Goal: Task Accomplishment & Management: Manage account settings

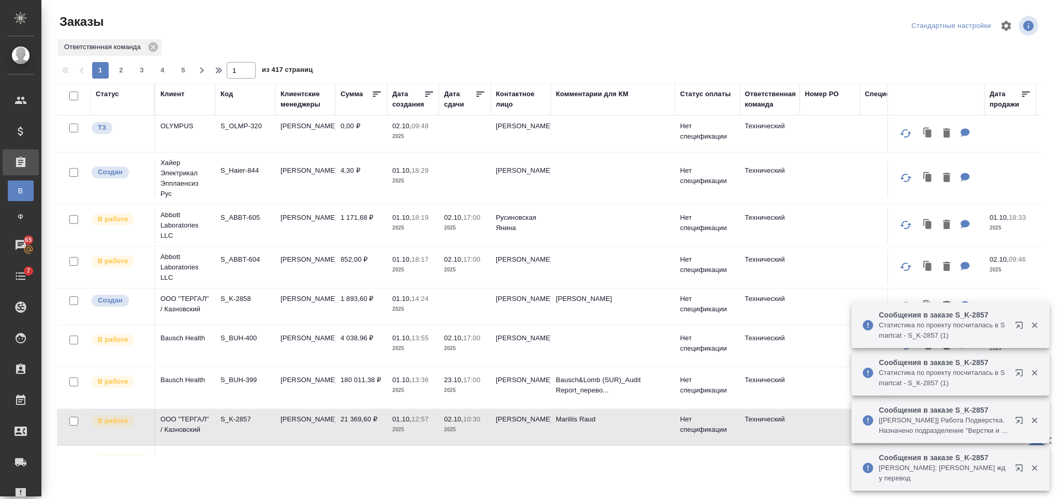
click at [174, 95] on div "Клиент" at bounding box center [172, 94] width 24 height 10
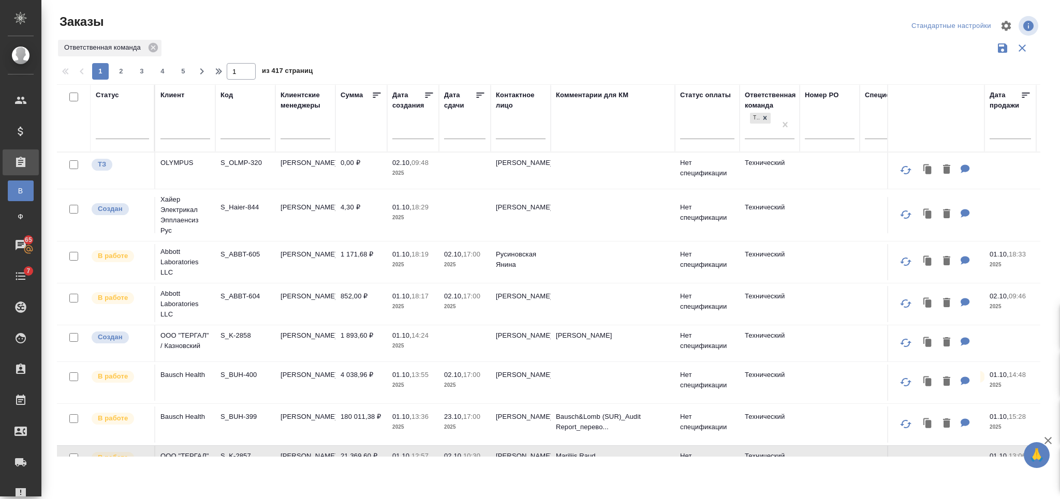
click at [232, 137] on input "text" at bounding box center [245, 132] width 50 height 13
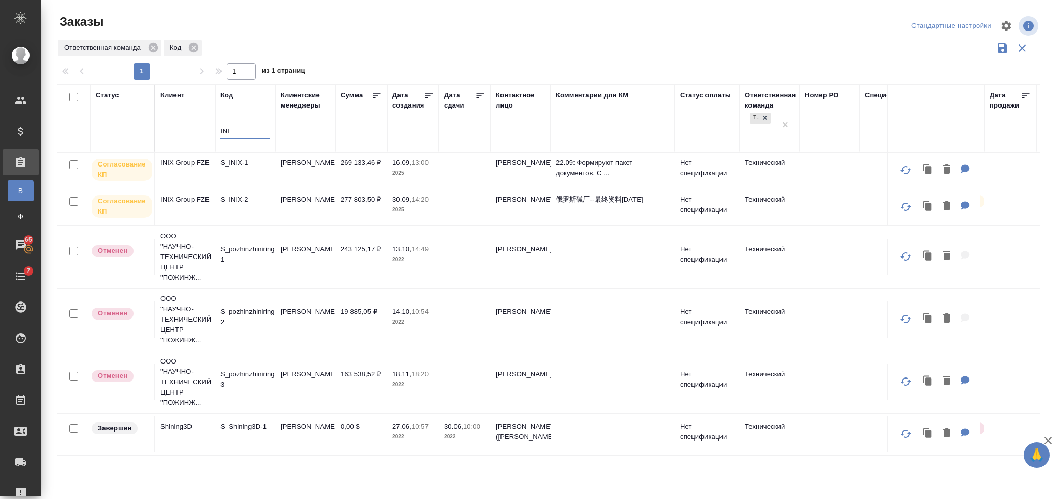
type input "INI"
click at [236, 205] on td "S_INIX-2" at bounding box center [245, 207] width 60 height 36
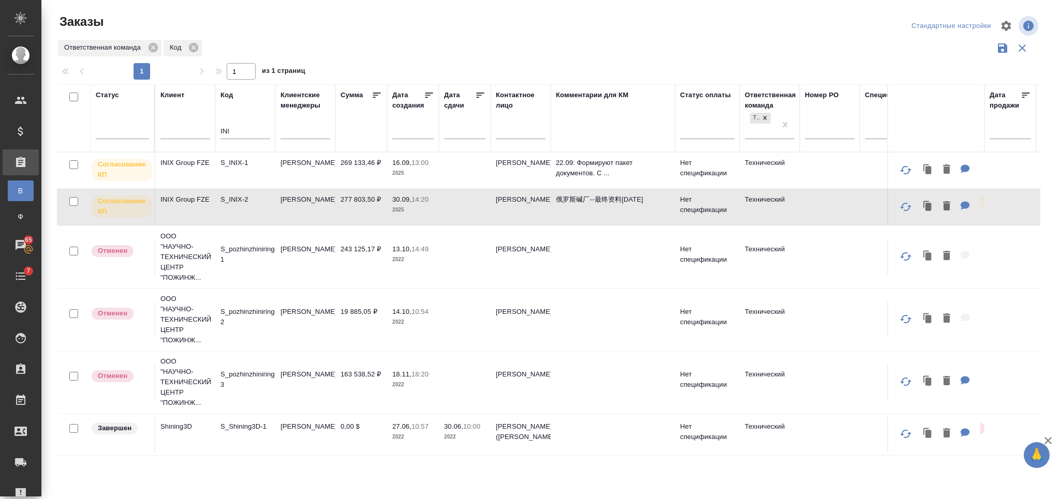
click at [236, 205] on td "S_INIX-2" at bounding box center [245, 207] width 60 height 36
click at [247, 168] on td "S_INIX-1" at bounding box center [245, 171] width 60 height 36
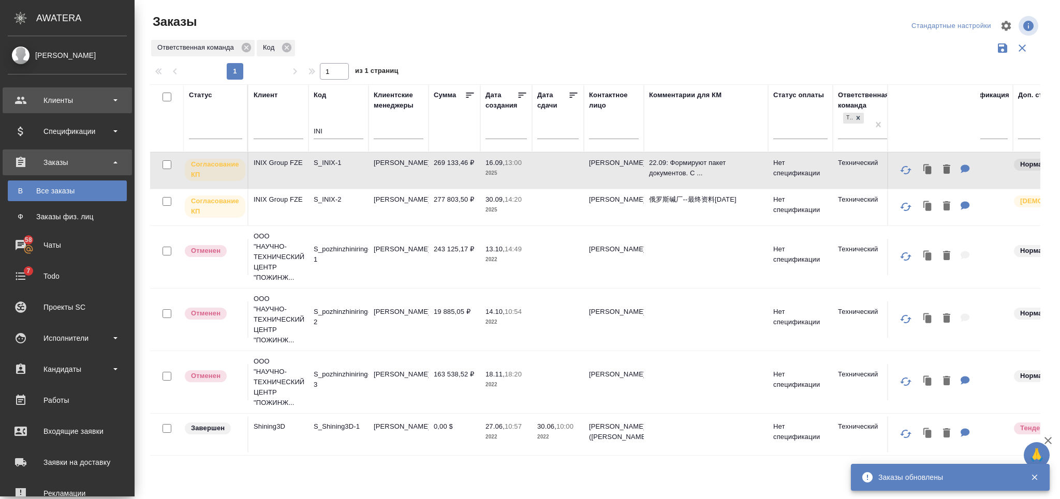
drag, startPoint x: 94, startPoint y: 101, endPoint x: 84, endPoint y: 112, distance: 15.0
click at [94, 101] on div "Клиенты" at bounding box center [67, 101] width 119 height 16
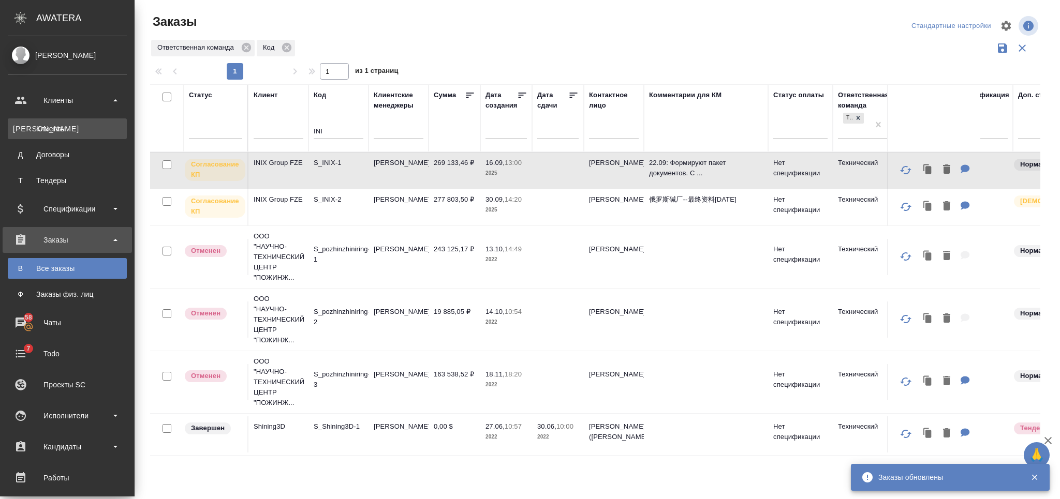
click at [70, 126] on div "Клиенты" at bounding box center [67, 129] width 109 height 10
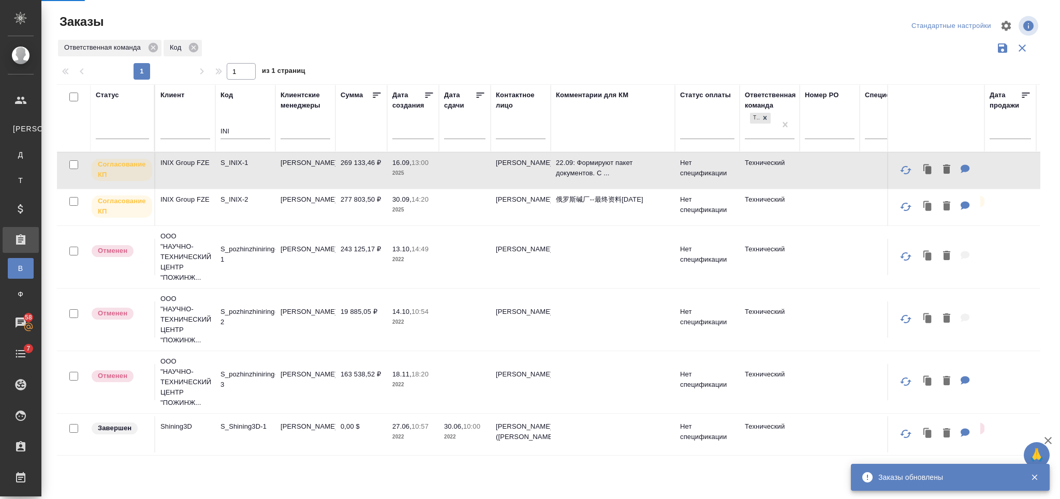
select select "RU"
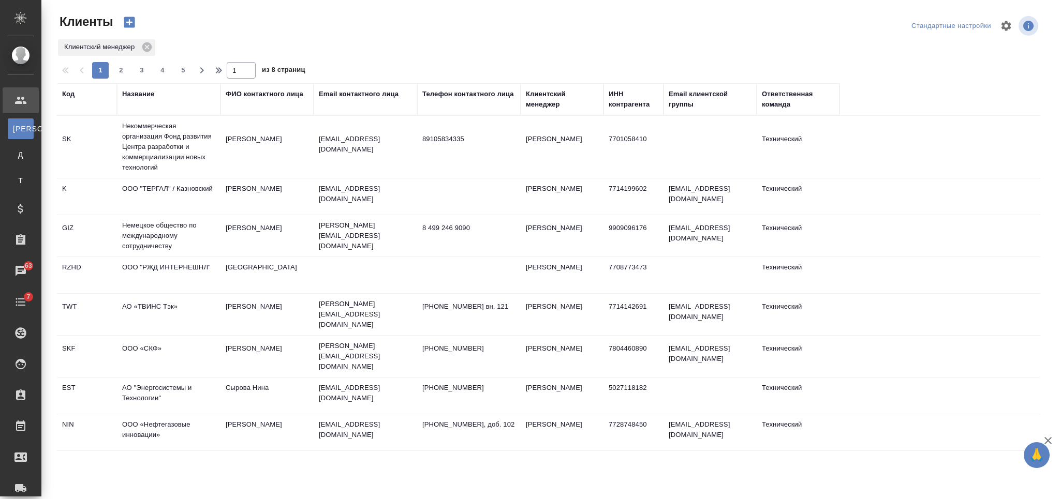
click at [146, 94] on div "Название" at bounding box center [138, 94] width 32 height 10
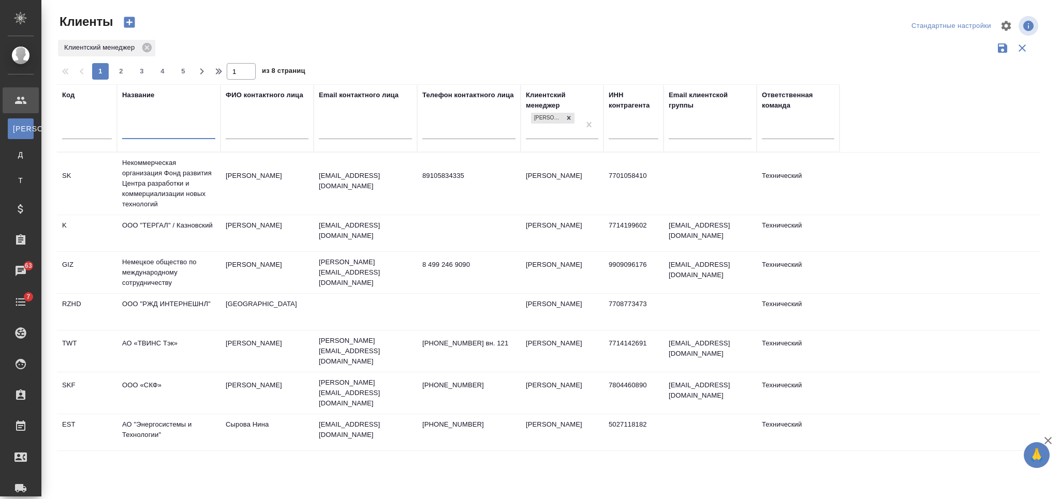
click at [162, 136] on input "text" at bounding box center [168, 132] width 93 height 13
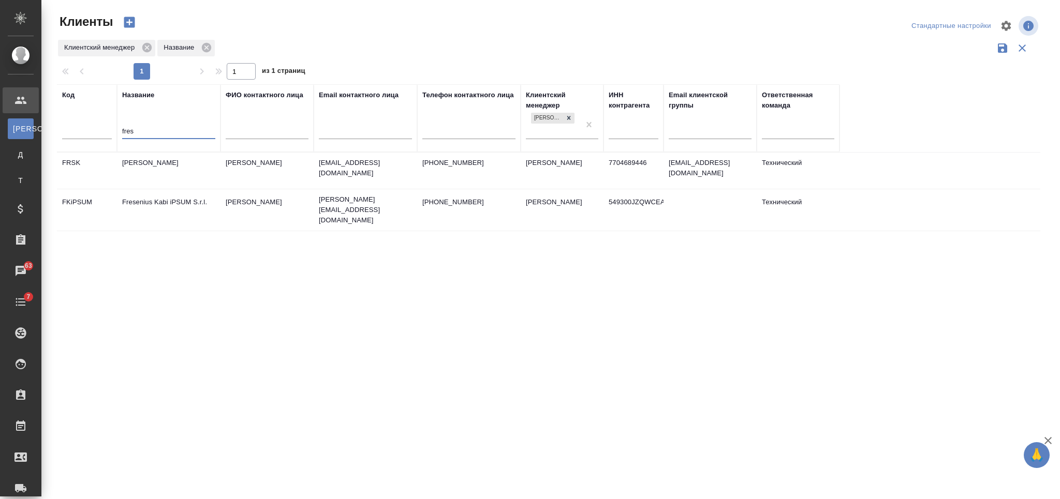
click at [157, 171] on td "Fresenius Kabi" at bounding box center [169, 171] width 104 height 36
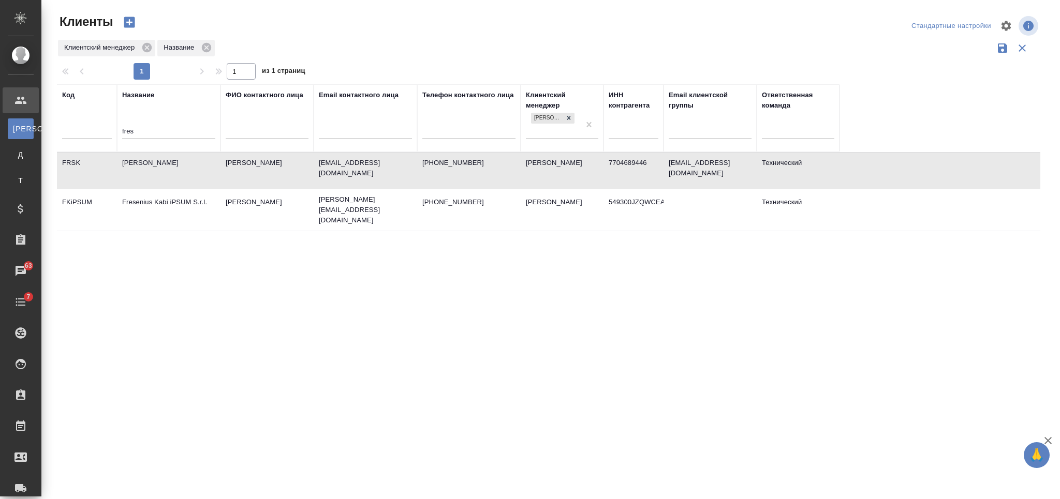
click at [157, 171] on td "Fresenius Kabi" at bounding box center [169, 171] width 104 height 36
click at [154, 130] on input "fres" at bounding box center [168, 132] width 93 height 13
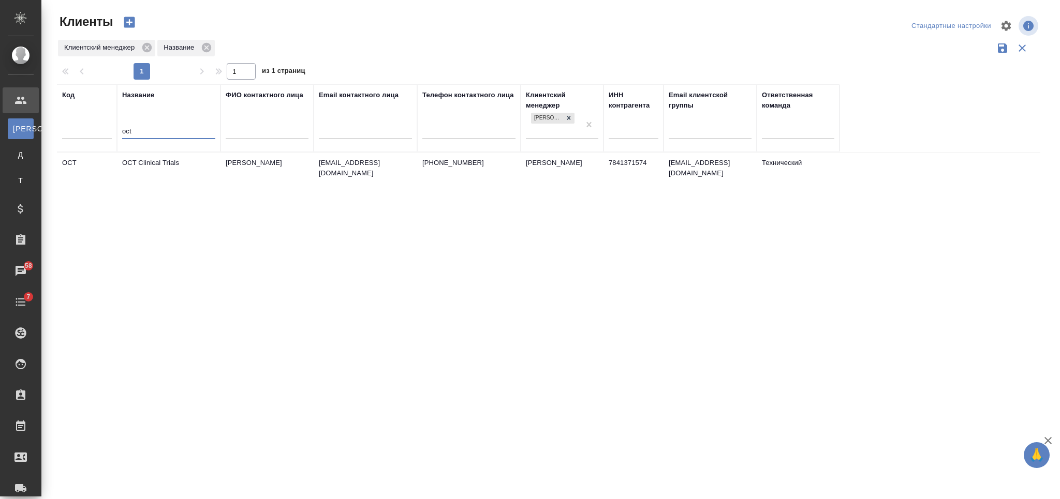
type input "oct"
click at [187, 165] on td "OCT Clinical Trials" at bounding box center [169, 171] width 104 height 36
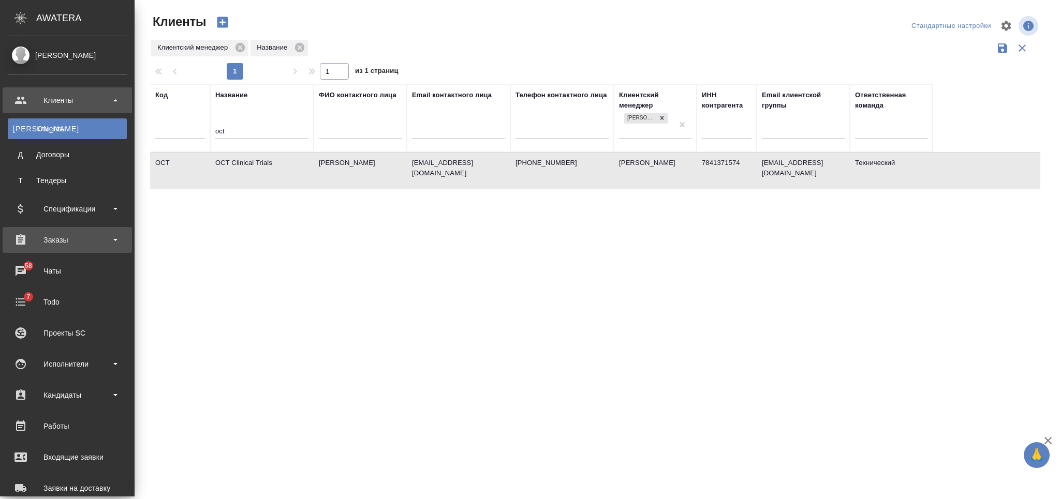
click at [42, 249] on div "Заказы" at bounding box center [67, 240] width 129 height 26
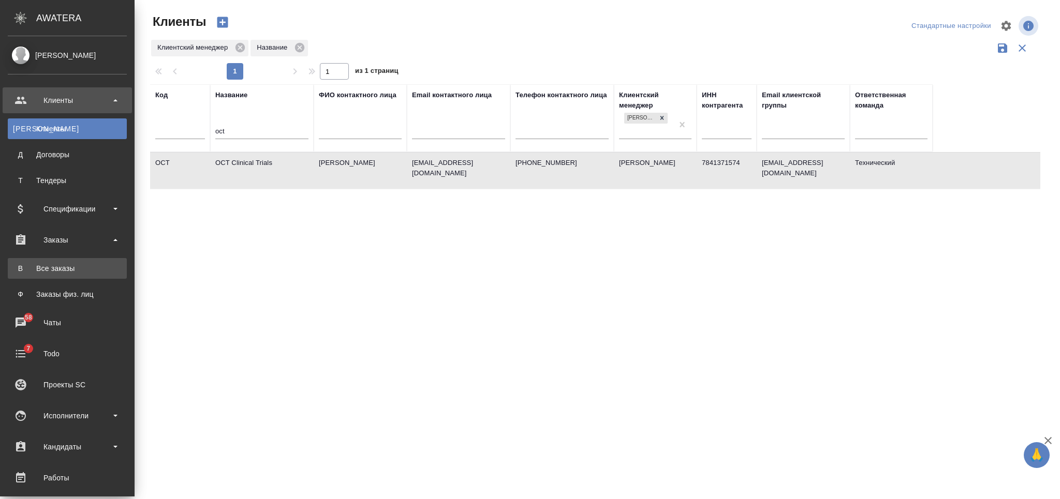
click at [45, 262] on link "В Все заказы" at bounding box center [67, 268] width 119 height 21
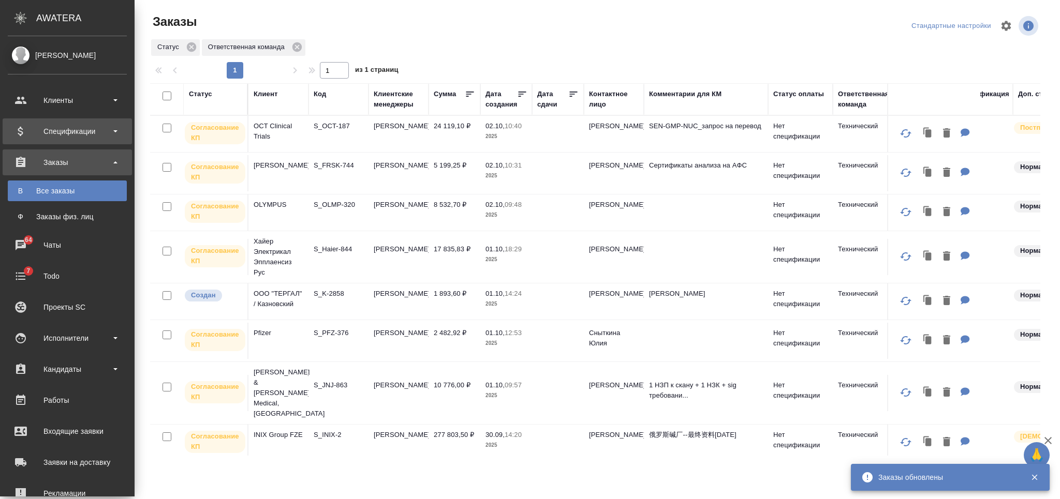
click at [26, 135] on div "Спецификации" at bounding box center [67, 132] width 119 height 16
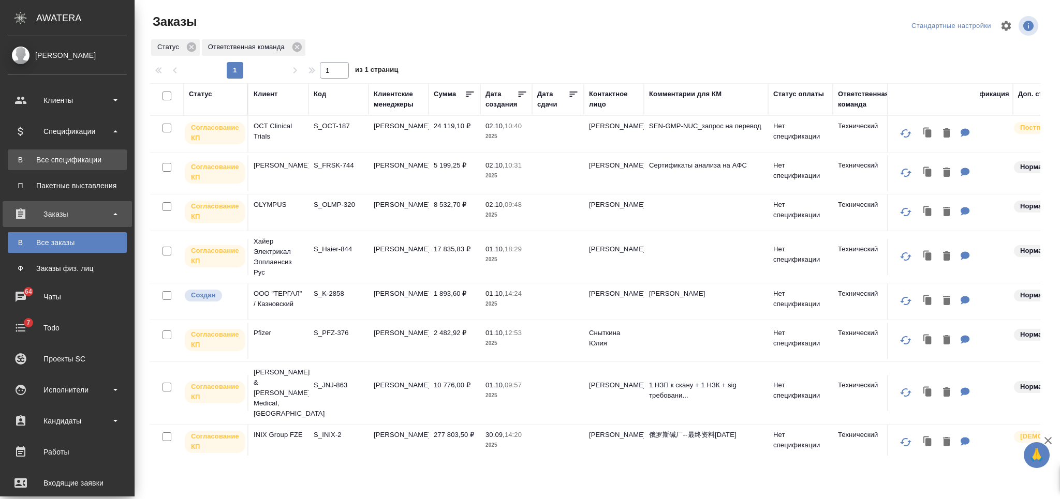
click at [65, 159] on div "Все спецификации" at bounding box center [67, 160] width 109 height 10
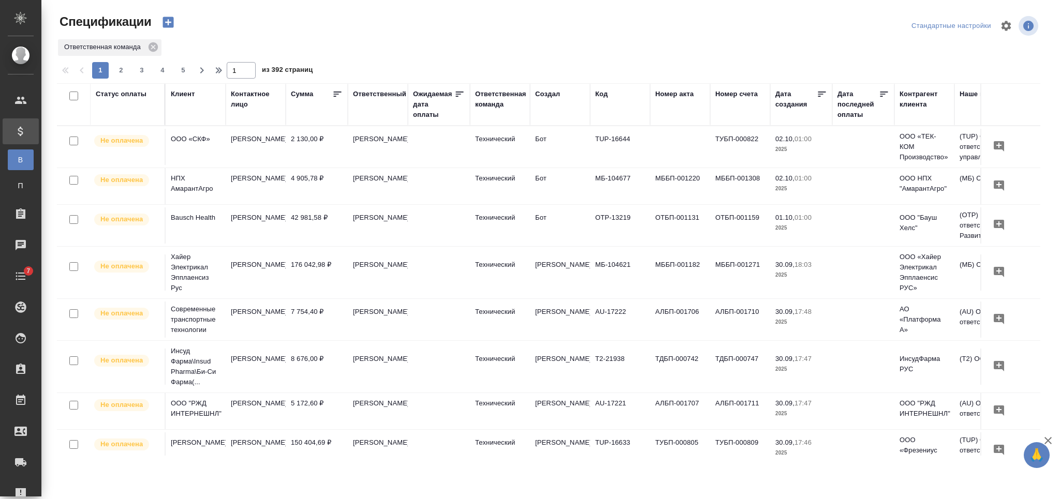
click at [171, 22] on icon "button" at bounding box center [167, 22] width 11 height 11
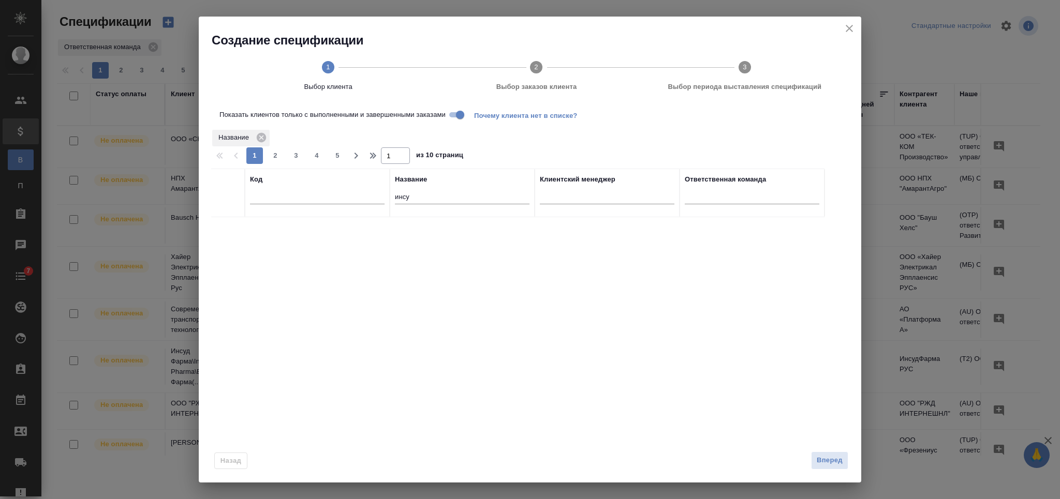
click at [408, 194] on input "инсу" at bounding box center [462, 197] width 135 height 13
type input "фармс"
click at [229, 232] on input "checkbox" at bounding box center [228, 230] width 9 height 9
checkbox input "true"
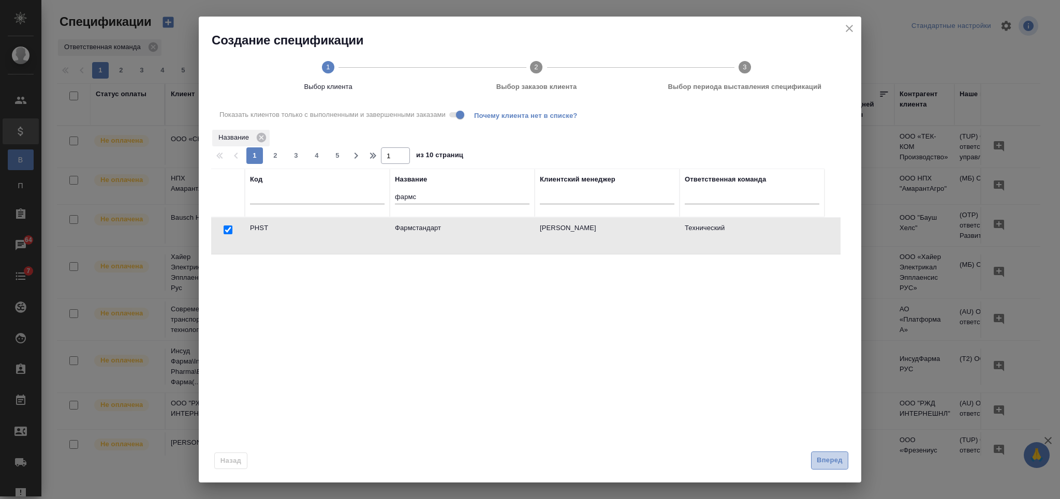
click at [817, 459] on span "Вперед" at bounding box center [830, 461] width 26 height 12
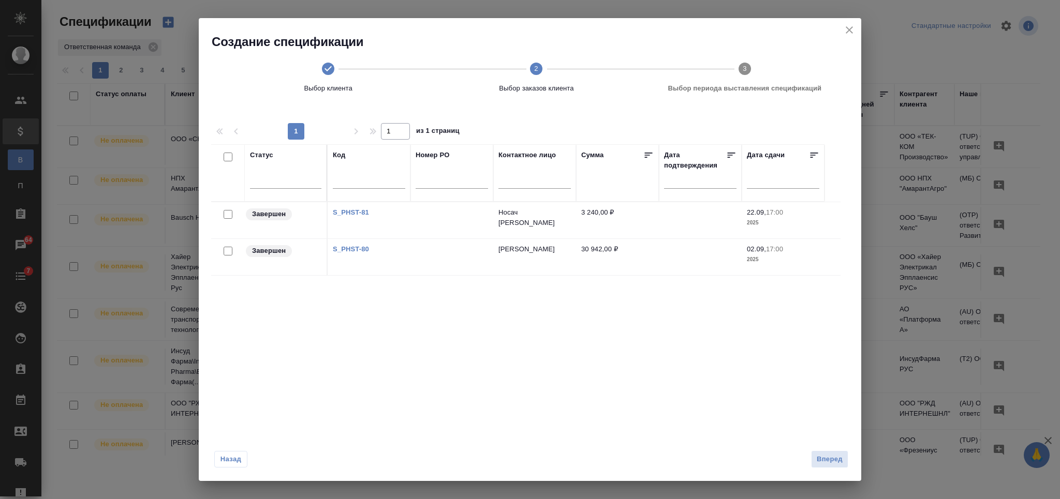
click at [230, 250] on input "checkbox" at bounding box center [228, 251] width 9 height 9
checkbox input "true"
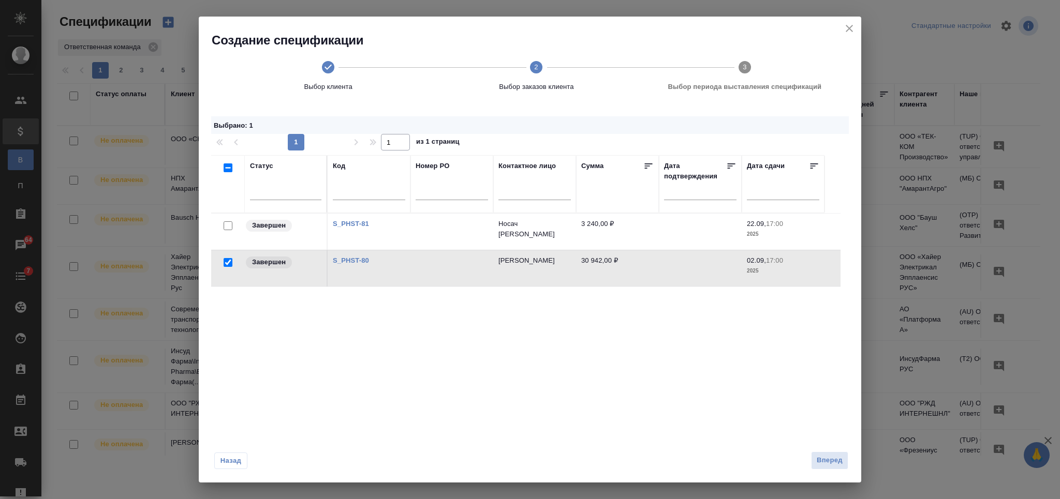
click at [229, 220] on div at bounding box center [227, 226] width 23 height 14
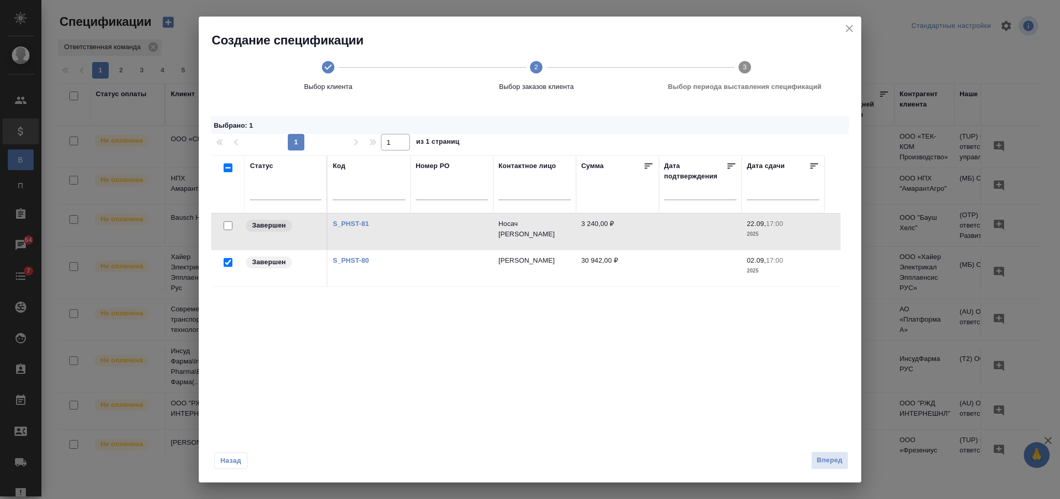
click at [225, 228] on input "checkbox" at bounding box center [228, 225] width 9 height 9
checkbox input "true"
click at [830, 453] on button "Вперед" at bounding box center [829, 461] width 37 height 18
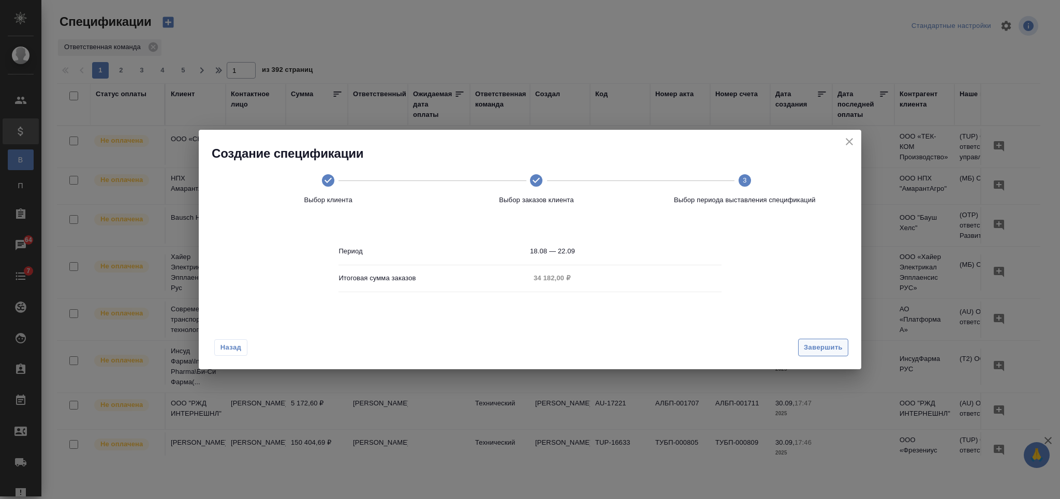
click at [830, 345] on span "Завершить" at bounding box center [823, 348] width 39 height 12
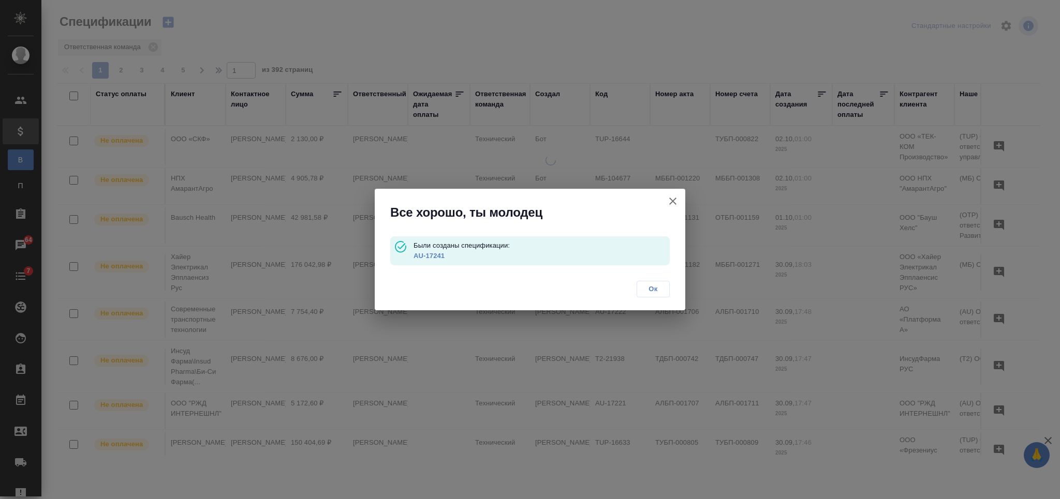
click at [435, 257] on link "AU-17241" at bounding box center [428, 256] width 31 height 8
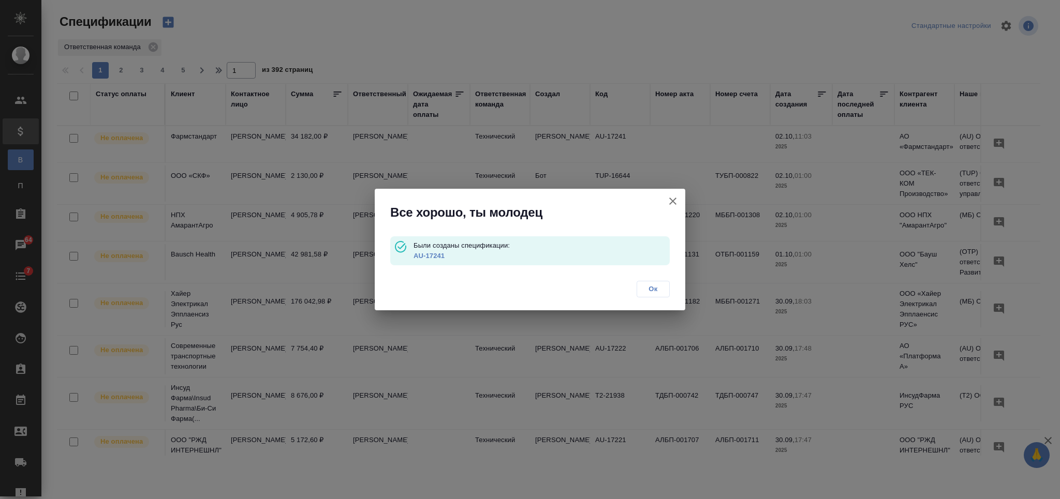
click at [673, 202] on icon "button" at bounding box center [672, 201] width 7 height 7
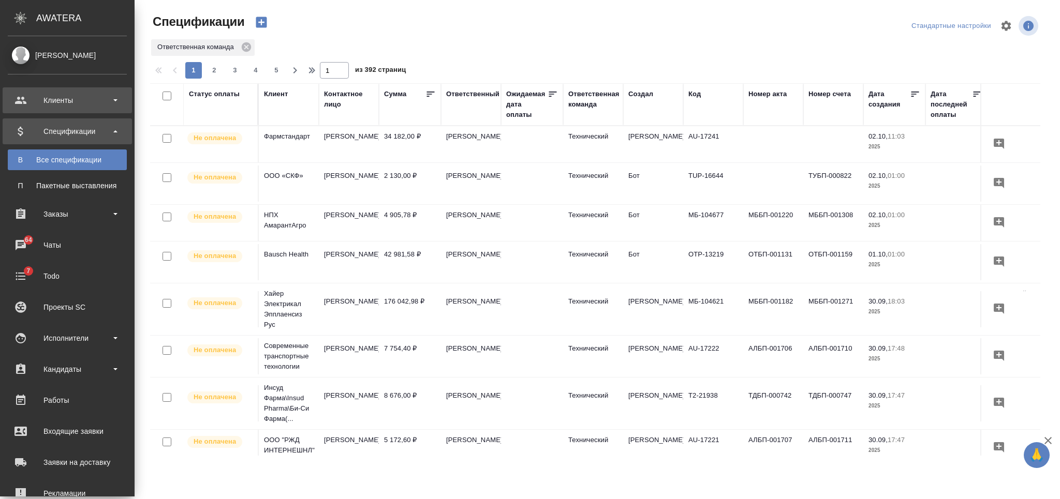
click at [76, 100] on div "Клиенты" at bounding box center [67, 101] width 119 height 16
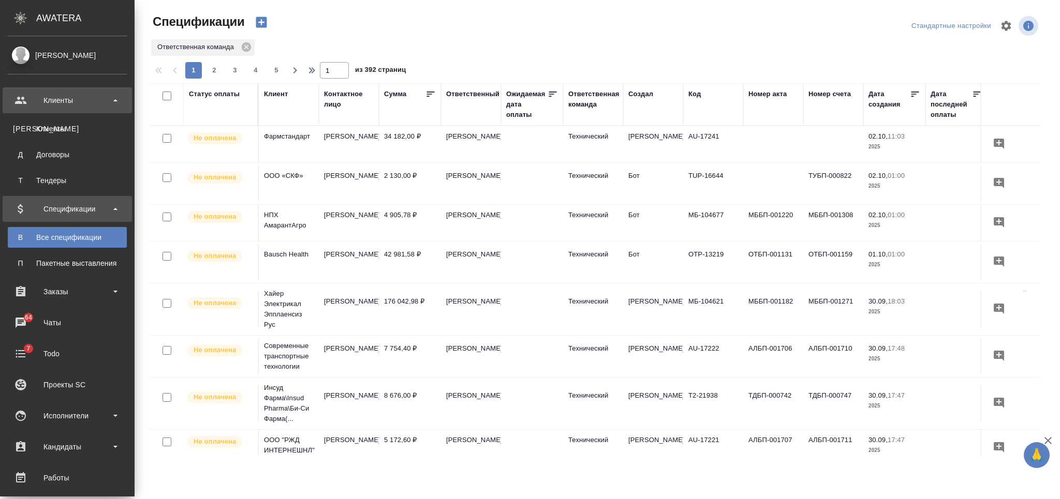
click at [76, 99] on div "Клиенты" at bounding box center [67, 101] width 119 height 16
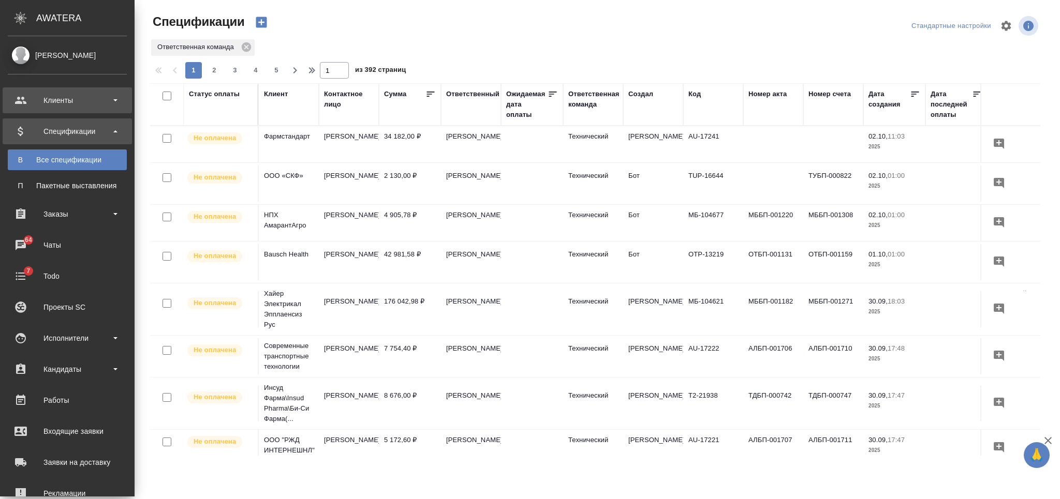
click at [76, 99] on div "Клиенты" at bounding box center [67, 101] width 119 height 16
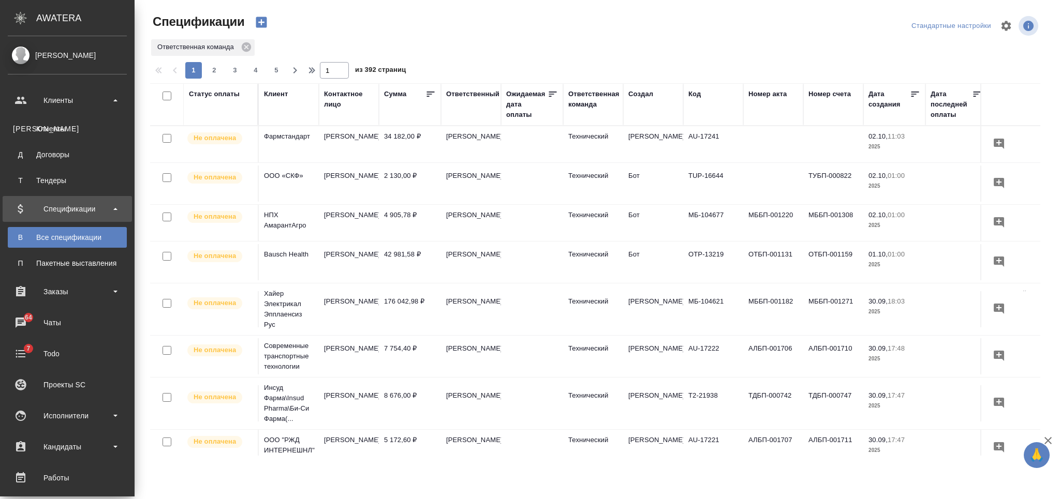
click at [71, 129] on div "Клиенты" at bounding box center [67, 129] width 109 height 10
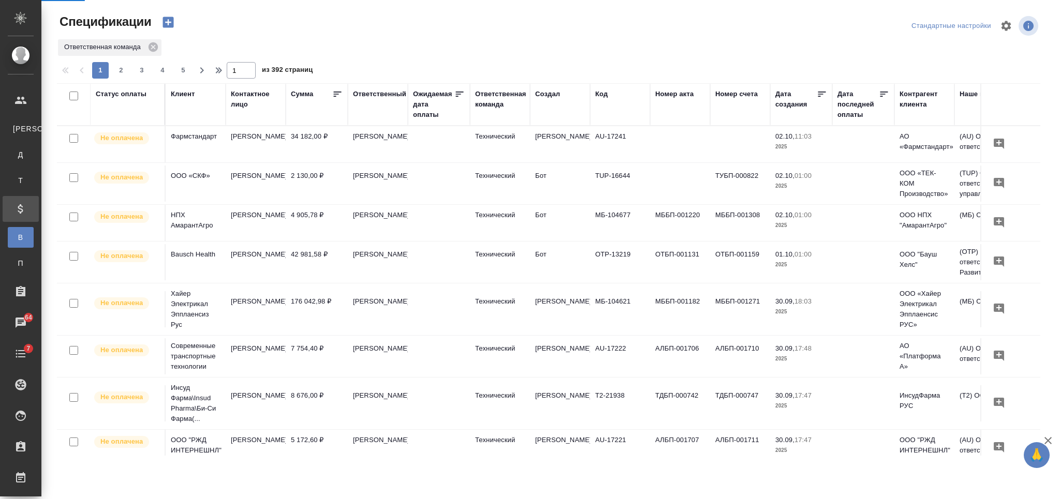
select select "RU"
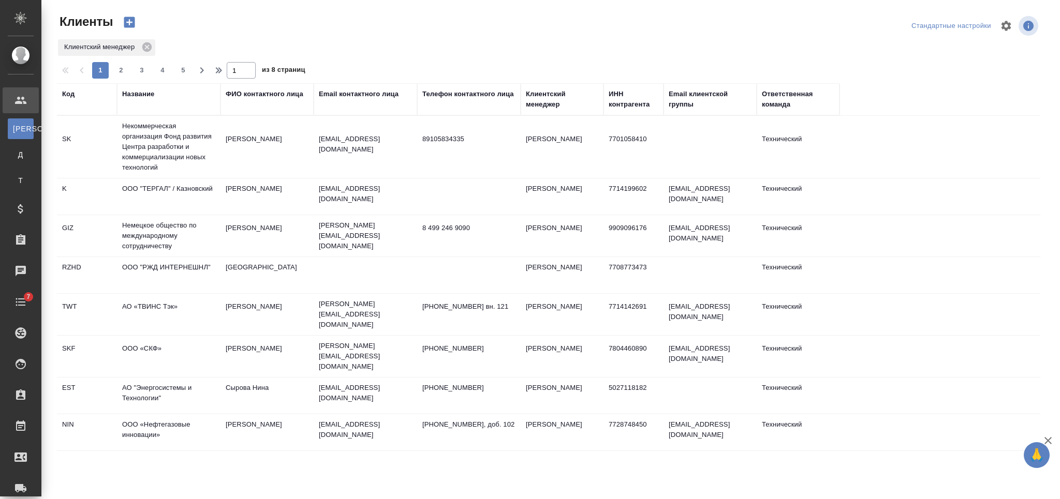
click at [245, 96] on div "ФИО контактного лица" at bounding box center [265, 94] width 78 height 10
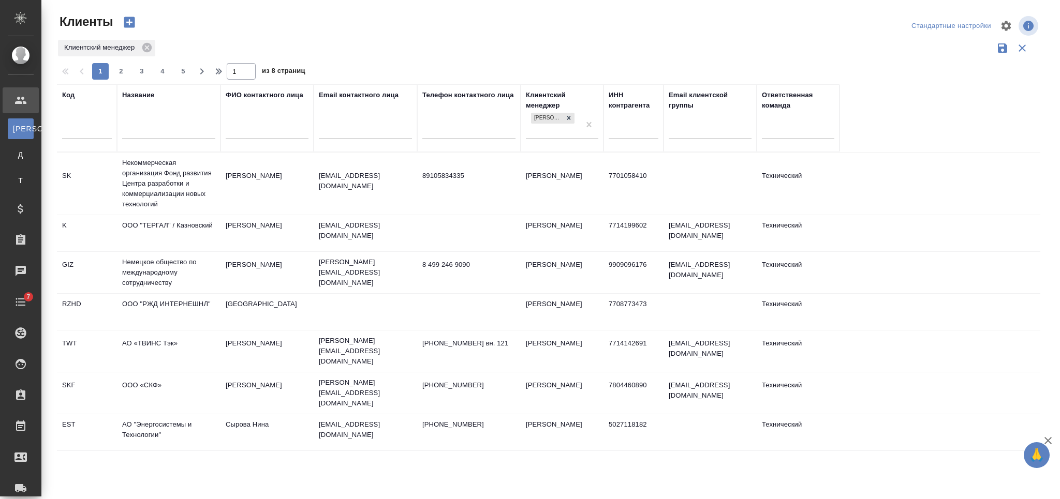
click at [256, 131] on input "text" at bounding box center [267, 132] width 83 height 13
click at [265, 172] on td "Фирсова Маргарита" at bounding box center [266, 184] width 93 height 36
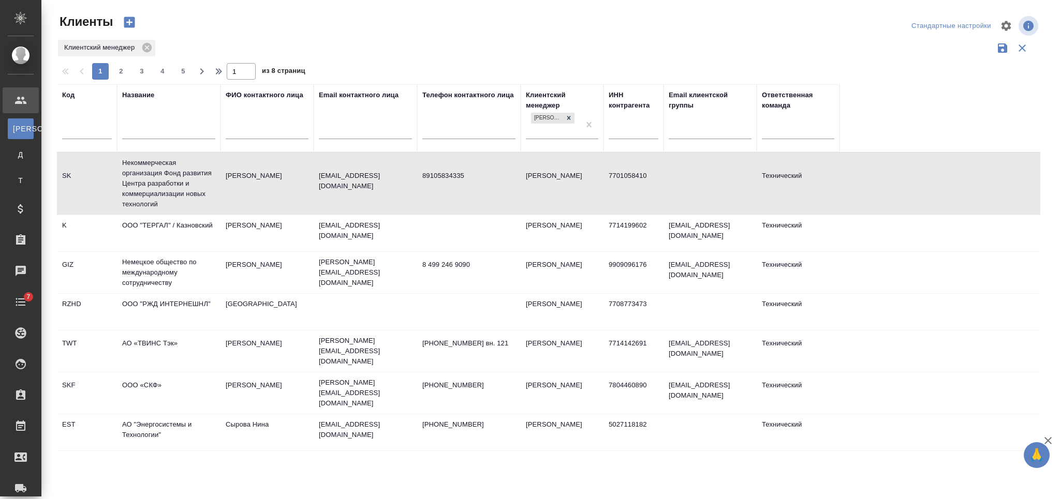
click at [265, 172] on td "Фирсова Маргарита" at bounding box center [266, 184] width 93 height 36
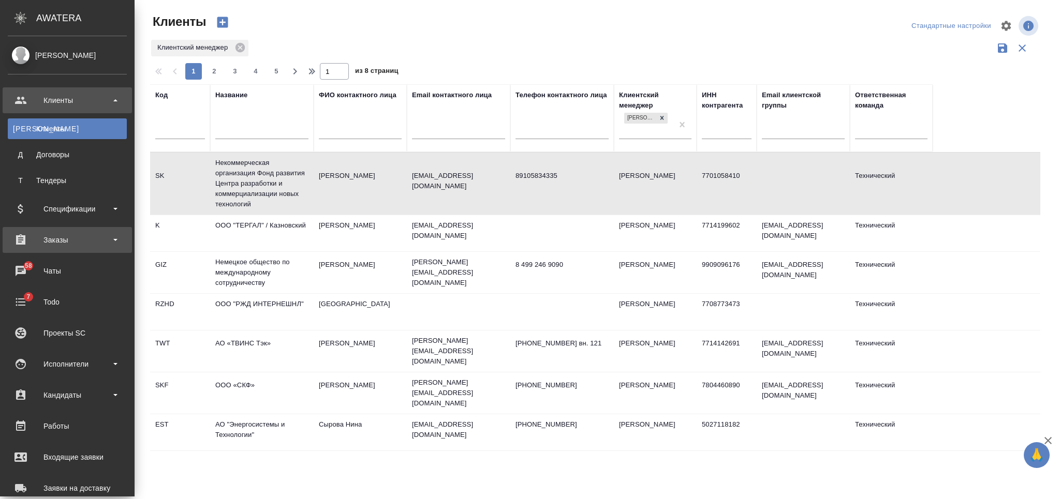
click at [48, 239] on div "Заказы" at bounding box center [67, 240] width 119 height 16
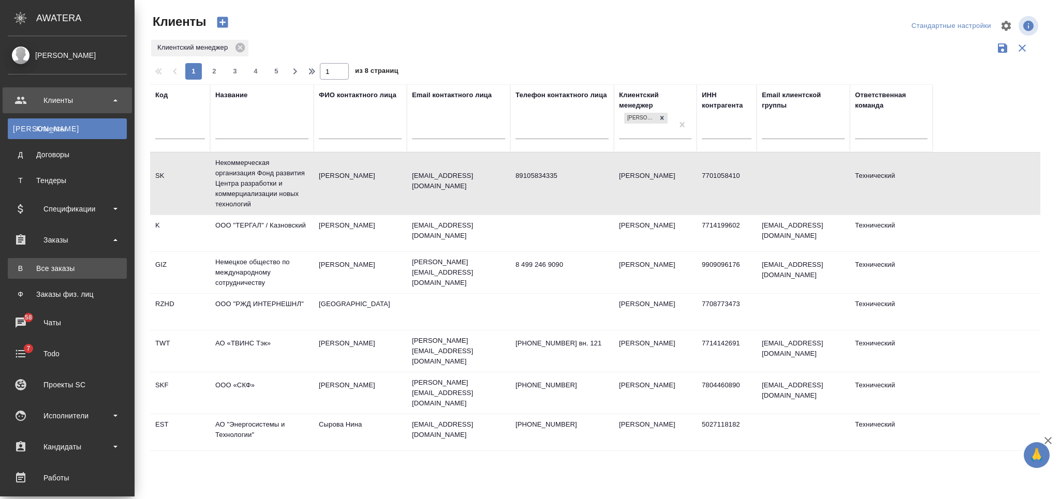
click at [42, 266] on div "Все заказы" at bounding box center [67, 268] width 109 height 10
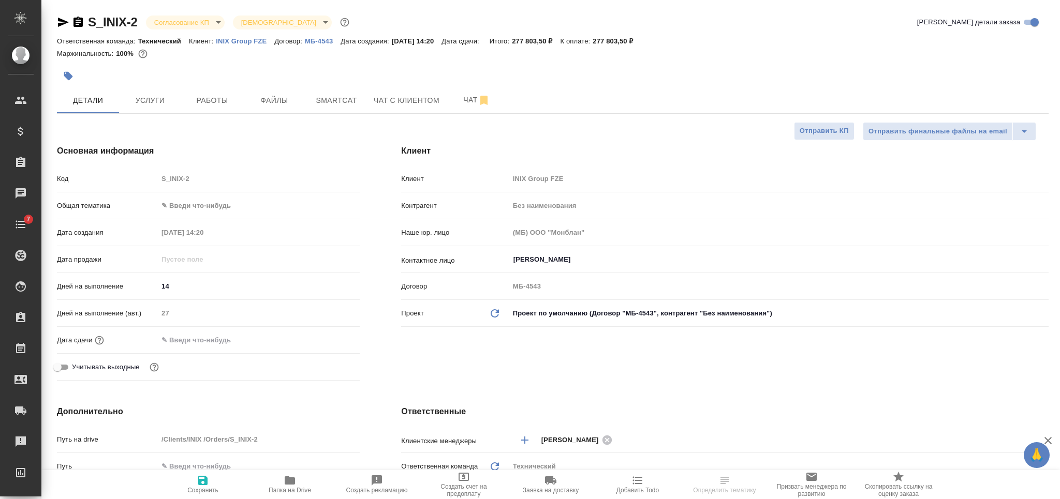
select select "RU"
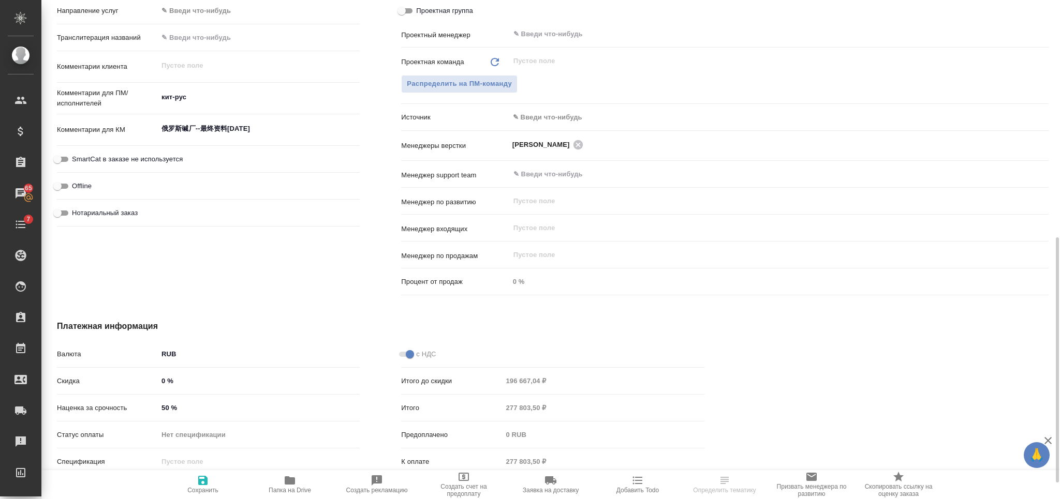
scroll to position [516, 0]
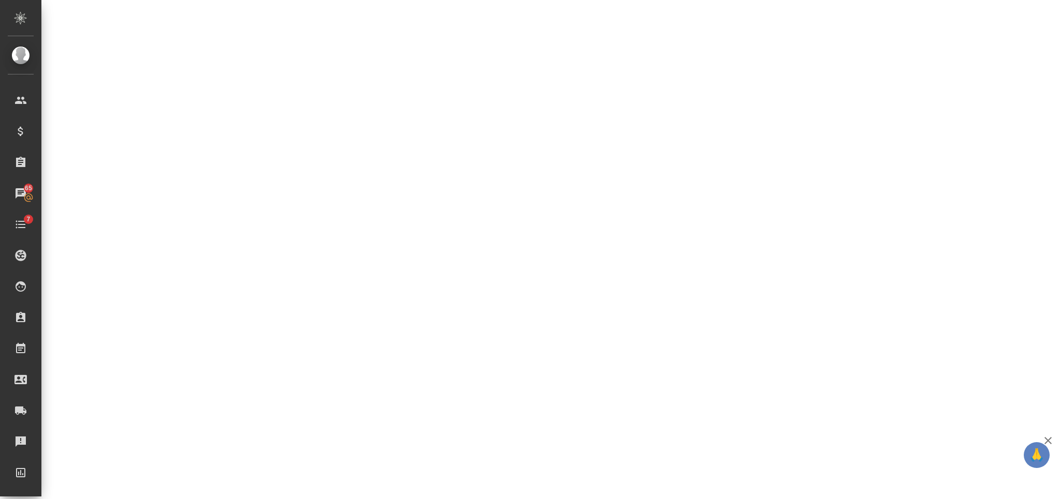
select select "RU"
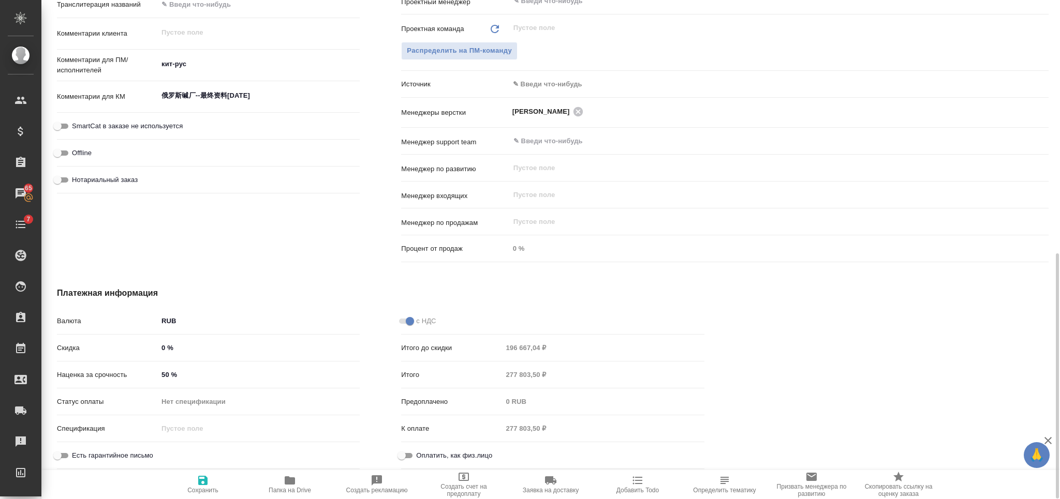
type textarea "x"
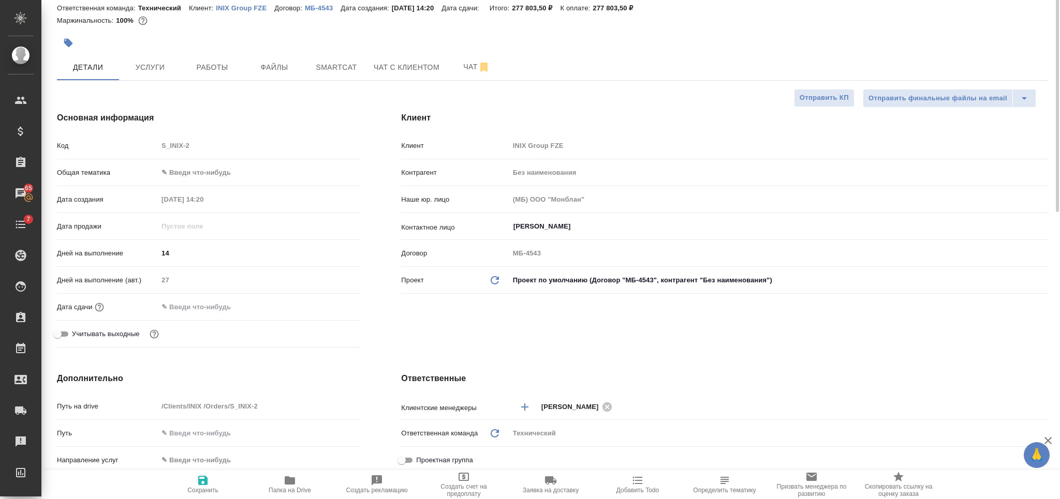
scroll to position [0, 0]
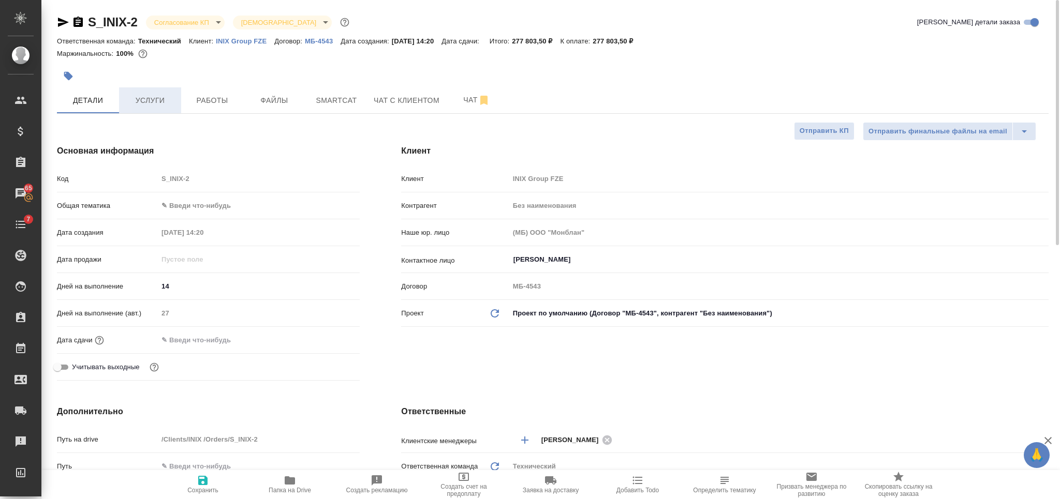
click at [160, 95] on span "Услуги" at bounding box center [150, 100] width 50 height 13
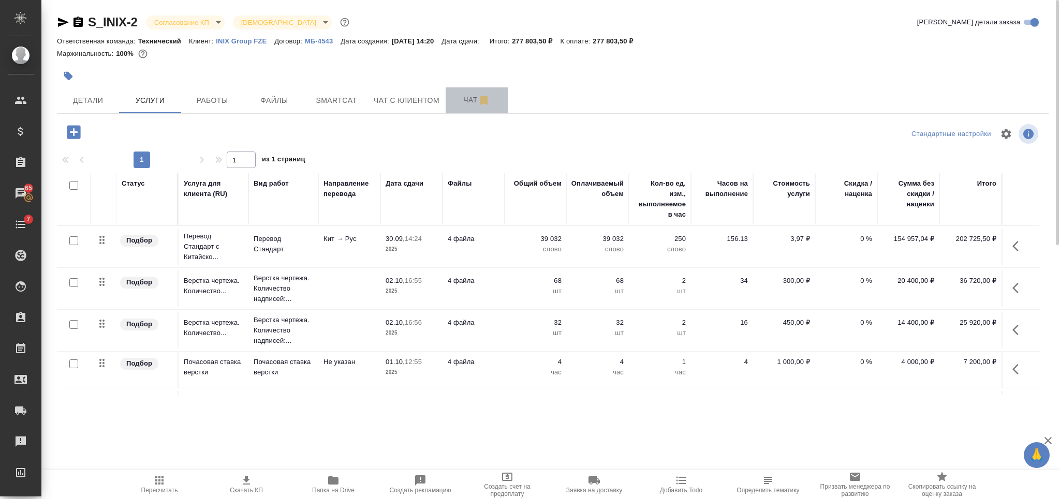
click at [465, 99] on span "Чат" at bounding box center [477, 100] width 50 height 13
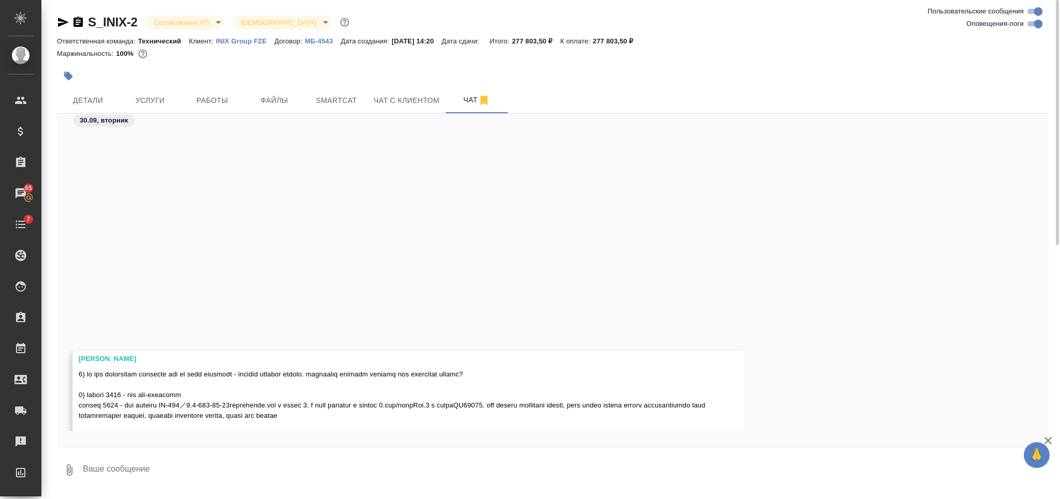
scroll to position [286, 0]
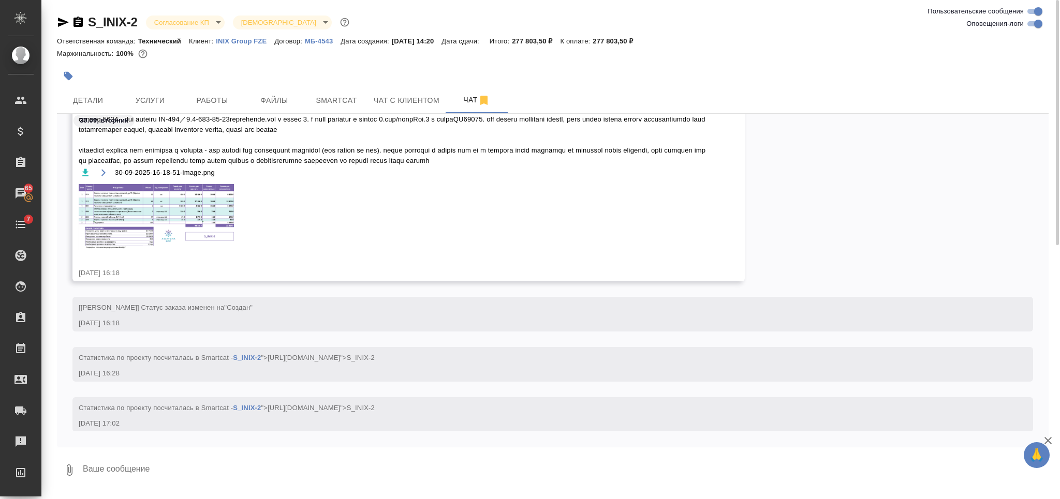
click at [197, 220] on img at bounding box center [156, 217] width 155 height 66
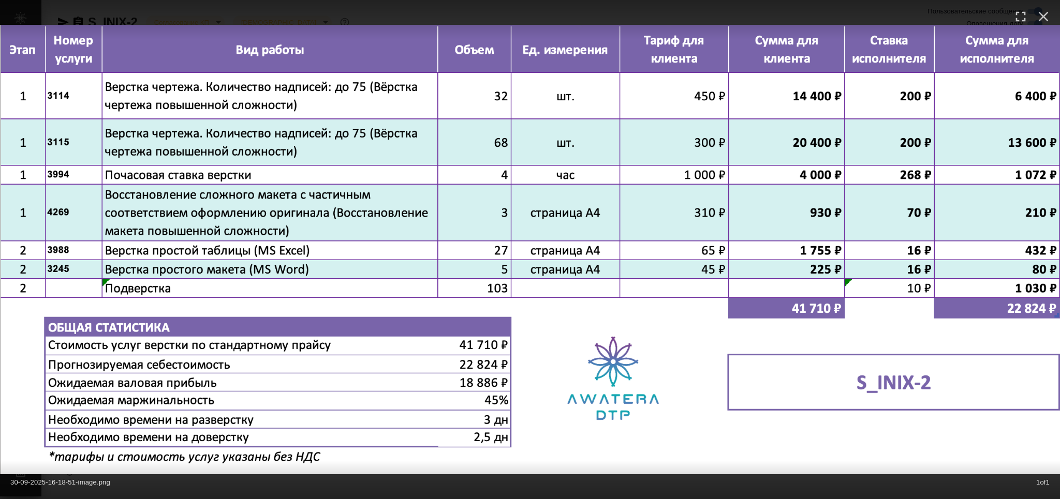
click at [520, 491] on div "30-09-2025-16-18-51-image.png 1 of 1" at bounding box center [530, 480] width 1060 height 38
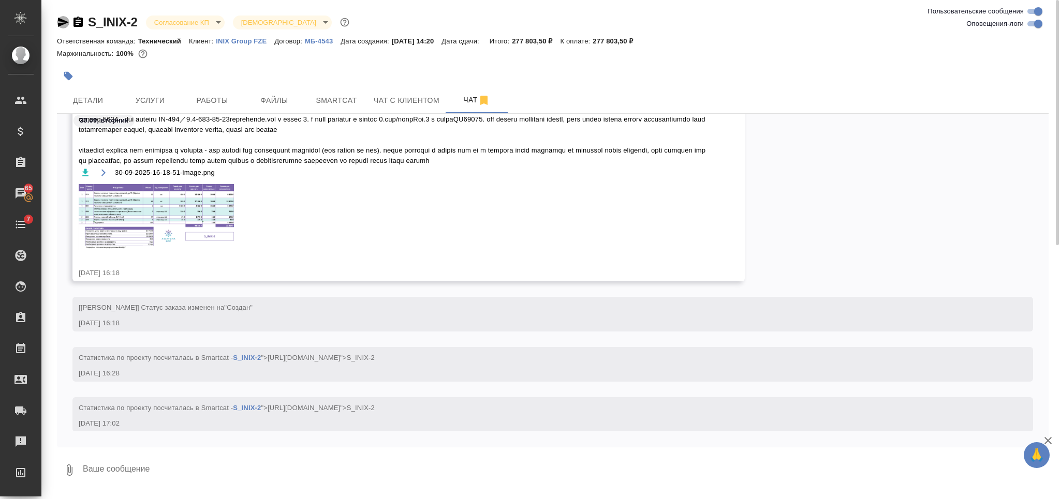
click at [60, 23] on icon "button" at bounding box center [63, 22] width 11 height 9
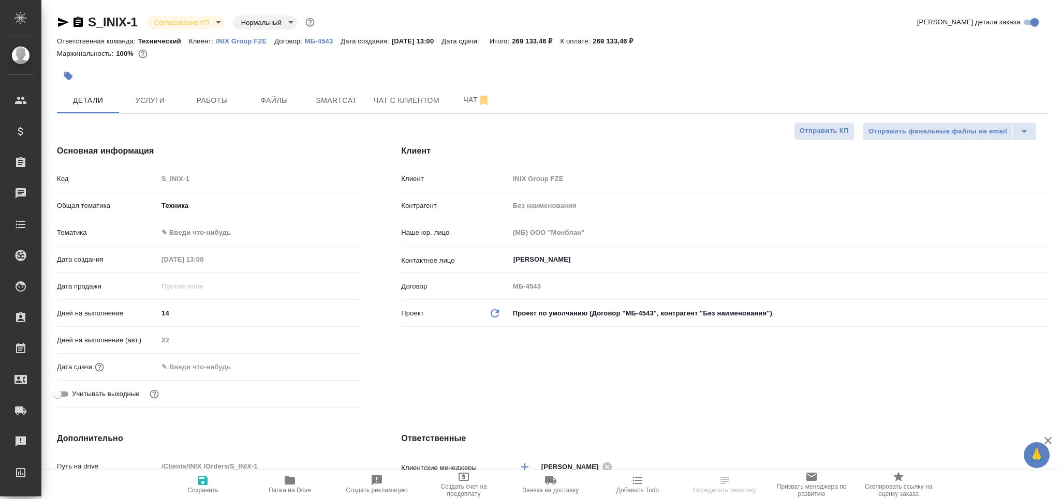
select select "RU"
type textarea "x"
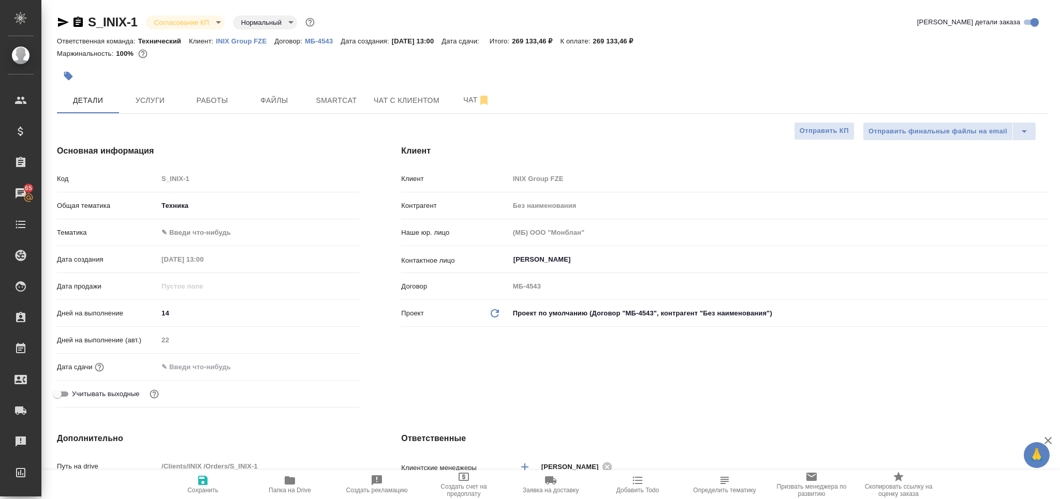
type textarea "x"
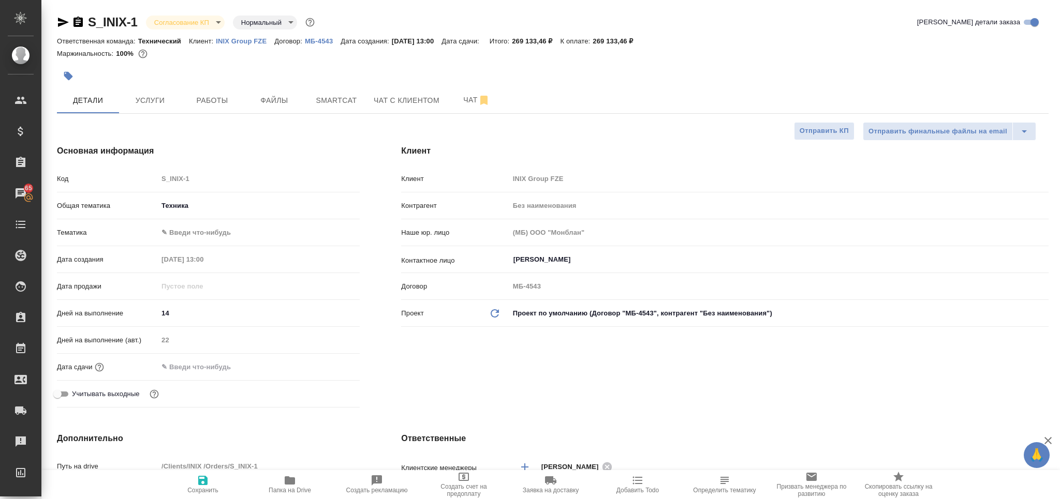
type textarea "x"
click at [63, 25] on icon "button" at bounding box center [63, 22] width 12 height 12
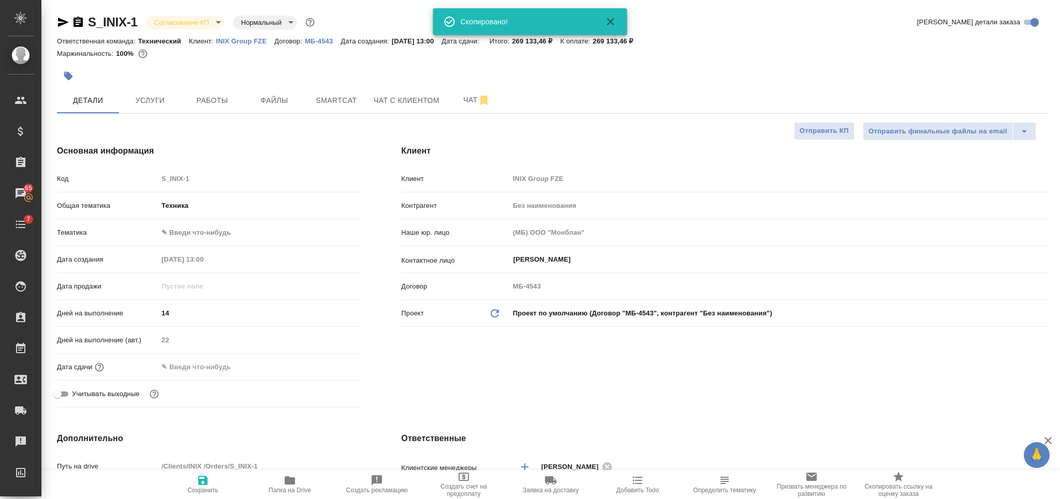
type textarea "x"
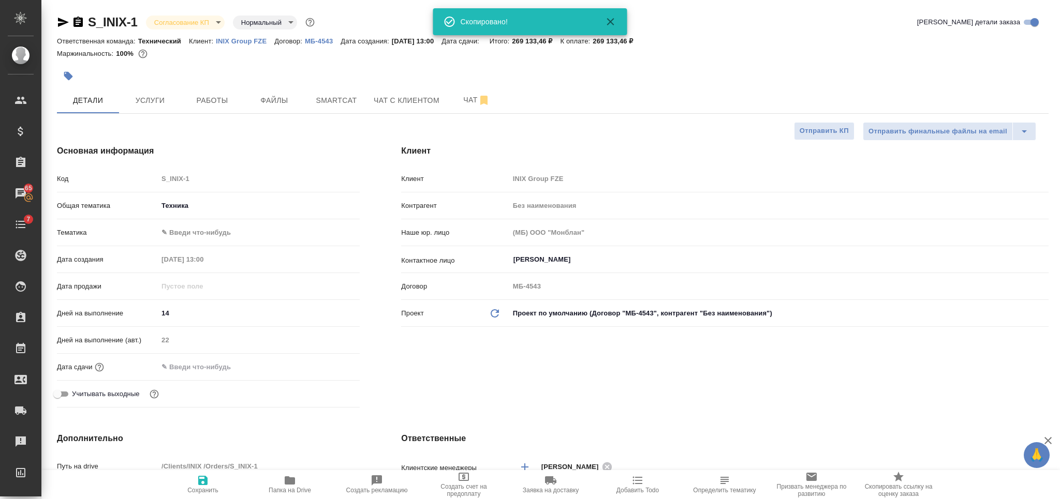
type textarea "x"
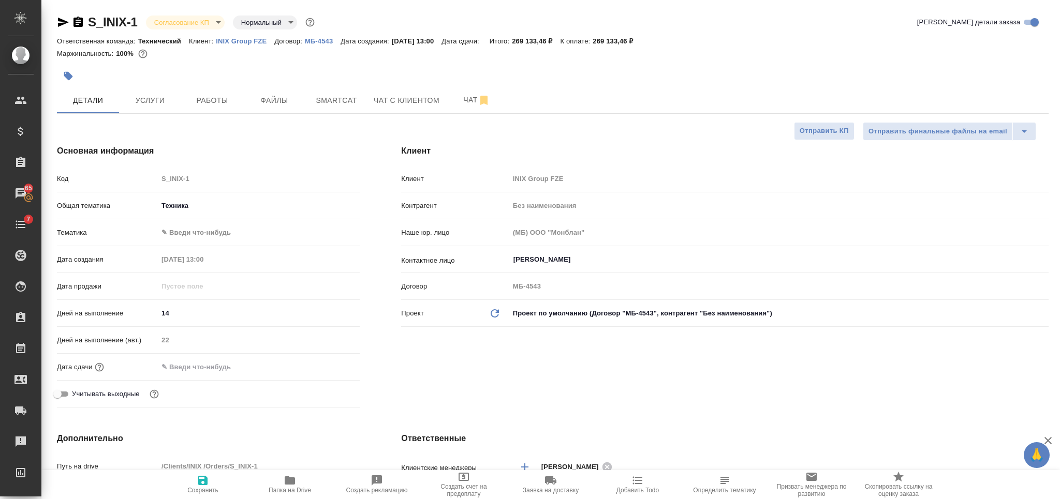
click at [80, 22] on icon "button" at bounding box center [78, 22] width 12 height 12
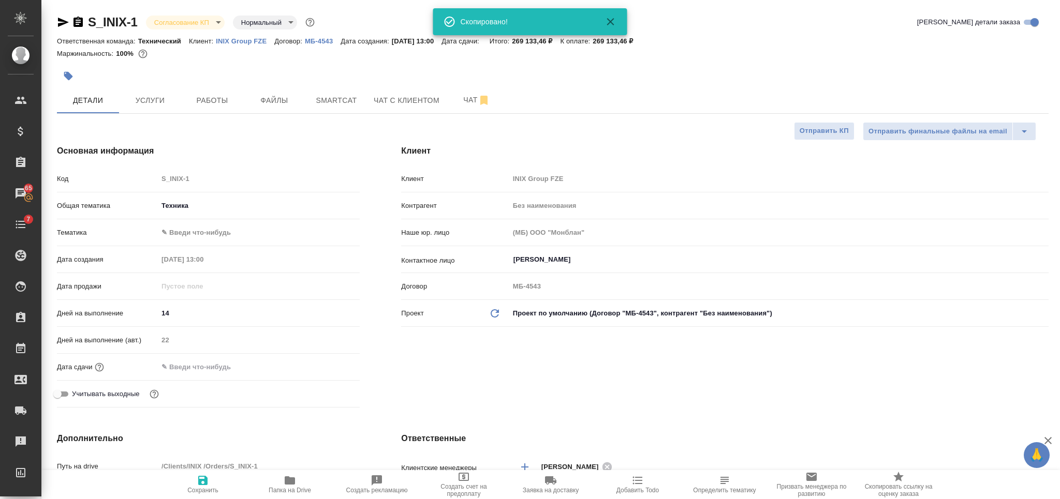
type textarea "x"
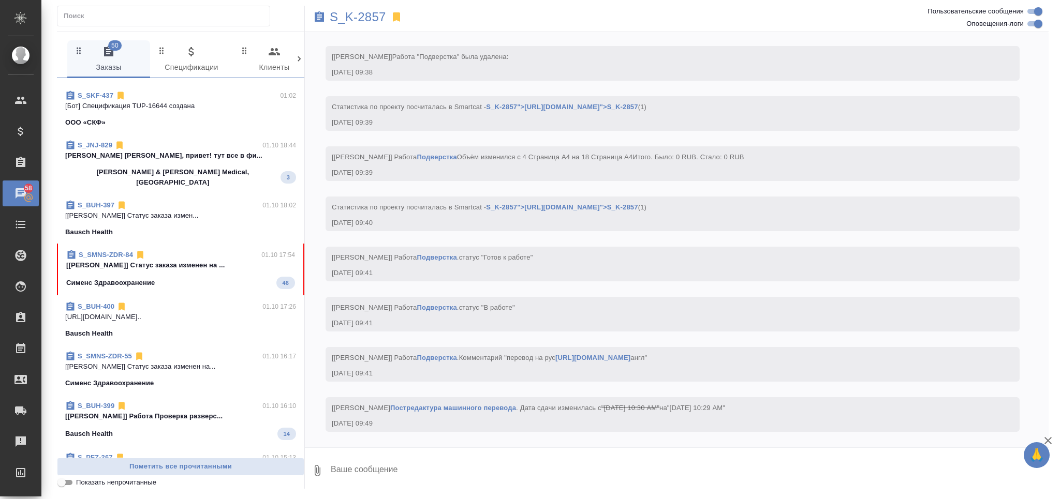
scroll to position [276, 0]
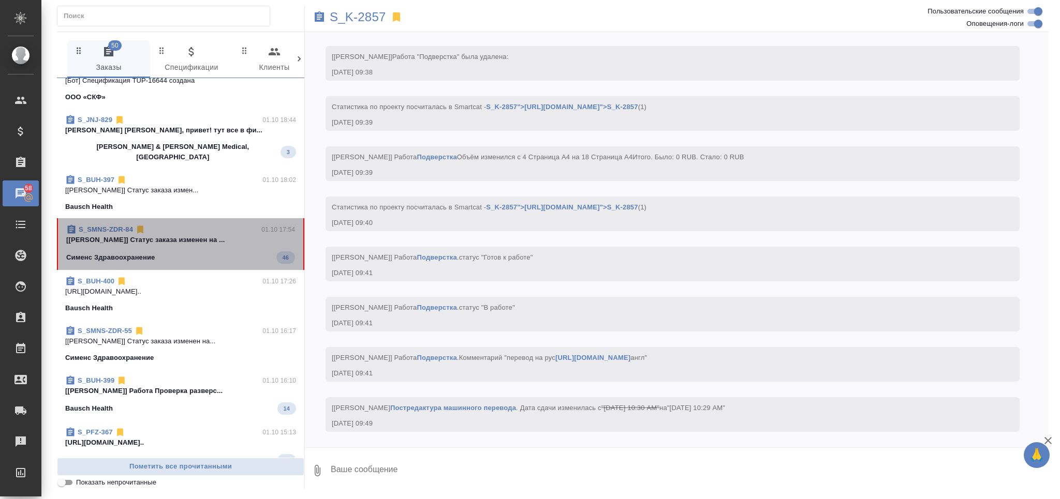
click at [232, 225] on div "S_SMNS-ZDR-84 01.10 17:54" at bounding box center [180, 230] width 229 height 10
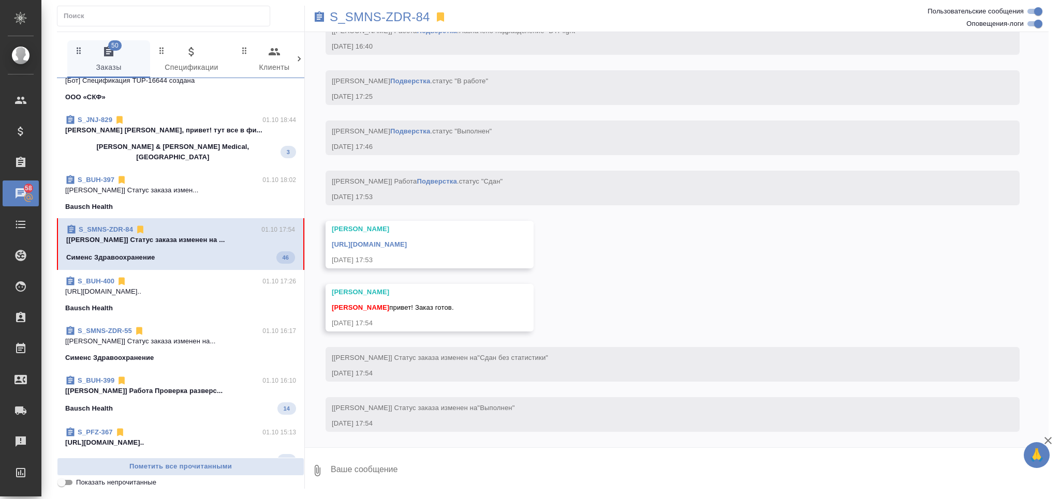
scroll to position [3666, 0]
click at [121, 226] on link "S_SMNS-ZDR-84" at bounding box center [105, 230] width 54 height 8
click at [407, 241] on link "https://drive.awatera.com/apps/files/files/10542385?dir=/Shares/%D0%A1%D0%B8%D0…" at bounding box center [369, 245] width 75 height 8
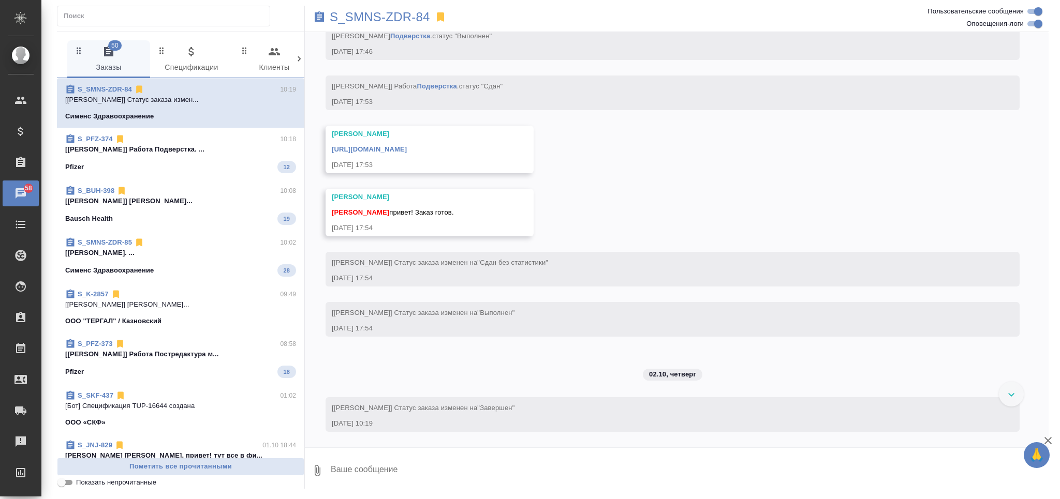
scroll to position [3762, 0]
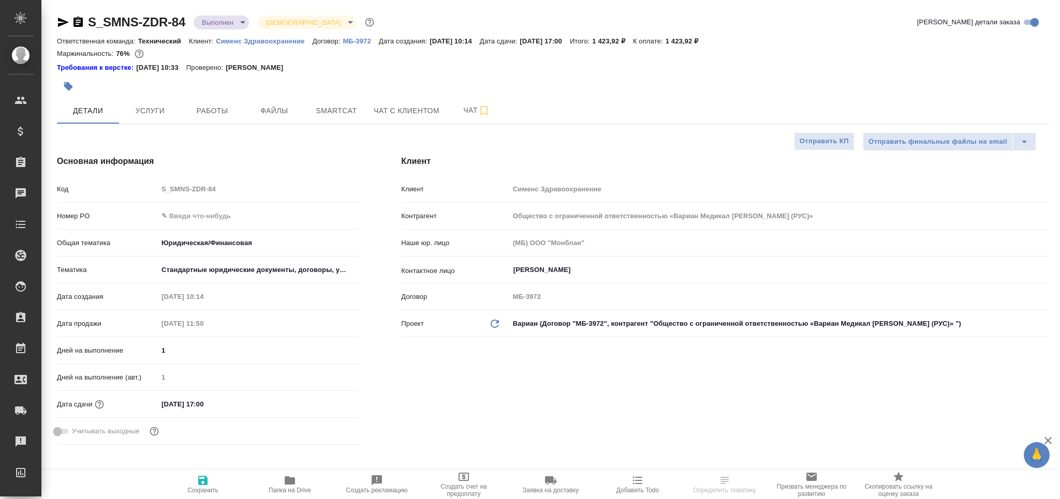
select select "RU"
click at [79, 22] on icon "button" at bounding box center [78, 22] width 12 height 12
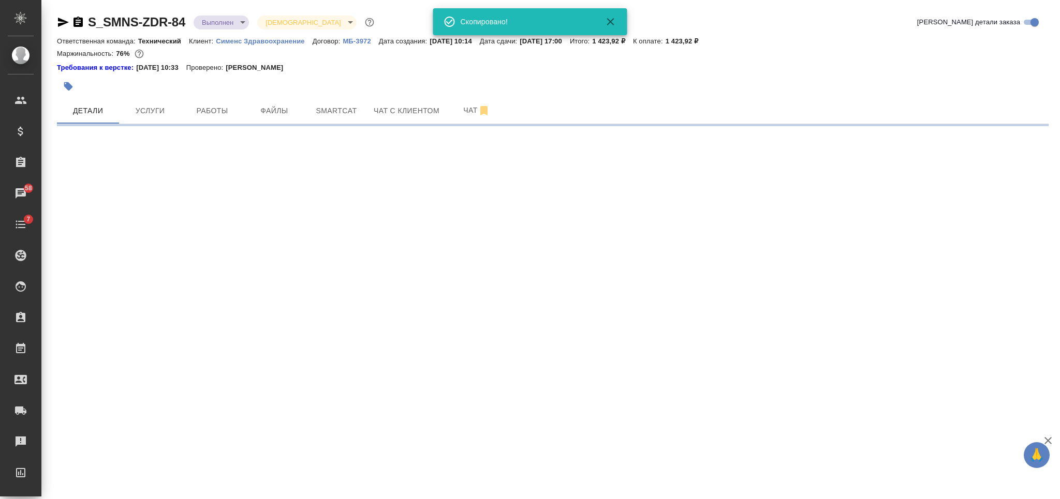
select select "RU"
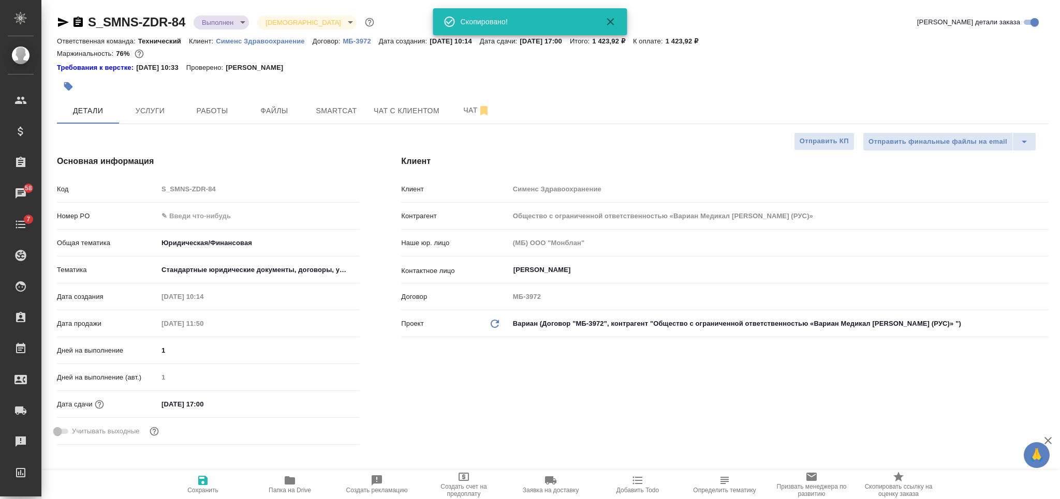
type textarea "x"
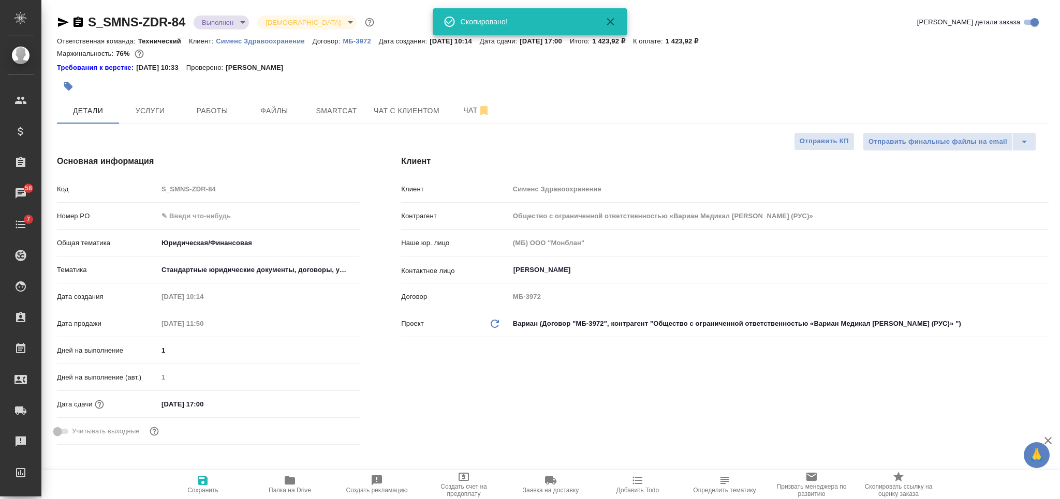
type textarea "x"
click at [62, 91] on button "button" at bounding box center [68, 86] width 23 height 23
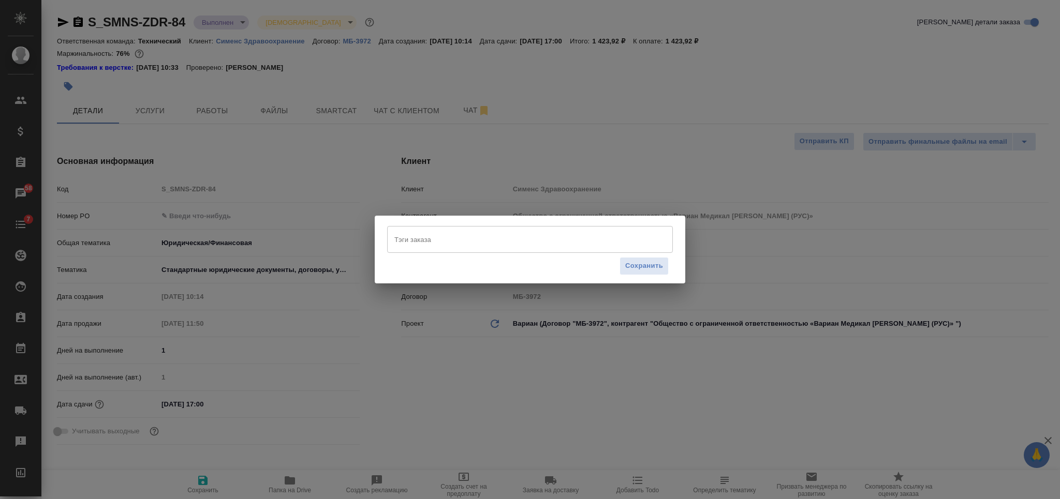
click at [476, 239] on input "Тэги заказа" at bounding box center [520, 240] width 257 height 18
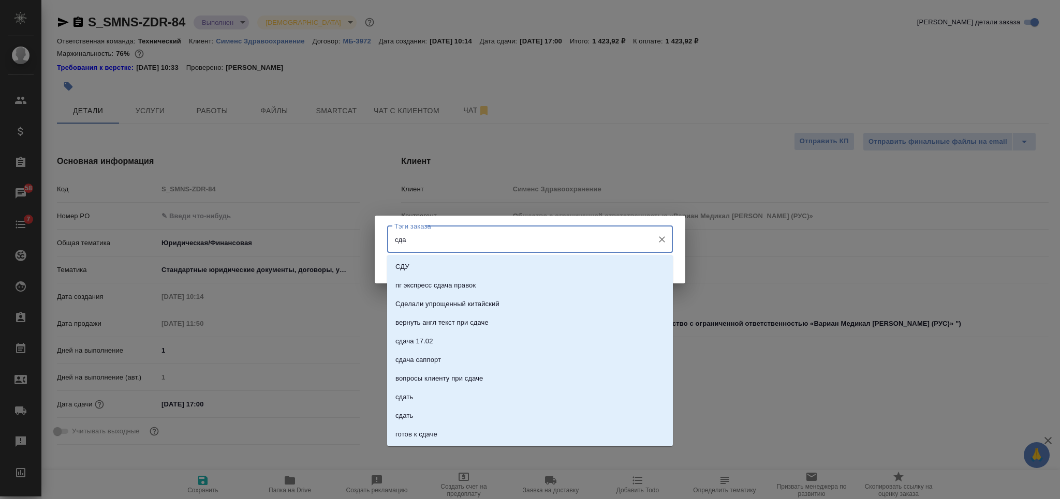
type input "сдан"
click at [489, 317] on li "сдан" at bounding box center [530, 323] width 286 height 19
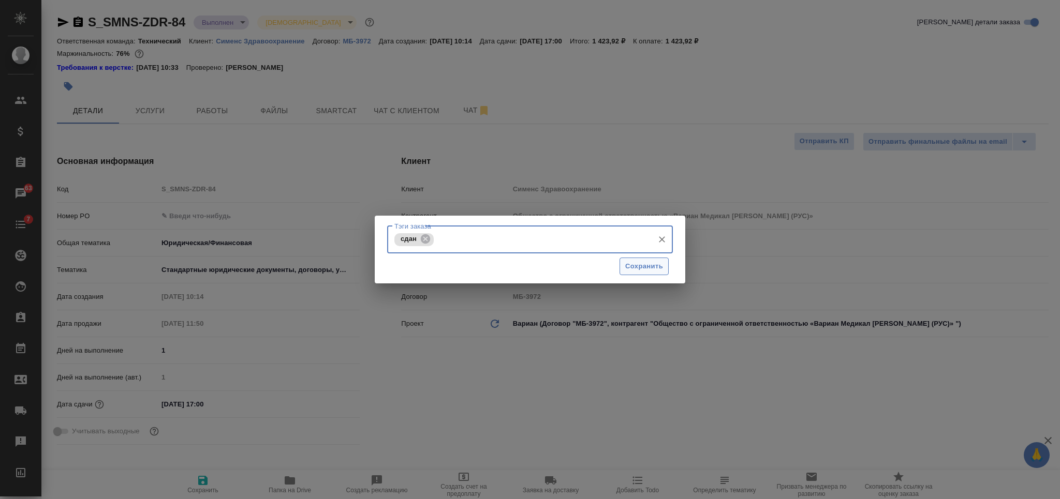
click at [636, 265] on span "Сохранить" at bounding box center [644, 267] width 38 height 12
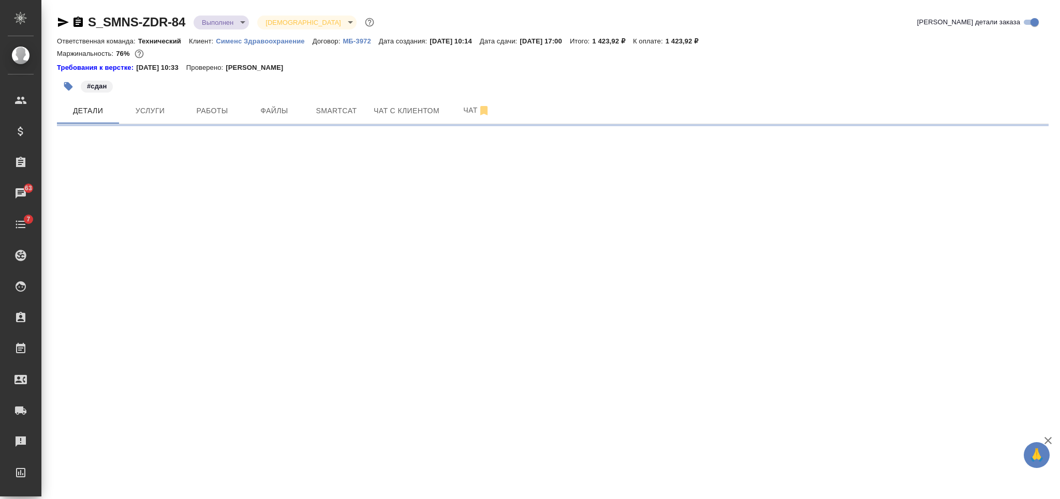
select select "RU"
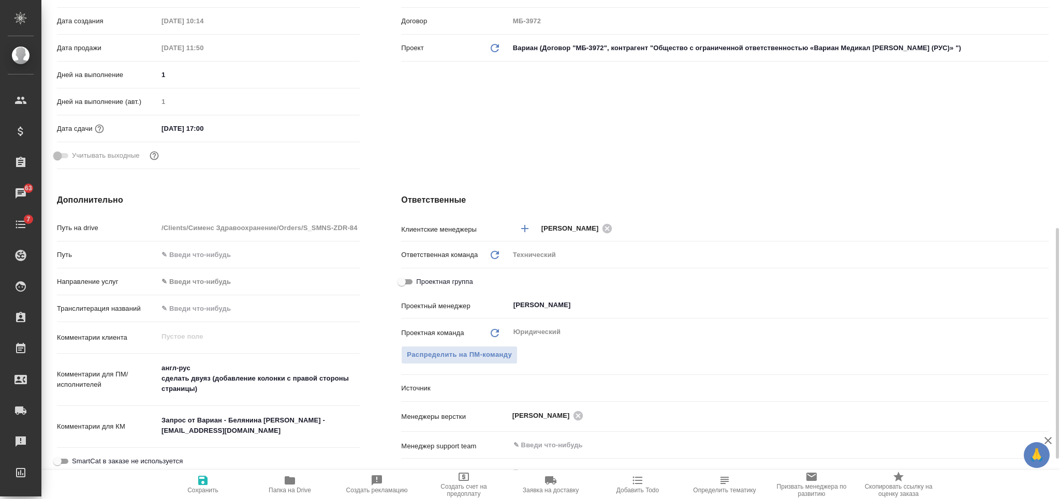
scroll to position [552, 0]
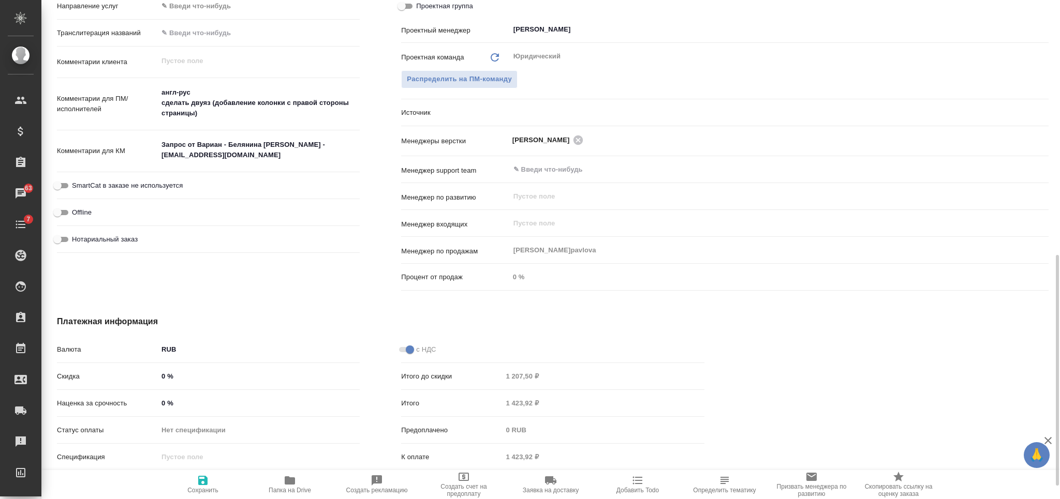
type textarea "x"
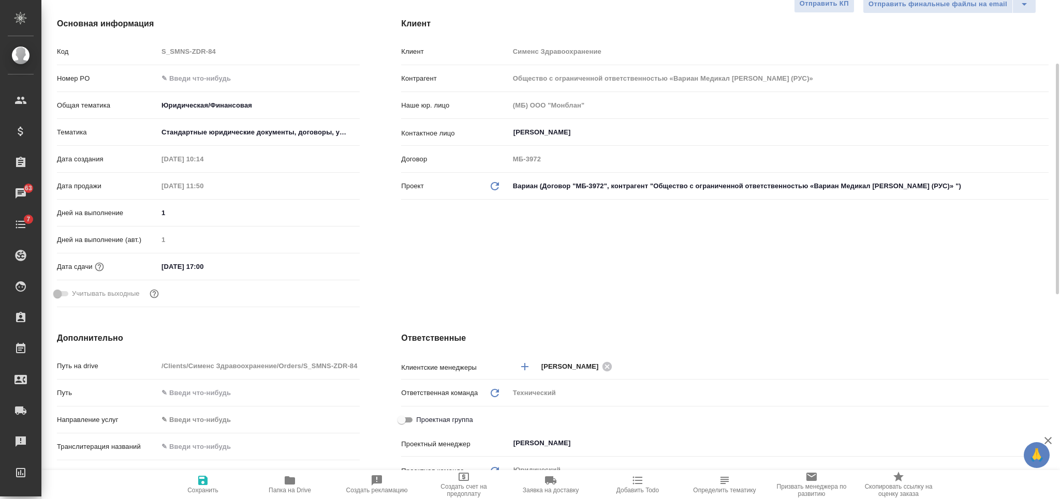
scroll to position [0, 0]
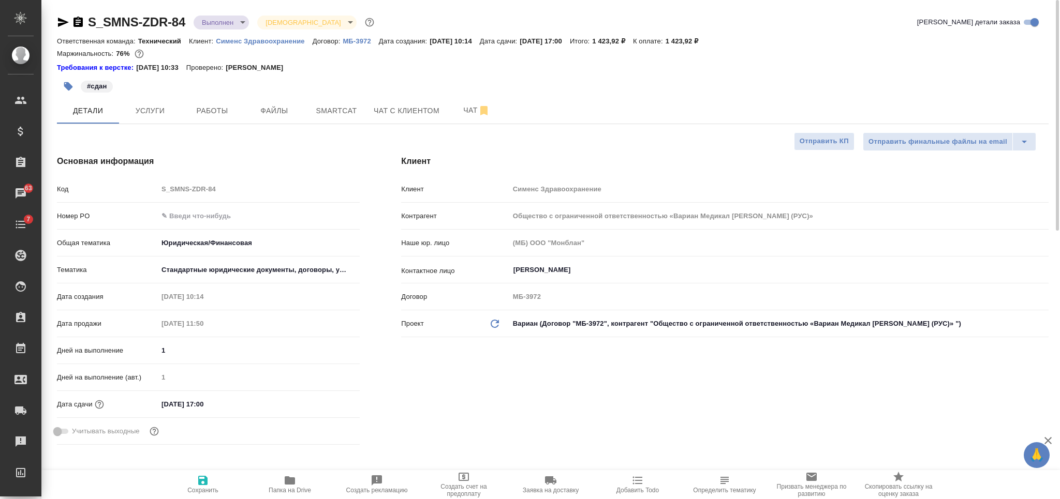
type textarea "x"
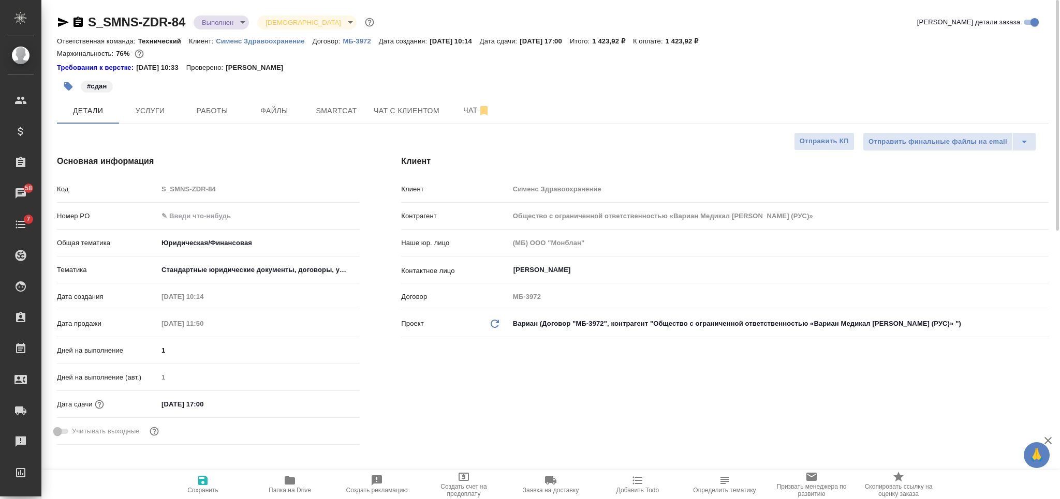
type textarea "x"
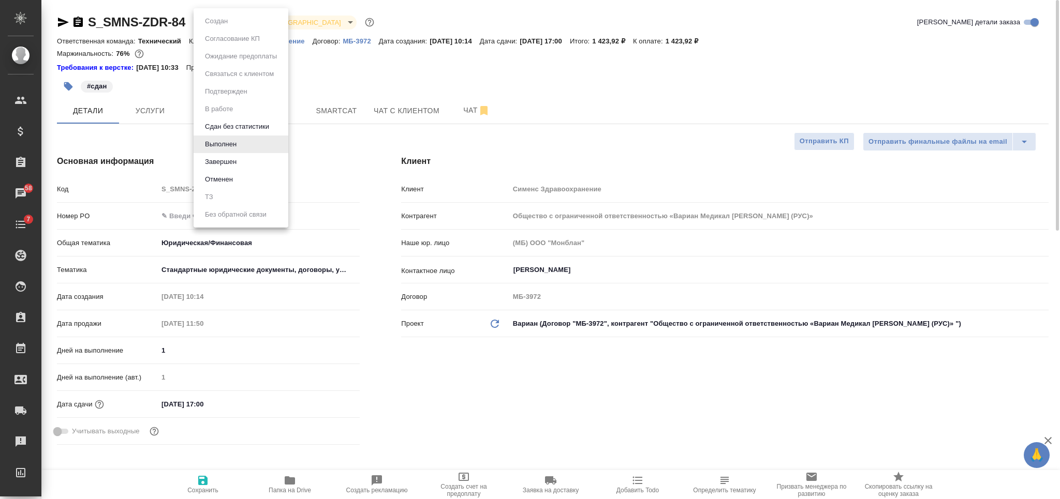
click at [205, 17] on body "🙏 .cls-1 fill:#fff; AWATERA Nikiforova Valeria Клиенты Спецификации Заказы 58 Ч…" at bounding box center [530, 249] width 1060 height 499
click at [425, 69] on div at bounding box center [530, 249] width 1060 height 499
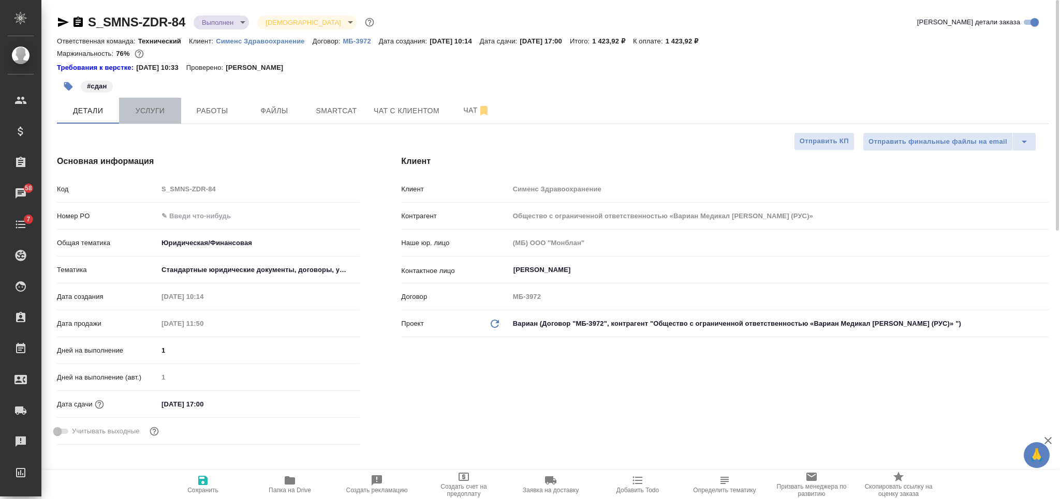
click at [162, 115] on span "Услуги" at bounding box center [150, 111] width 50 height 13
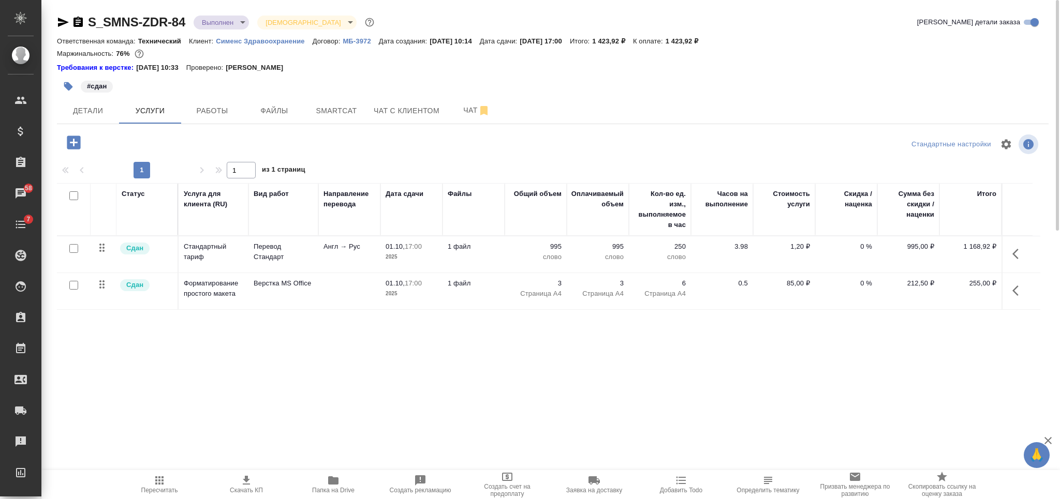
click at [505, 253] on td "995 слово" at bounding box center [536, 254] width 62 height 36
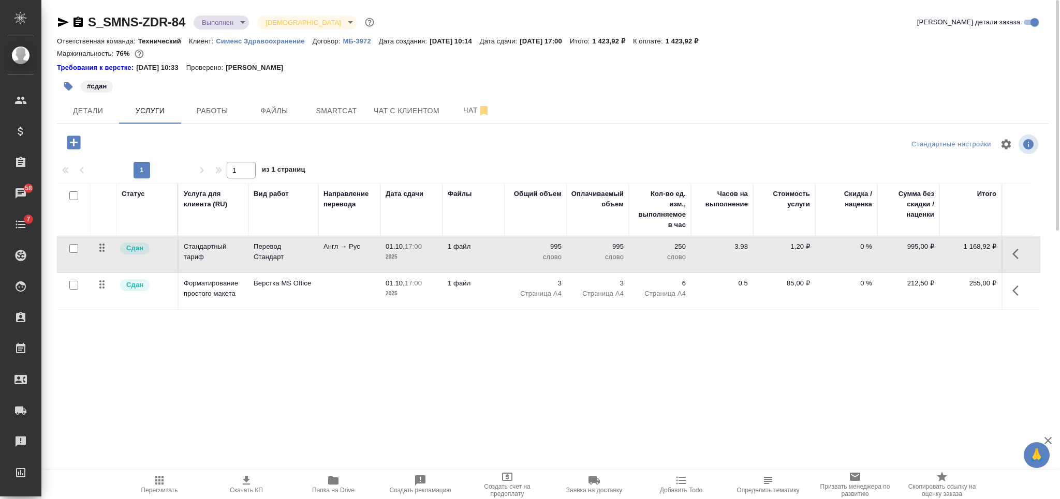
click at [505, 253] on td "995 слово" at bounding box center [536, 254] width 62 height 36
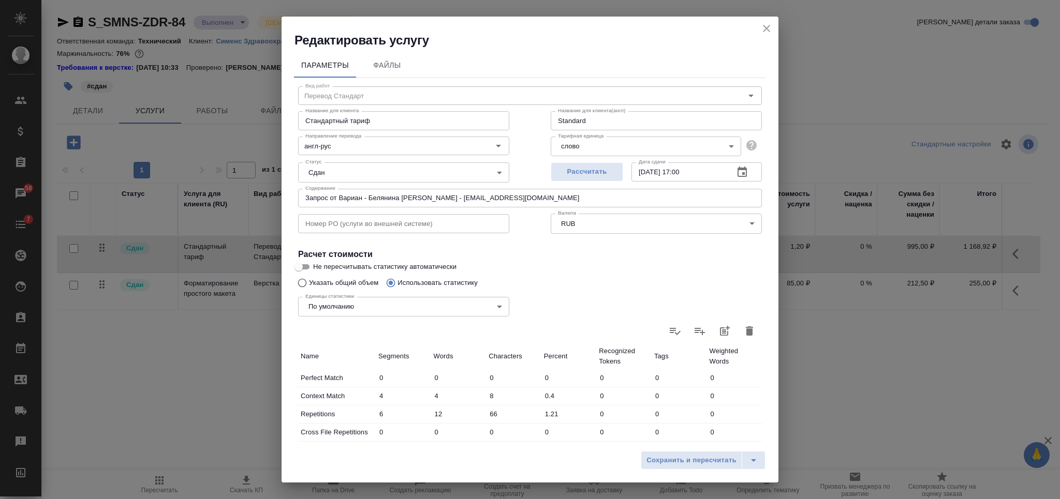
click at [763, 28] on icon "close" at bounding box center [766, 28] width 12 height 12
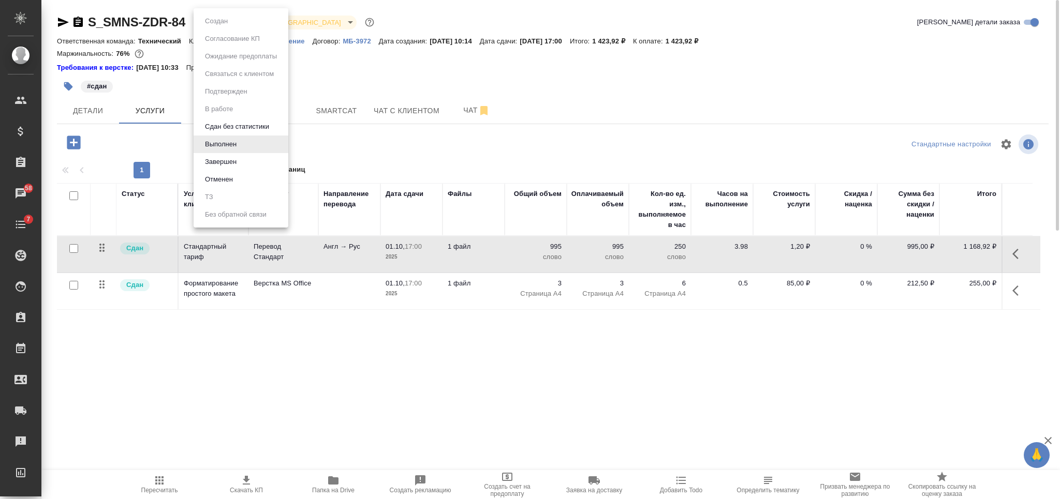
click at [221, 19] on body "🙏 .cls-1 fill:#fff; AWATERA Nikiforova Valeria Клиенты Спецификации Заказы 58 Ч…" at bounding box center [530, 249] width 1060 height 499
click at [249, 166] on li "Завершен" at bounding box center [241, 162] width 95 height 18
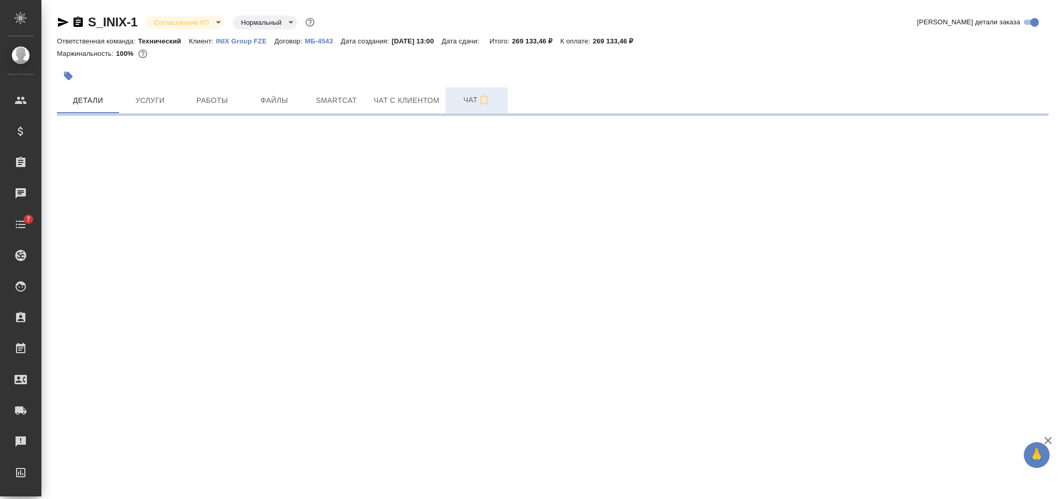
select select "RU"
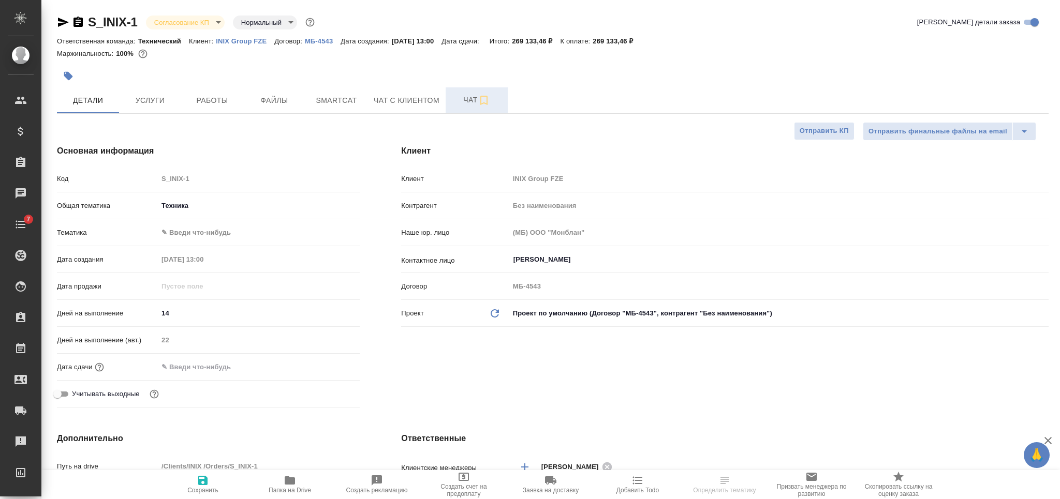
type textarea "x"
click at [464, 99] on span "Чат" at bounding box center [477, 100] width 50 height 13
type textarea "x"
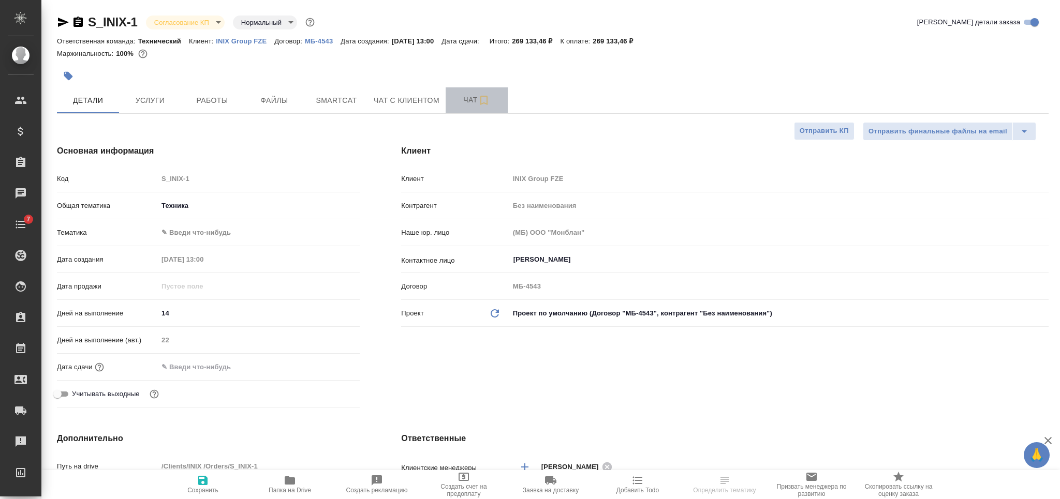
type textarea "x"
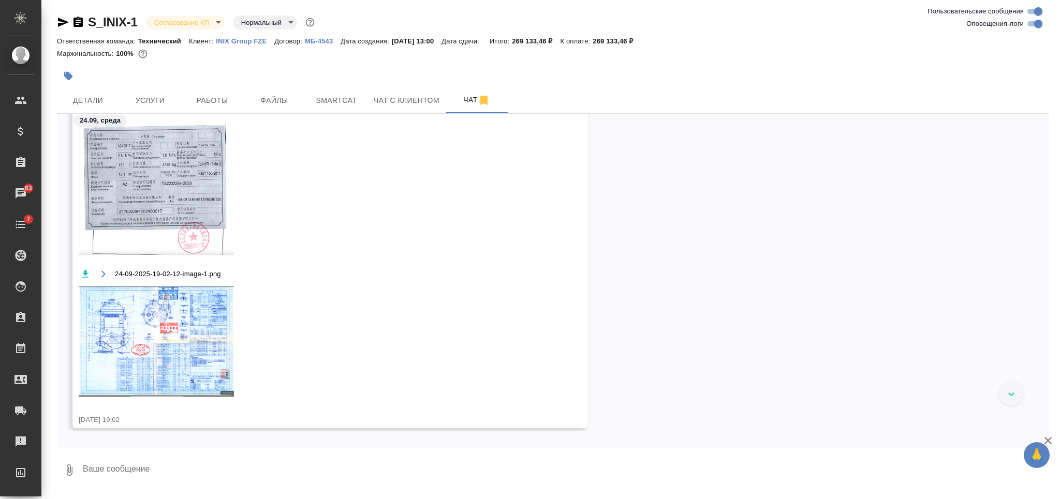
scroll to position [1851, 0]
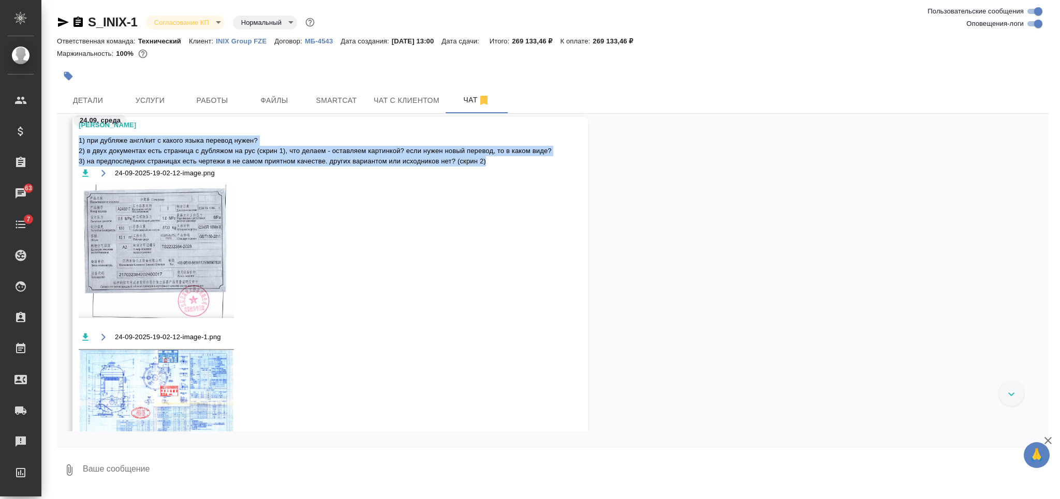
drag, startPoint x: 79, startPoint y: 139, endPoint x: 491, endPoint y: 162, distance: 412.6
click at [491, 162] on span "1) при дубляже англ/кит с какого языка перевод нужен? 2) в двух документах есть…" at bounding box center [315, 151] width 473 height 31
copy span "1) при дубляже англ/кит с какого языка перевод нужен? 2) в двух документах есть…"
click at [85, 172] on icon "button" at bounding box center [85, 172] width 6 height 7
click at [86, 172] on icon "button" at bounding box center [85, 172] width 6 height 7
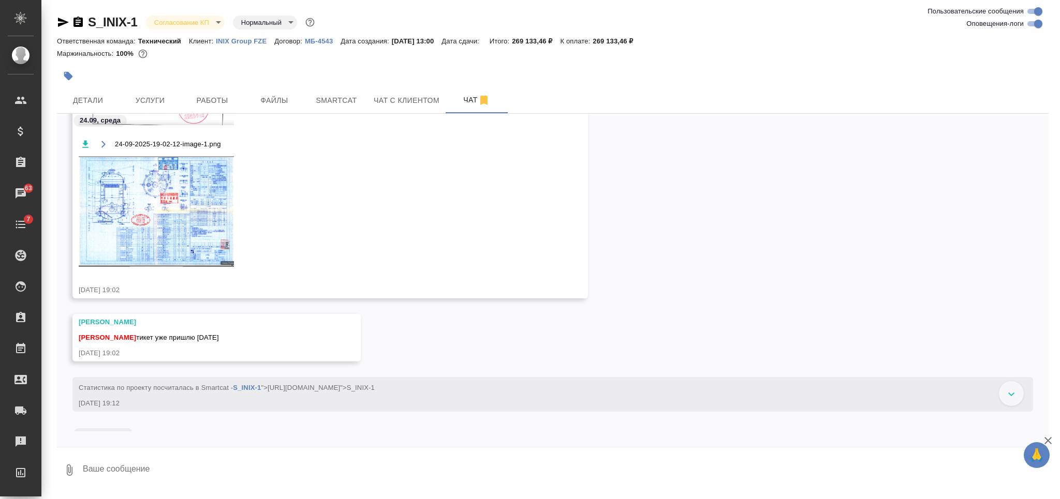
scroll to position [1989, 0]
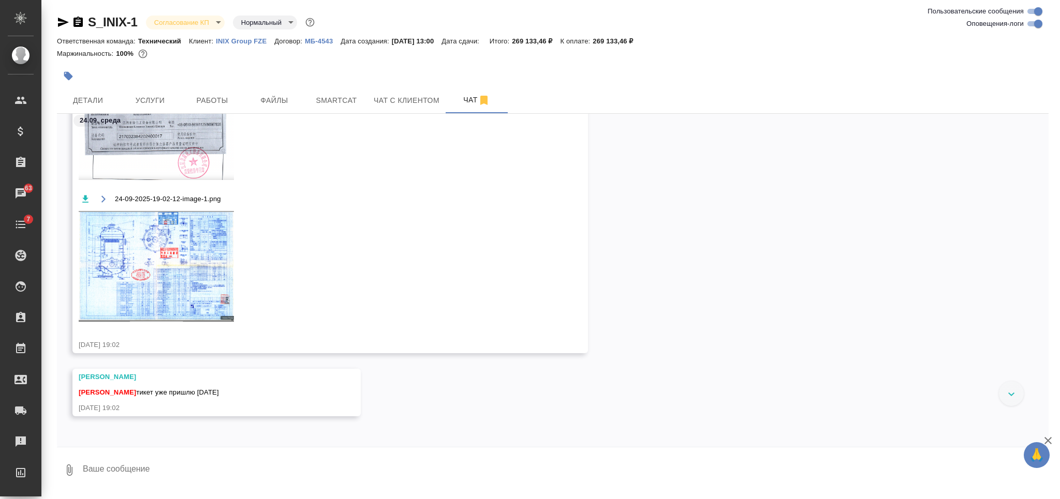
click at [81, 194] on icon "button" at bounding box center [85, 199] width 10 height 10
click at [65, 22] on icon "button" at bounding box center [63, 22] width 11 height 9
copy span "1) при дубляже англ/кит с какого языка перевод нужен? 2) в двух документах есть…"
click at [86, 200] on icon "button" at bounding box center [85, 199] width 10 height 10
click at [734, 418] on div "[PERSON_NAME] [PERSON_NAME] тикет уже пришлю [DATE] [DATE] 19:02" at bounding box center [553, 400] width 992 height 63
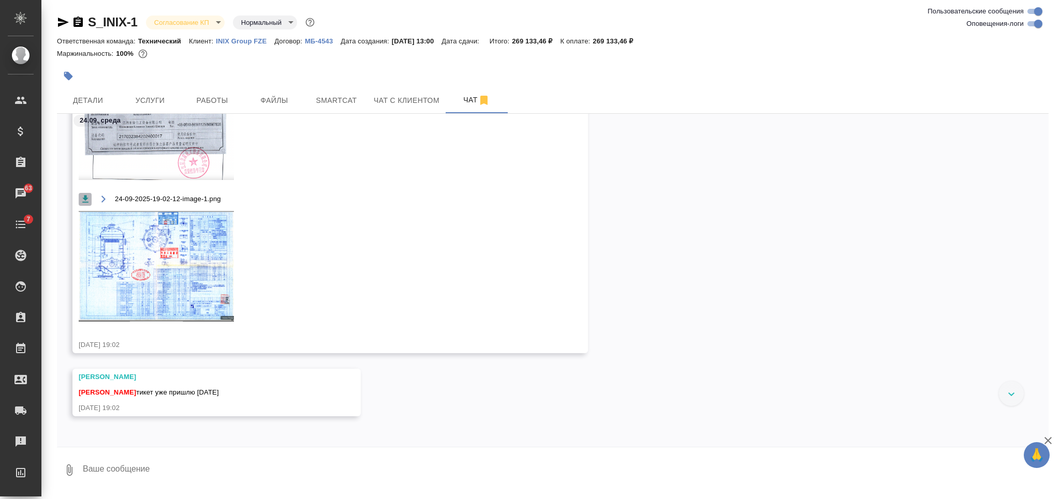
click at [88, 197] on icon "button" at bounding box center [85, 199] width 10 height 10
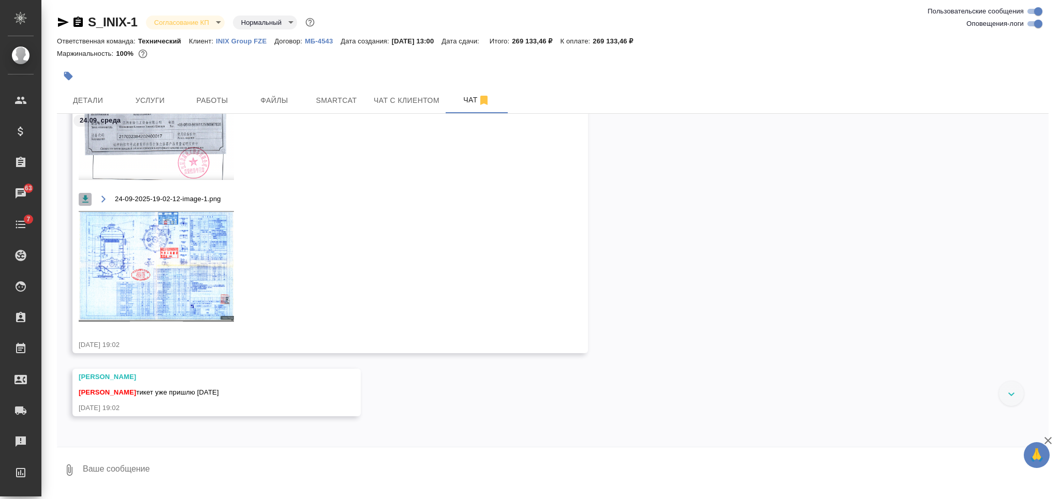
click at [88, 197] on icon "button" at bounding box center [85, 199] width 10 height 10
click at [172, 244] on img at bounding box center [156, 266] width 155 height 111
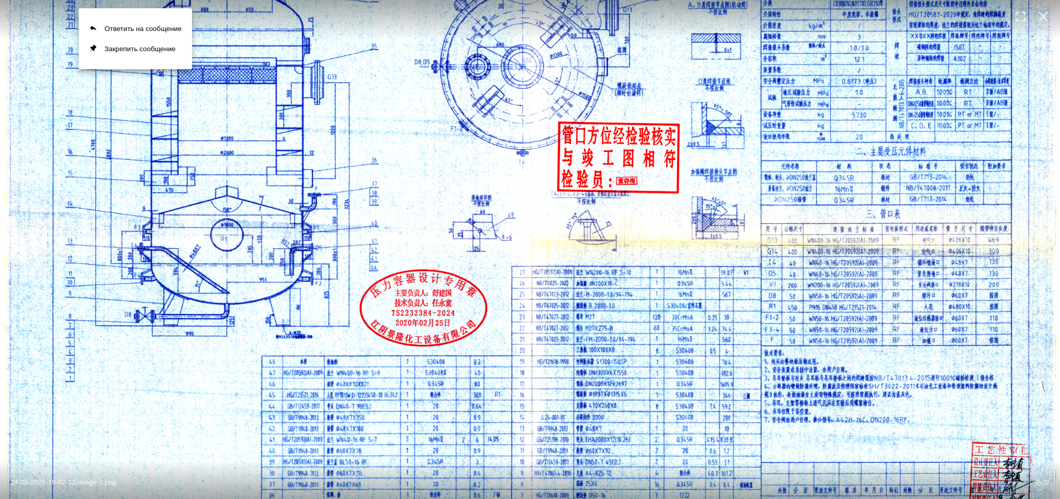
click at [326, 170] on div at bounding box center [530, 249] width 1060 height 499
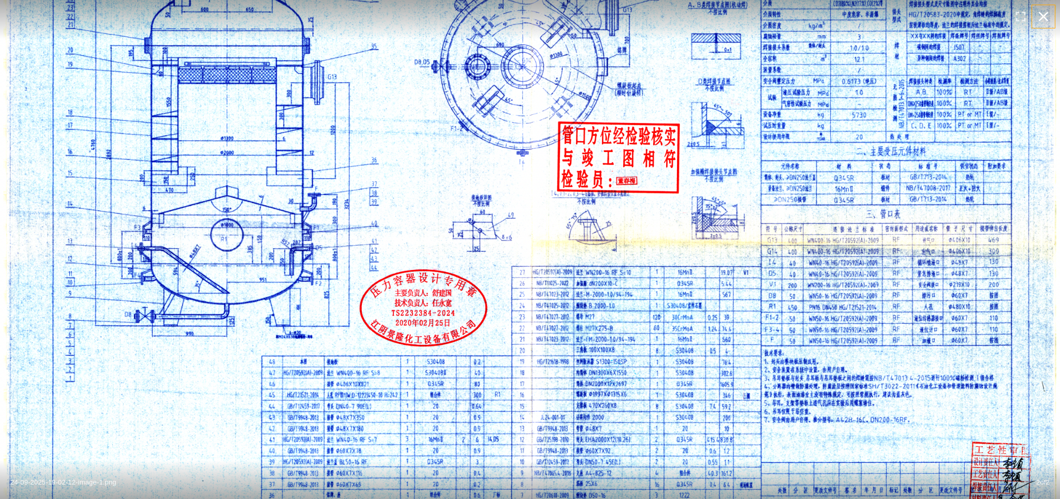
click at [1042, 17] on icon "button" at bounding box center [1043, 16] width 17 height 17
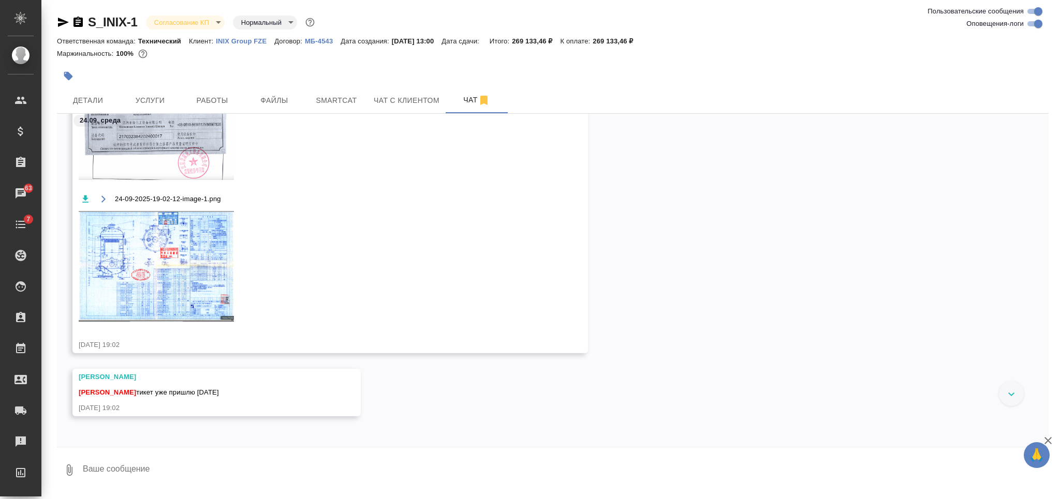
click at [520, 287] on div "24-09-2025-19-02-12-image-1.png" at bounding box center [315, 264] width 473 height 142
click at [85, 199] on icon "button" at bounding box center [85, 199] width 6 height 7
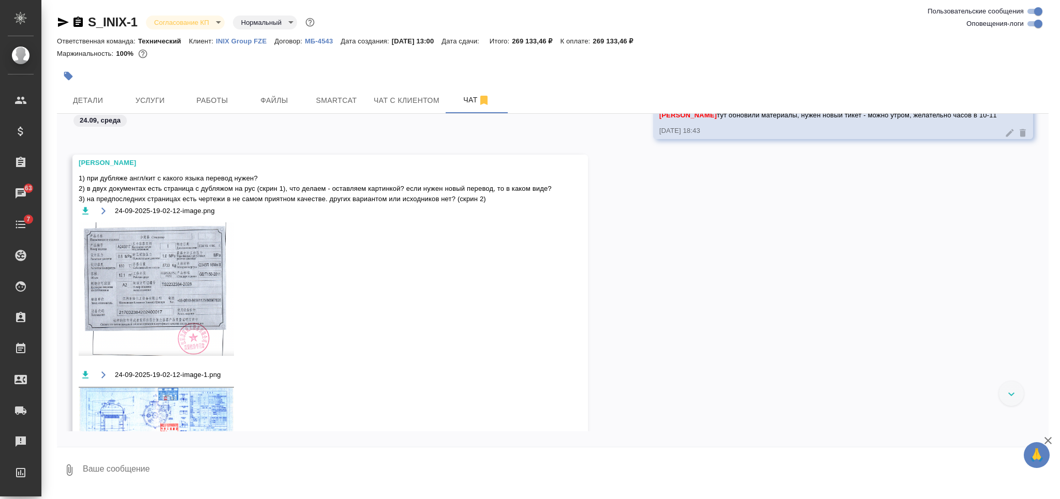
scroll to position [1967, 0]
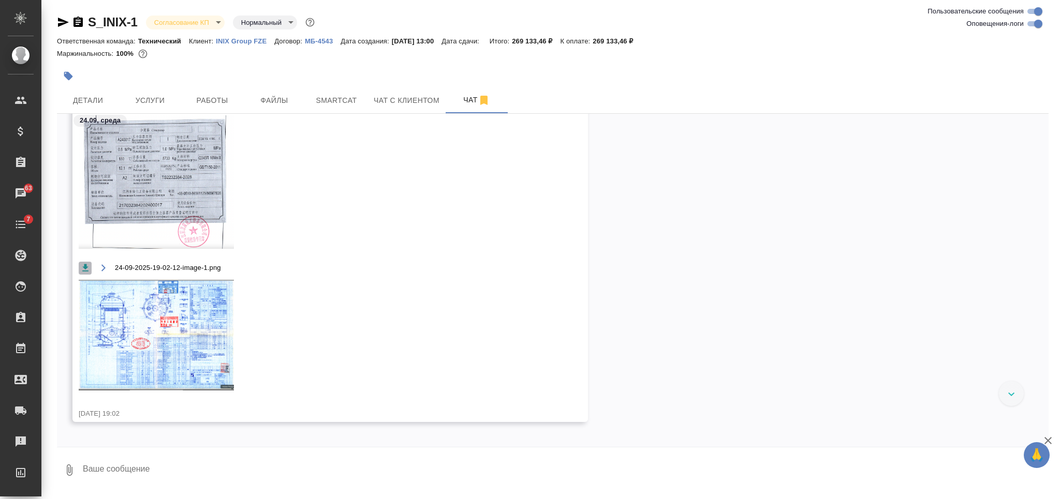
click at [83, 270] on icon "button" at bounding box center [85, 268] width 10 height 10
click at [82, 270] on icon "button" at bounding box center [85, 268] width 10 height 10
click at [109, 376] on img at bounding box center [156, 335] width 155 height 111
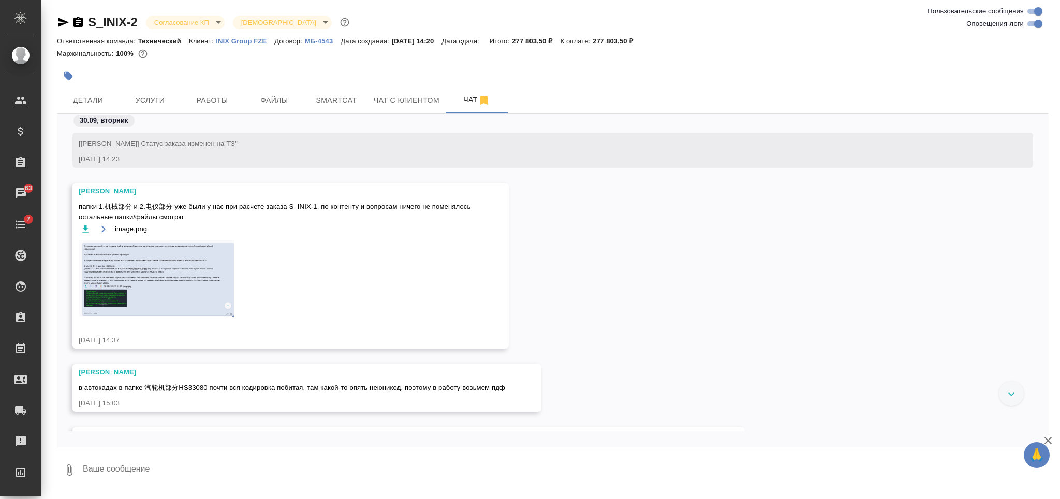
click at [193, 259] on img at bounding box center [156, 279] width 155 height 77
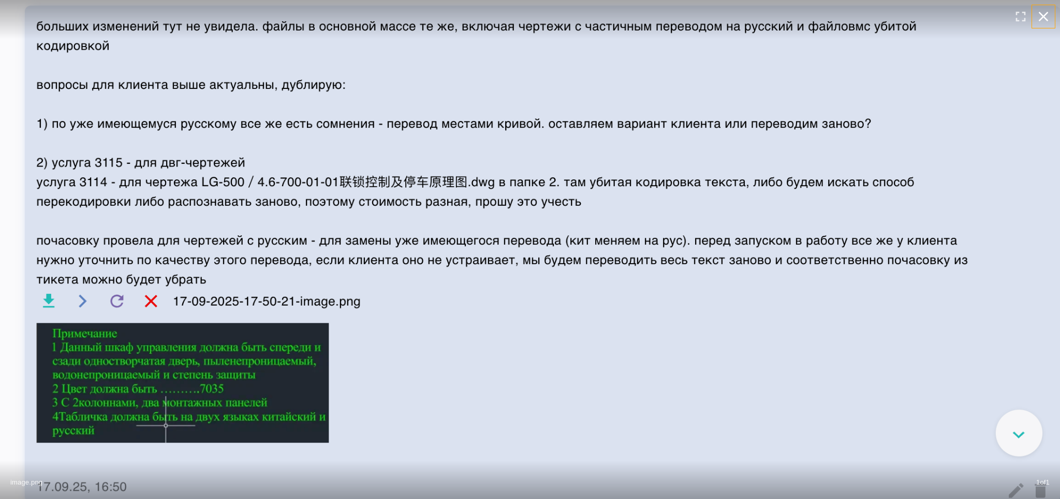
click at [1044, 11] on icon "button" at bounding box center [1043, 16] width 17 height 17
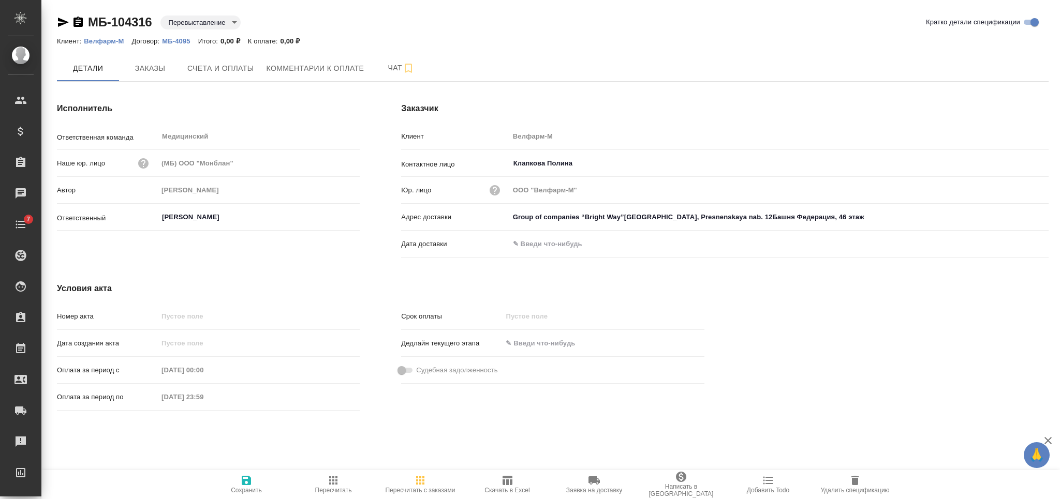
type input "Group of companies “Bright Way”[GEOGRAPHIC_DATA], Presnenskaya nab. 12Башня Фед…"
click at [77, 22] on icon "button" at bounding box center [78, 22] width 12 height 12
click at [63, 25] on icon "button" at bounding box center [63, 22] width 12 height 12
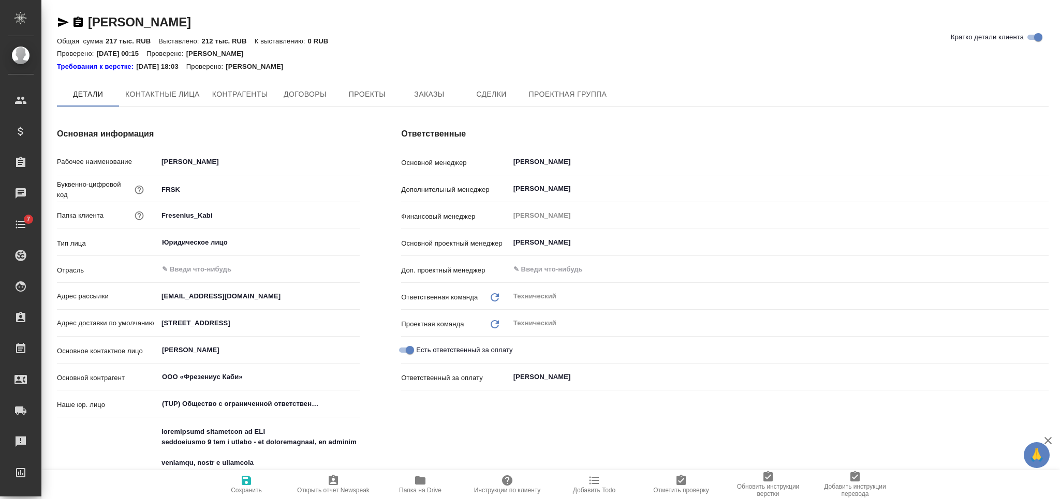
type textarea "x"
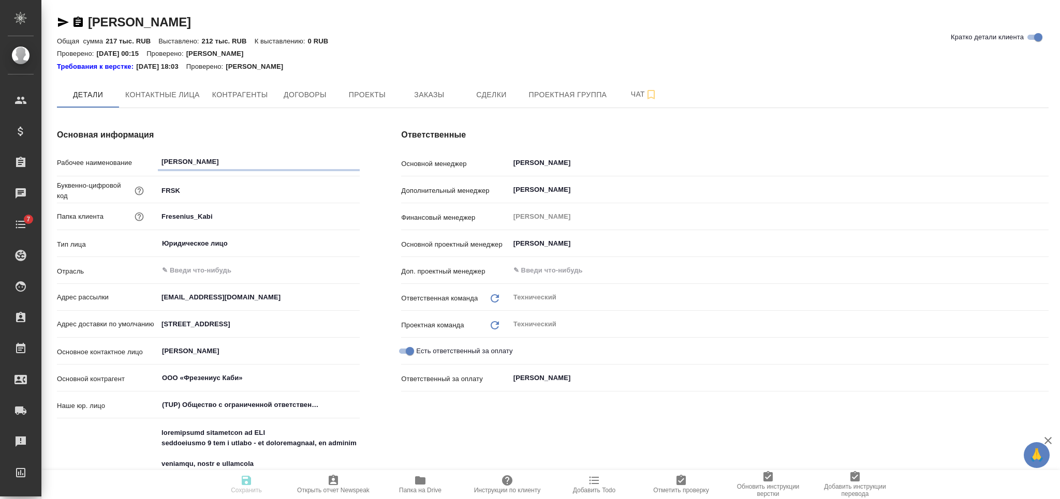
type textarea "x"
click at [439, 96] on span "Заказы" at bounding box center [429, 94] width 50 height 13
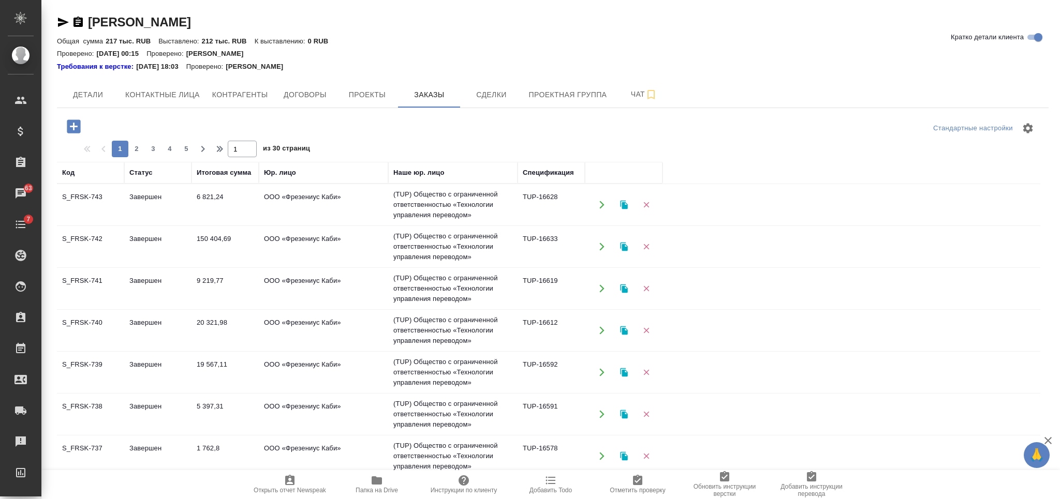
click at [77, 123] on icon "button" at bounding box center [73, 126] width 13 height 13
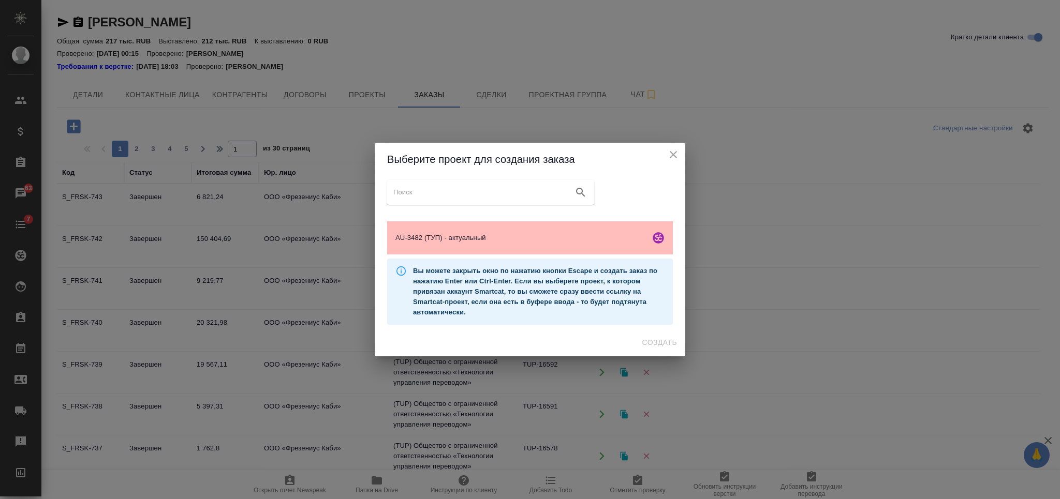
click at [525, 243] on span "AU-3482 (ТУП) - актуальный" at bounding box center [520, 238] width 250 height 10
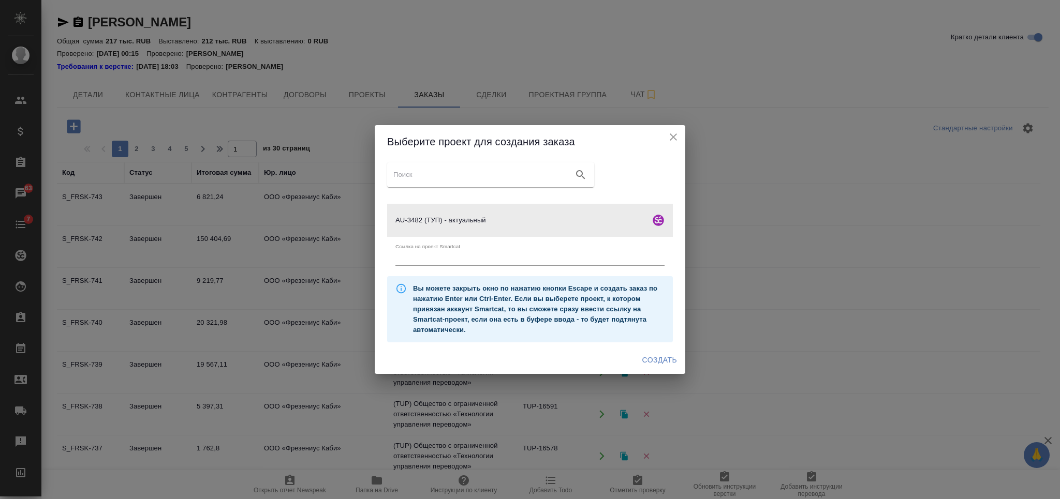
click at [672, 357] on span "Создать" at bounding box center [659, 360] width 35 height 13
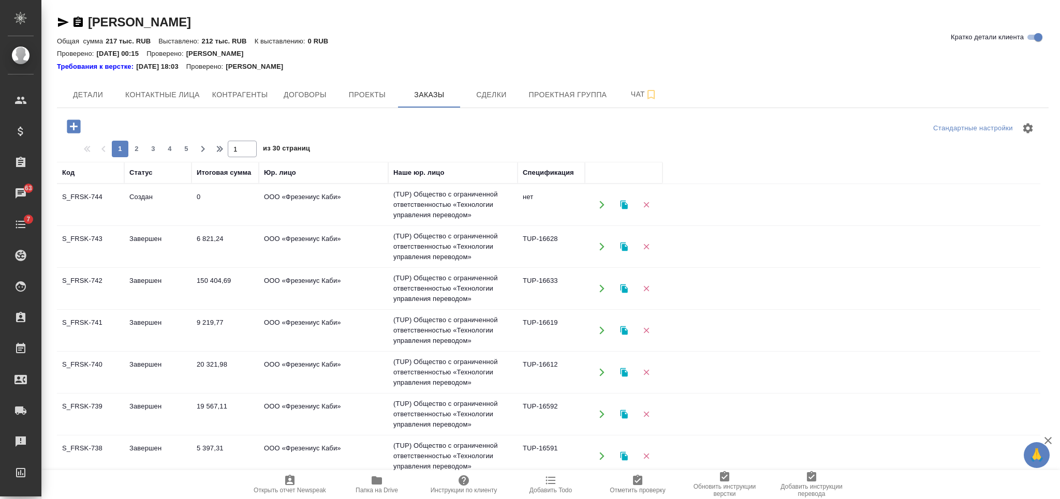
click at [219, 285] on td "150 404,69" at bounding box center [224, 289] width 67 height 36
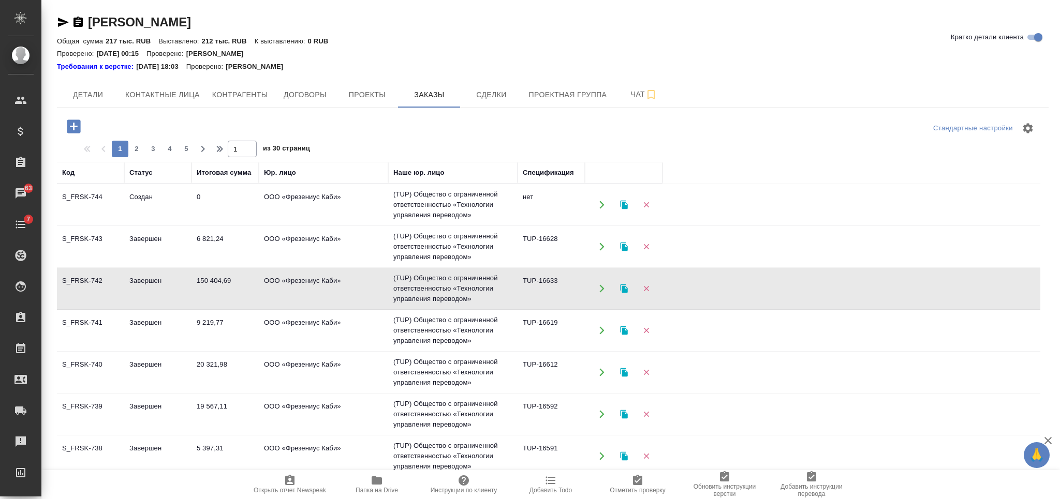
click at [220, 285] on td "150 404,69" at bounding box center [224, 289] width 67 height 36
click at [261, 369] on td "ООО «Фрезениус Каби»" at bounding box center [323, 372] width 129 height 36
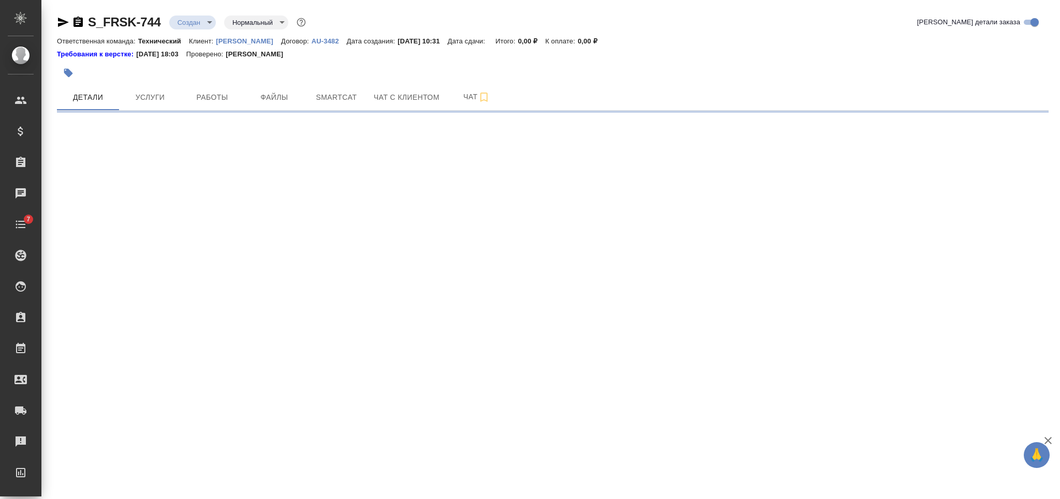
select select "RU"
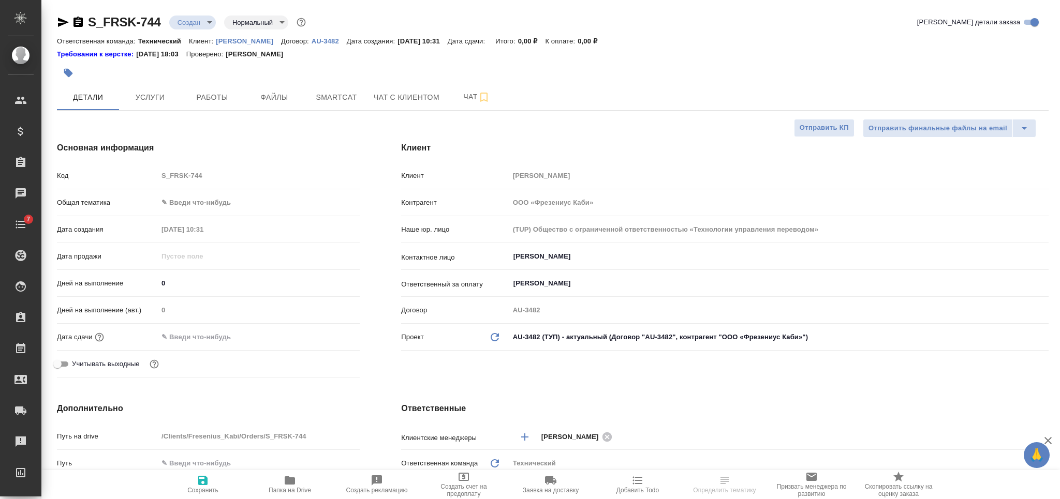
type textarea "x"
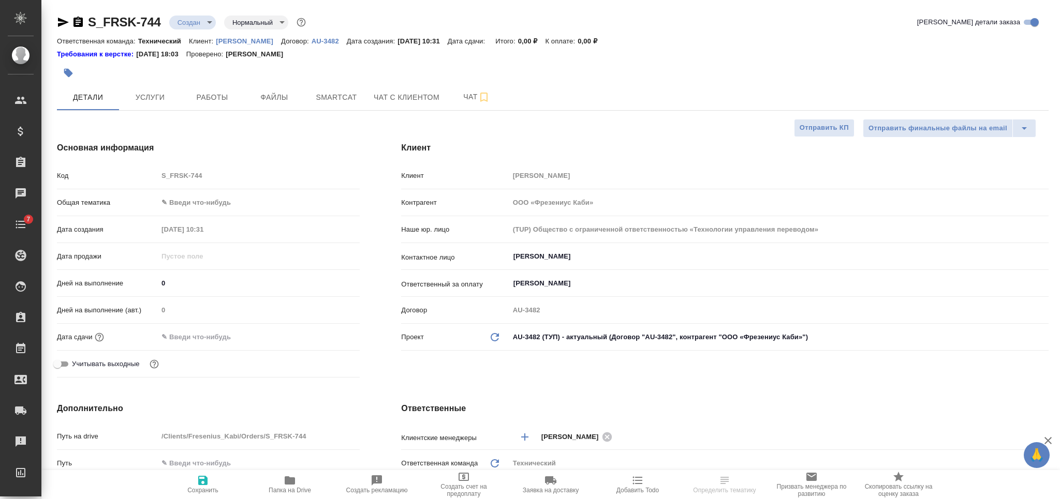
type textarea "x"
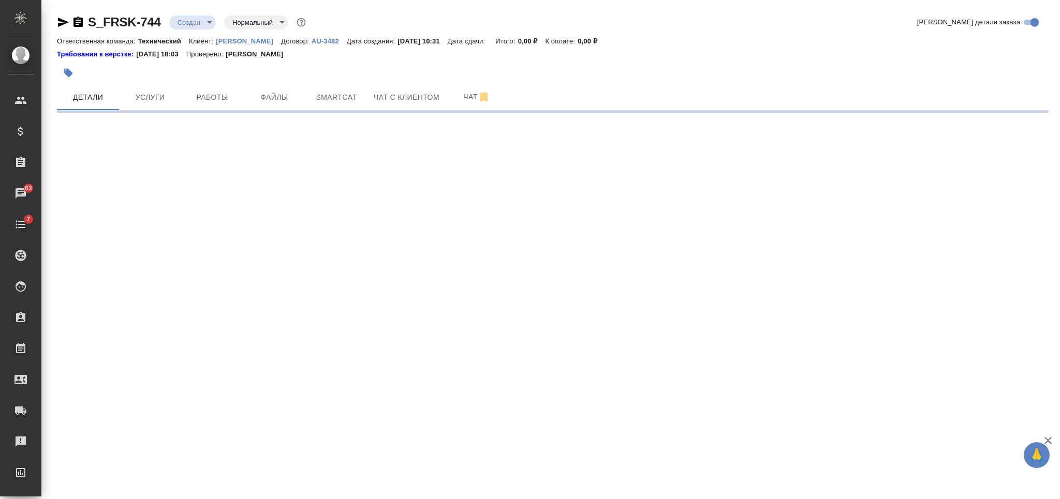
select select "RU"
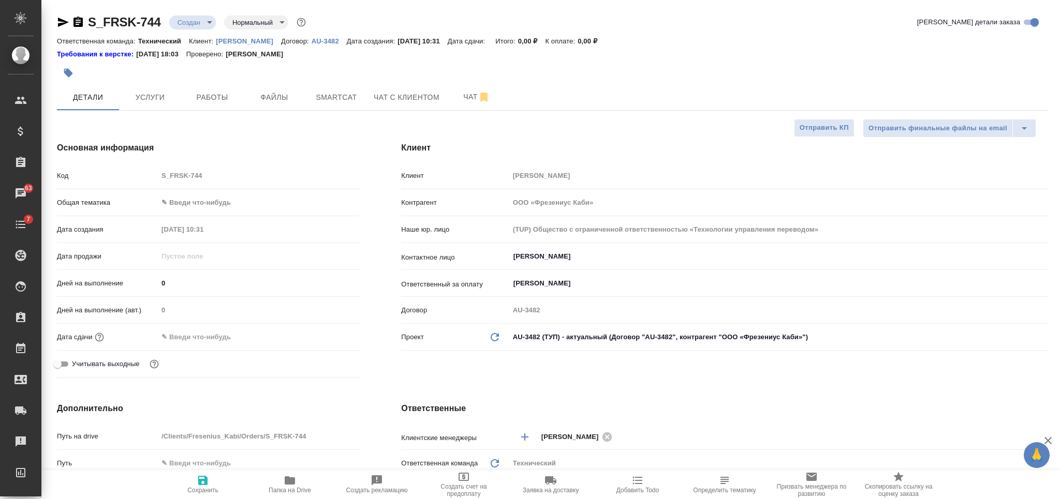
type textarea "x"
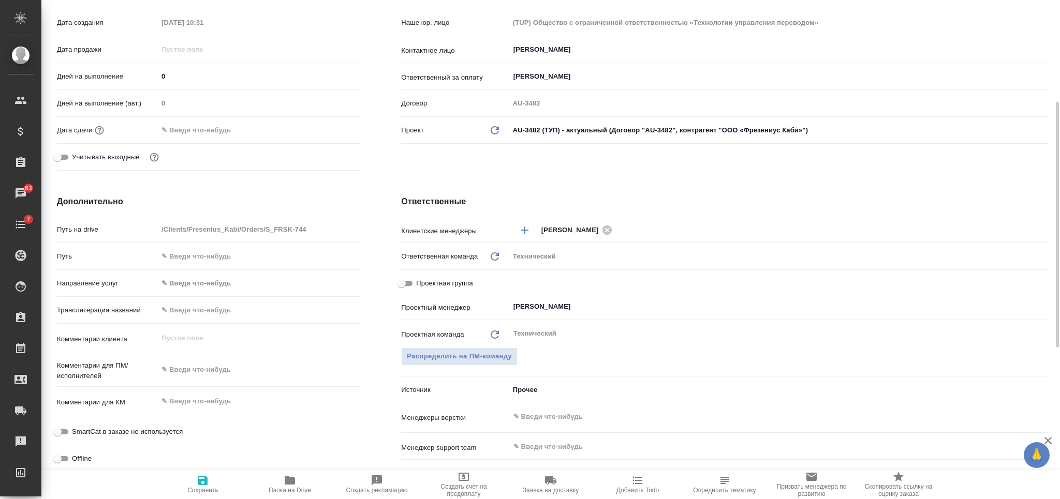
type textarea "x"
click at [218, 365] on textarea at bounding box center [259, 370] width 202 height 18
type textarea "r"
type textarea "x"
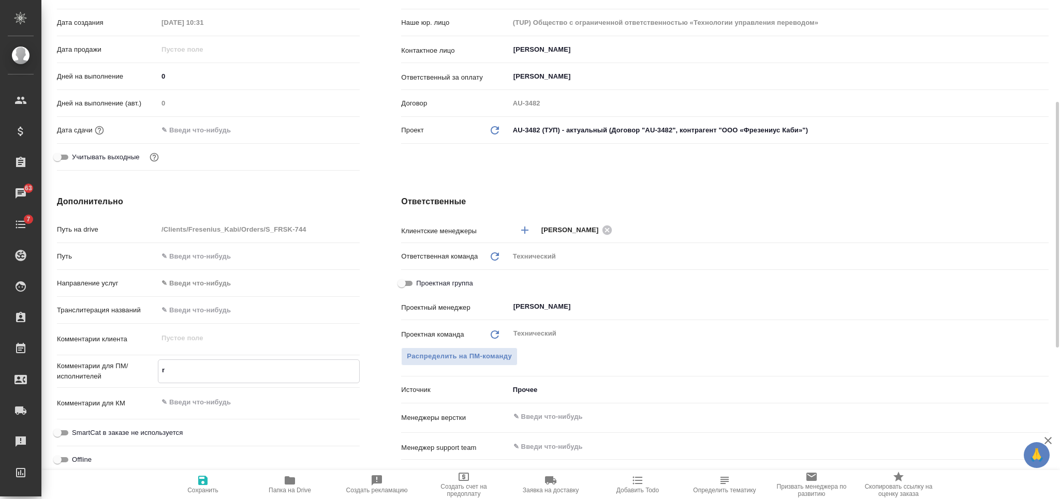
type textarea "x"
type textarea "rb"
type textarea "x"
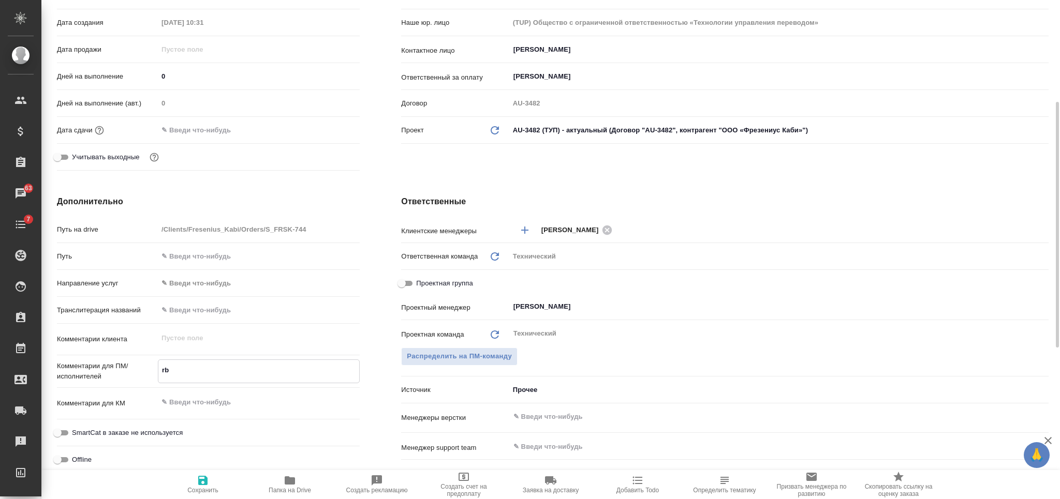
type textarea "x"
type textarea "rbn"
type textarea "x"
type textarea "rbn-"
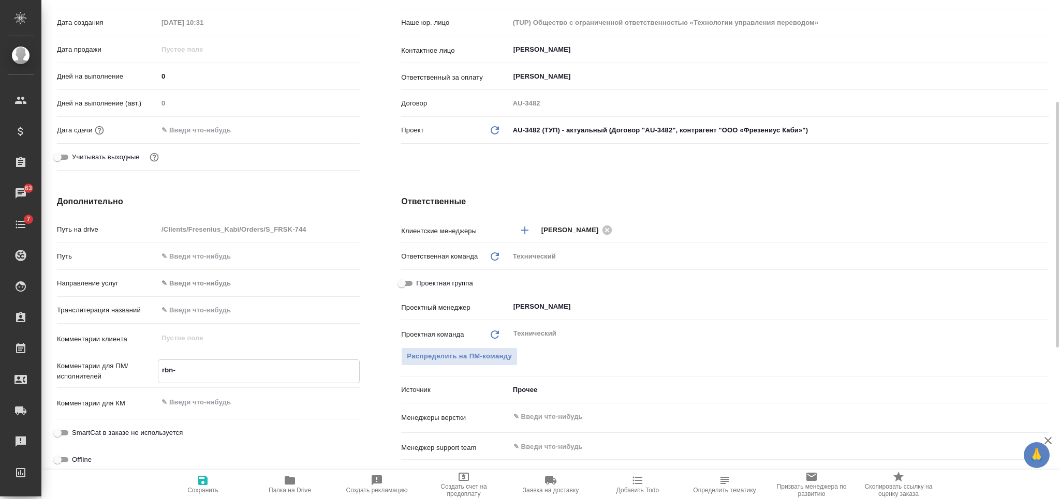
type textarea "x"
type textarea "rbn-h"
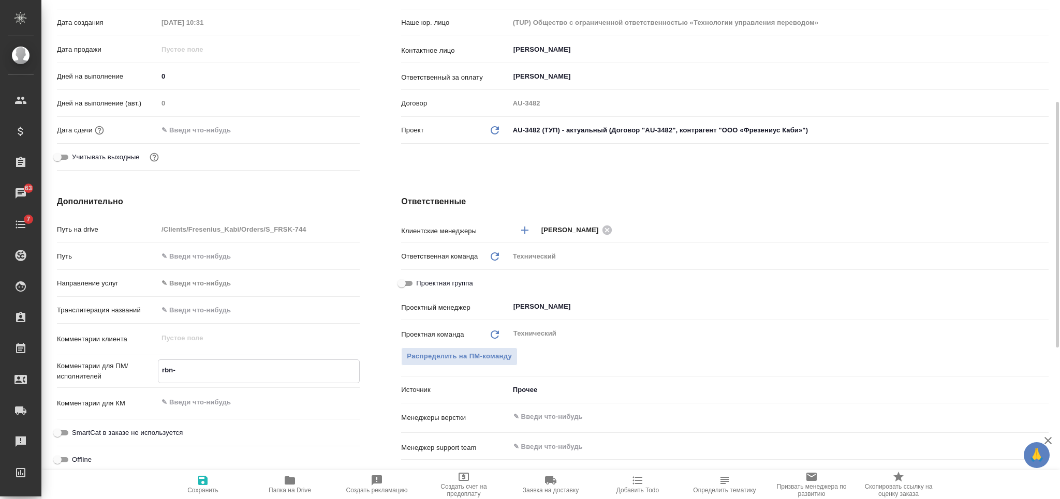
type textarea "x"
type textarea "rbn-he"
type textarea "x"
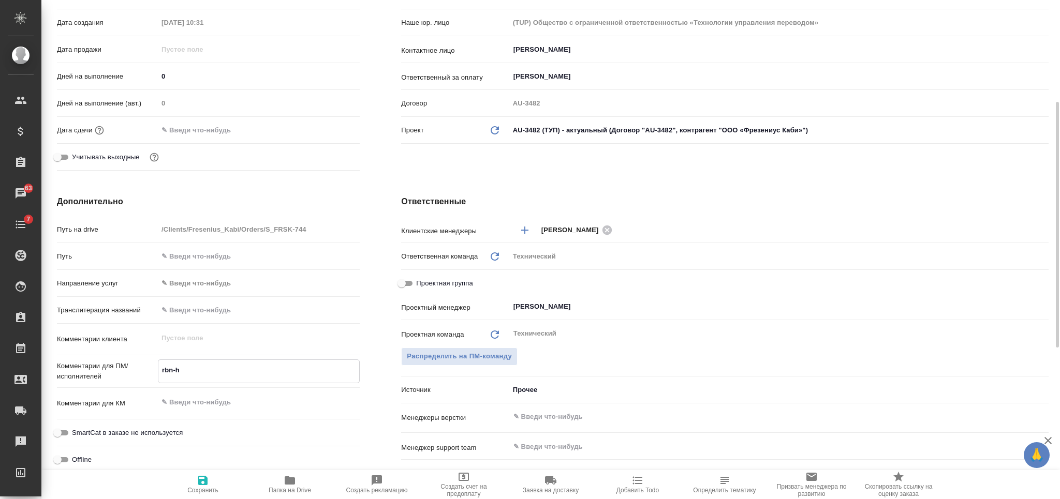
type textarea "x"
type textarea "rbn-hec"
type textarea "x"
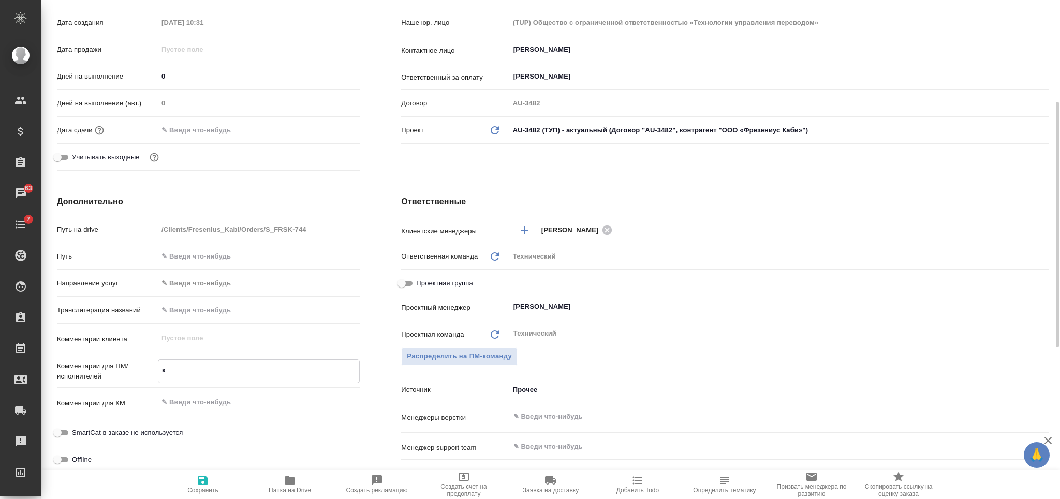
type textarea "ки"
type textarea "x"
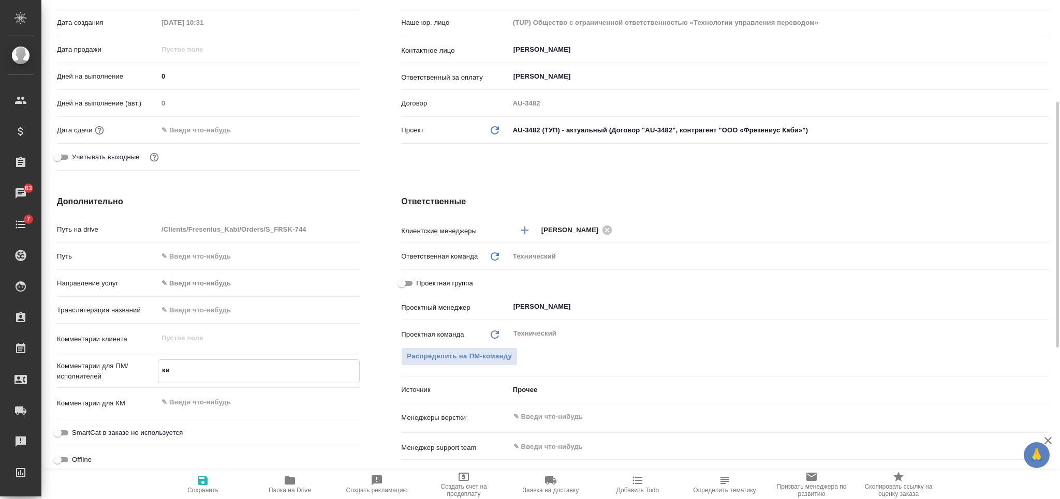
type textarea "кит"
type textarea "x"
type textarea "кит-"
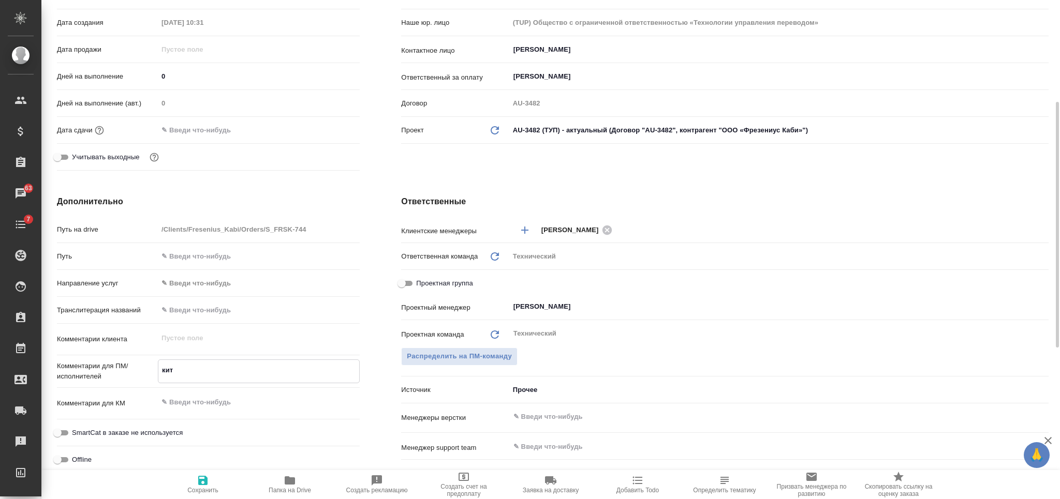
type textarea "x"
type textarea "кит-р"
type textarea "x"
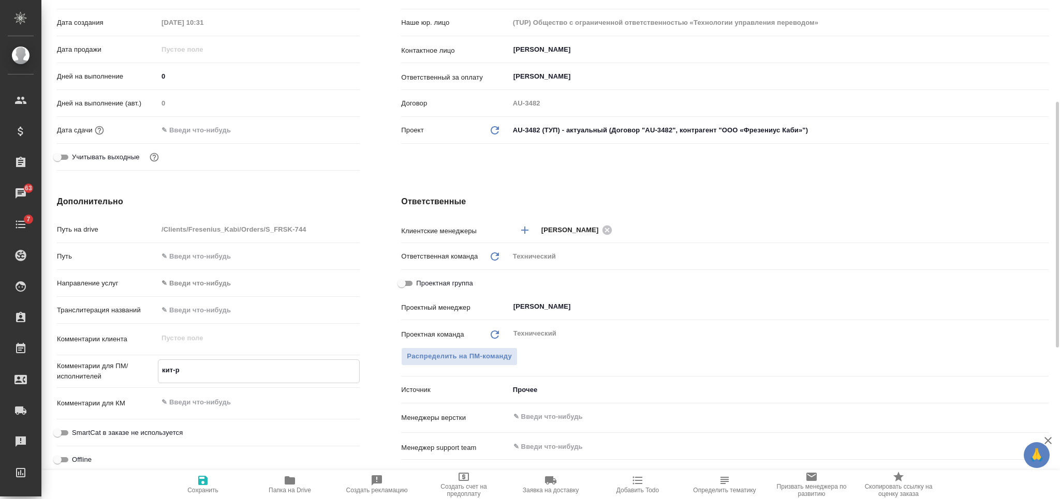
type textarea "x"
type textarea "кит-ру"
type textarea "x"
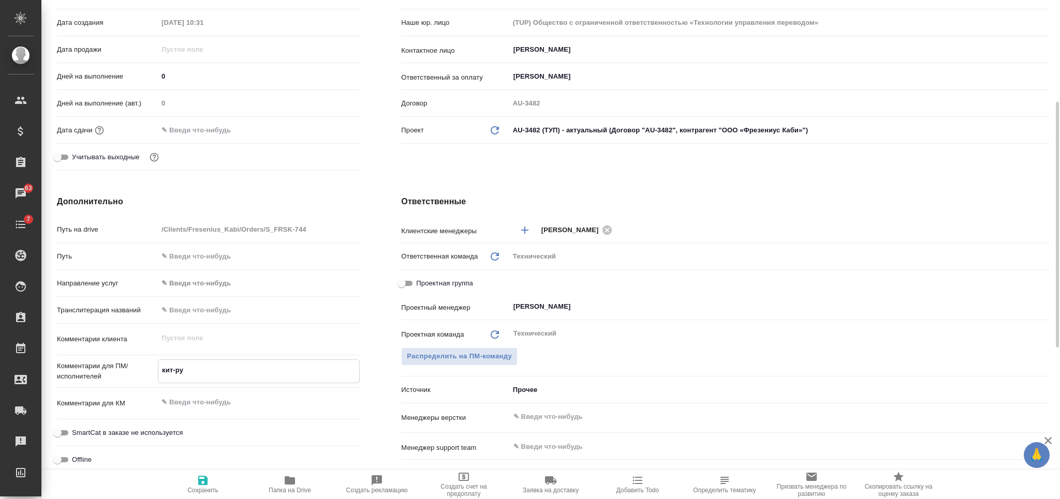
type textarea "x"
type textarea "кит-рус"
type textarea "x"
type textarea "кит-рус"
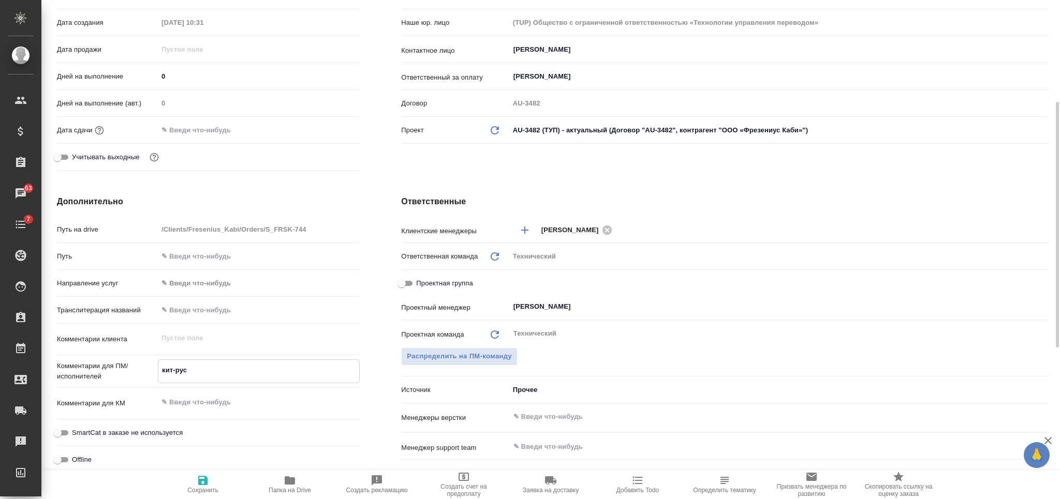
type textarea "x"
click at [245, 396] on textarea at bounding box center [259, 403] width 202 height 18
paste textarea "сертификаты анализа на AФC"
type textarea "x"
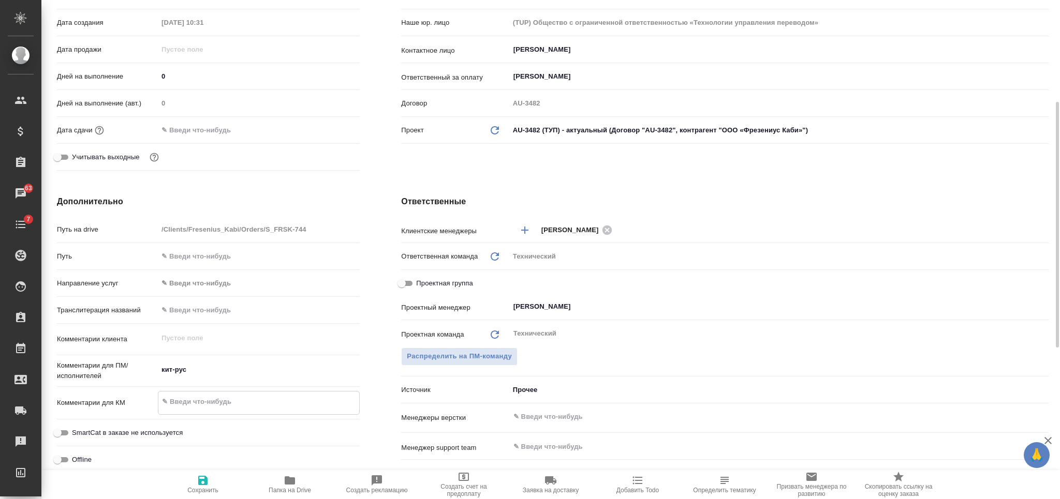
type textarea "x"
type textarea "сертификаты анализа на AФC"
type textarea "x"
drag, startPoint x: 167, startPoint y: 402, endPoint x: 161, endPoint y: 401, distance: 5.8
click at [161, 401] on textarea "сертификаты анализа на AФC" at bounding box center [258, 402] width 201 height 18
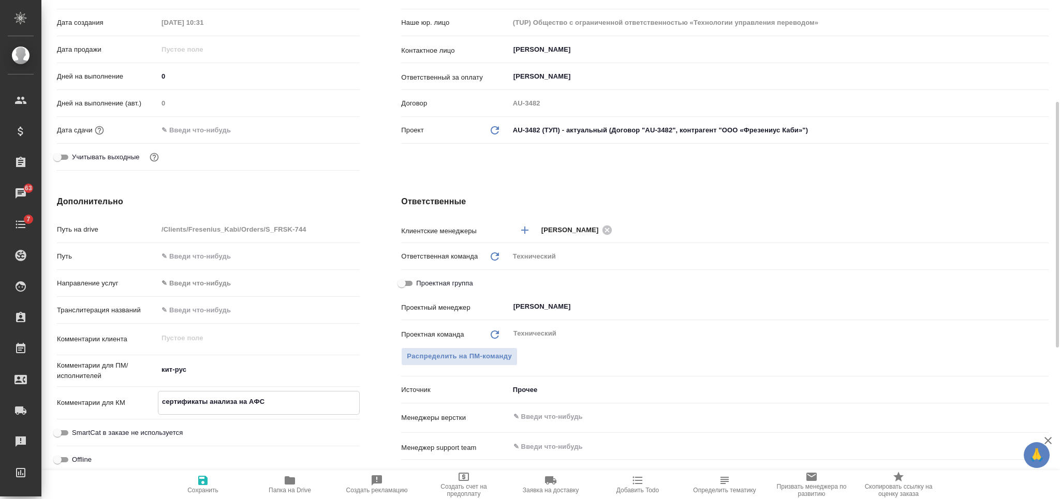
type textarea "Сертификаты анализа на AФC"
type textarea "x"
type textarea "Сертификаты анализа на AФC"
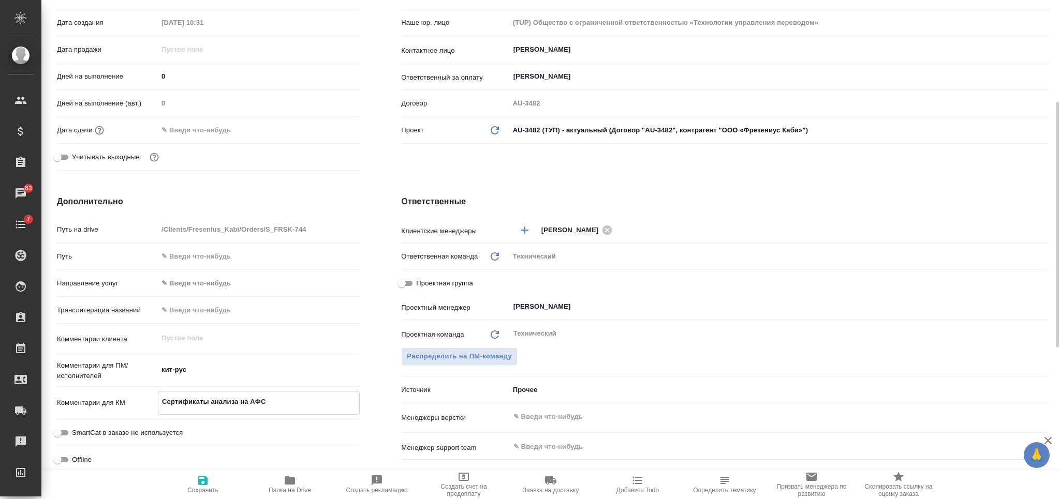
type textarea "x"
click at [553, 416] on input "text" at bounding box center [761, 417] width 498 height 12
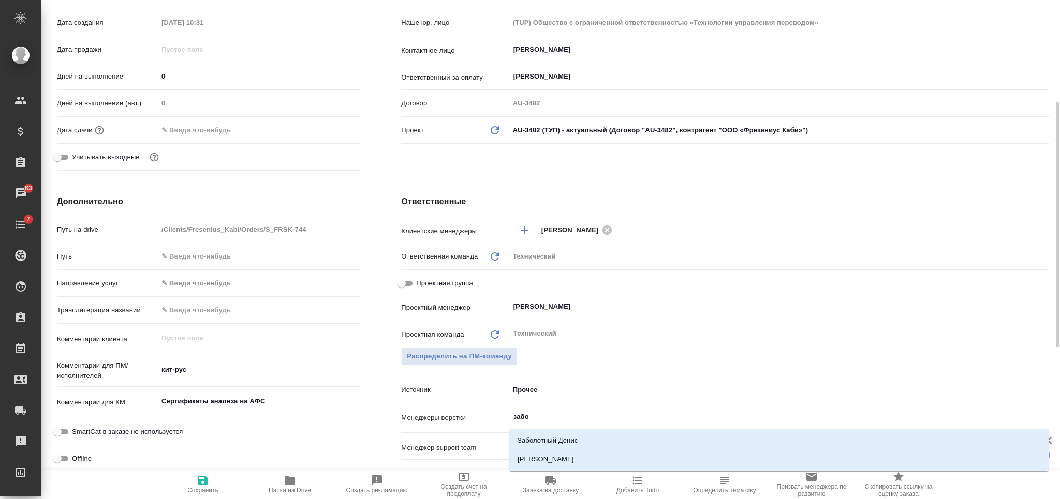
type input "забор"
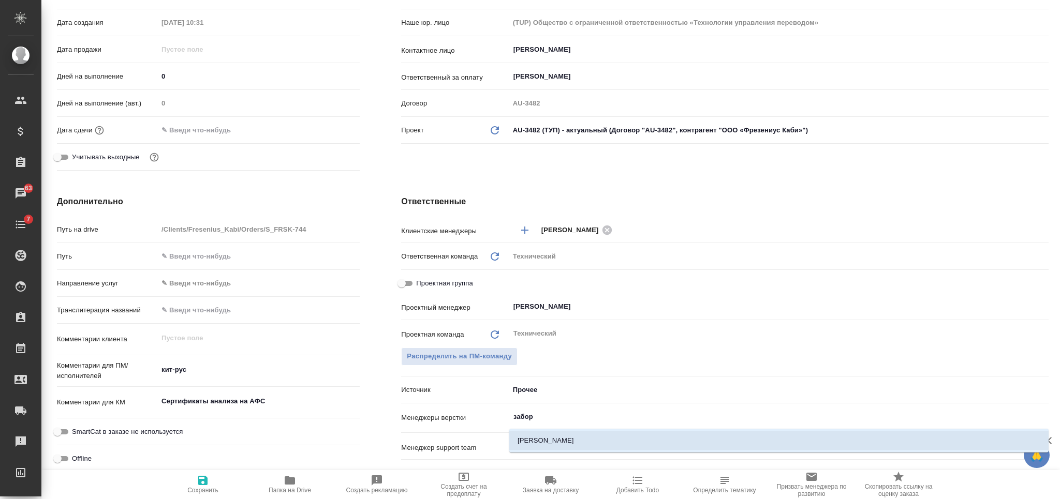
click at [529, 443] on li "Заборова Александра" at bounding box center [778, 441] width 539 height 19
type textarea "x"
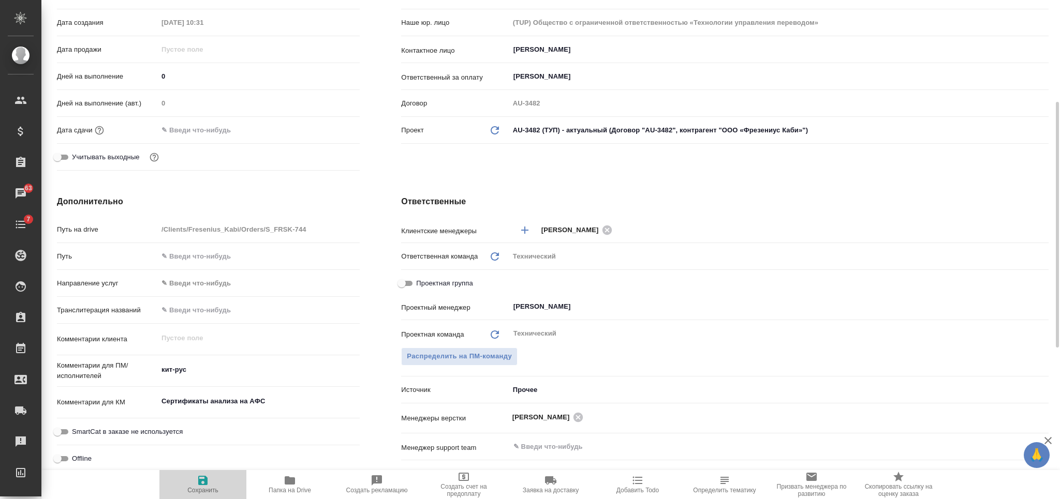
click at [198, 490] on span "Сохранить" at bounding box center [202, 490] width 31 height 7
type textarea "x"
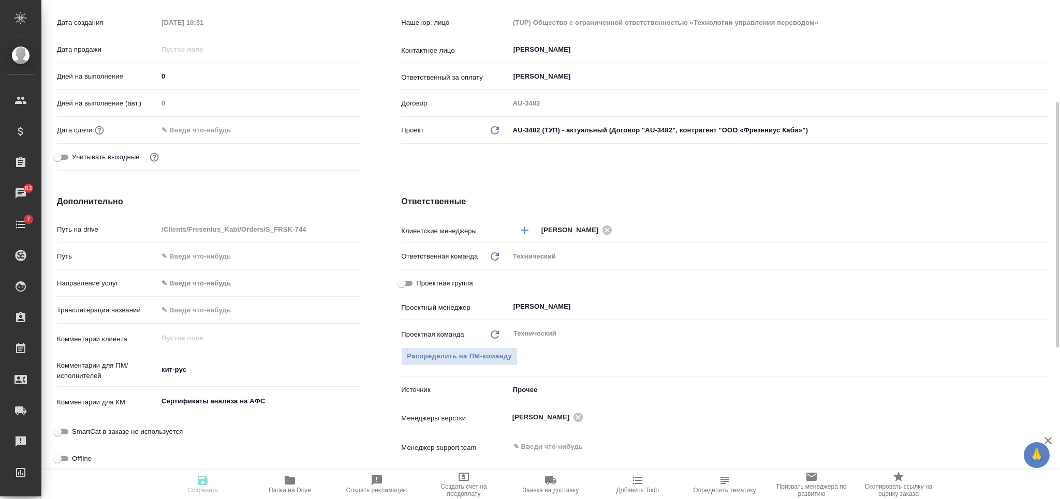
type textarea "x"
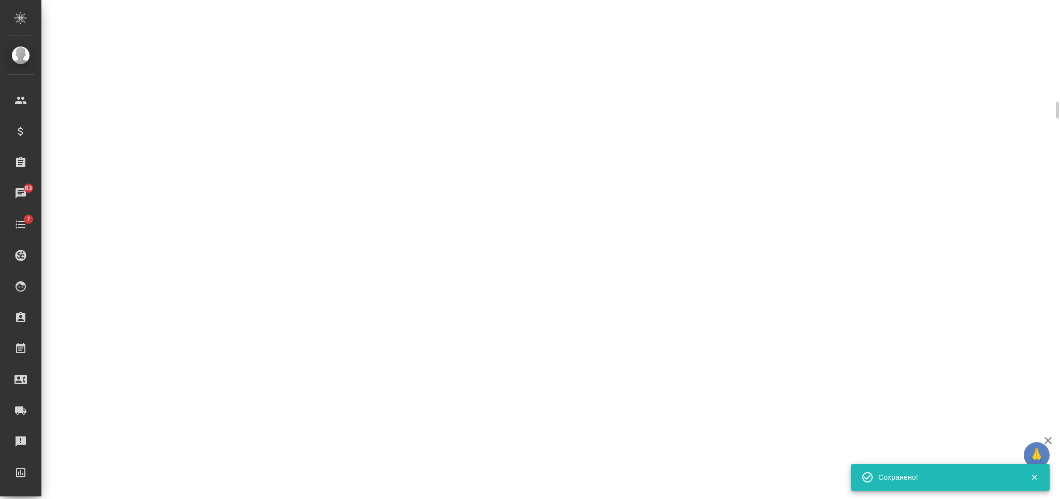
select select "RU"
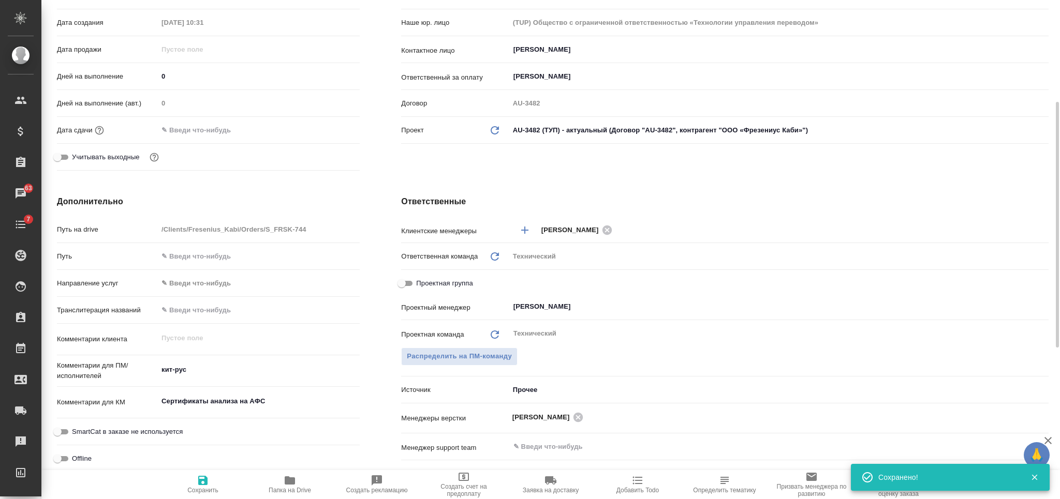
type textarea "x"
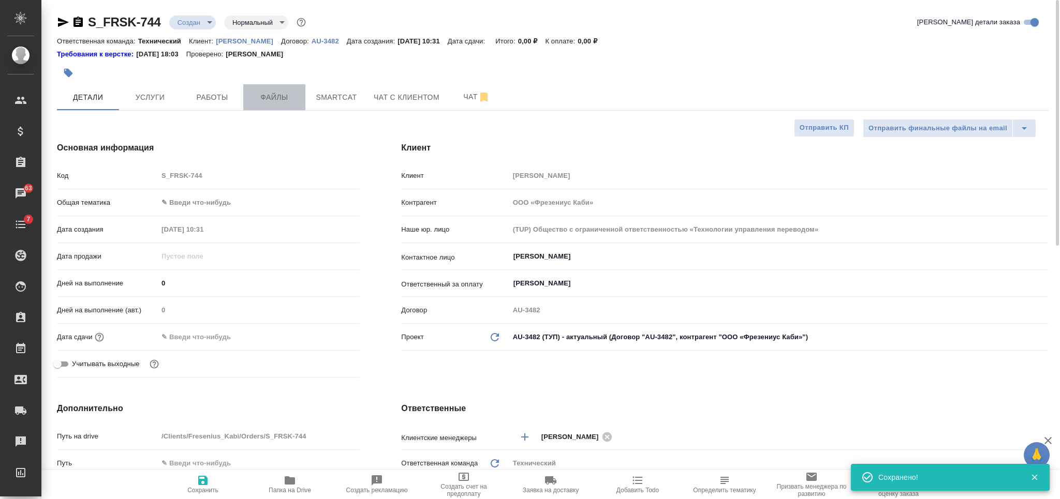
click at [276, 96] on span "Файлы" at bounding box center [274, 97] width 50 height 13
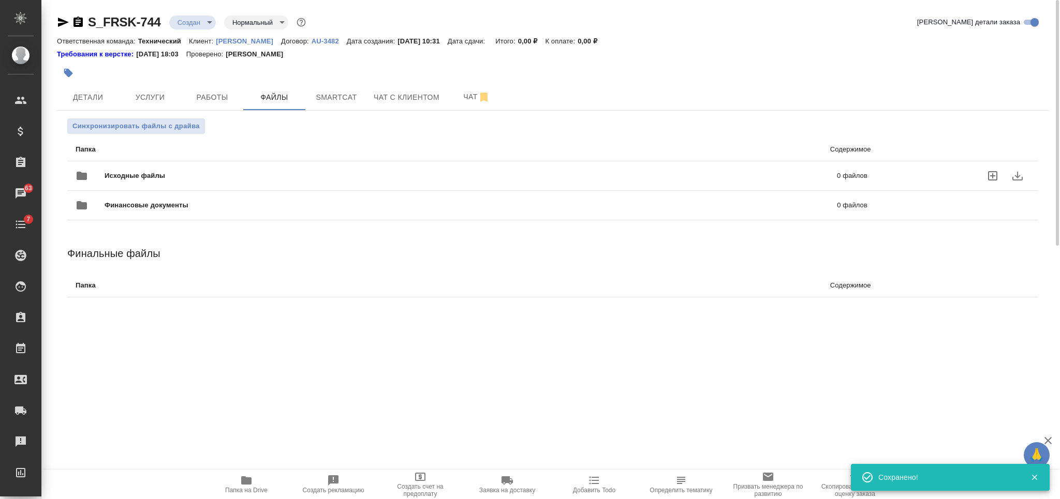
click at [272, 164] on div "Исходные файлы 0 файлов" at bounding box center [472, 176] width 792 height 25
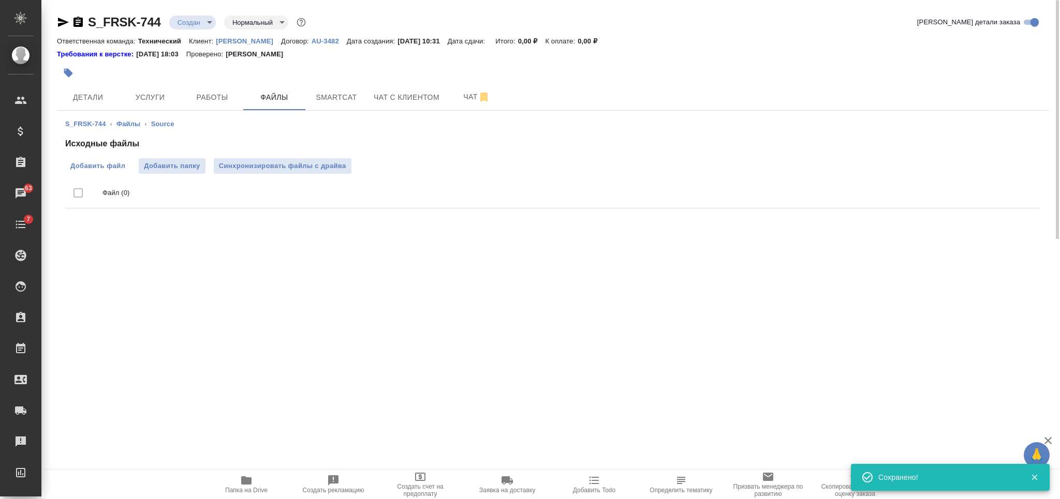
click at [83, 166] on span "Добавить файл" at bounding box center [97, 166] width 55 height 10
click at [0, 0] on input "Добавить файл" at bounding box center [0, 0] width 0 height 0
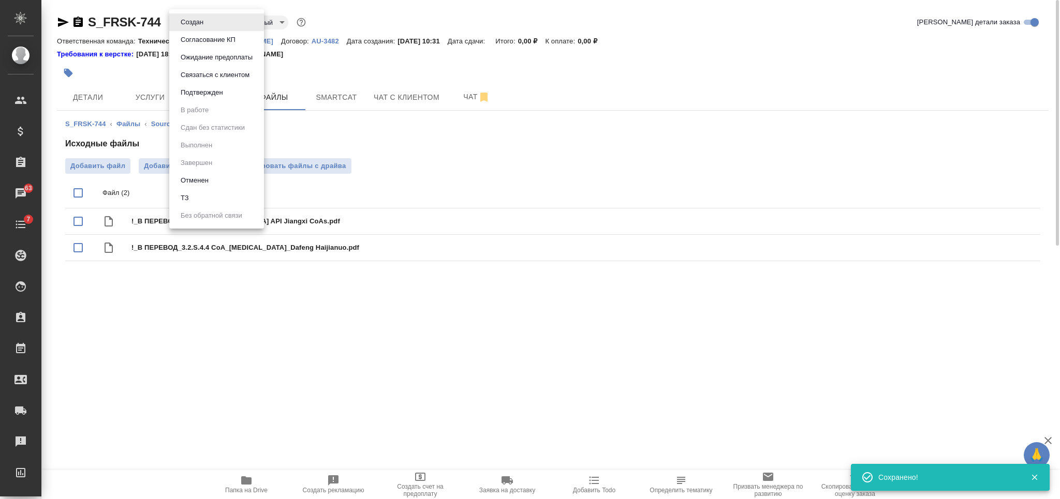
click at [193, 25] on body "🙏 .cls-1 fill:#fff; AWATERA Nikiforova Valeria Клиенты Спецификации Заказы 63 Ч…" at bounding box center [530, 249] width 1060 height 499
click at [219, 193] on li "ТЗ" at bounding box center [216, 198] width 95 height 18
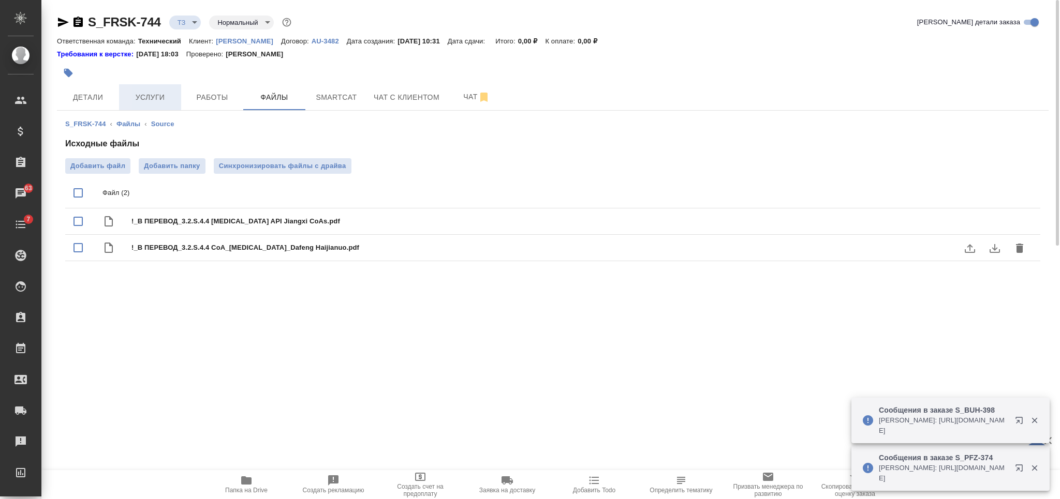
click at [135, 95] on span "Услуги" at bounding box center [150, 97] width 50 height 13
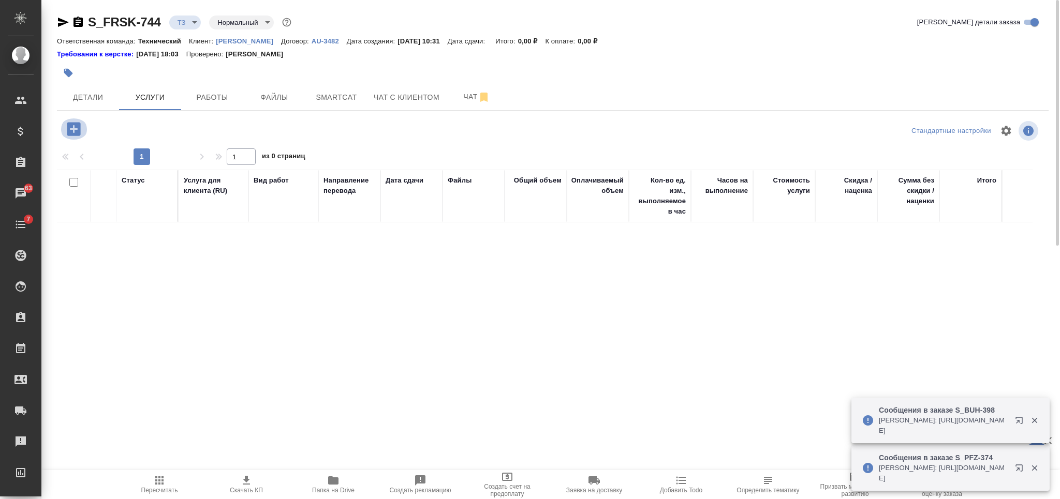
click at [80, 126] on icon "button" at bounding box center [74, 129] width 18 height 18
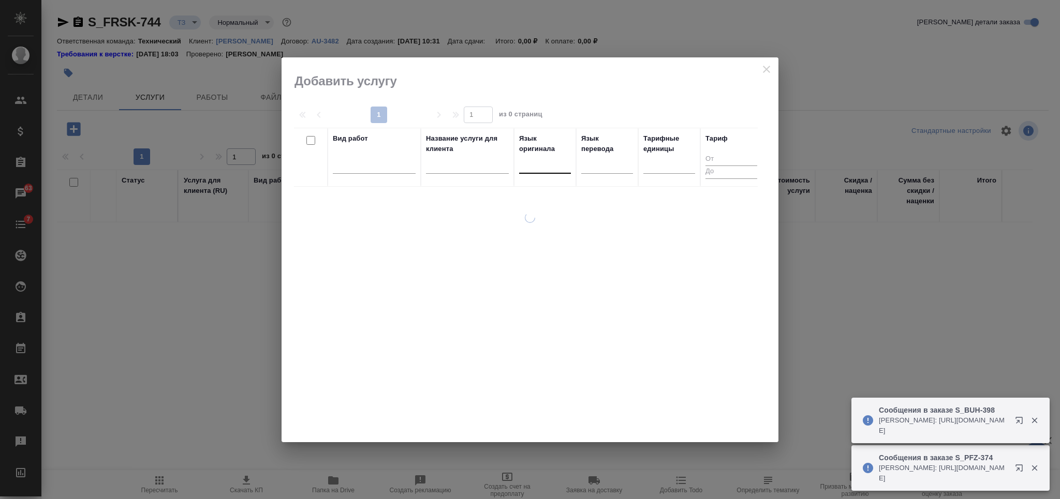
click at [545, 160] on div at bounding box center [545, 163] width 52 height 15
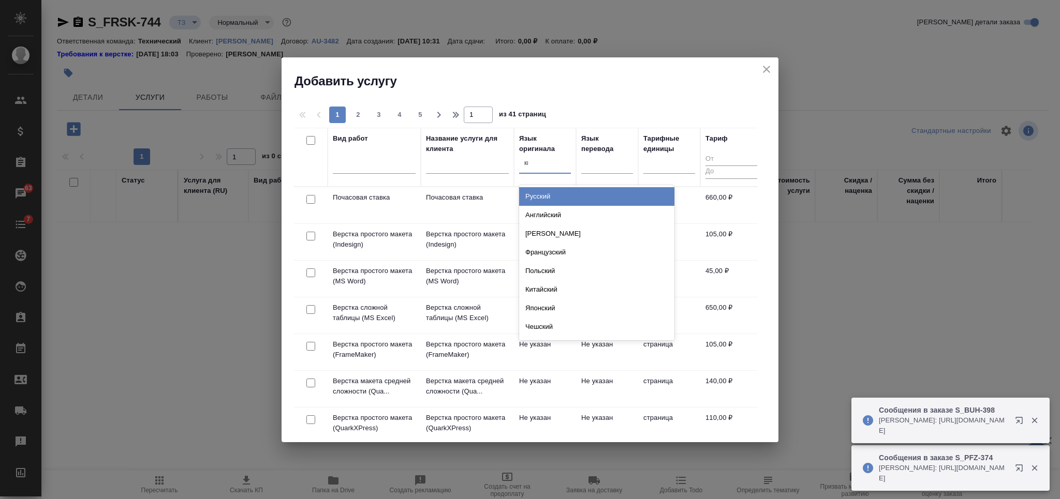
type input "кит"
click at [558, 192] on div "Китайский" at bounding box center [596, 196] width 155 height 19
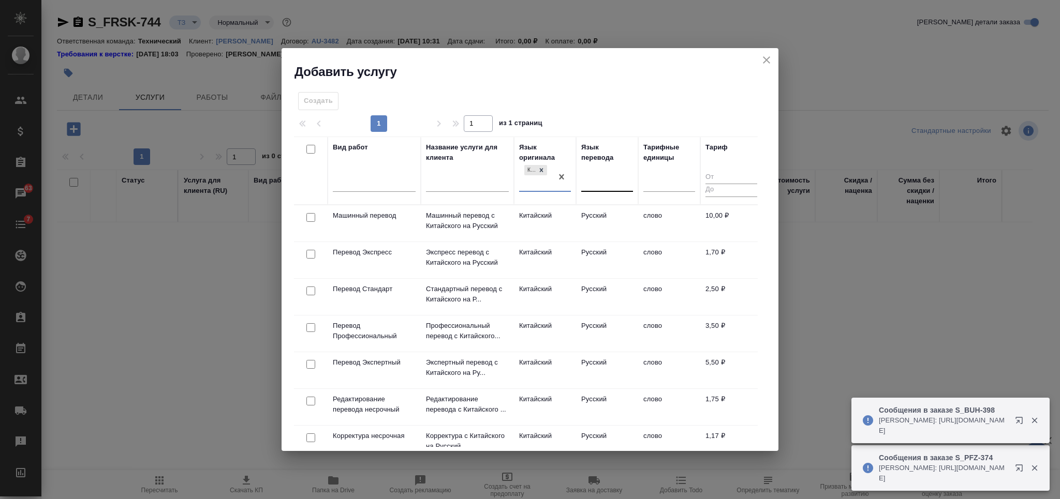
click at [583, 184] on div at bounding box center [607, 181] width 52 height 15
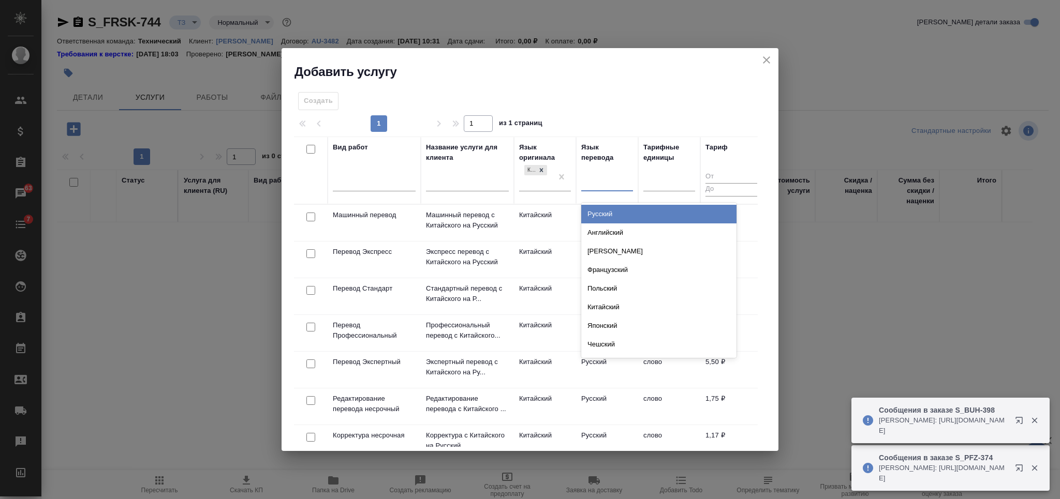
click at [608, 212] on div "Русский" at bounding box center [658, 214] width 155 height 19
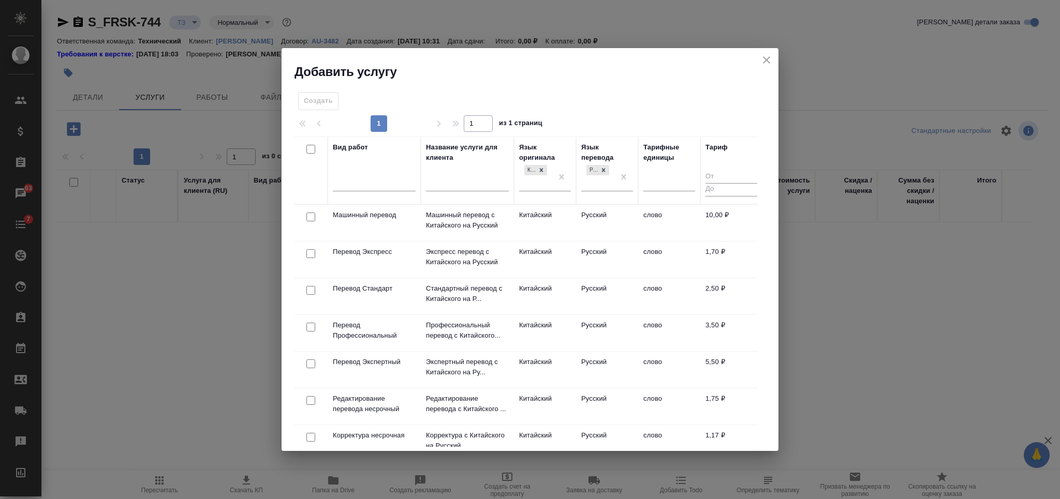
click at [308, 291] on input "checkbox" at bounding box center [310, 290] width 9 height 9
checkbox input "true"
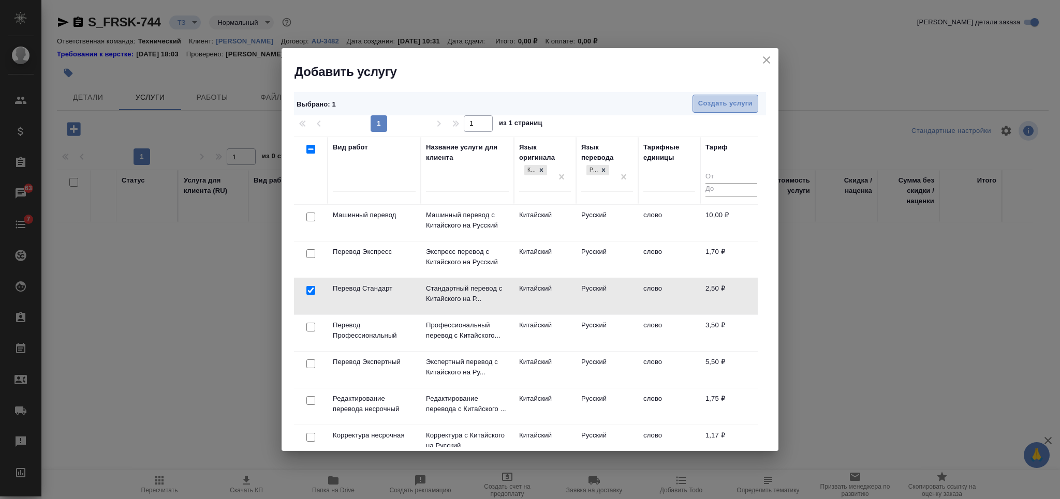
click at [726, 108] on span "Создать услуги" at bounding box center [725, 104] width 54 height 12
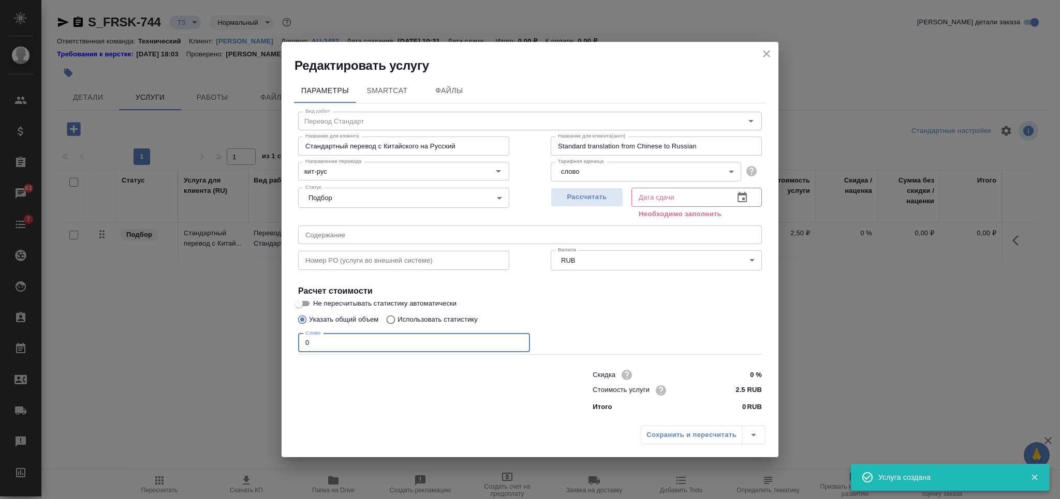
drag, startPoint x: 348, startPoint y: 346, endPoint x: 247, endPoint y: 338, distance: 101.2
click at [249, 339] on div "Редактировать услугу Параметры SmartCat Файлы Вид работ Перевод Стандарт Вид ра…" at bounding box center [530, 249] width 1060 height 499
type input "1"
click at [600, 197] on span "Рассчитать" at bounding box center [586, 197] width 61 height 12
type input "02.10.2025 10:33"
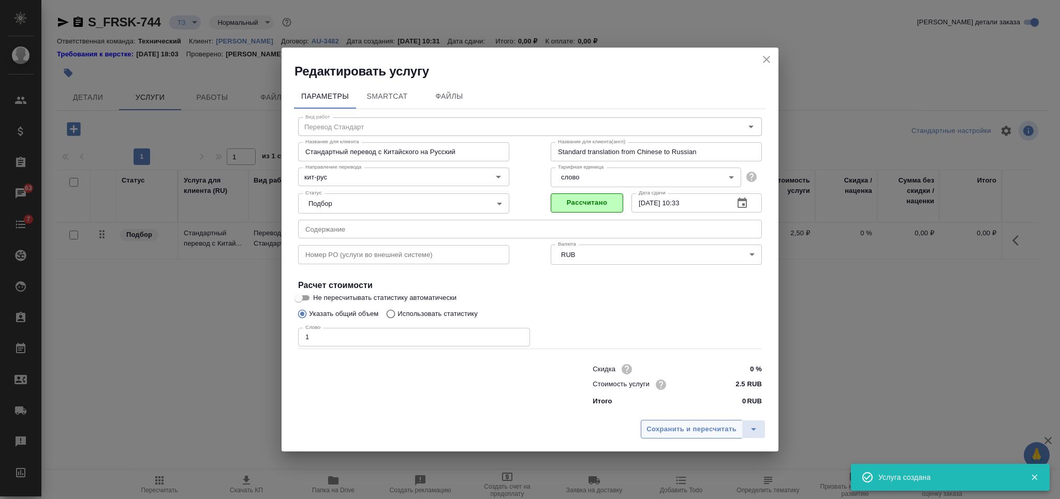
click at [699, 435] on span "Сохранить и пересчитать" at bounding box center [691, 430] width 90 height 12
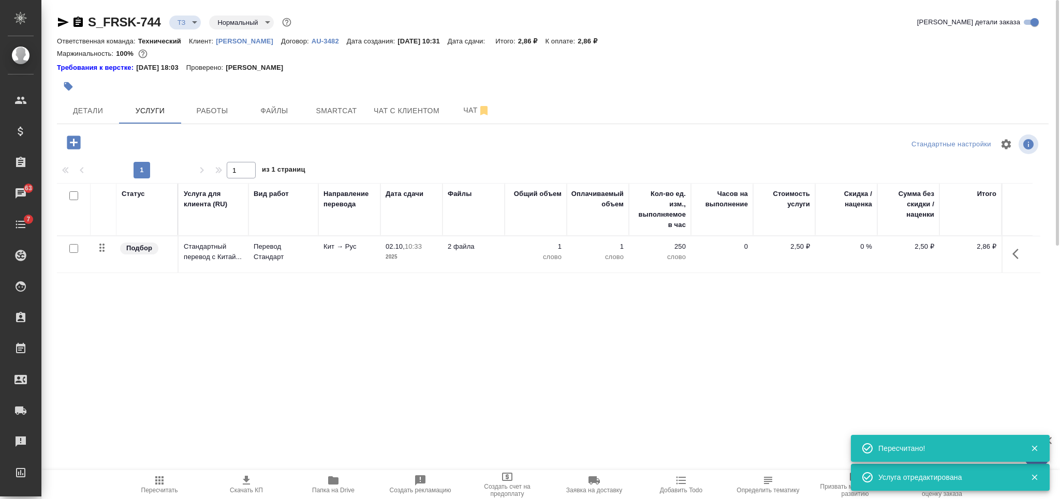
click at [75, 194] on input "checkbox" at bounding box center [73, 195] width 9 height 9
checkbox input "true"
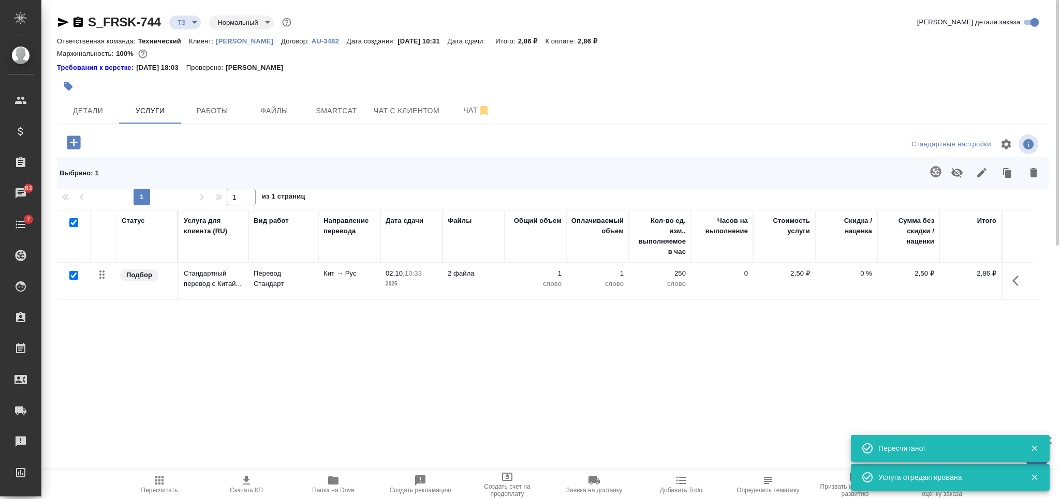
click at [928, 166] on button "button" at bounding box center [935, 171] width 25 height 25
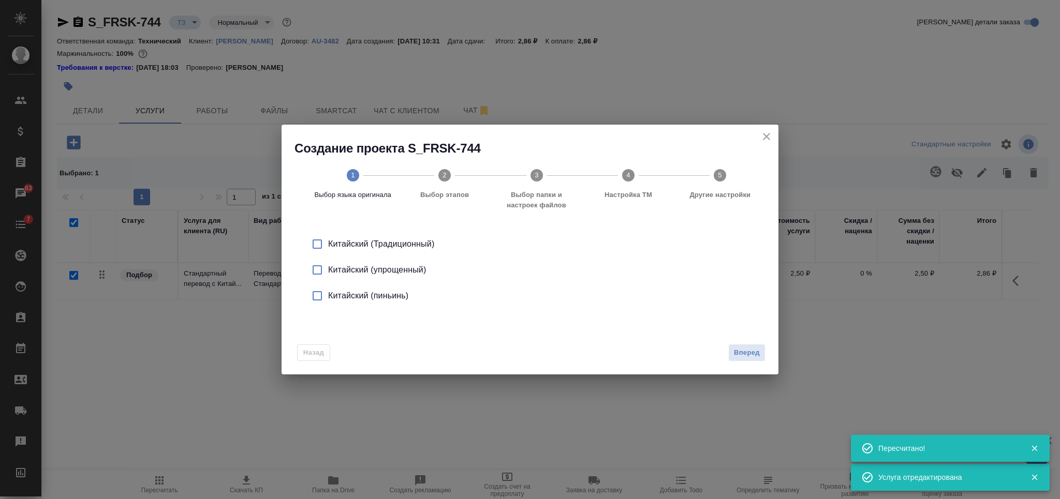
click at [319, 272] on input "checkbox" at bounding box center [317, 270] width 22 height 22
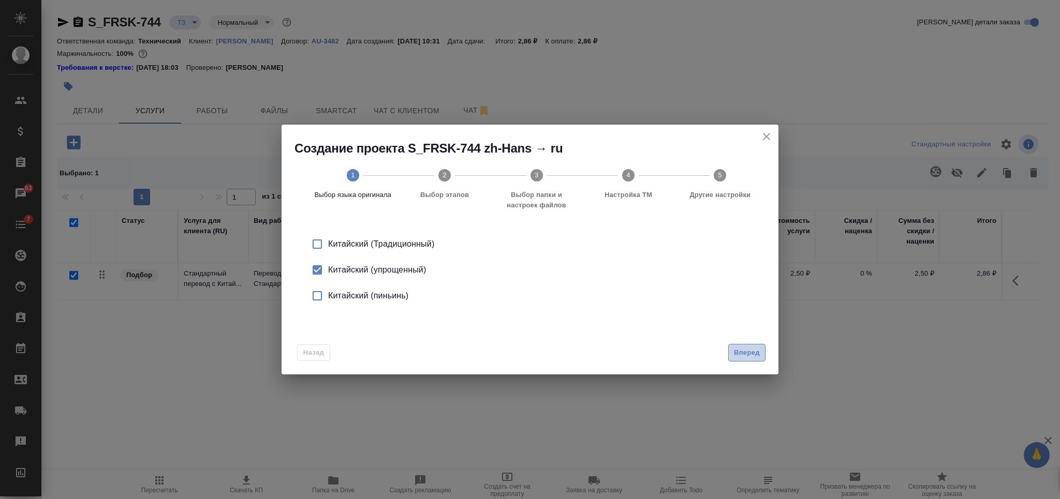
click at [748, 349] on span "Вперед" at bounding box center [747, 353] width 26 height 12
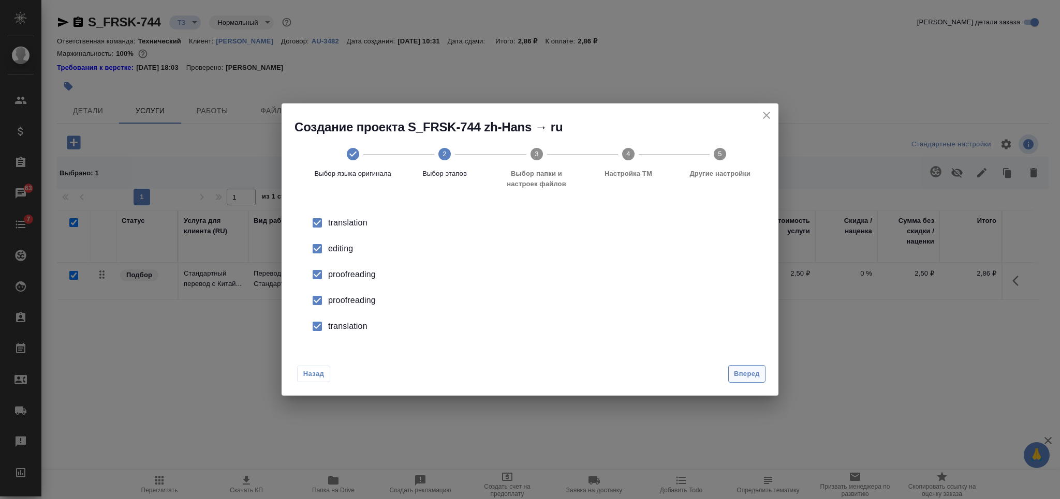
click at [750, 374] on span "Вперед" at bounding box center [747, 374] width 26 height 12
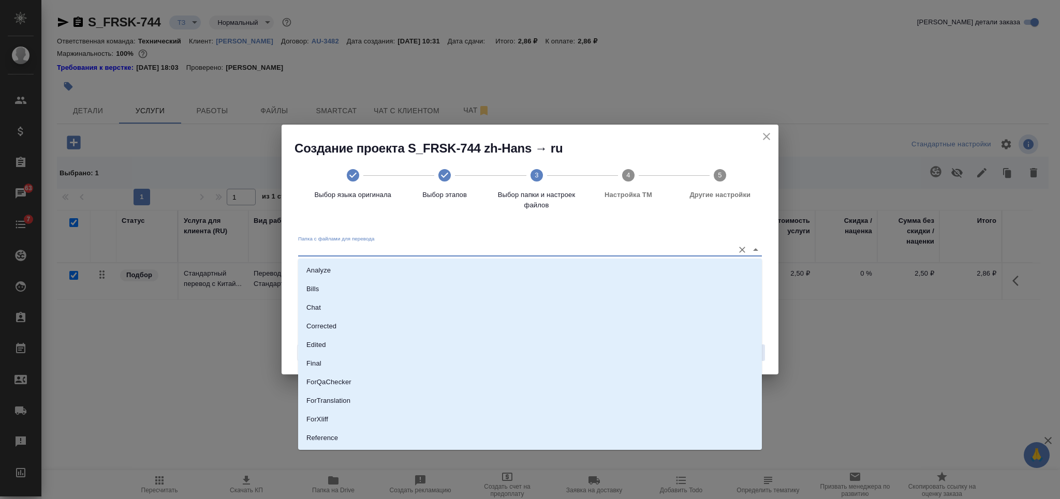
click at [539, 244] on input "Папка с файлами для перевода" at bounding box center [513, 250] width 431 height 12
click at [464, 396] on li "Source" at bounding box center [530, 403] width 464 height 19
type input "Source"
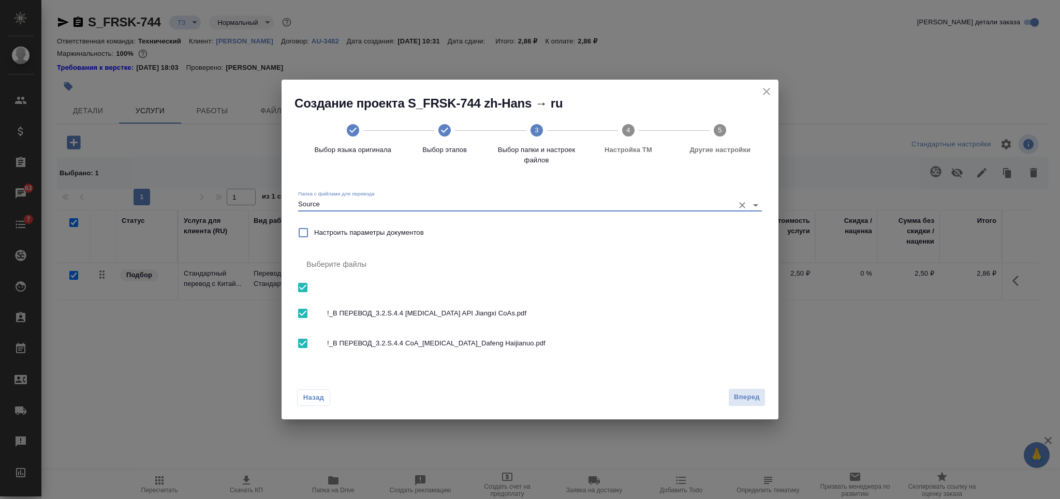
drag, startPoint x: 300, startPoint y: 309, endPoint x: 499, endPoint y: 356, distance: 204.7
click at [301, 310] on input "checkbox" at bounding box center [303, 314] width 22 height 22
checkbox input "false"
click at [753, 396] on span "Вперед" at bounding box center [747, 398] width 26 height 12
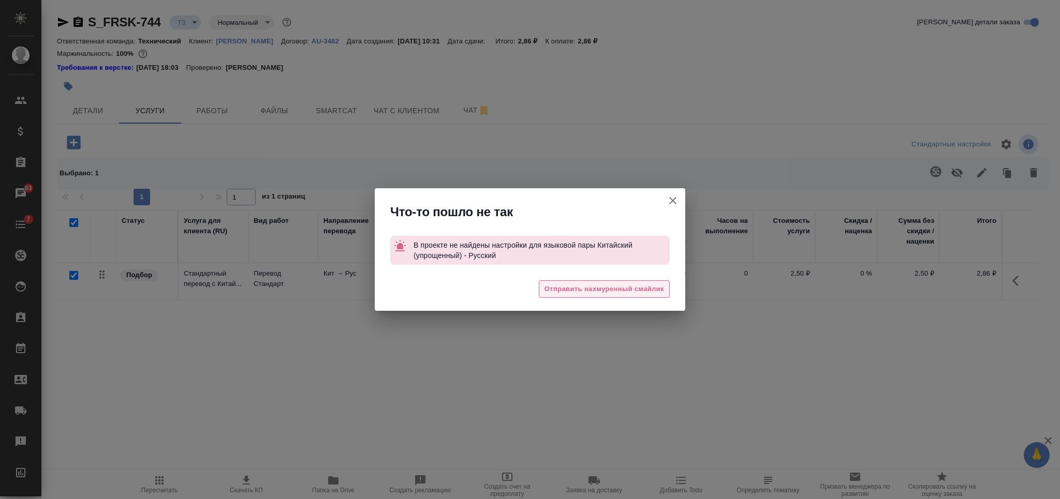
click at [646, 287] on span "Отправить нахмуренный смайлик" at bounding box center [604, 290] width 120 height 12
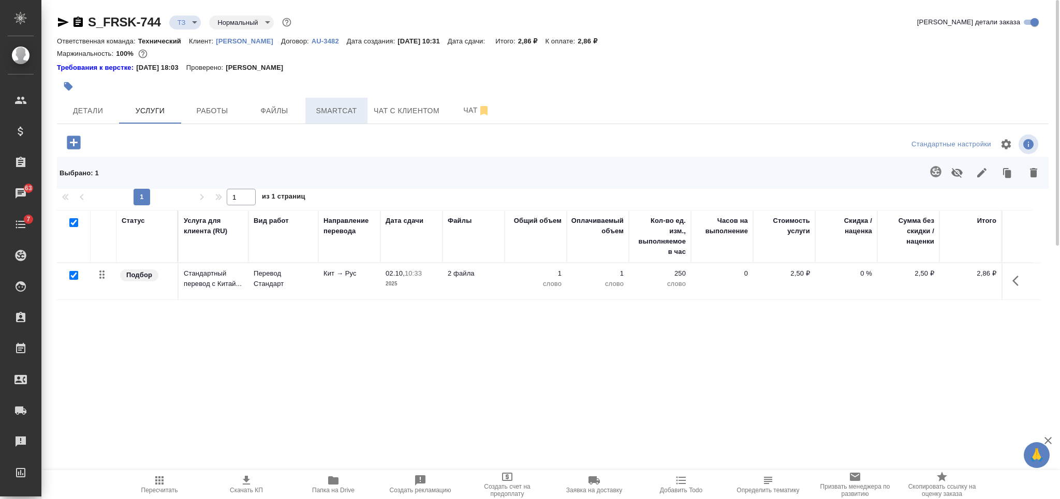
click at [334, 107] on span "Smartcat" at bounding box center [337, 111] width 50 height 13
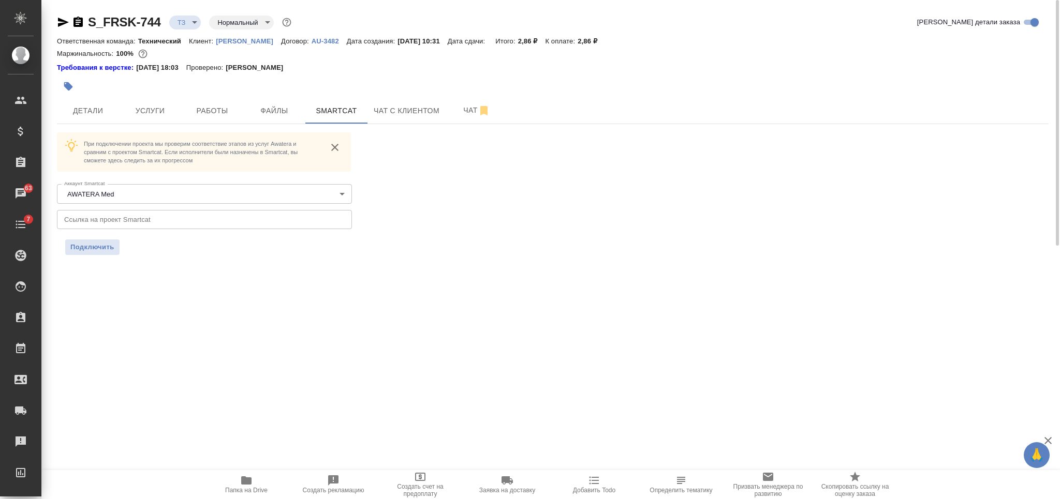
click at [84, 20] on div "S_FRSK-744 ТЗ tz Нормальный normal" at bounding box center [175, 22] width 236 height 17
click at [79, 21] on icon "button" at bounding box center [77, 22] width 9 height 10
click at [82, 21] on icon "button" at bounding box center [77, 22] width 9 height 10
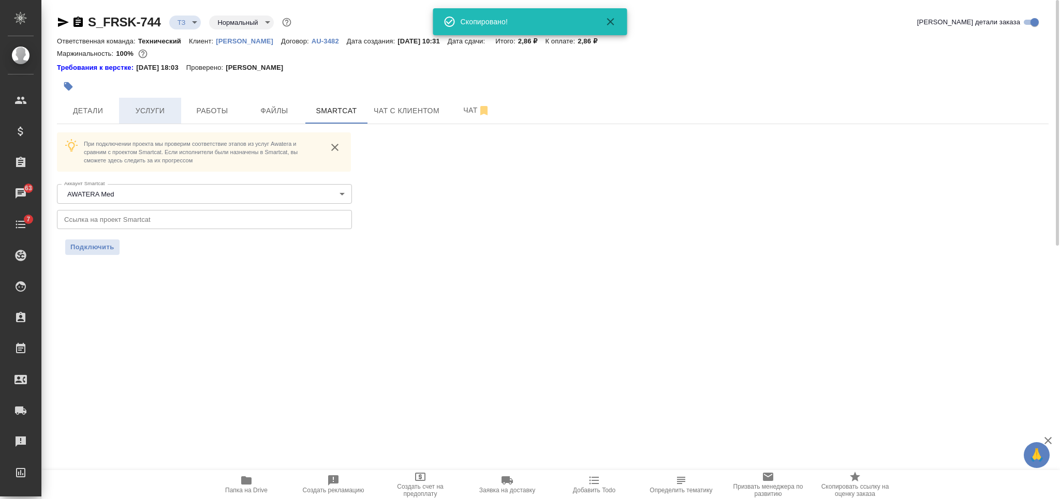
click at [173, 112] on span "Услуги" at bounding box center [150, 111] width 50 height 13
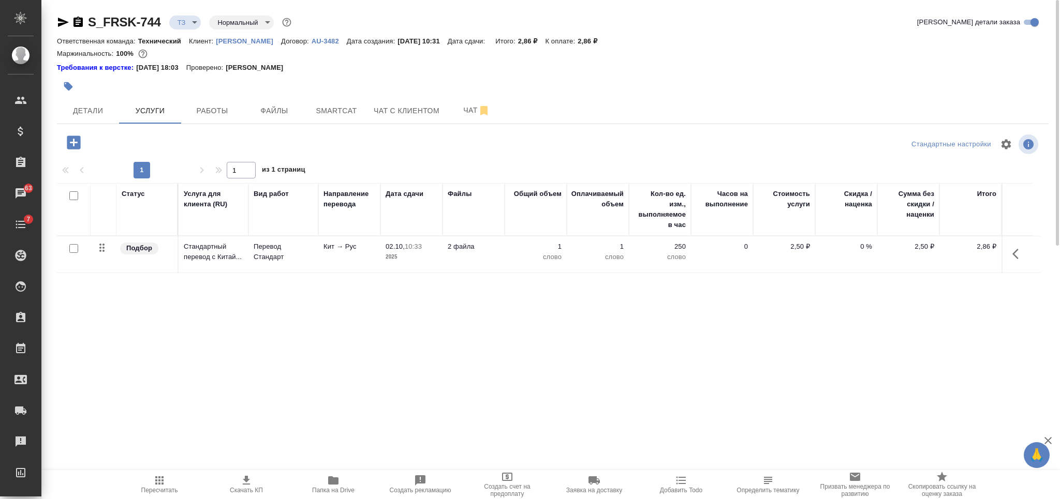
drag, startPoint x: 1019, startPoint y: 252, endPoint x: 1011, endPoint y: 257, distance: 9.8
click at [1019, 253] on icon "button" at bounding box center [1018, 254] width 12 height 12
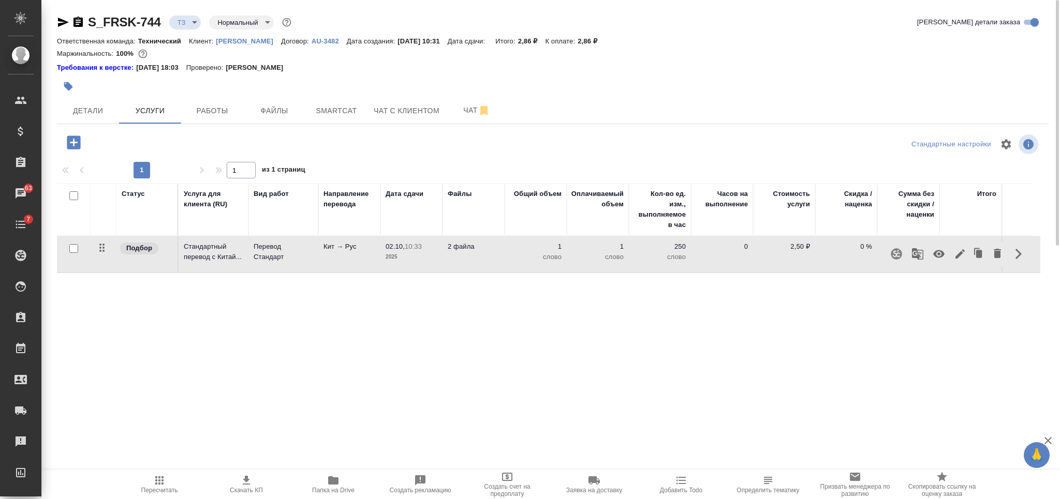
click at [890, 253] on icon "button" at bounding box center [896, 254] width 12 height 12
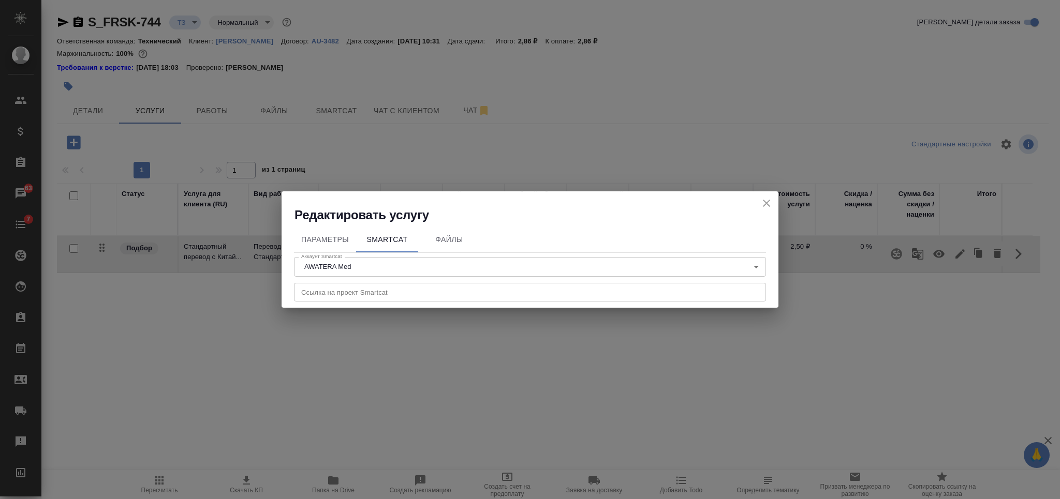
click at [454, 287] on input "text" at bounding box center [530, 292] width 472 height 19
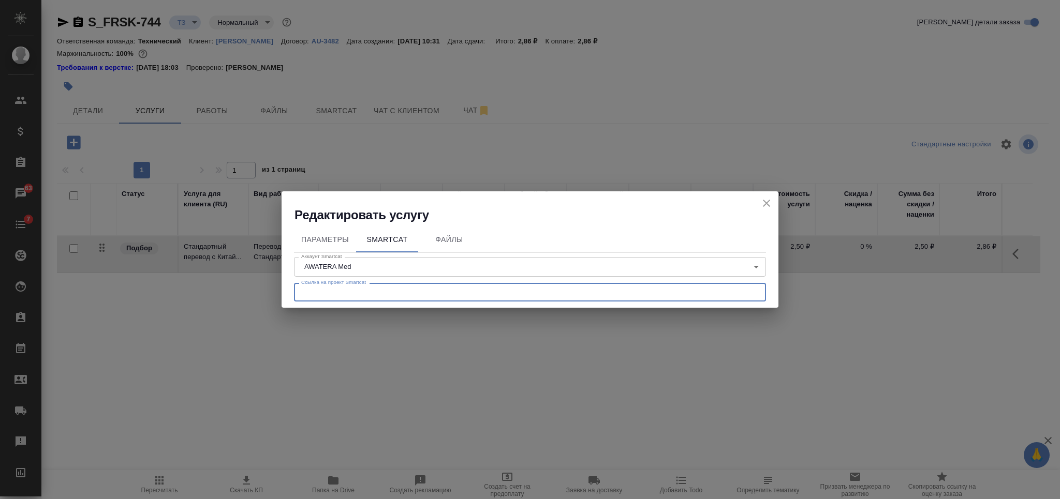
paste input "https://smartcat.com/projects/9b4310c9-1281-4dc8-956f-d58545e542a5/files"
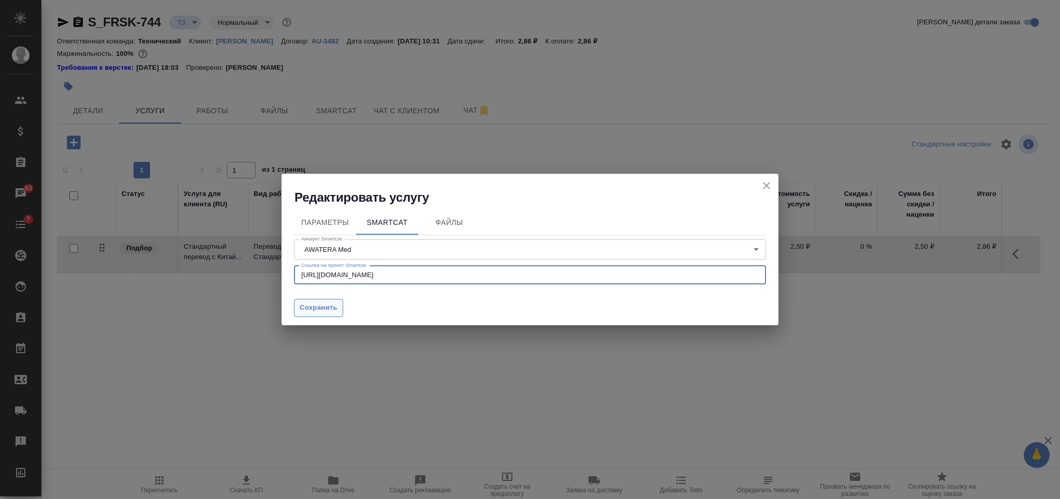
type input "https://smartcat.com/projects/9b4310c9-1281-4dc8-956f-d58545e542a5/files"
click at [317, 303] on span "Сохранить" at bounding box center [319, 308] width 38 height 12
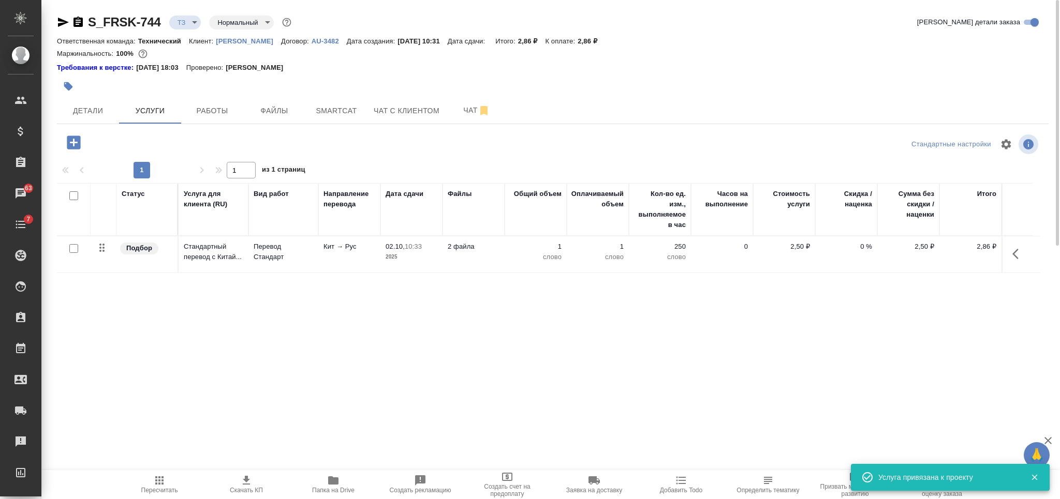
click at [334, 485] on icon "button" at bounding box center [333, 481] width 10 height 8
click at [172, 481] on span "Пересчитать" at bounding box center [159, 485] width 75 height 20
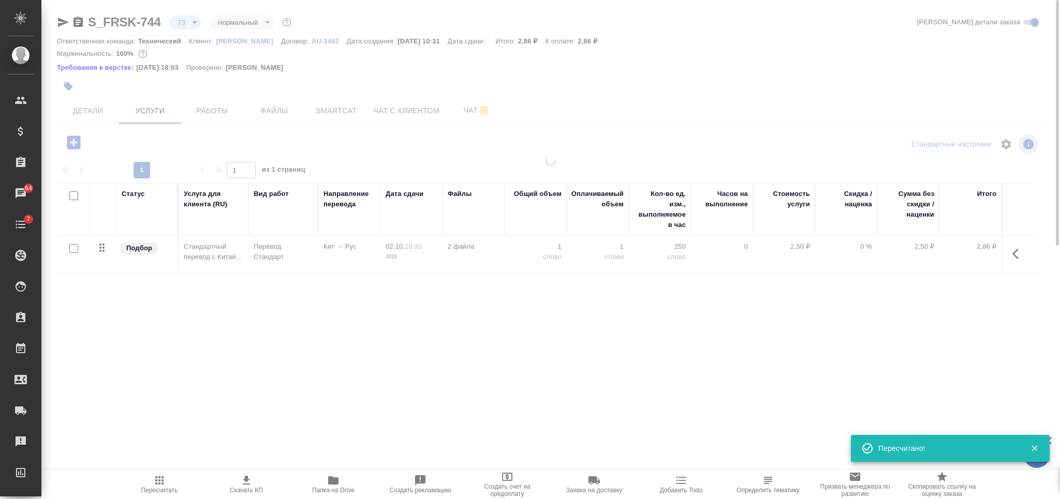
type input "new"
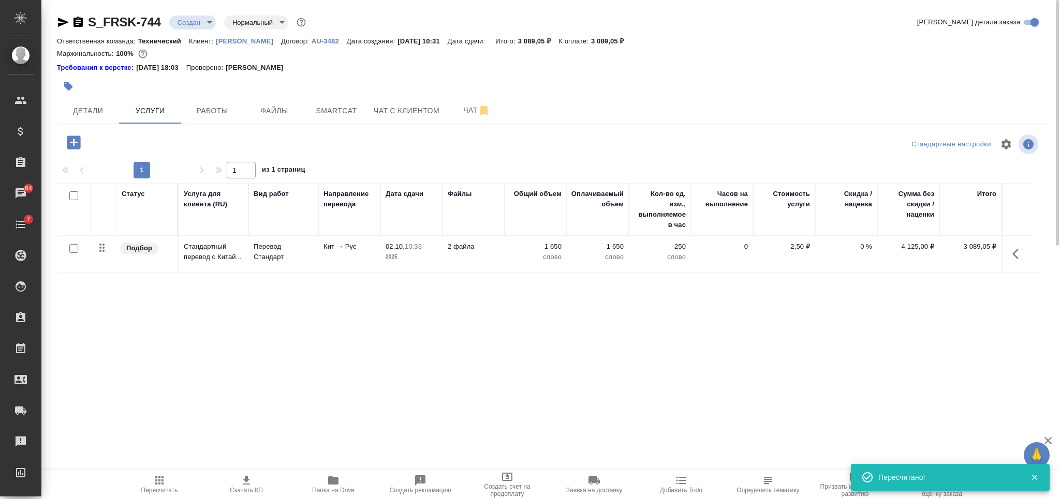
click at [505, 254] on td "1 650 слово" at bounding box center [536, 254] width 62 height 36
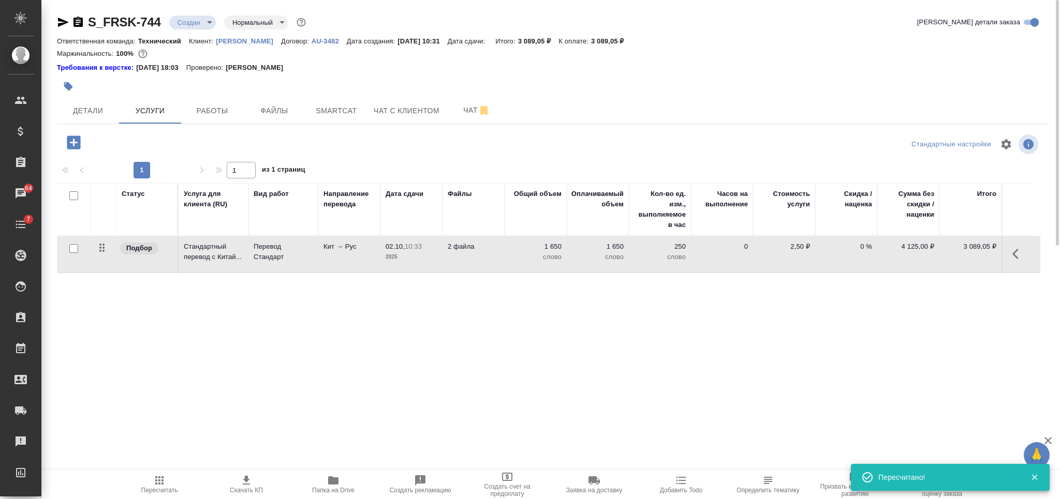
click at [506, 254] on td "1 650 слово" at bounding box center [536, 254] width 62 height 36
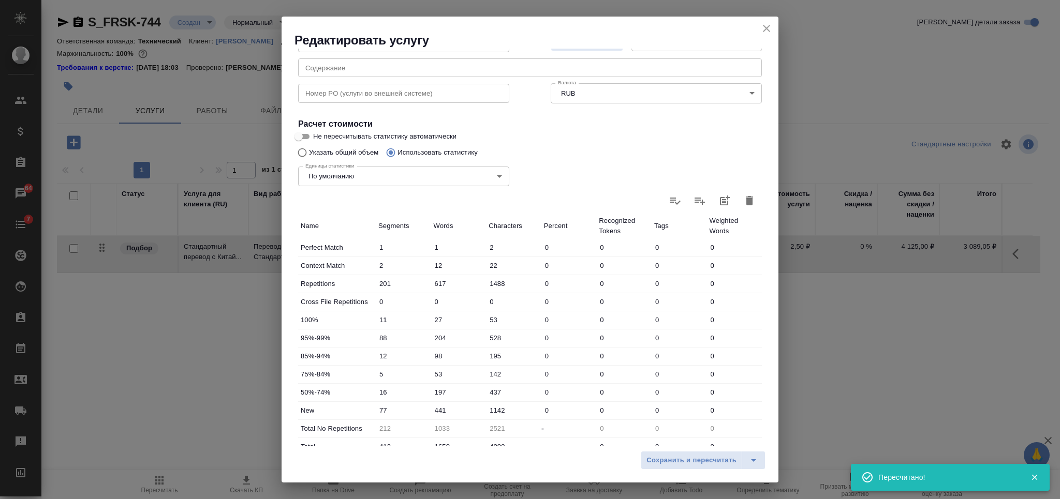
scroll to position [207, 0]
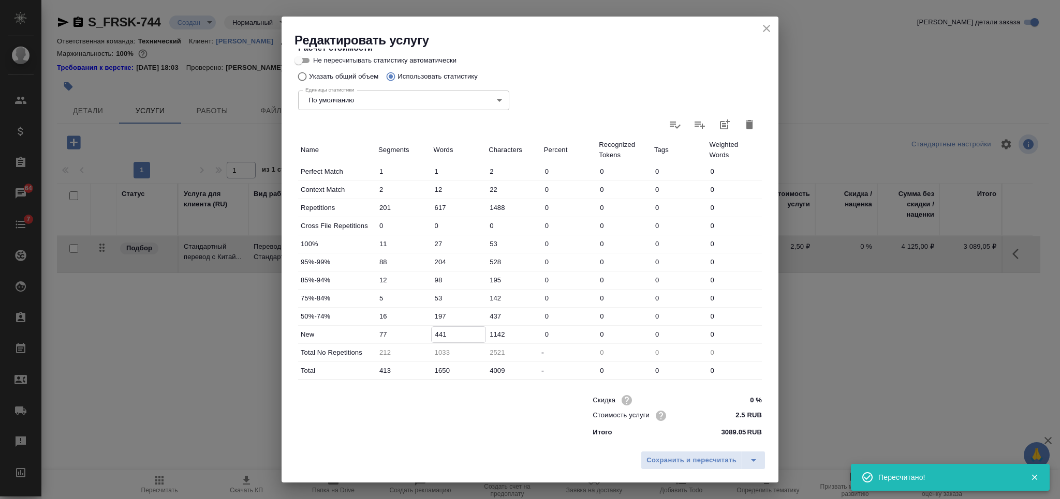
drag, startPoint x: 438, startPoint y: 338, endPoint x: 432, endPoint y: 336, distance: 6.5
click at [432, 336] on input "441" at bounding box center [459, 334] width 54 height 15
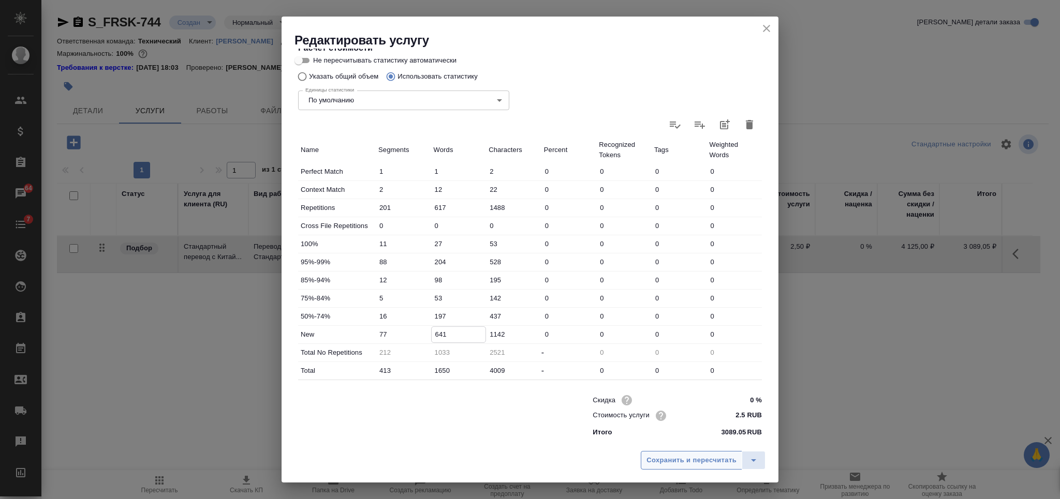
type input "641"
click at [701, 453] on button "Сохранить и пересчитать" at bounding box center [691, 460] width 101 height 19
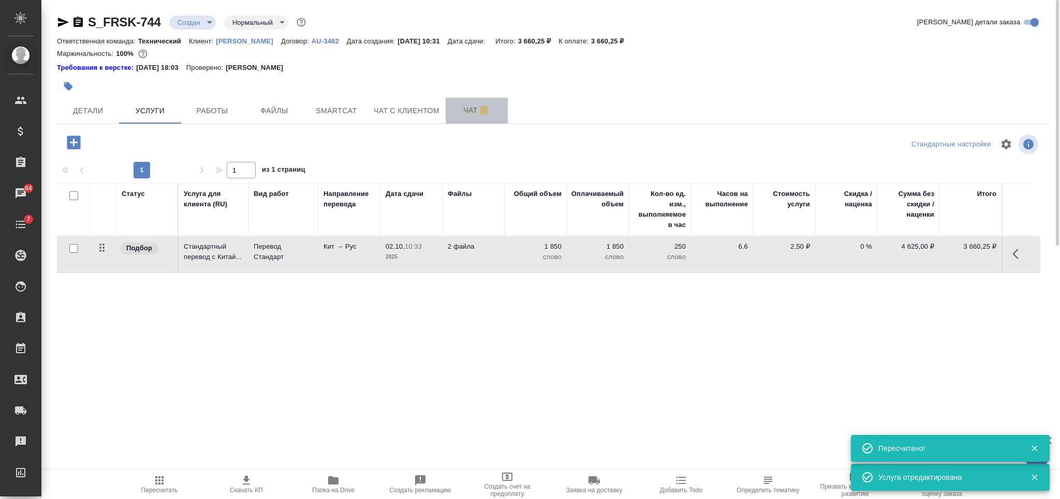
click at [468, 112] on span "Чат" at bounding box center [477, 110] width 50 height 13
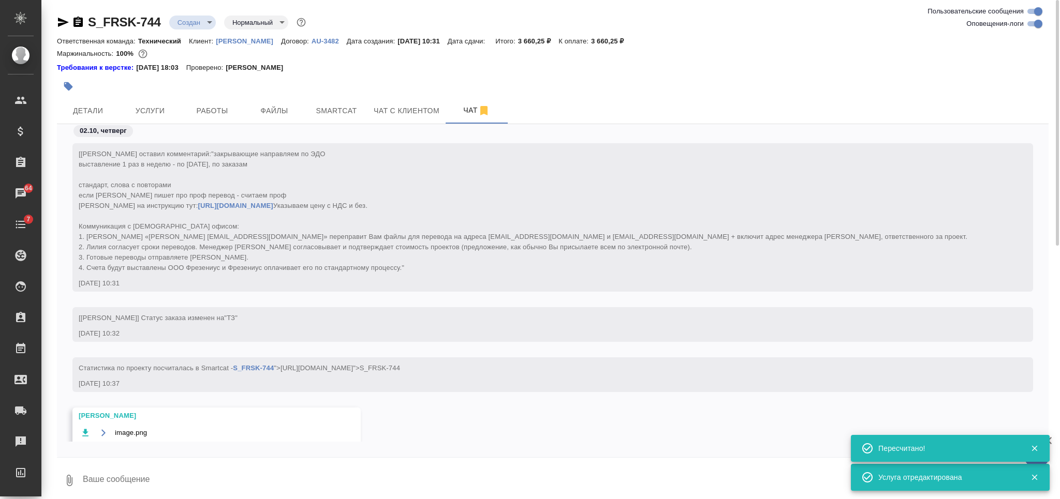
scroll to position [130, 0]
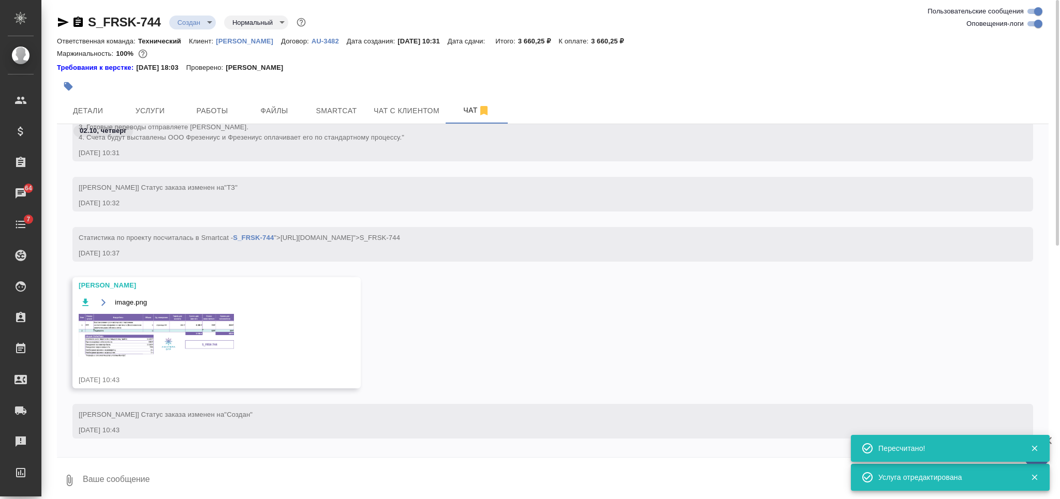
click at [178, 353] on img at bounding box center [156, 335] width 155 height 43
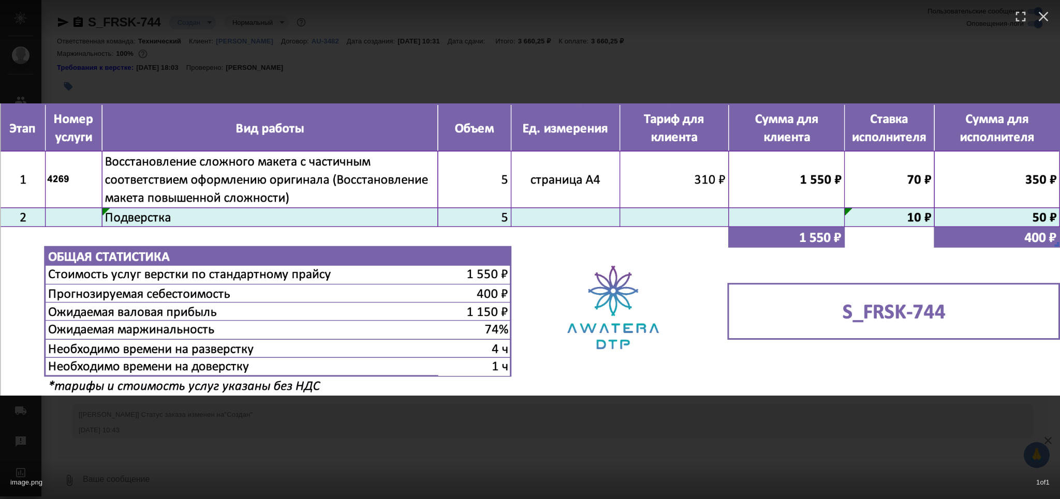
click at [553, 436] on div "image.png 1 of 1" at bounding box center [530, 249] width 1060 height 499
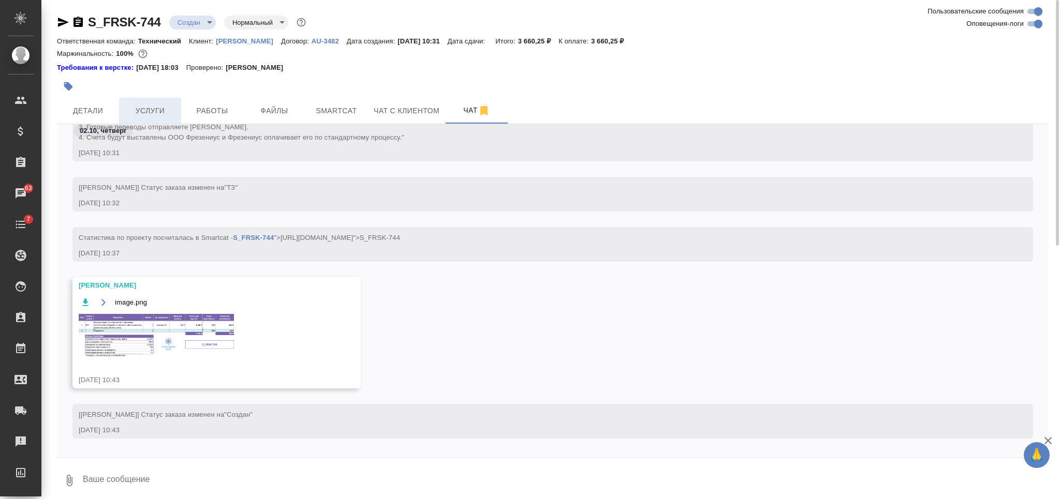
click at [148, 106] on span "Услуги" at bounding box center [150, 111] width 50 height 13
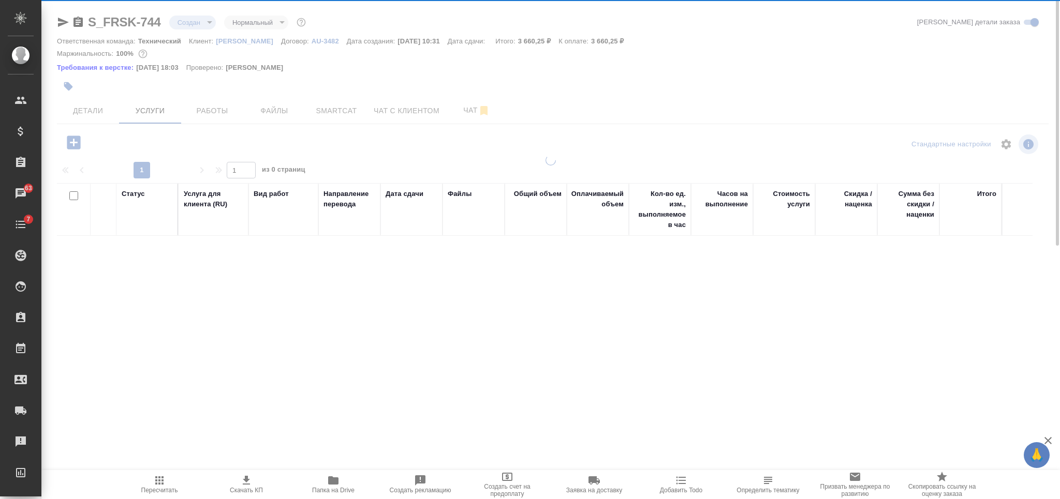
click at [71, 144] on icon "button" at bounding box center [73, 142] width 13 height 13
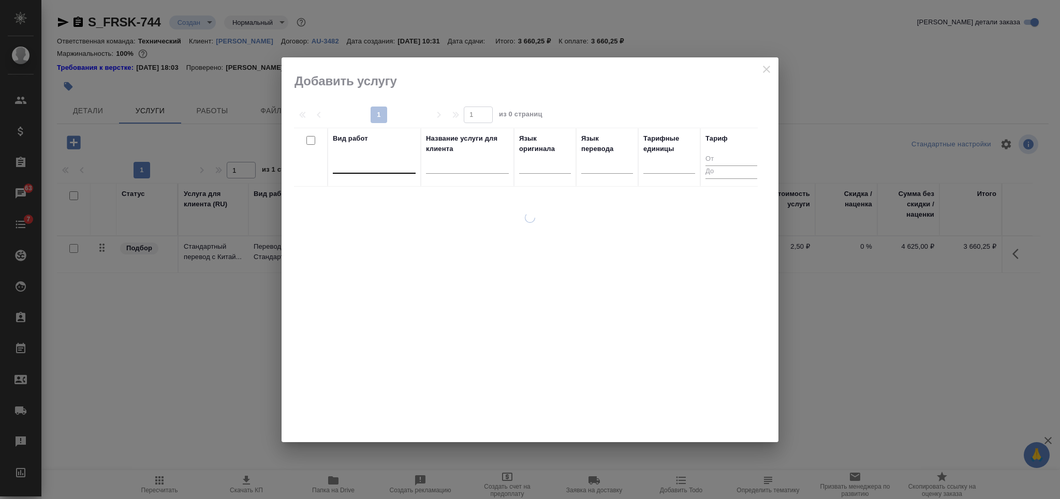
click at [357, 169] on div at bounding box center [374, 163] width 83 height 15
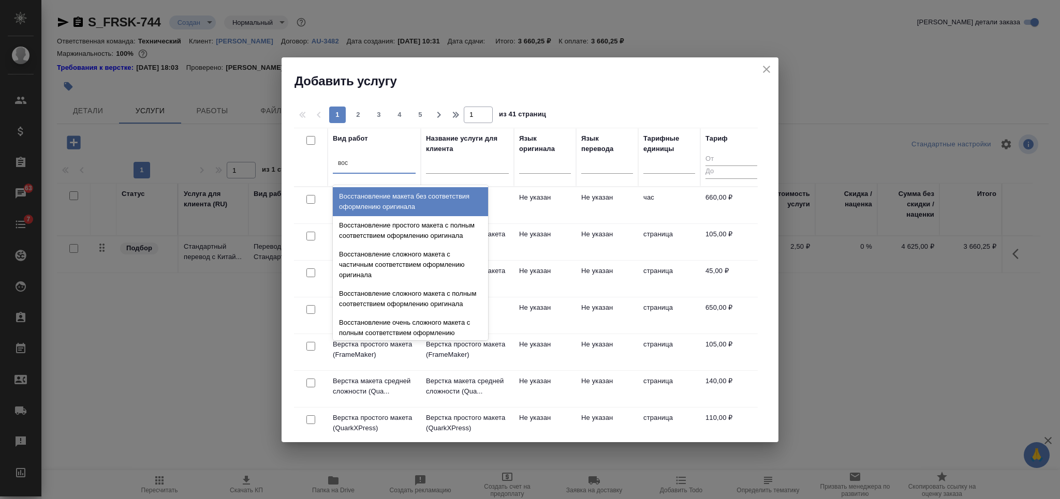
type input "восс"
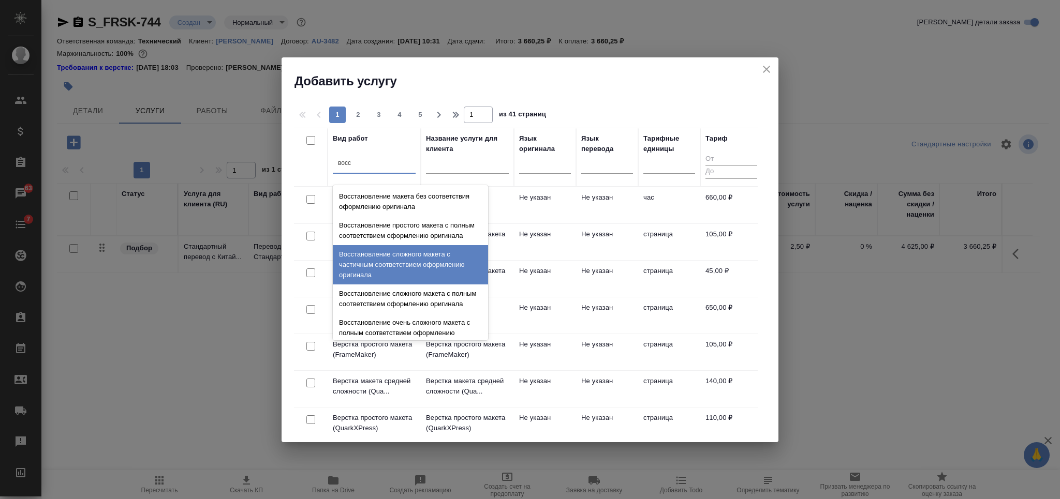
drag, startPoint x: 414, startPoint y: 274, endPoint x: 366, endPoint y: 255, distance: 51.1
click at [415, 274] on div "Восстановление сложного макета с частичным соответствием оформлению оригинала" at bounding box center [410, 264] width 155 height 39
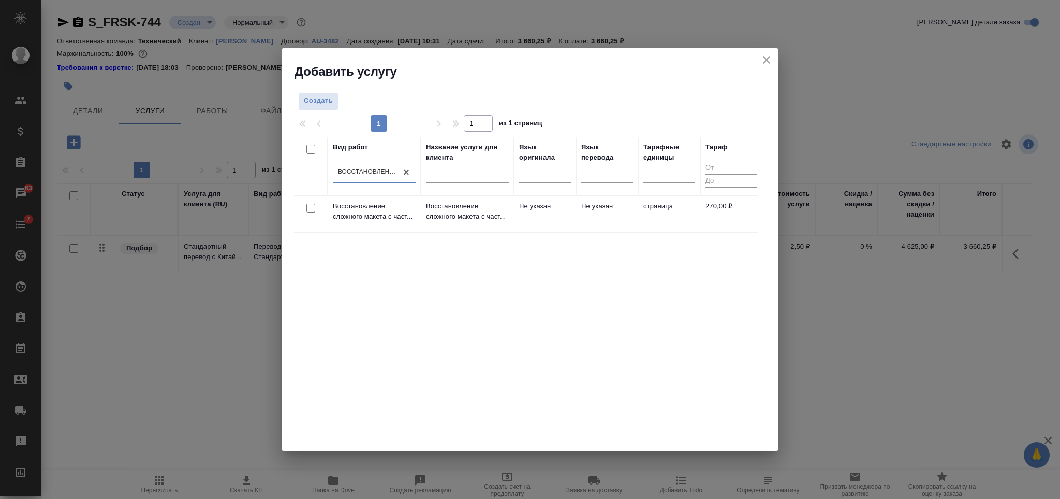
click at [317, 207] on div at bounding box center [310, 208] width 23 height 14
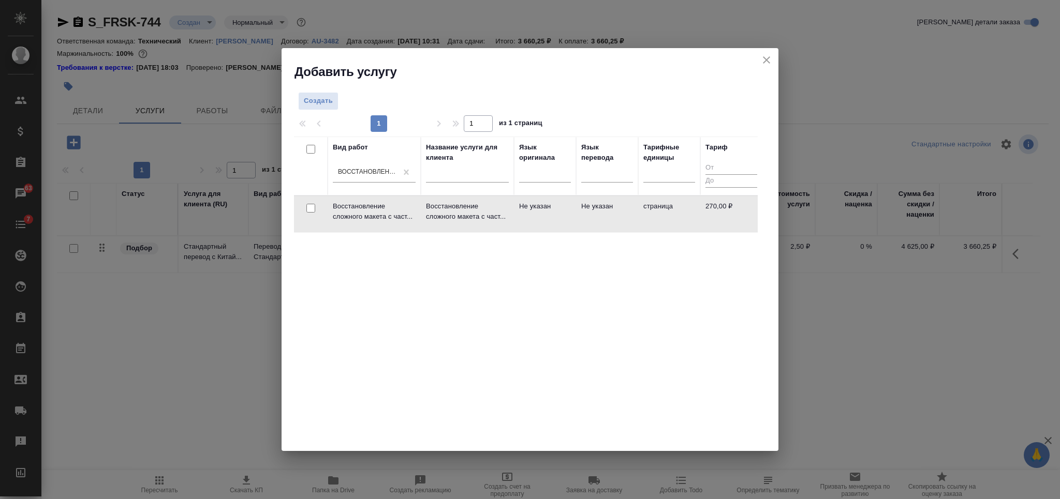
click at [313, 208] on input "checkbox" at bounding box center [310, 208] width 9 height 9
checkbox input "true"
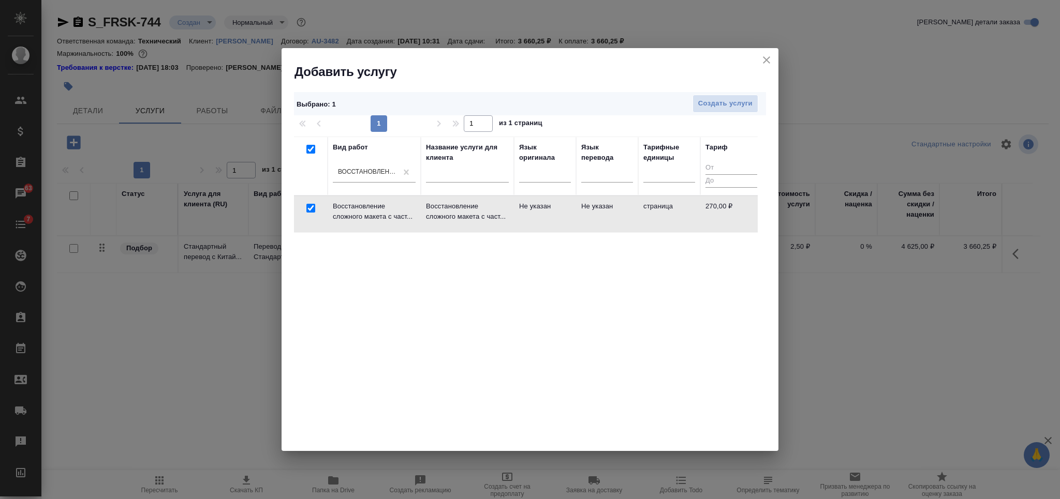
click at [719, 93] on div "Выбрано : 1 Создать услуги" at bounding box center [530, 103] width 472 height 23
click at [718, 97] on button "Создать услуги" at bounding box center [725, 104] width 66 height 18
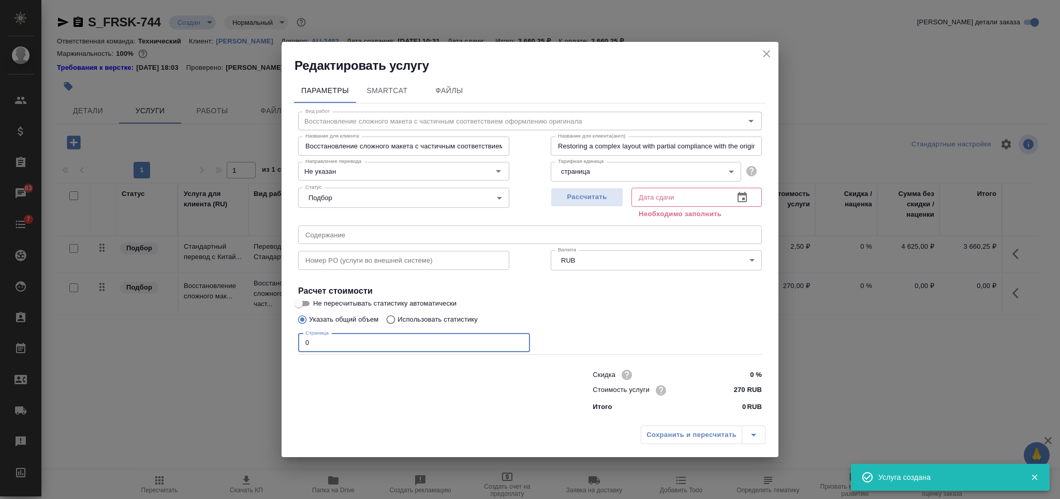
click at [288, 344] on div "Параметры SmartCat Файлы Вид работ Восстановление сложного макета с частичным с…" at bounding box center [530, 247] width 497 height 347
type input "5"
click at [606, 199] on span "Рассчитать" at bounding box center [586, 197] width 61 height 12
type input "02.10.2025 11:45"
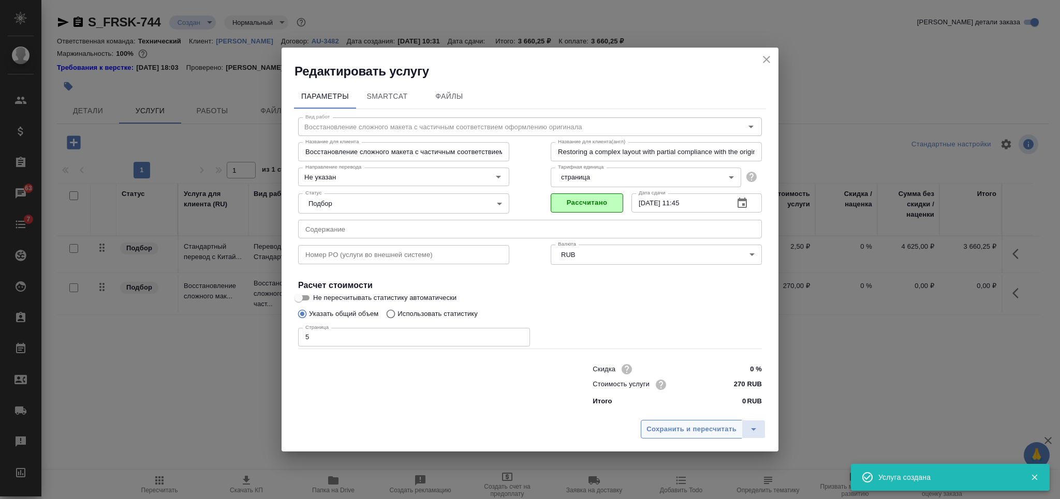
click at [672, 428] on span "Сохранить и пересчитать" at bounding box center [691, 430] width 90 height 12
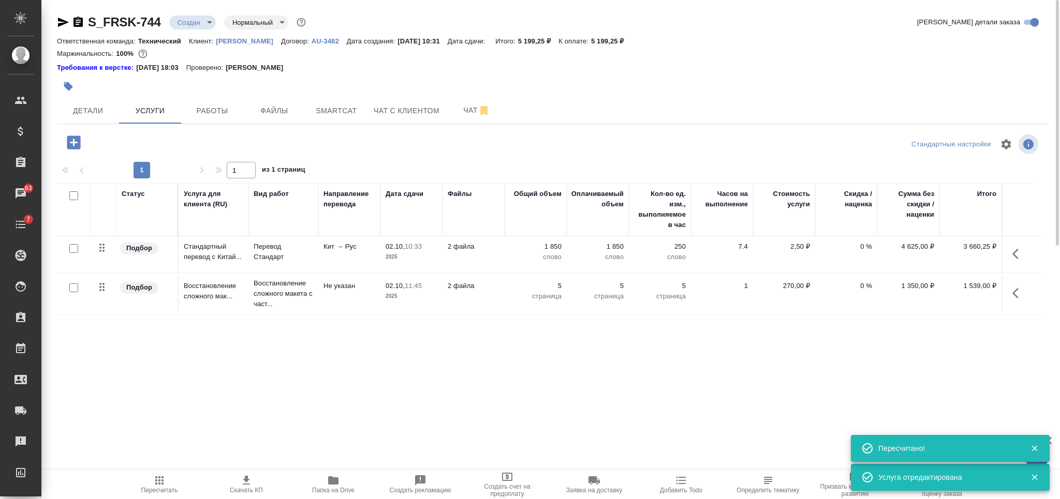
click at [81, 19] on icon "button" at bounding box center [77, 22] width 9 height 10
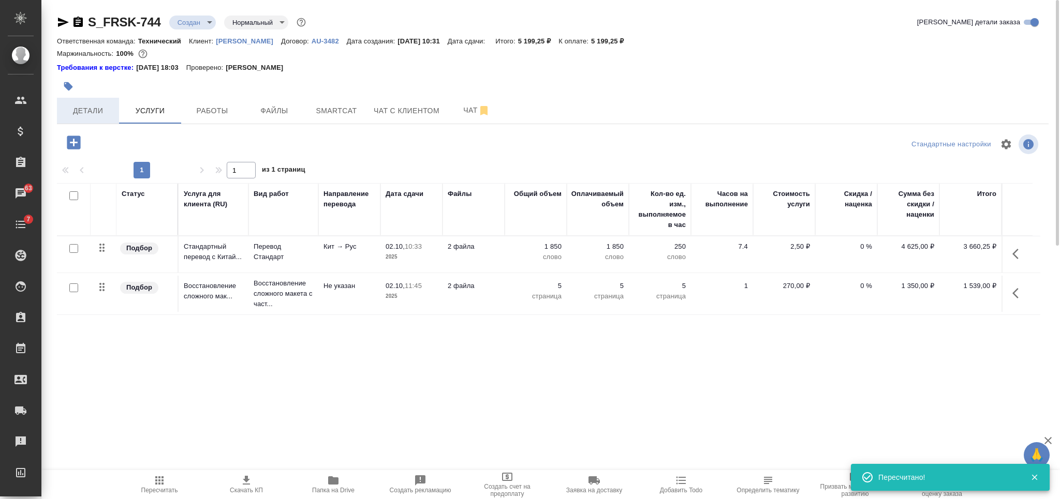
click at [98, 106] on span "Детали" at bounding box center [88, 111] width 50 height 13
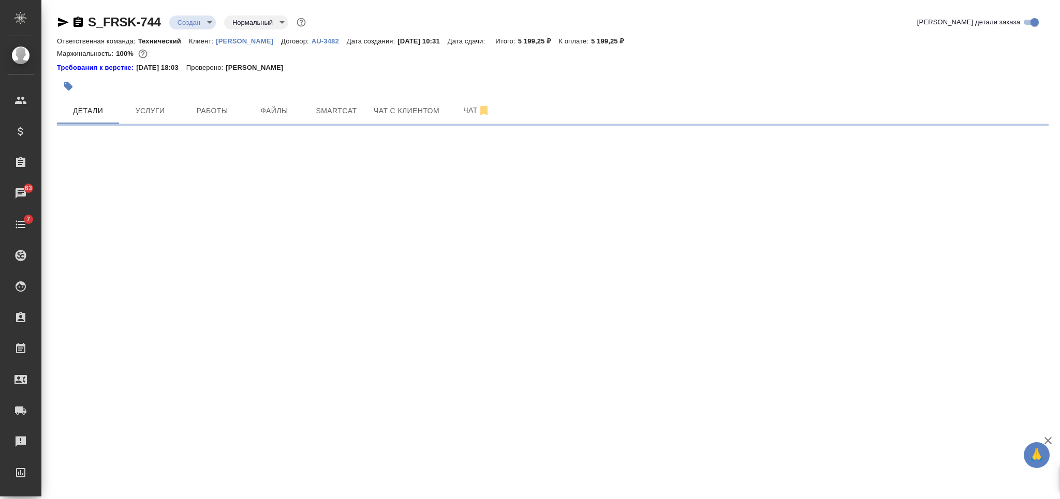
select select "RU"
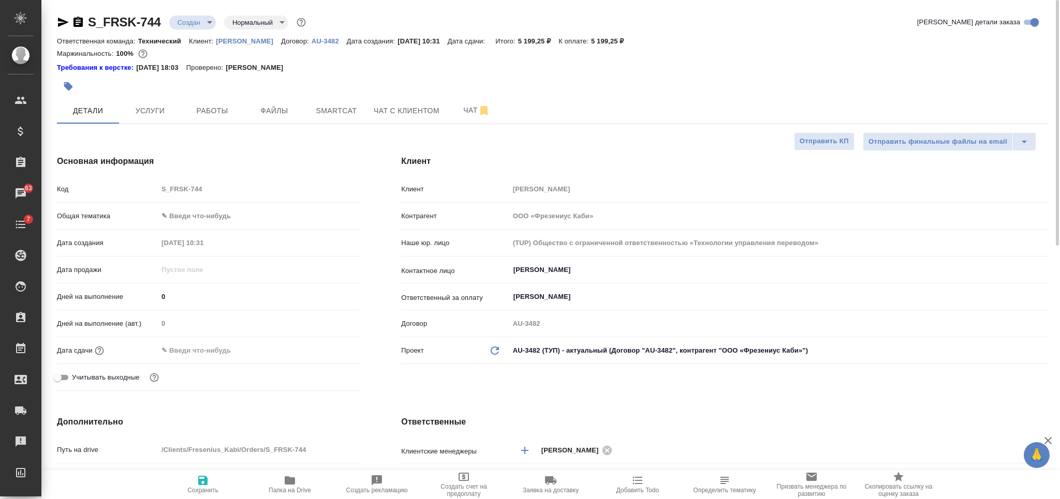
type textarea "x"
click at [210, 482] on span "Сохранить" at bounding box center [203, 485] width 75 height 20
type textarea "x"
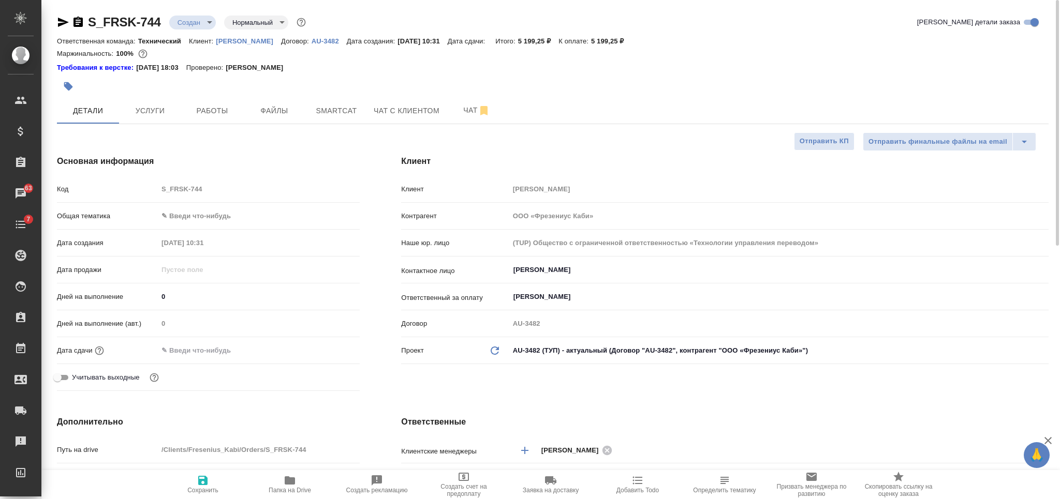
type textarea "x"
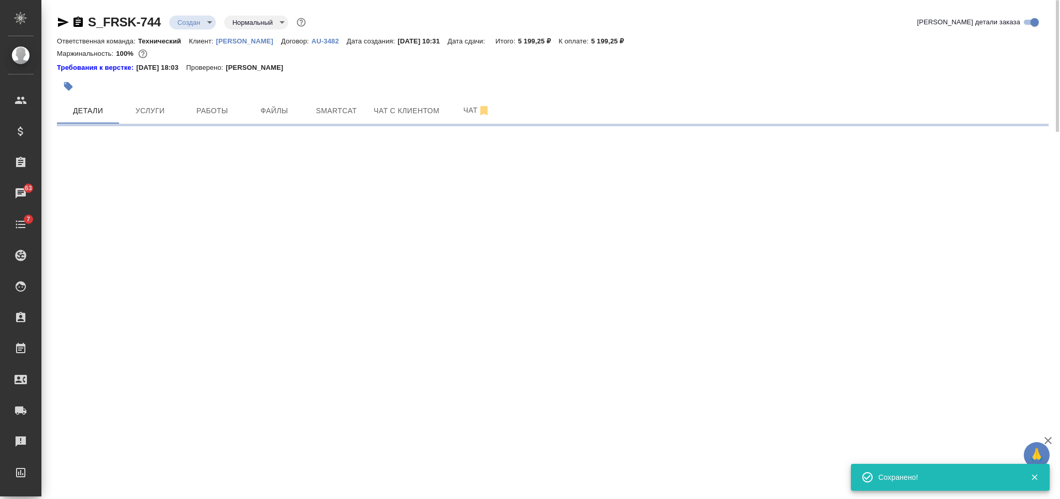
select select "RU"
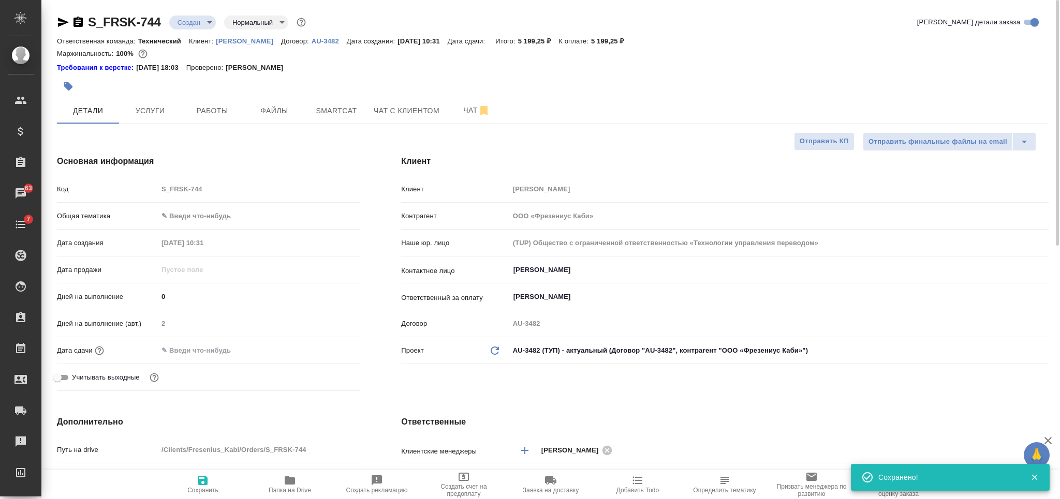
type textarea "x"
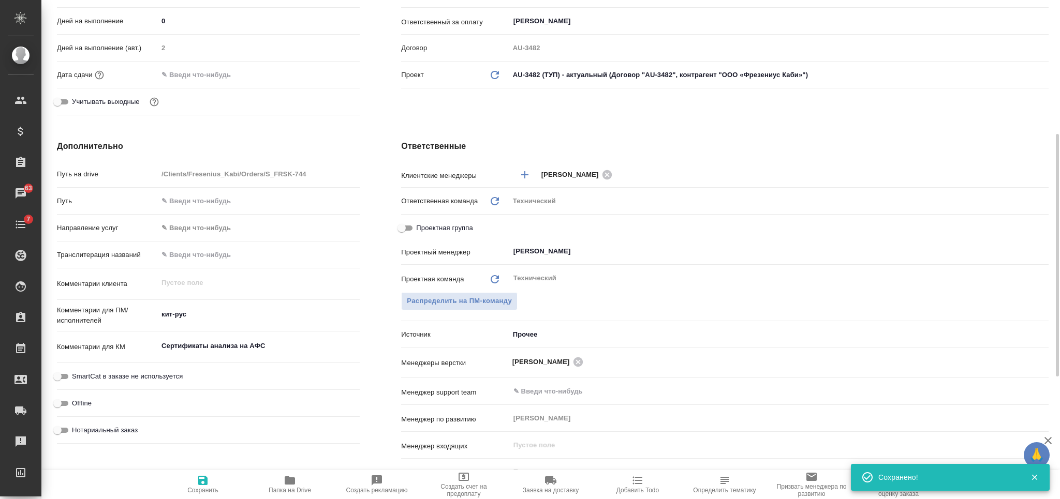
click at [253, 345] on textarea "Сертификаты анализа на AФC" at bounding box center [259, 346] width 202 height 18
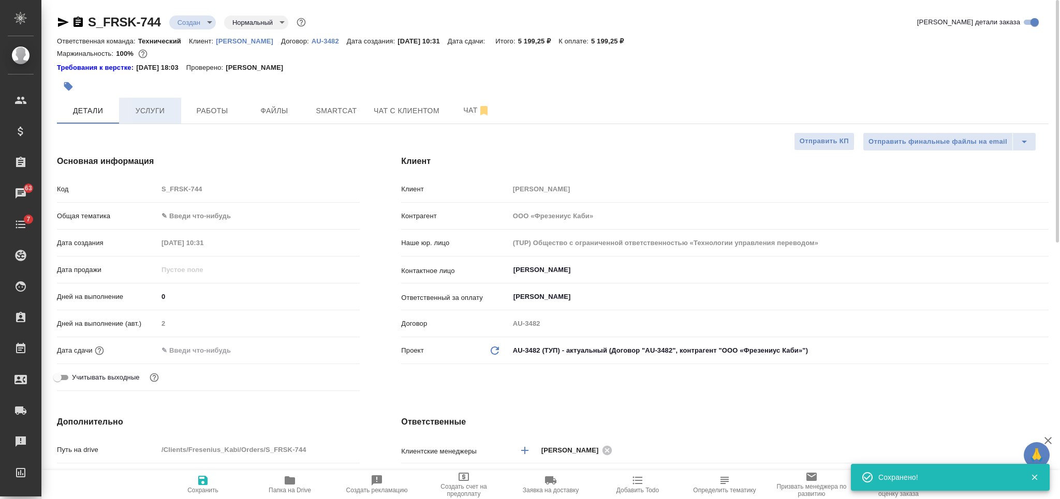
type textarea "x"
click at [158, 105] on span "Услуги" at bounding box center [150, 111] width 50 height 13
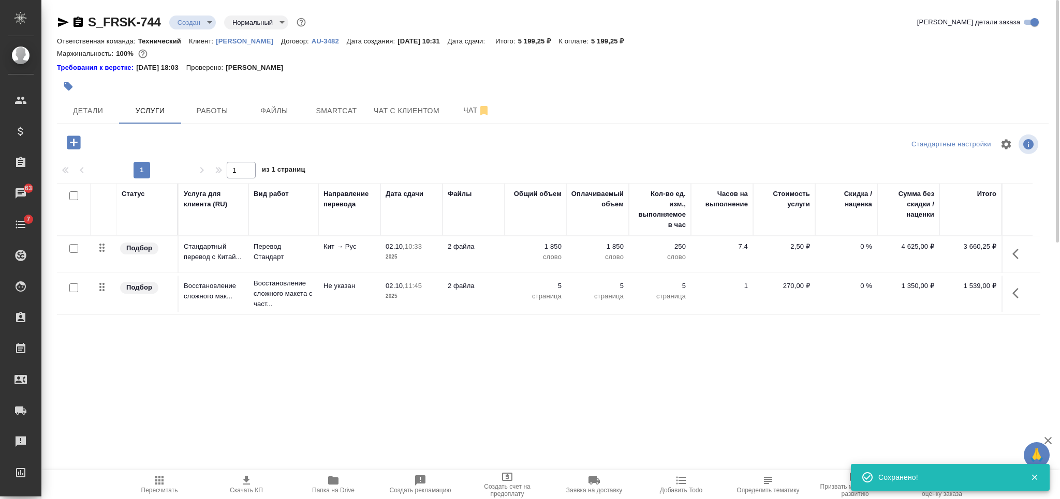
click at [75, 197] on input "checkbox" at bounding box center [73, 195] width 9 height 9
checkbox input "true"
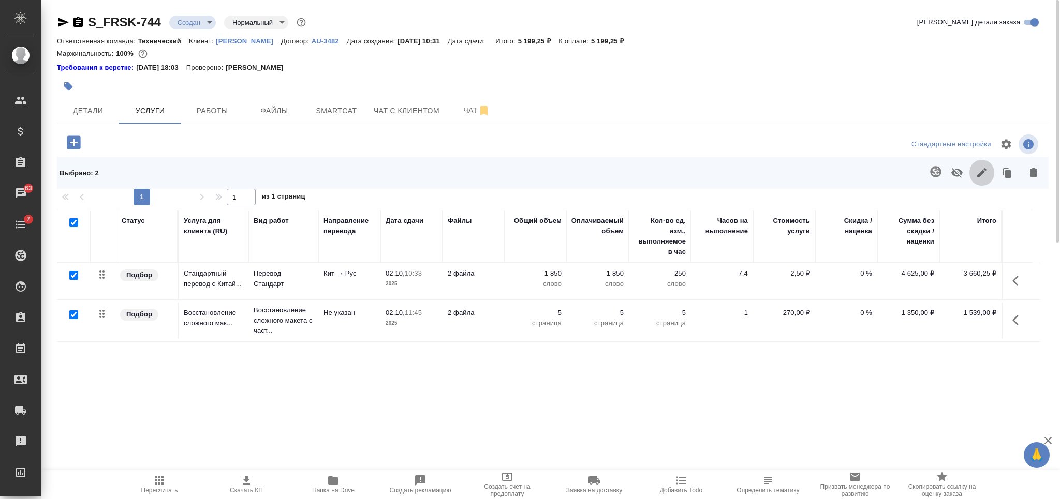
click at [978, 176] on icon "button" at bounding box center [981, 172] width 9 height 9
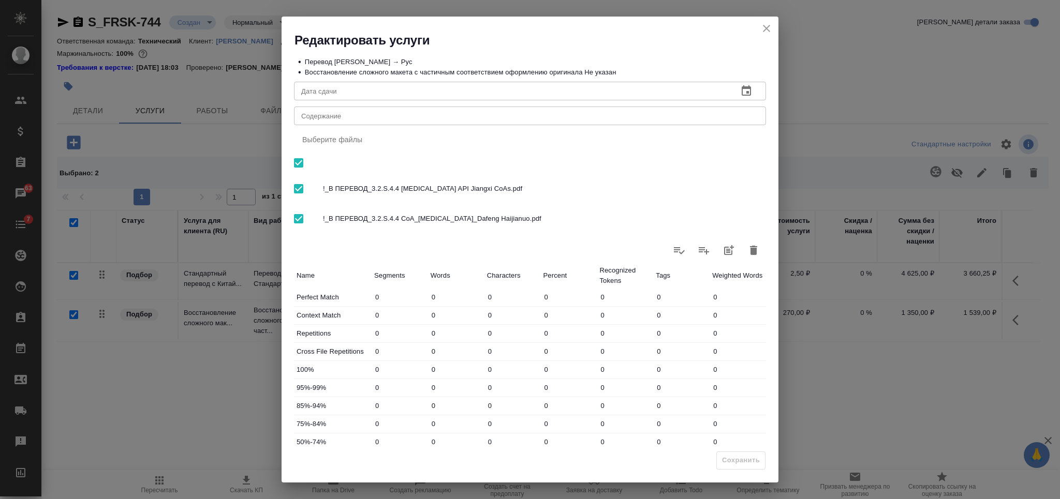
click at [491, 122] on div "x Содержание" at bounding box center [530, 116] width 472 height 19
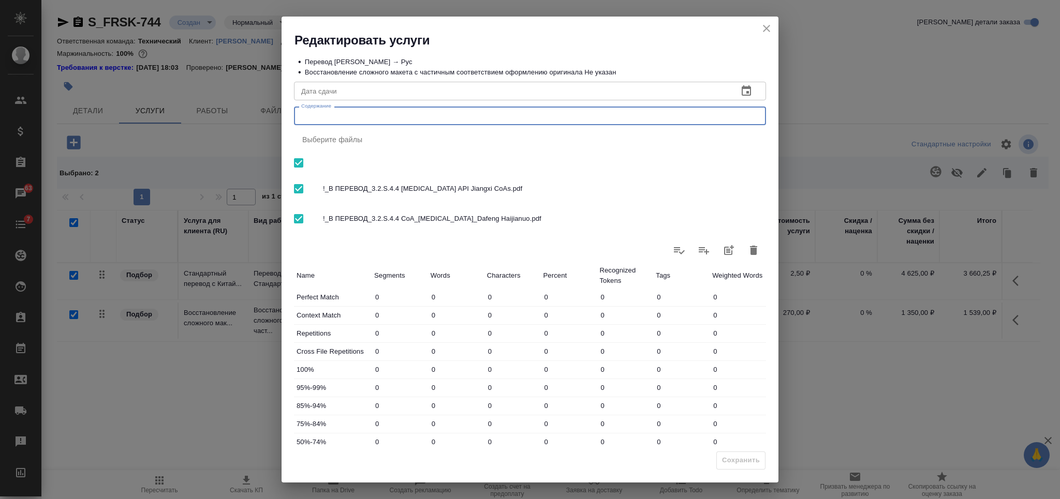
paste textarea "Сертификаты анализа на AФC"
type textarea "Сертификаты анализа на AФC"
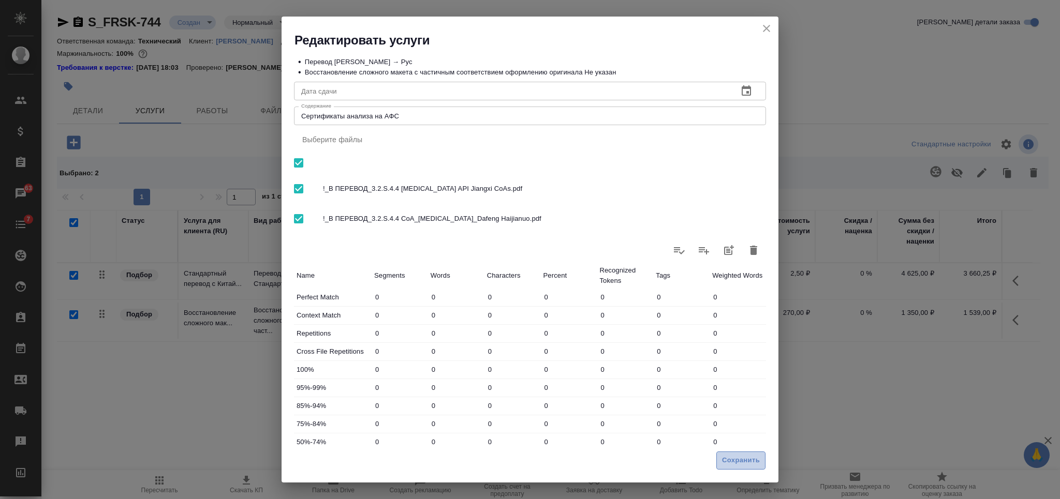
click at [729, 462] on span "Сохранить" at bounding box center [741, 461] width 38 height 12
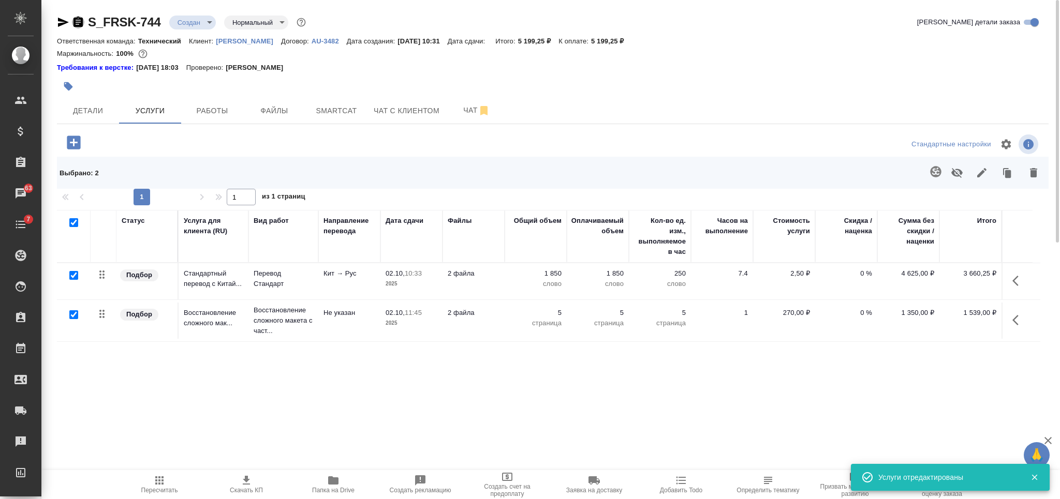
click at [77, 21] on icon "button" at bounding box center [77, 22] width 9 height 10
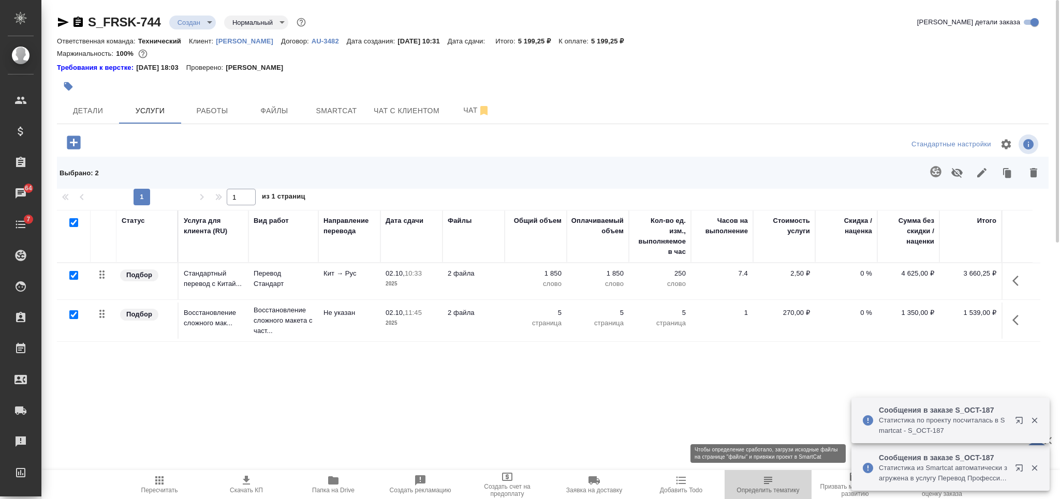
click at [764, 489] on span "Определить тематику" at bounding box center [767, 490] width 63 height 7
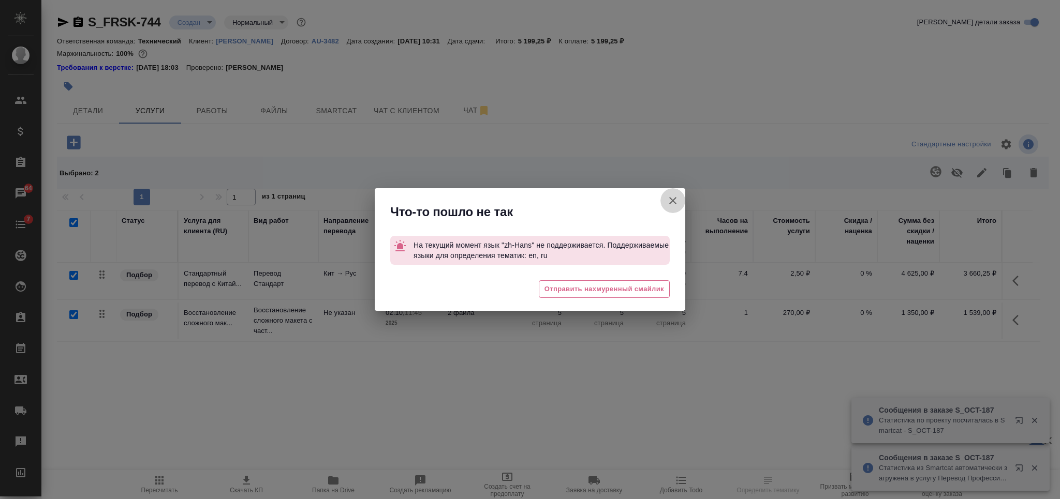
click at [674, 198] on icon "button" at bounding box center [672, 200] width 7 height 7
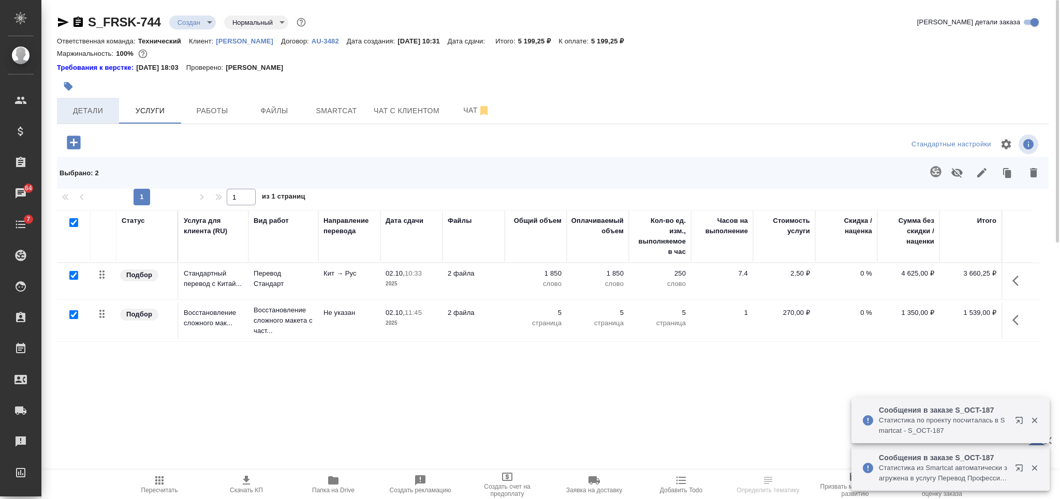
click at [88, 117] on span "Детали" at bounding box center [88, 111] width 50 height 13
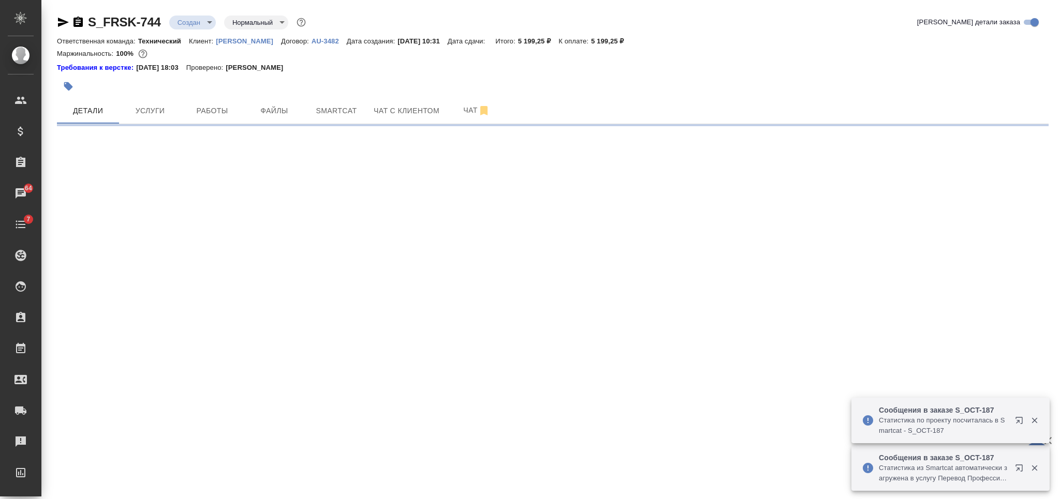
select select "RU"
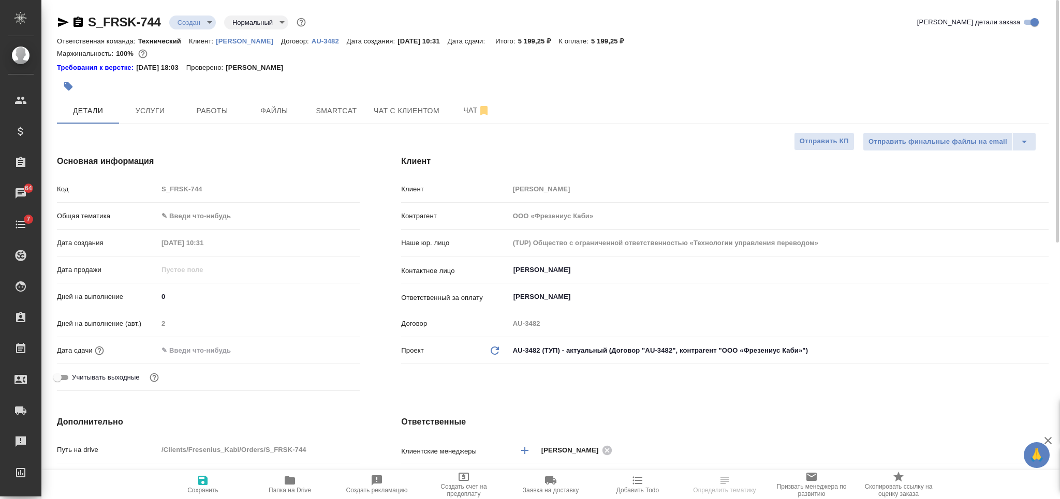
type textarea "x"
click at [214, 217] on body "🙏 .cls-1 fill:#fff; AWATERA Nikiforova Valeria Клиенты Спецификации Заказы 64 Ч…" at bounding box center [530, 249] width 1060 height 499
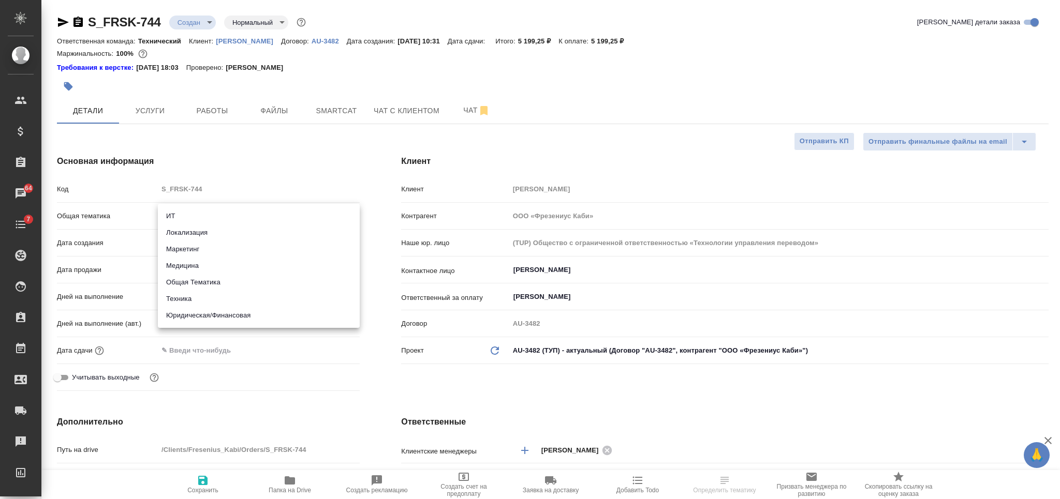
click at [217, 269] on li "Медицина" at bounding box center [259, 266] width 202 height 17
type input "med"
type textarea "x"
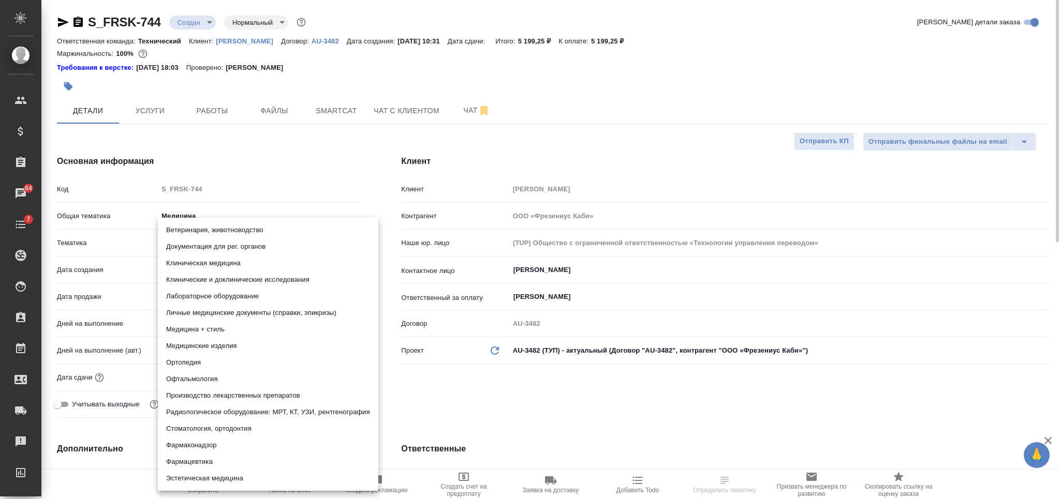
click at [230, 244] on body "🙏 .cls-1 fill:#fff; AWATERA Nikiforova Valeria Клиенты Спецификации Заказы 64 Ч…" at bounding box center [530, 249] width 1060 height 499
click at [256, 250] on li "Документация для рег. органов" at bounding box center [268, 247] width 220 height 17
type textarea "x"
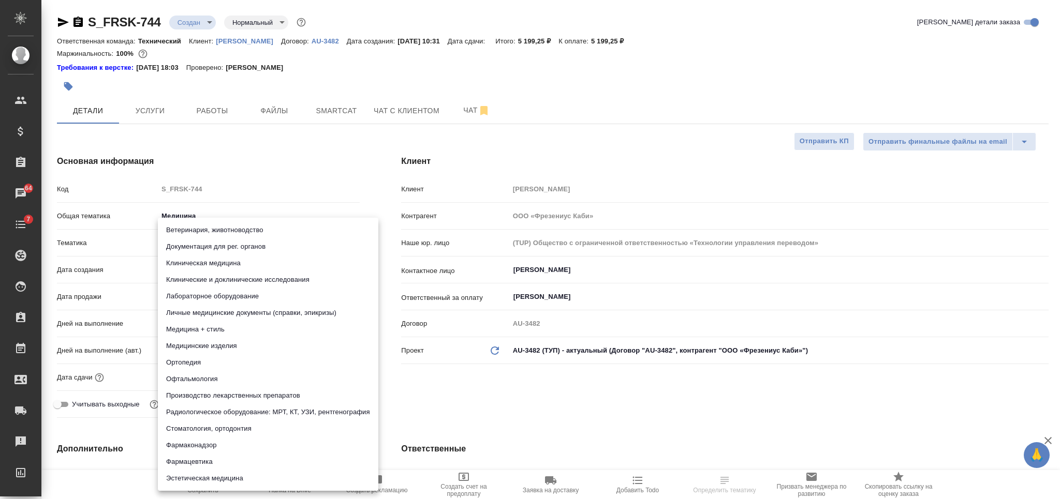
type input "5f647205b73bc97568ca66c6"
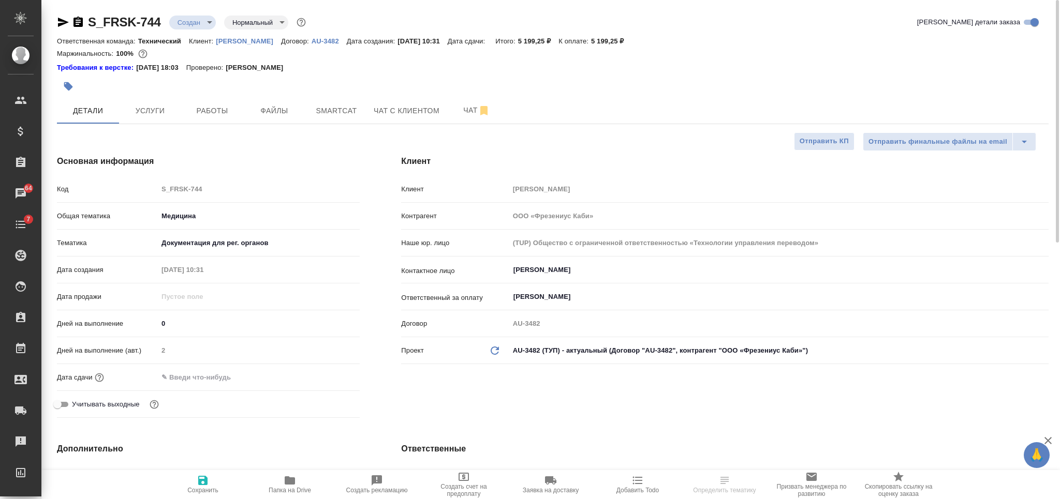
click at [220, 485] on span "Сохранить" at bounding box center [203, 485] width 75 height 20
type textarea "x"
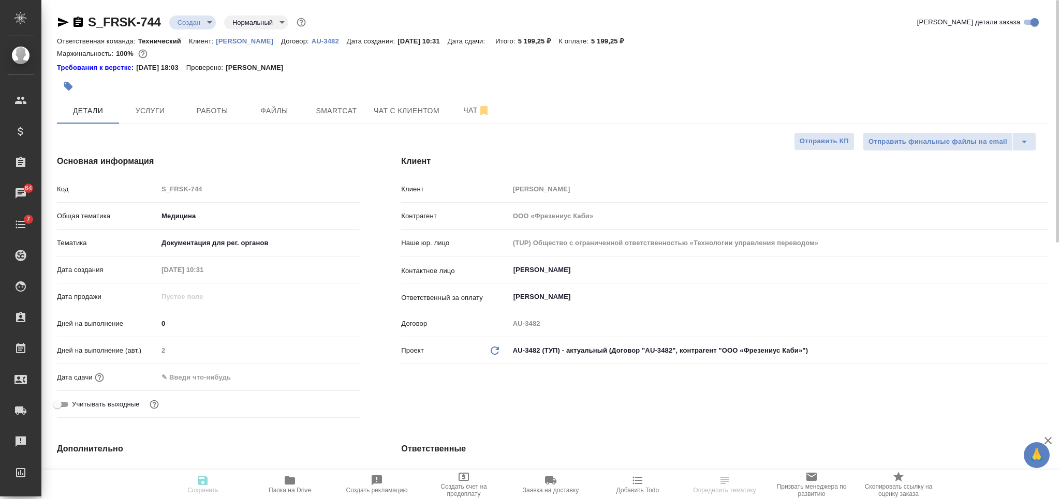
type textarea "x"
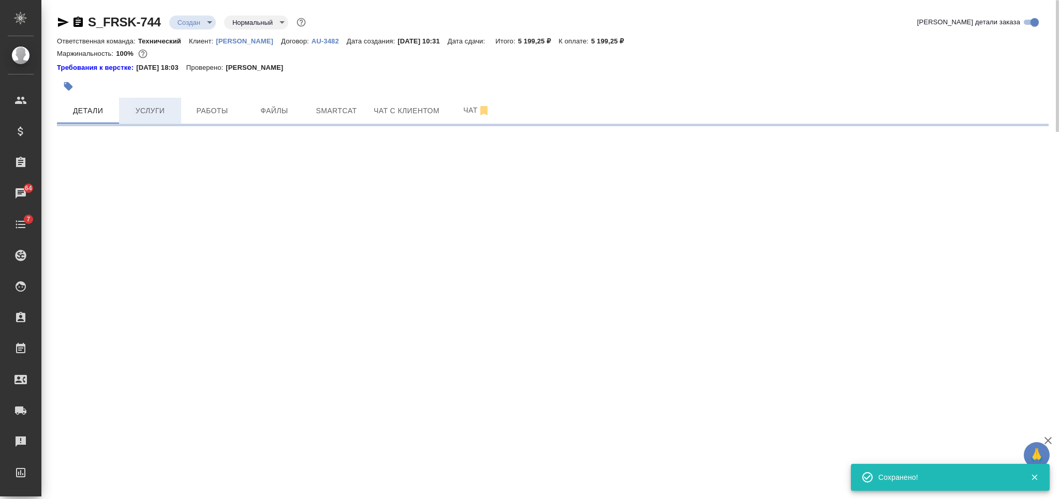
select select "RU"
click at [153, 111] on span "Услуги" at bounding box center [150, 111] width 50 height 13
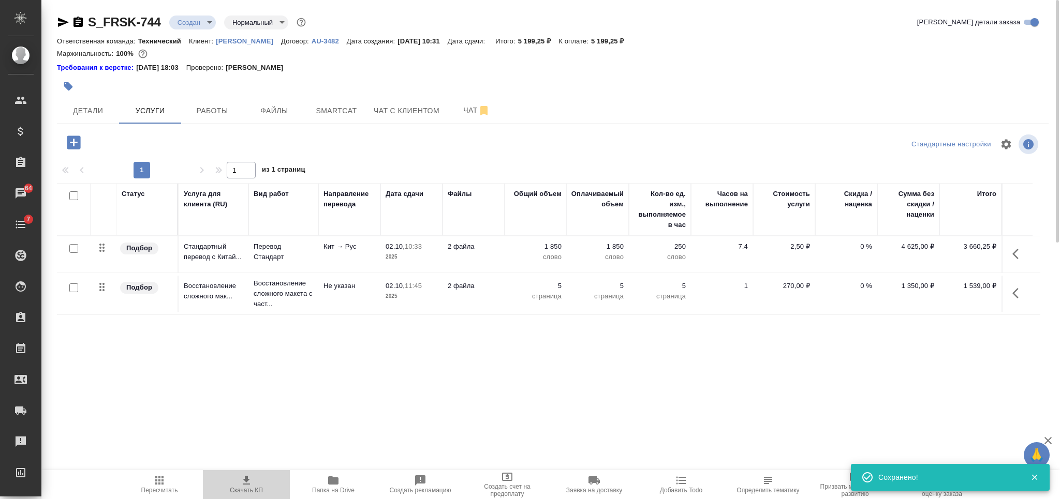
click at [252, 478] on icon "button" at bounding box center [246, 481] width 12 height 12
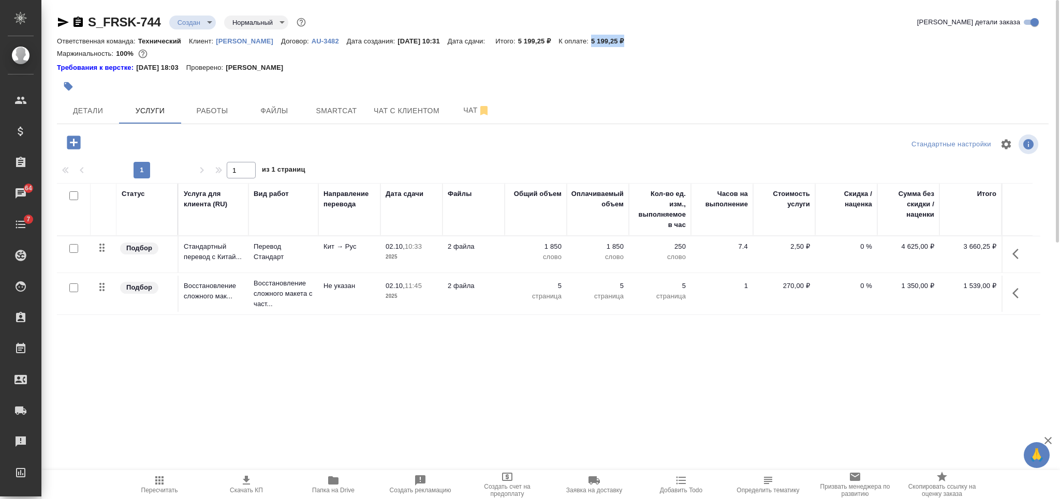
drag, startPoint x: 633, startPoint y: 40, endPoint x: 597, endPoint y: 46, distance: 36.7
click at [597, 46] on div "Ответственная команда: Технический Клиент: Fresenius Kabi Договор: AU-3482 Дата…" at bounding box center [553, 41] width 992 height 12
copy p "5 199,25 ₽"
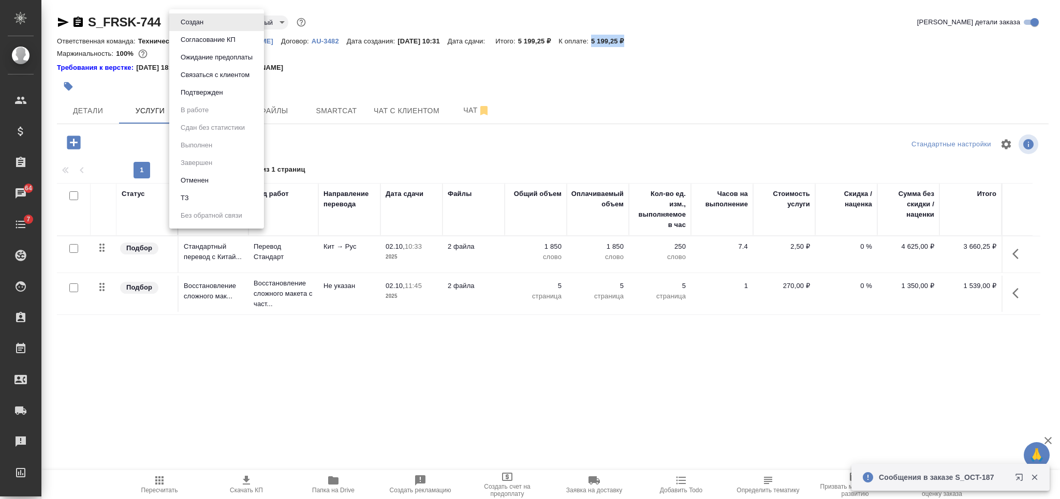
drag, startPoint x: 199, startPoint y: 24, endPoint x: 198, endPoint y: 29, distance: 5.8
click at [198, 24] on body "🙏 .cls-1 fill:#fff; AWATERA Nikiforova Valeria Клиенты Спецификации Заказы 64 Ч…" at bounding box center [530, 249] width 1060 height 499
click at [202, 41] on button "Согласование КП" at bounding box center [208, 39] width 61 height 11
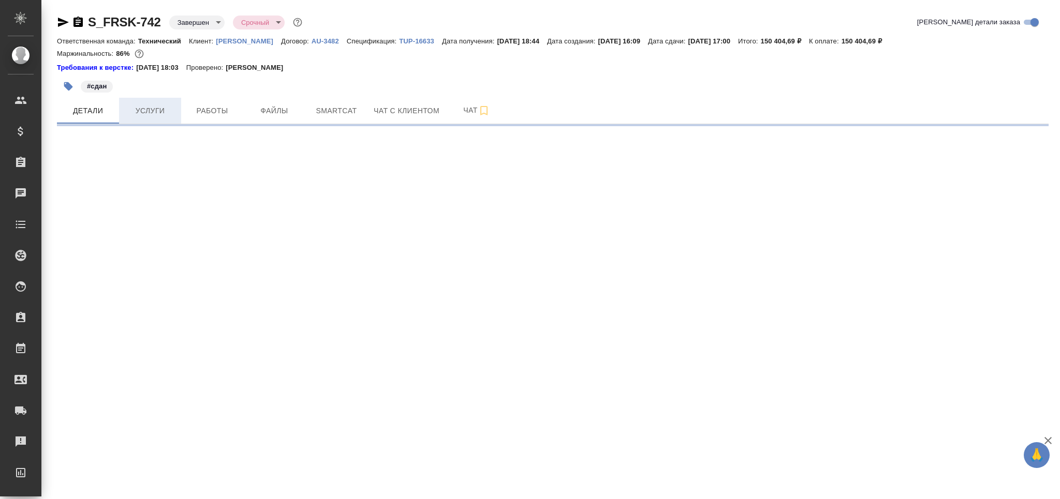
select select "RU"
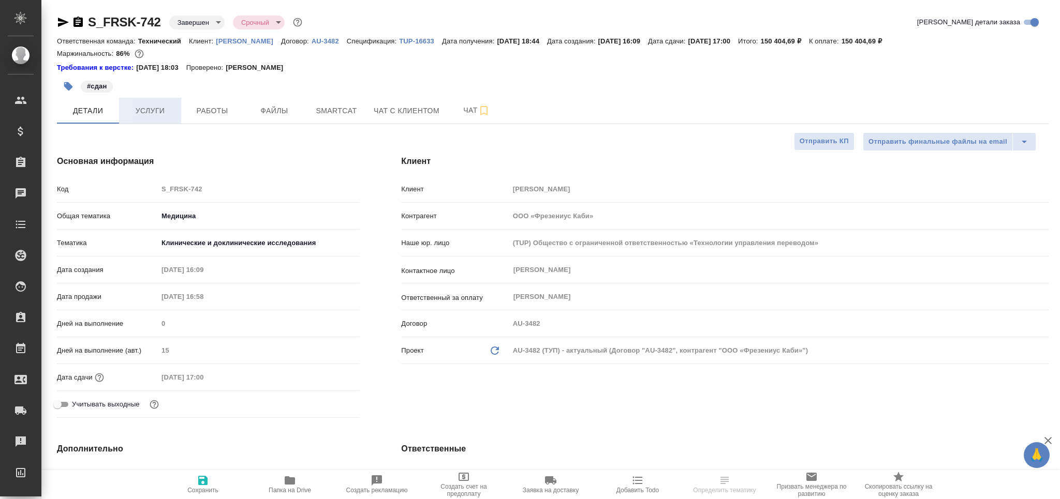
type textarea "x"
click at [150, 103] on button "Услуги" at bounding box center [150, 111] width 62 height 26
type textarea "x"
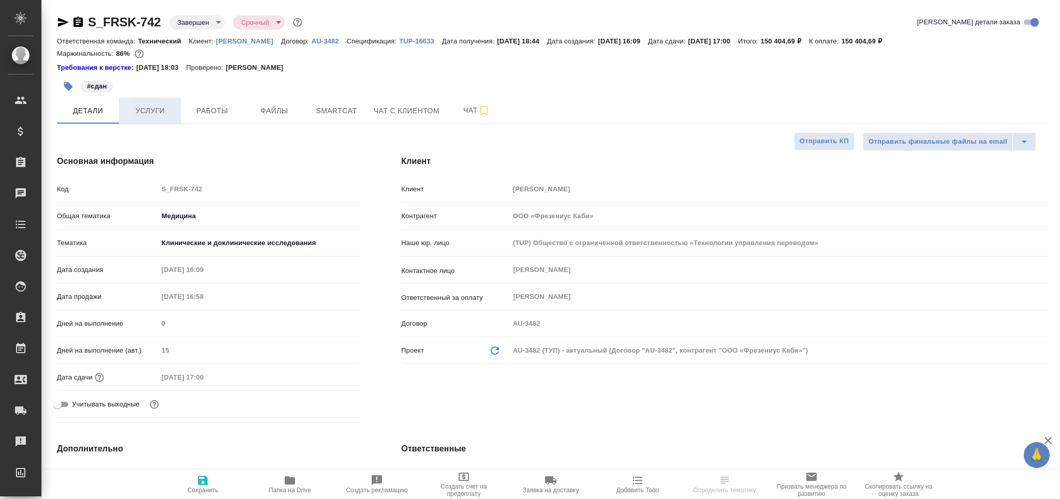
type textarea "x"
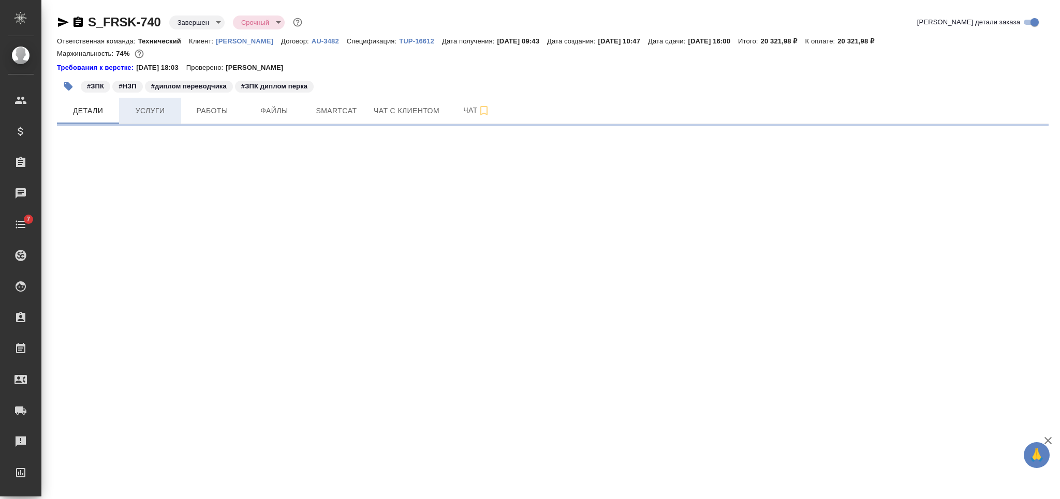
select select "RU"
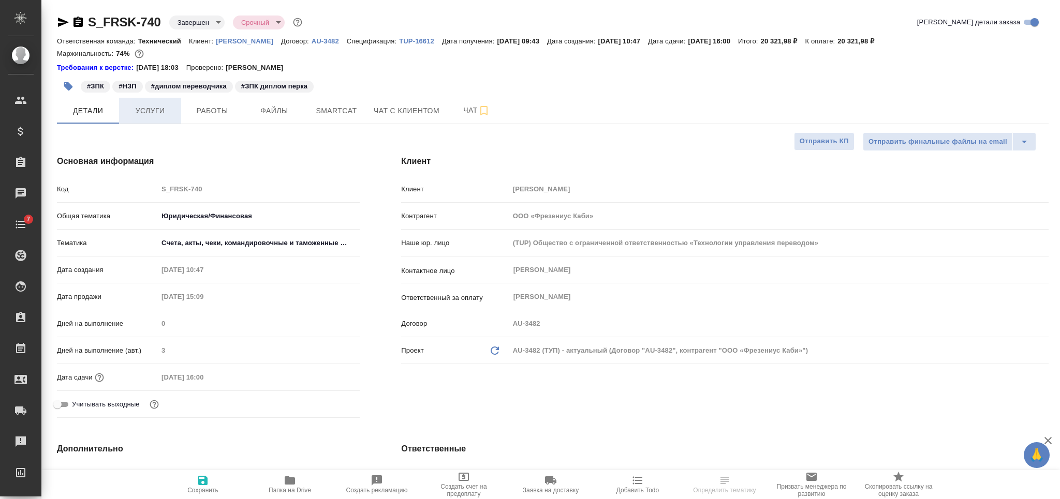
type textarea "x"
click at [152, 109] on span "Услуги" at bounding box center [150, 111] width 50 height 13
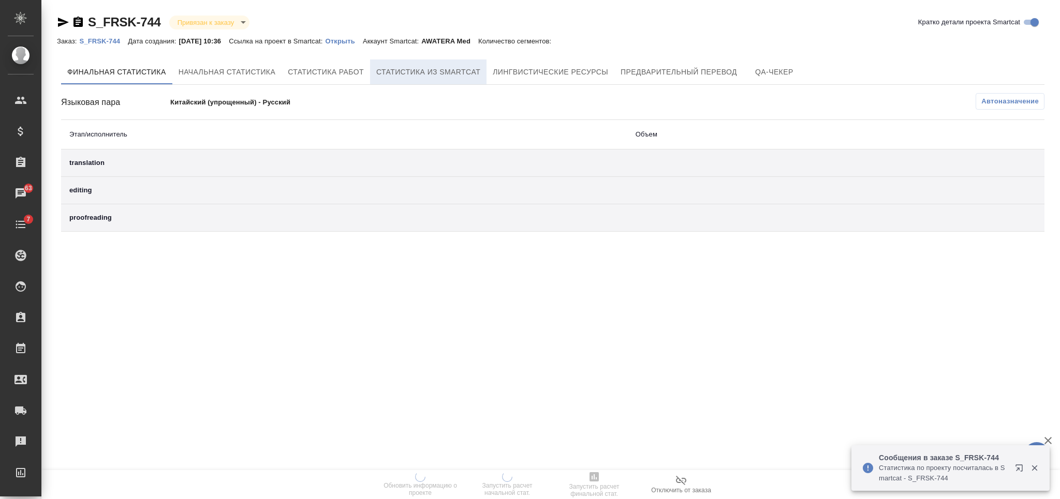
click at [383, 76] on span "Статистика из Smartcat" at bounding box center [428, 72] width 104 height 13
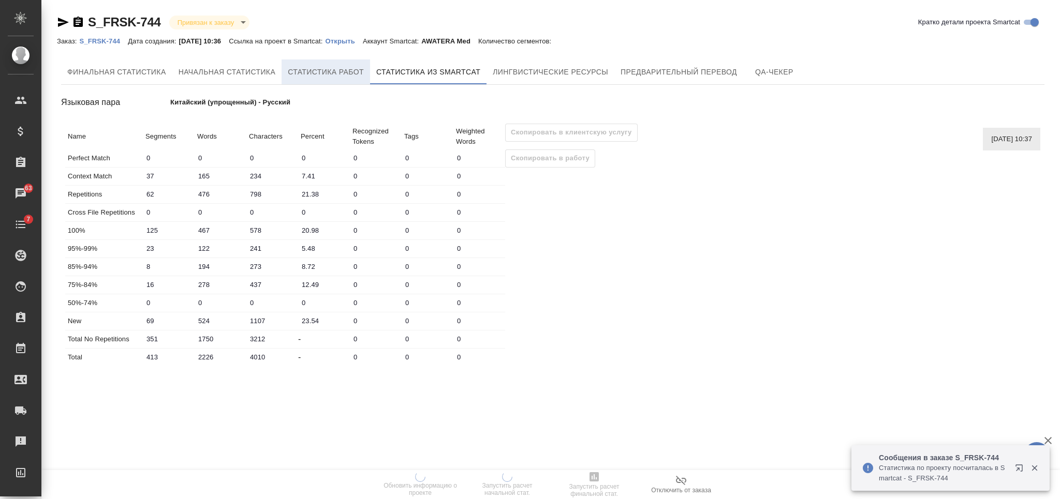
click at [323, 70] on span "Статистика работ" at bounding box center [326, 72] width 76 height 13
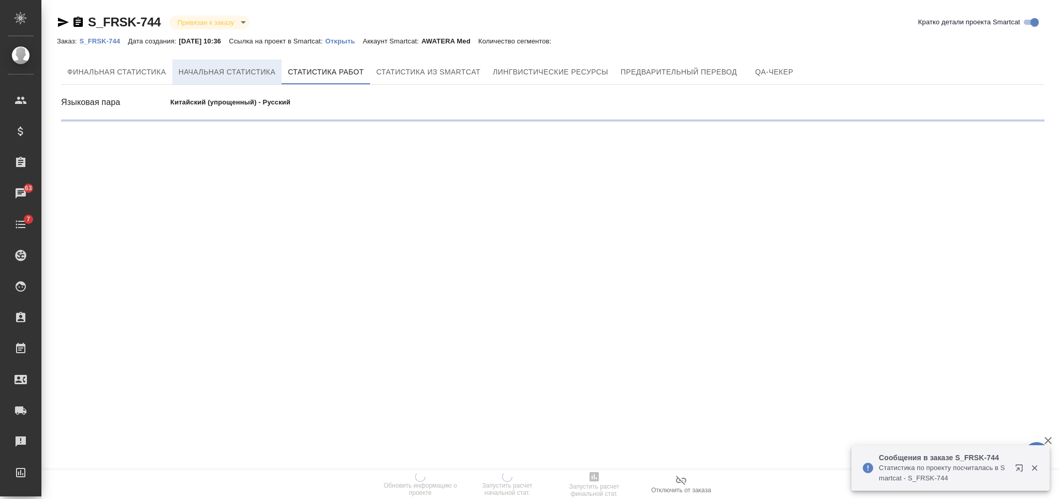
click at [238, 70] on span "Начальная статистика" at bounding box center [227, 72] width 97 height 13
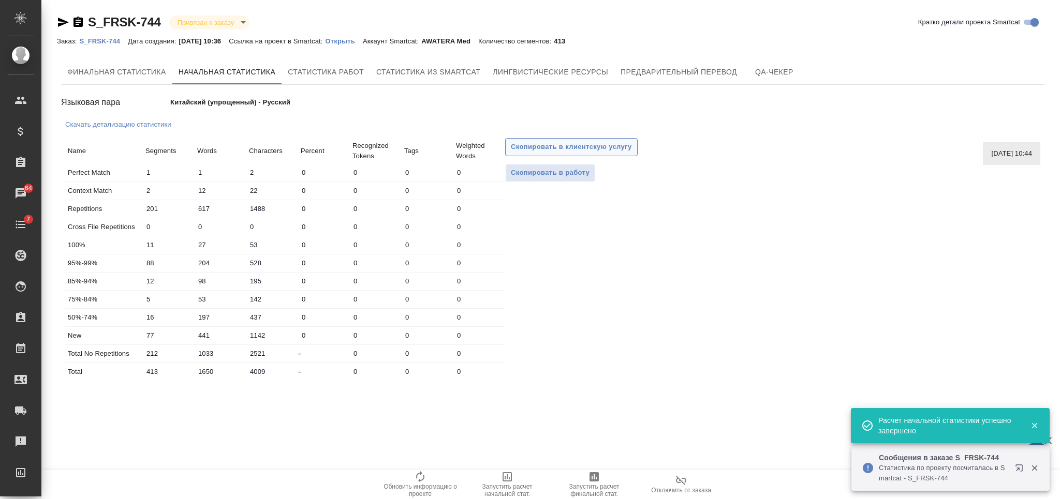
click at [537, 148] on span "Скопировать в клиентскую услугу" at bounding box center [571, 147] width 121 height 12
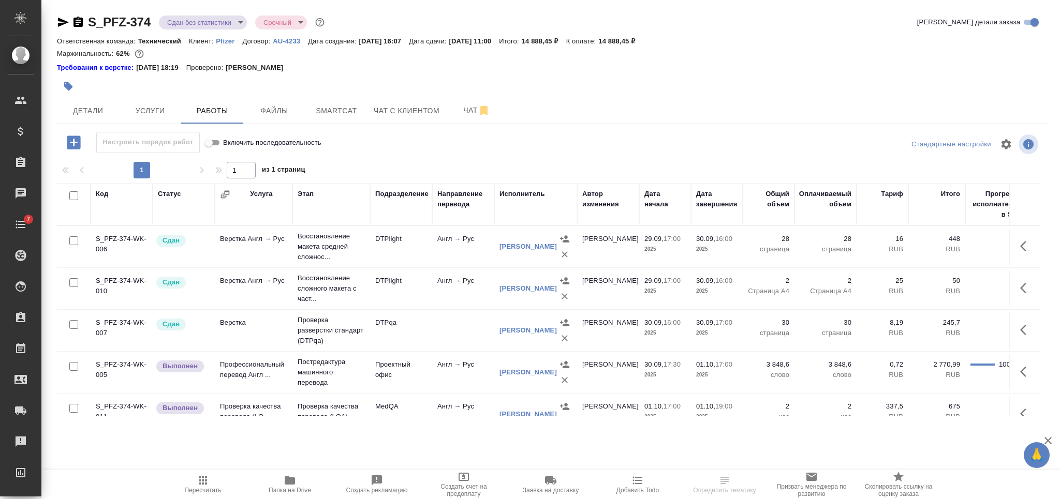
click at [76, 21] on icon "button" at bounding box center [77, 22] width 9 height 10
click at [154, 109] on span "Услуги" at bounding box center [150, 111] width 50 height 13
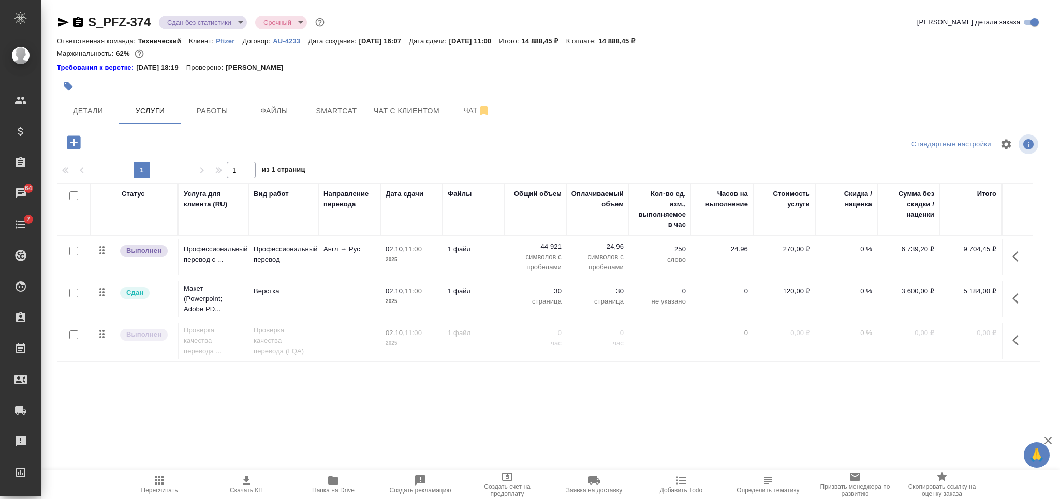
click at [65, 83] on icon "button" at bounding box center [68, 86] width 9 height 9
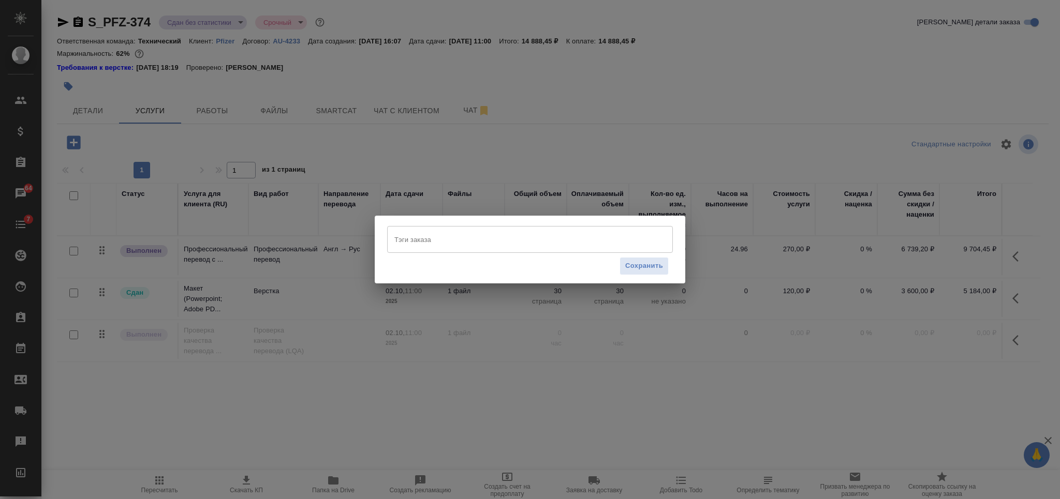
click at [443, 236] on input "Тэги заказа" at bounding box center [520, 240] width 257 height 18
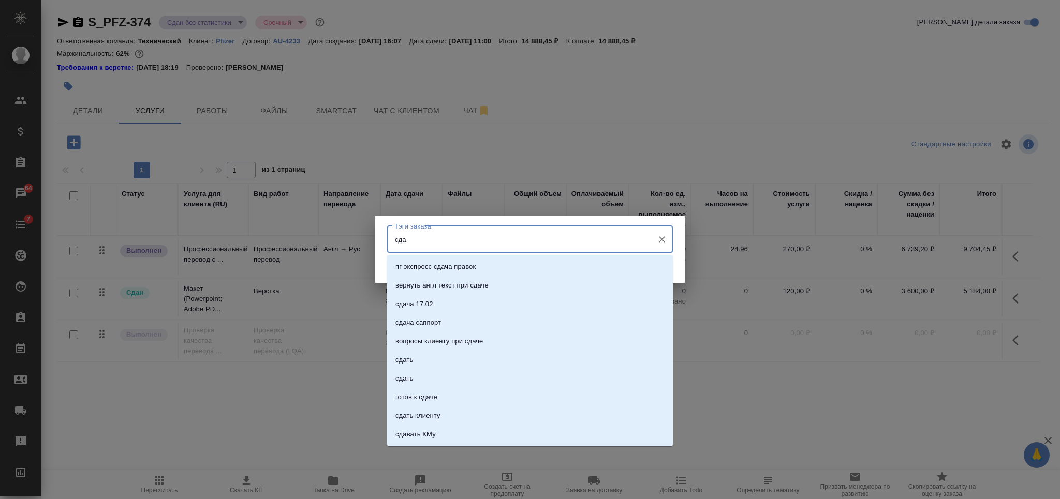
type input "сдан"
click at [466, 324] on li "сдан" at bounding box center [530, 323] width 286 height 19
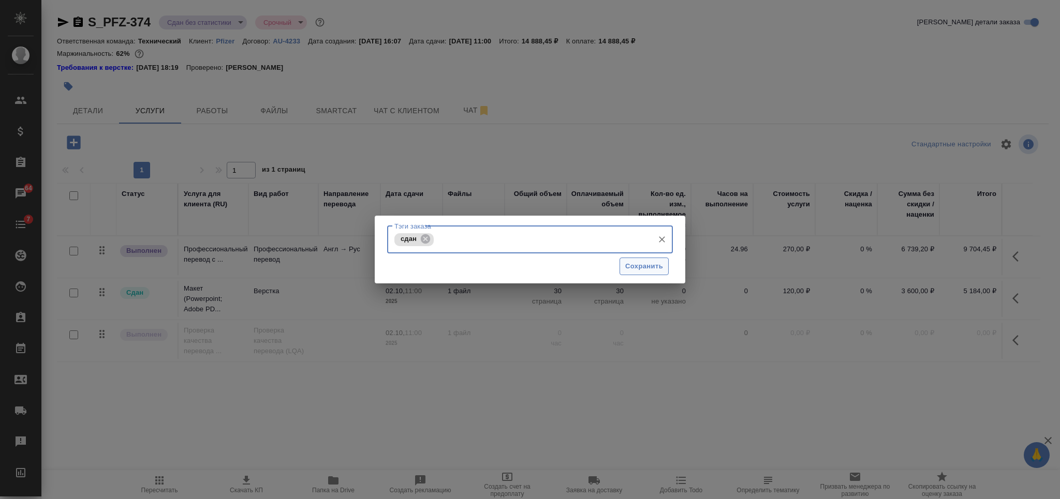
click at [630, 265] on span "Сохранить" at bounding box center [644, 267] width 38 height 12
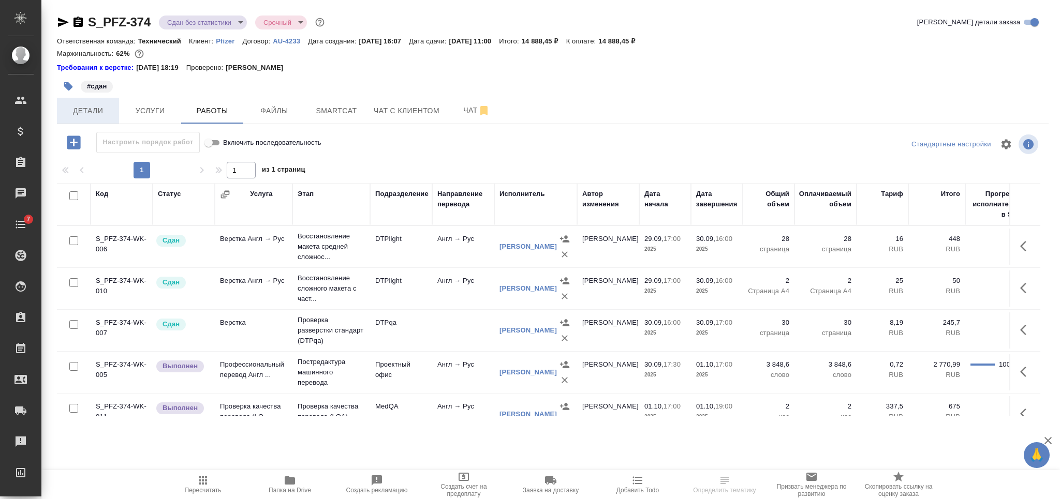
click at [100, 103] on button "Детали" at bounding box center [88, 111] width 62 height 26
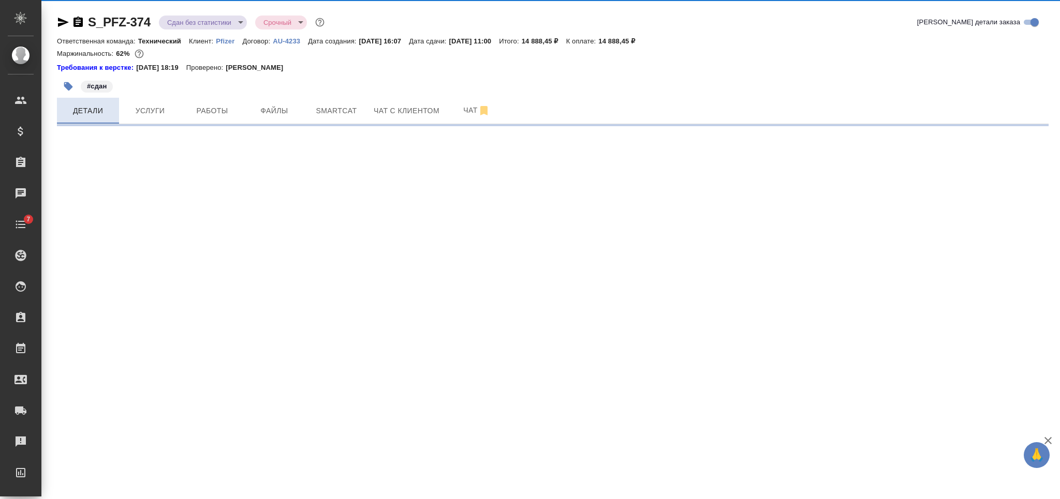
select select "RU"
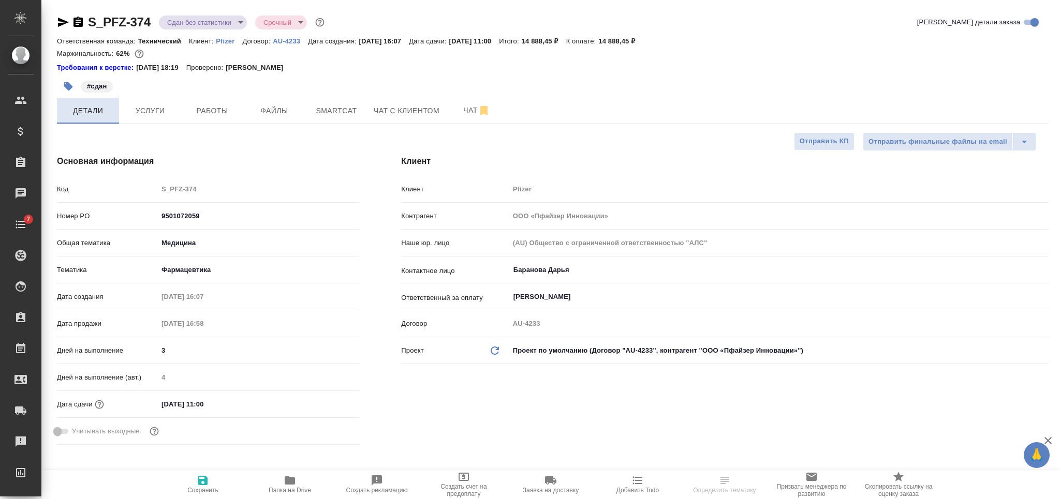
type textarea "x"
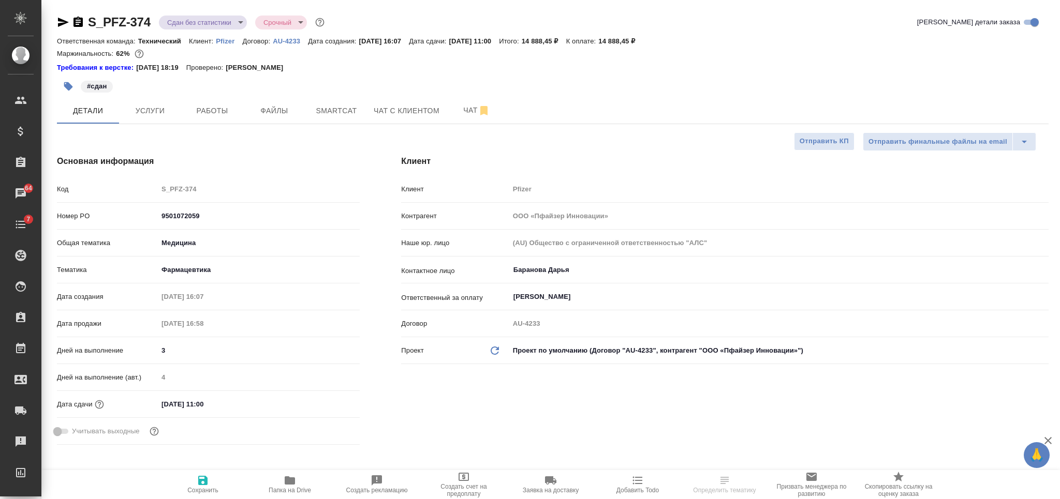
type textarea "x"
select select "RU"
type textarea "x"
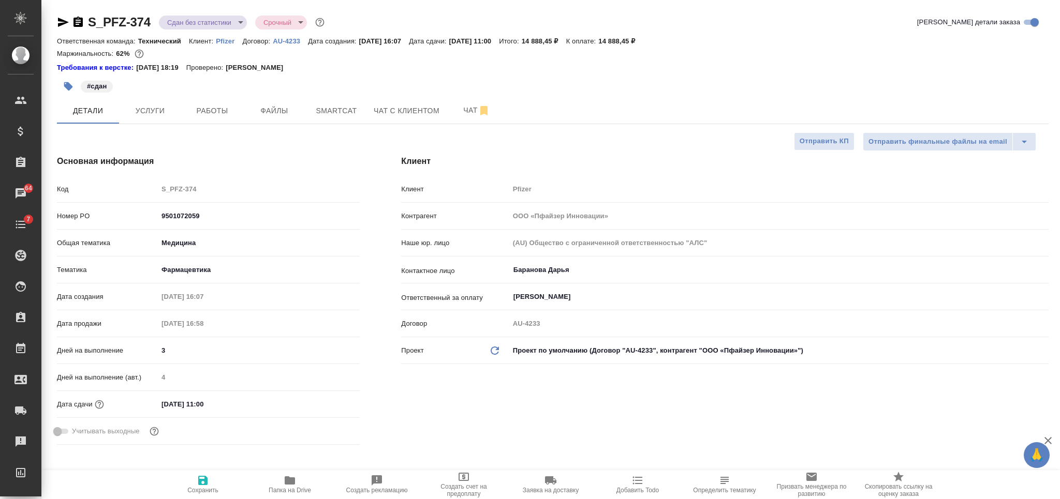
type textarea "x"
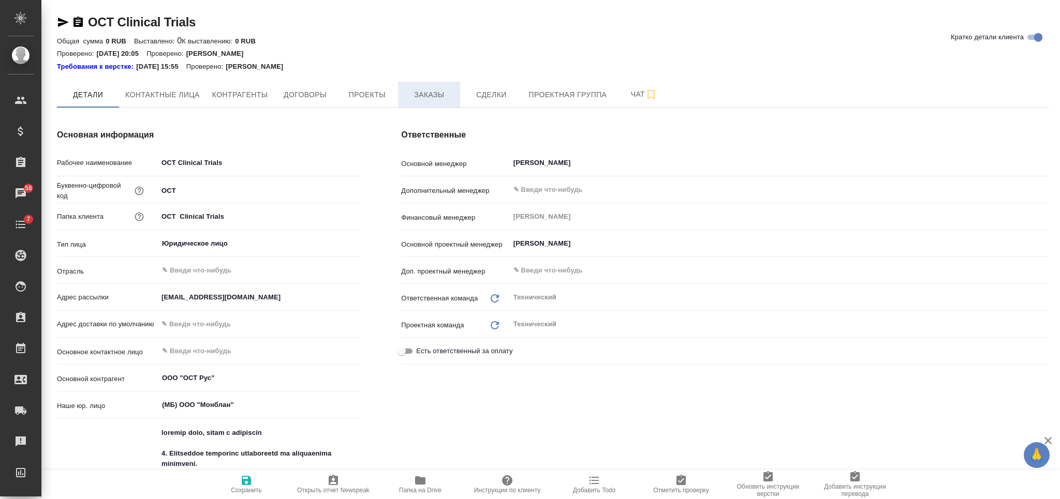
click at [435, 99] on span "Заказы" at bounding box center [429, 94] width 50 height 13
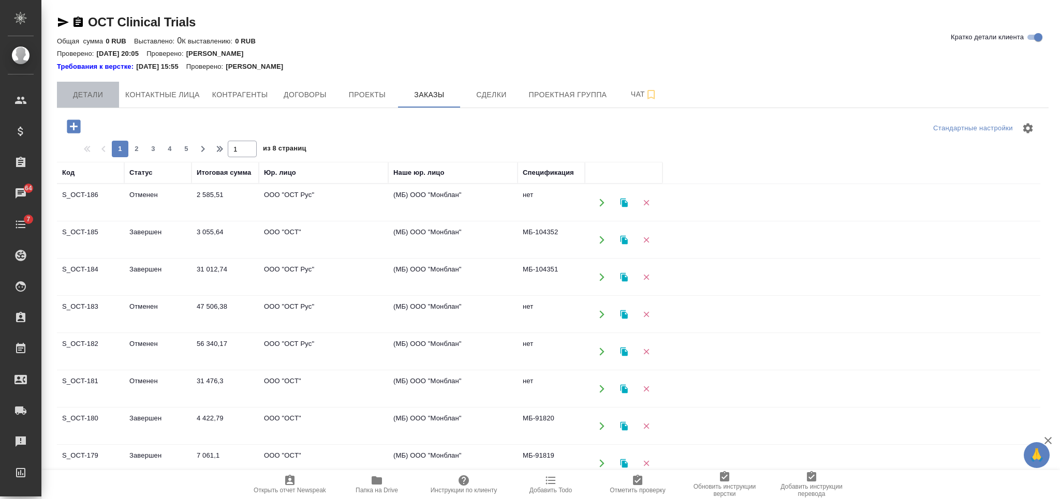
click at [95, 102] on button "Детали" at bounding box center [88, 95] width 62 height 26
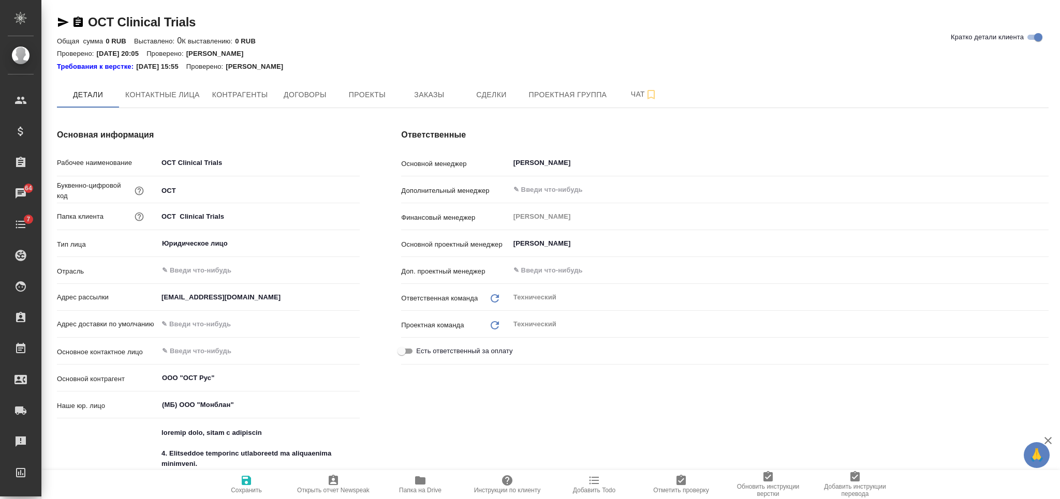
type textarea "x"
click at [444, 94] on span "Заказы" at bounding box center [429, 94] width 50 height 13
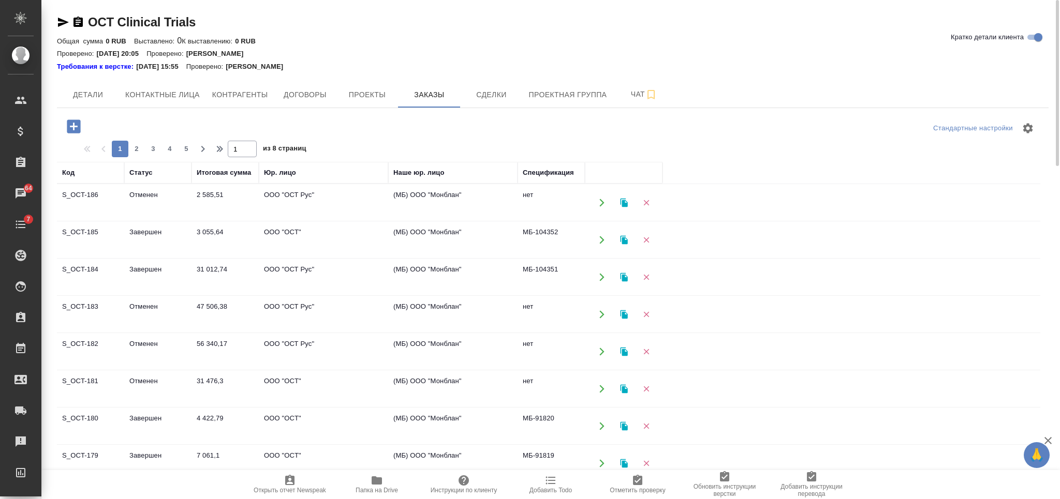
click at [219, 238] on td "3 055,64" at bounding box center [224, 240] width 67 height 36
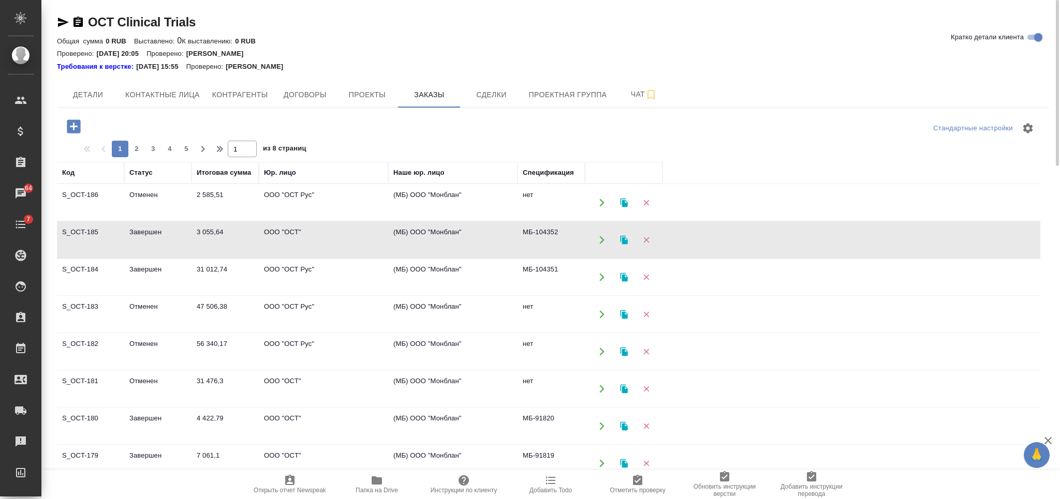
click at [219, 238] on td "3 055,64" at bounding box center [224, 240] width 67 height 36
click at [210, 197] on td "2 585,51" at bounding box center [224, 203] width 67 height 36
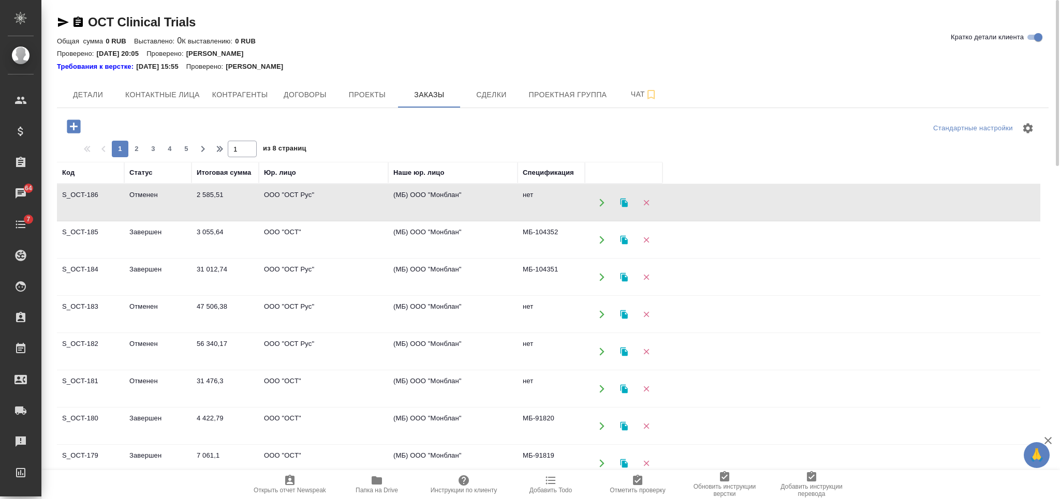
click at [210, 197] on td "2 585,51" at bounding box center [224, 203] width 67 height 36
click at [86, 92] on span "Детали" at bounding box center [88, 94] width 50 height 13
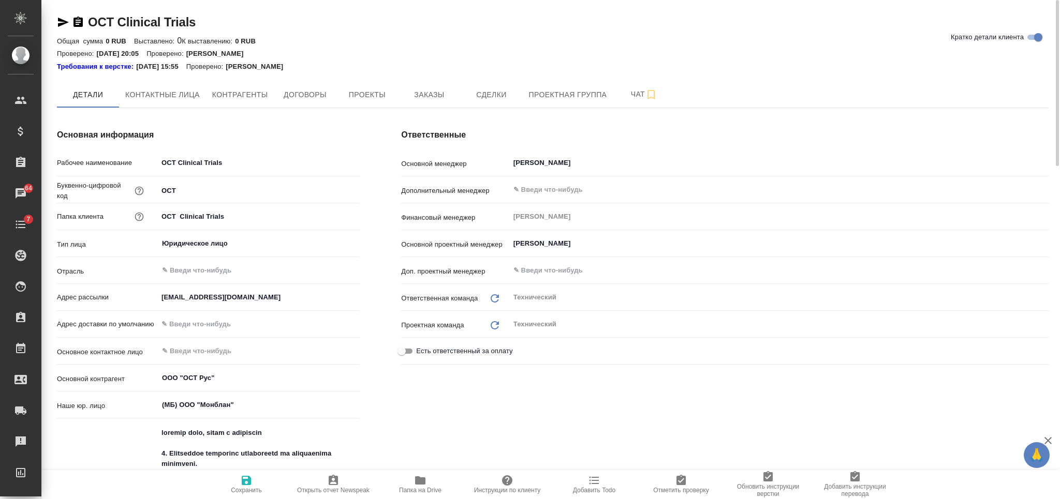
type textarea "x"
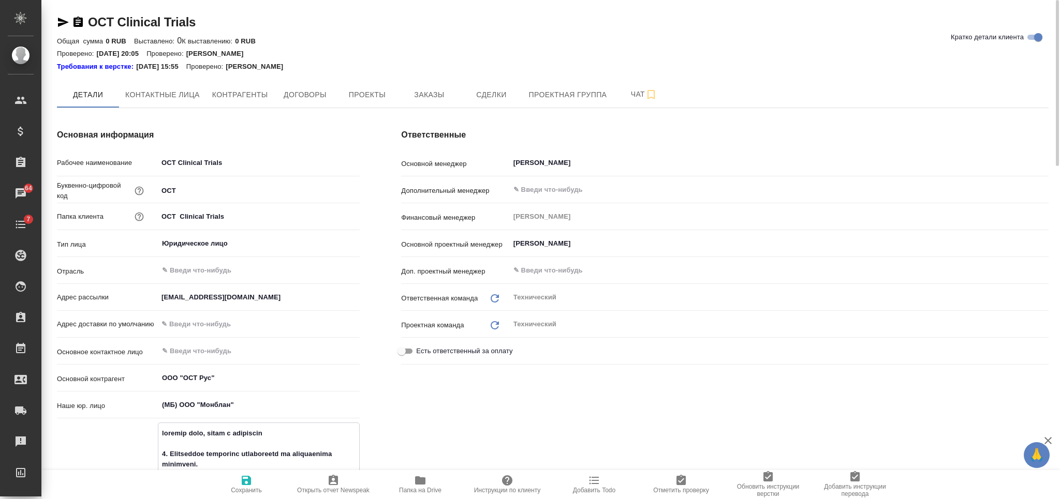
type textarea "считаем c, слова с повторами 1. Необходимо заполнять колонтитулы на выполняемых…"
type textarea "x"
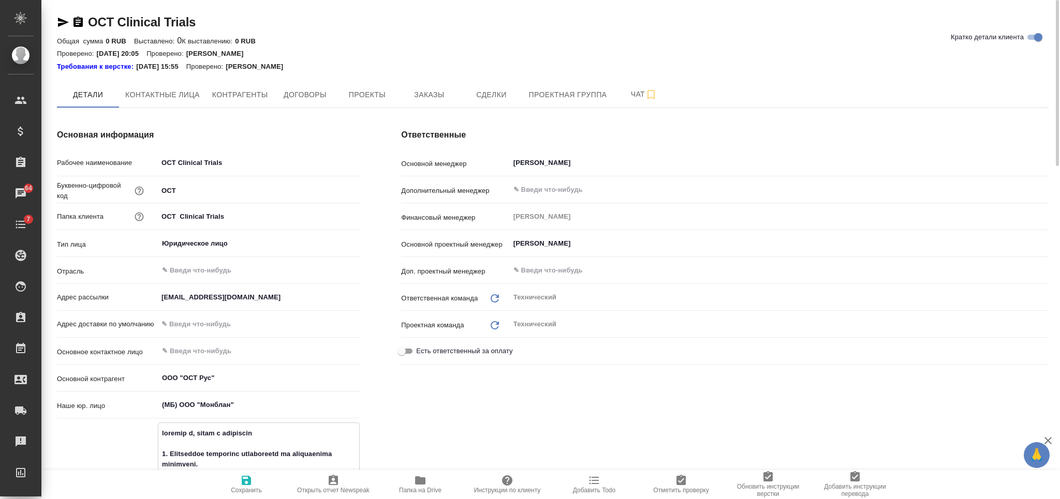
type textarea "считаем cn, слова с повторами 1. Необходимо заполнять колонтитулы на выполняемы…"
type textarea "x"
type textarea "считаем cnf, слова с повторами 1. Необходимо заполнять колонтитулы на выполняем…"
type textarea "x"
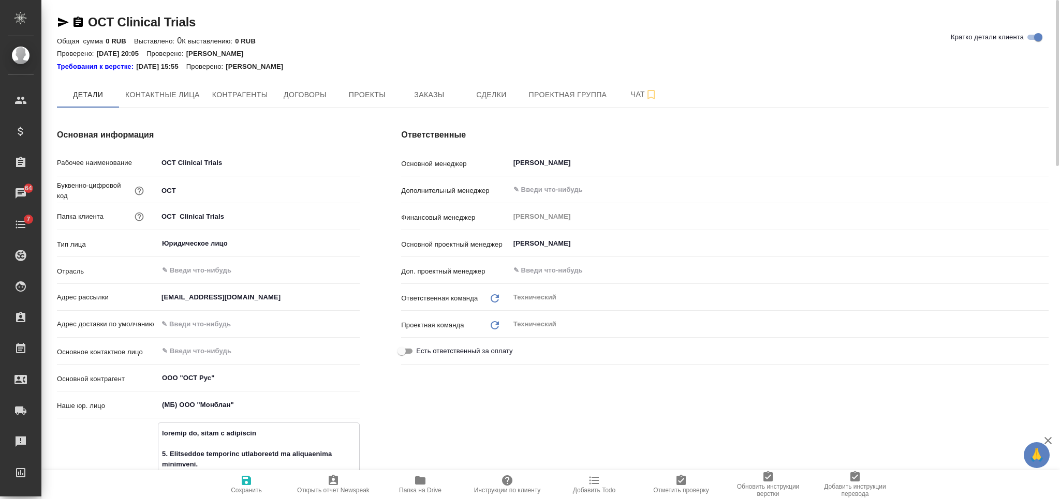
type textarea "x"
type textarea "считаем cnfy, слова с повторами 1. Необходимо заполнять колонтитулы на выполняе…"
type textarea "x"
type textarea "считаем cnfyl, слова с повторами 1. Необходимо заполнять колонтитулы на выполня…"
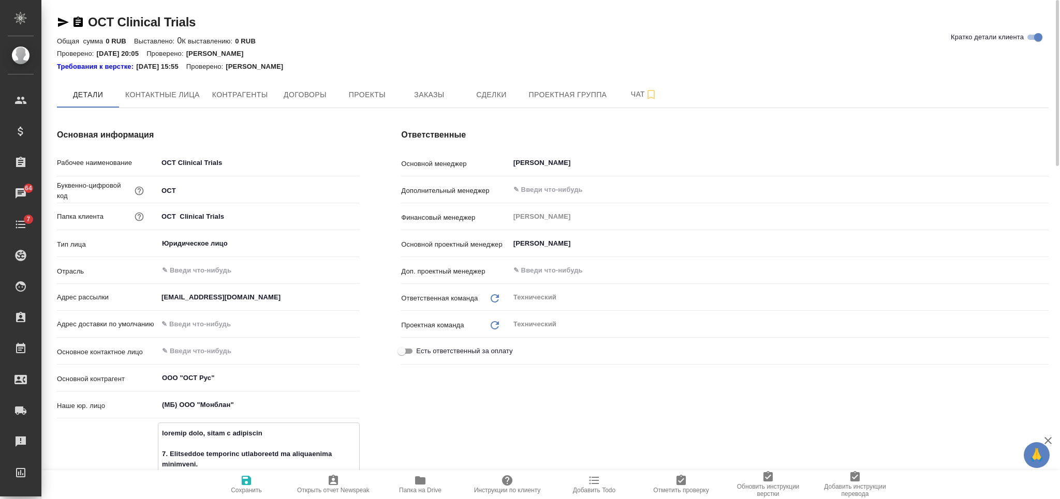
type textarea "x"
type textarea "считаем cnfylf, слова с повторами 1. Необходимо заполнять колонтитулы на выполн…"
type textarea "x"
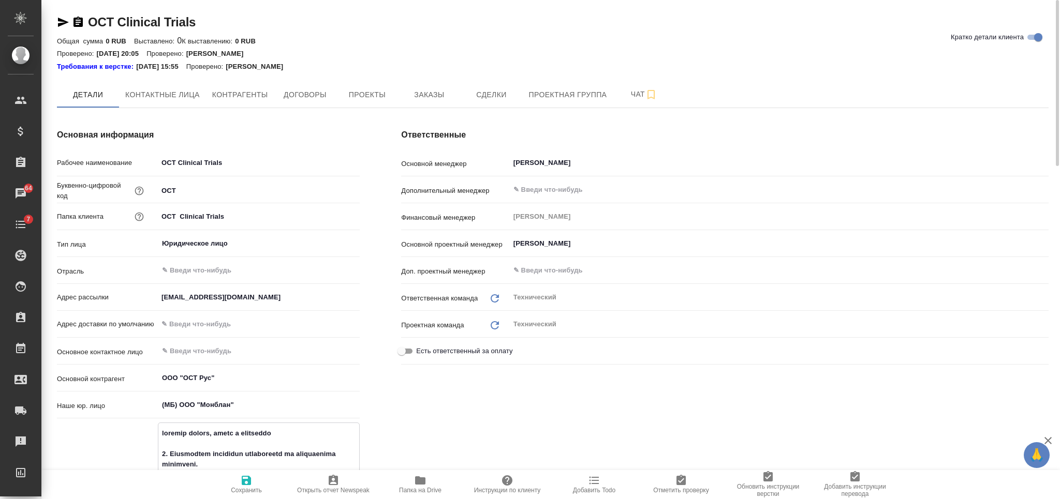
type textarea "считаем cnfylfh, слова с повторами 1. Необходимо заполнять колонтитулы на выпол…"
type textarea "x"
type textarea "считаем cnfylfhn, слова с повторами 1. Необходимо заполнять колонтитулы на выпо…"
type textarea "x"
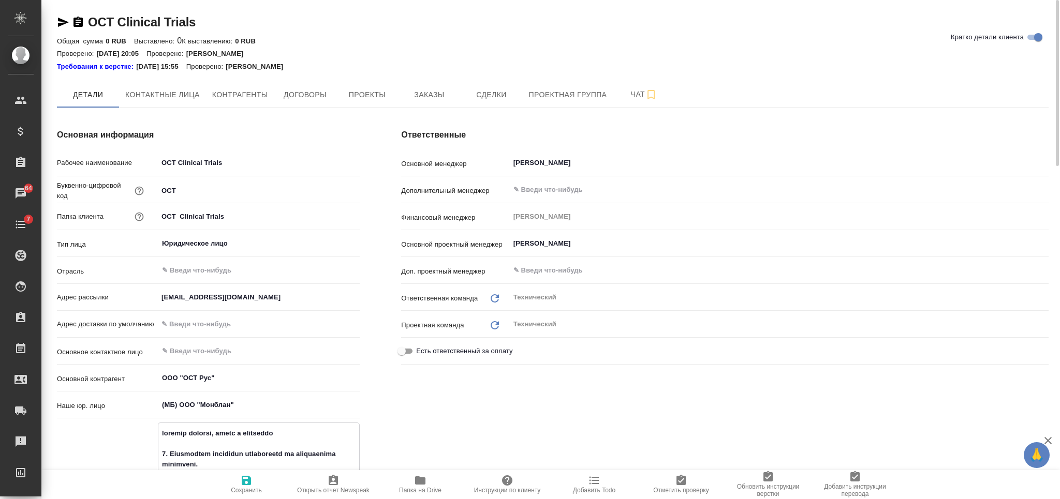
type textarea "x"
type textarea "считаем с, слова с повторами 1. Необходимо заполнять колонтитулы на выполняемых…"
type textarea "x"
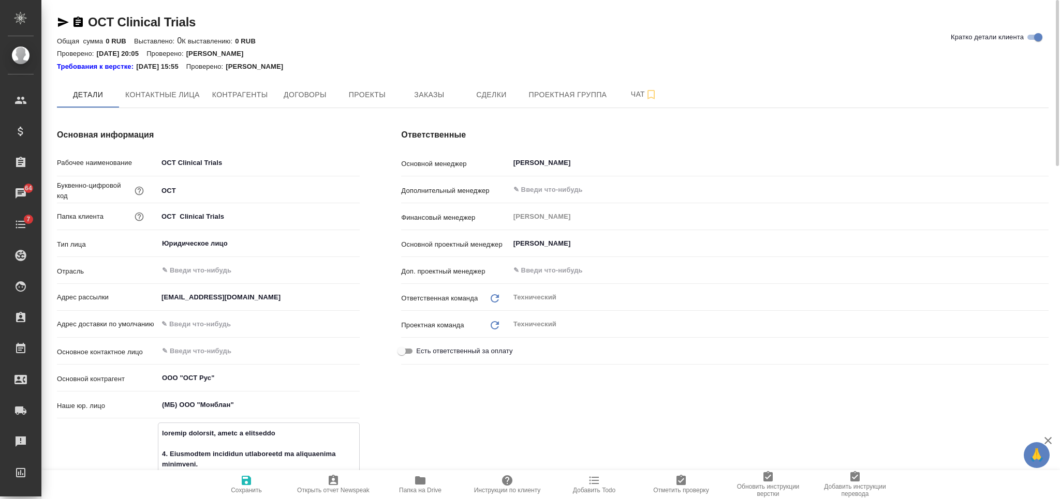
type textarea "x"
type textarea "считаем ст, слова с повторами 1. Необходимо заполнять колонтитулы на выполняемы…"
type textarea "x"
type textarea "считаем ста, слова с повторами 1. Необходимо заполнять колонтитулы на выполняем…"
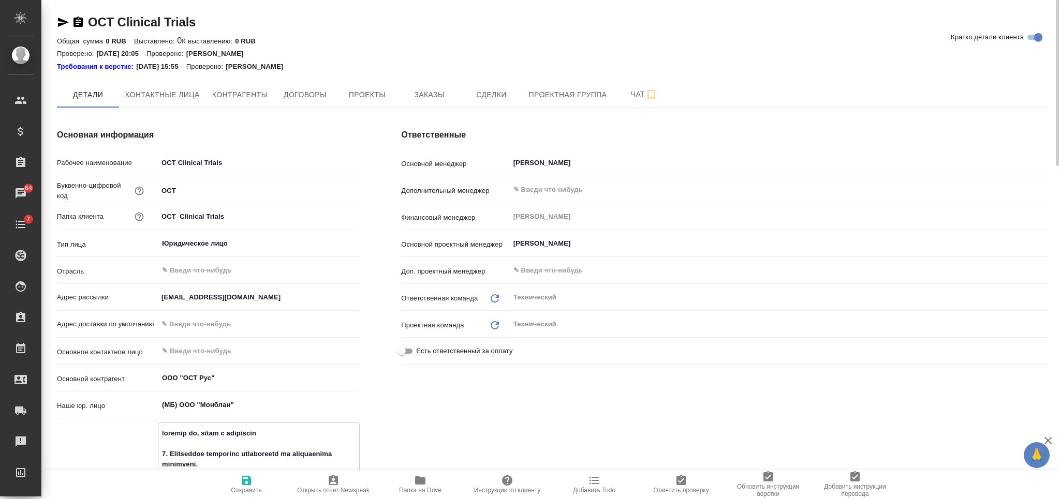
type textarea "x"
type textarea "считаем стан, слова с повторами 1. Необходимо заполнять колонтитулы на выполняе…"
type textarea "x"
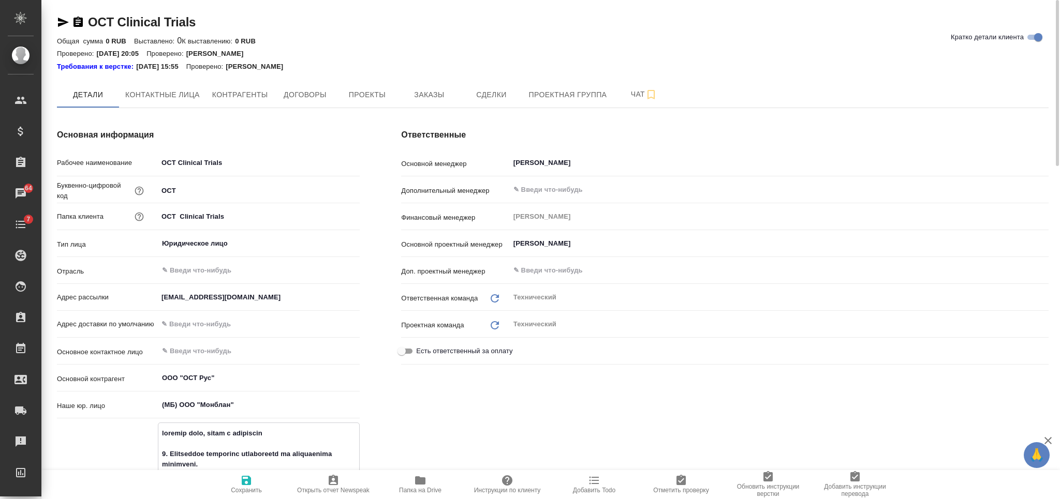
type textarea "считаем станд, слова с повторами 1. Необходимо заполнять колонтитулы на выполня…"
type textarea "x"
type textarea "считаем станда, слова с повторами 1. Необходимо заполнять колонтитулы на выполн…"
type textarea "x"
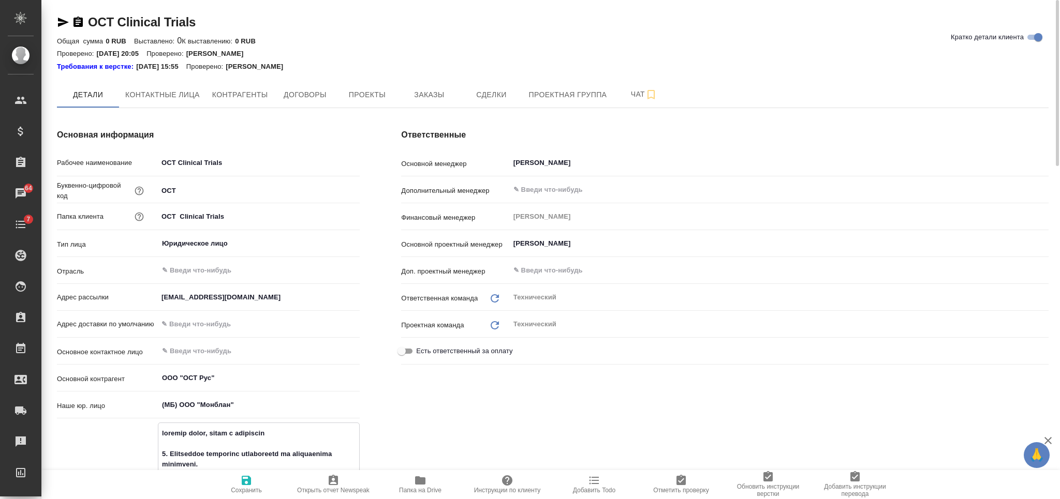
type textarea "x"
type textarea "считаем стандар, слова с повторами 1. Необходимо заполнять колонтитулы на выпол…"
type textarea "x"
type textarea "считаем стандарт, слова с повторами 1. Необходимо заполнять колонтитулы на выпо…"
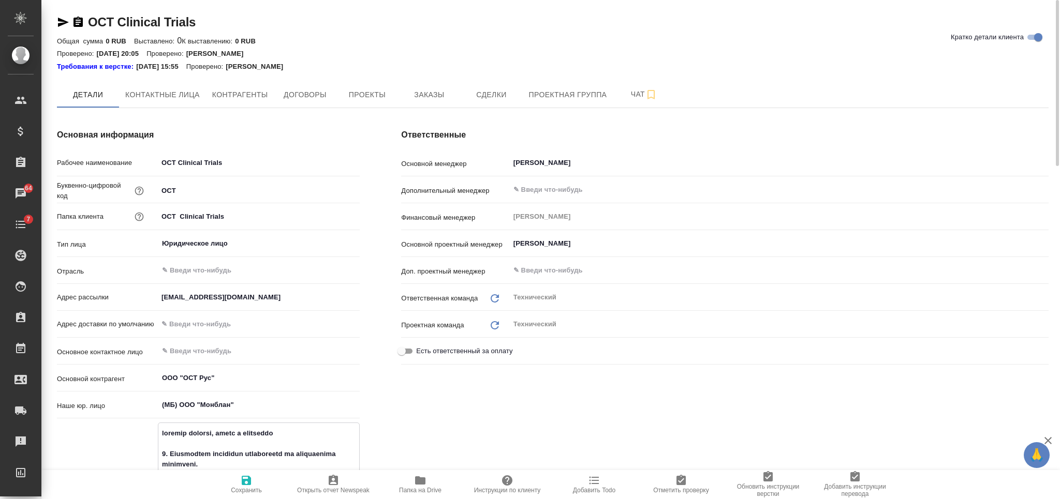
type textarea "x"
type textarea "считаем стандарт, слова с повторами 1. Необходимо заполнять колонтитулы на выпо…"
click at [251, 487] on span "Сохранить" at bounding box center [246, 490] width 31 height 7
type textarea "x"
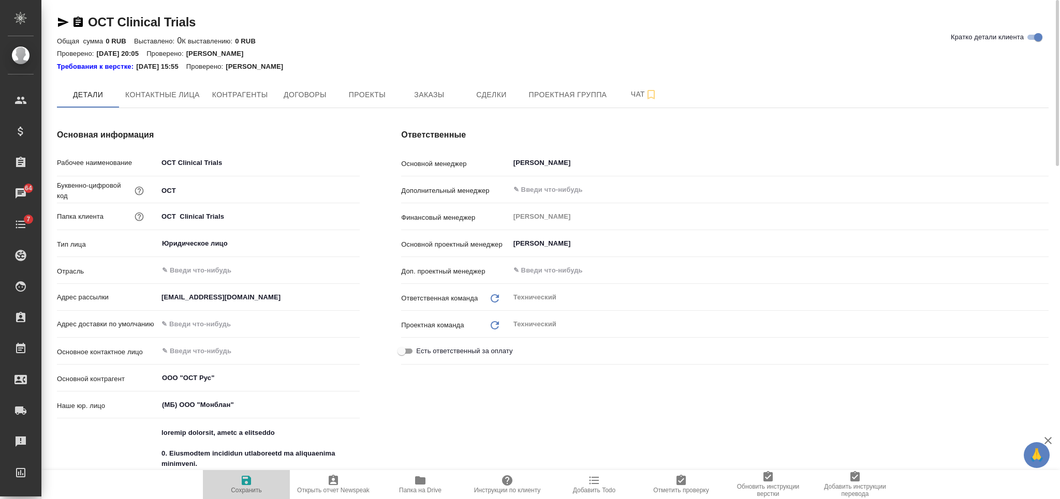
type textarea "x"
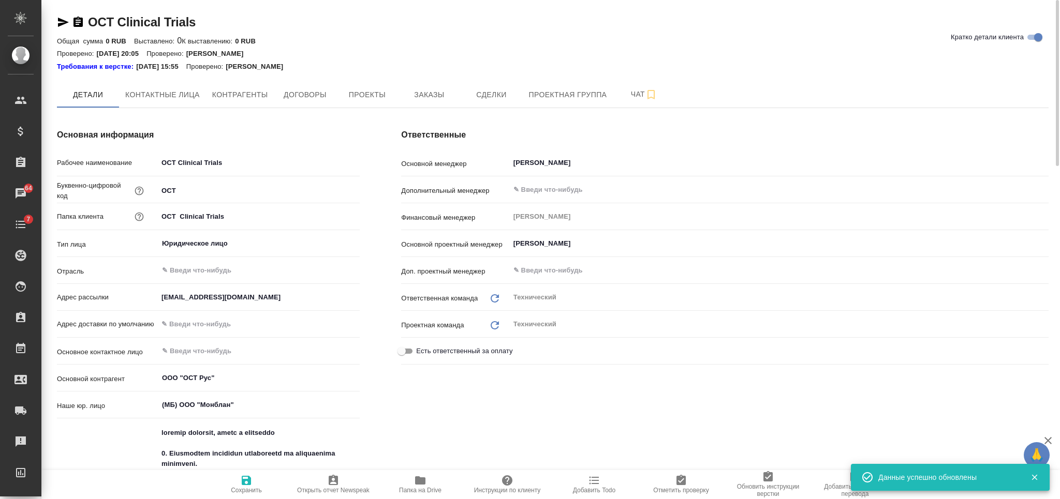
type textarea "x"
click at [424, 90] on span "Заказы" at bounding box center [429, 94] width 50 height 13
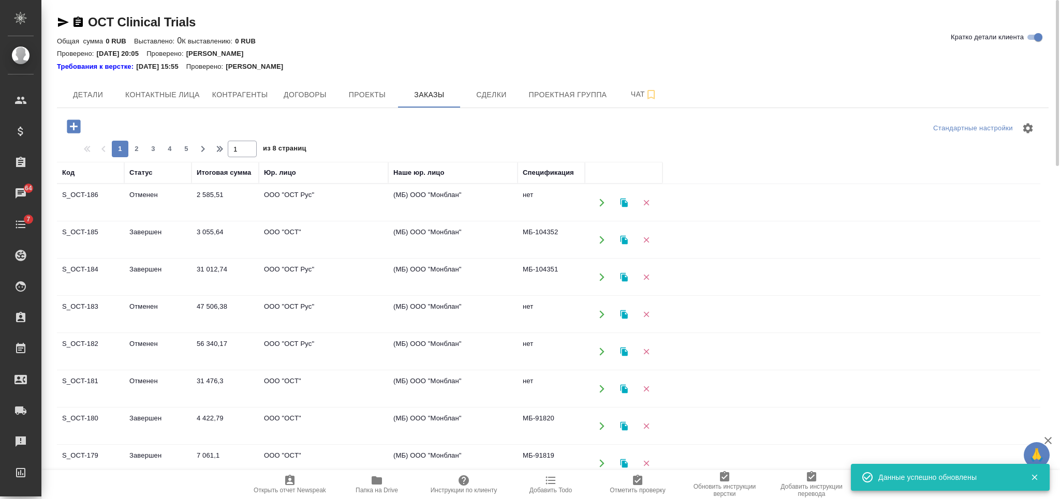
click at [70, 125] on icon "button" at bounding box center [73, 126] width 13 height 13
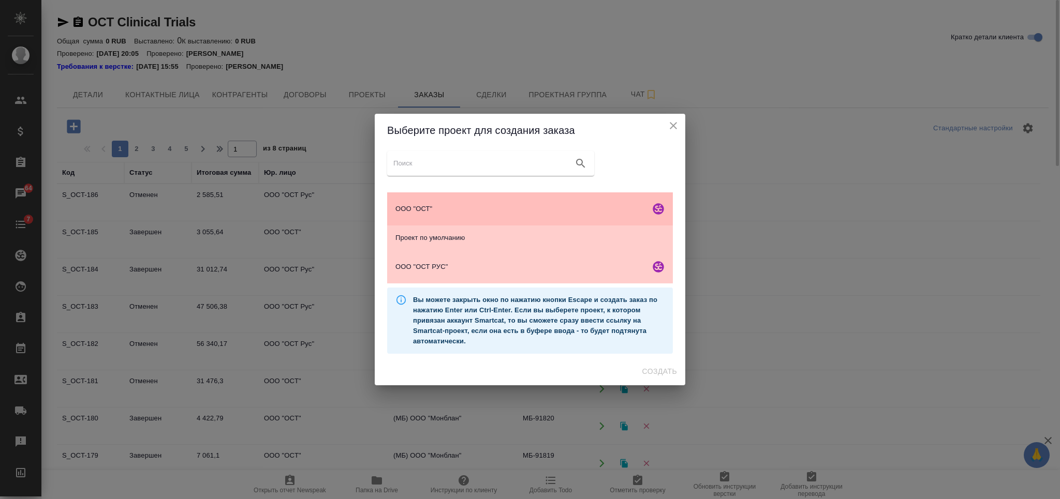
click at [586, 213] on span "ООО "ОСТ"" at bounding box center [520, 209] width 250 height 10
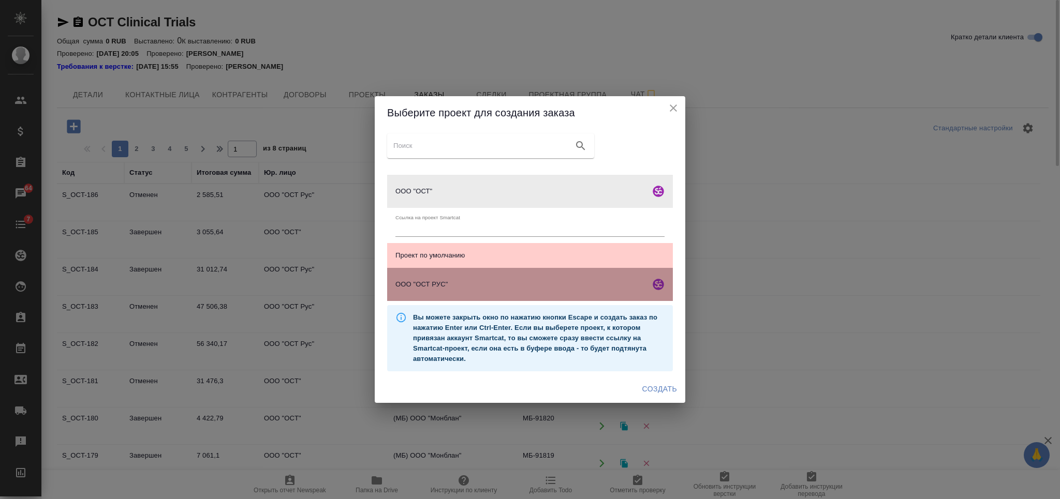
click at [605, 287] on span "ООО "ОСТ РУС"" at bounding box center [520, 284] width 250 height 10
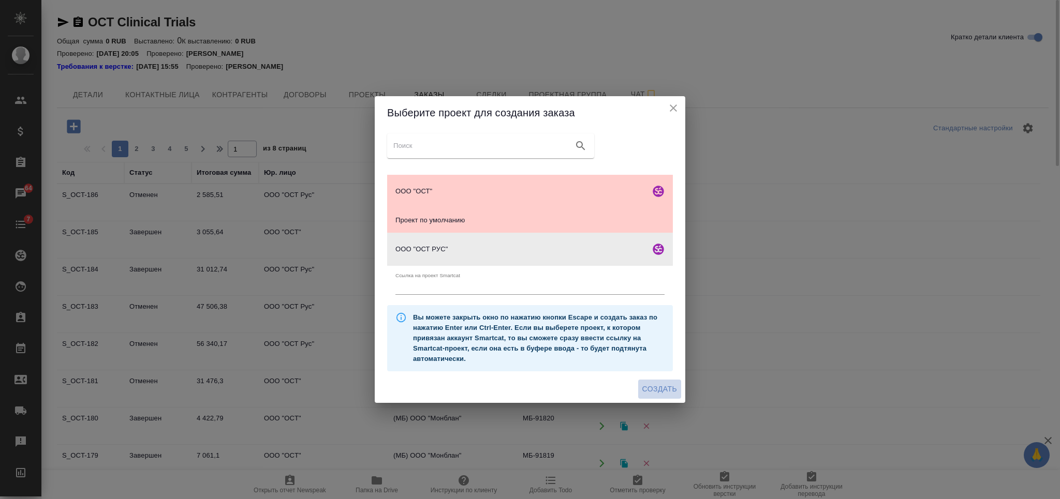
click at [658, 382] on button "Создать" at bounding box center [659, 389] width 43 height 19
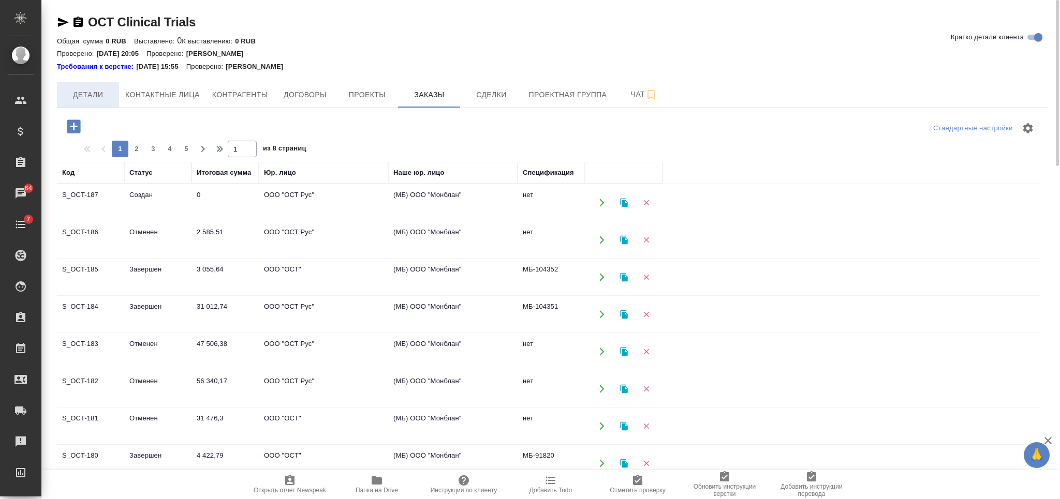
click at [96, 98] on span "Детали" at bounding box center [88, 94] width 50 height 13
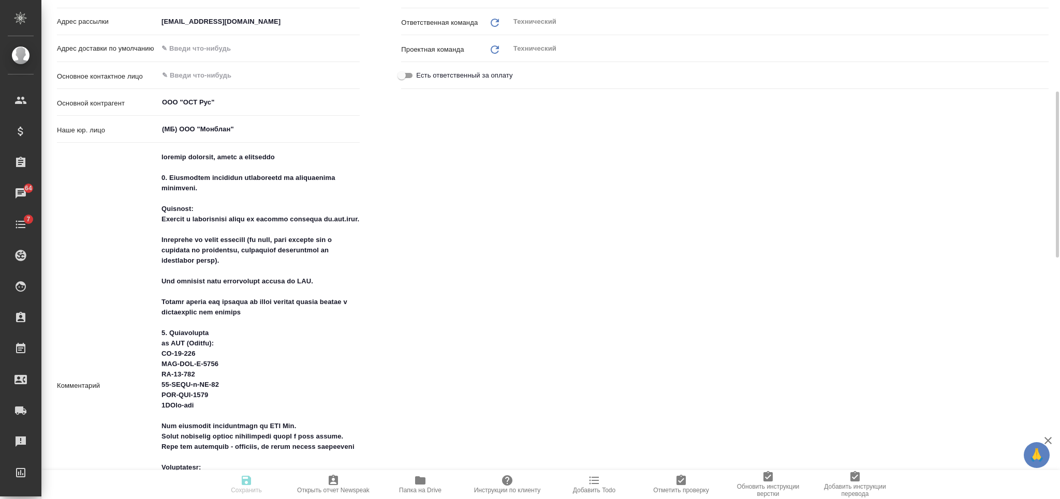
type textarea "x"
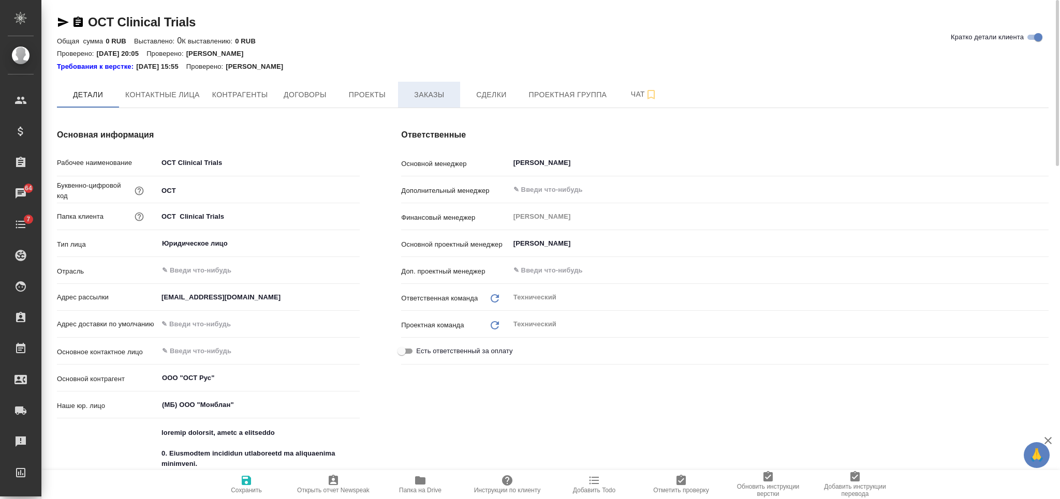
click at [407, 88] on span "Заказы" at bounding box center [429, 94] width 50 height 13
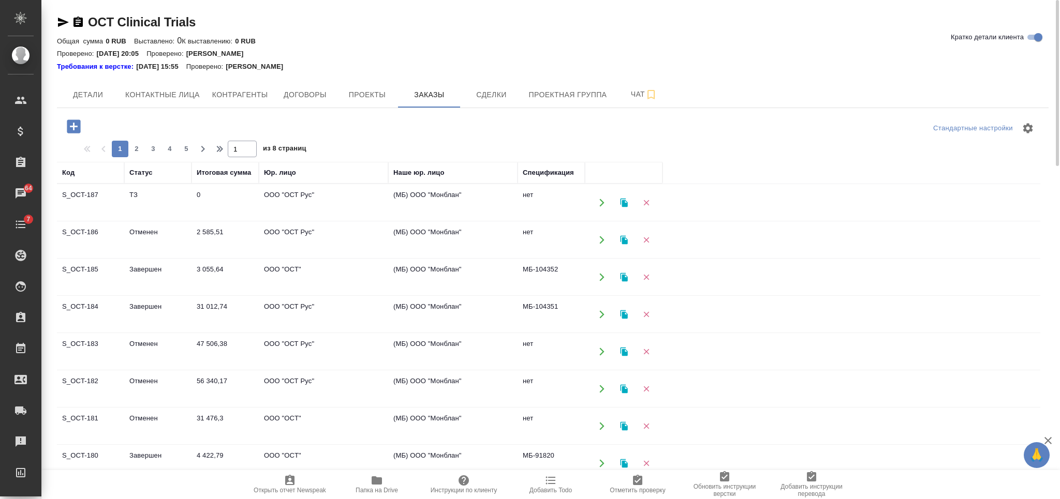
click at [236, 272] on td "3 055,64" at bounding box center [224, 277] width 67 height 36
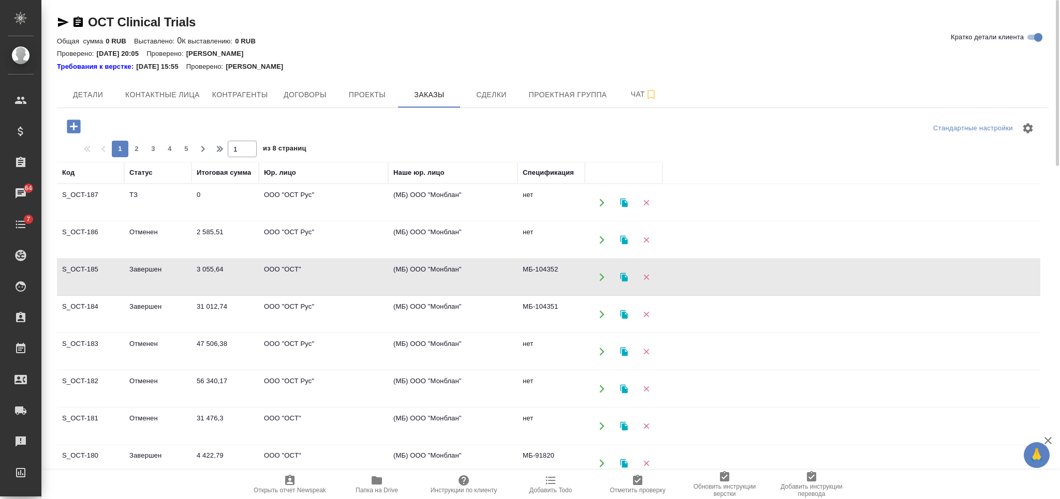
click at [236, 272] on td "3 055,64" at bounding box center [224, 277] width 67 height 36
click at [236, 229] on td "2 585,51" at bounding box center [224, 240] width 67 height 36
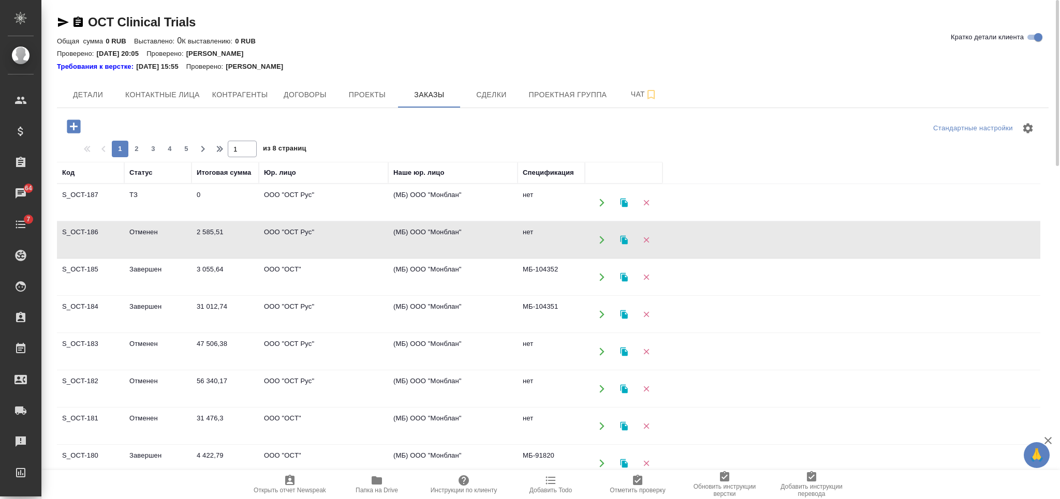
click at [236, 229] on td "2 585,51" at bounding box center [224, 240] width 67 height 36
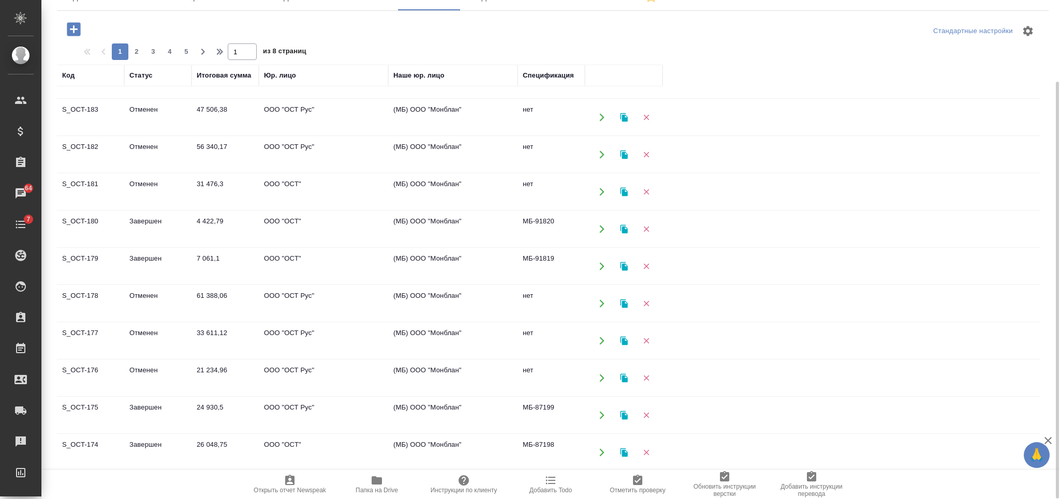
scroll to position [146, 0]
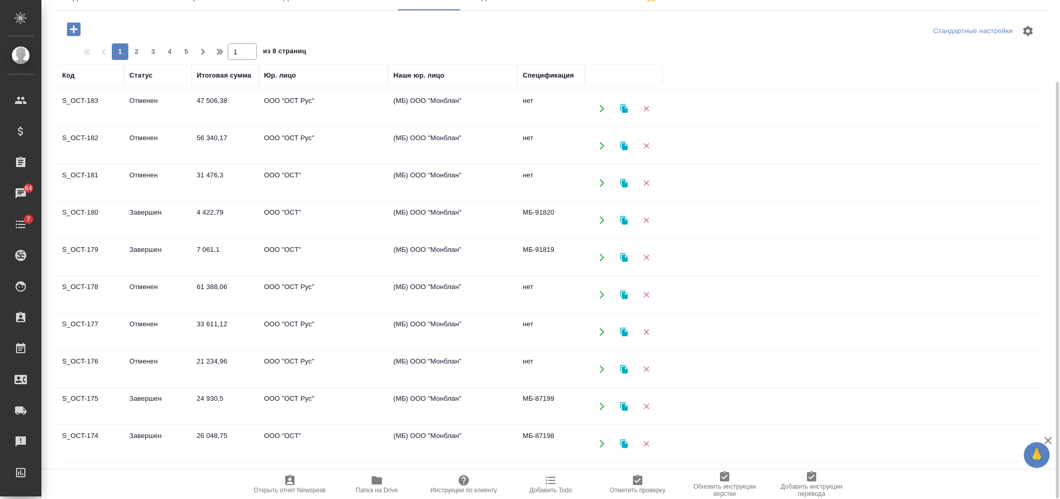
click at [245, 316] on td "33 611,12" at bounding box center [224, 332] width 67 height 36
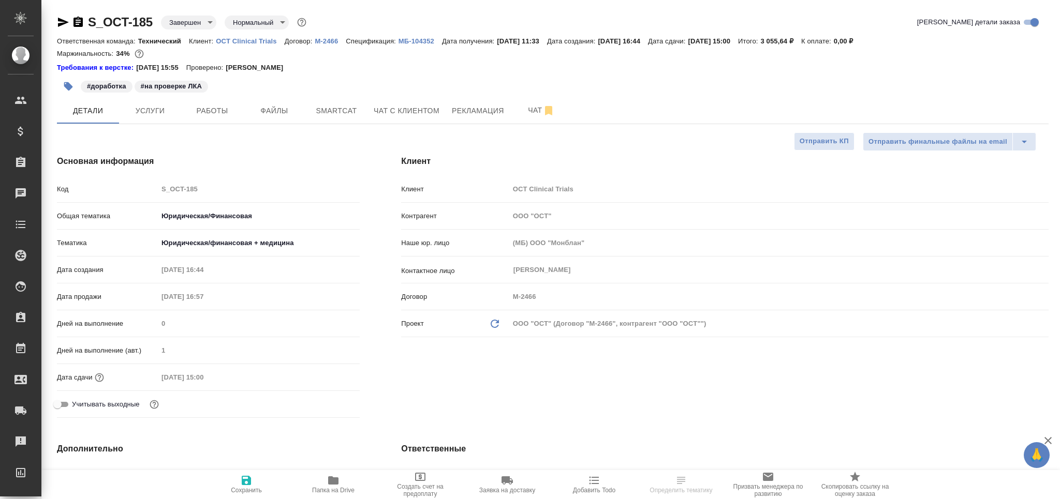
select select "RU"
click at [159, 114] on span "Услуги" at bounding box center [150, 111] width 50 height 13
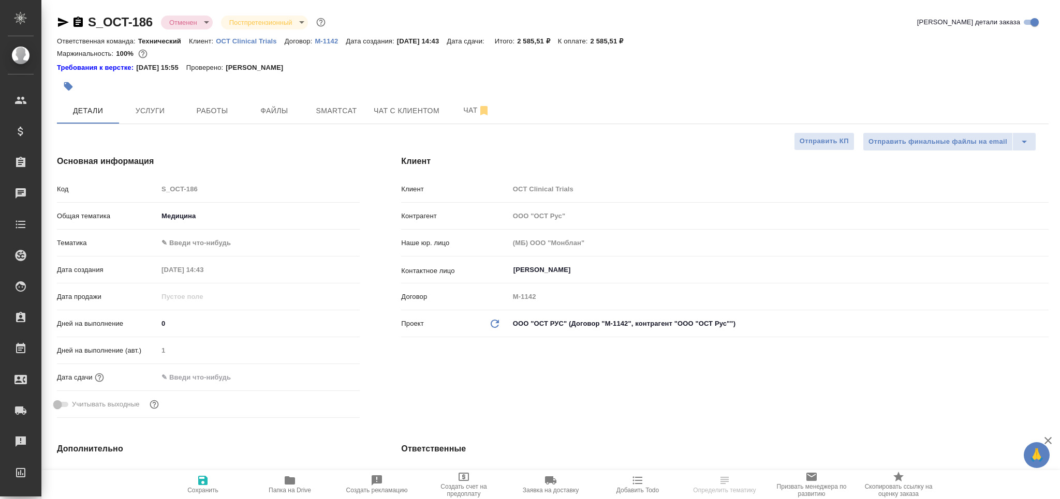
select select "RU"
click at [171, 112] on span "Услуги" at bounding box center [150, 111] width 50 height 13
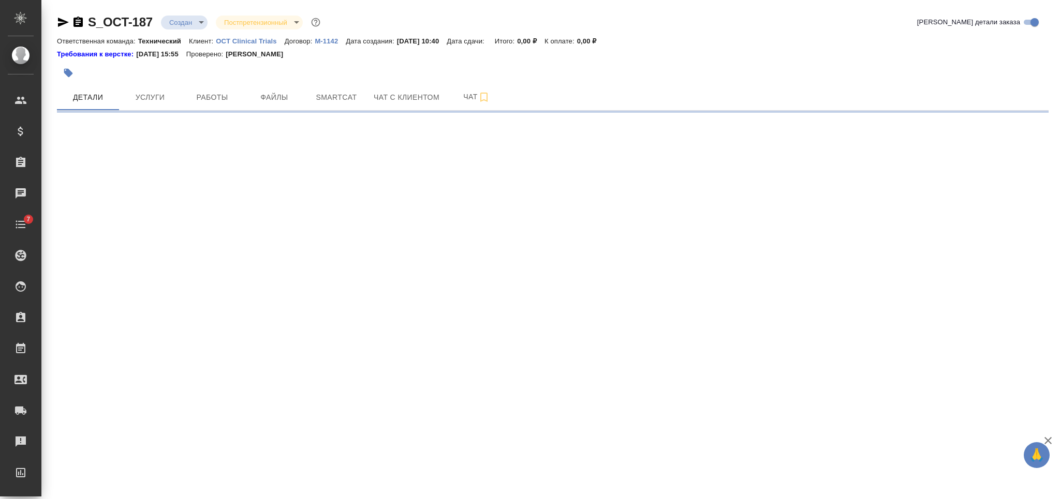
select select "RU"
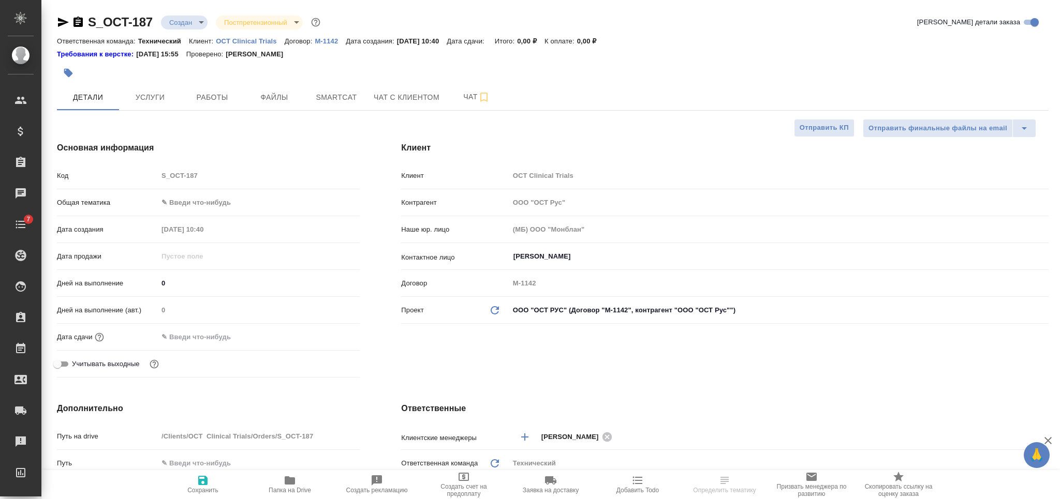
type textarea "x"
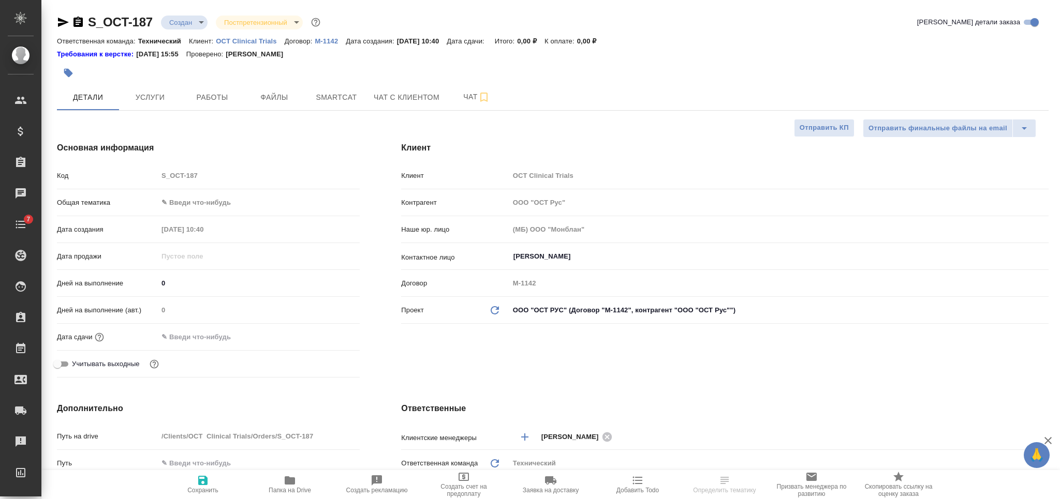
type textarea "x"
select select "RU"
type textarea "x"
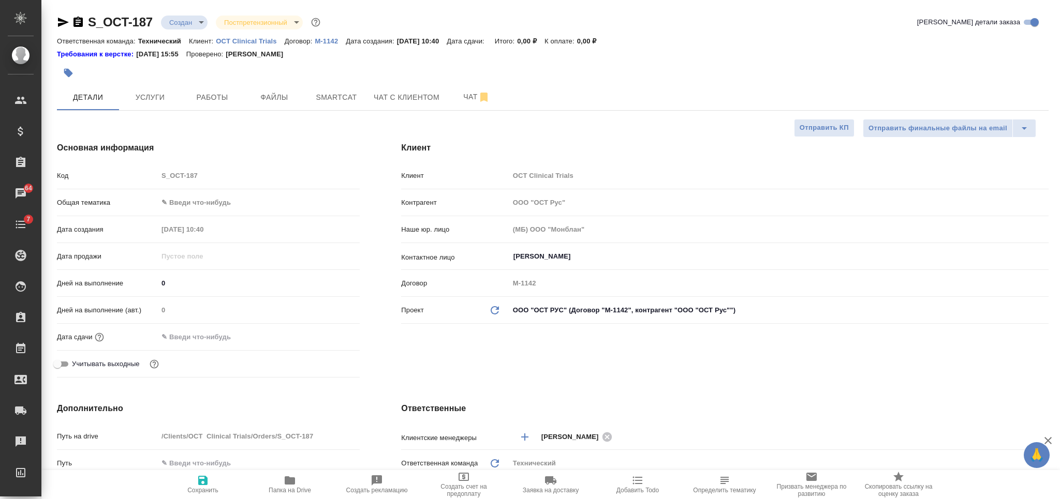
type textarea "x"
click at [285, 100] on span "Файлы" at bounding box center [274, 97] width 50 height 13
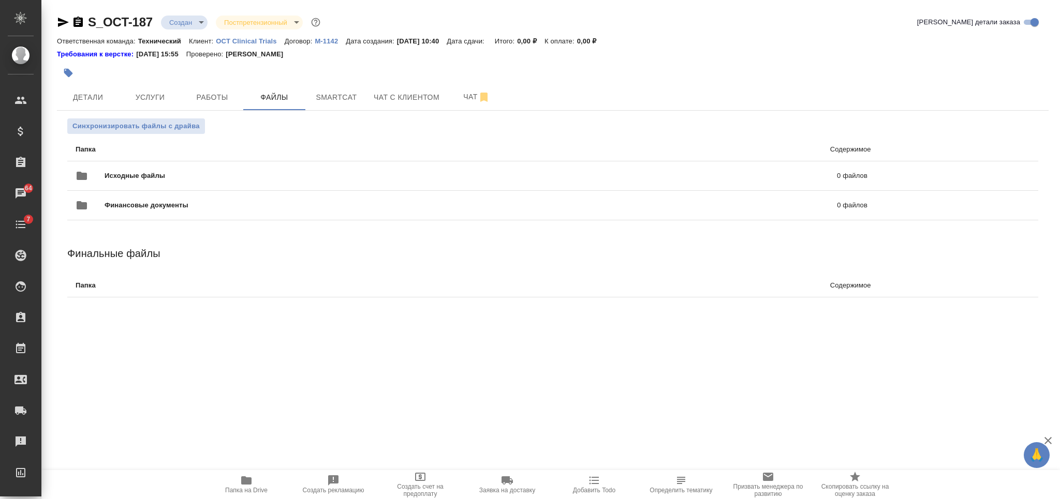
click at [649, 408] on div ".cls-1 fill:#fff; AWATERA Nikiforova Valeria Клиенты Спецификации Заказы 64 Чат…" at bounding box center [530, 249] width 1060 height 499
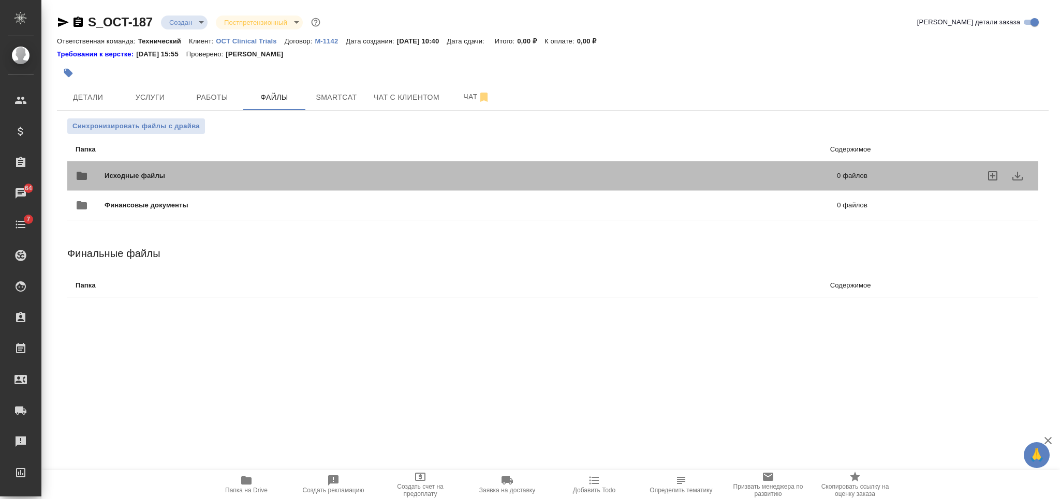
click at [410, 171] on span "Исходные файлы" at bounding box center [303, 176] width 396 height 10
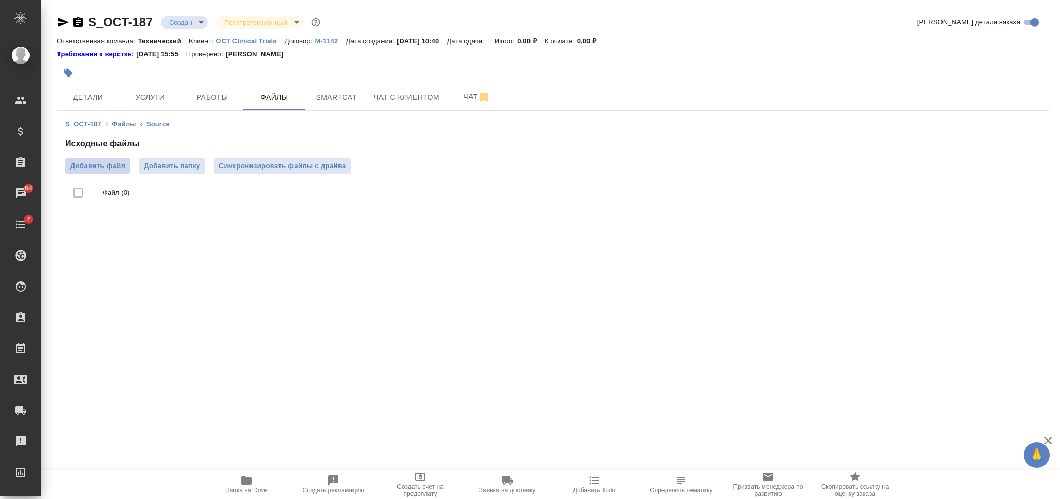
click at [102, 161] on span "Добавить файл" at bounding box center [97, 166] width 55 height 10
click at [0, 0] on input "Добавить файл" at bounding box center [0, 0] width 0 height 0
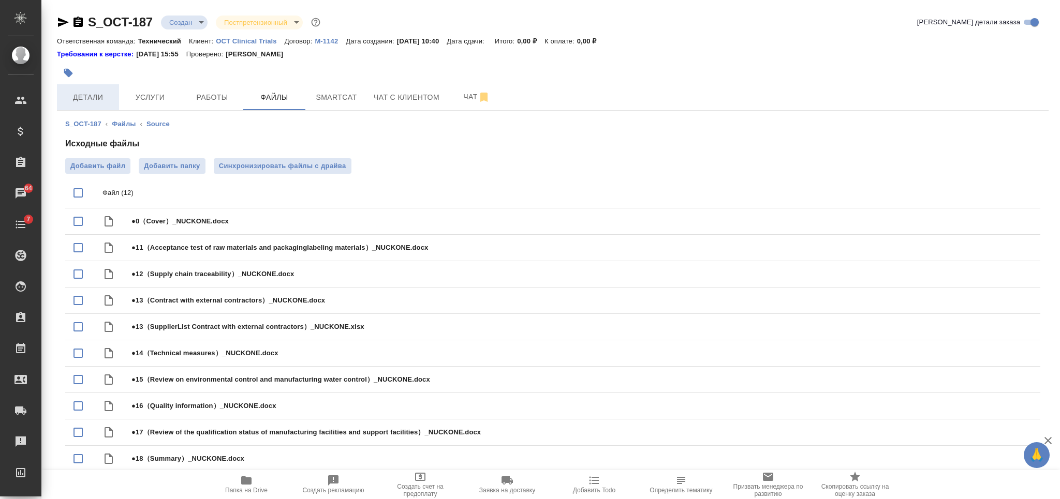
click at [95, 94] on span "Детали" at bounding box center [88, 97] width 50 height 13
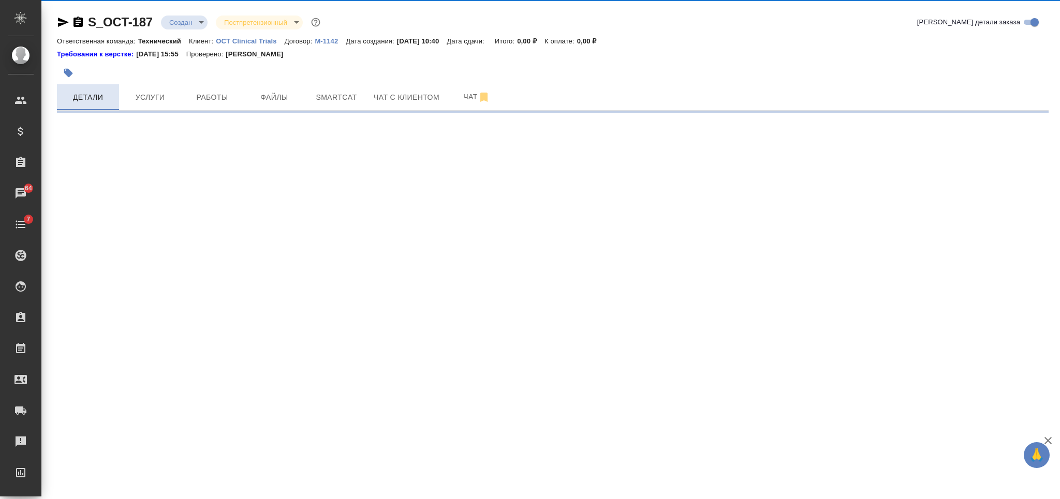
select select "RU"
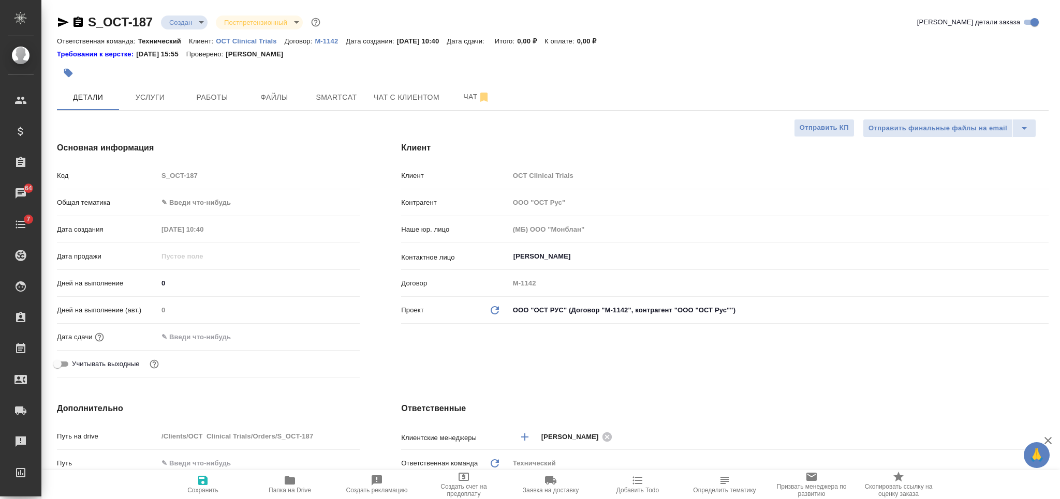
type textarea "x"
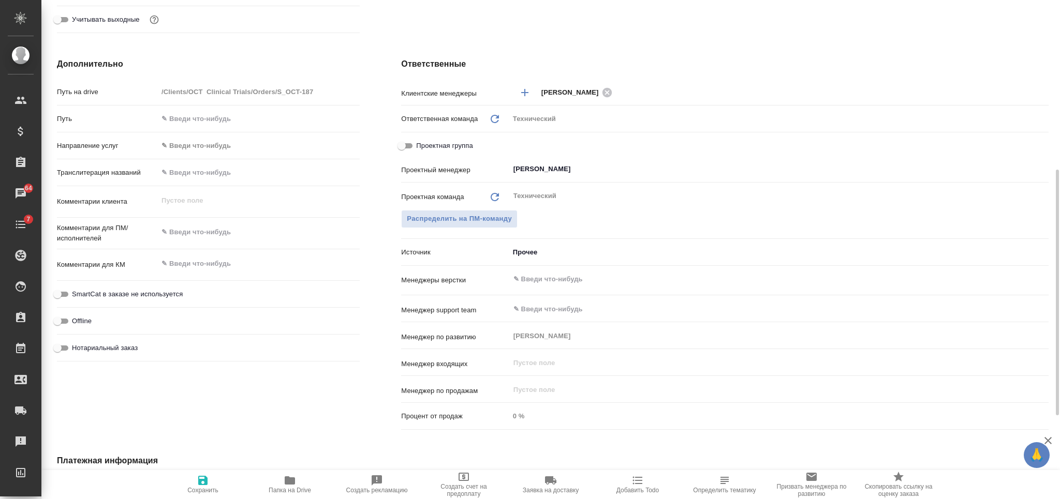
type textarea "x"
click at [225, 259] on textarea at bounding box center [259, 264] width 202 height 18
paste textarea "Поиск SEN-GMP-NUC_запрос на перевод"
type textarea "Поиск SEN-GMP-NUC_запрос на перевод"
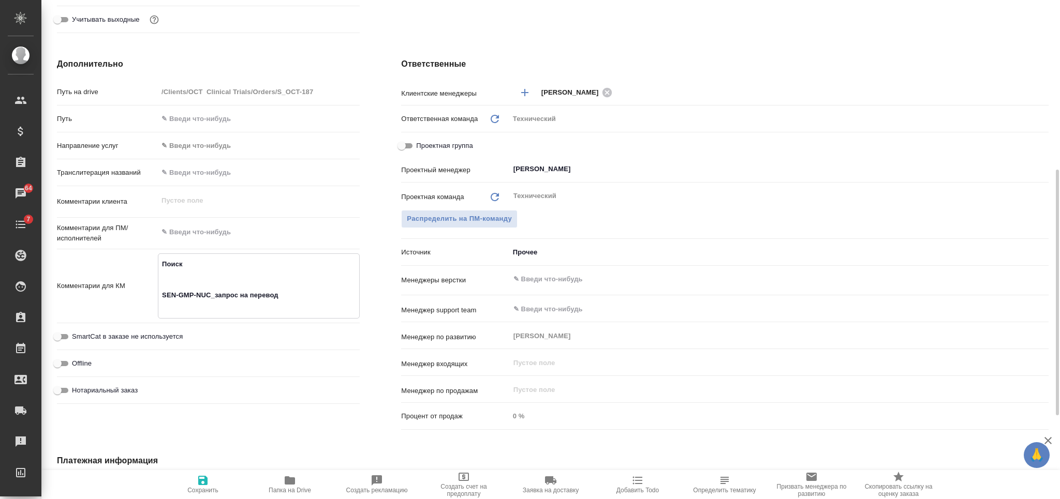
type textarea "x"
click at [180, 262] on textarea "Поиск SEN-GMP-NUC_запрос на перевод" at bounding box center [258, 285] width 201 height 59
click at [178, 290] on textarea "Поиск SEN-GMP-NUC_запрос на перевод" at bounding box center [258, 285] width 201 height 59
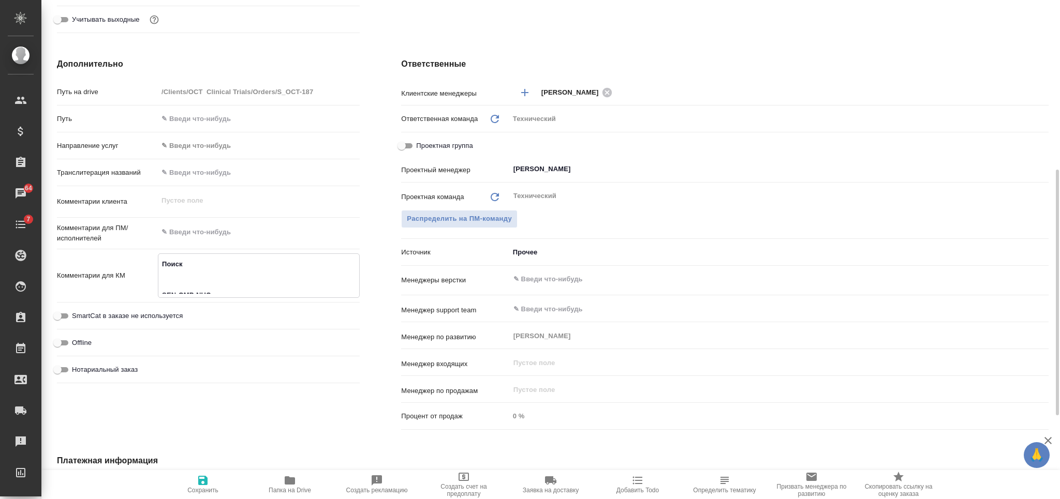
type textarea "SEN-GMP-NUC_запрос на перевод"
type textarea "x"
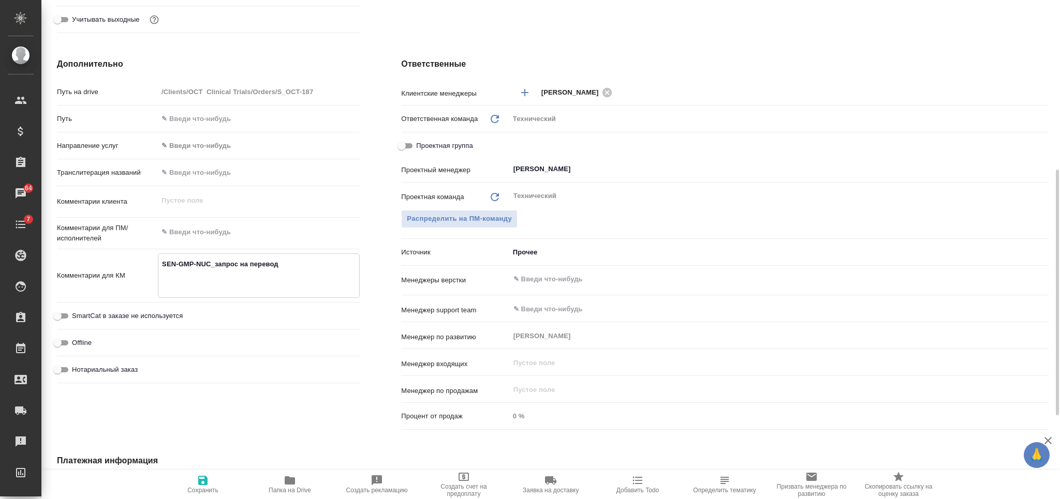
type textarea "x"
type textarea "SEN-GMP-NUC_запрос на перевод"
type textarea "x"
type textarea "SEN-GMP-NUC_запрос на перевод"
type textarea "x"
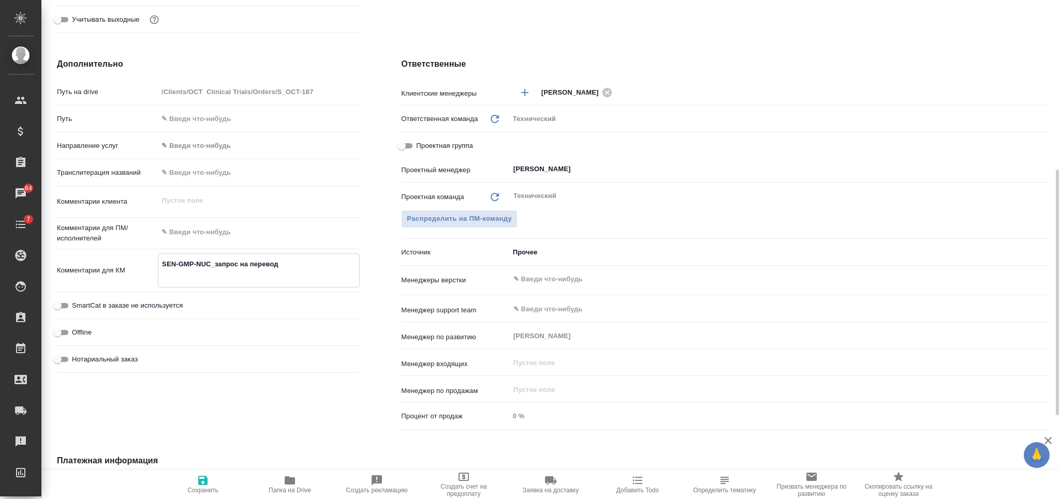
type textarea "x"
type textarea "SEN-GMP-NUC_запрос на перевод"
type textarea "x"
click at [209, 483] on icon "button" at bounding box center [203, 481] width 12 height 12
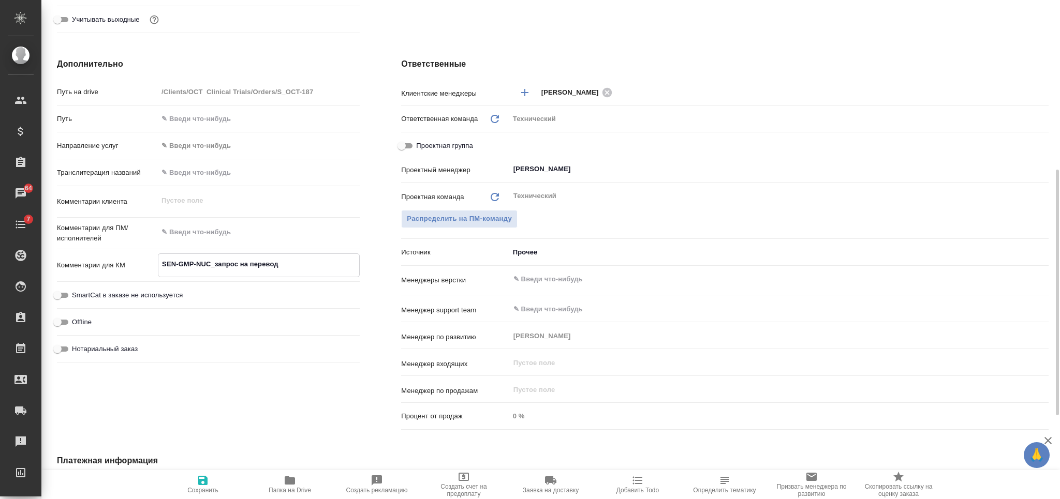
type textarea "x"
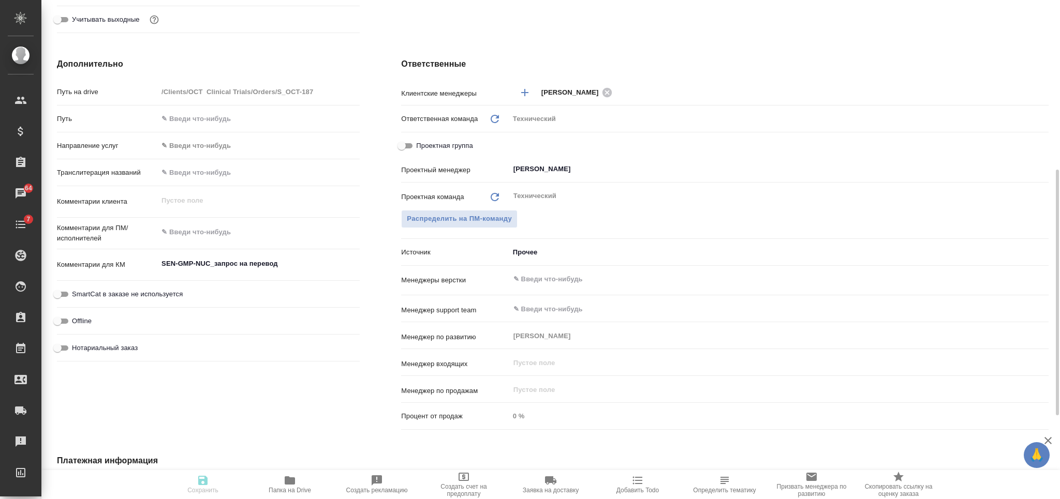
type textarea "x"
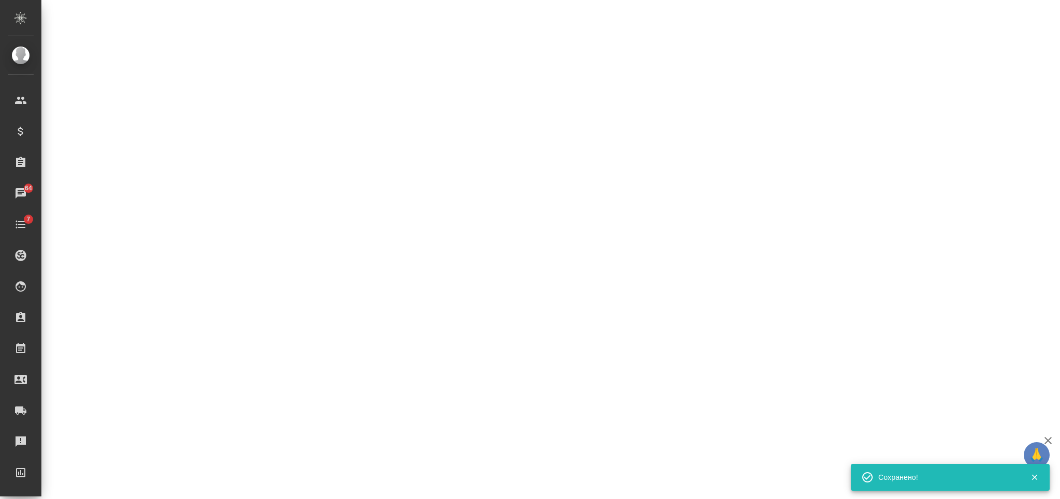
select select "RU"
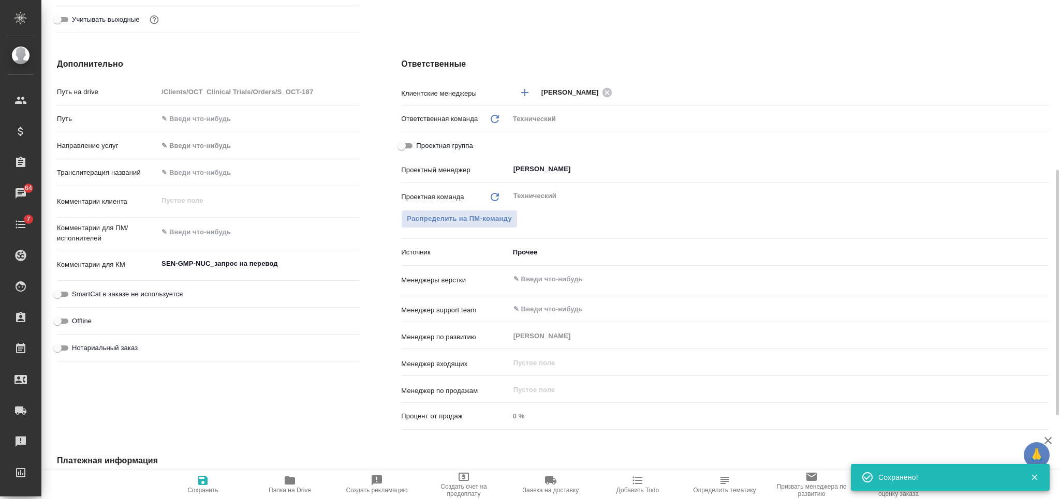
type textarea "x"
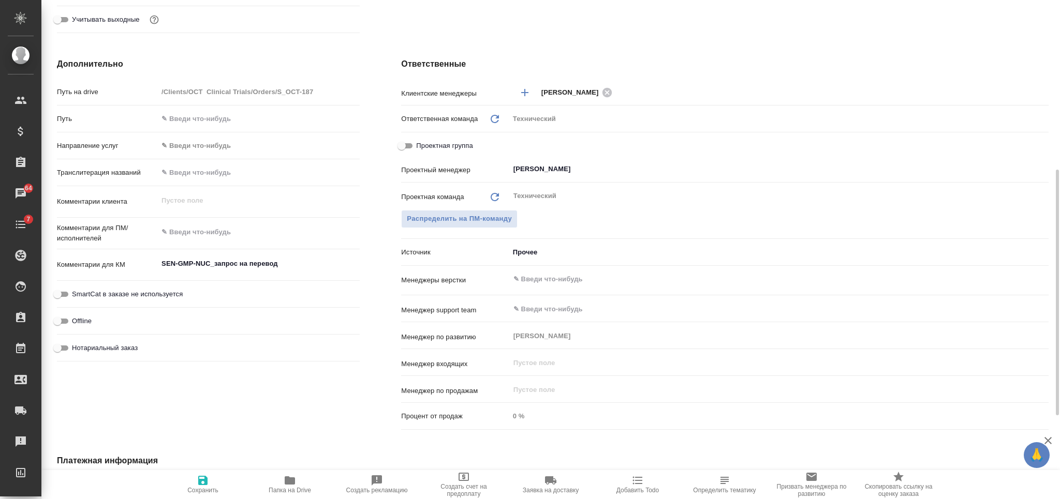
type textarea "x"
click at [267, 228] on textarea at bounding box center [258, 233] width 201 height 18
paste textarea "Сдать надо 07.10"
type textarea "x"
type textarea "Сдать надо 07.10"
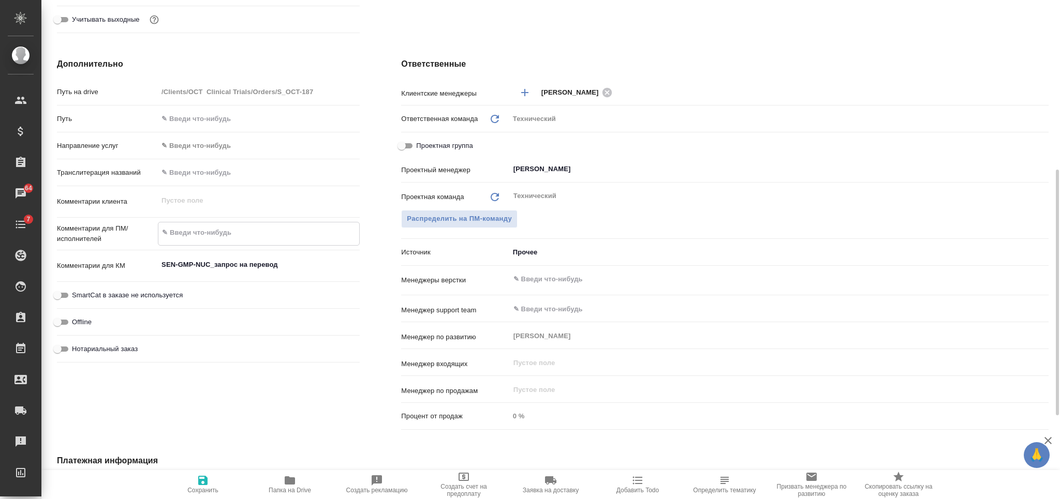
type textarea "x"
type textarea "Сдать надо 07.10"
type textarea "x"
click at [197, 486] on icon "button" at bounding box center [203, 481] width 12 height 12
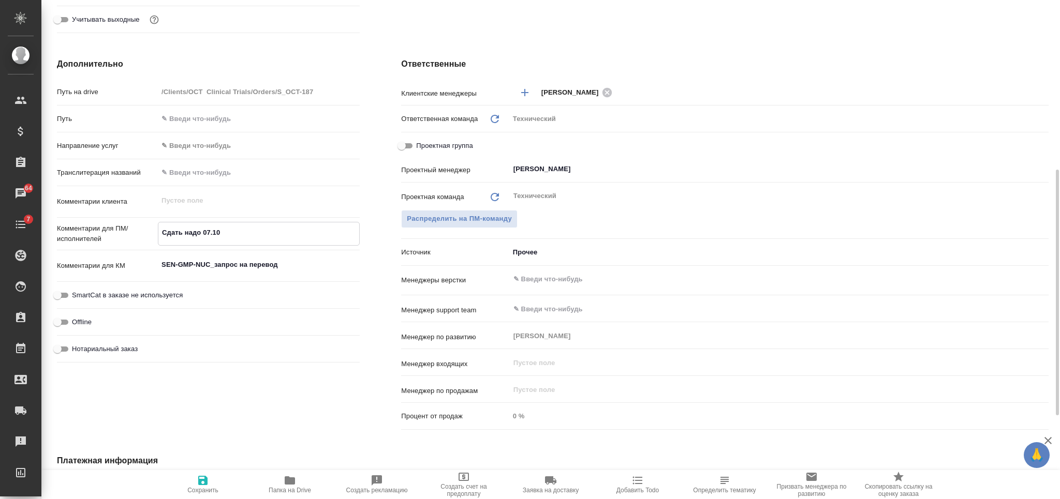
type textarea "x"
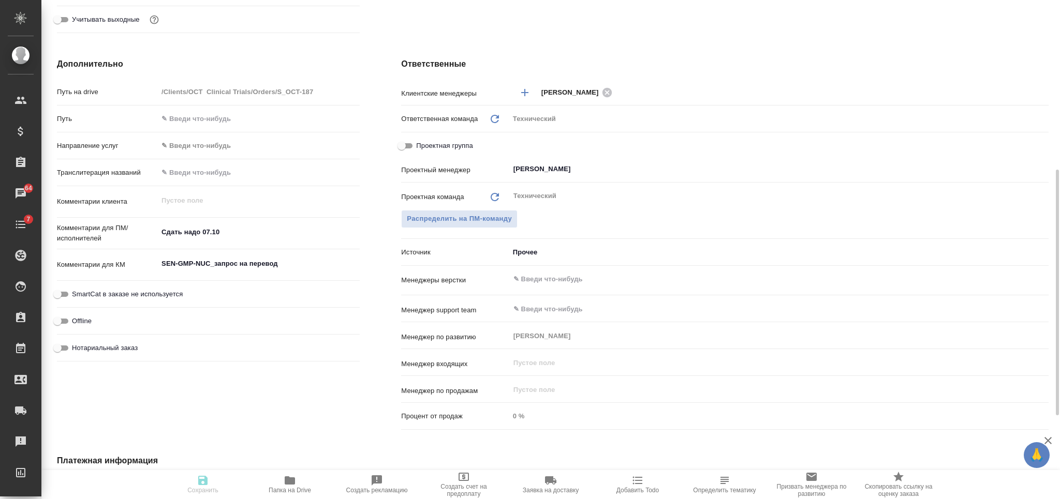
type textarea "x"
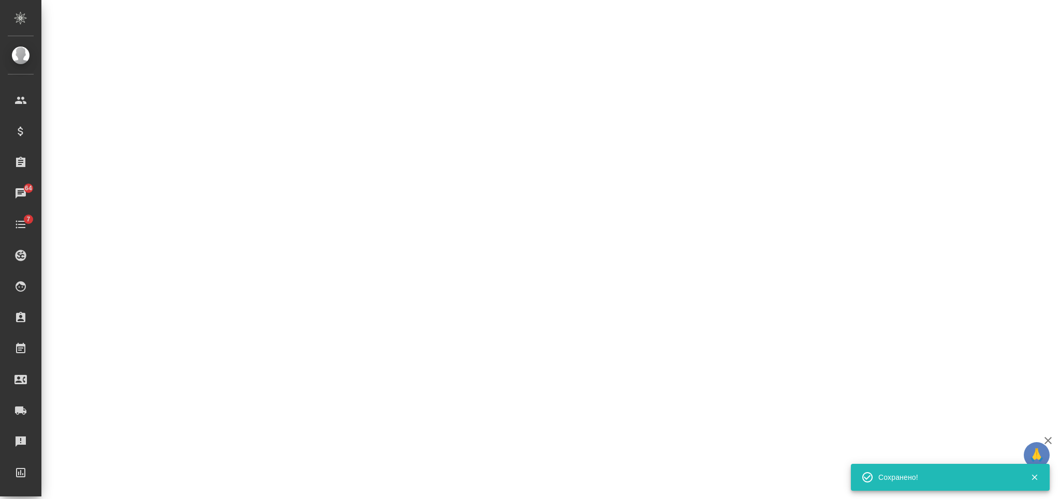
select select "RU"
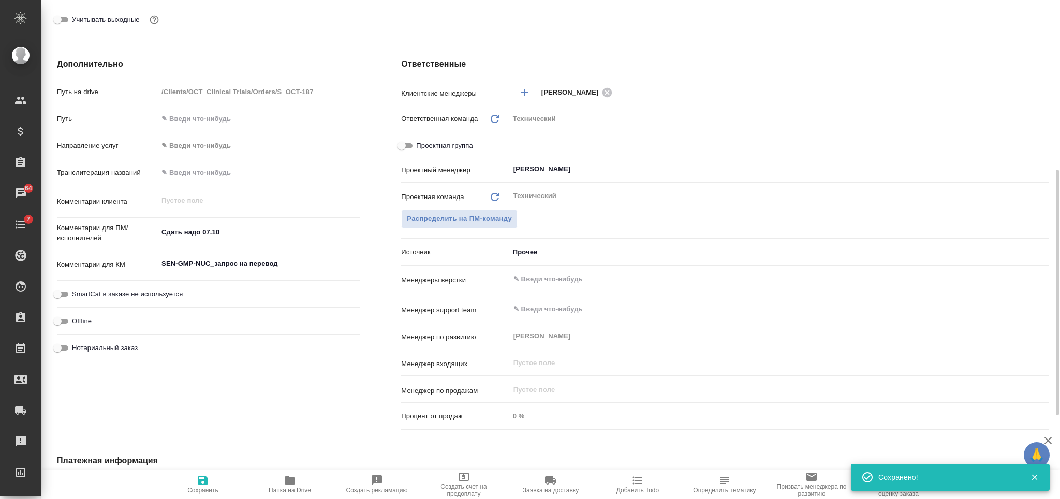
type textarea "x"
click at [293, 397] on div "Дополнительно Путь на drive /Clients/OCT Clinical Trials/Orders/S_OCT-187 Путь …" at bounding box center [208, 246] width 344 height 418
type textarea "x"
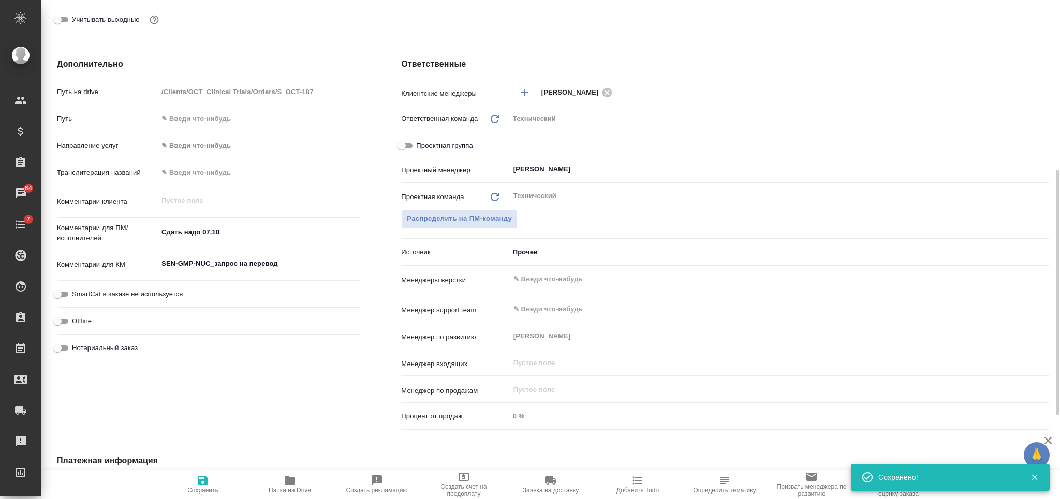
click at [162, 228] on textarea "Сдать надо 07.10" at bounding box center [259, 233] width 202 height 18
type textarea "пСдать надо 07.10"
type textarea "x"
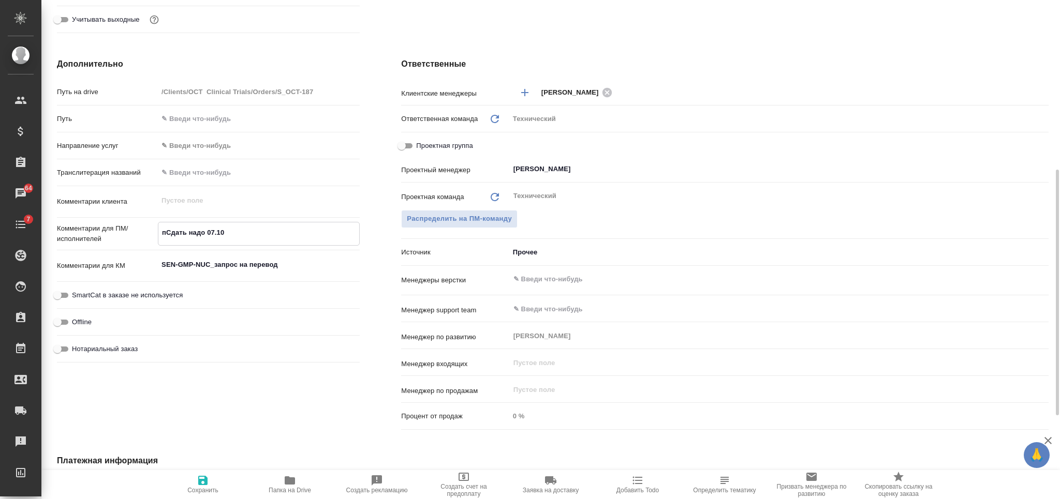
type textarea "Сдать надо 07.10"
type textarea "x"
type textarea "ангСдать надо 07.10"
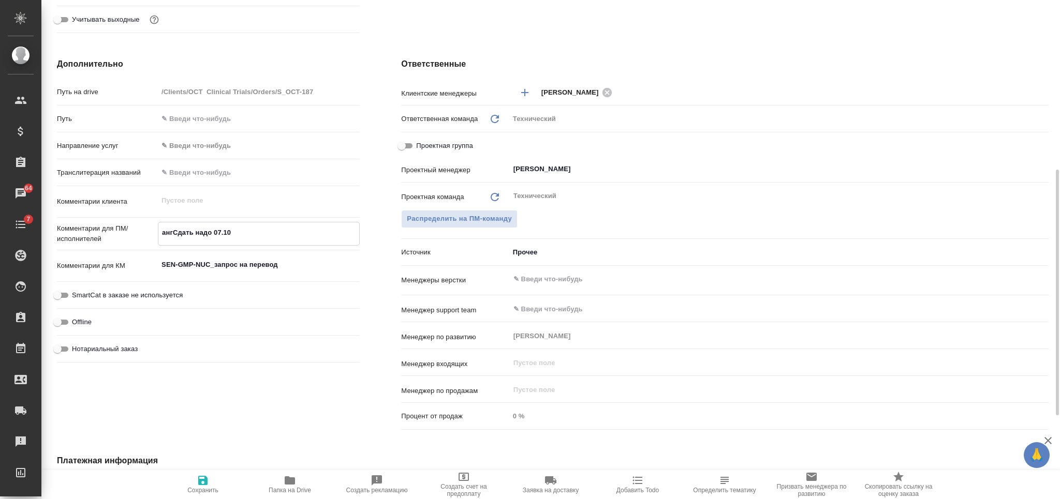
type textarea "x"
type textarea "англСдать надо 07.10"
type textarea "x"
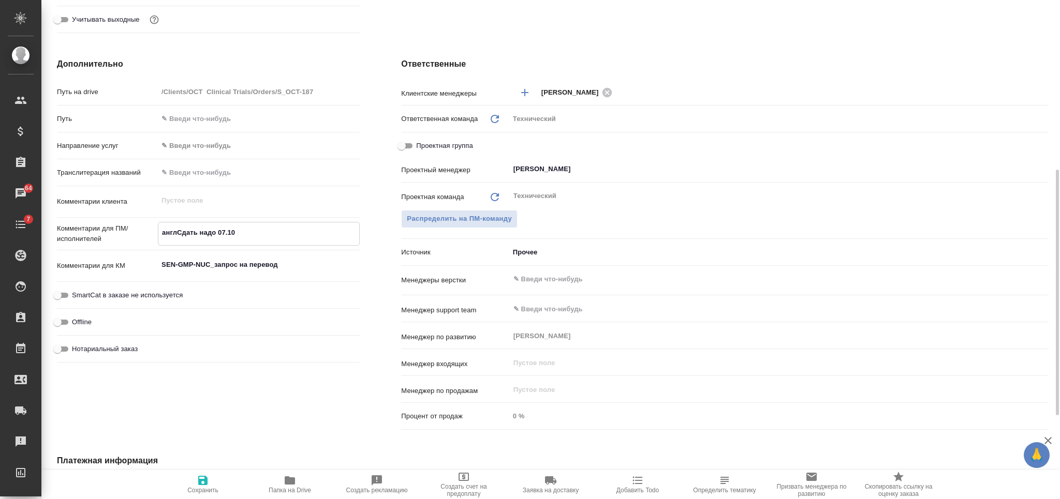
type textarea "x"
type textarea "англ-Сдать надо 07.10"
type textarea "x"
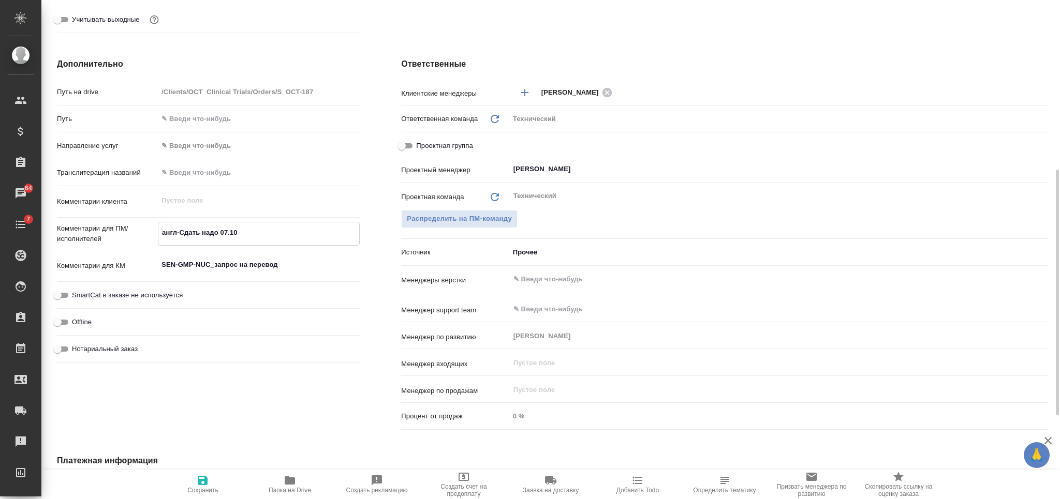
type textarea "x"
type textarea "англ-рСдать надо 07.10"
type textarea "x"
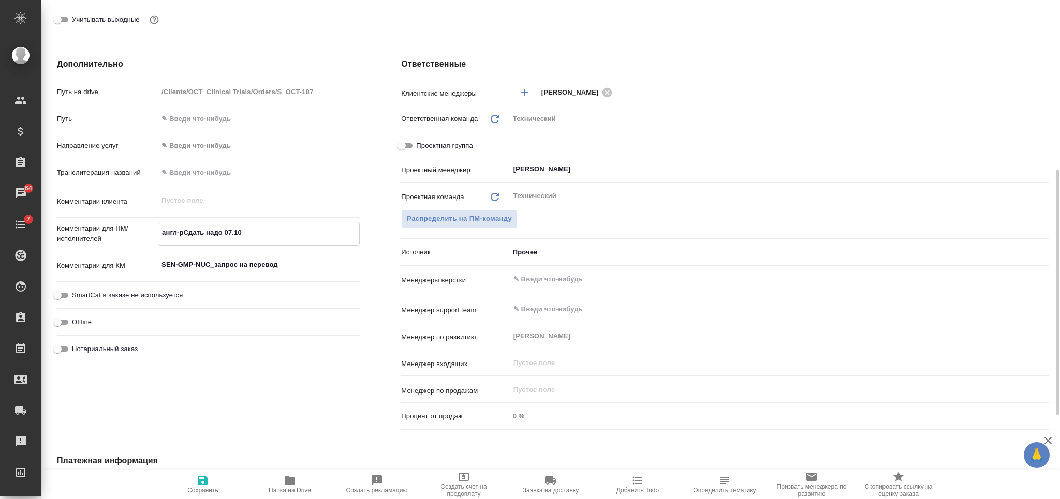
type textarea "англ-руСдать надо 07.10"
type textarea "x"
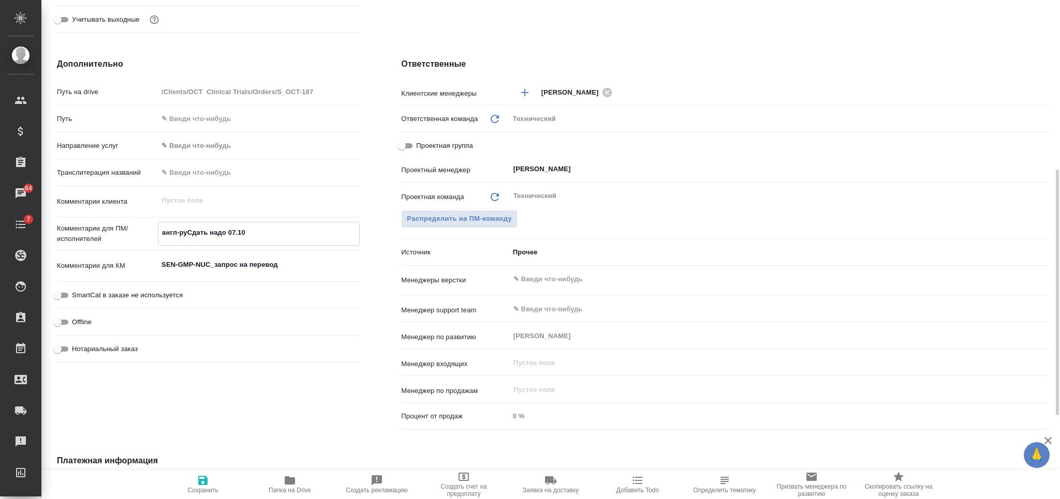
type textarea "англ-русСдать надо 07.10"
type textarea "x"
type textarea "англ-рус Сдать надо 07.10"
type textarea "x"
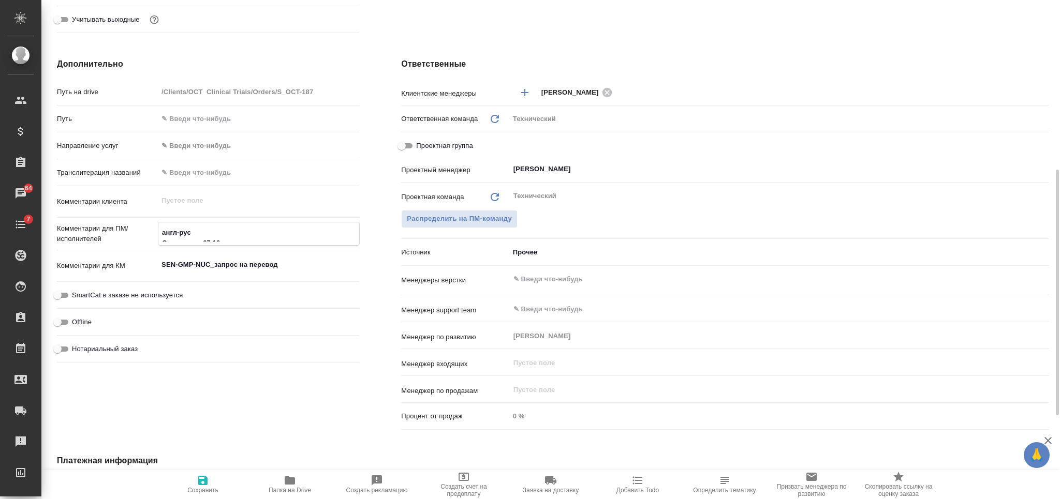
type textarea "x"
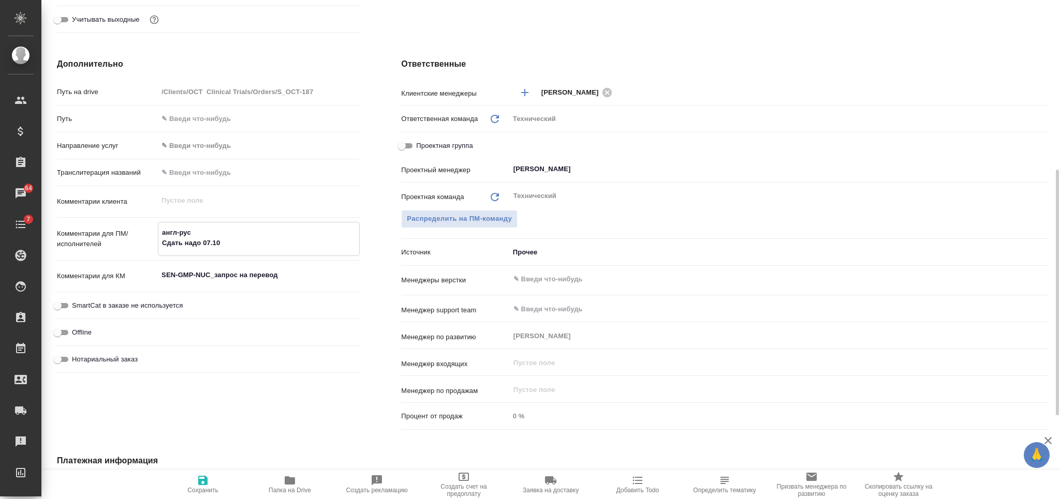
type textarea "англ-рус Сдать надо 07.10"
type textarea "x"
click at [582, 284] on input "text" at bounding box center [761, 279] width 498 height 12
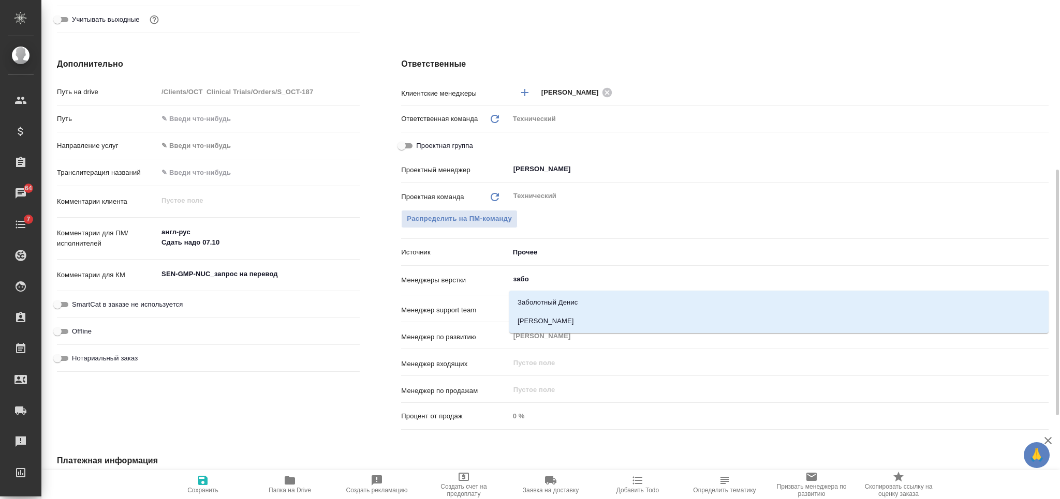
type input "забор"
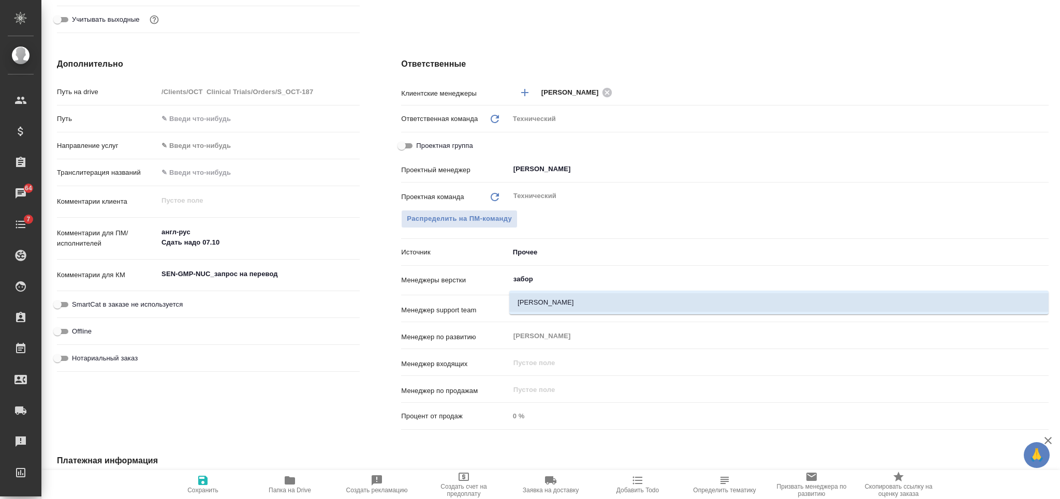
click at [577, 303] on li "Заборова Александра" at bounding box center [778, 302] width 539 height 19
type textarea "x"
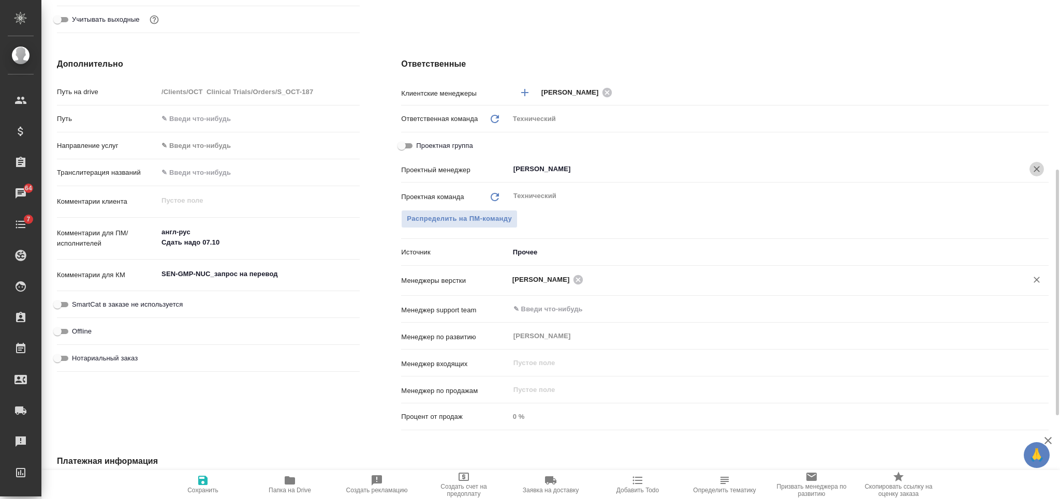
click at [1032, 166] on icon "Очистить" at bounding box center [1036, 169] width 10 height 10
type textarea "x"
click at [204, 481] on icon "button" at bounding box center [202, 480] width 9 height 9
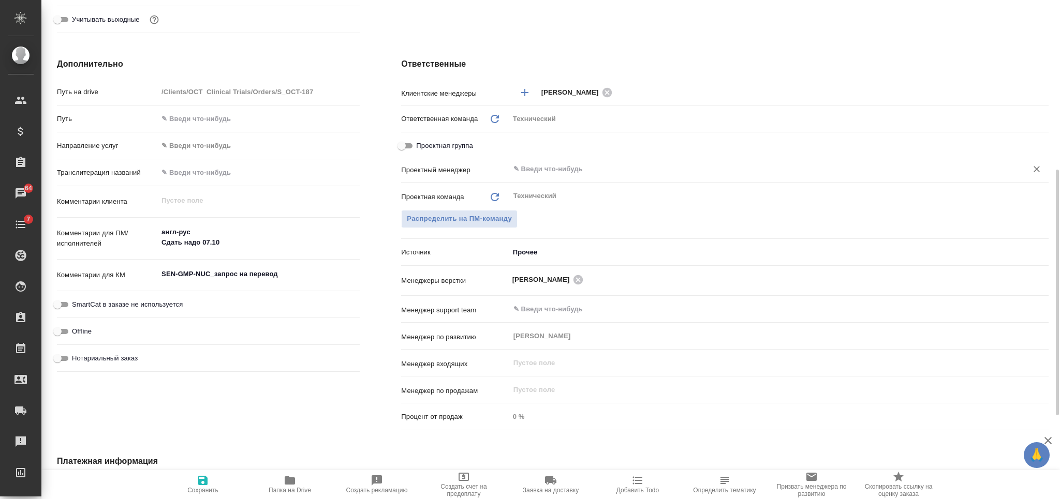
type textarea "x"
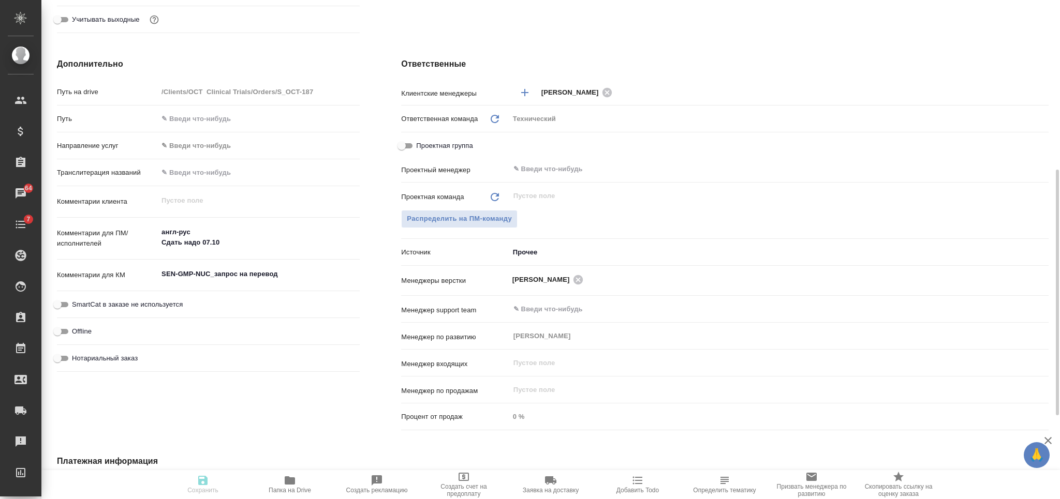
type textarea "x"
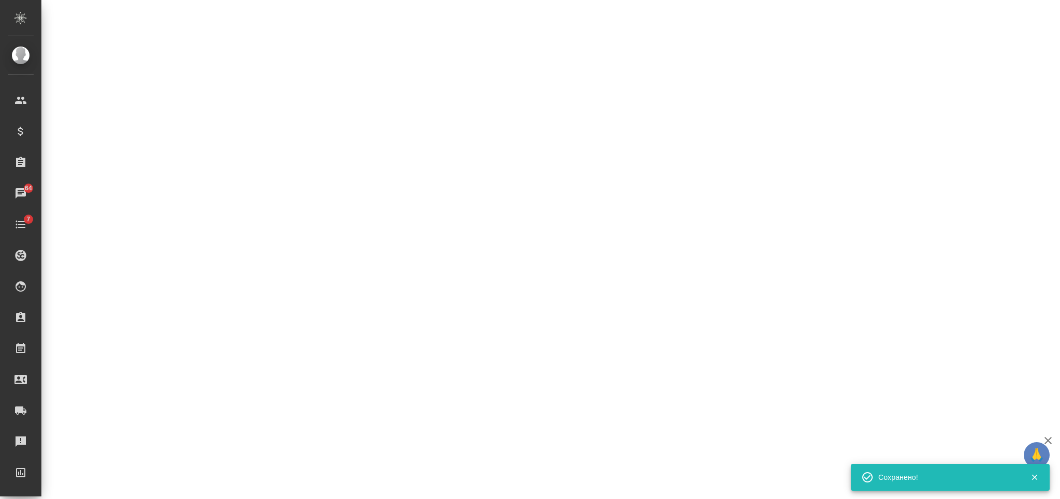
select select "RU"
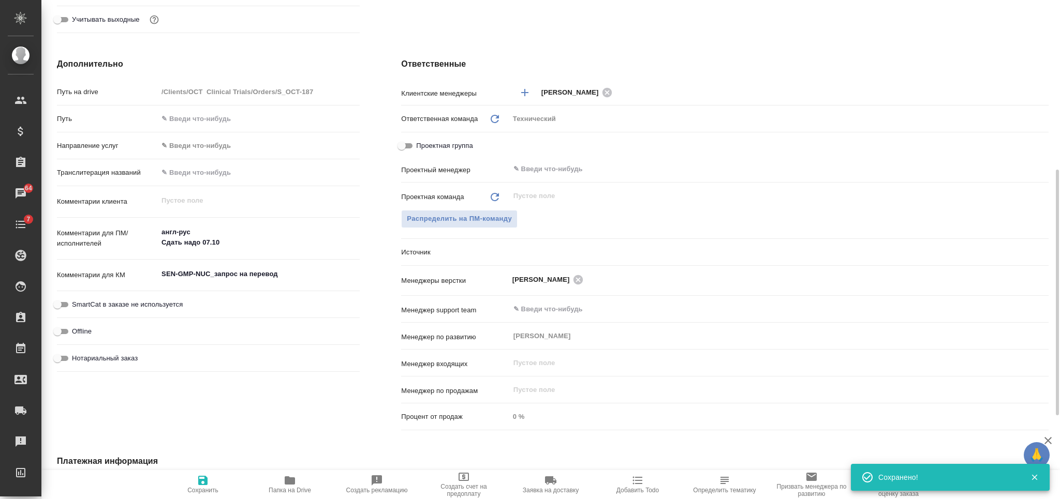
type textarea "x"
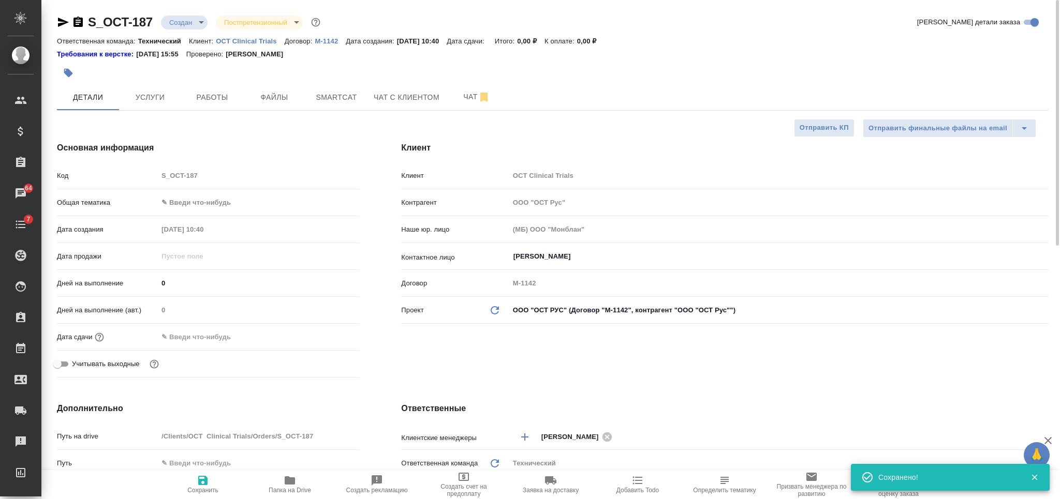
click at [195, 25] on body "🙏 .cls-1 fill:#fff; AWATERA Nikiforova Valeria Клиенты Спецификации Заказы 64 Ч…" at bounding box center [530, 249] width 1060 height 499
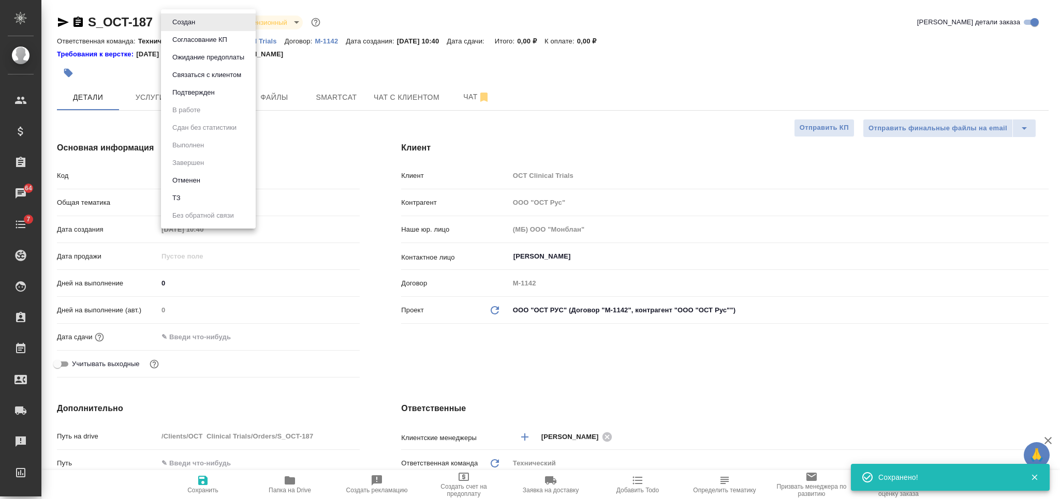
click at [243, 195] on li "ТЗ" at bounding box center [208, 198] width 95 height 18
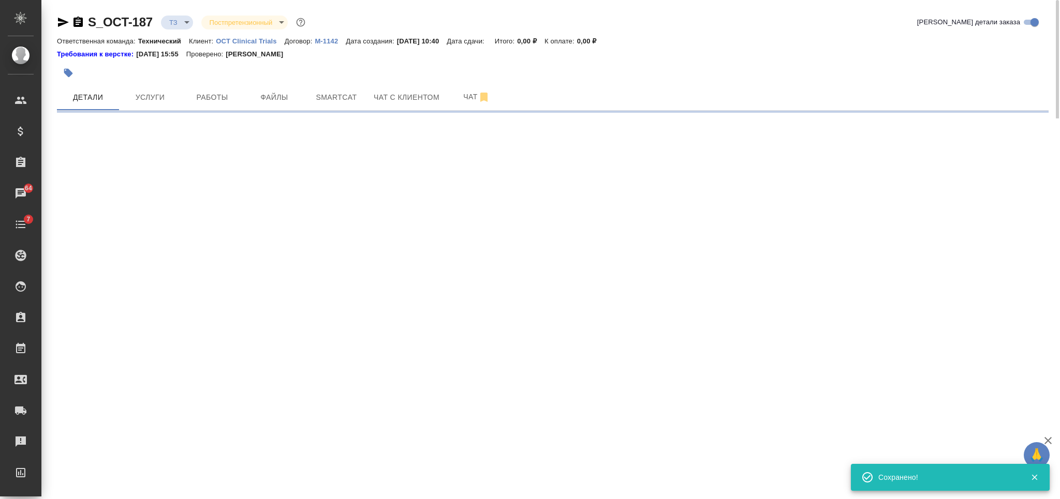
select select "RU"
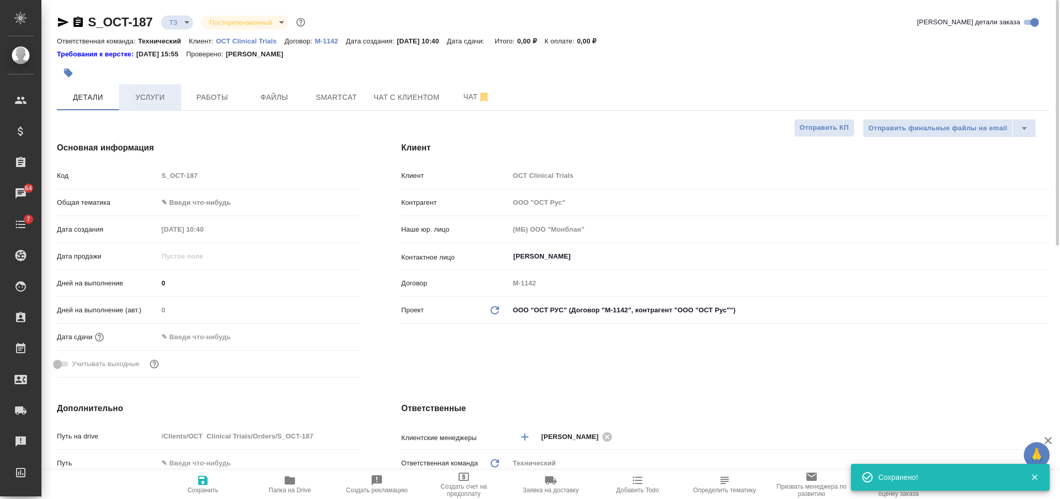
type textarea "x"
click at [156, 104] on button "Услуги" at bounding box center [150, 97] width 62 height 26
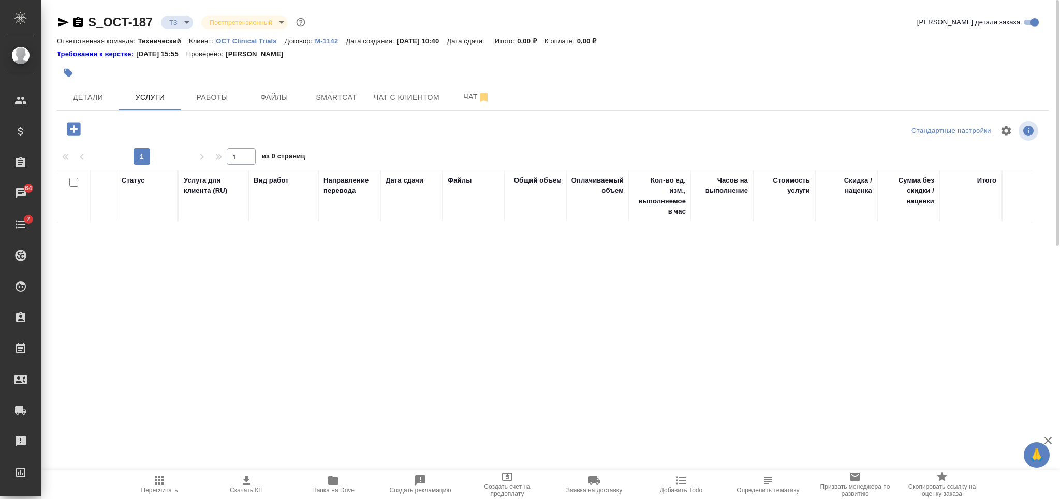
click at [72, 130] on icon "button" at bounding box center [73, 128] width 13 height 13
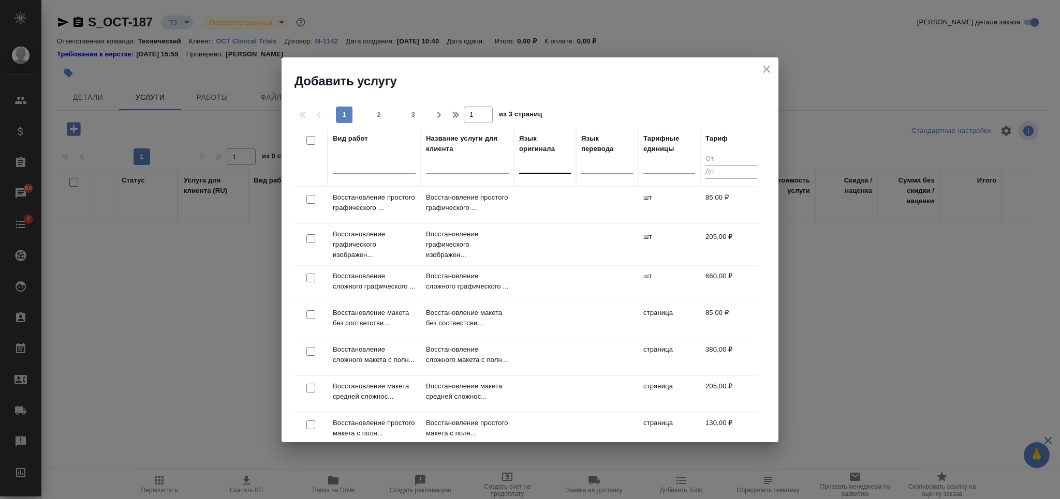
drag, startPoint x: 528, startPoint y: 162, endPoint x: 534, endPoint y: 182, distance: 20.5
click at [529, 162] on div at bounding box center [545, 163] width 52 height 15
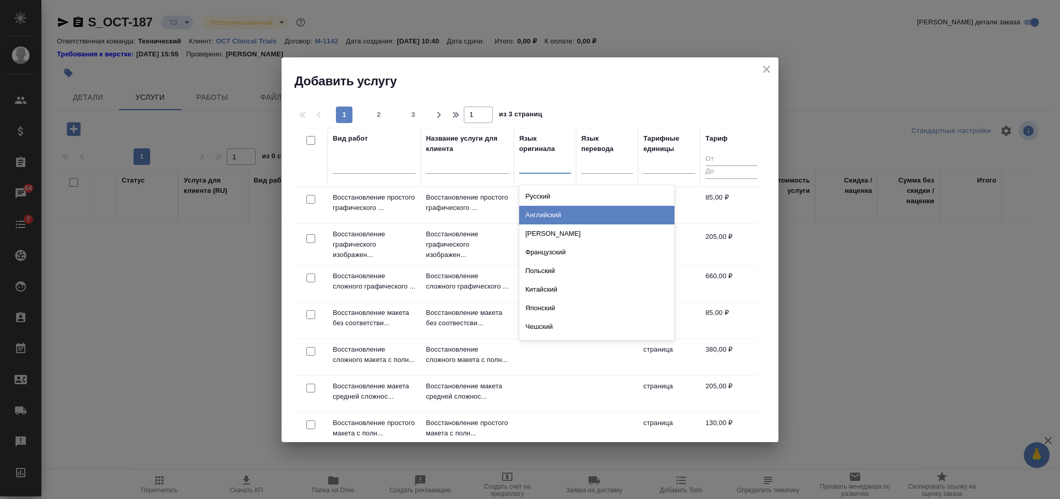
drag, startPoint x: 556, startPoint y: 211, endPoint x: 584, endPoint y: 197, distance: 31.2
click at [556, 211] on div "Английский" at bounding box center [596, 215] width 155 height 19
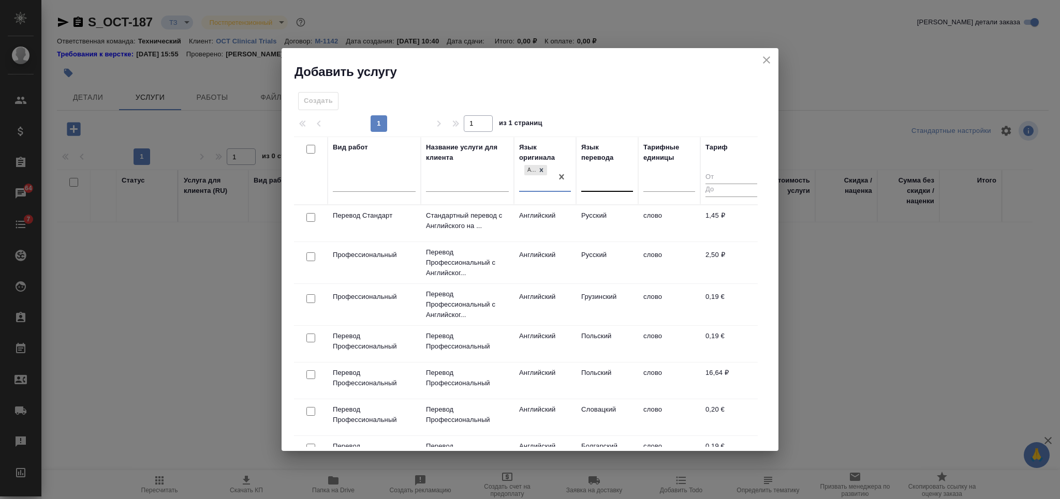
click at [615, 176] on div at bounding box center [607, 181] width 52 height 15
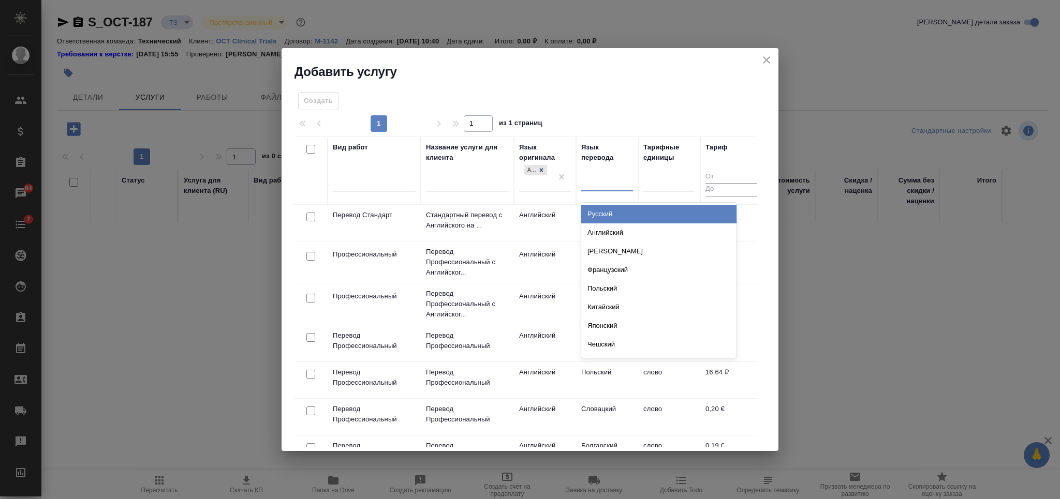
click at [605, 211] on div "Русский" at bounding box center [658, 214] width 155 height 19
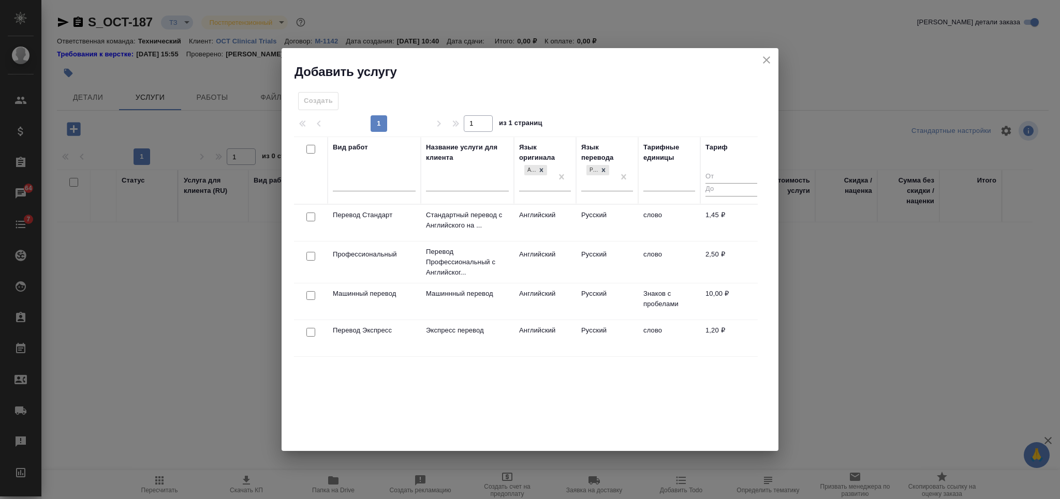
click at [311, 255] on input "checkbox" at bounding box center [310, 256] width 9 height 9
checkbox input "true"
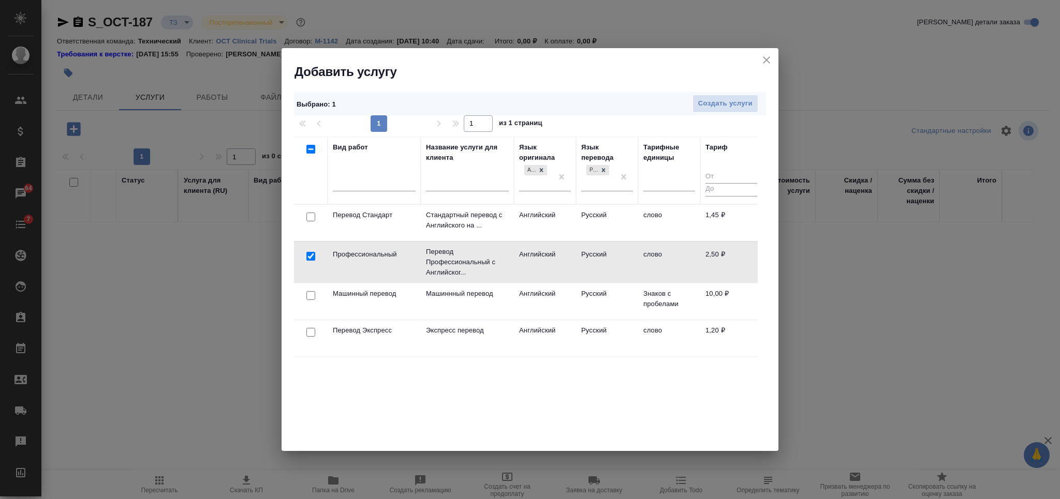
click at [690, 101] on div "Создать услуги" at bounding box center [577, 104] width 374 height 18
click at [704, 101] on span "Создать услуги" at bounding box center [725, 104] width 54 height 12
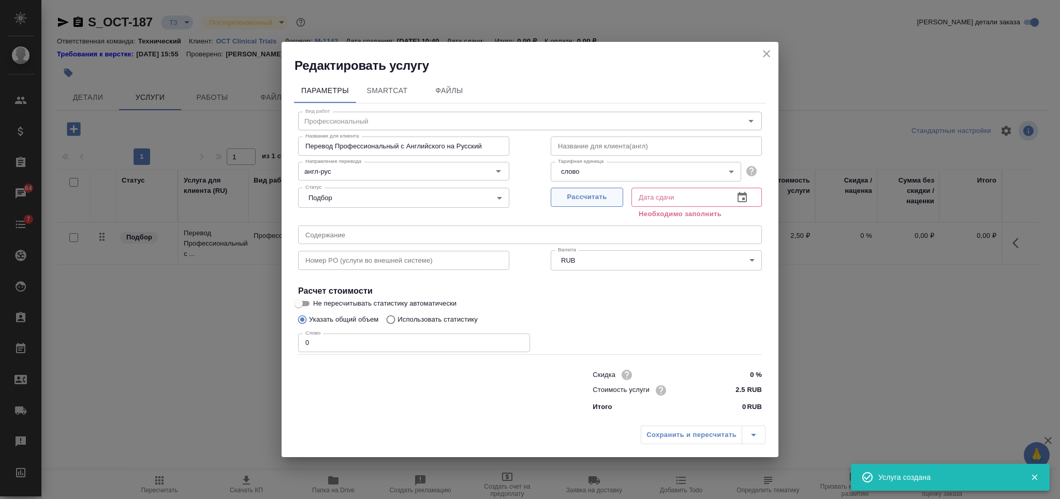
click at [575, 203] on button "Рассчитать" at bounding box center [587, 197] width 72 height 19
type input "02.10.2025 10:42"
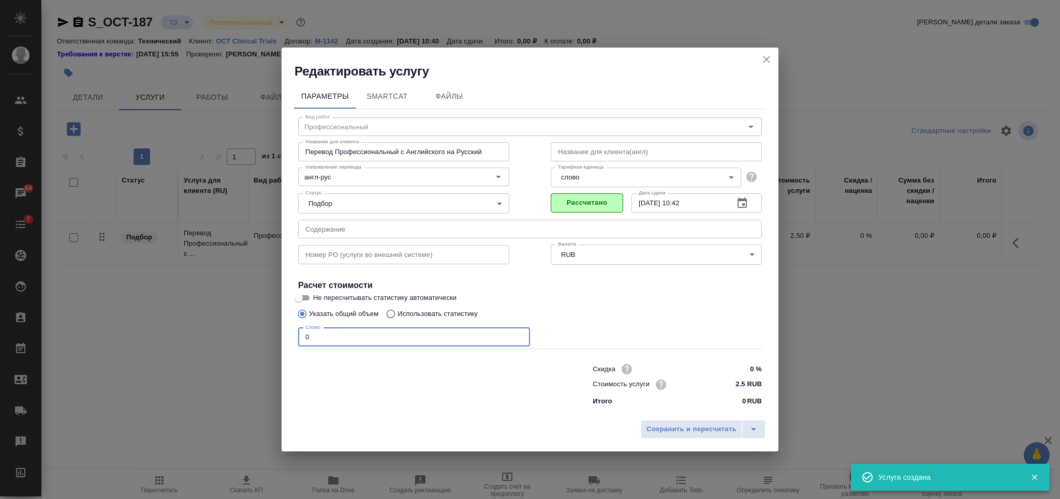
drag, startPoint x: 274, startPoint y: 343, endPoint x: 267, endPoint y: 343, distance: 7.2
click at [274, 343] on div "Редактировать услугу Параметры SmartCat Файлы Вид работ Профессиональный Вид ра…" at bounding box center [530, 249] width 1060 height 499
type input "1"
click at [661, 424] on span "Сохранить и пересчитать" at bounding box center [691, 430] width 90 height 12
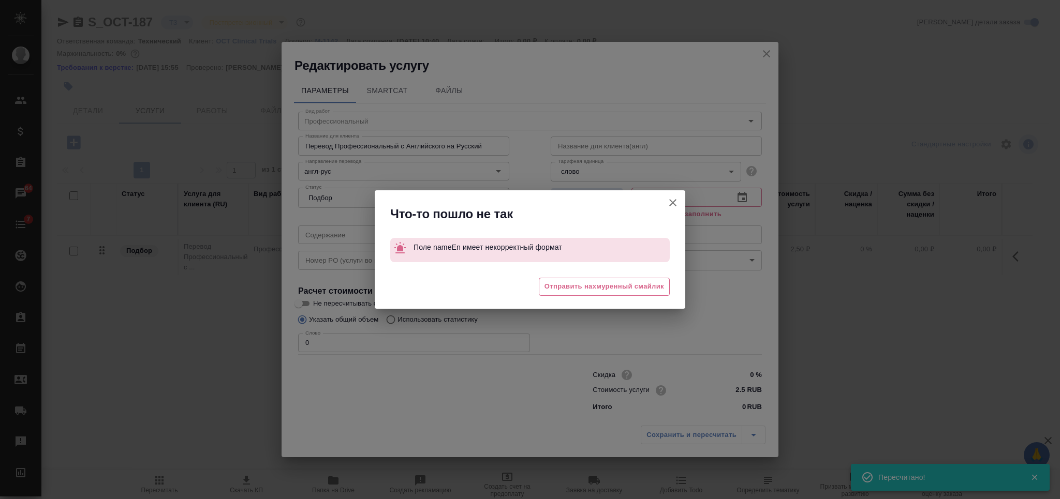
click at [672, 200] on icon "button" at bounding box center [673, 203] width 12 height 12
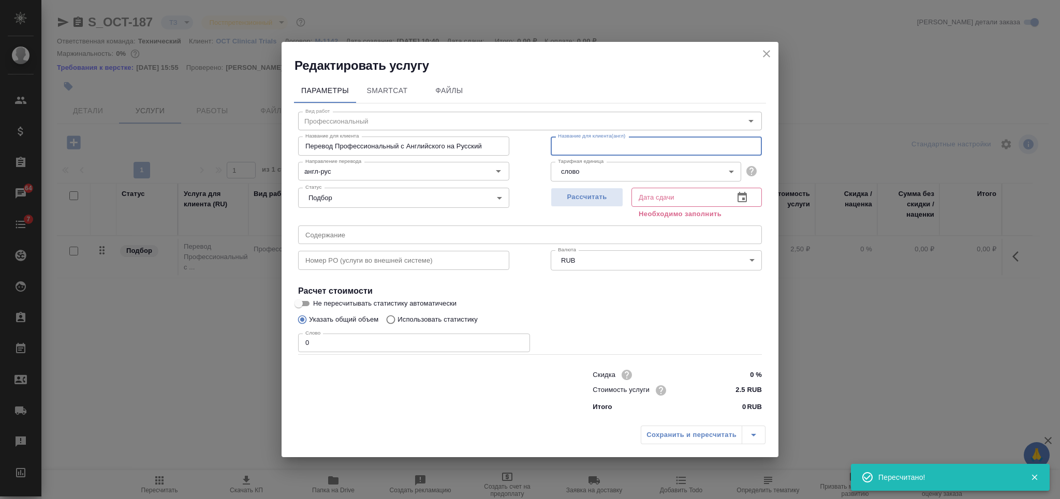
click at [613, 139] on input "text" at bounding box center [656, 146] width 211 height 19
type input "tr"
click at [592, 194] on span "Рассчитать" at bounding box center [586, 197] width 61 height 12
type input "02.10.2025 10:42"
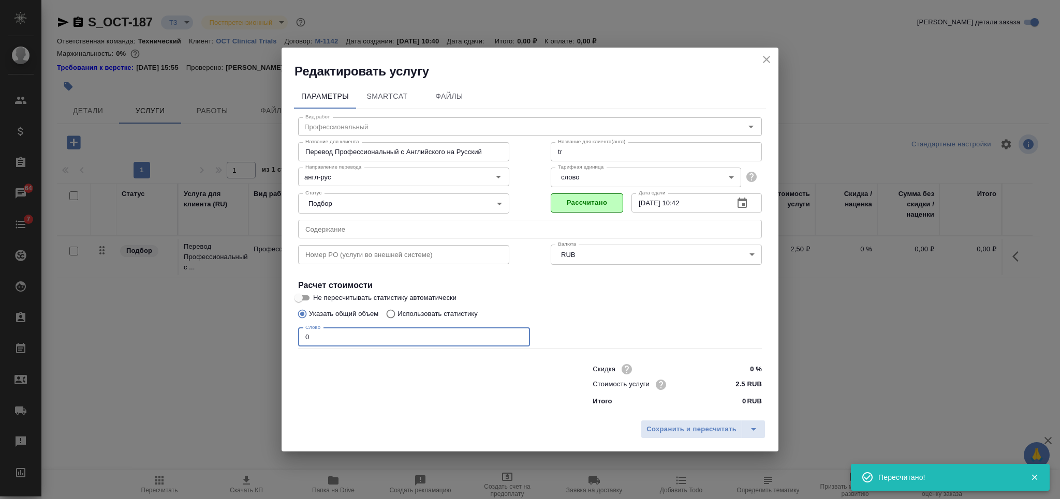
drag, startPoint x: 313, startPoint y: 337, endPoint x: 287, endPoint y: 338, distance: 25.9
click at [292, 338] on div "Параметры SmartCat Файлы Вид работ Профессиональный Вид работ Название для клие…" at bounding box center [530, 247] width 497 height 335
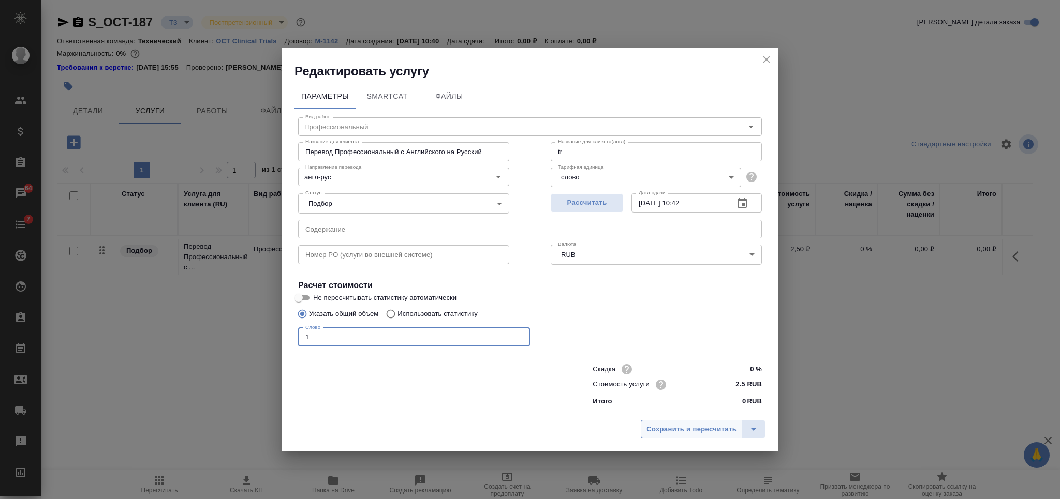
type input "1"
click at [704, 436] on button "Сохранить и пересчитать" at bounding box center [691, 429] width 101 height 19
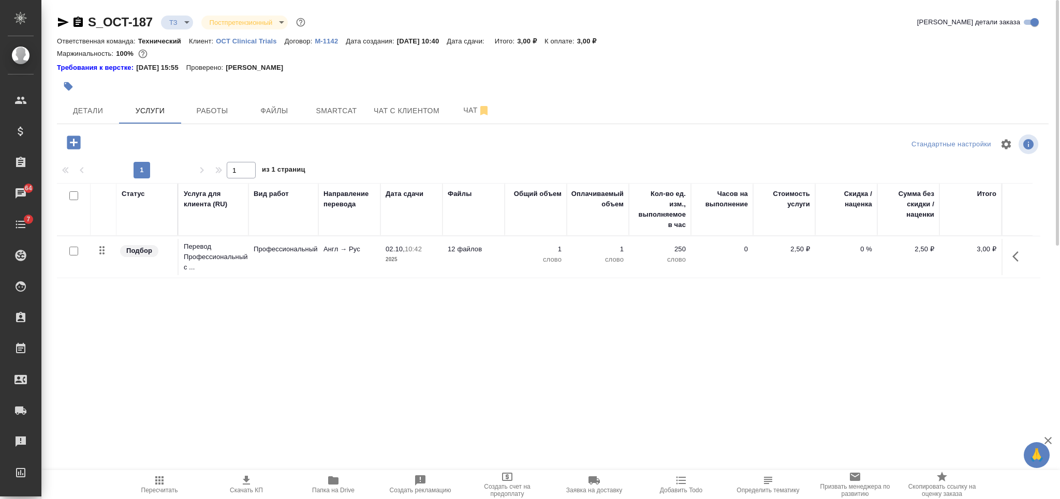
click at [79, 140] on icon "button" at bounding box center [73, 142] width 13 height 13
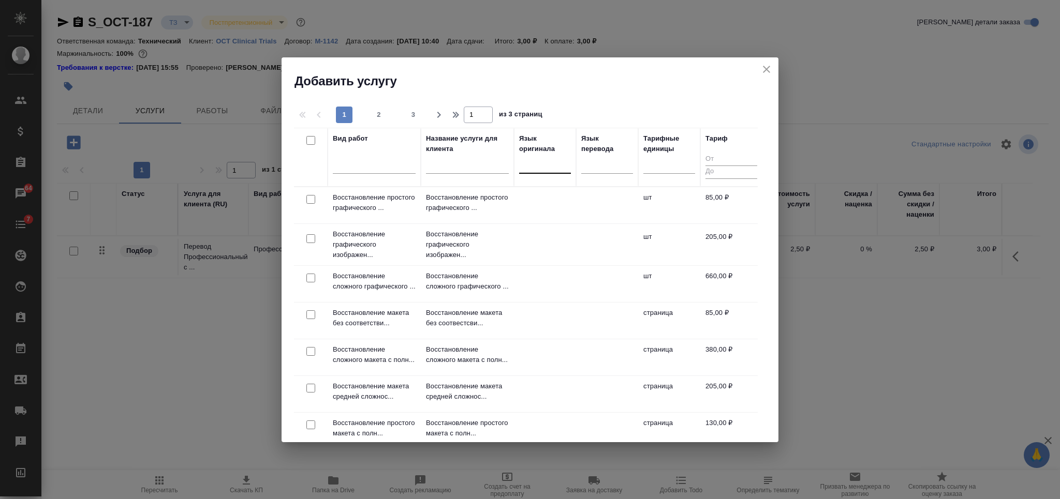
click at [531, 159] on div at bounding box center [545, 163] width 52 height 15
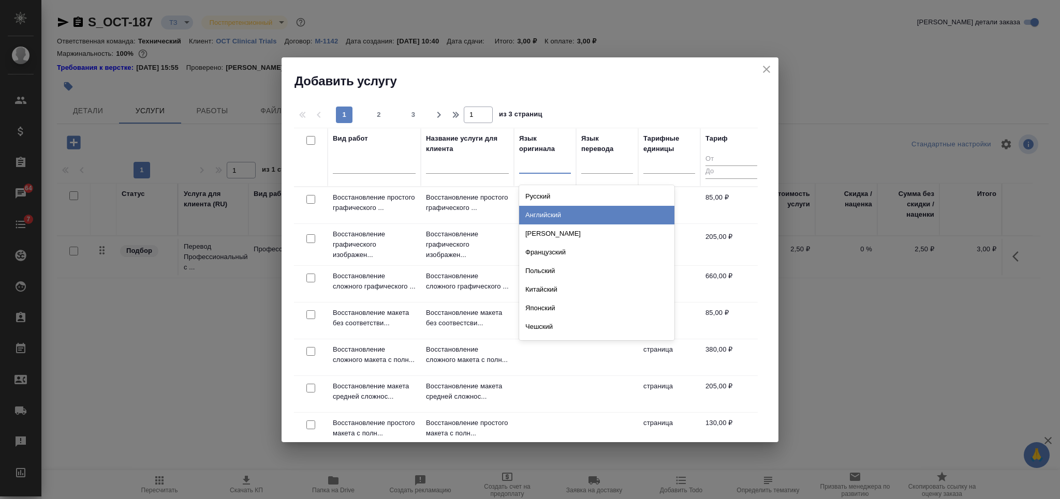
click at [559, 219] on div "Английский" at bounding box center [596, 215] width 155 height 19
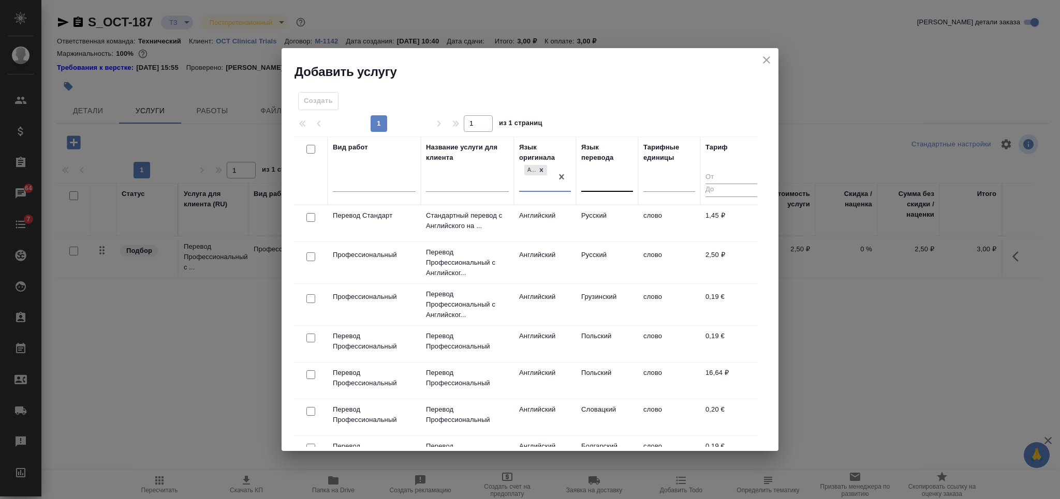
click at [596, 181] on div at bounding box center [607, 181] width 52 height 15
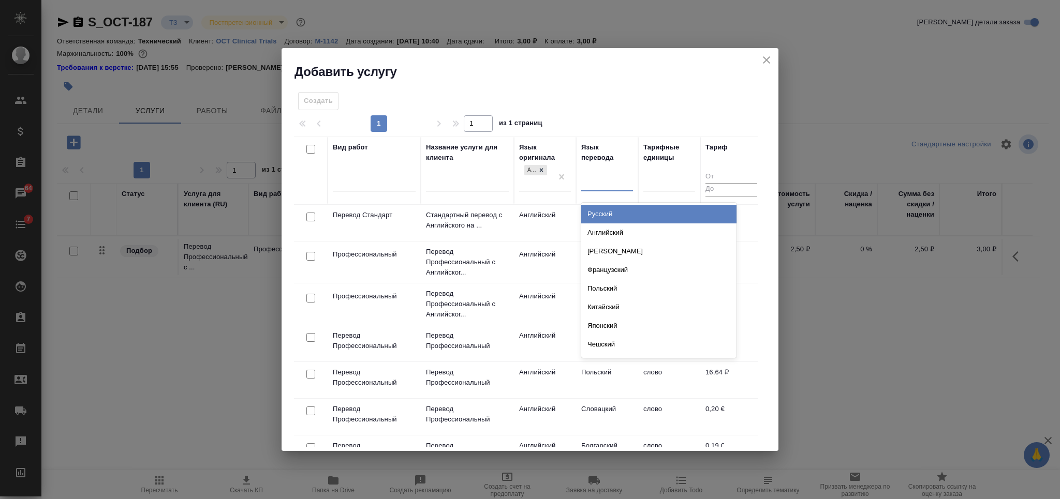
click at [594, 210] on div "Русский" at bounding box center [658, 214] width 155 height 19
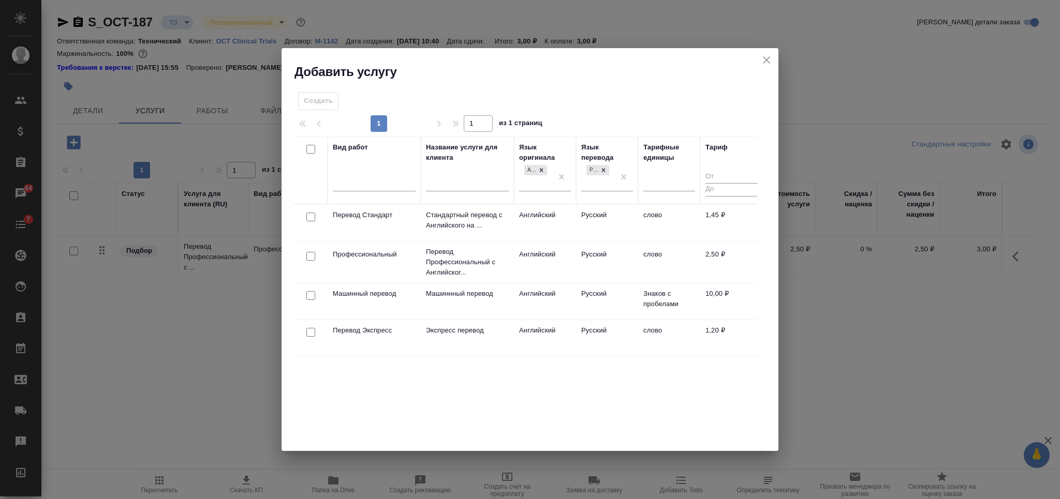
click at [308, 214] on input "checkbox" at bounding box center [310, 217] width 9 height 9
checkbox input "true"
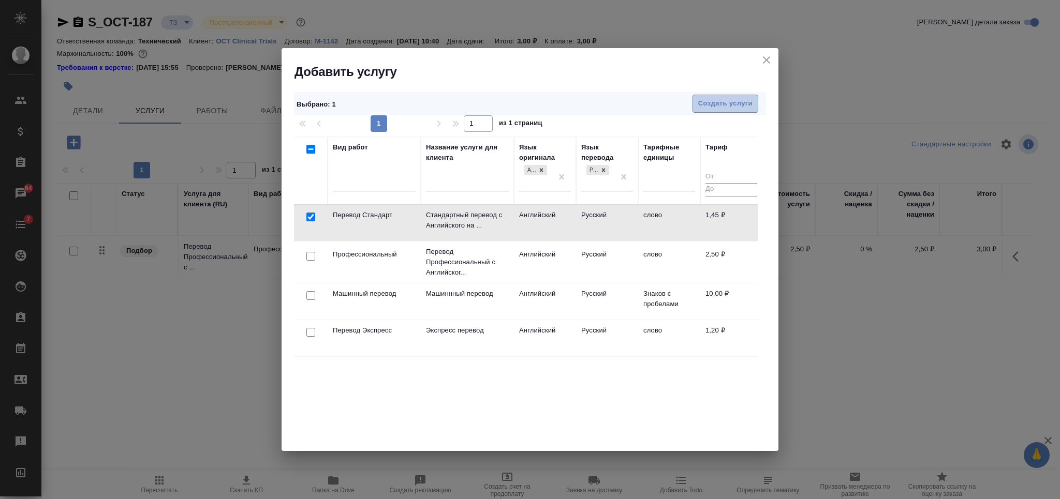
click at [718, 105] on span "Создать услуги" at bounding box center [725, 104] width 54 height 12
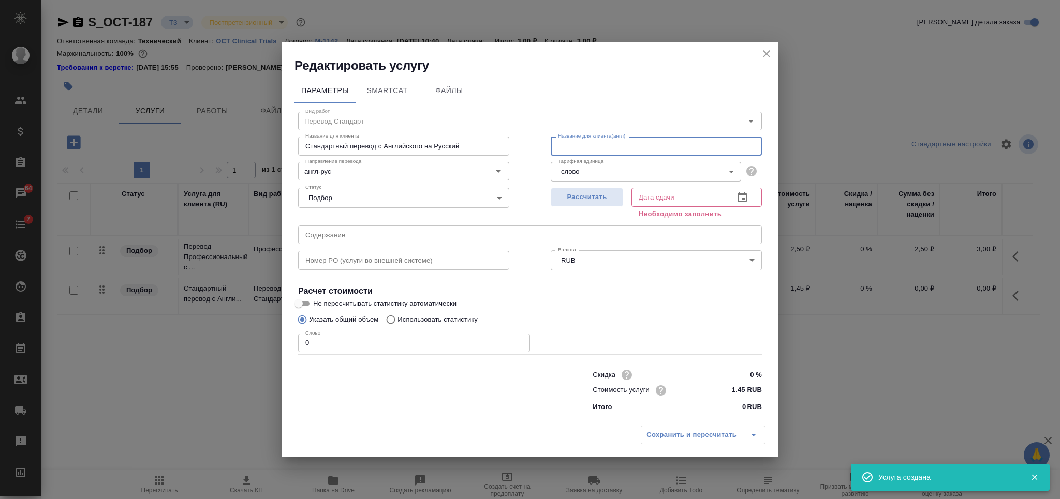
click at [638, 147] on input "text" at bounding box center [656, 146] width 211 height 19
type input "tr"
click at [608, 200] on span "Рассчитать" at bounding box center [586, 197] width 61 height 12
type input "02.10.2025 10:43"
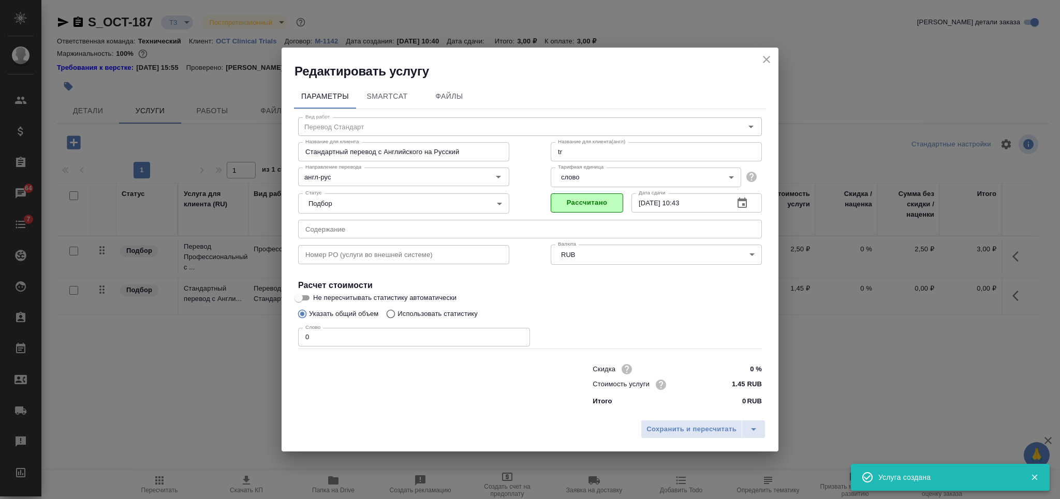
drag, startPoint x: 325, startPoint y: 348, endPoint x: 269, endPoint y: 350, distance: 56.4
click at [269, 350] on div "Редактировать услугу Параметры SmartCat Файлы Вид работ Перевод Стандарт Вид ра…" at bounding box center [530, 249] width 1060 height 499
drag, startPoint x: 314, startPoint y: 338, endPoint x: 268, endPoint y: 338, distance: 45.5
click at [268, 338] on div "Редактировать услугу Параметры SmartCat Файлы Вид работ Перевод Стандарт Вид ра…" at bounding box center [530, 249] width 1060 height 499
type input "1"
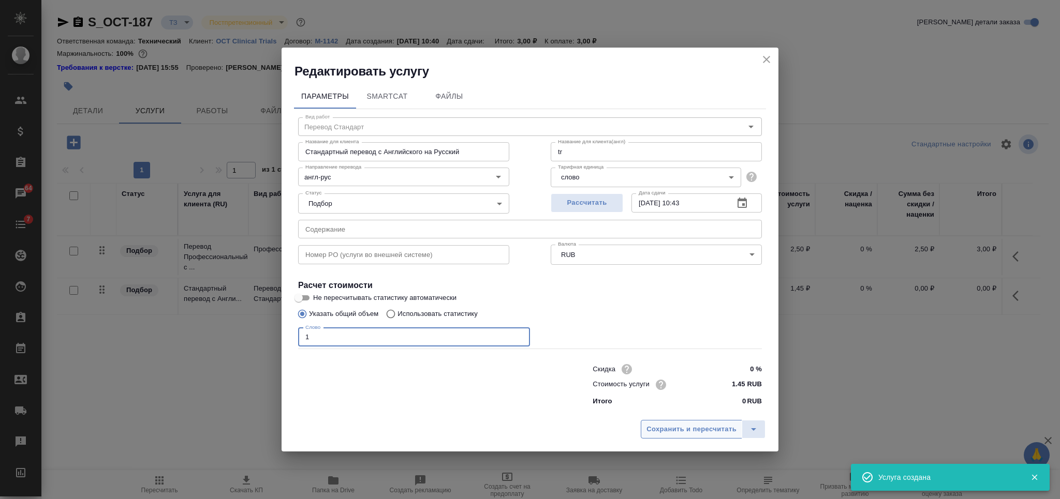
click at [660, 426] on span "Сохранить и пересчитать" at bounding box center [691, 430] width 90 height 12
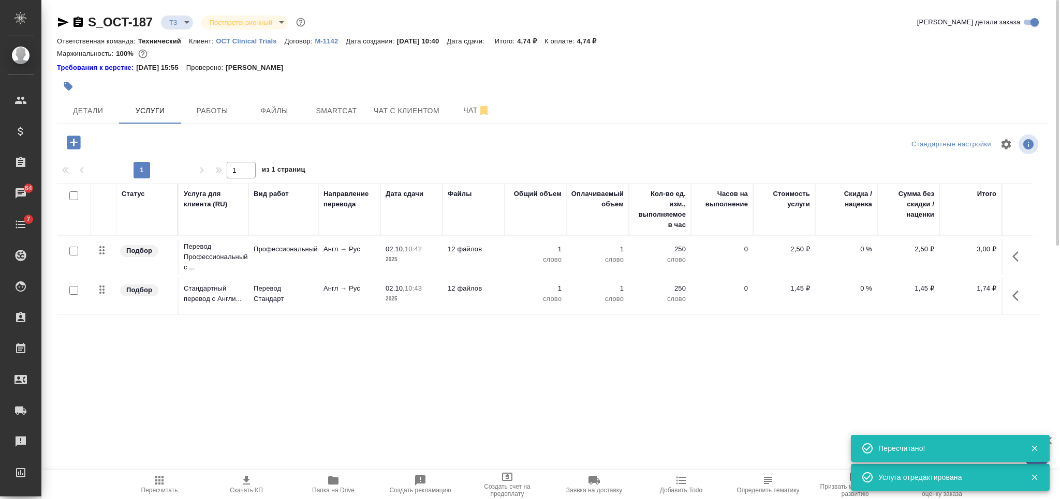
drag, startPoint x: 75, startPoint y: 249, endPoint x: 324, endPoint y: 176, distance: 259.4
click at [76, 249] on input "checkbox" at bounding box center [73, 251] width 9 height 9
checkbox input "true"
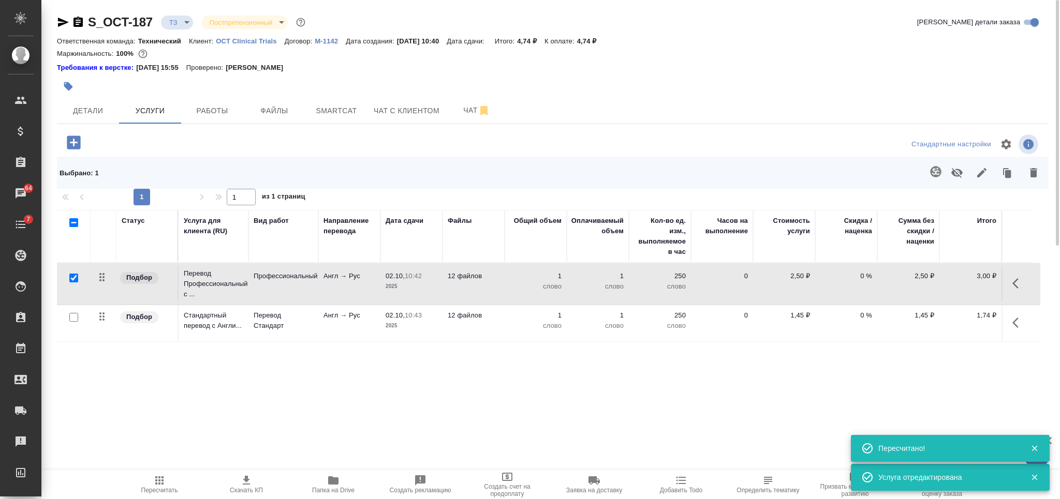
click at [929, 169] on icon "button" at bounding box center [935, 172] width 12 height 12
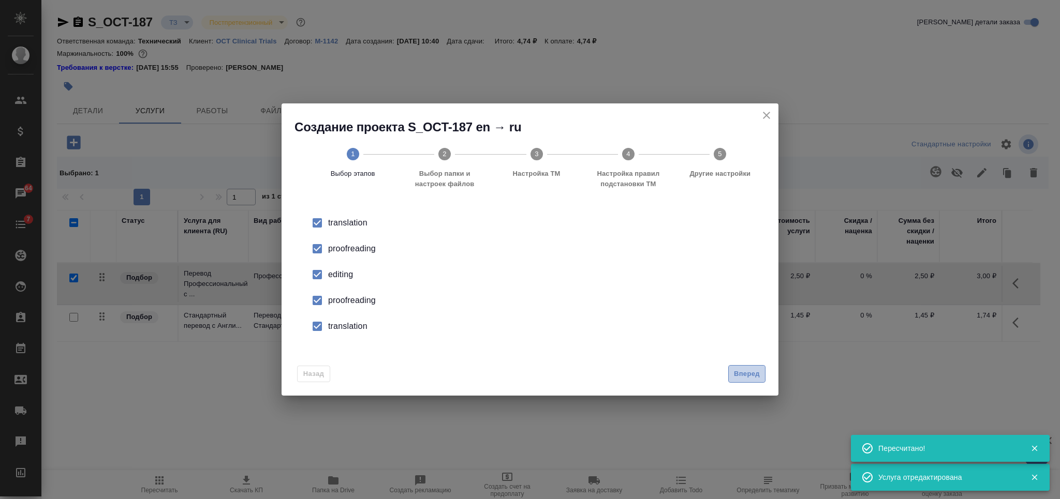
click at [760, 366] on button "Вперед" at bounding box center [746, 374] width 37 height 18
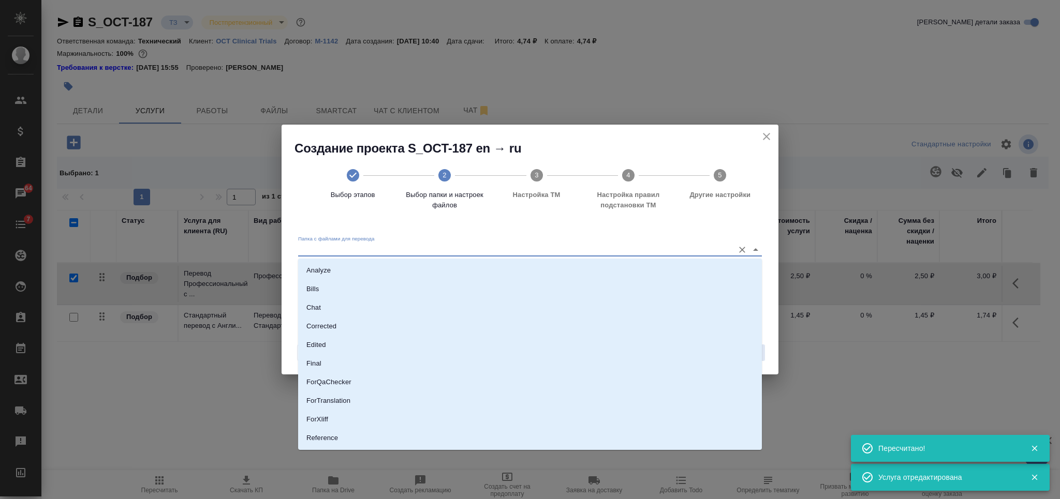
click at [603, 254] on input "Папка с файлами для перевода" at bounding box center [513, 250] width 431 height 12
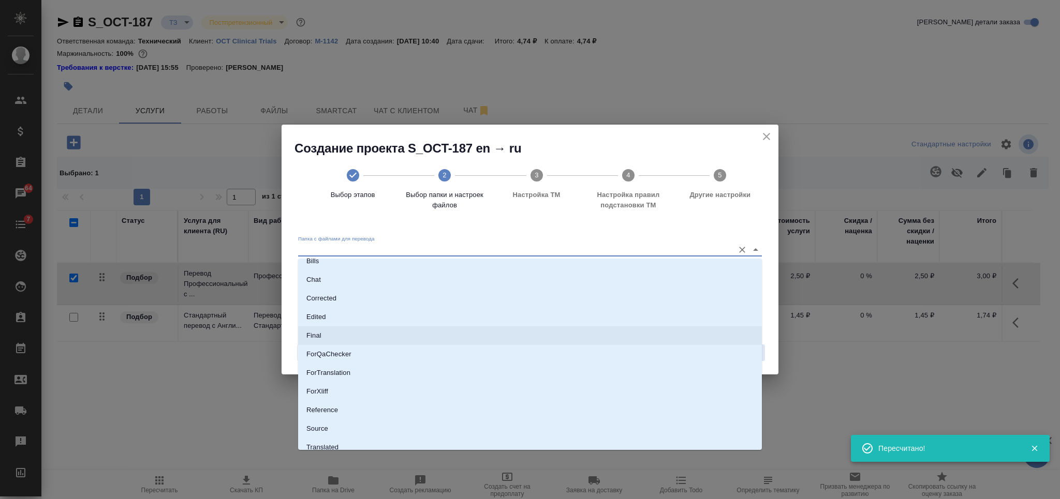
scroll to position [53, 0]
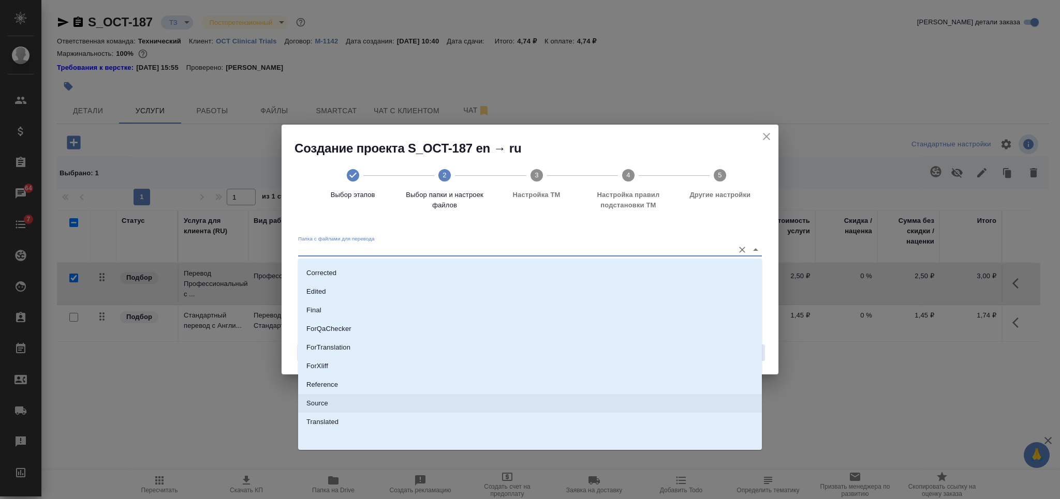
click at [542, 394] on li "Source" at bounding box center [530, 403] width 464 height 19
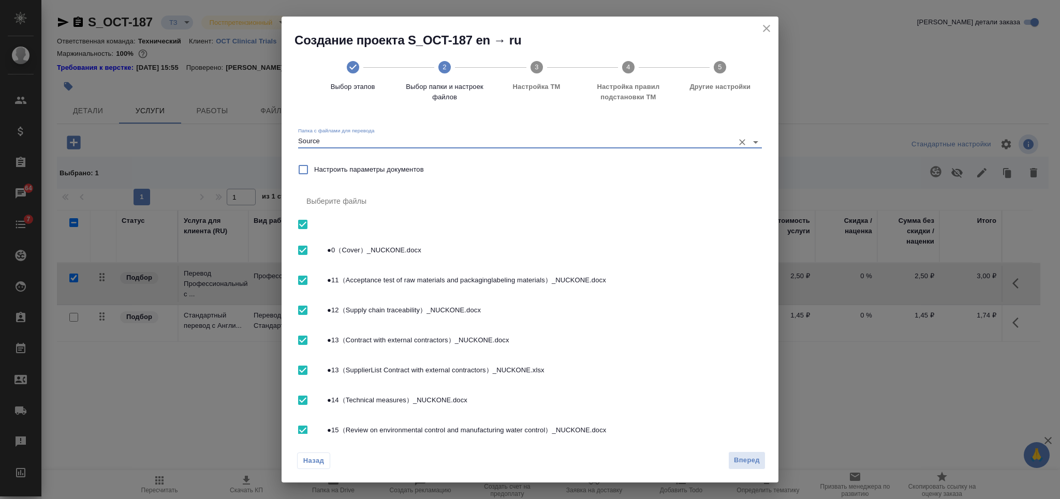
type input "Source"
click at [741, 460] on span "Вперед" at bounding box center [747, 461] width 26 height 12
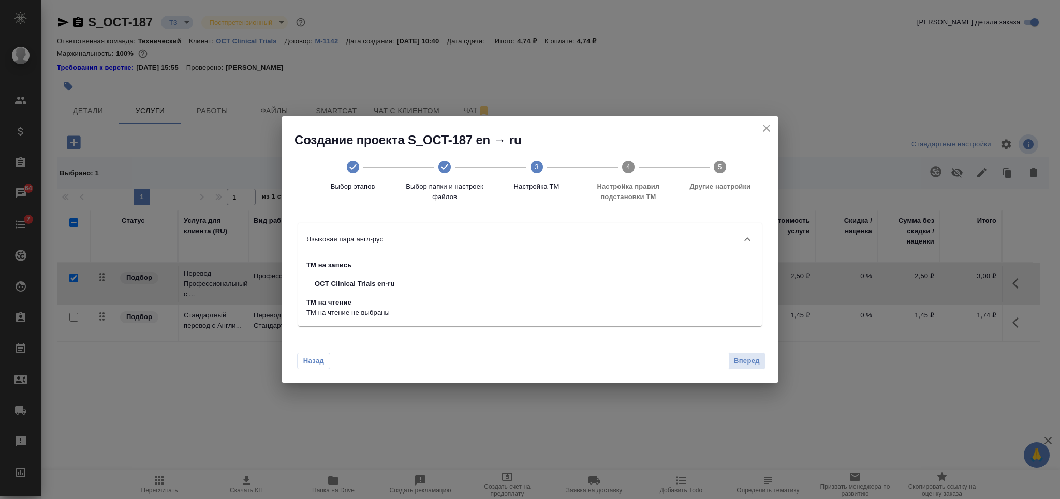
click at [780, 363] on div "Создание проекта S_OCT-187 en → ru Выбор этапов Выбор папки и настроек файлов 3…" at bounding box center [530, 249] width 1060 height 499
click at [737, 357] on span "Вперед" at bounding box center [747, 362] width 26 height 12
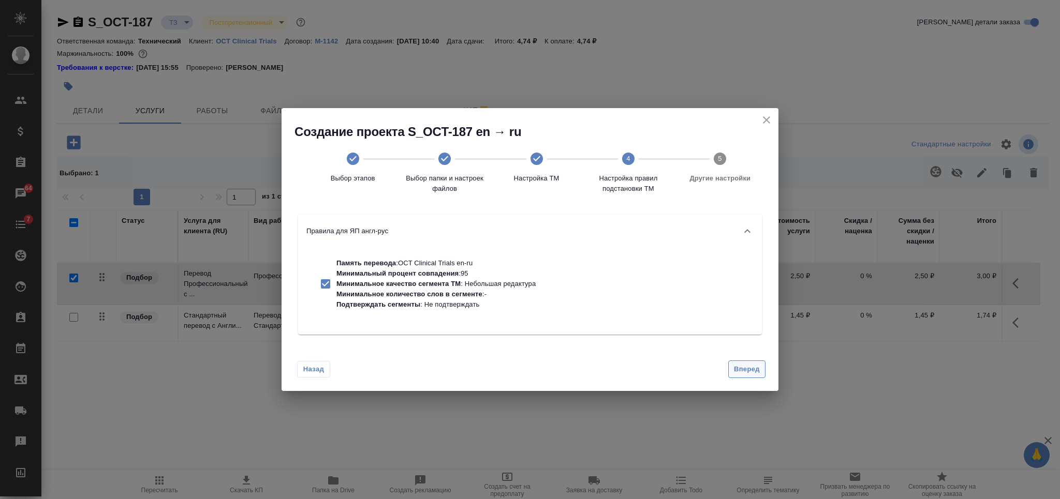
click at [740, 364] on span "Вперед" at bounding box center [747, 370] width 26 height 12
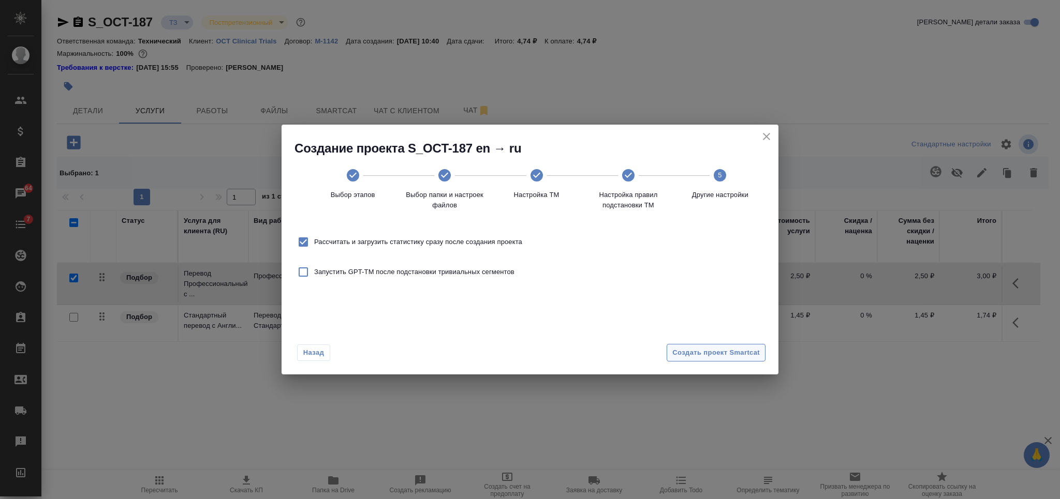
click at [742, 352] on span "Создать проект Smartcat" at bounding box center [715, 353] width 87 height 12
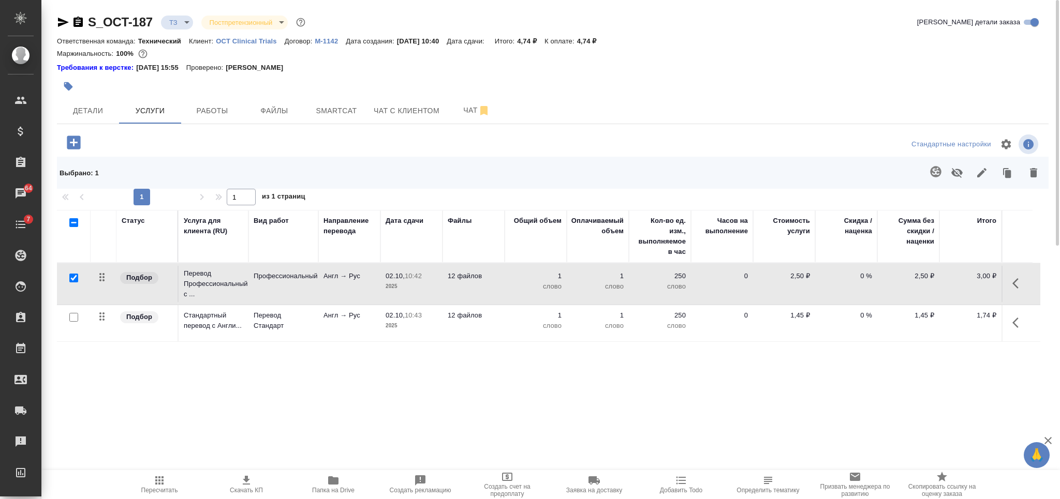
click at [805, 58] on div "Маржинальность: 100%" at bounding box center [553, 53] width 992 height 13
click at [176, 491] on span "Пересчитать" at bounding box center [159, 490] width 37 height 7
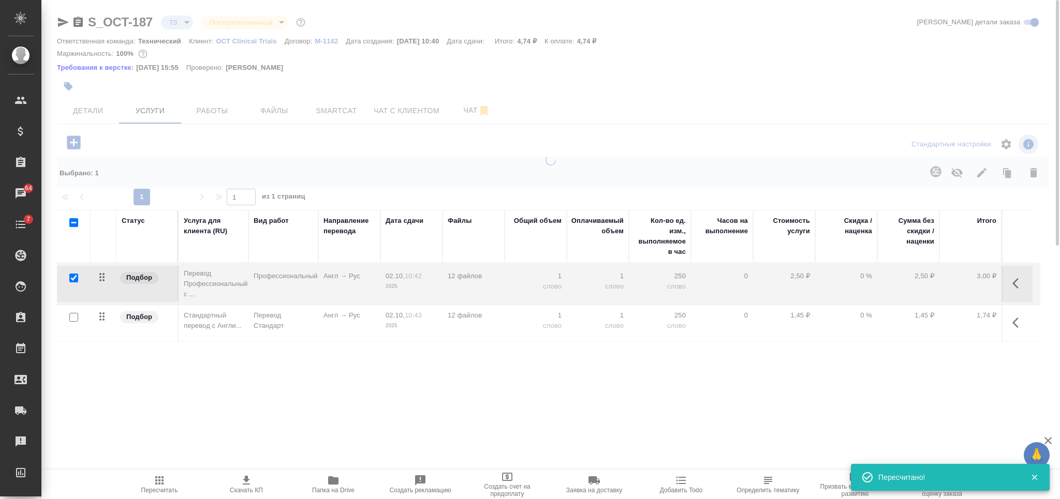
type input "new"
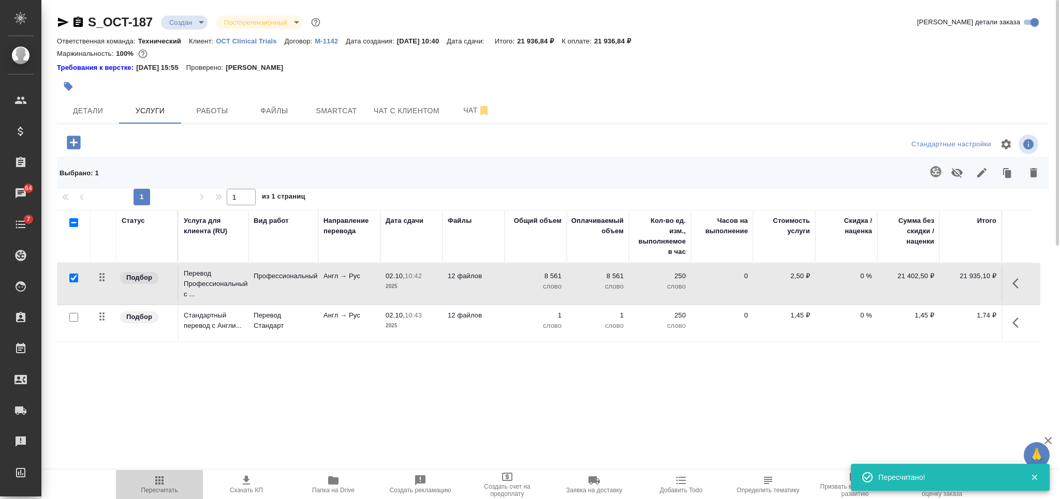
click at [170, 491] on span "Пересчитать" at bounding box center [159, 490] width 37 height 7
click at [1019, 321] on icon "button" at bounding box center [1018, 323] width 12 height 12
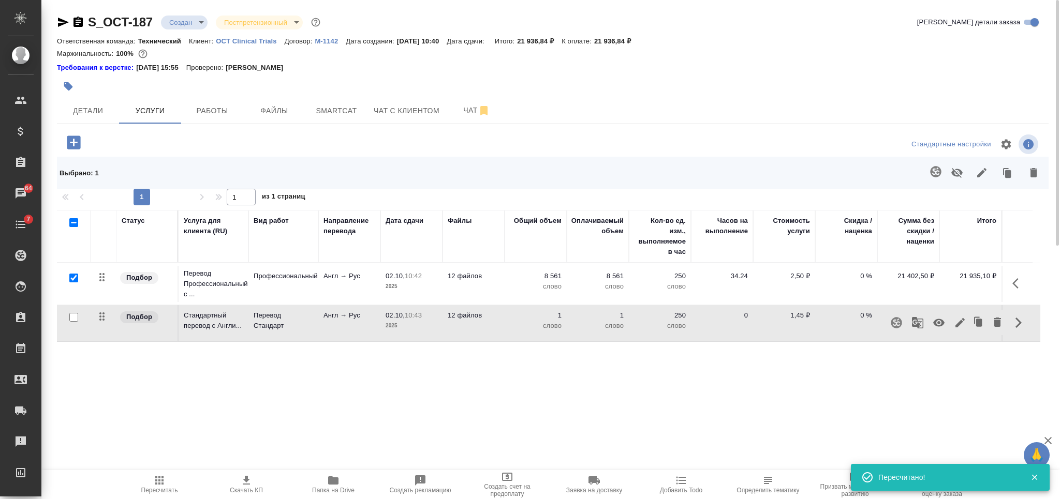
click at [942, 328] on icon "button" at bounding box center [939, 323] width 12 height 12
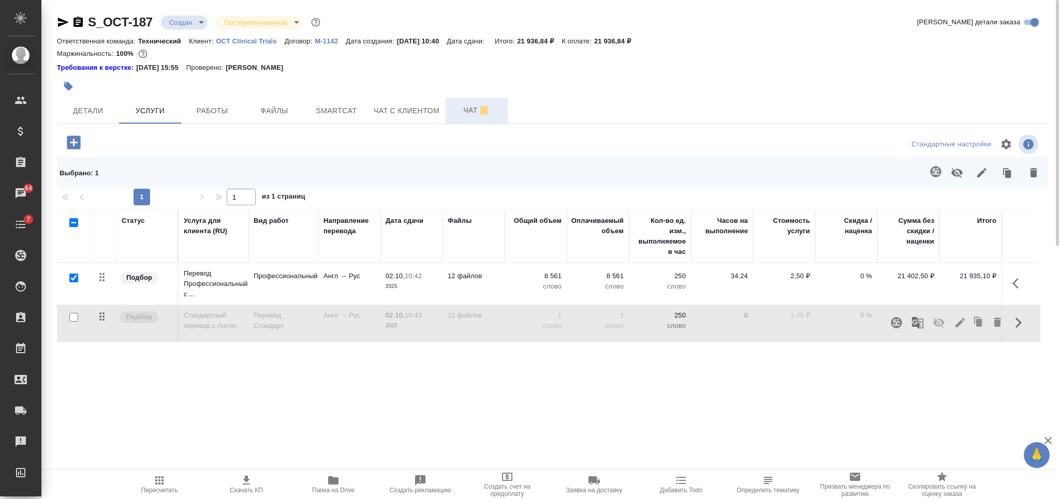
click at [466, 116] on span "Чат" at bounding box center [477, 110] width 50 height 13
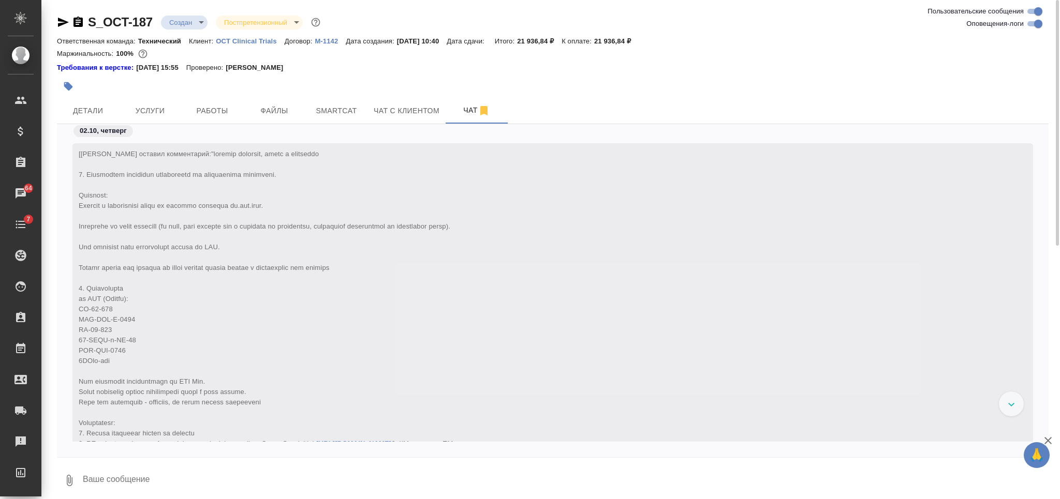
scroll to position [850, 0]
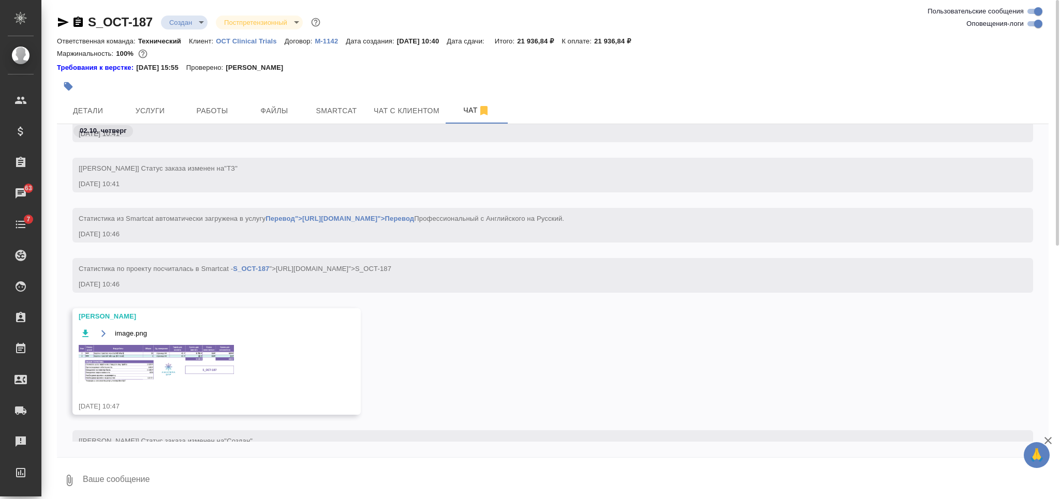
click at [181, 358] on img at bounding box center [156, 364] width 155 height 38
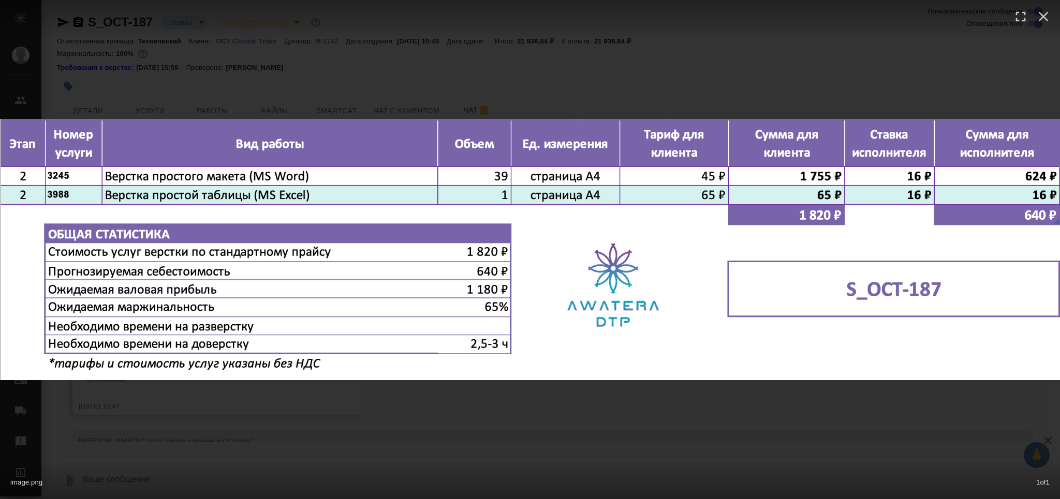
click at [472, 433] on div "image.png 1 of 1" at bounding box center [530, 249] width 1060 height 499
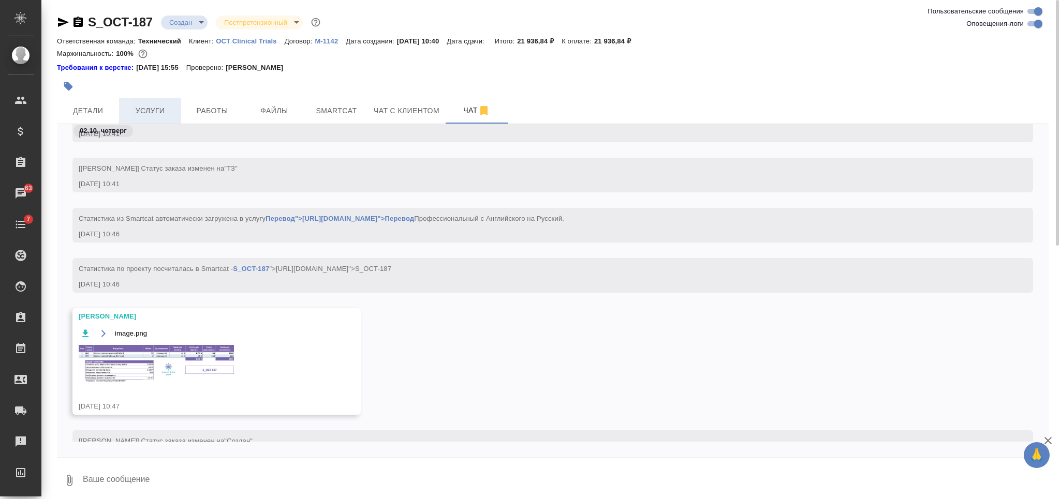
click at [161, 110] on span "Услуги" at bounding box center [150, 111] width 50 height 13
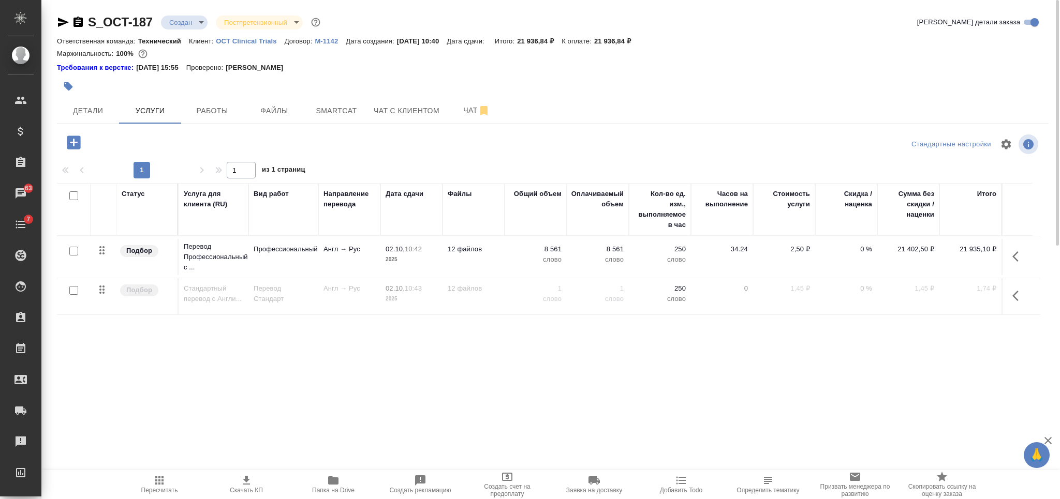
click at [455, 94] on div at bounding box center [387, 86] width 661 height 23
click at [462, 111] on span "Чат" at bounding box center [477, 110] width 50 height 13
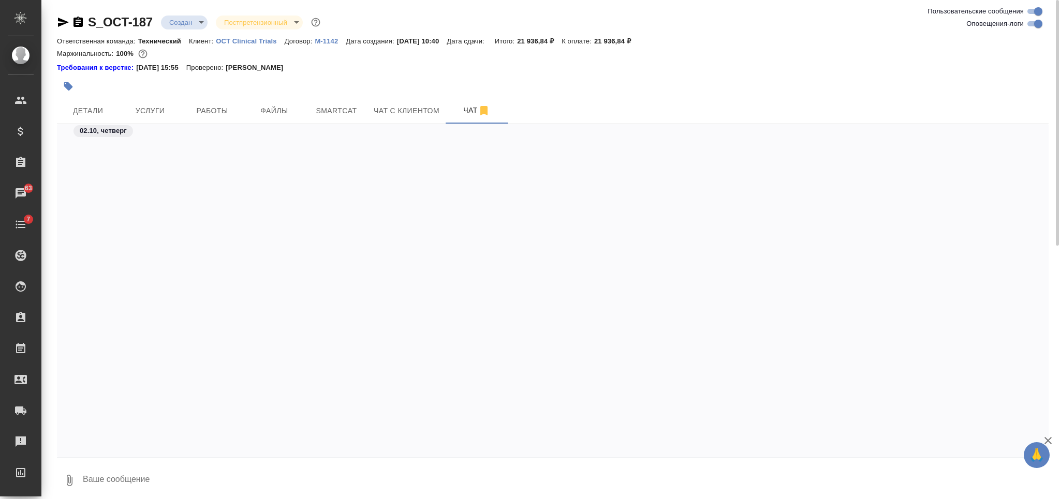
scroll to position [1230, 0]
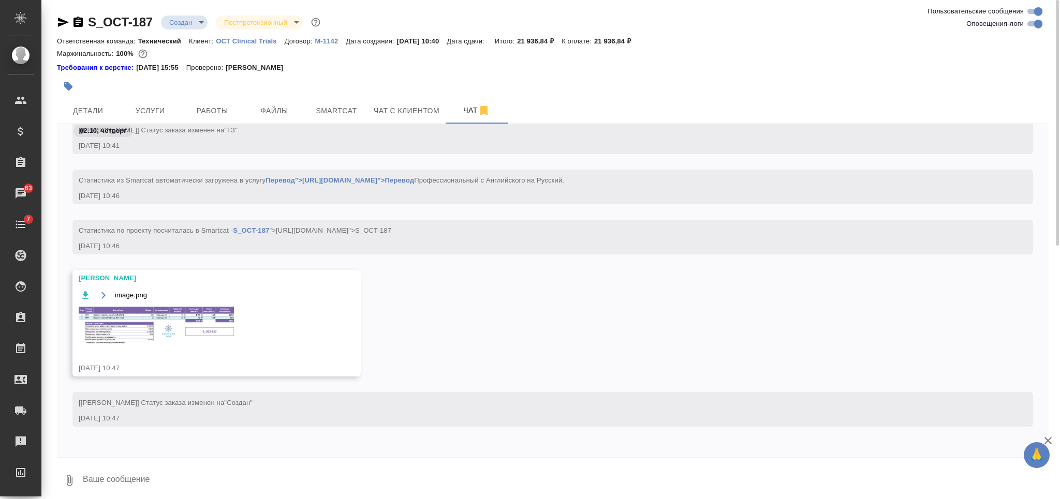
click at [206, 313] on img at bounding box center [156, 326] width 155 height 38
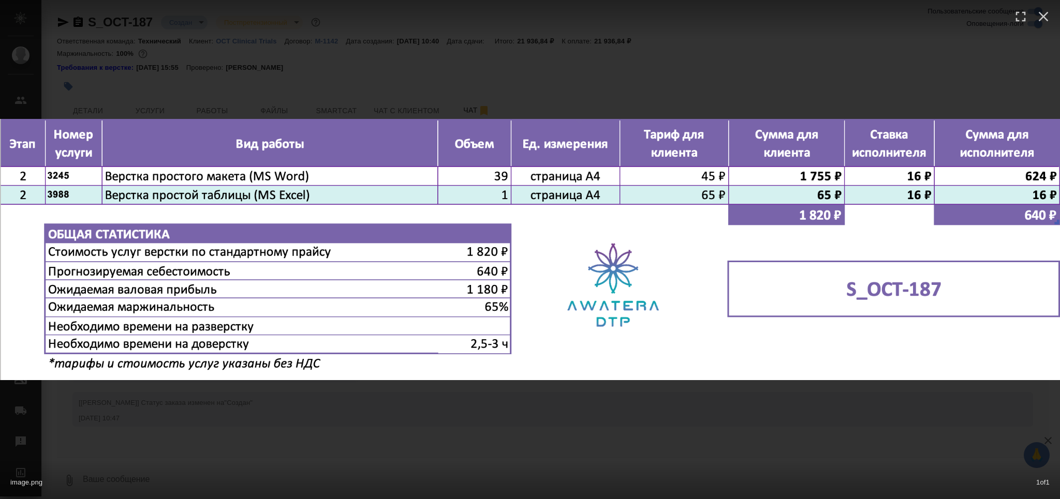
click at [397, 399] on div "image.png 1 of 1" at bounding box center [530, 249] width 1060 height 499
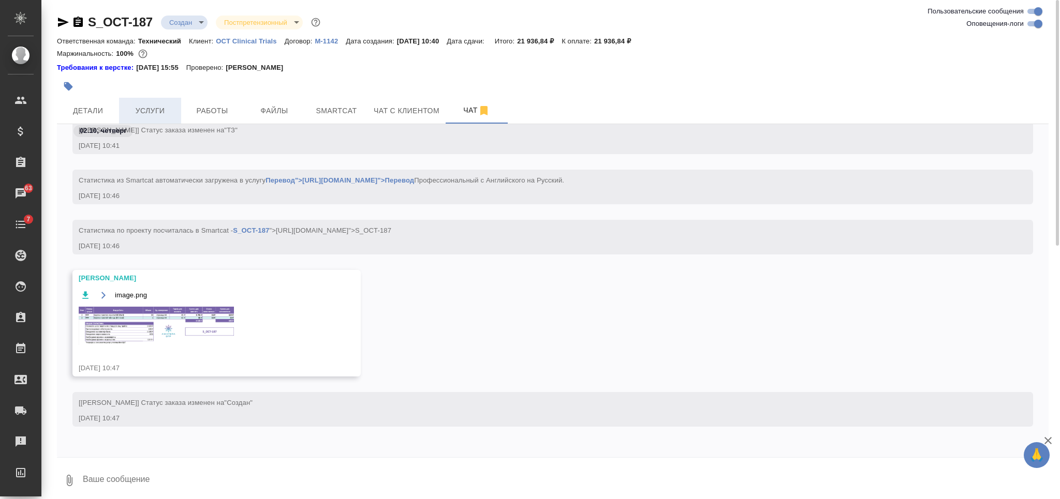
click at [151, 108] on span "Услуги" at bounding box center [150, 111] width 50 height 13
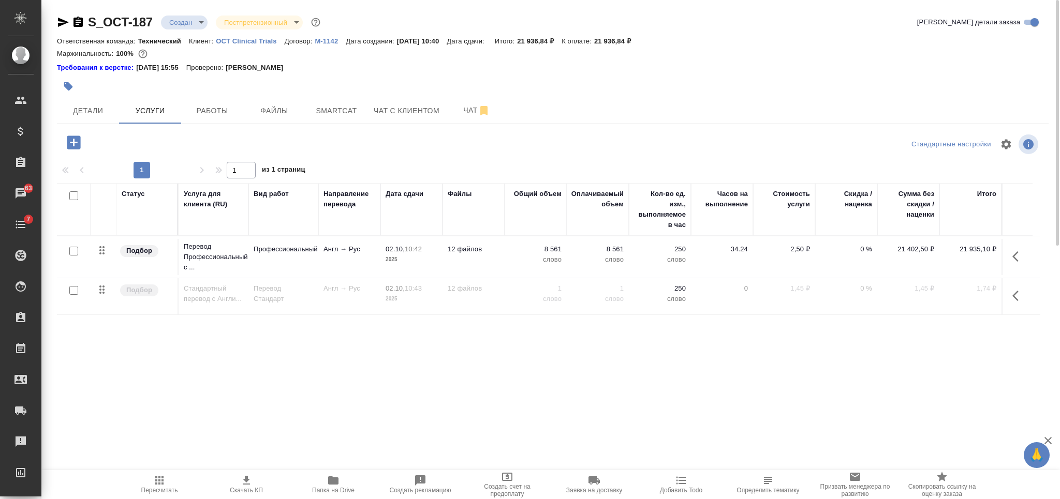
click at [76, 141] on icon "button" at bounding box center [73, 142] width 13 height 13
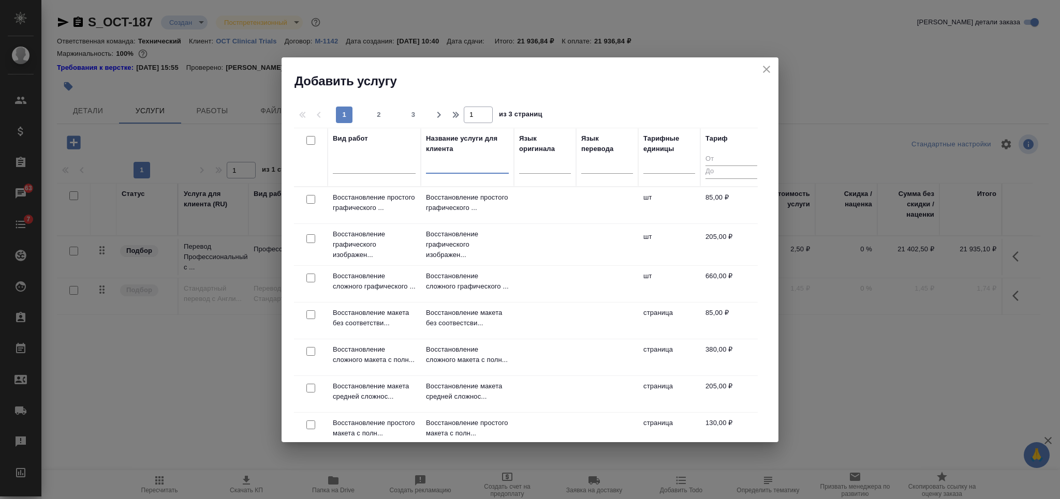
click at [454, 170] on input "text" at bounding box center [467, 166] width 83 height 13
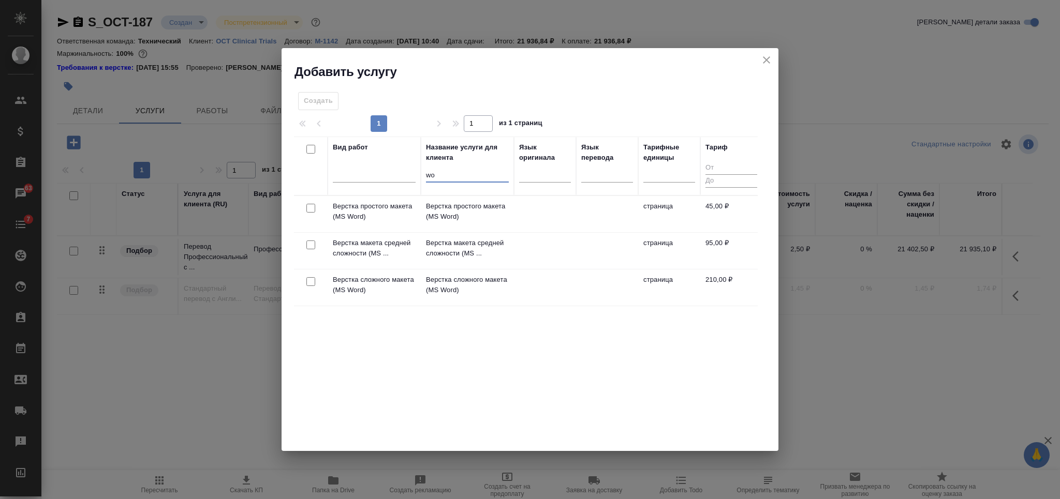
type input "wo"
click at [307, 211] on input "checkbox" at bounding box center [310, 208] width 9 height 9
checkbox input "true"
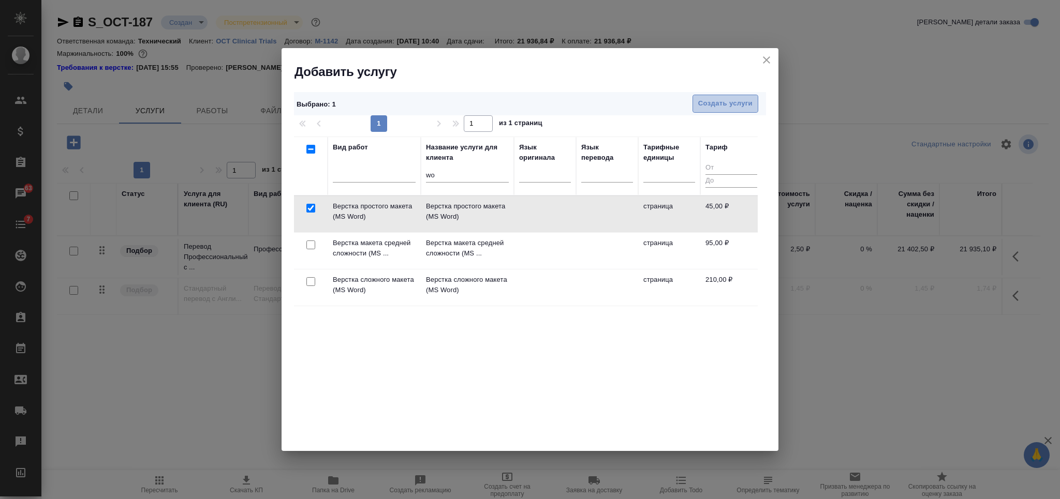
click at [709, 101] on span "Создать услуги" at bounding box center [725, 104] width 54 height 12
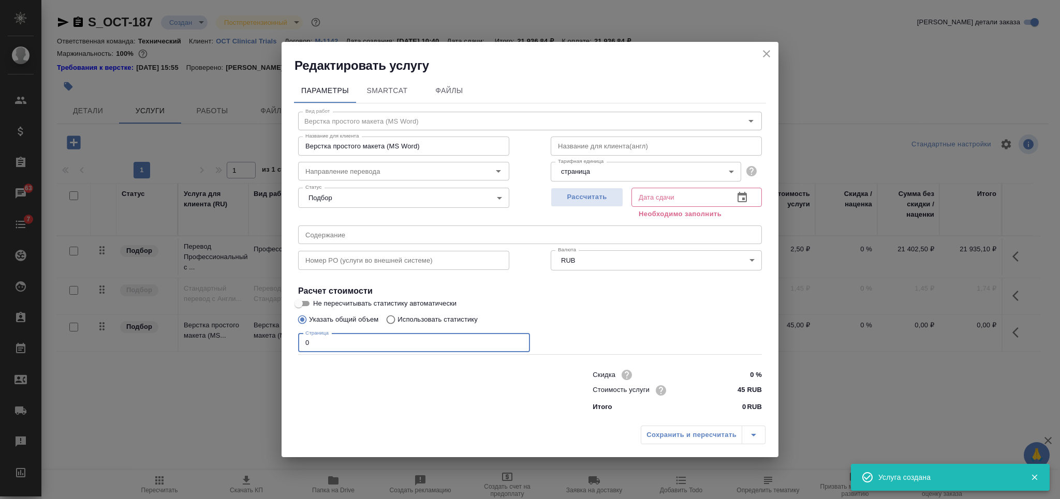
drag, startPoint x: 354, startPoint y: 348, endPoint x: 250, endPoint y: 342, distance: 104.2
click at [250, 342] on div "Редактировать услугу Параметры SmartCat Файлы Вид работ Верстка простого макета…" at bounding box center [530, 249] width 1060 height 499
type input "39"
click at [578, 192] on span "Рассчитать" at bounding box center [586, 197] width 61 height 12
type input "02.10.2025 12:45"
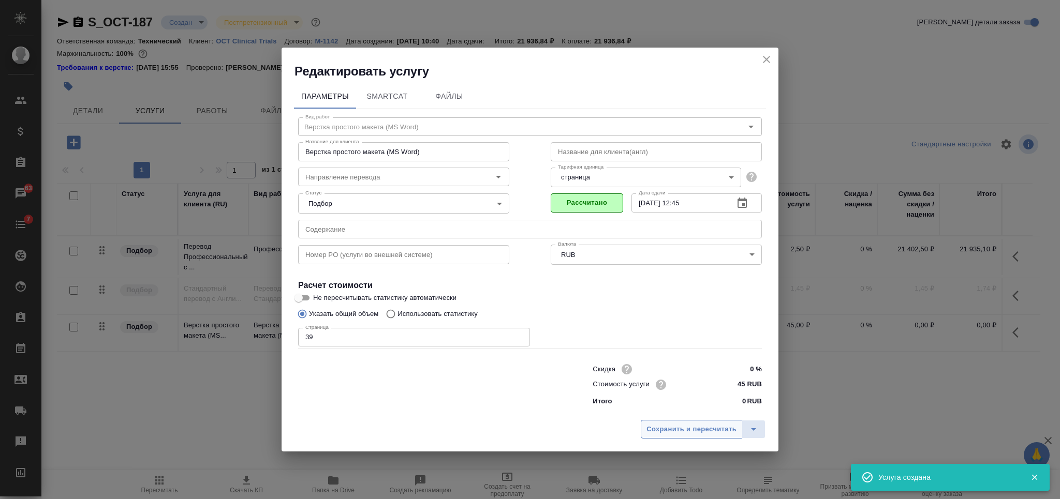
click at [669, 426] on span "Сохранить и пересчитать" at bounding box center [691, 430] width 90 height 12
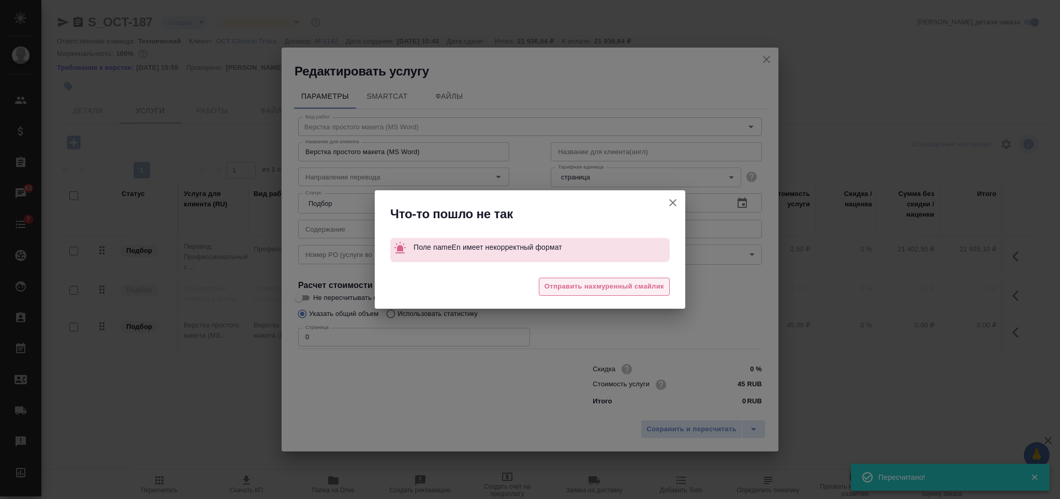
click at [613, 287] on span "Отправить нахмуренный смайлик" at bounding box center [604, 287] width 120 height 12
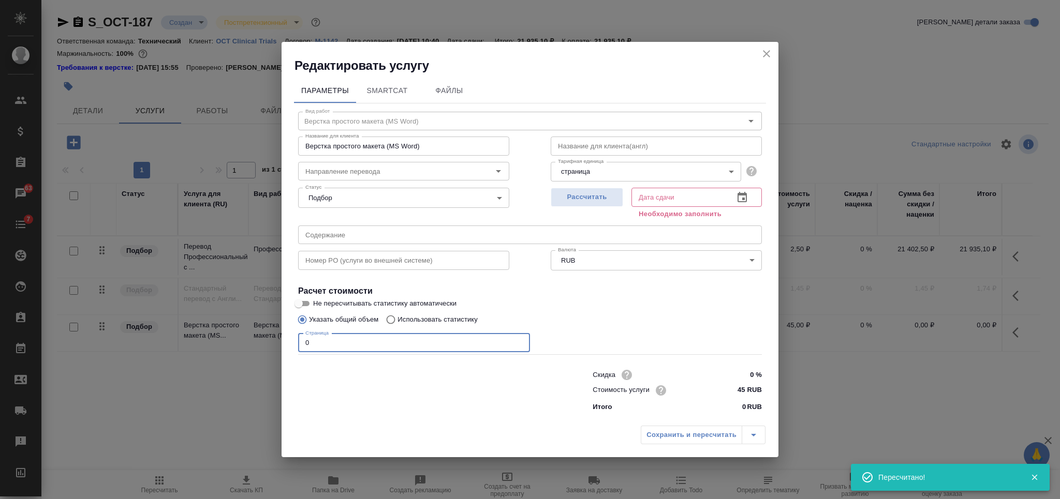
drag, startPoint x: 326, startPoint y: 346, endPoint x: 297, endPoint y: 346, distance: 29.5
click at [297, 346] on div "Вид работ Верстка простого макета (MS Word) Вид работ Название для клиента Верс…" at bounding box center [530, 260] width 472 height 313
type input "39"
click at [580, 140] on input "text" at bounding box center [656, 146] width 211 height 19
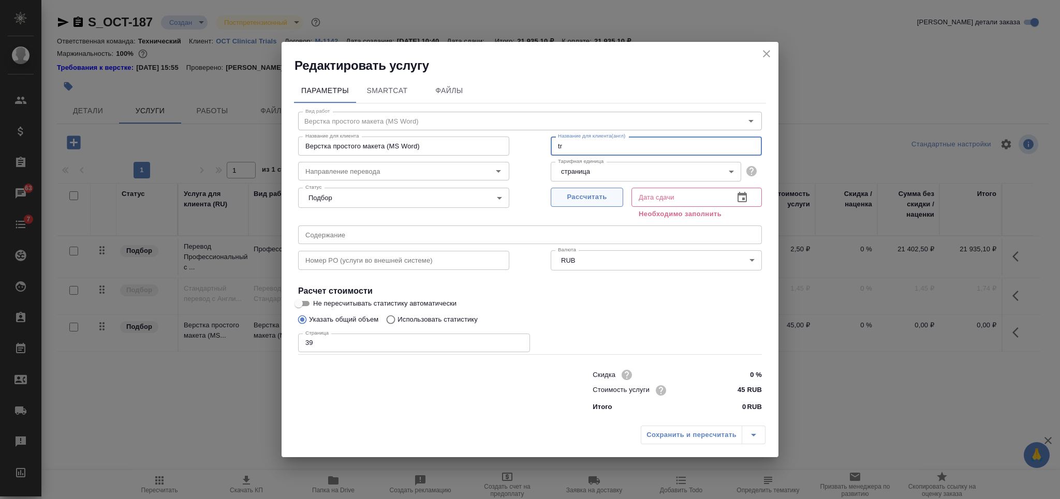
type input "tr"
click at [599, 201] on span "Рассчитать" at bounding box center [586, 197] width 61 height 12
type input "02.10.2025 12:46"
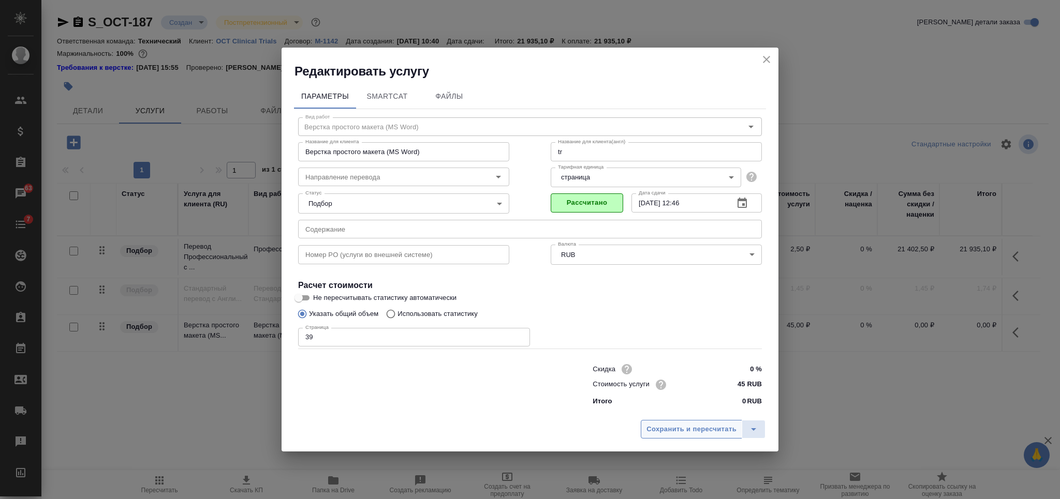
click at [675, 425] on span "Сохранить и пересчитать" at bounding box center [691, 430] width 90 height 12
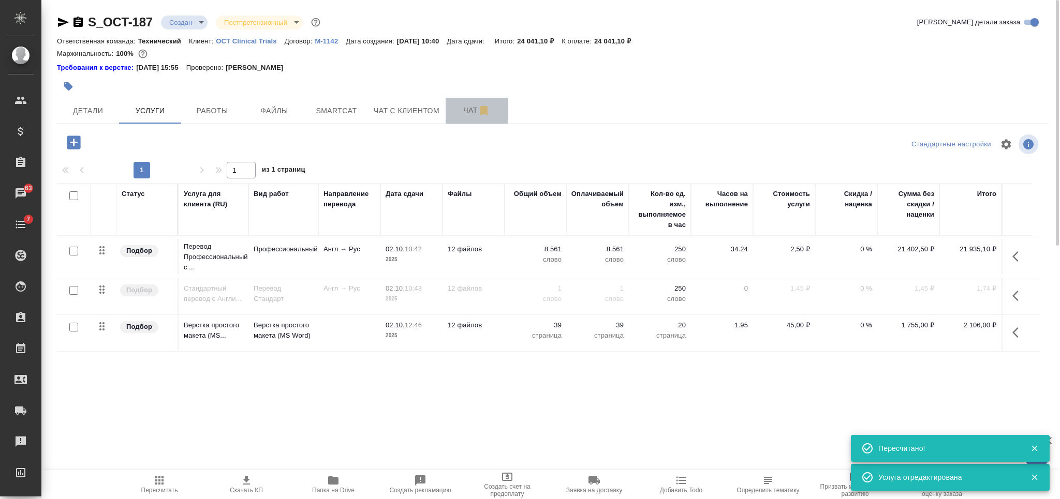
click at [464, 106] on span "Чат" at bounding box center [477, 110] width 50 height 13
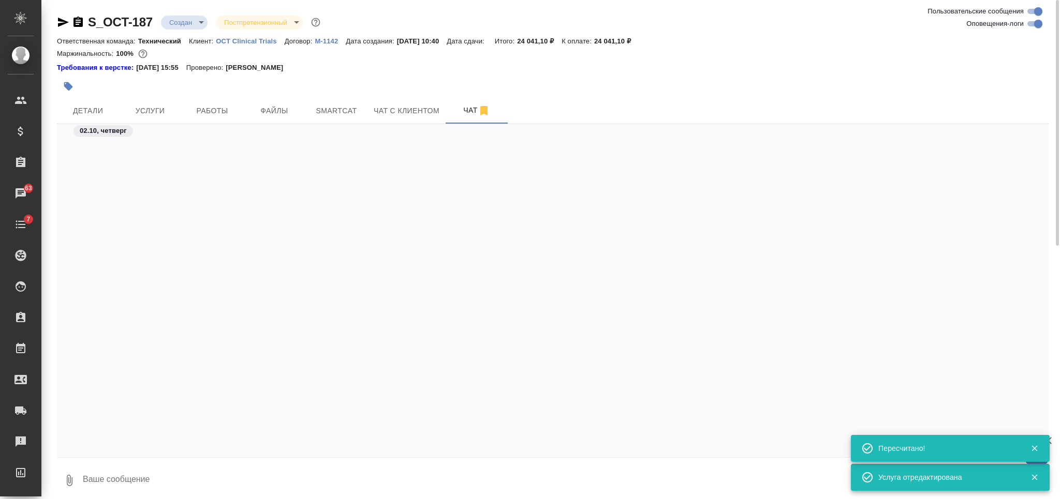
scroll to position [1230, 0]
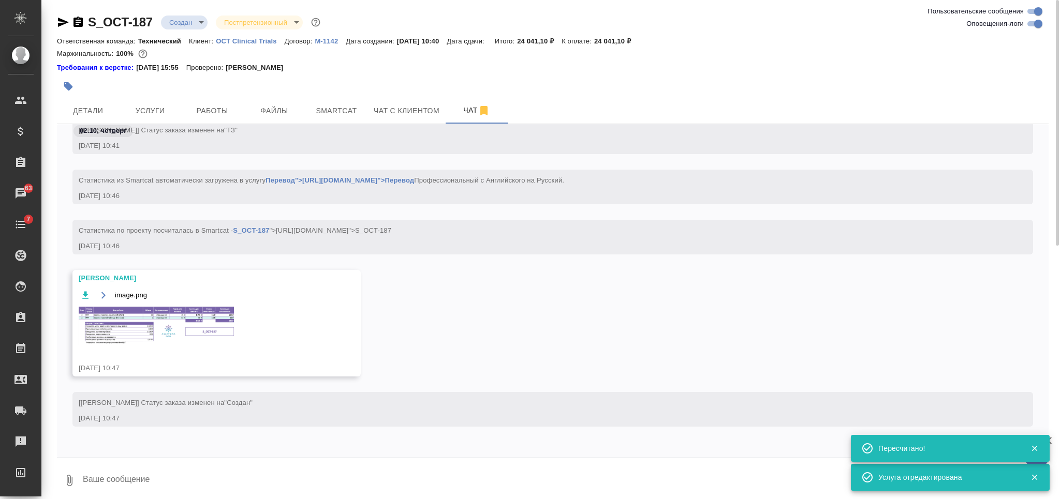
click at [209, 313] on img at bounding box center [156, 326] width 155 height 38
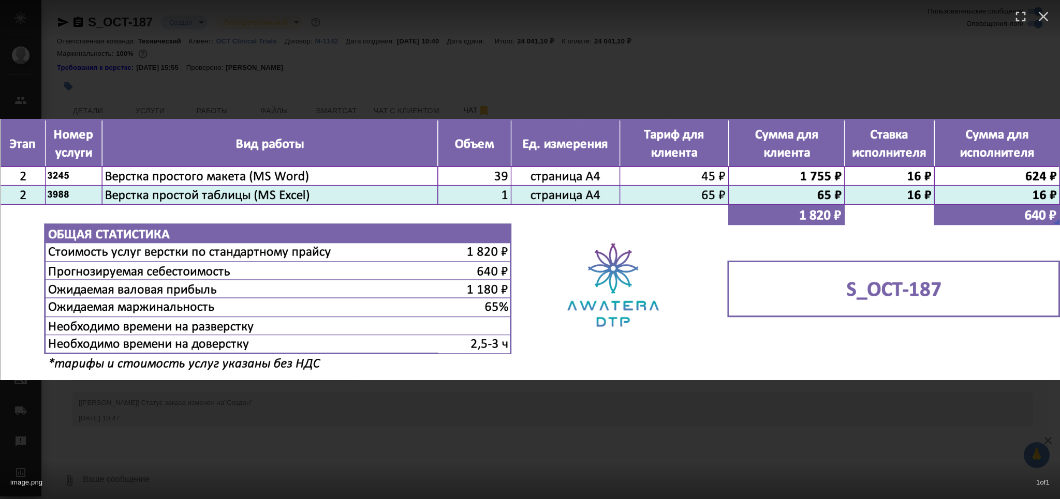
drag, startPoint x: 523, startPoint y: 430, endPoint x: 499, endPoint y: 415, distance: 28.3
click at [523, 429] on div "image.png 1 of 1" at bounding box center [530, 249] width 1060 height 499
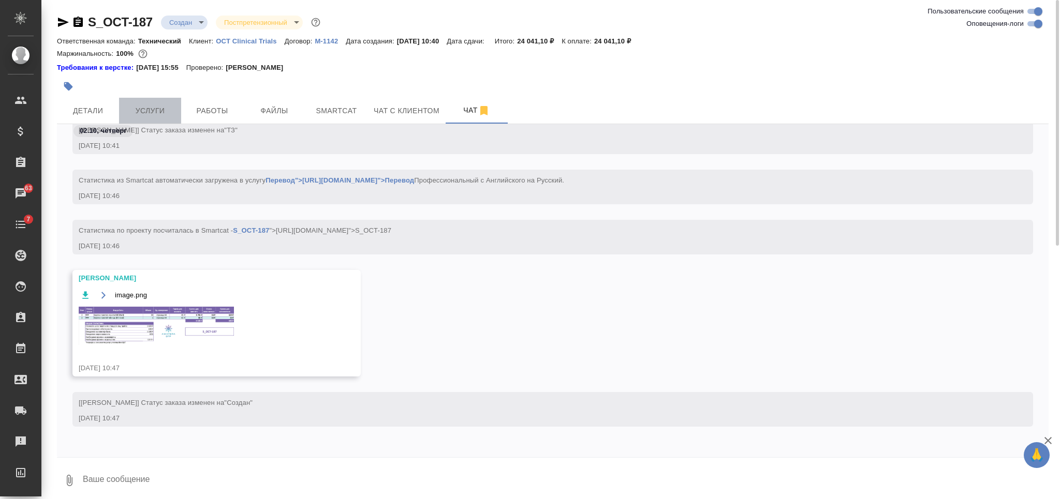
click at [151, 107] on span "Услуги" at bounding box center [150, 111] width 50 height 13
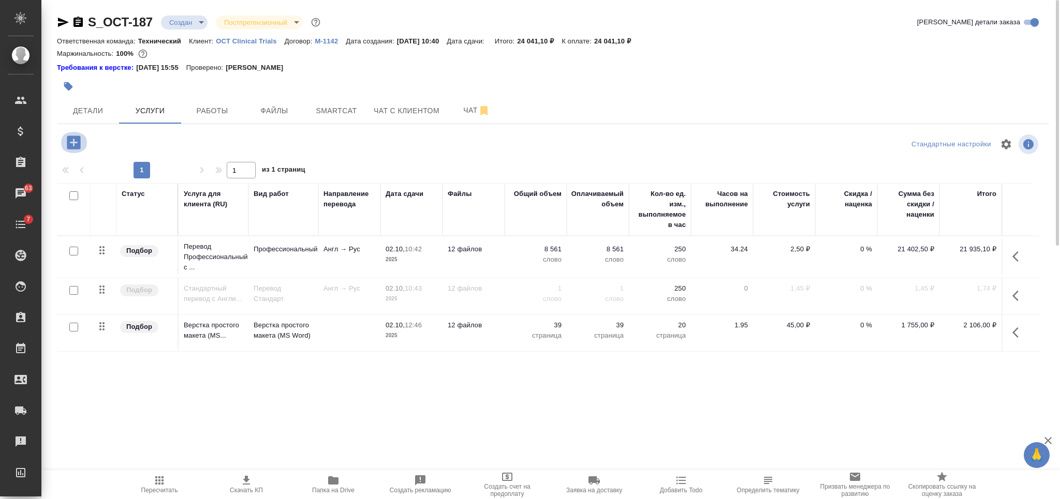
click at [80, 144] on icon "button" at bounding box center [73, 142] width 13 height 13
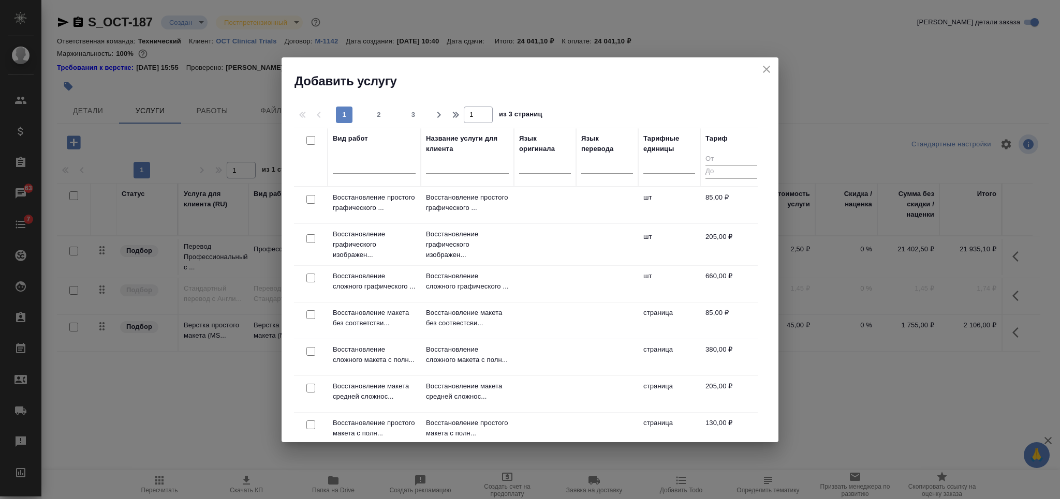
click at [441, 170] on input "text" at bounding box center [467, 166] width 83 height 13
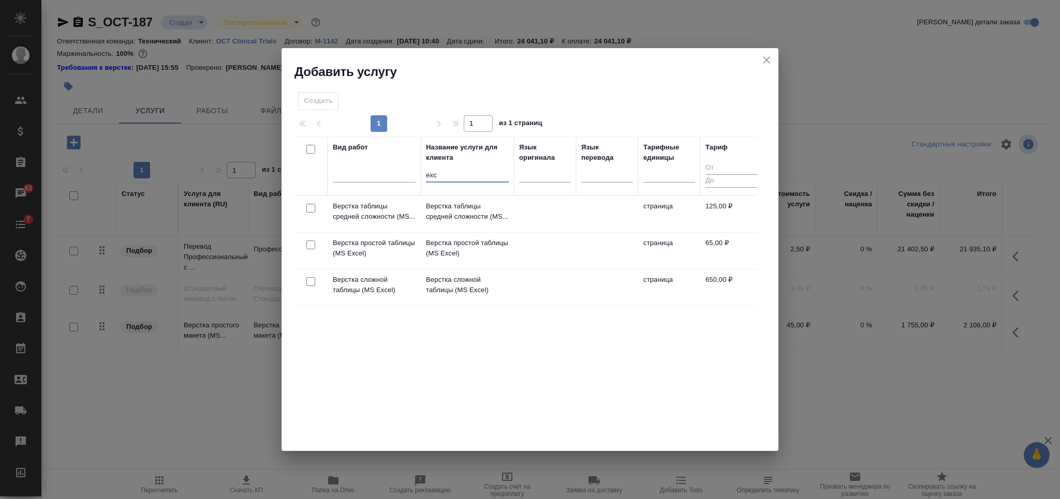
type input "exc"
click at [313, 245] on input "checkbox" at bounding box center [310, 245] width 9 height 9
checkbox input "true"
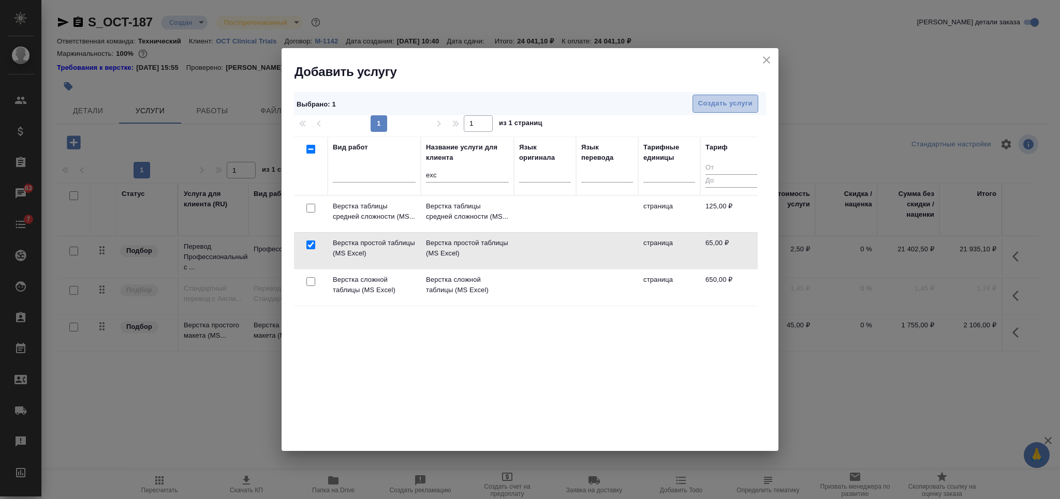
click at [705, 100] on span "Создать услуги" at bounding box center [725, 104] width 54 height 12
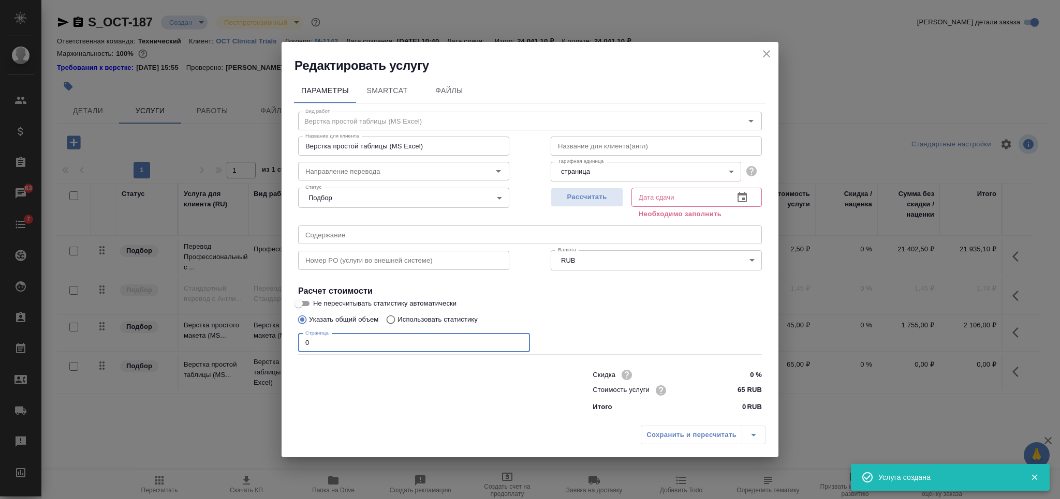
drag, startPoint x: 316, startPoint y: 343, endPoint x: 295, endPoint y: 345, distance: 20.9
click at [295, 345] on div "Вид работ Верстка простой таблицы (MS Excel) Вид работ Название для клиента Вер…" at bounding box center [530, 260] width 472 height 313
type input "1"
click at [607, 188] on button "Рассчитать" at bounding box center [587, 197] width 72 height 19
type input "02.10.2025 10:52"
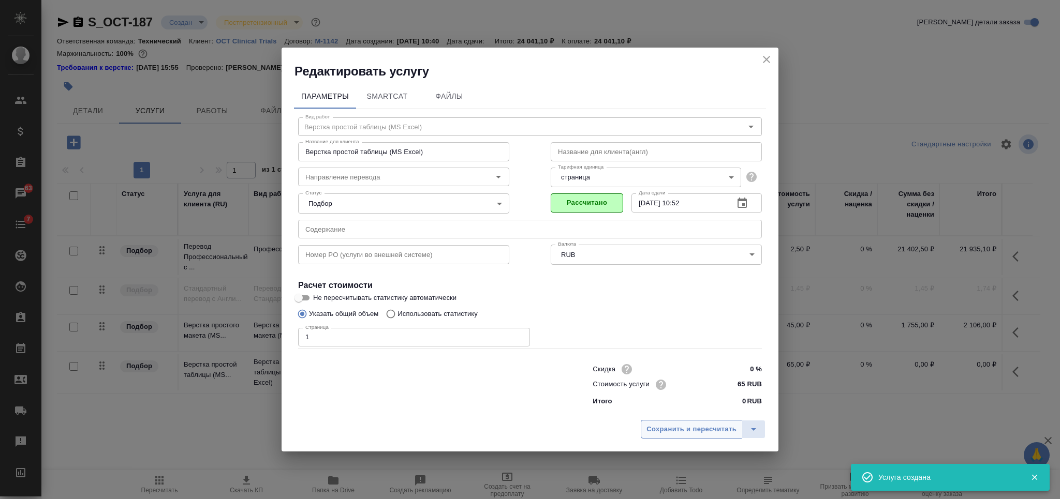
click at [682, 431] on span "Сохранить и пересчитать" at bounding box center [691, 430] width 90 height 12
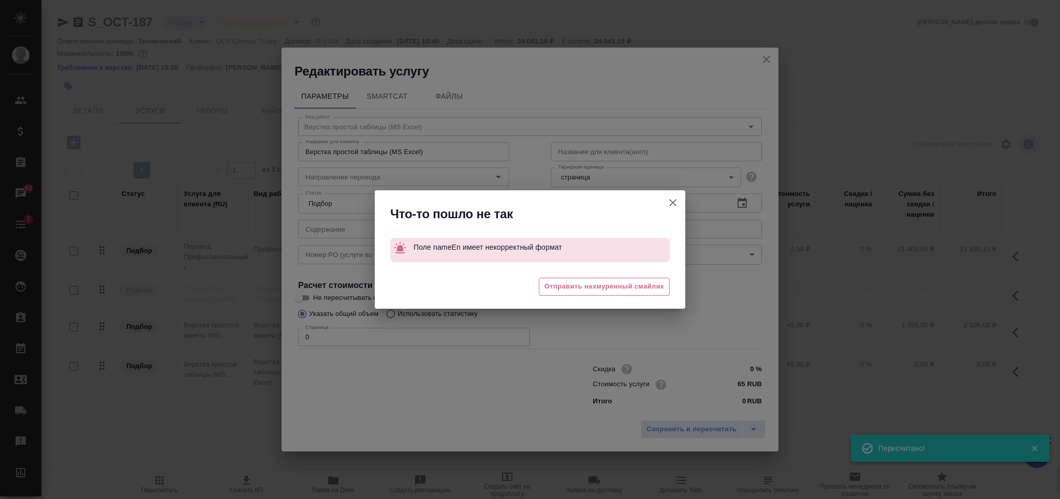
click at [636, 287] on span "Отправить нахмуренный смайлик" at bounding box center [604, 287] width 120 height 12
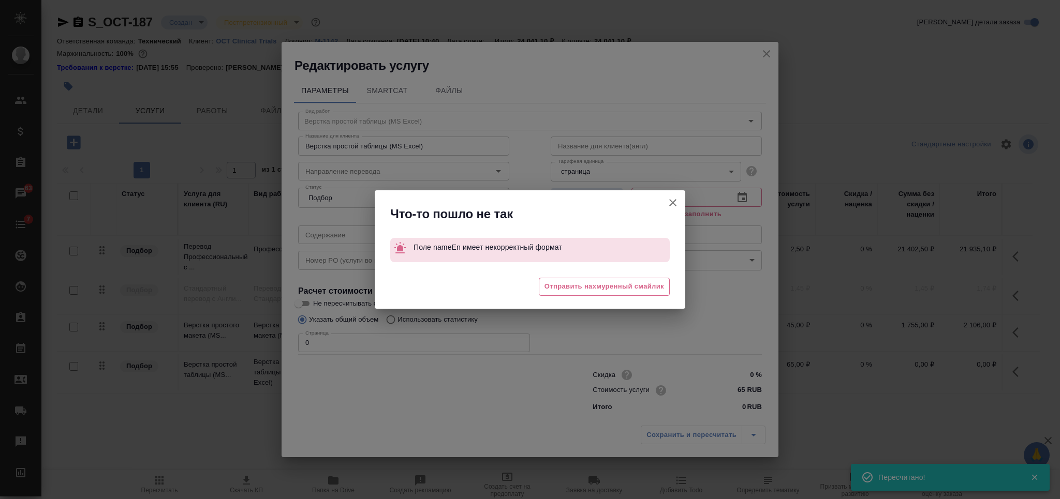
click at [615, 142] on div "Что-то пошло не так Поле nameEn имеет некорректный формат 😔 Отправить нахмуренн…" at bounding box center [530, 249] width 1060 height 499
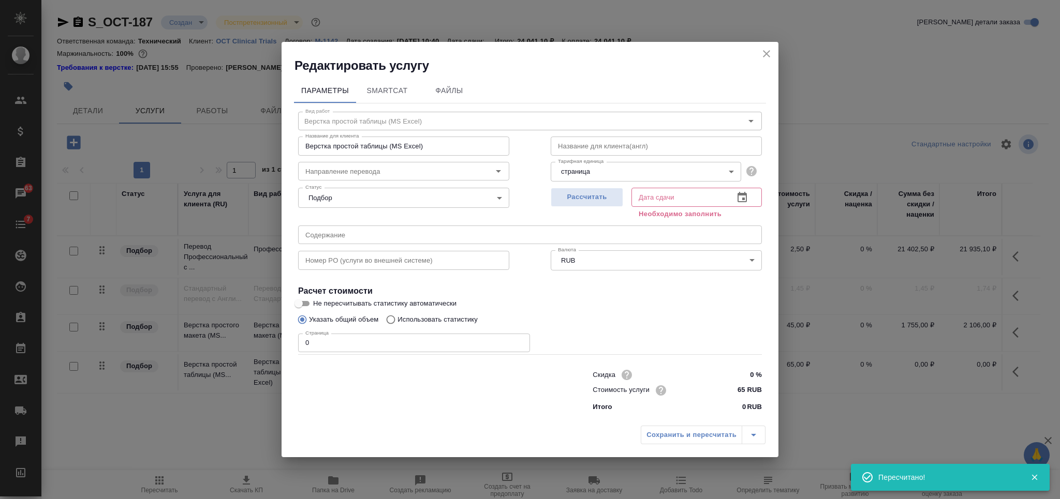
click at [614, 143] on input "text" at bounding box center [656, 146] width 211 height 19
type input "tr"
click at [600, 205] on button "Рассчитать" at bounding box center [587, 197] width 72 height 19
type input "02.10.2025 10:49"
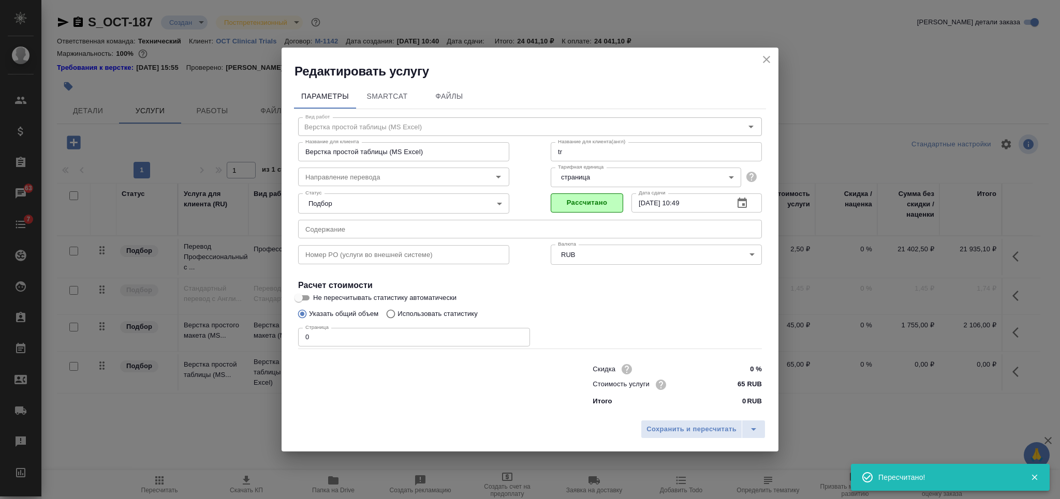
click at [257, 354] on div "Редактировать услугу Параметры SmartCat Файлы Вид работ Верстка простой таблицы…" at bounding box center [530, 249] width 1060 height 499
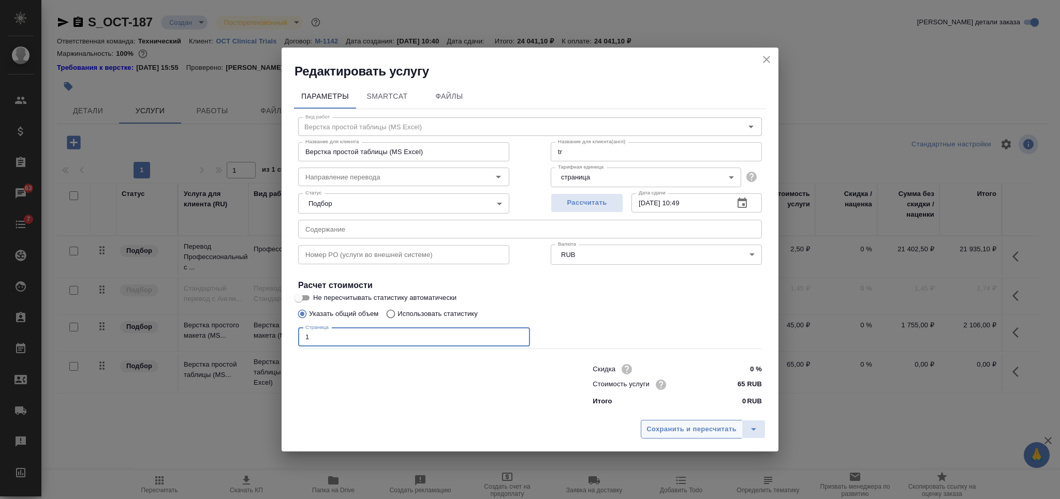
type input "1"
click at [668, 433] on span "Сохранить и пересчитать" at bounding box center [691, 430] width 90 height 12
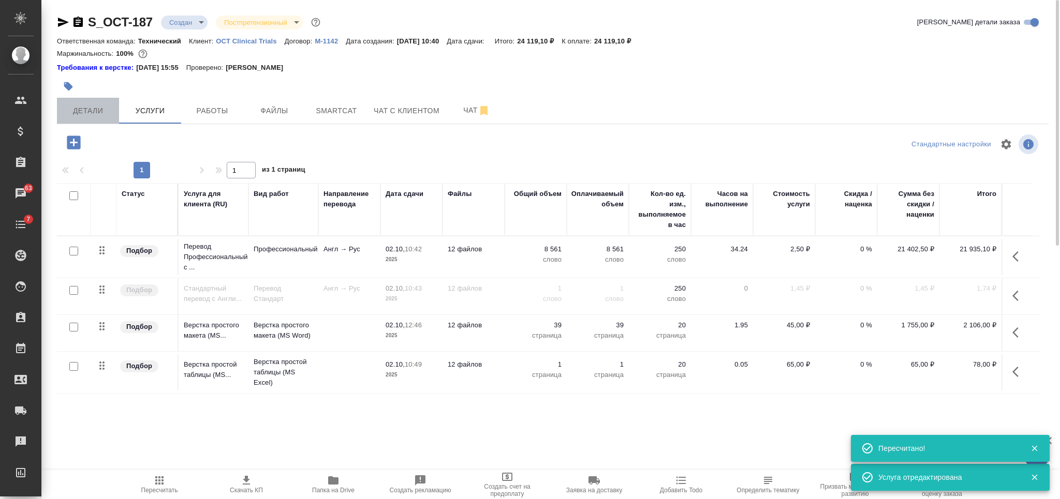
click at [101, 111] on span "Детали" at bounding box center [88, 111] width 50 height 13
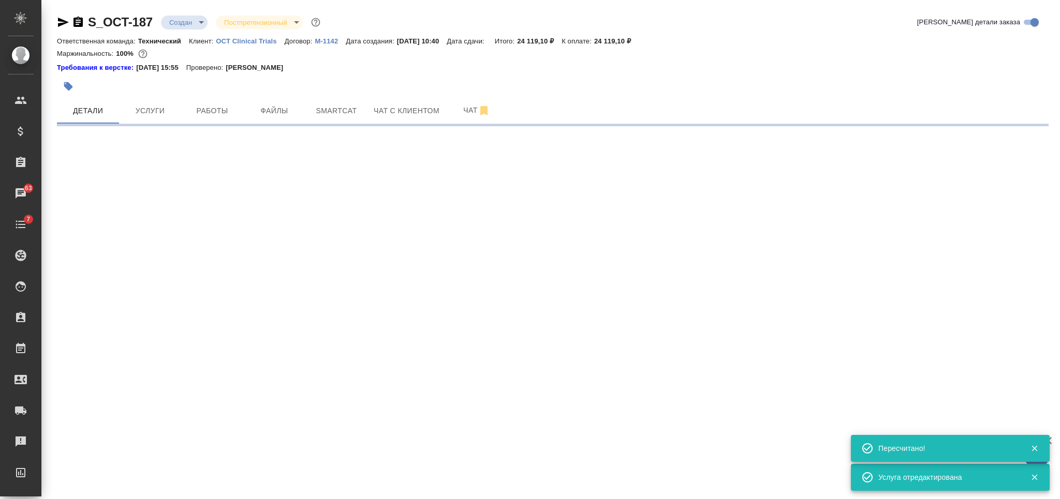
select select "RU"
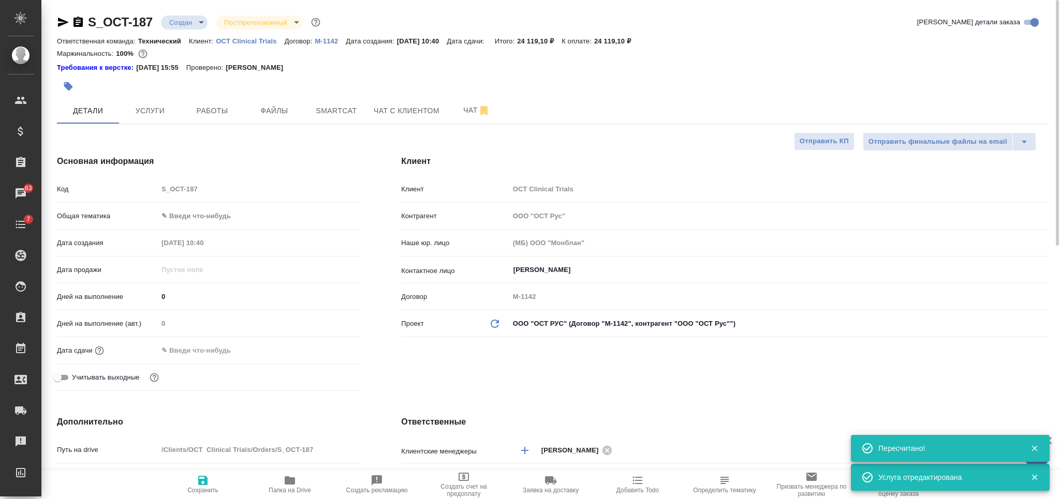
type textarea "x"
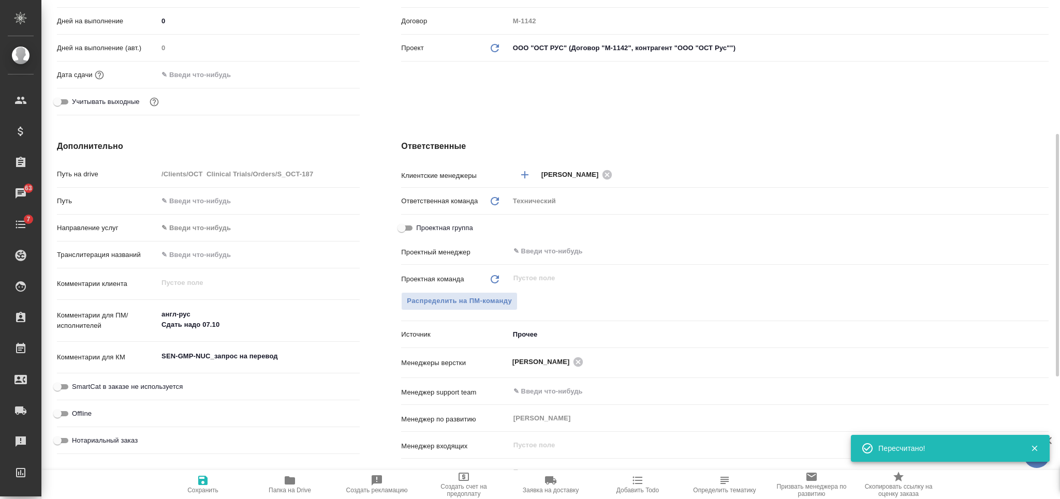
click at [268, 351] on textarea "SEN-GMP-NUC_запрос на перевод" at bounding box center [259, 357] width 202 height 18
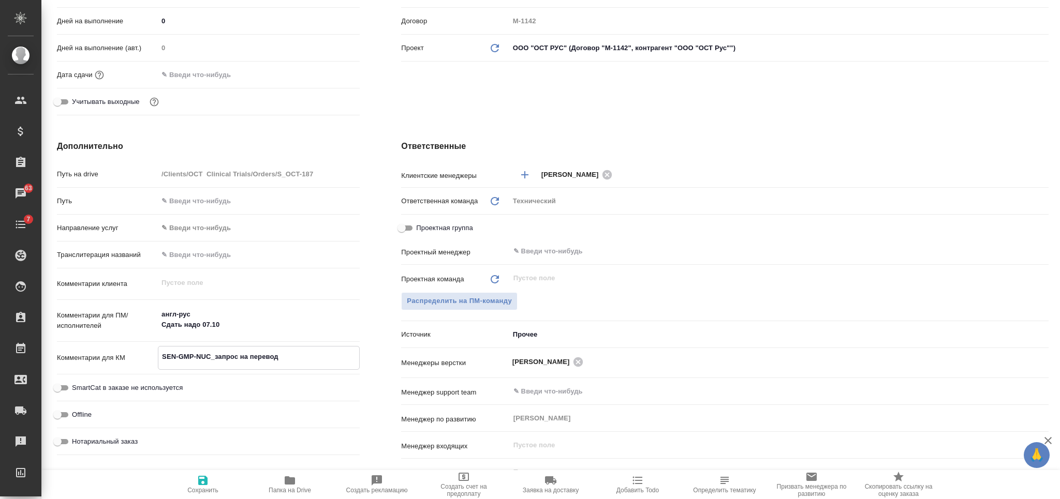
scroll to position [0, 0]
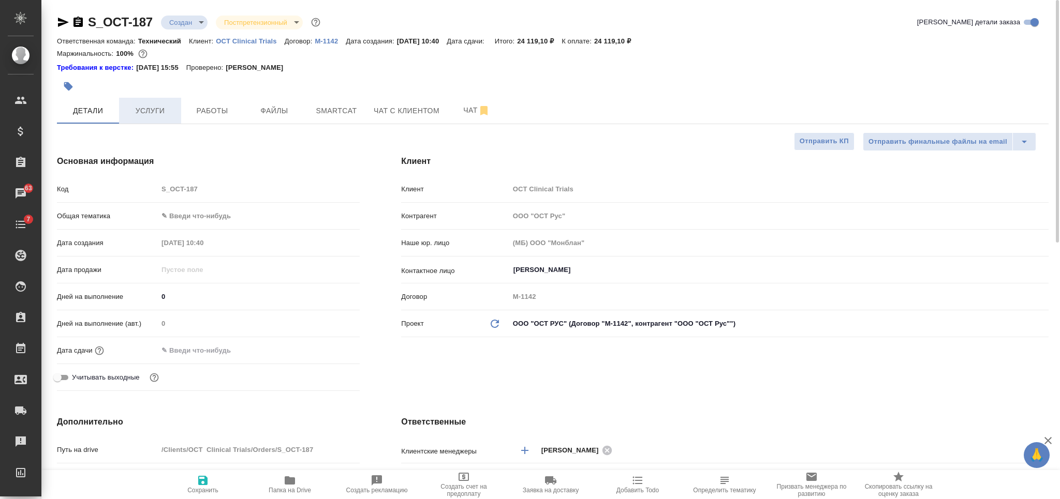
type textarea "x"
click at [176, 116] on button "Услуги" at bounding box center [150, 111] width 62 height 26
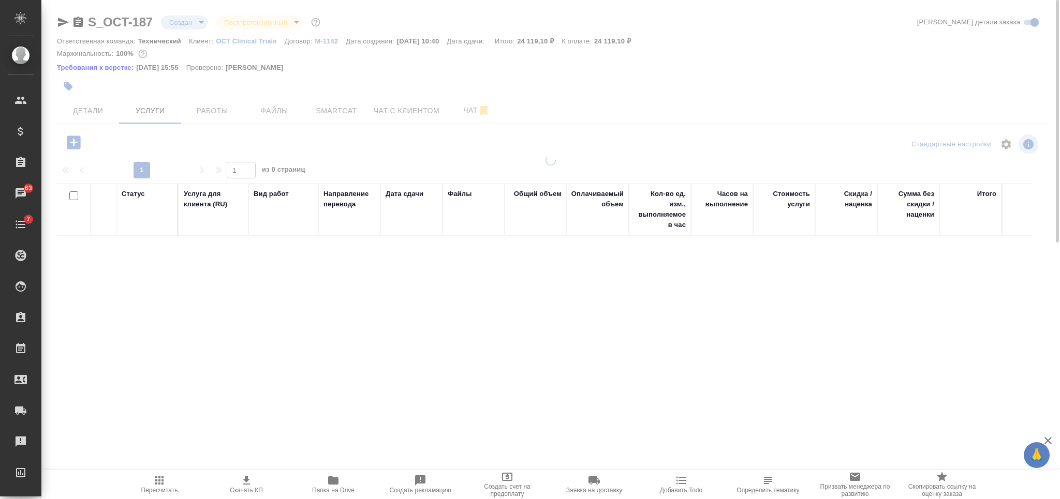
click at [71, 197] on input "checkbox" at bounding box center [73, 195] width 9 height 9
checkbox input "true"
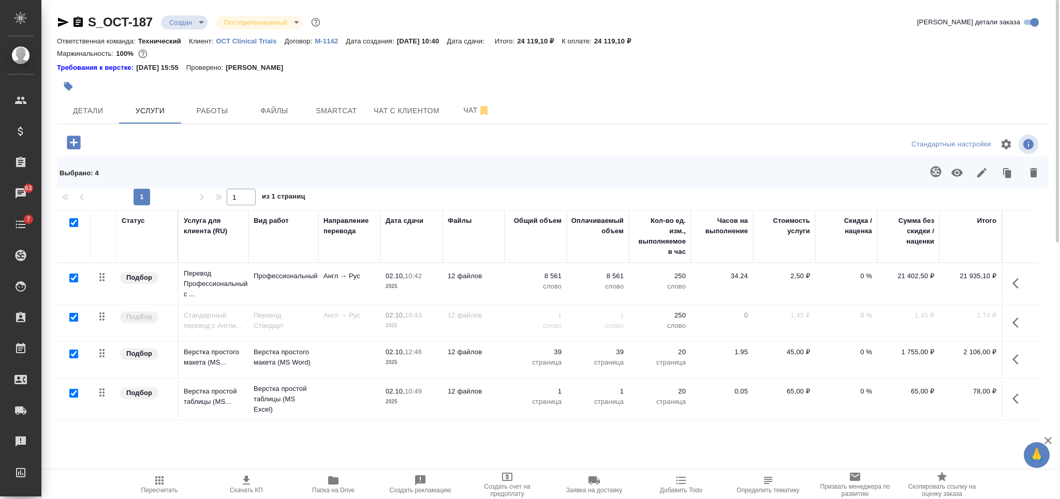
click at [982, 172] on icon "button" at bounding box center [981, 172] width 9 height 9
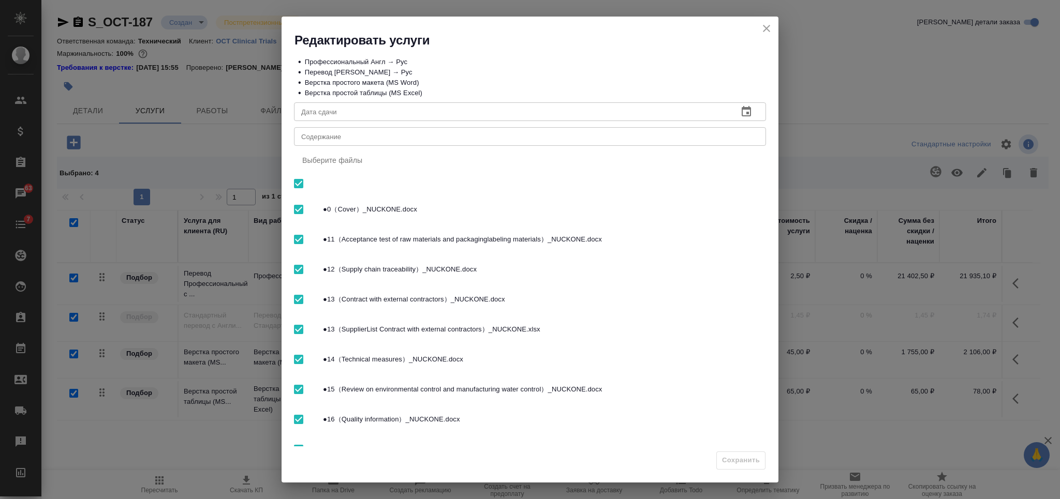
click at [501, 139] on textarea "Содержание" at bounding box center [529, 137] width 457 height 8
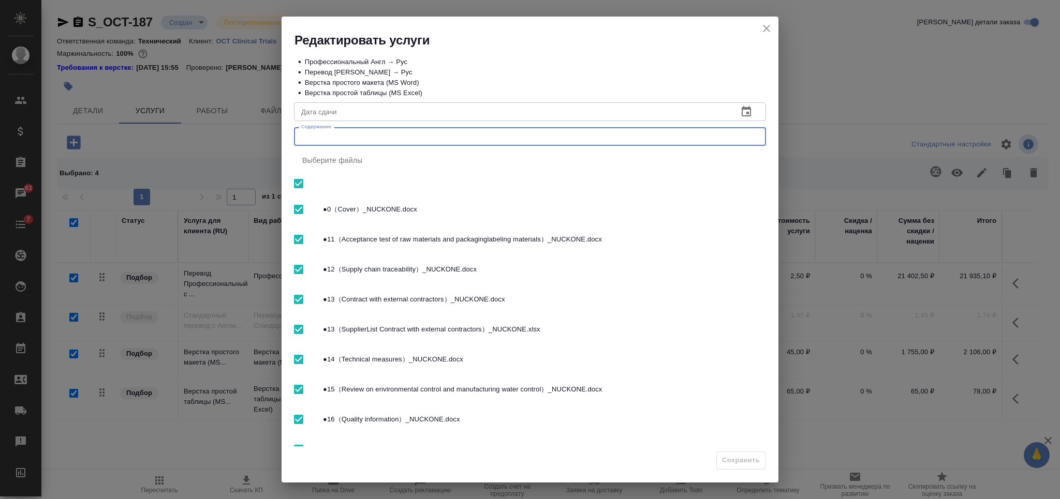
paste textarea "SEN-GMP-NUC_запрос на перевод"
type textarea "SEN-GMP-NUC_запрос на перевод"
click at [747, 459] on span "Сохранить" at bounding box center [741, 461] width 38 height 12
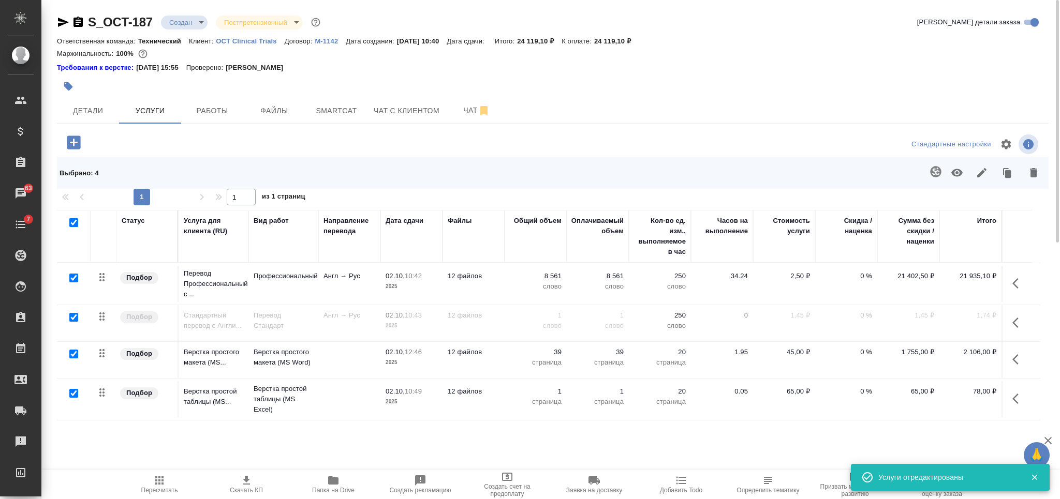
click at [243, 484] on icon "button" at bounding box center [246, 480] width 7 height 9
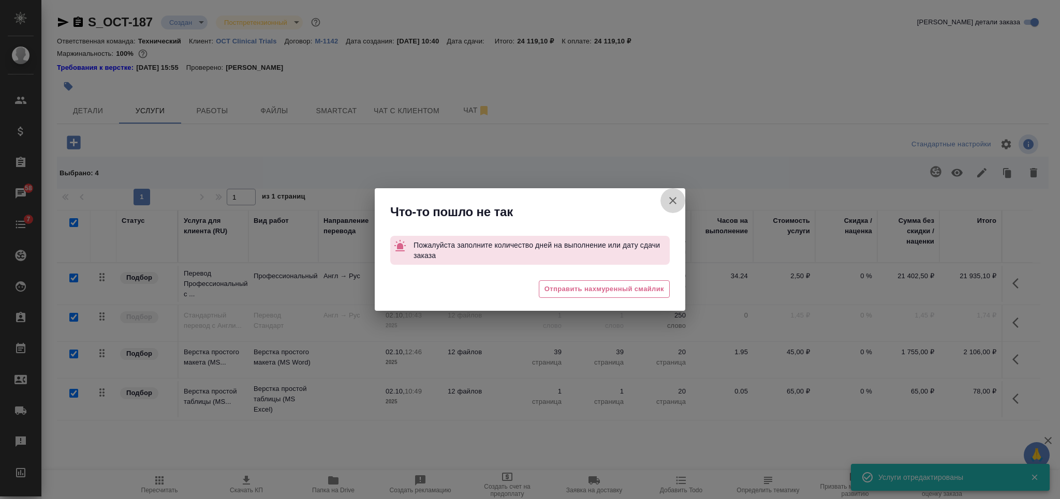
click at [670, 202] on icon "button" at bounding box center [673, 201] width 12 height 12
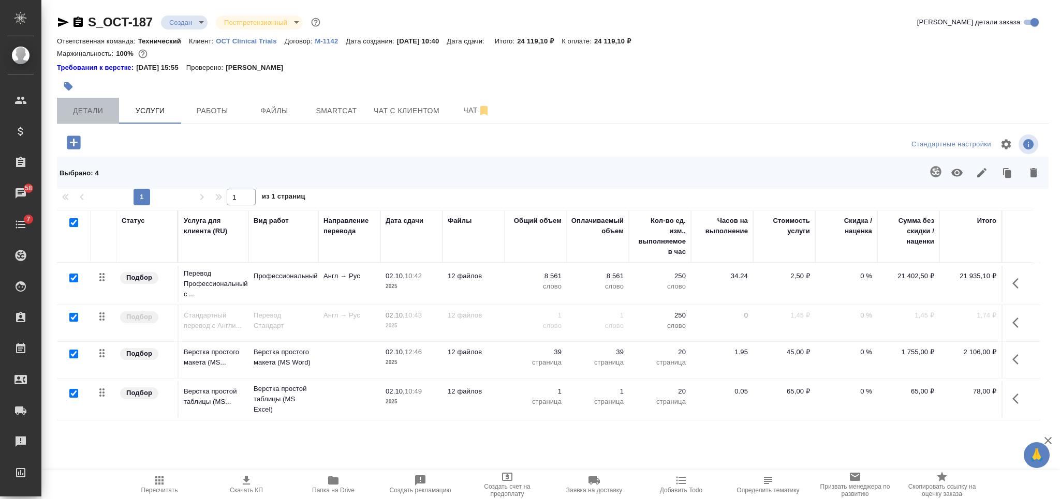
click at [104, 108] on span "Детали" at bounding box center [88, 111] width 50 height 13
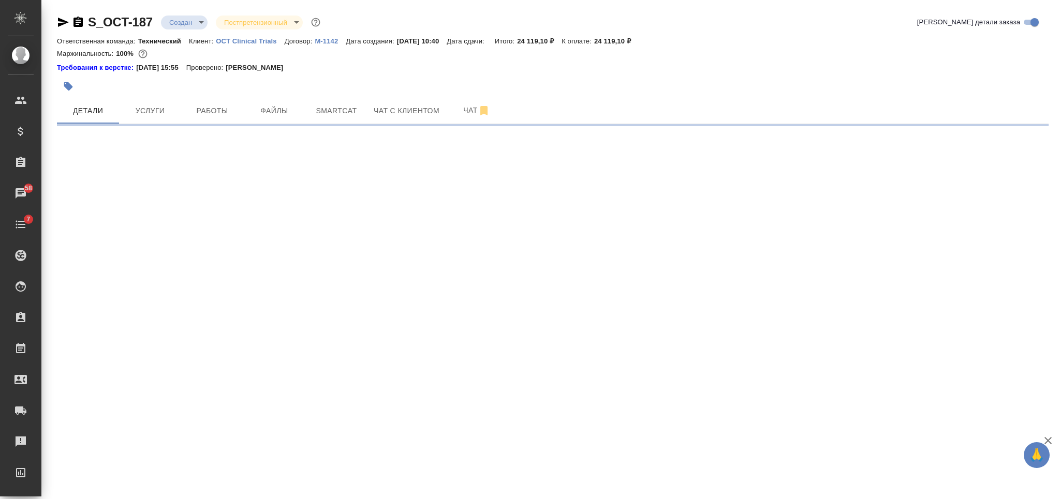
select select "RU"
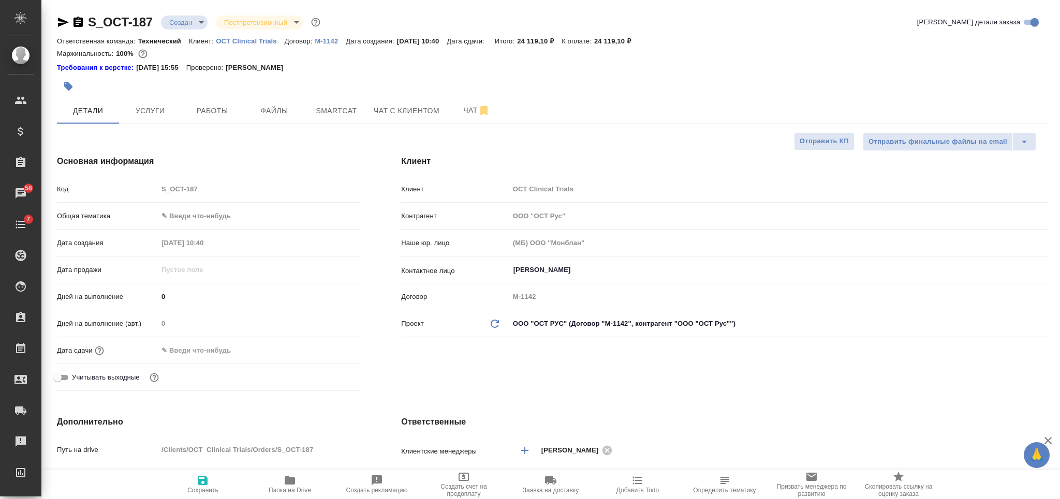
type textarea "x"
click at [193, 481] on span "Сохранить" at bounding box center [203, 485] width 75 height 20
type textarea "x"
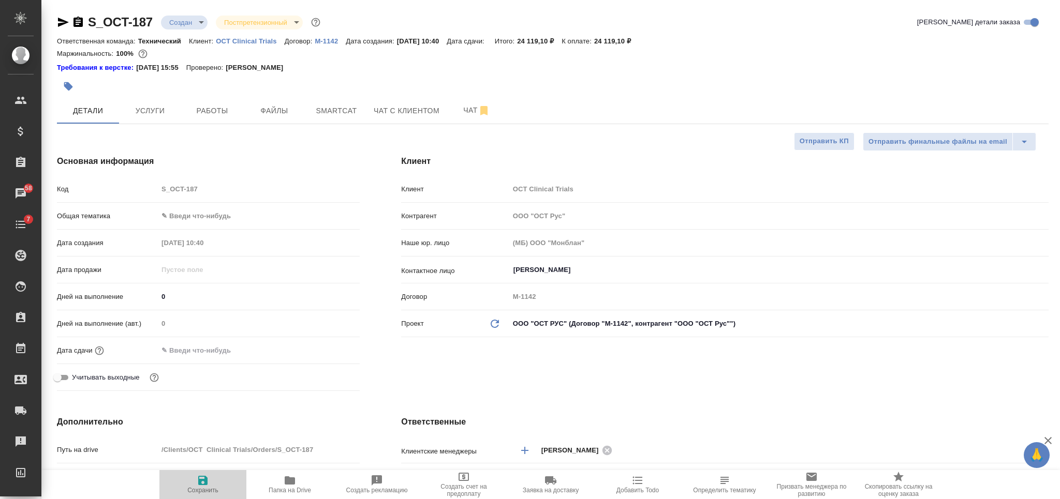
type textarea "x"
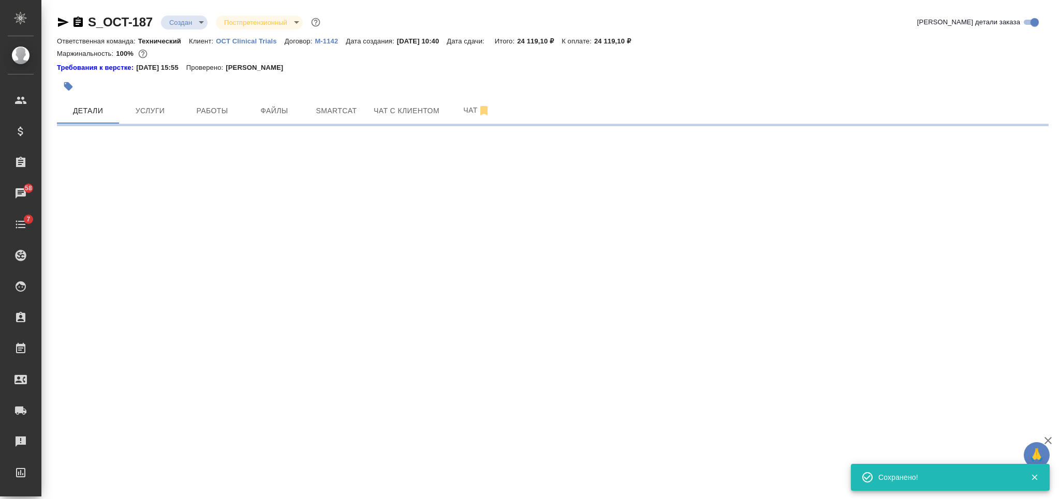
select select "RU"
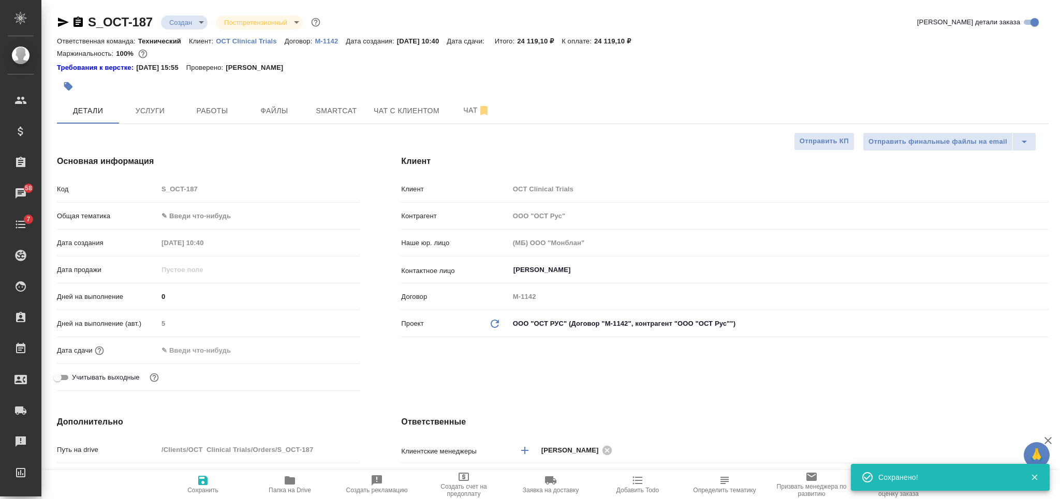
type textarea "x"
click at [156, 100] on button "Услуги" at bounding box center [150, 111] width 62 height 26
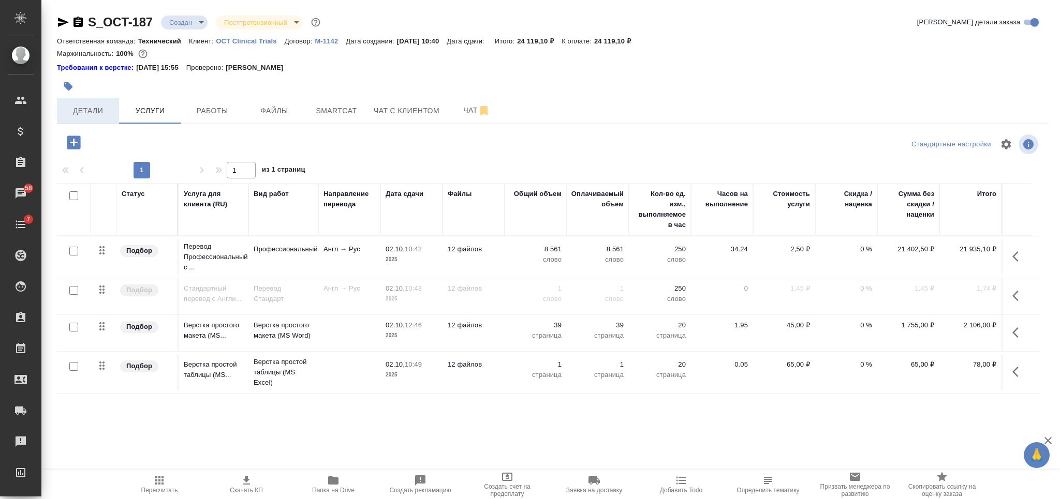
click at [93, 105] on span "Детали" at bounding box center [88, 111] width 50 height 13
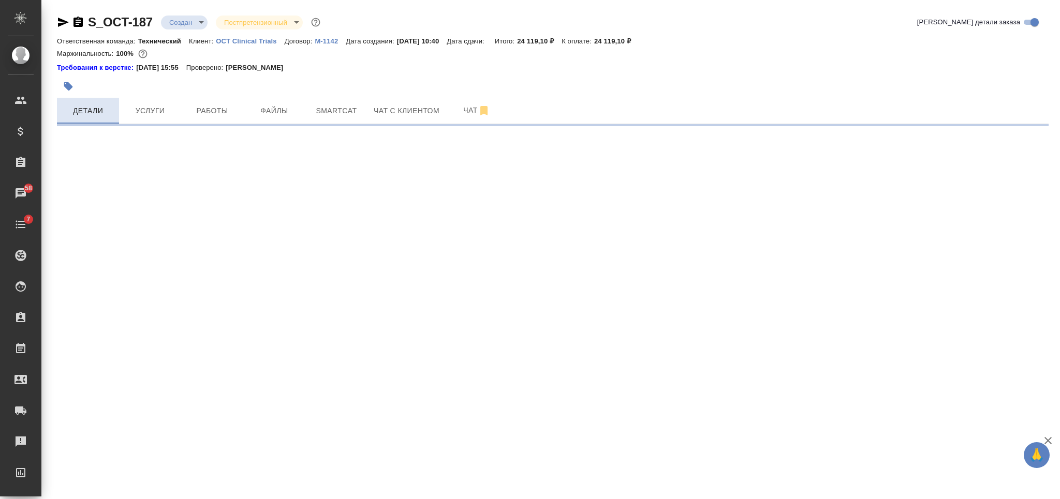
select select "RU"
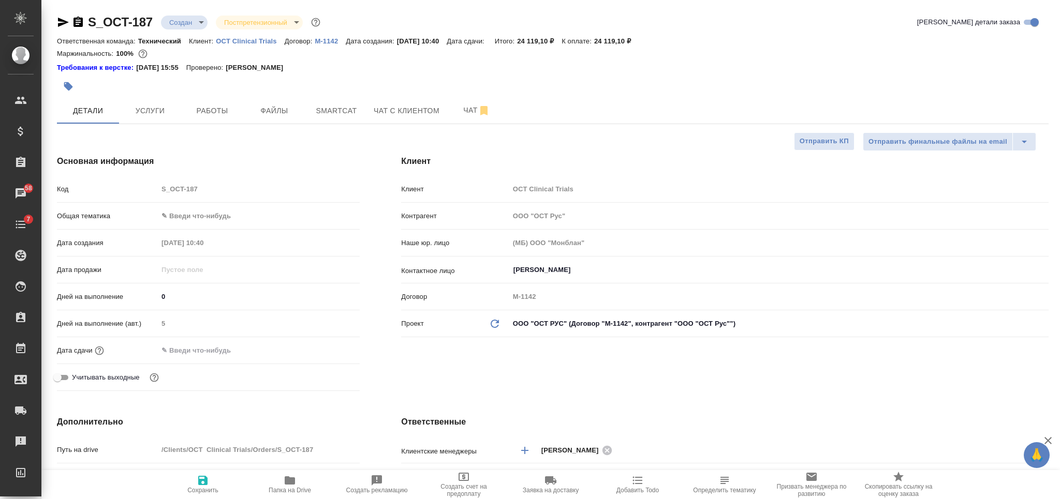
type textarea "x"
drag, startPoint x: 170, startPoint y: 298, endPoint x: 140, endPoint y: 293, distance: 30.4
click at [140, 293] on div "Дней на выполнение 0" at bounding box center [208, 297] width 303 height 18
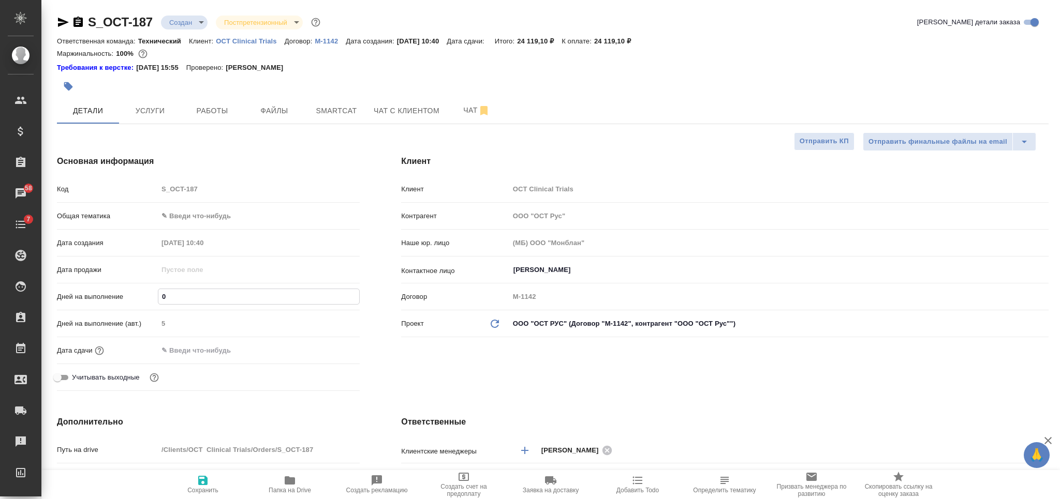
type input "3"
type textarea "x"
type input "3"
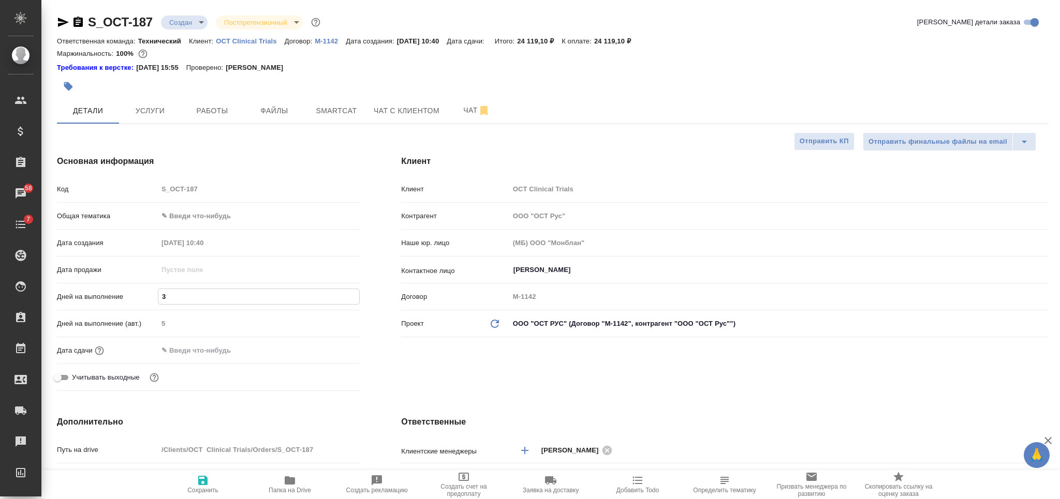
click at [208, 486] on icon "button" at bounding box center [203, 481] width 12 height 12
type textarea "x"
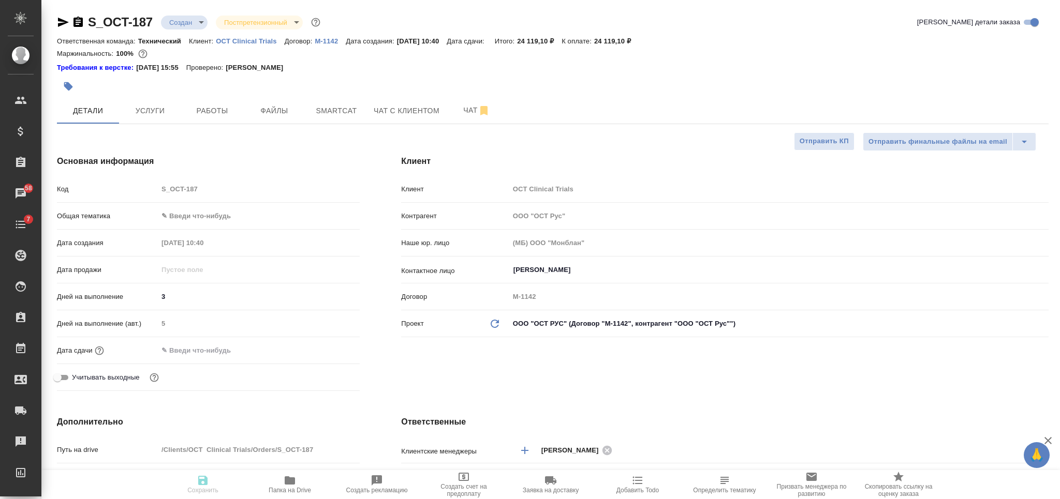
type textarea "x"
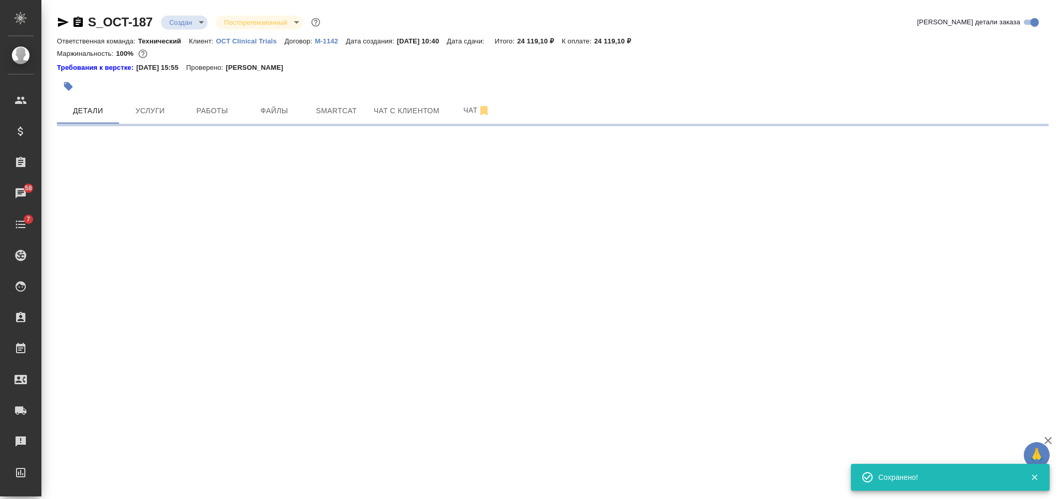
select select "RU"
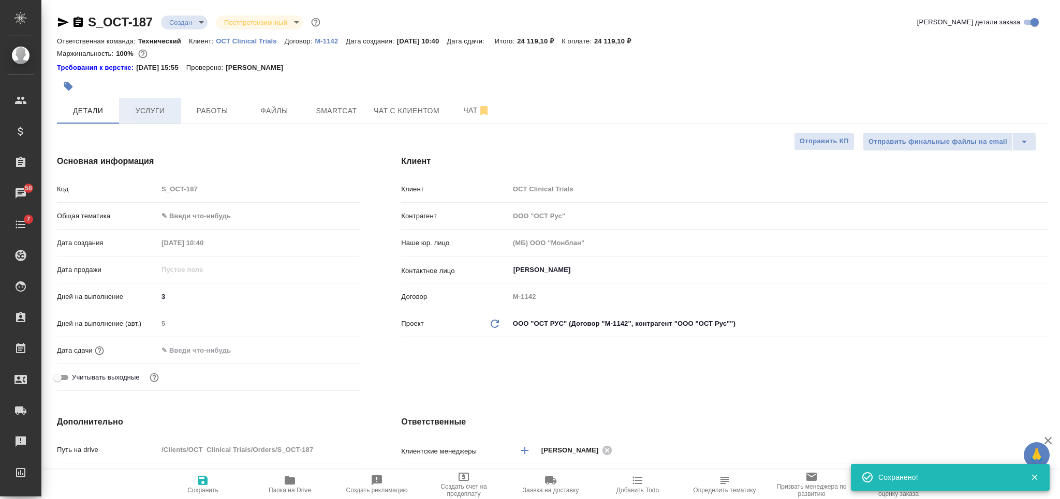
type textarea "x"
click at [148, 112] on span "Услуги" at bounding box center [150, 111] width 50 height 13
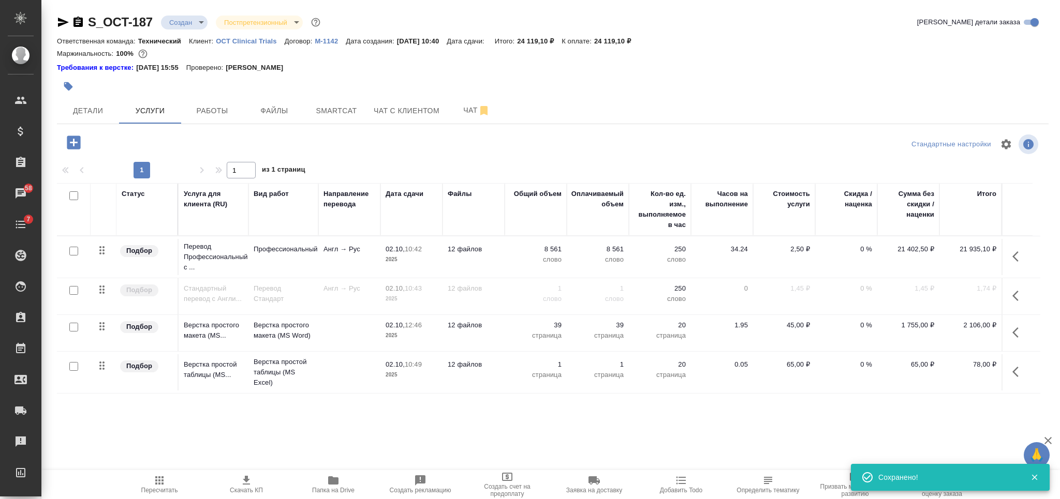
click at [512, 253] on p "8 561" at bounding box center [536, 249] width 52 height 10
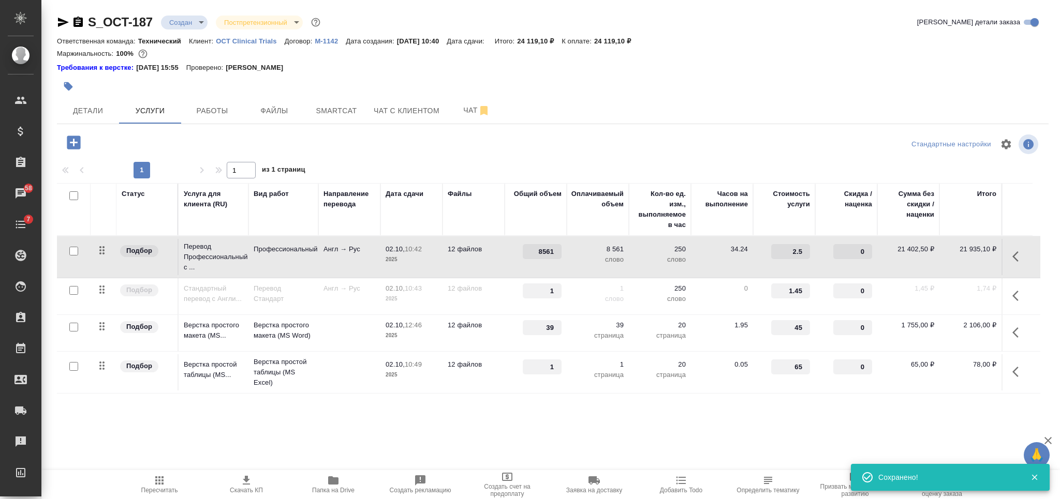
click at [512, 253] on div "8561" at bounding box center [536, 251] width 52 height 15
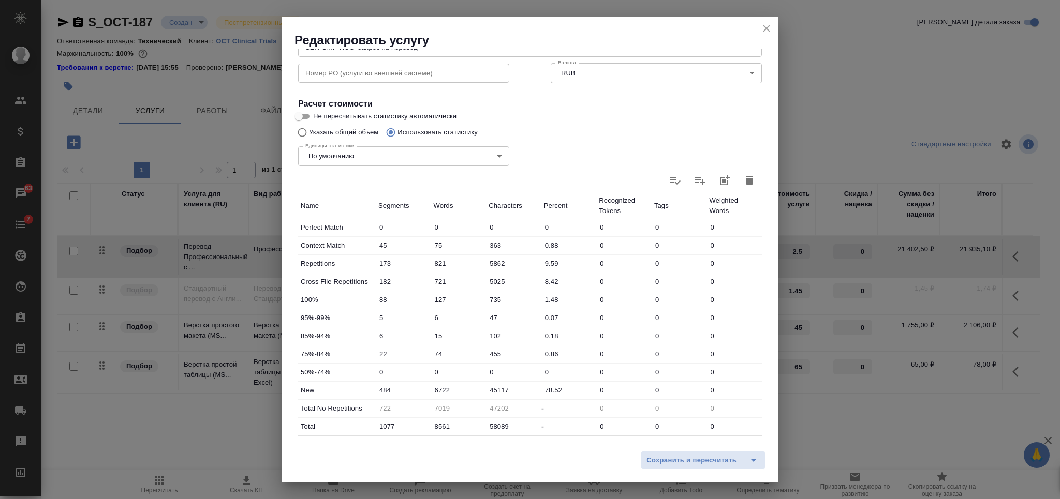
scroll to position [207, 0]
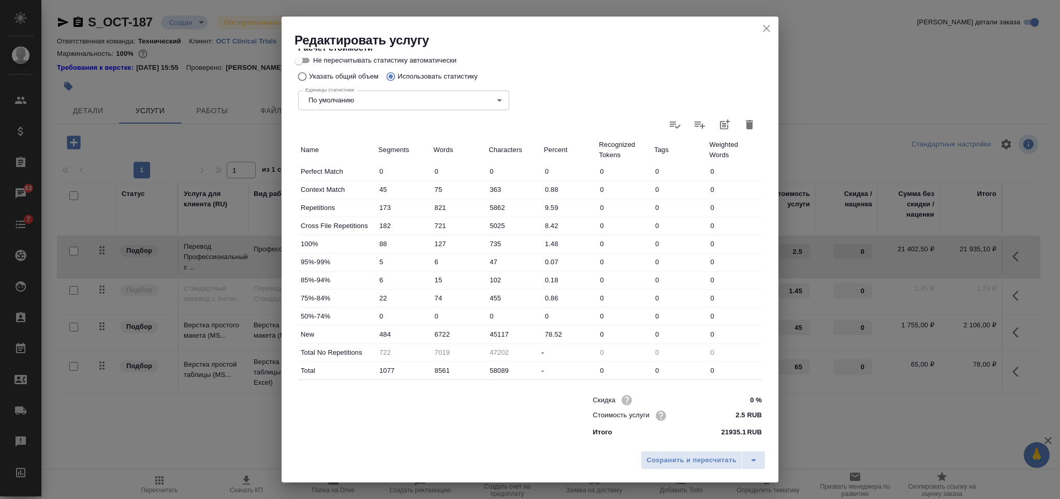
click at [765, 29] on icon "close" at bounding box center [766, 28] width 7 height 7
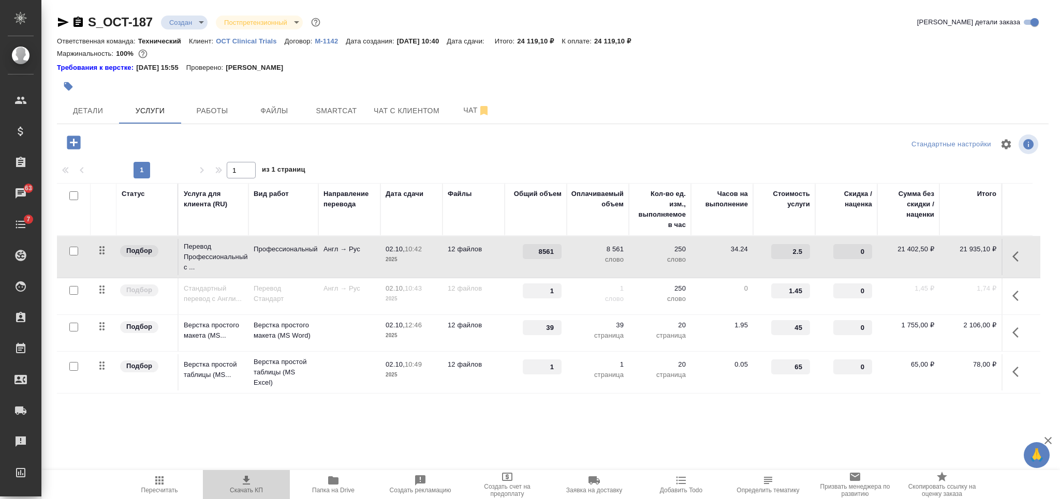
click at [255, 491] on span "Скачать КП" at bounding box center [246, 490] width 33 height 7
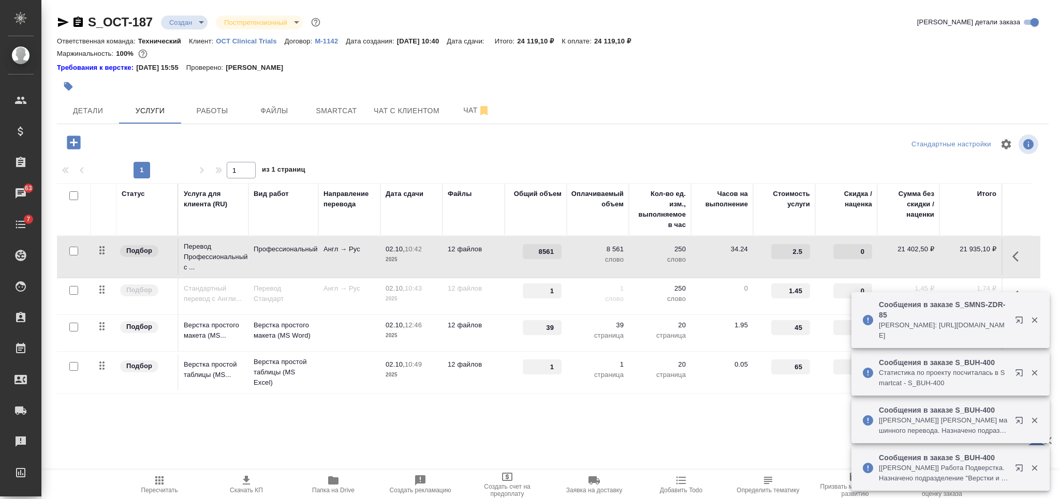
drag, startPoint x: 76, startPoint y: 193, endPoint x: 155, endPoint y: 186, distance: 79.5
click at [78, 194] on div at bounding box center [71, 196] width 18 height 14
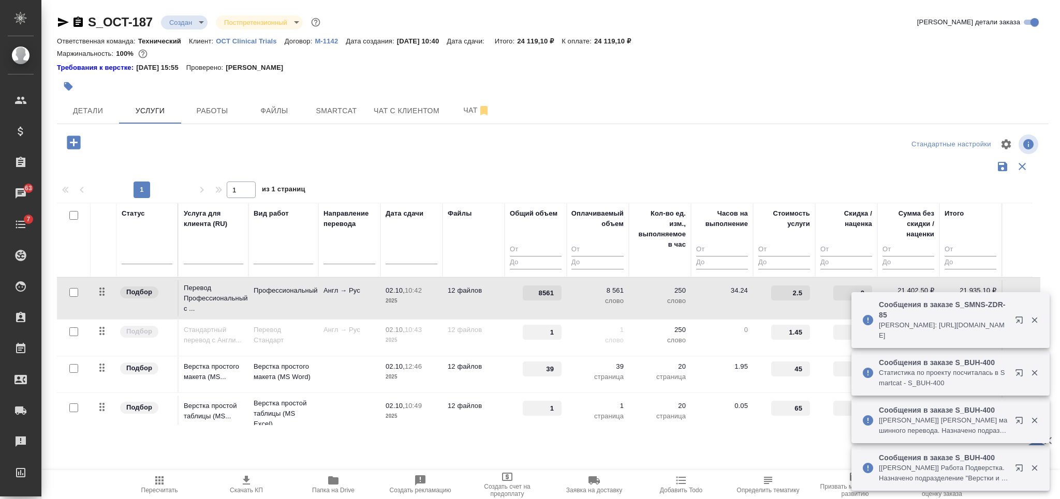
drag, startPoint x: 73, startPoint y: 216, endPoint x: 517, endPoint y: 218, distance: 444.0
click at [73, 217] on input "checkbox" at bounding box center [73, 215] width 9 height 9
checkbox input "true"
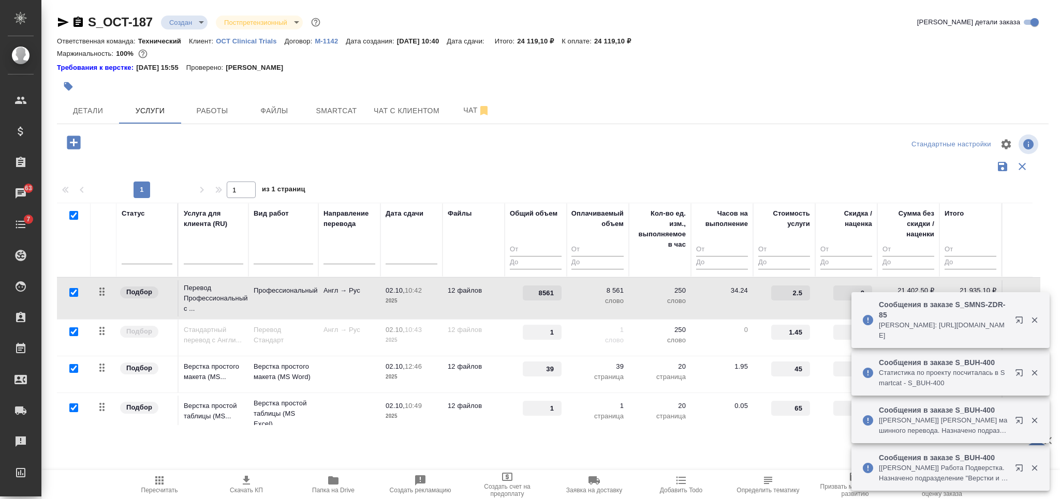
checkbox input "true"
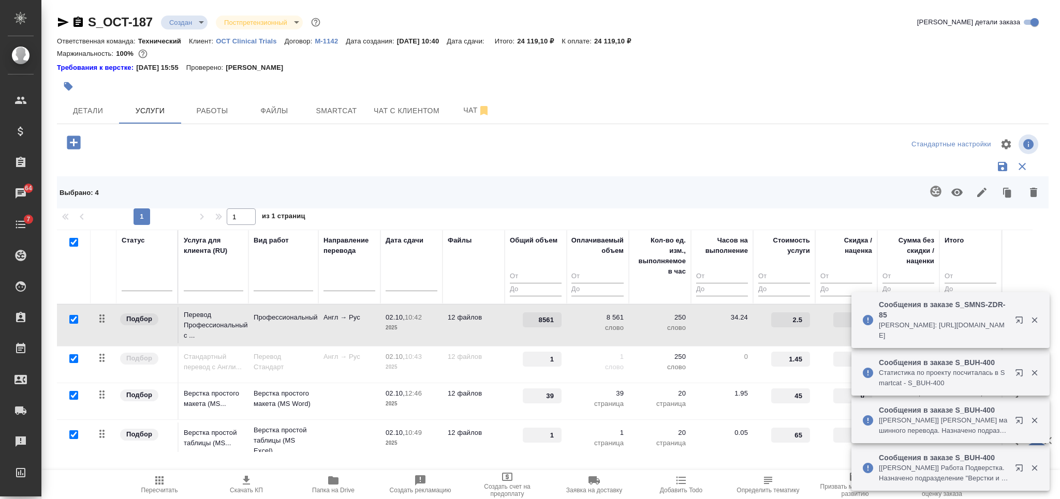
click at [978, 192] on icon "button" at bounding box center [981, 192] width 12 height 12
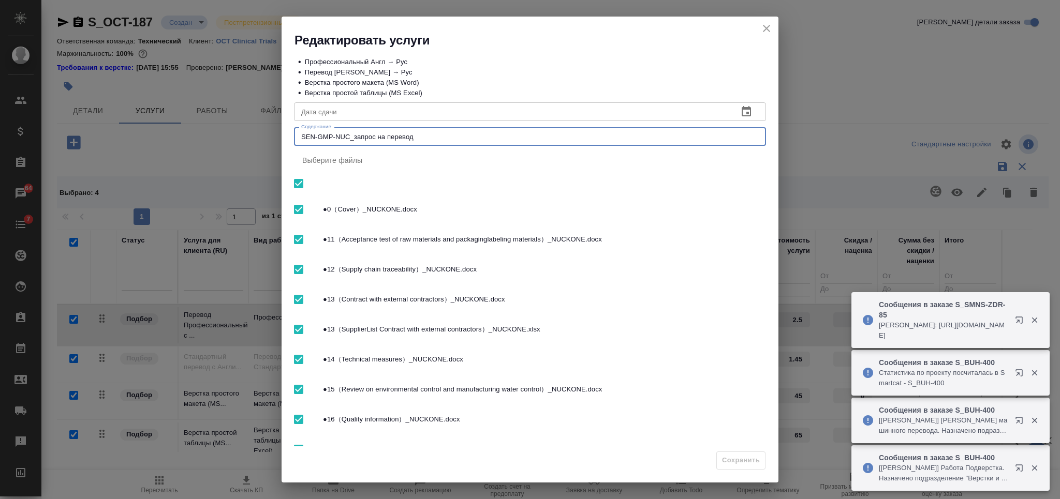
click at [527, 137] on textarea "SEN-GMP-NUC_запрос на перевод" at bounding box center [529, 137] width 457 height 8
click at [766, 27] on icon "close" at bounding box center [766, 28] width 7 height 7
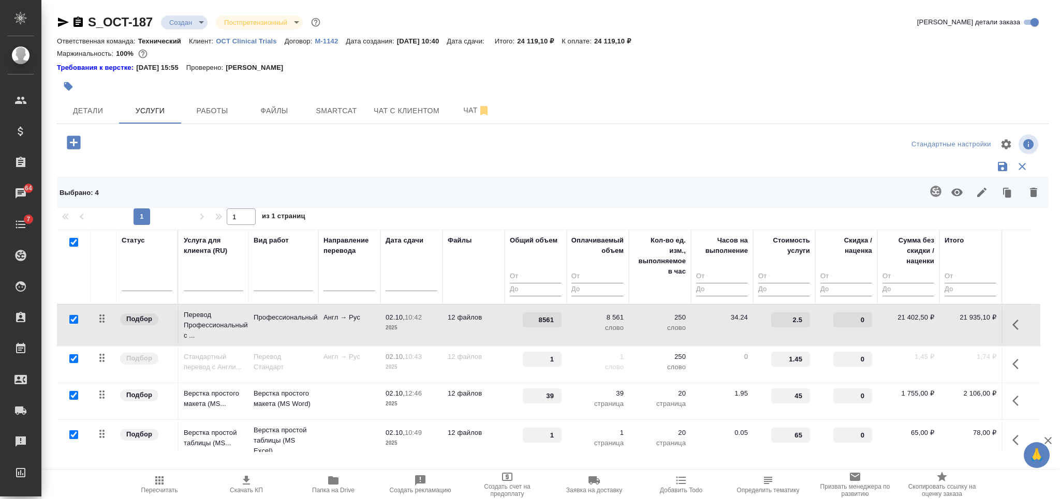
click at [82, 23] on icon "button" at bounding box center [77, 22] width 9 height 10
click at [332, 485] on icon "button" at bounding box center [333, 481] width 10 height 8
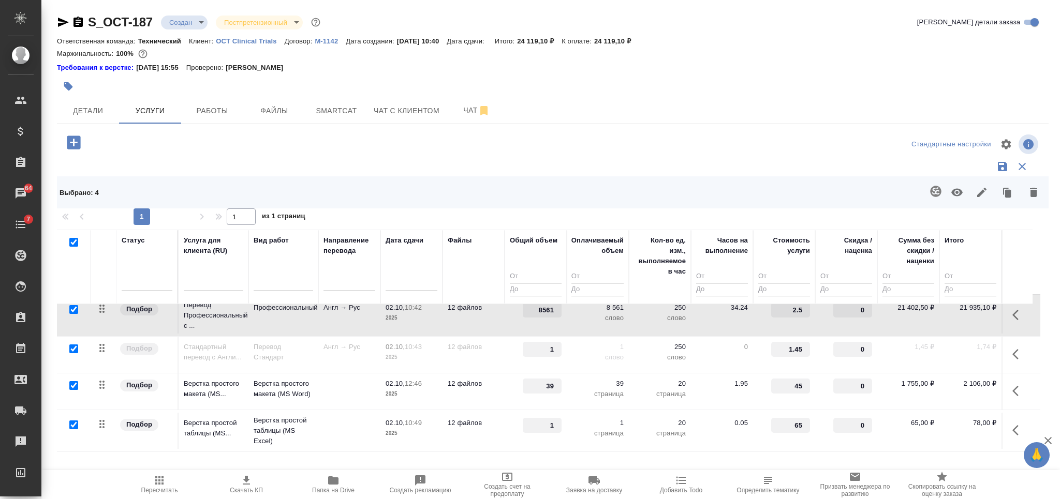
scroll to position [20, 0]
click at [329, 344] on td "Англ → Рус" at bounding box center [349, 355] width 62 height 36
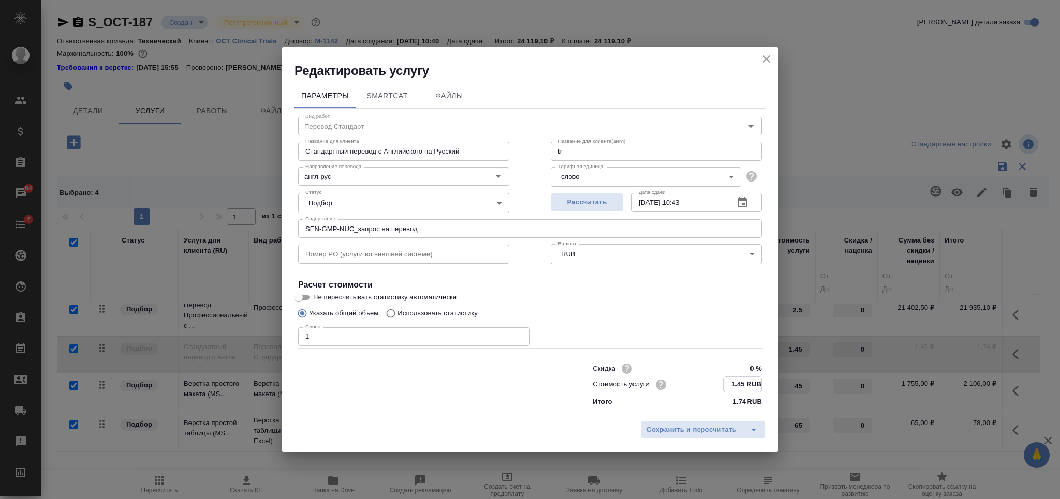
drag, startPoint x: 744, startPoint y: 386, endPoint x: 737, endPoint y: 386, distance: 6.7
click at [737, 386] on input "1.45 RUB" at bounding box center [742, 384] width 38 height 15
type input "1.85 RUB"
click at [704, 427] on span "Сохранить и пересчитать" at bounding box center [691, 430] width 90 height 12
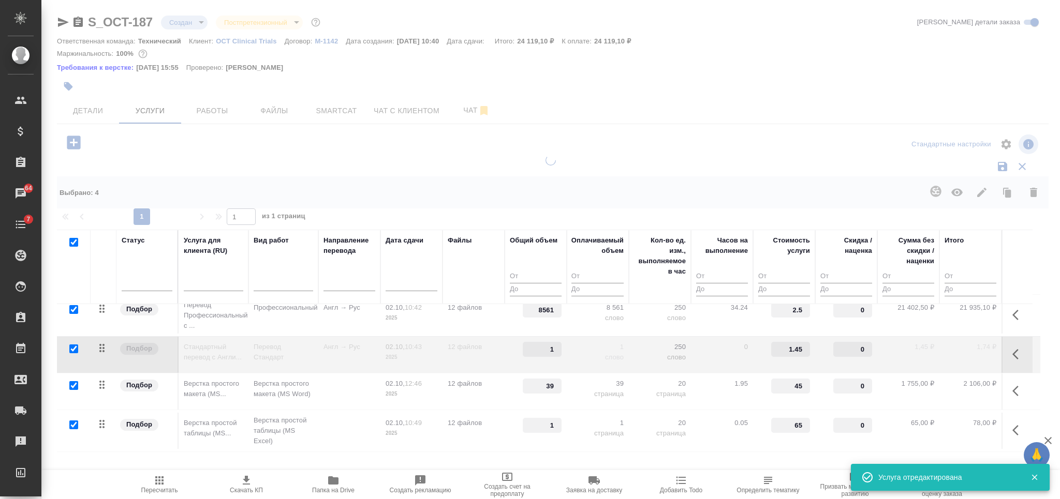
type input "1.85"
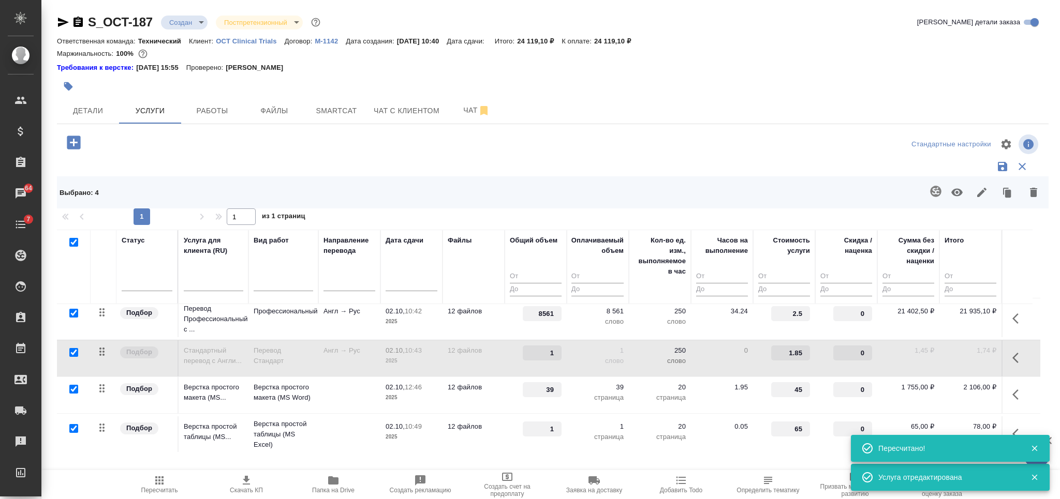
scroll to position [0, 0]
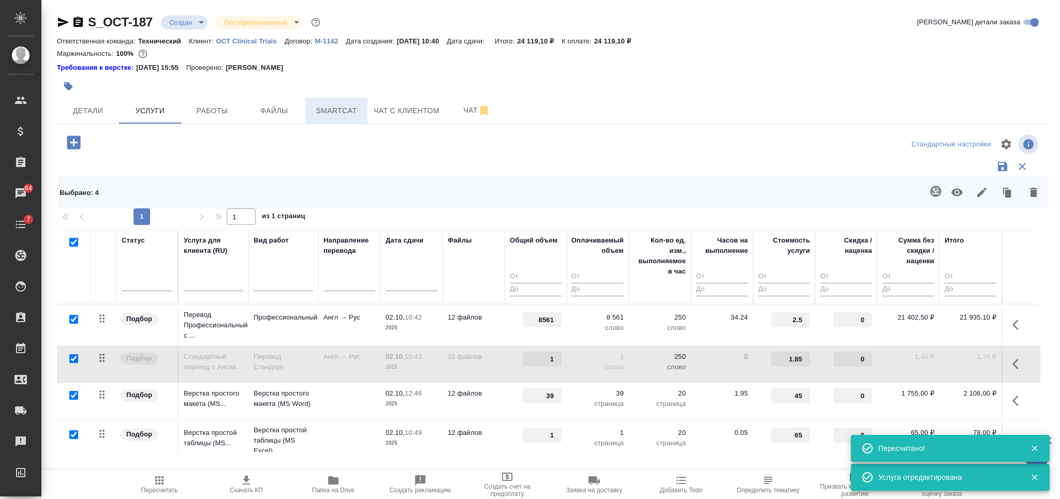
click at [344, 107] on span "Smartcat" at bounding box center [337, 111] width 50 height 13
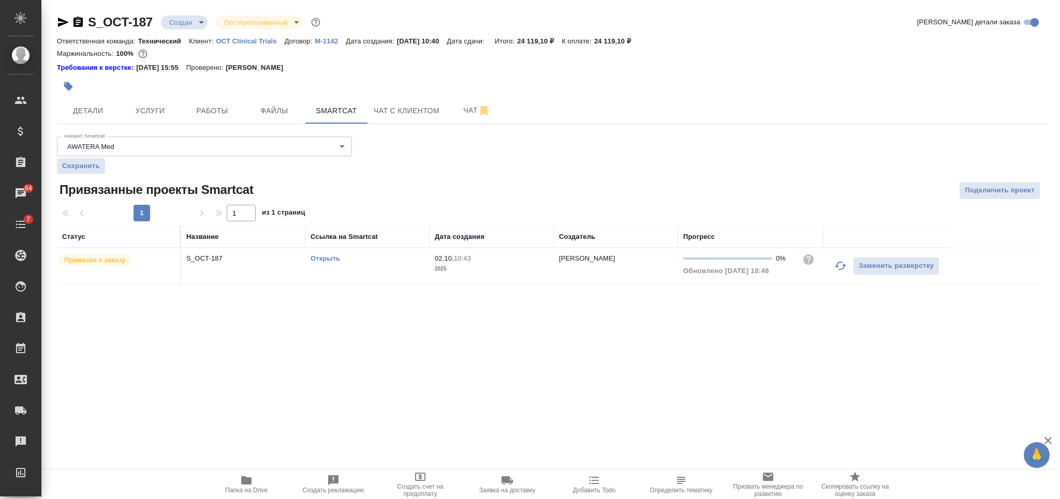
click at [329, 261] on link "Открыть" at bounding box center [325, 259] width 29 height 8
click at [142, 102] on button "Услуги" at bounding box center [150, 111] width 62 height 26
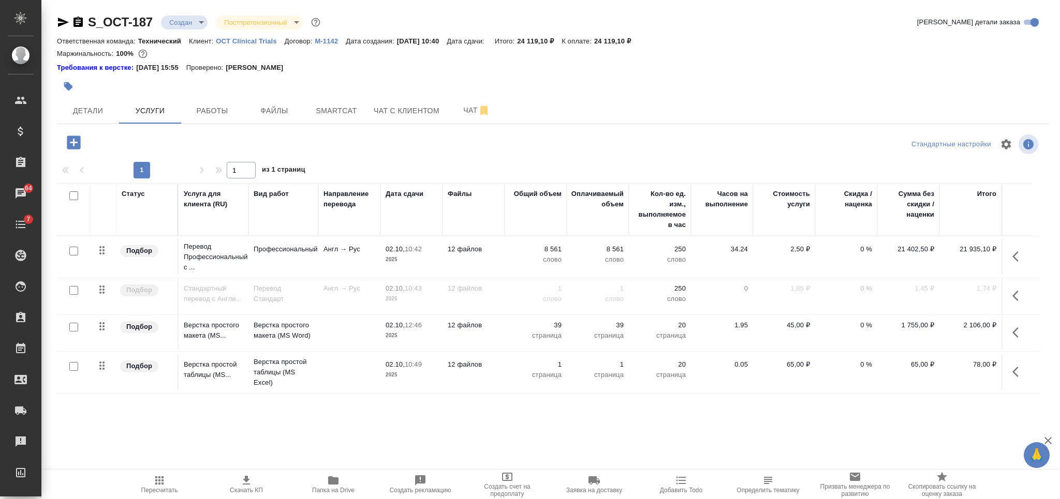
click at [1014, 251] on icon "button" at bounding box center [1018, 256] width 12 height 12
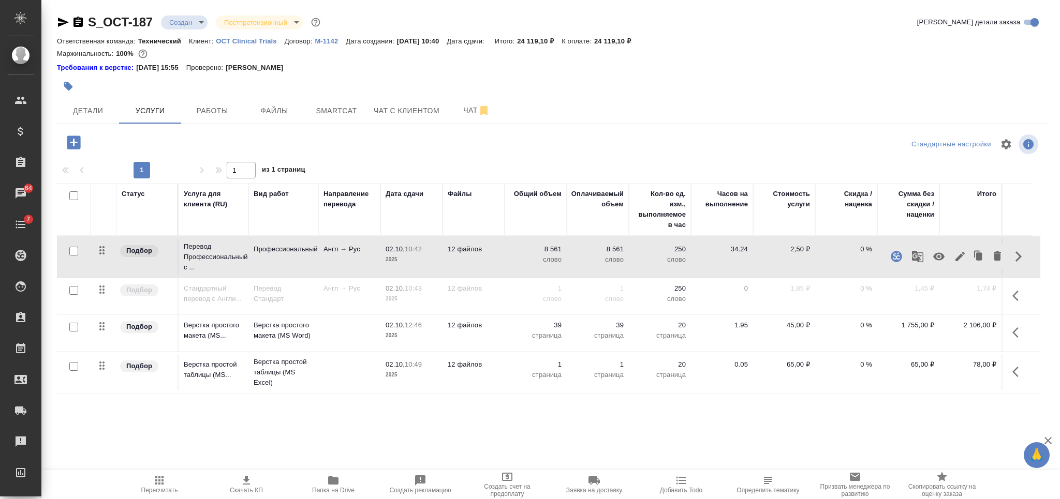
click at [943, 255] on icon "button" at bounding box center [938, 257] width 11 height 8
click at [1012, 291] on icon "button" at bounding box center [1018, 296] width 12 height 12
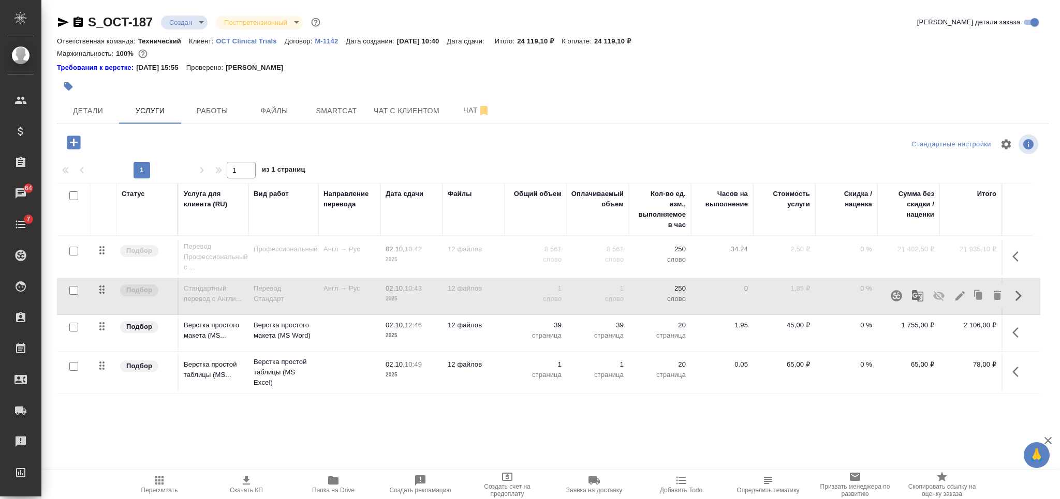
click at [940, 293] on icon "button" at bounding box center [938, 296] width 11 height 10
click at [518, 289] on p "1" at bounding box center [536, 289] width 52 height 10
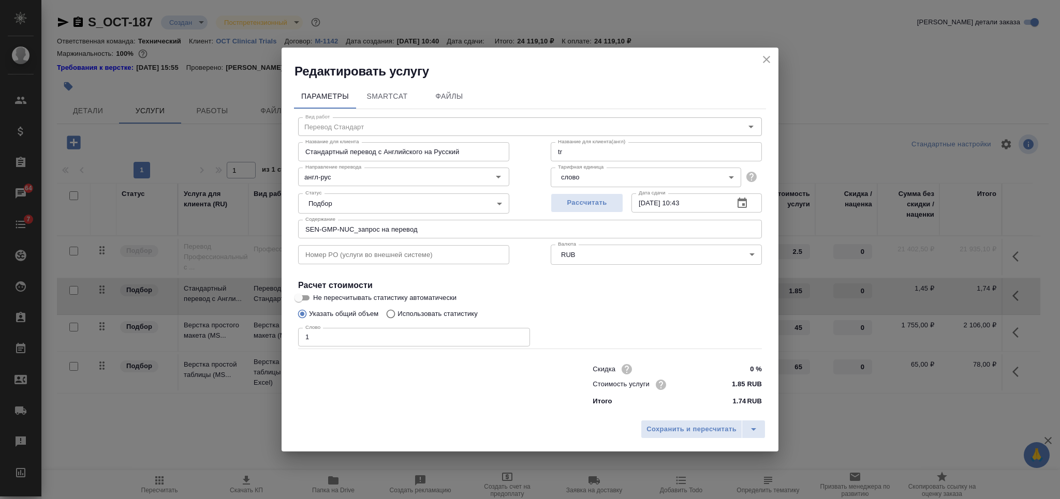
click at [456, 312] on p "Использовать статистику" at bounding box center [437, 314] width 80 height 10
click at [397, 312] on input "Использовать статистику" at bounding box center [389, 314] width 17 height 20
radio input "true"
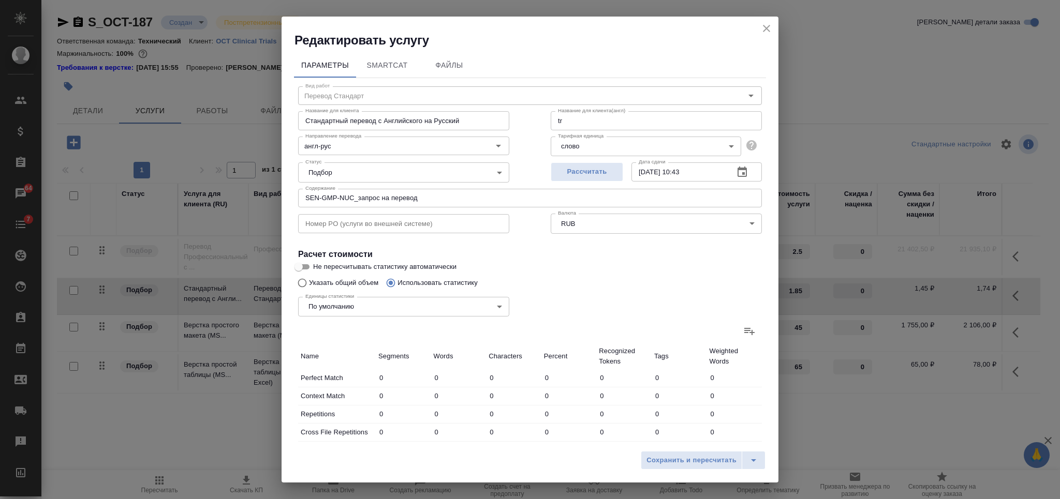
click at [743, 333] on icon at bounding box center [749, 331] width 12 height 12
click at [0, 0] on input "file" at bounding box center [0, 0] width 0 height 0
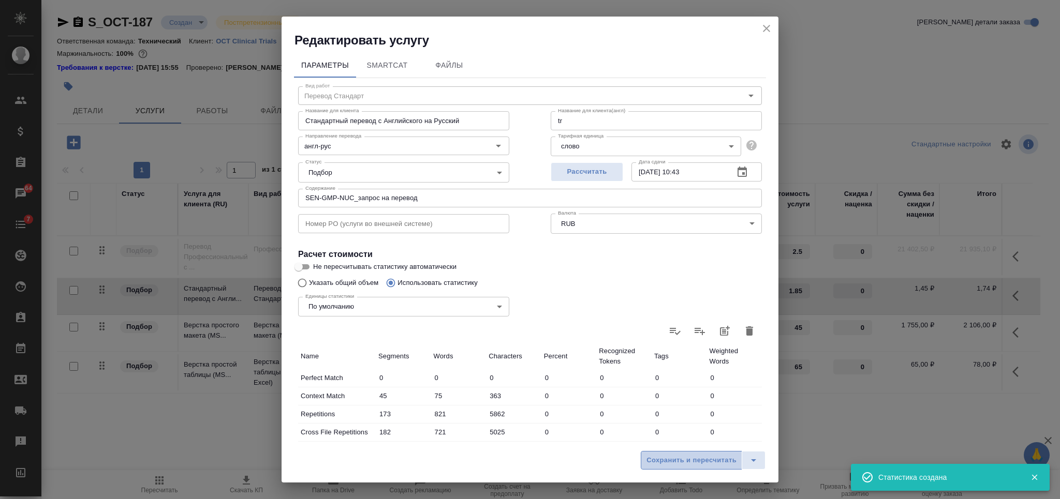
click at [661, 463] on span "Сохранить и пересчитать" at bounding box center [691, 461] width 90 height 12
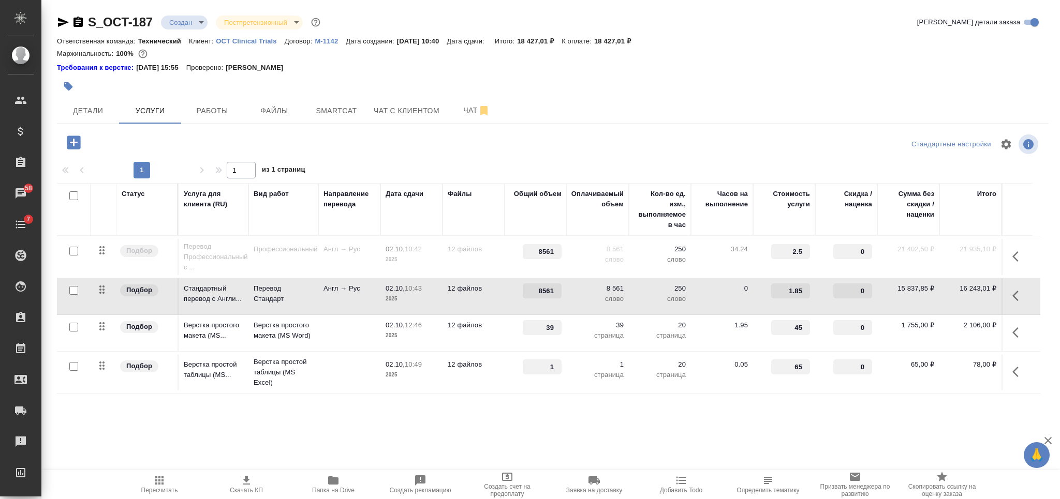
click at [359, 294] on td "Англ → Рус" at bounding box center [349, 296] width 62 height 36
click at [357, 299] on td "Англ → Рус" at bounding box center [349, 296] width 62 height 36
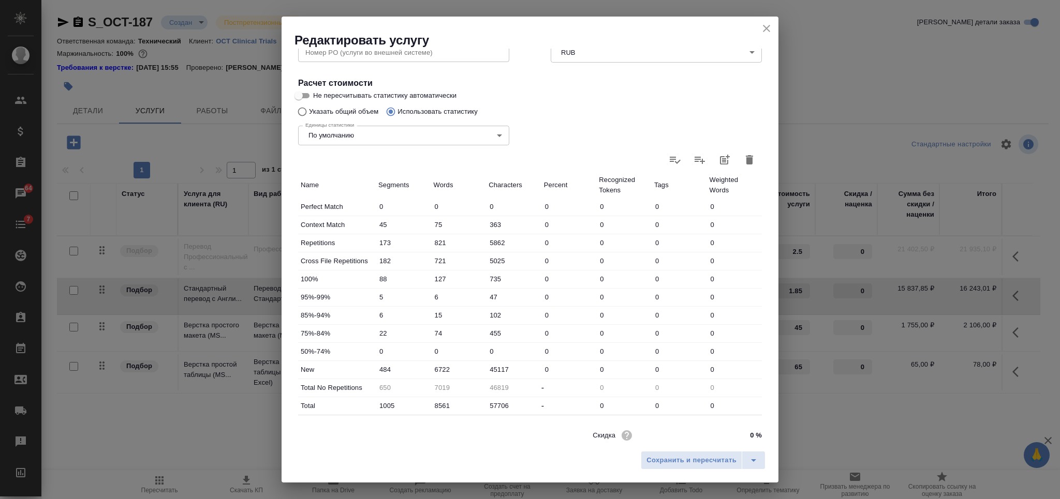
scroll to position [207, 0]
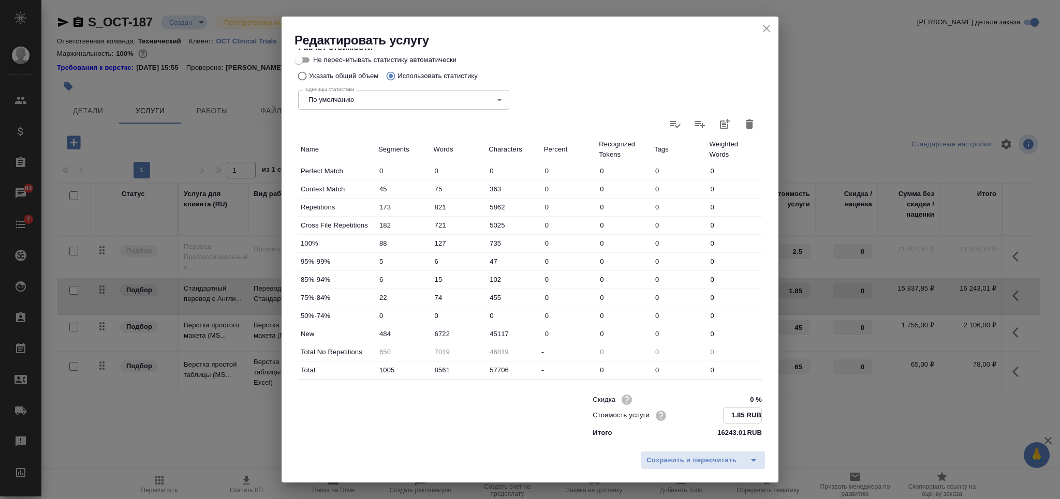
drag, startPoint x: 731, startPoint y: 414, endPoint x: 725, endPoint y: 415, distance: 6.3
click at [725, 415] on input "1.85 RUB" at bounding box center [742, 415] width 38 height 15
click at [729, 417] on input "1.85 RUB" at bounding box center [742, 415] width 38 height 15
click at [727, 416] on input "1.85 RUB" at bounding box center [742, 415] width 38 height 15
click at [697, 458] on span "Сохранить и пересчитать" at bounding box center [691, 461] width 90 height 12
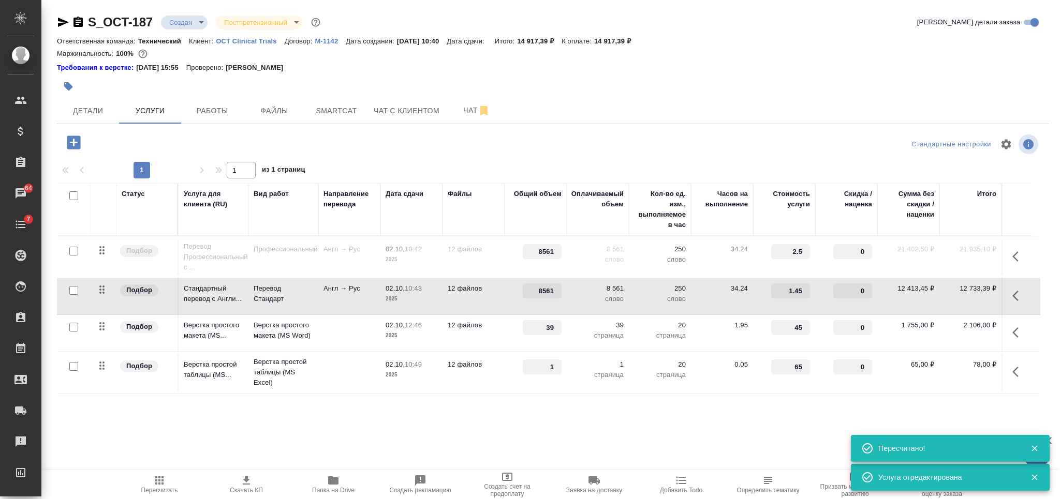
click at [251, 481] on icon "button" at bounding box center [246, 481] width 12 height 12
click at [1023, 292] on icon "button" at bounding box center [1018, 296] width 12 height 12
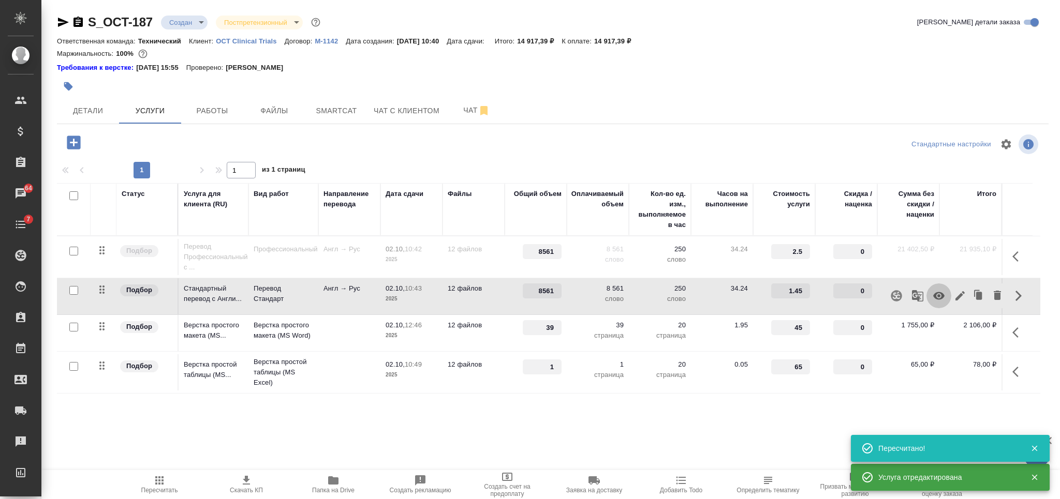
click at [930, 297] on button "button" at bounding box center [938, 296] width 25 height 25
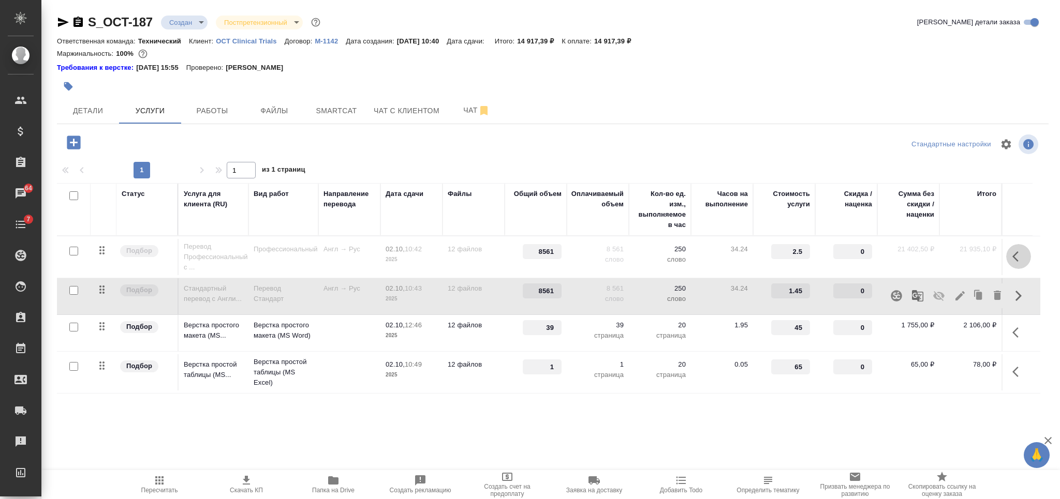
click at [1013, 257] on icon "button" at bounding box center [1015, 257] width 6 height 10
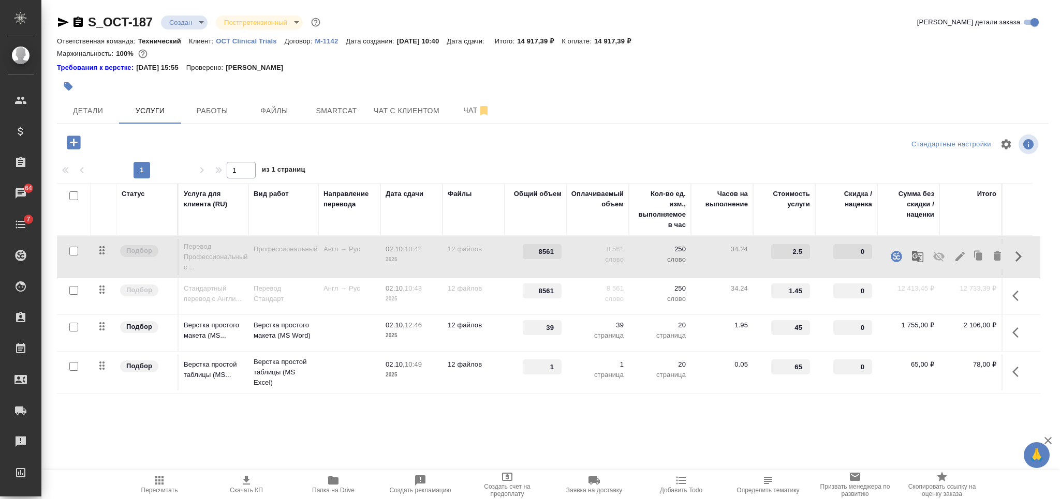
click at [935, 257] on icon "button" at bounding box center [938, 257] width 11 height 10
click at [166, 485] on span "Пересчитать" at bounding box center [159, 485] width 75 height 20
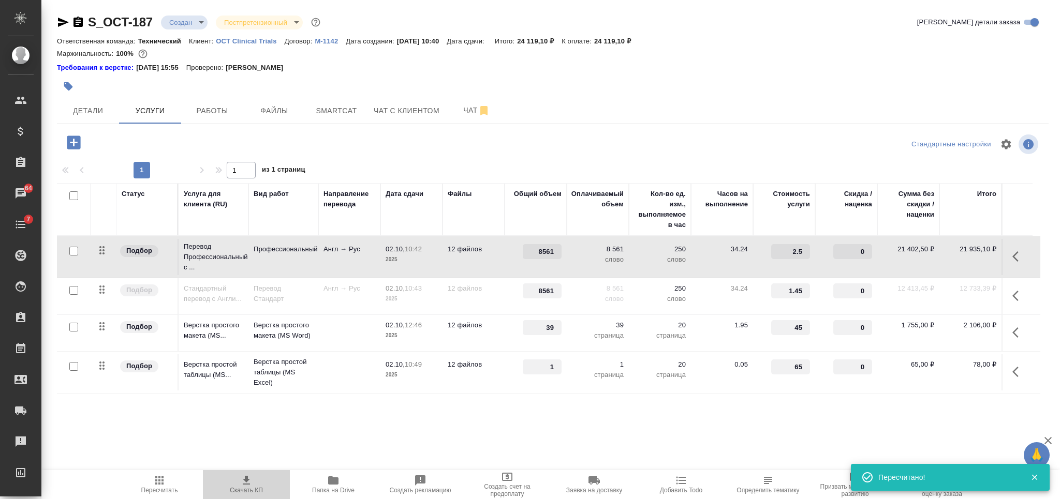
click at [241, 485] on icon "button" at bounding box center [246, 481] width 12 height 12
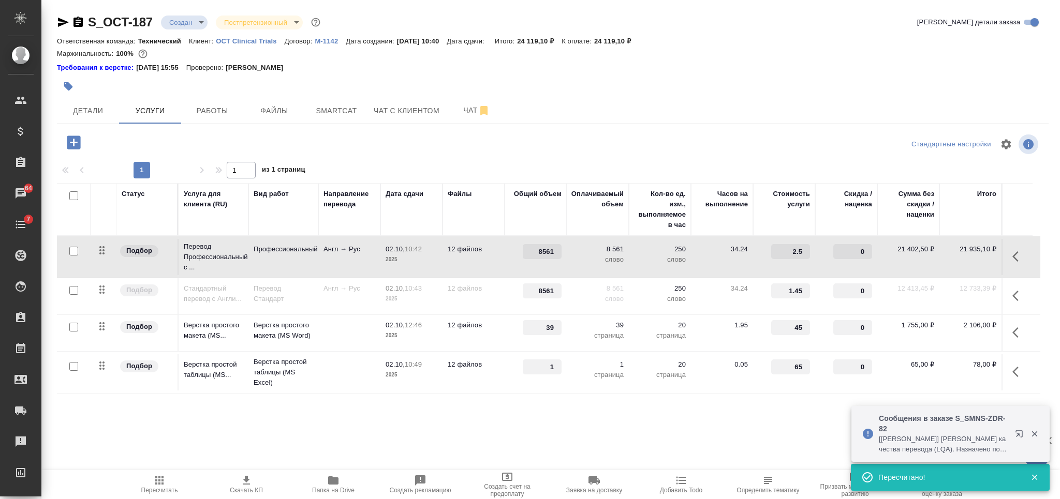
click at [81, 24] on icon "button" at bounding box center [77, 22] width 9 height 10
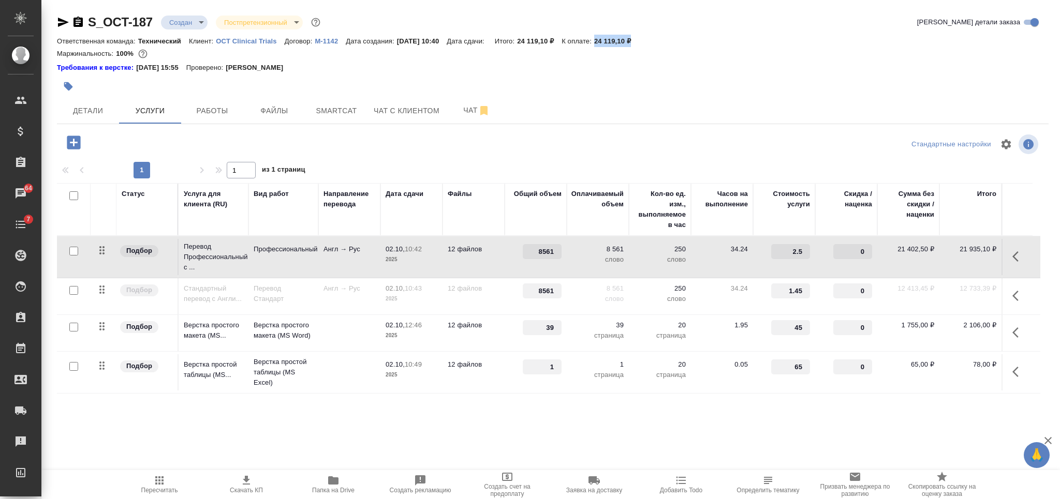
drag, startPoint x: 654, startPoint y: 43, endPoint x: 604, endPoint y: 39, distance: 49.9
click at [604, 39] on div "Ответственная команда: Технический Клиент: OCT Clinical Trials Договор: M-1142 …" at bounding box center [553, 41] width 992 height 12
copy p "24 119,10 ₽"
click at [191, 21] on body "🙏 .cls-1 fill:#fff; AWATERA Nikiforova Valeria Клиенты Спецификации Заказы 58 Ч…" at bounding box center [530, 249] width 1060 height 499
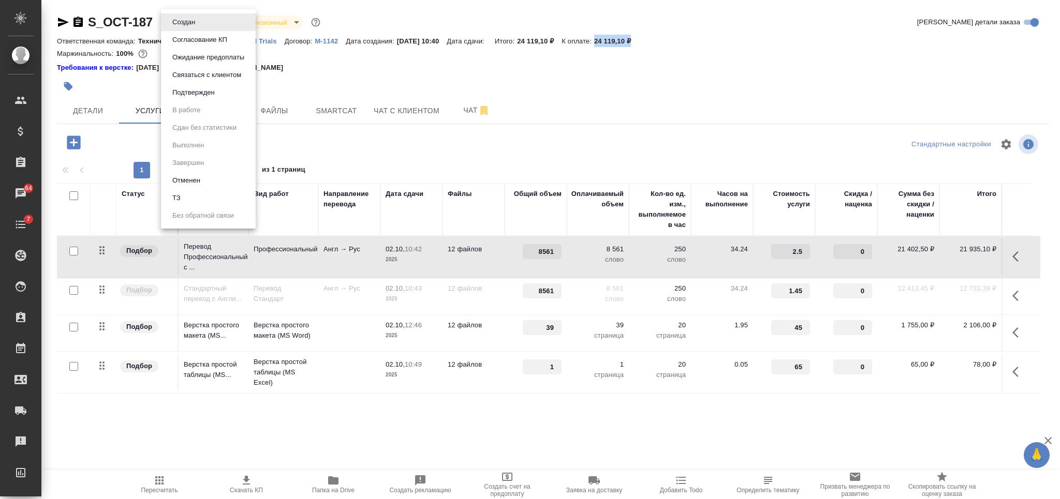
click at [224, 42] on button "Согласование КП" at bounding box center [199, 39] width 61 height 11
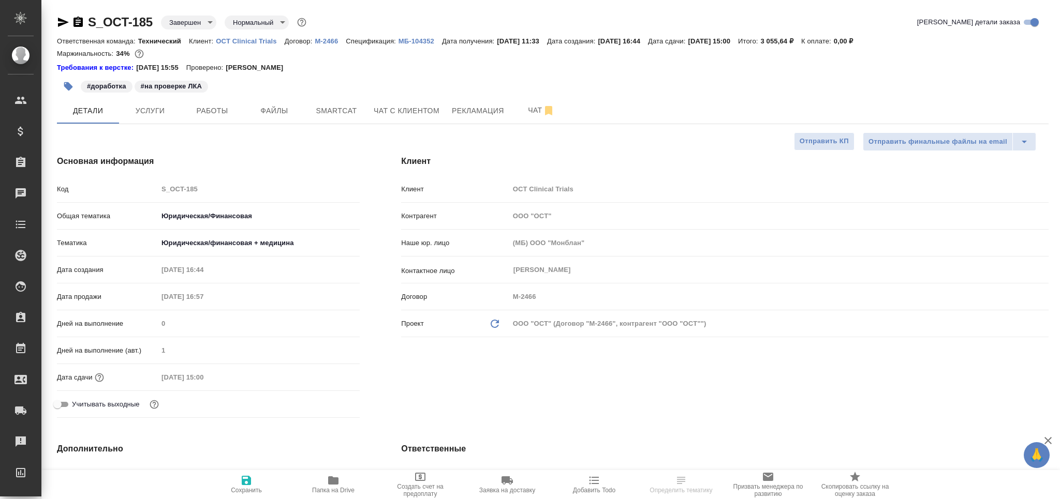
select select "RU"
click at [158, 111] on span "Услуги" at bounding box center [150, 111] width 50 height 13
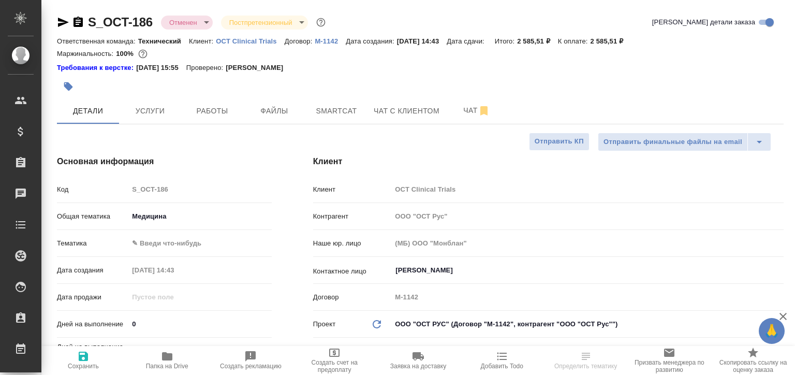
select select "RU"
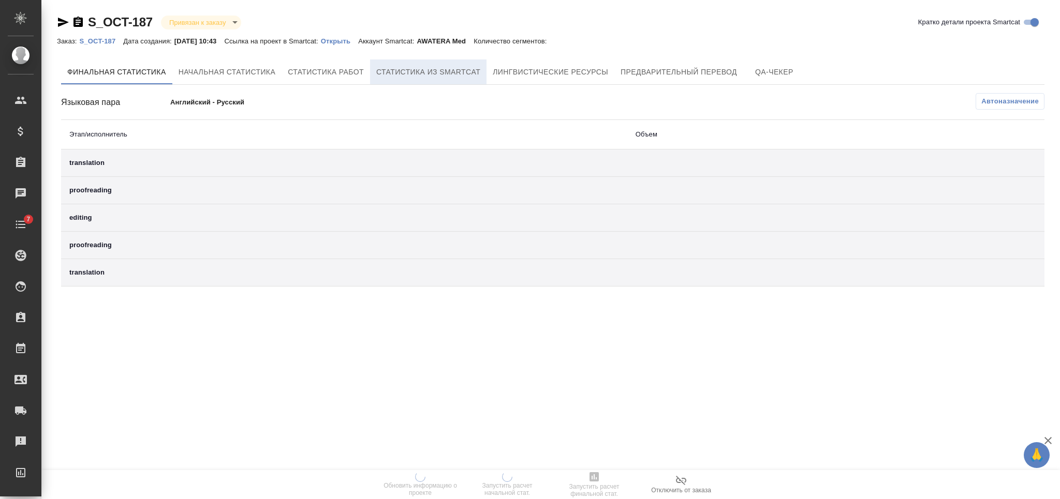
click at [435, 66] on span "Статистика из Smartcat" at bounding box center [428, 72] width 104 height 13
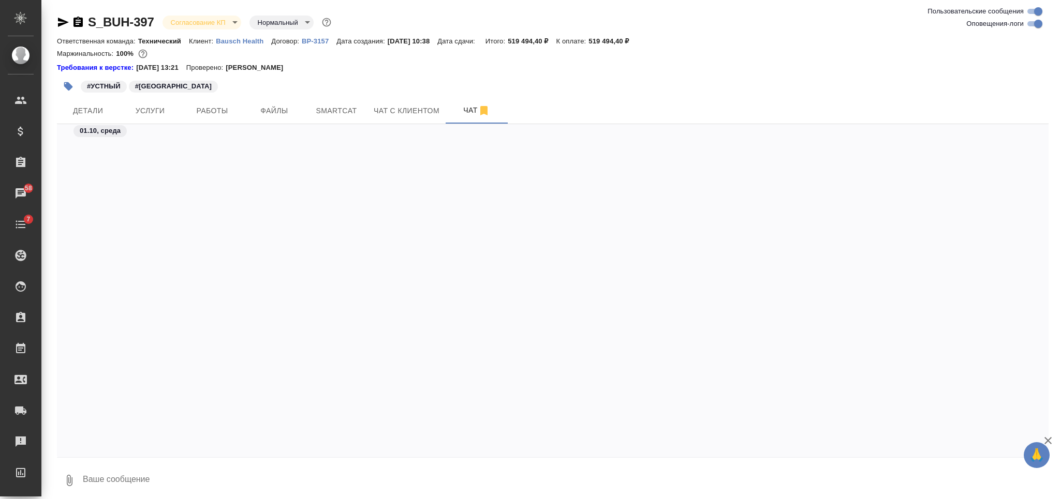
scroll to position [4414, 0]
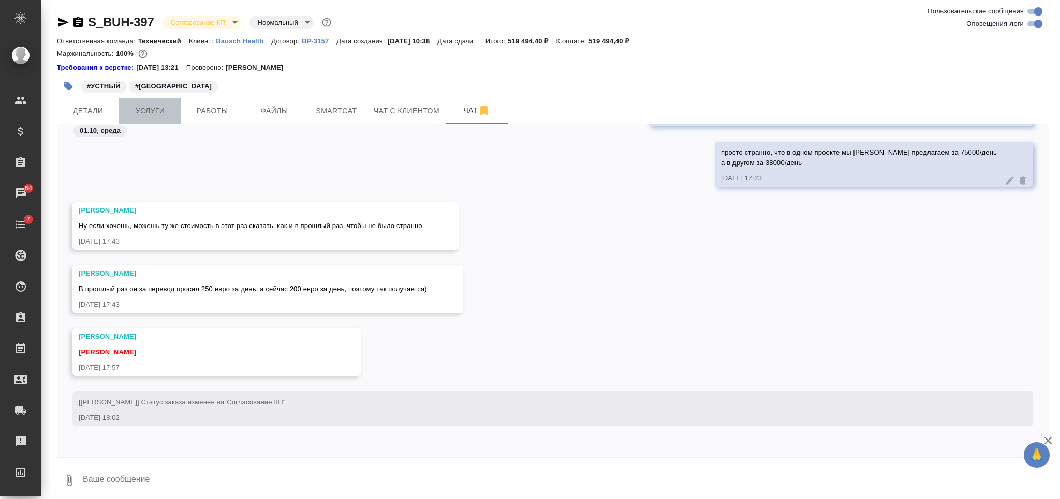
click at [162, 111] on span "Услуги" at bounding box center [150, 111] width 50 height 13
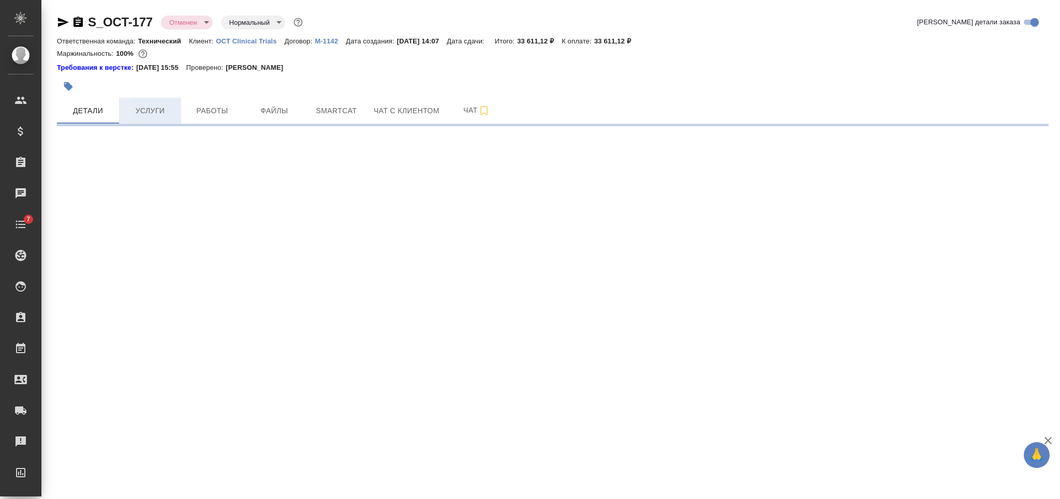
click at [145, 105] on span "Услуги" at bounding box center [150, 111] width 50 height 13
select select "RU"
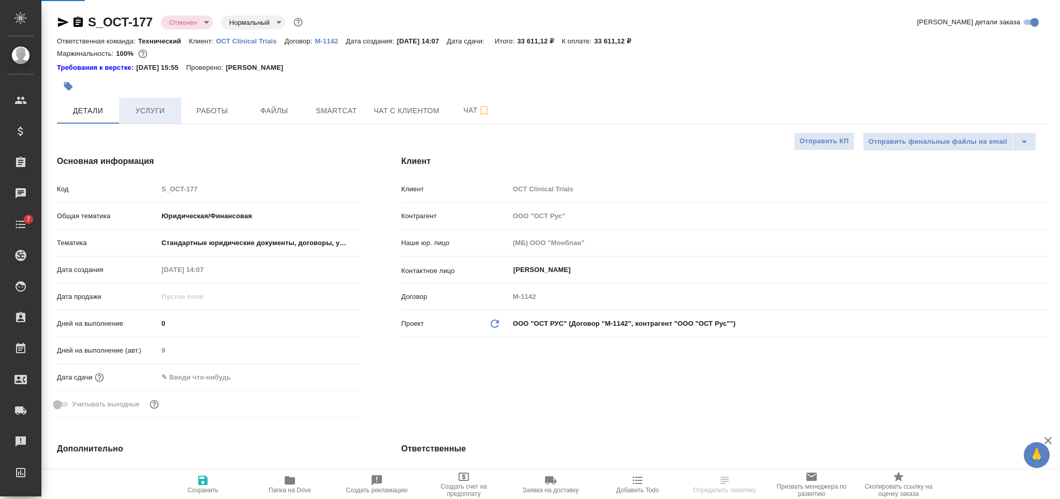
type textarea "x"
click at [148, 109] on span "Услуги" at bounding box center [150, 111] width 50 height 13
type textarea "x"
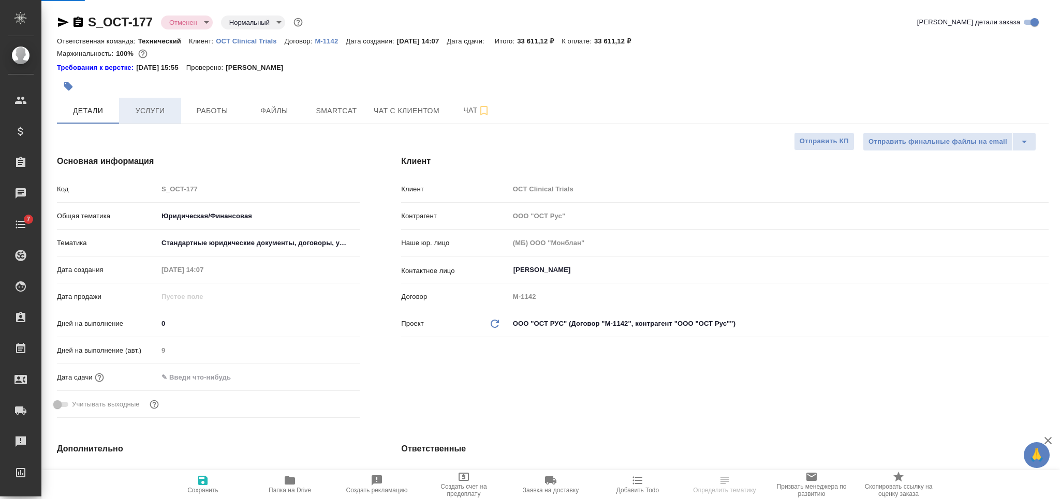
type textarea "x"
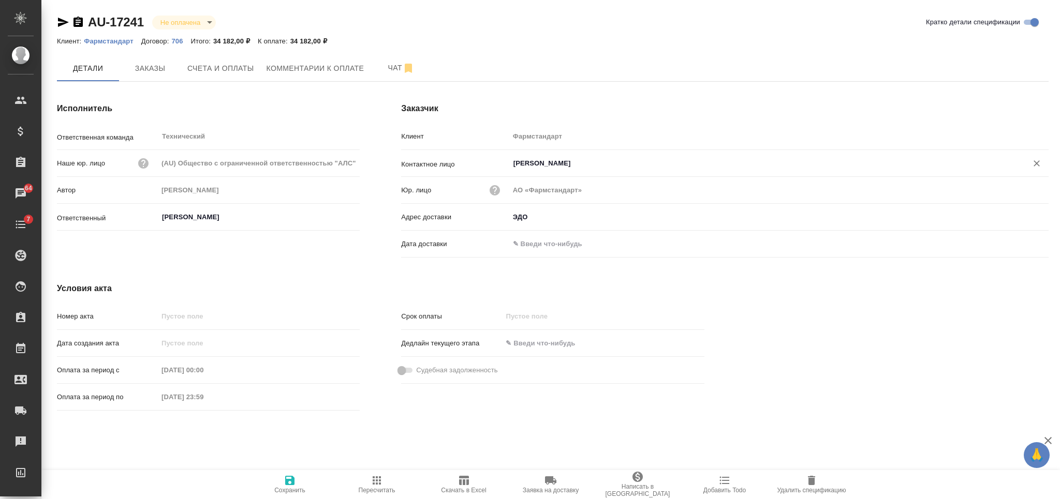
click at [531, 165] on input "[PERSON_NAME]" at bounding box center [761, 163] width 498 height 12
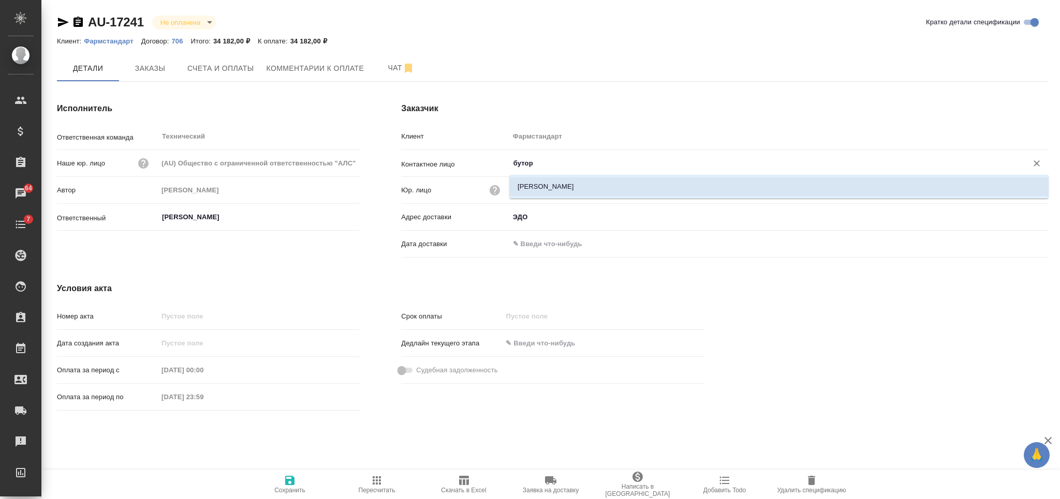
click at [541, 185] on li "[PERSON_NAME]" at bounding box center [778, 187] width 539 height 19
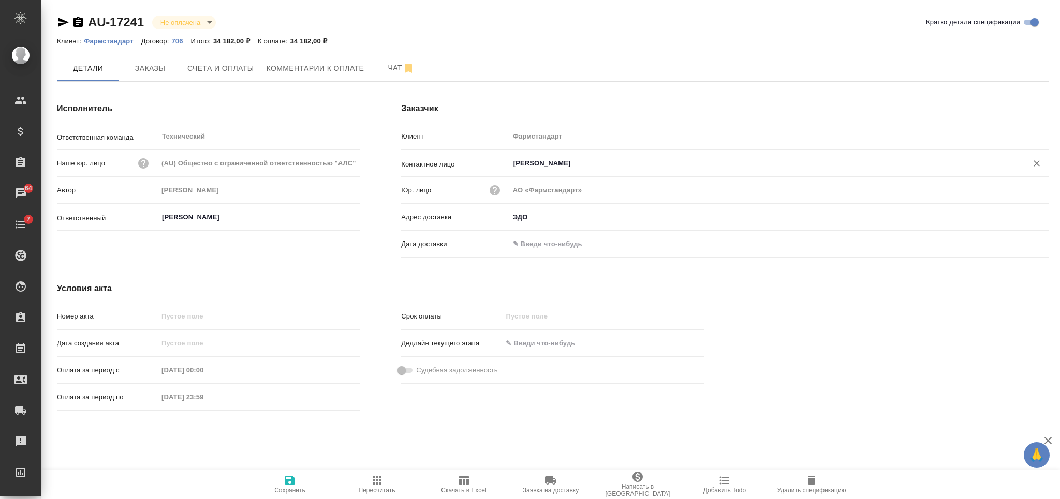
type input "Буторова Ирина"
click at [301, 487] on span "Сохранить" at bounding box center [289, 490] width 31 height 7
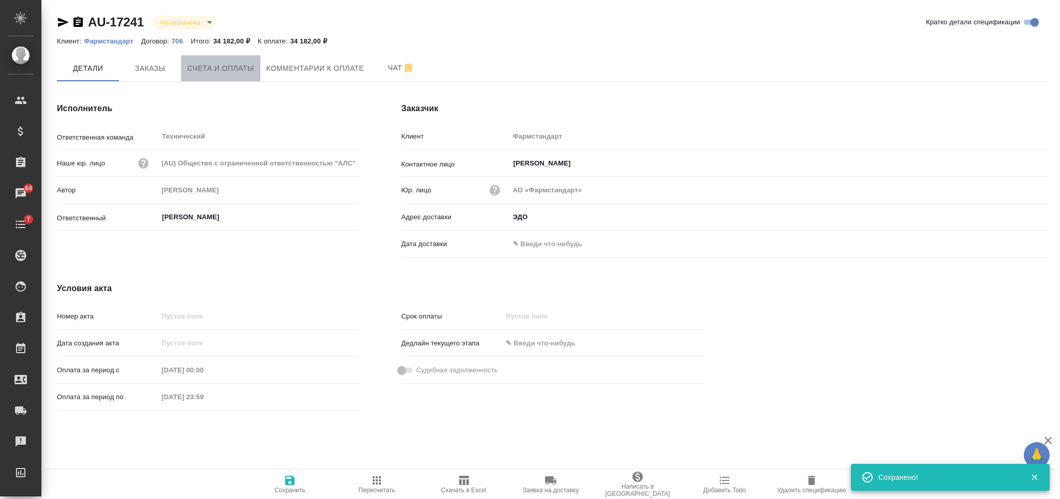
click at [235, 81] on button "Счета и оплаты" at bounding box center [220, 68] width 79 height 26
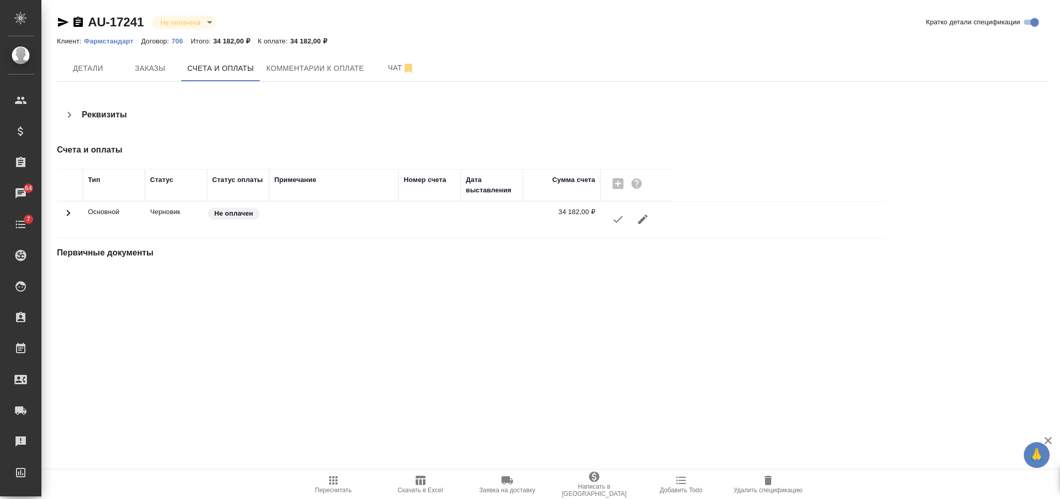
click at [620, 218] on icon "button" at bounding box center [617, 219] width 9 height 7
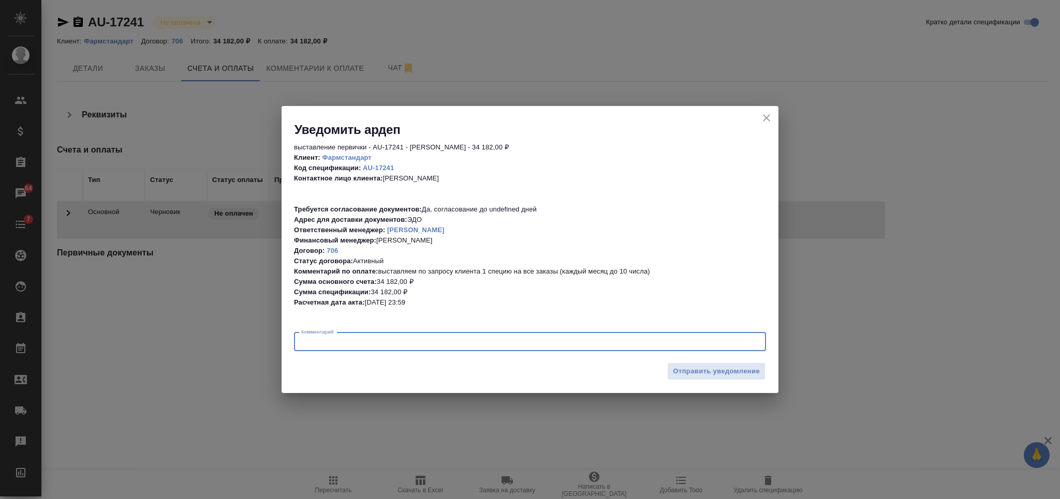
click at [568, 338] on textarea at bounding box center [529, 342] width 457 height 8
type textarea "нужны сначала сканы для согласования. Документы оформляем текущей датой (02.10)"
click at [712, 374] on span "Отправить уведомление" at bounding box center [716, 372] width 87 height 12
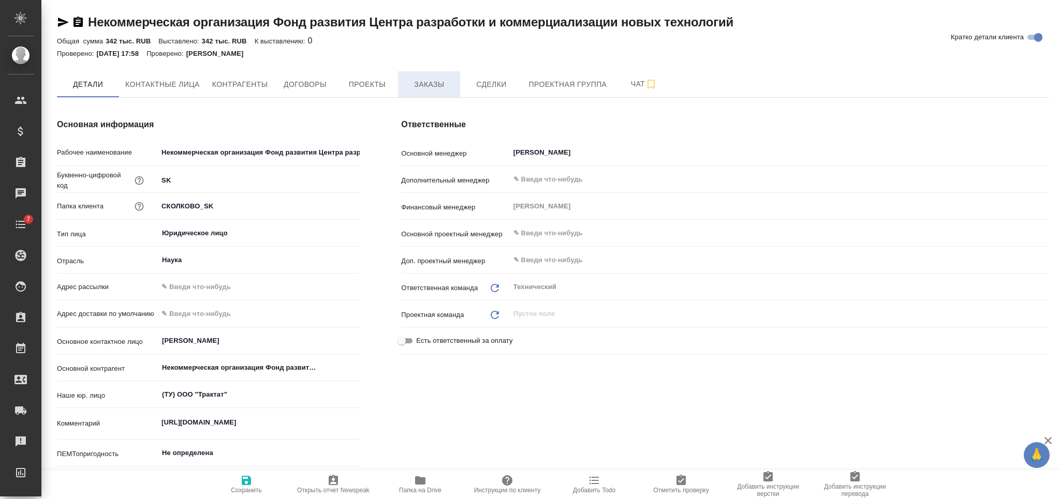
type textarea "x"
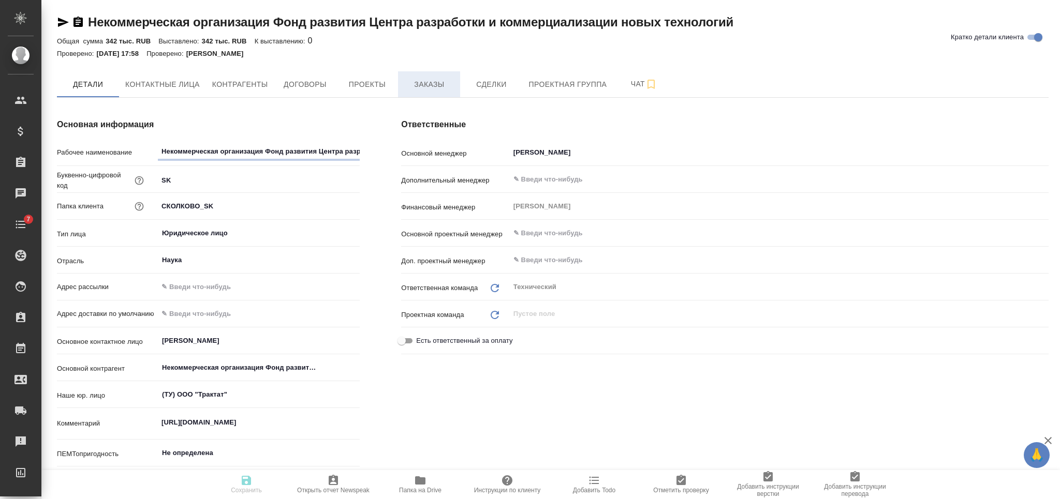
type textarea "x"
click at [338, 90] on button "Проекты" at bounding box center [367, 84] width 62 height 26
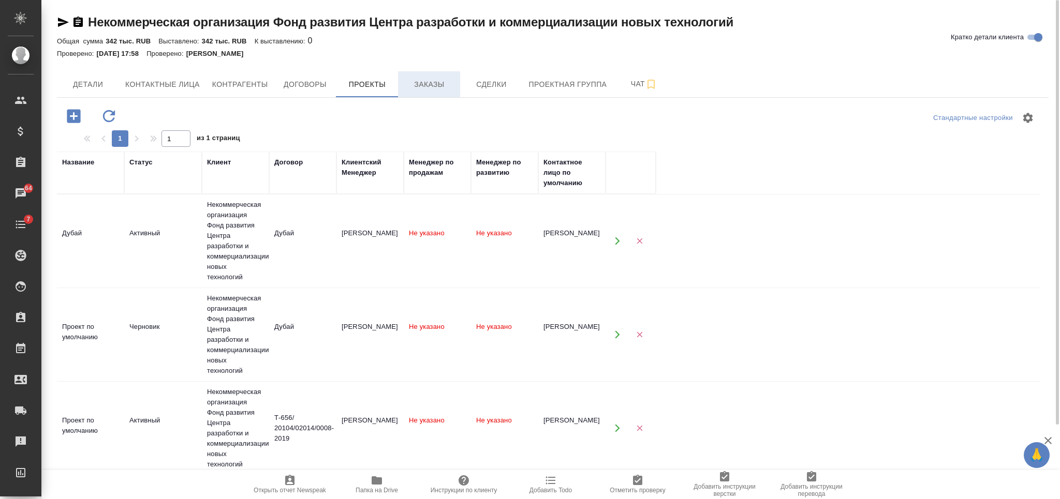
click at [414, 76] on button "Заказы" at bounding box center [429, 84] width 62 height 26
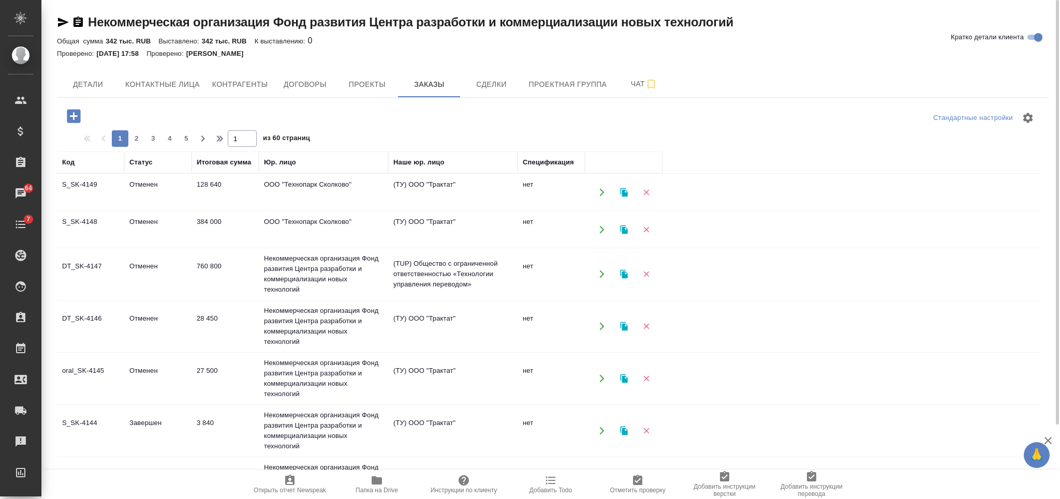
click at [237, 196] on td "128 640" at bounding box center [224, 192] width 67 height 36
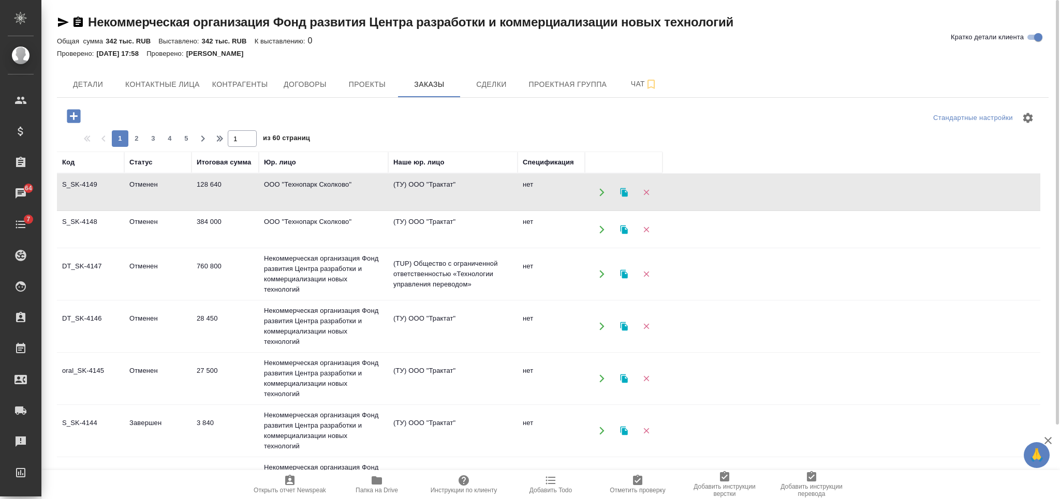
click at [237, 196] on td "128 640" at bounding box center [224, 192] width 67 height 36
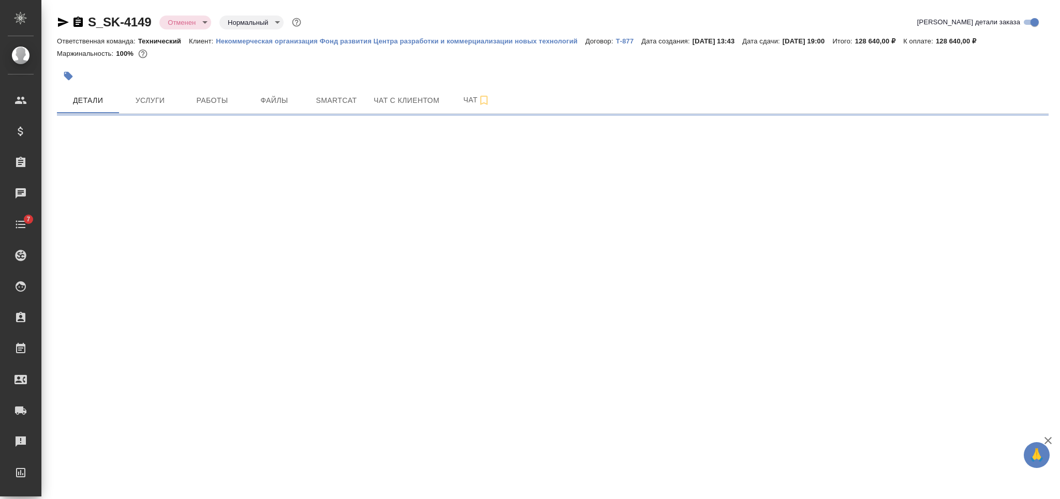
select select "RU"
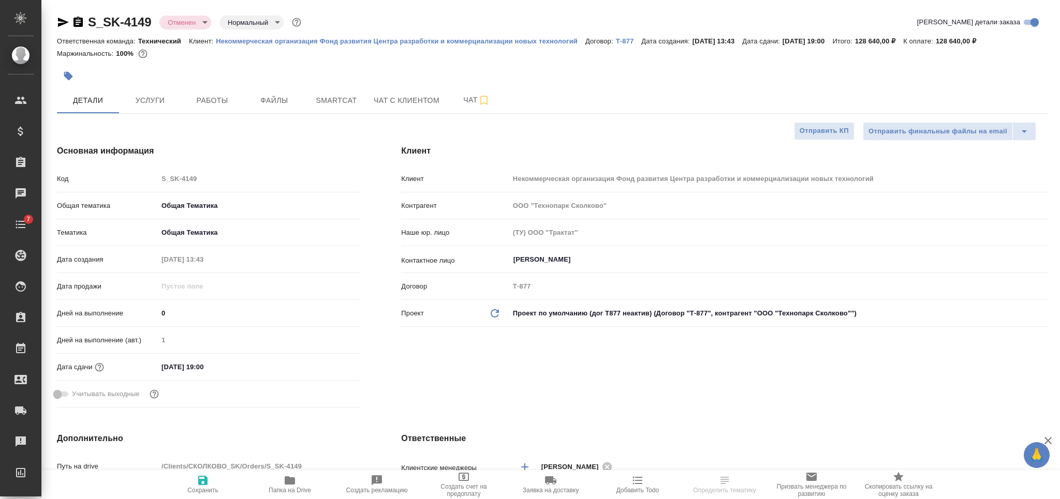
type textarea "x"
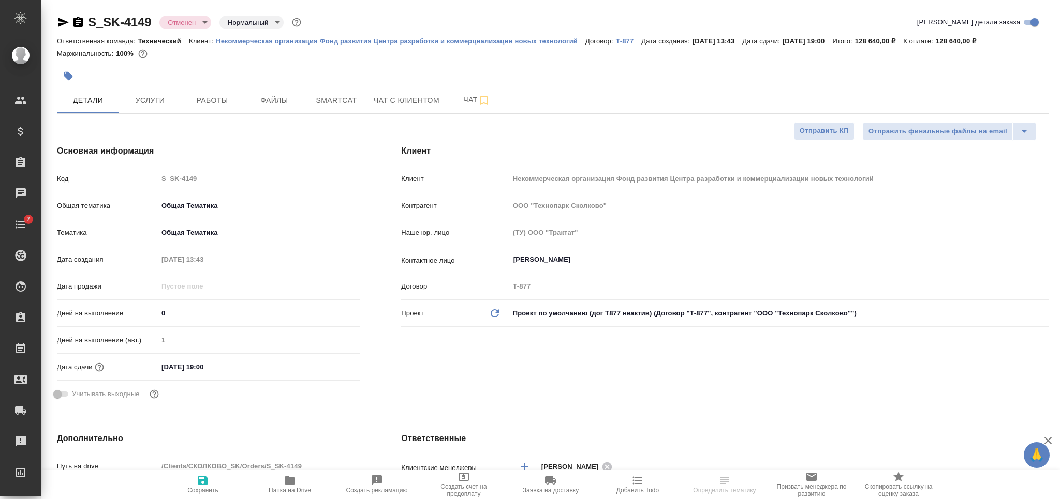
type textarea "x"
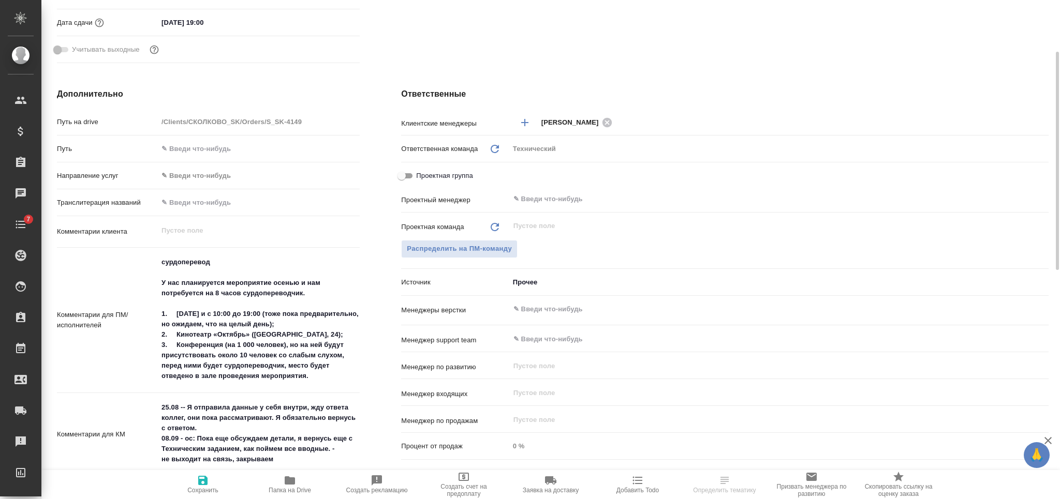
scroll to position [414, 0]
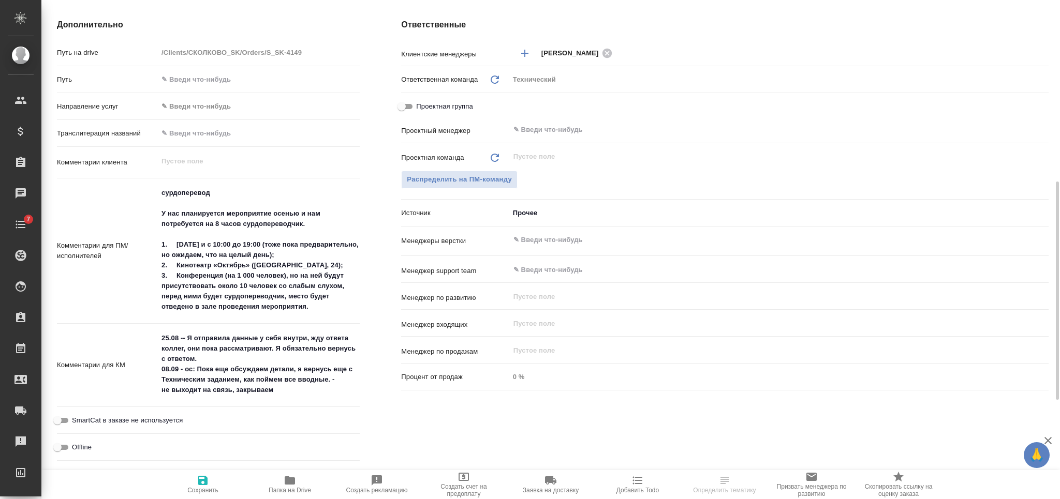
type textarea "x"
select select "RU"
type textarea "x"
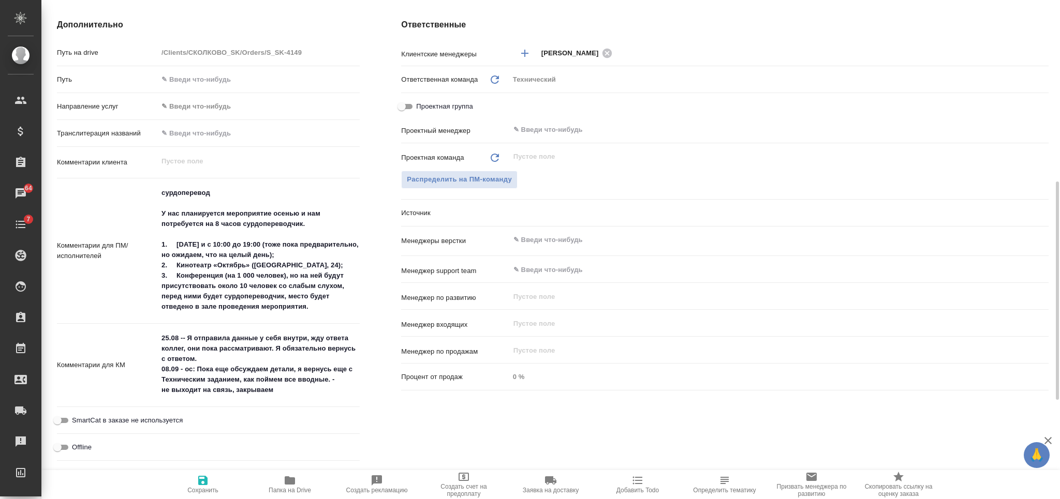
type textarea "x"
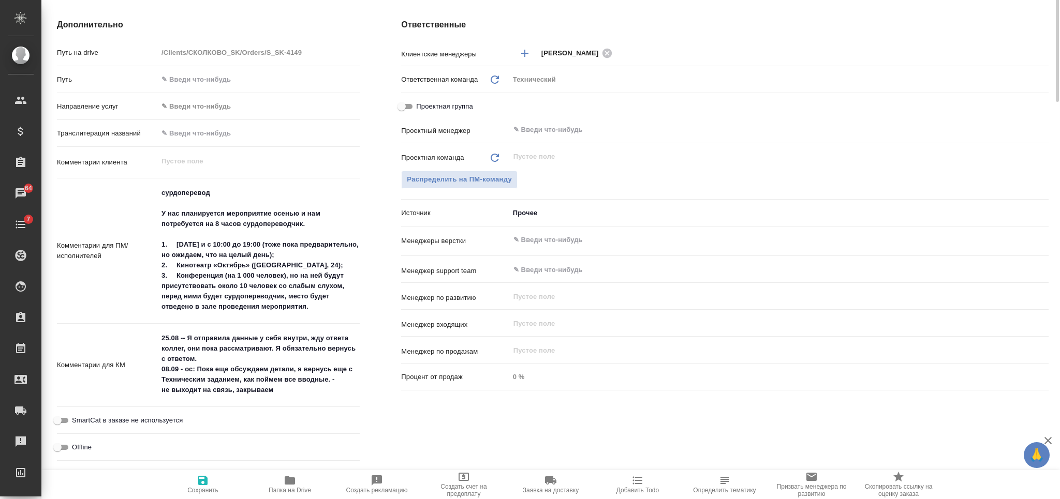
scroll to position [69, 0]
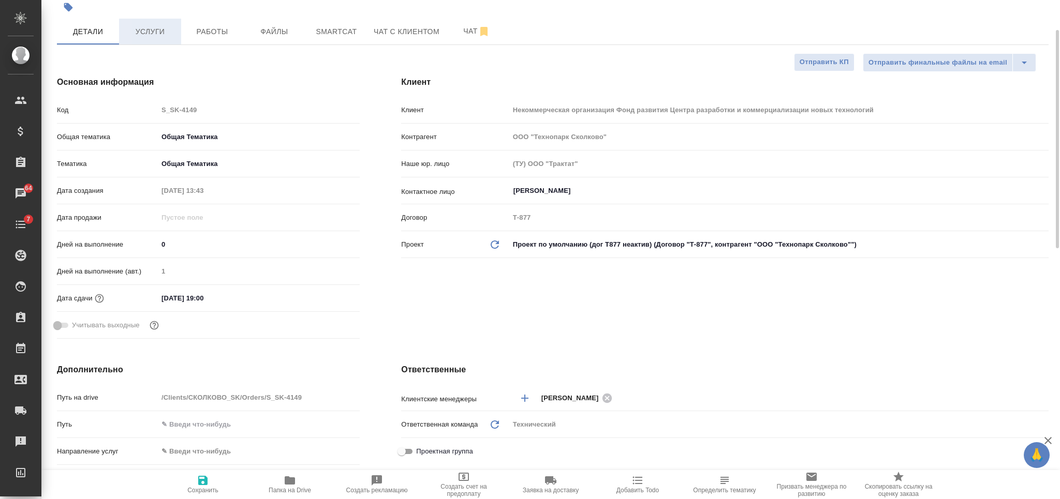
click at [145, 20] on button "Услуги" at bounding box center [150, 32] width 62 height 26
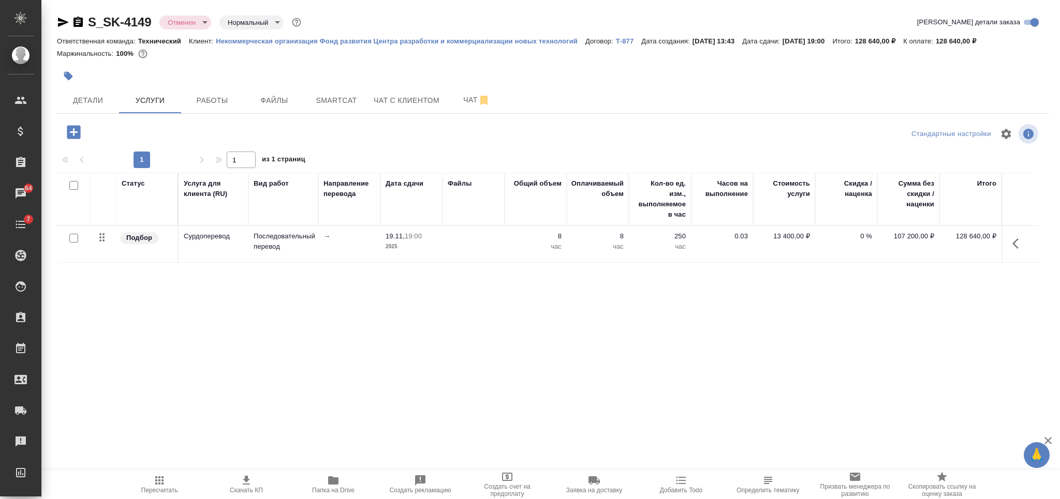
click at [462, 86] on div at bounding box center [387, 76] width 661 height 23
click at [456, 96] on span "Чат" at bounding box center [477, 100] width 50 height 13
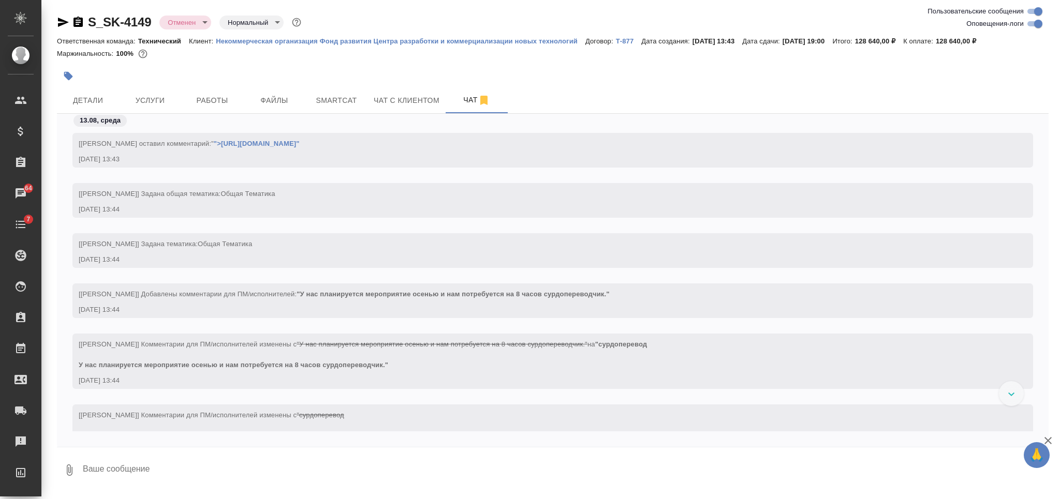
scroll to position [414, 0]
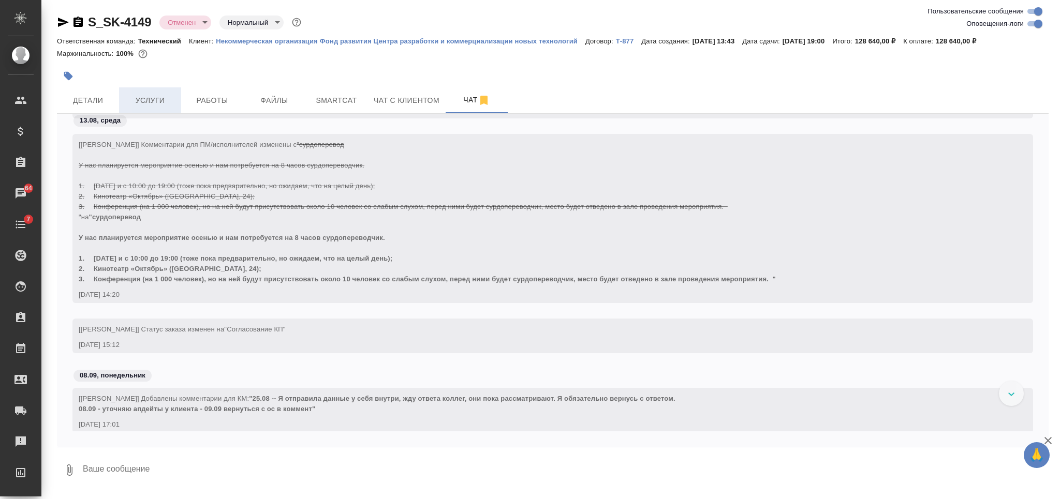
click at [168, 96] on span "Услуги" at bounding box center [150, 100] width 50 height 13
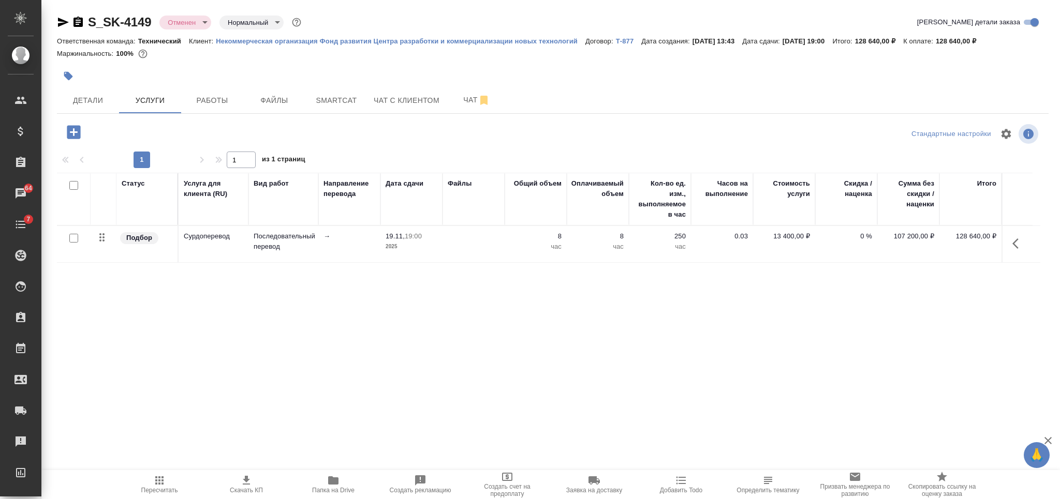
click at [83, 23] on icon "button" at bounding box center [77, 22] width 9 height 10
click at [460, 96] on span "Чат" at bounding box center [477, 100] width 50 height 13
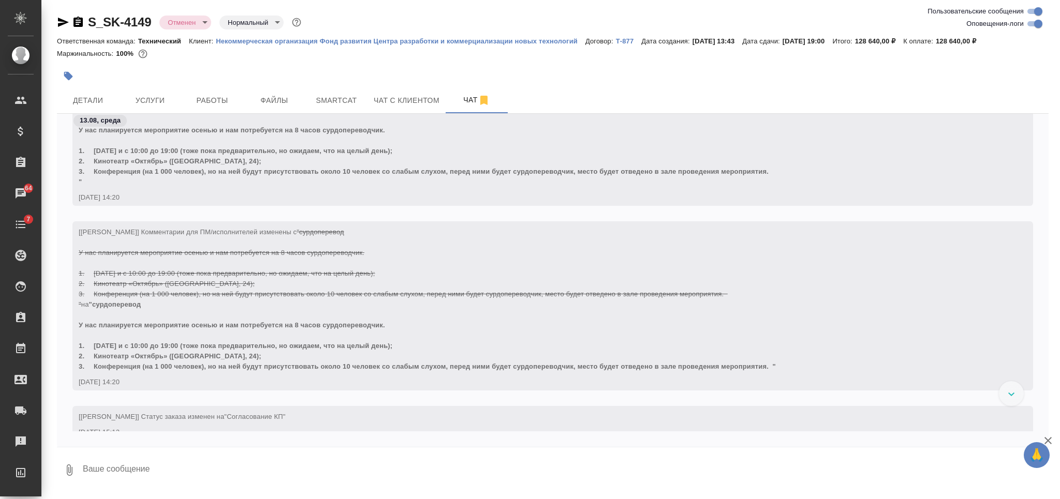
scroll to position [51, 0]
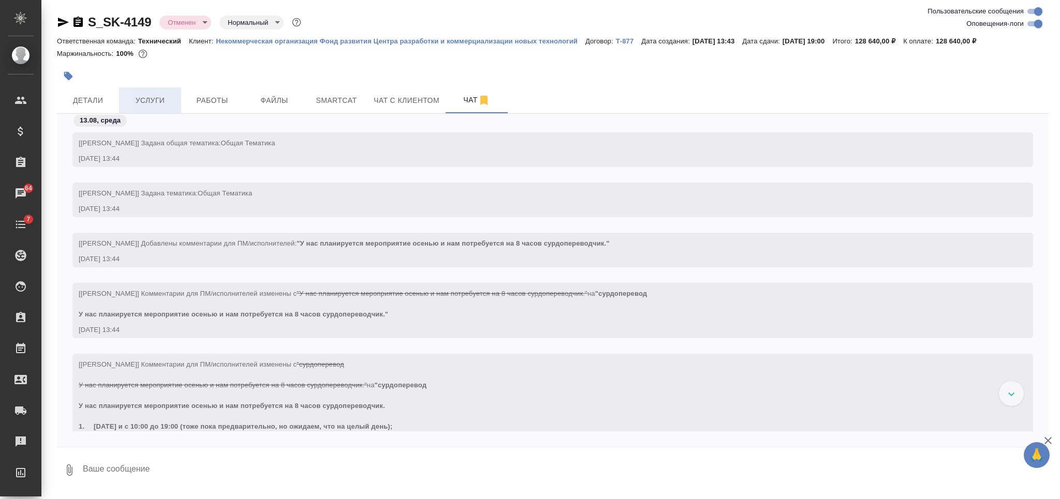
click at [154, 95] on span "Услуги" at bounding box center [150, 100] width 50 height 13
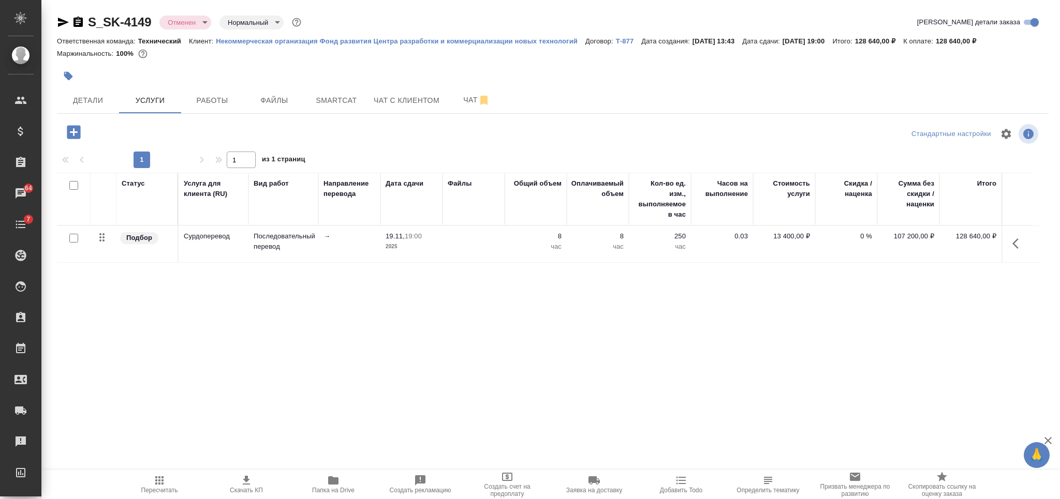
click at [60, 24] on icon "button" at bounding box center [63, 22] width 11 height 9
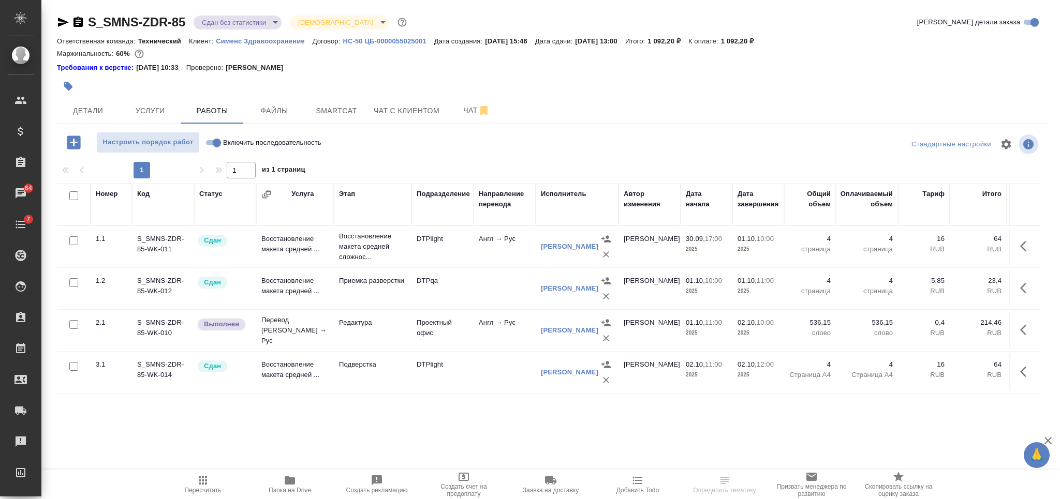
click at [80, 23] on icon "button" at bounding box center [77, 22] width 9 height 10
click at [66, 86] on icon "button" at bounding box center [68, 86] width 9 height 9
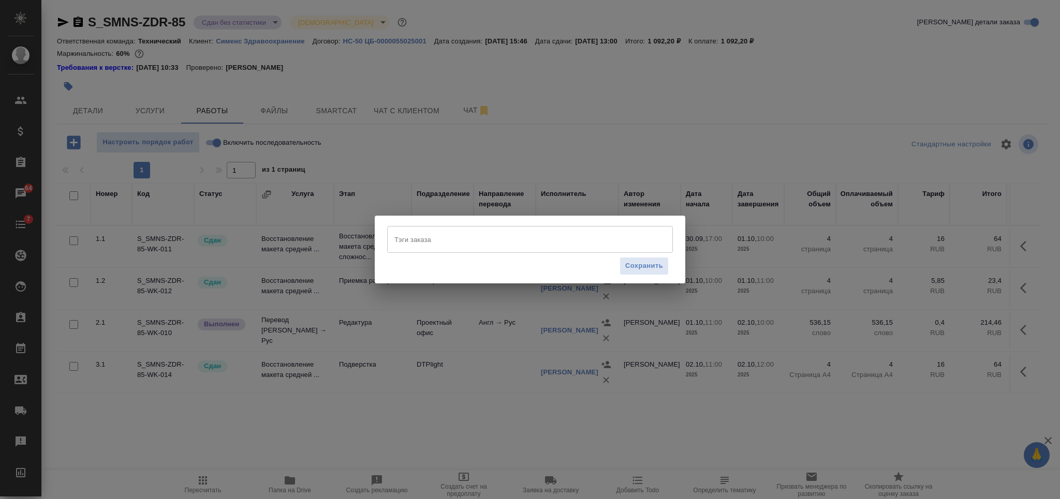
click at [498, 236] on input "Тэги заказа" at bounding box center [520, 240] width 257 height 18
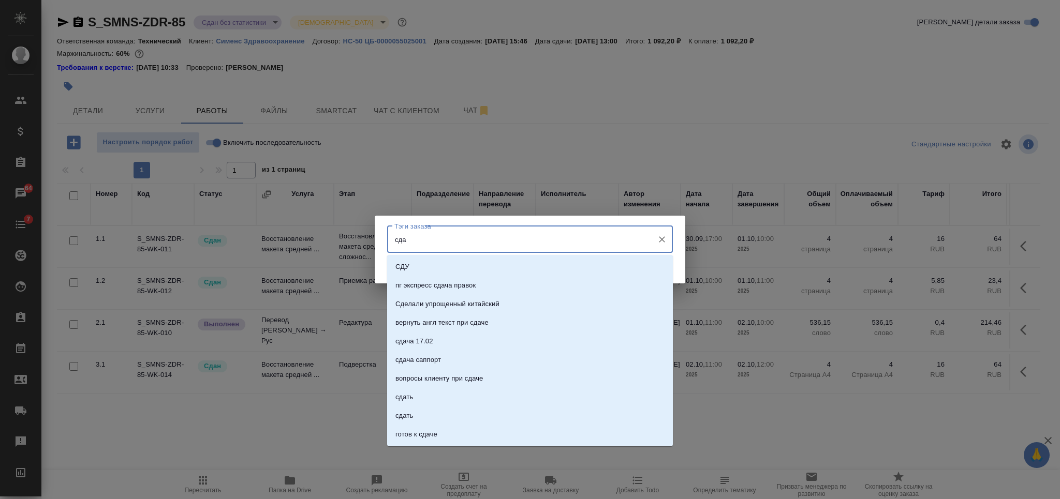
type input "сдан"
drag, startPoint x: 492, startPoint y: 319, endPoint x: 523, endPoint y: 311, distance: 31.6
click at [497, 319] on li "сдан" at bounding box center [530, 323] width 286 height 19
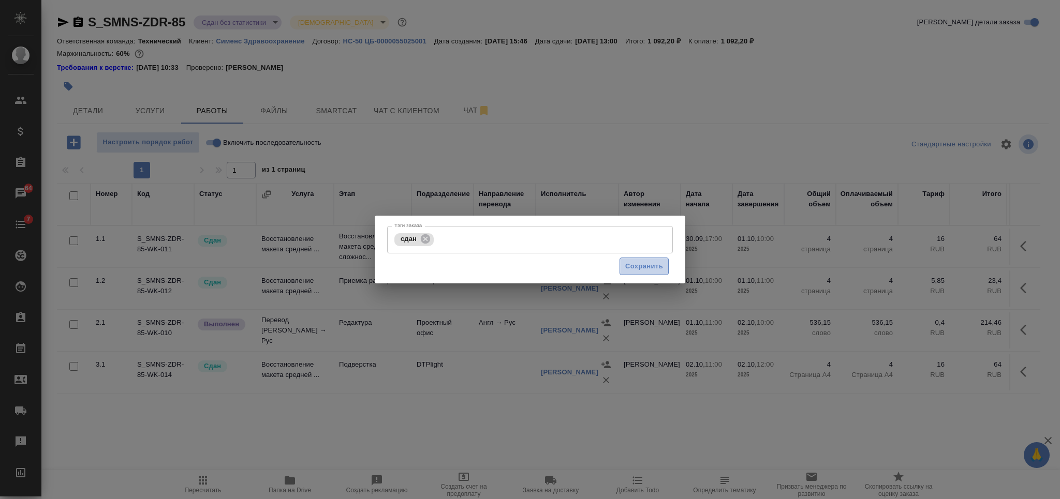
click at [644, 267] on span "Сохранить" at bounding box center [644, 267] width 38 height 12
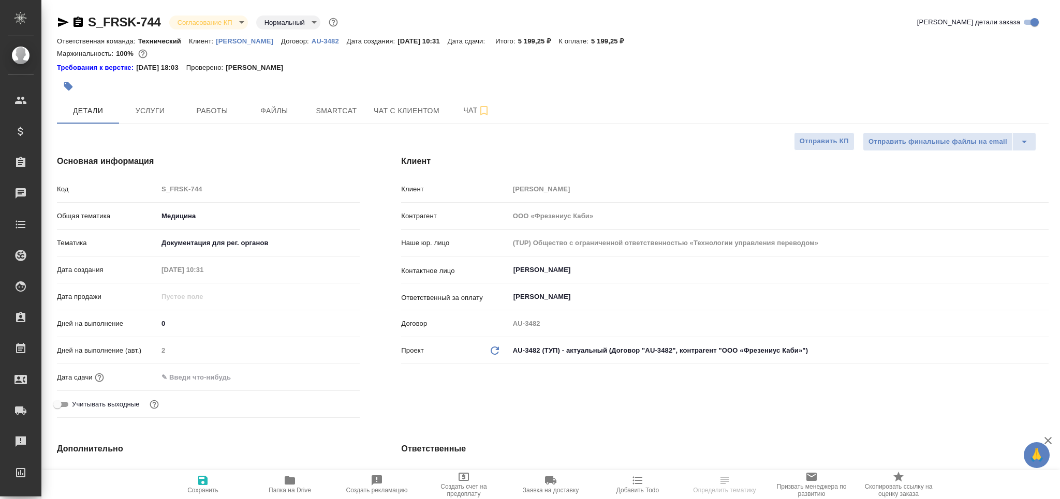
select select "RU"
type textarea "x"
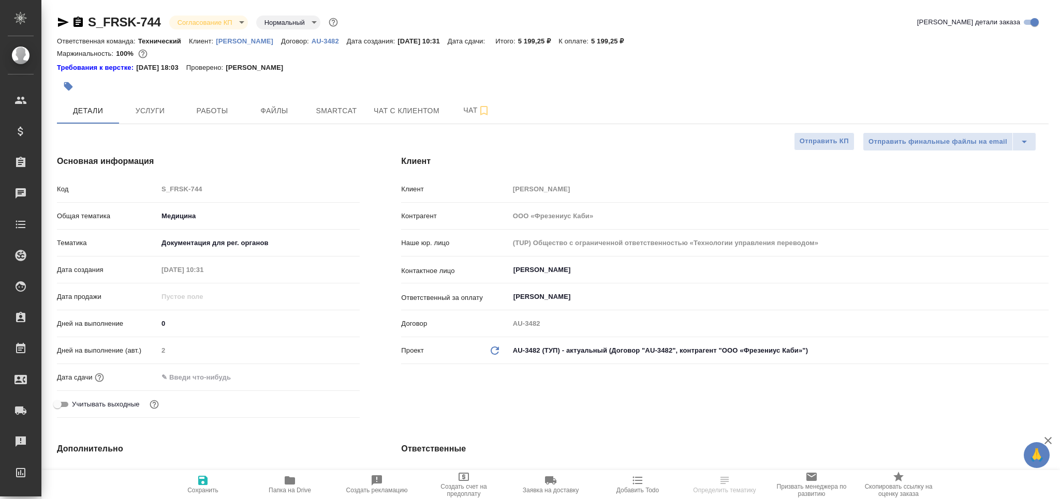
type textarea "x"
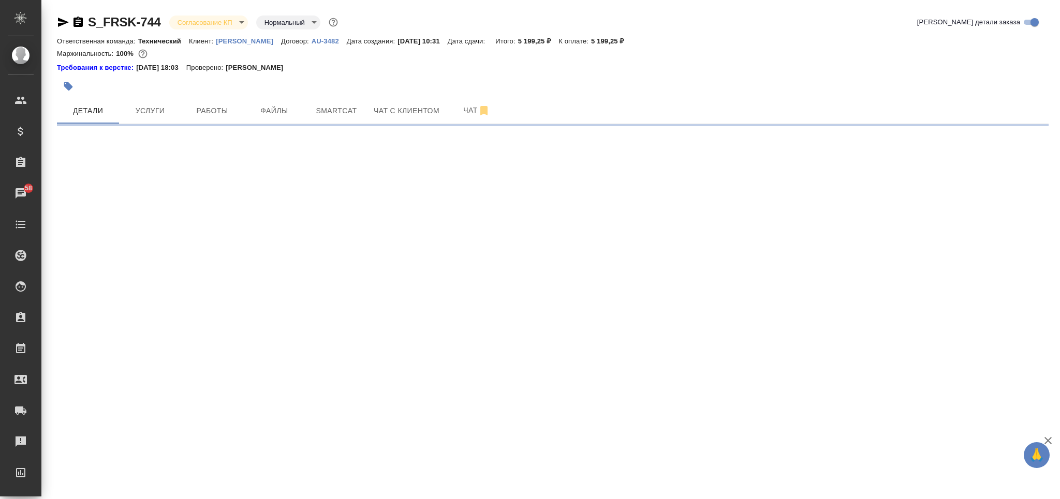
select select "RU"
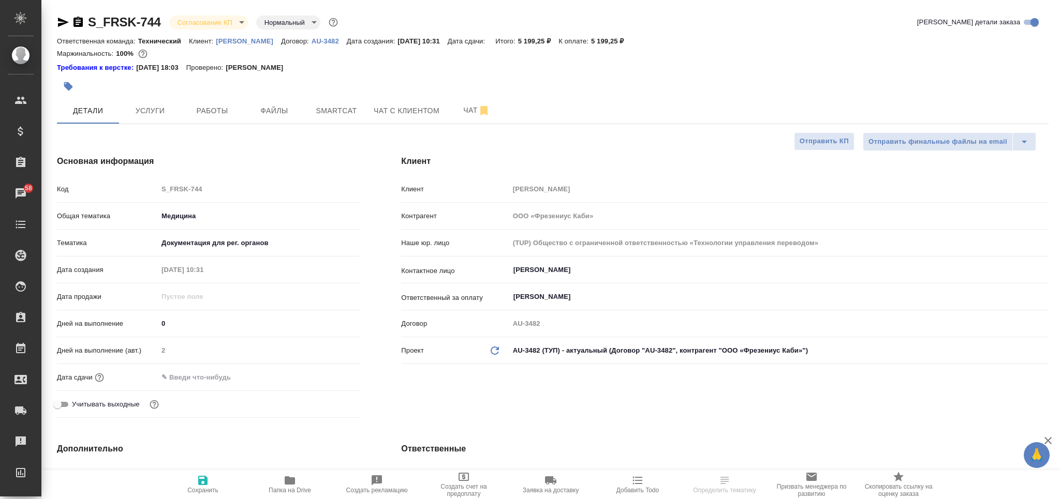
select select "RU"
type textarea "x"
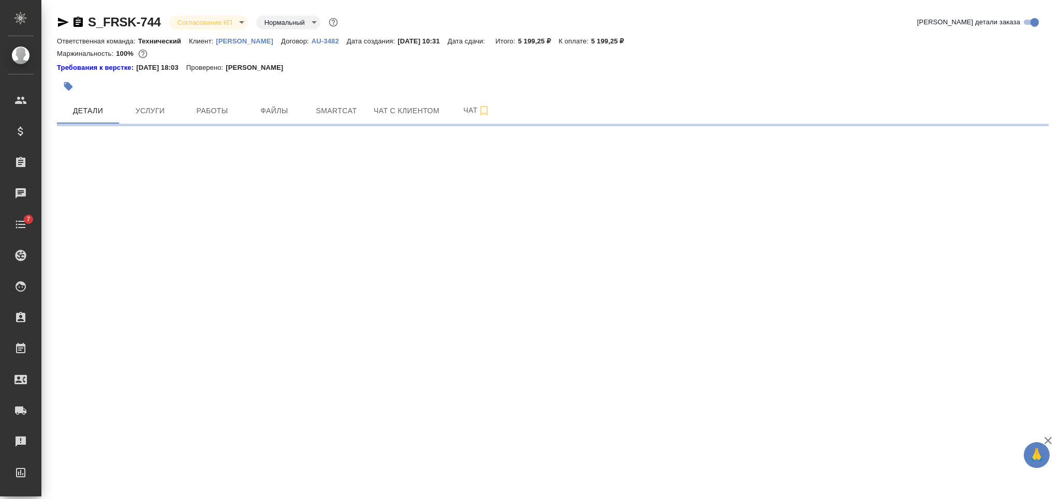
select select "RU"
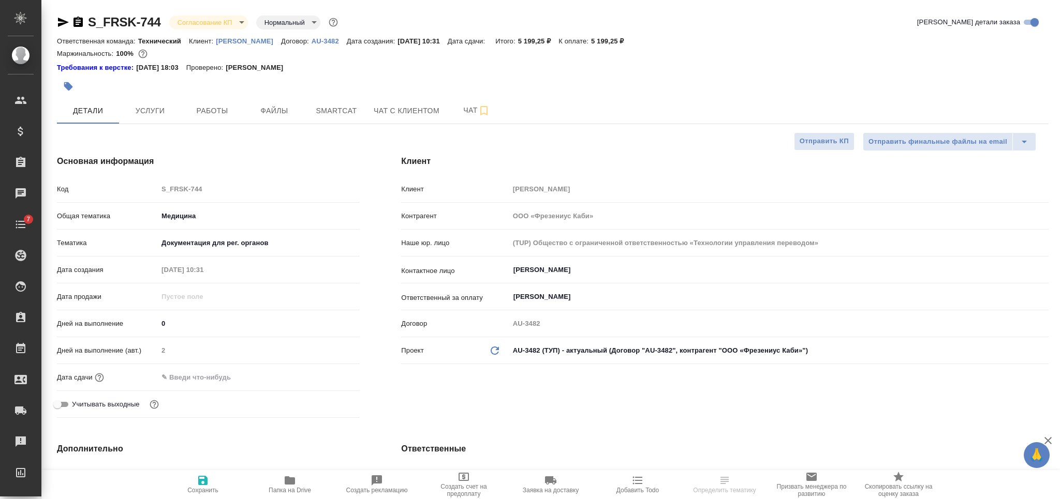
type textarea "x"
click at [217, 374] on input "text" at bounding box center [203, 377] width 91 height 15
type input "0_.__.____ __:__"
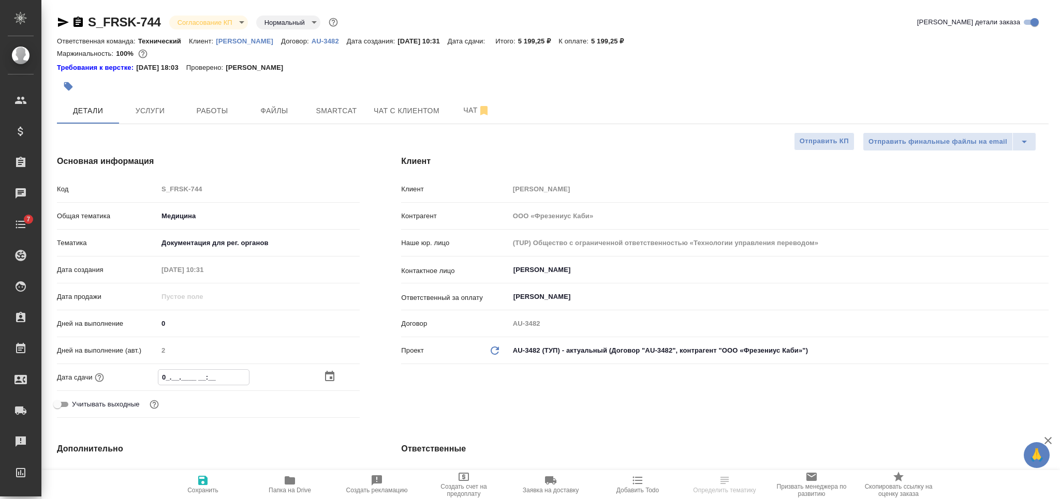
type textarea "x"
type input "06.__.____ __:__"
type textarea "x"
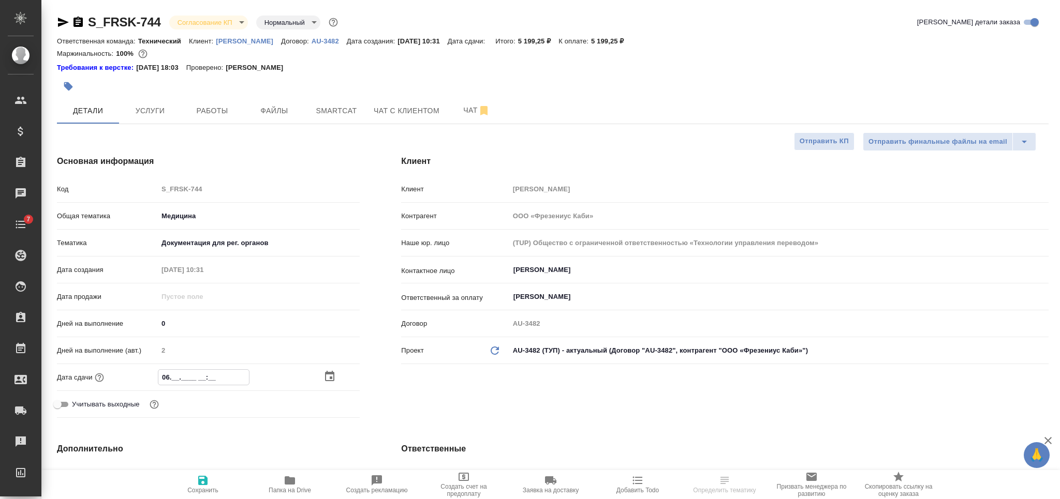
type textarea "x"
type input "06.1_.____ __:__"
type textarea "x"
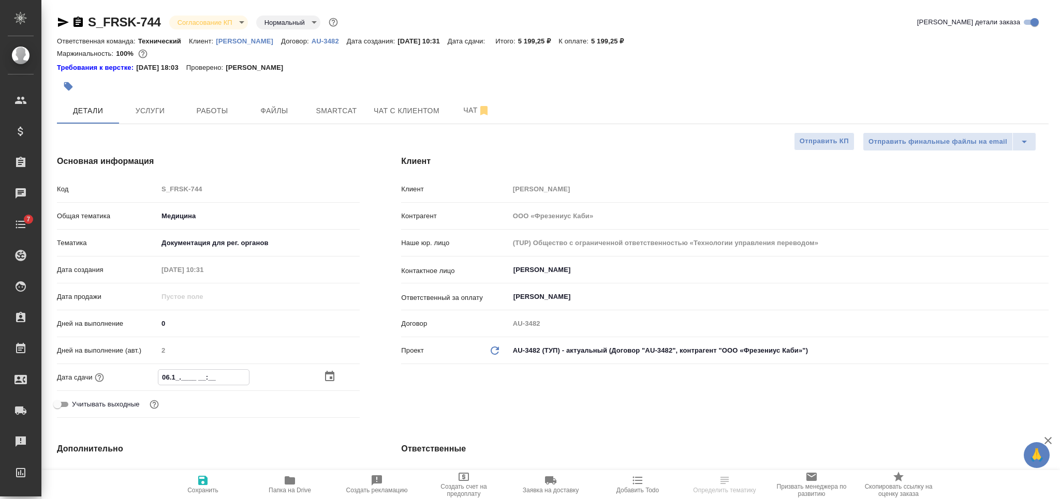
type textarea "x"
type input "06.10.____ __:__"
type textarea "x"
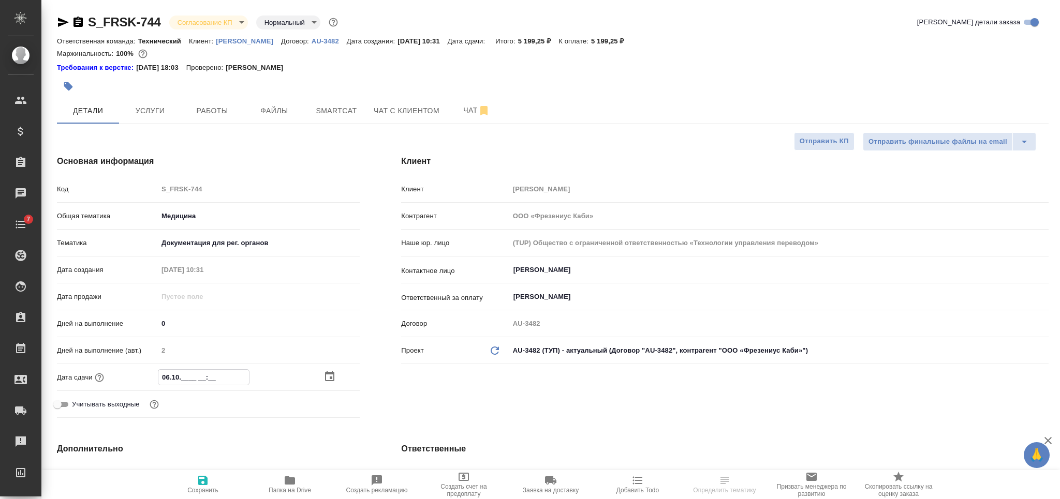
type input "06.10.2___ __:__"
type textarea "x"
type input "06.10.20__ __:__"
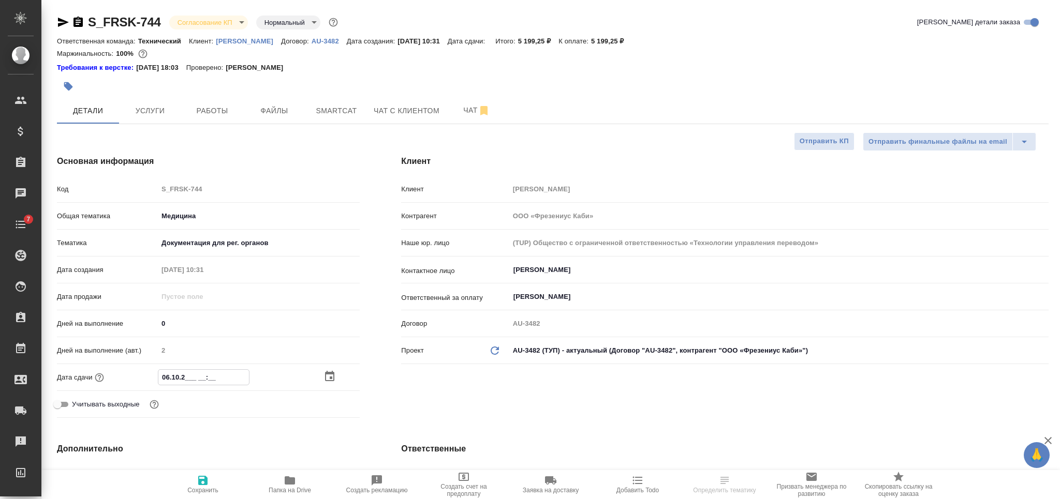
type textarea "x"
type input "06.10.202_ __:__"
type textarea "x"
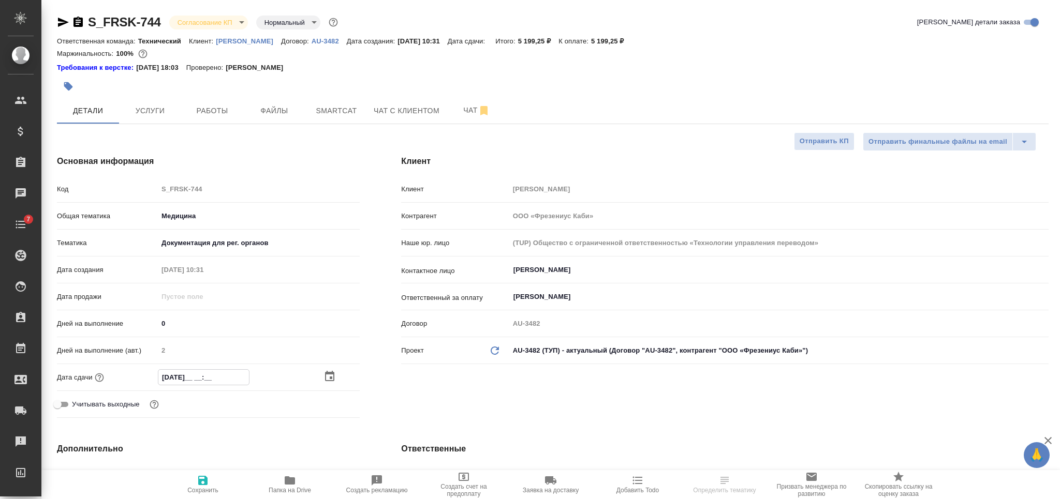
type textarea "x"
type input "06.10.2025 __:__"
type textarea "x"
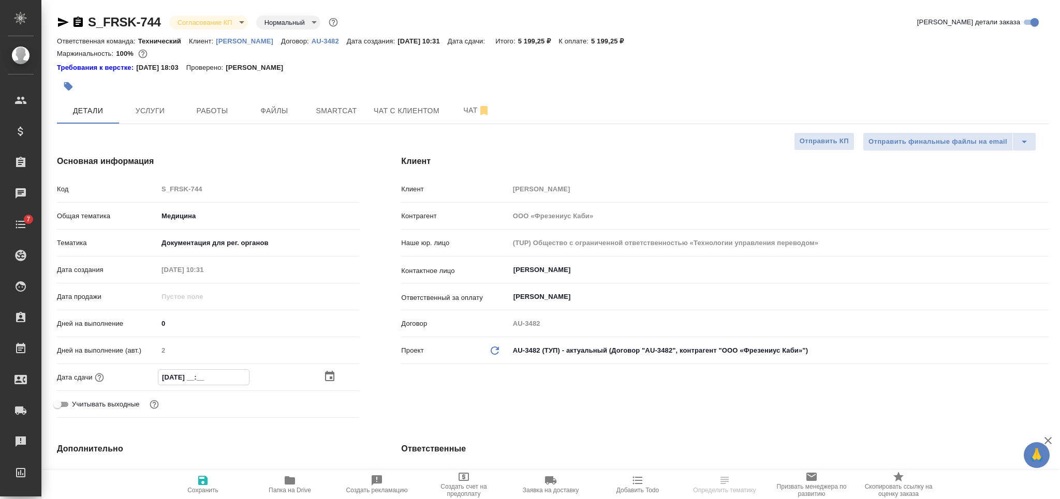
type textarea "x"
type input "06.10.2025 1_:__"
type textarea "x"
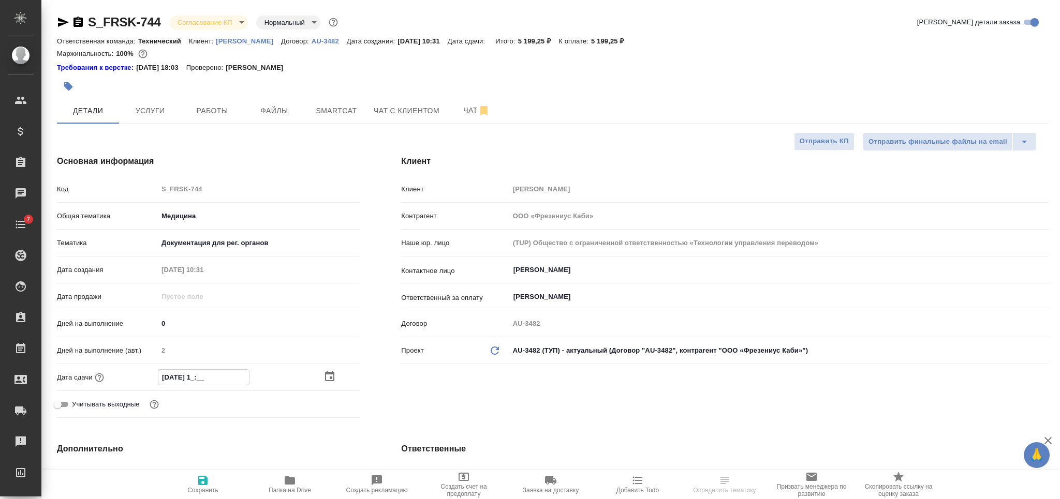
type input "06.10.2025 17:__"
type textarea "x"
type input "06.10.2025 17:0_"
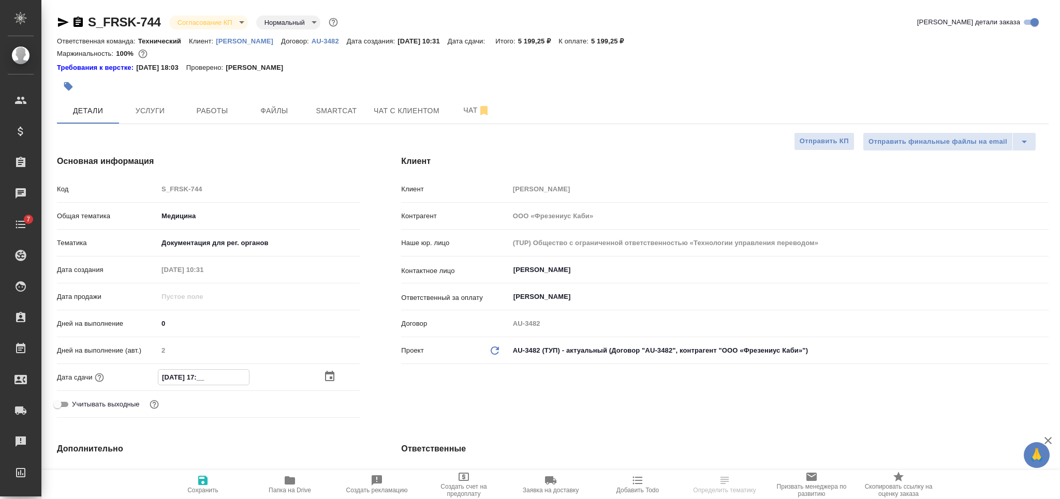
type textarea "x"
type input "06.10.2025 17:00"
type textarea "x"
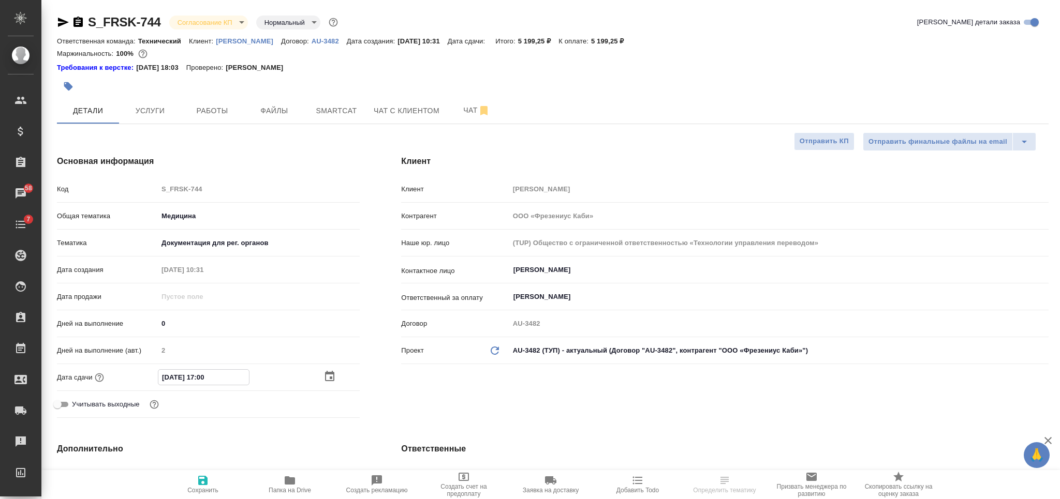
type textarea "x"
type input "06.10.2025 17:00"
click at [209, 482] on icon "button" at bounding box center [203, 481] width 12 height 12
type textarea "x"
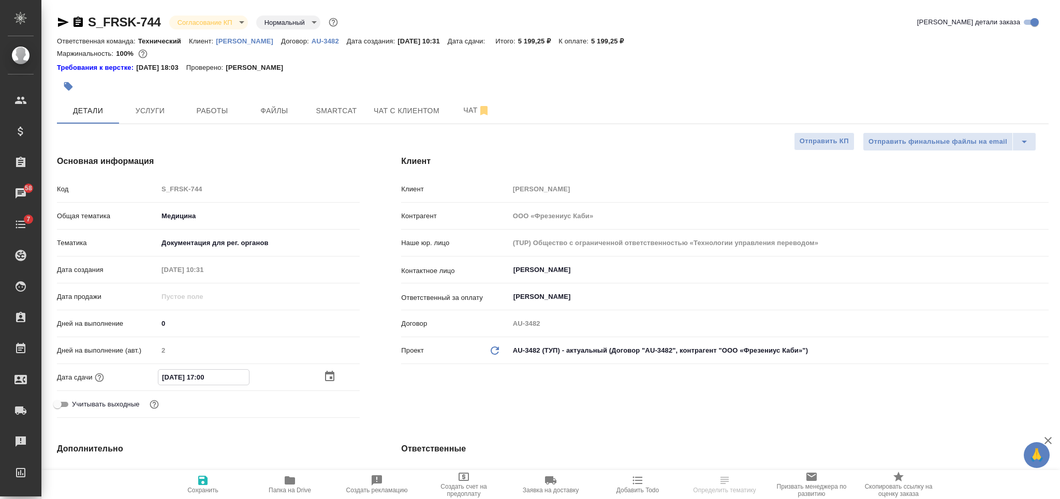
type textarea "x"
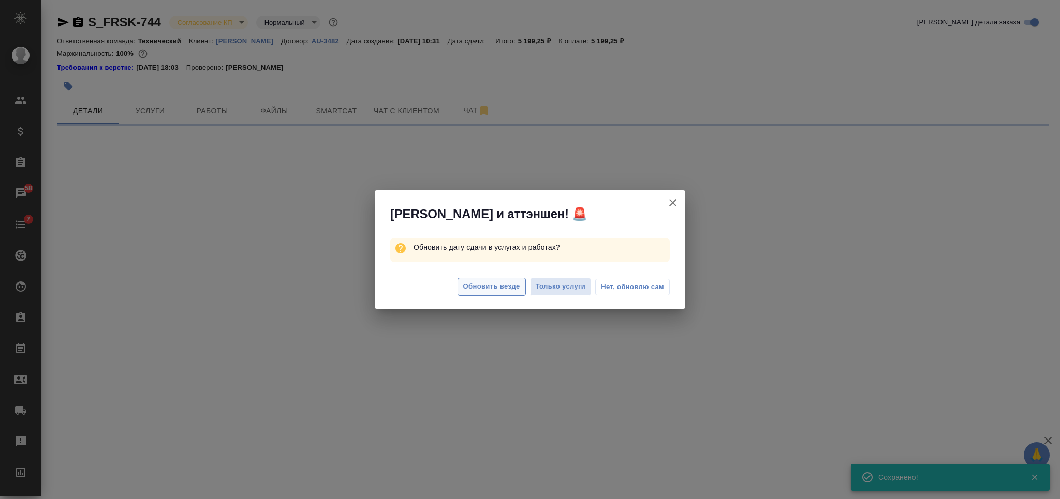
select select "RU"
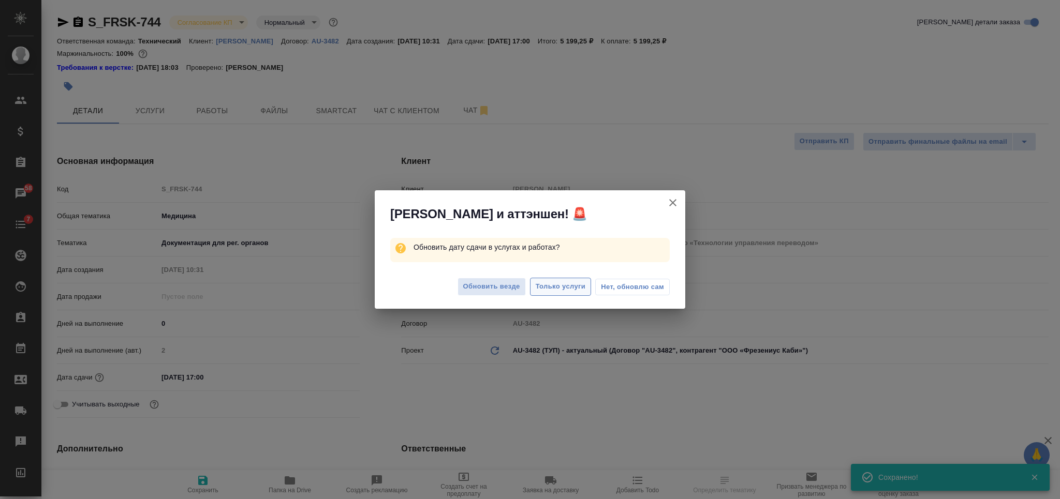
type textarea "x"
click at [543, 284] on span "Только услуги" at bounding box center [561, 287] width 50 height 12
type textarea "x"
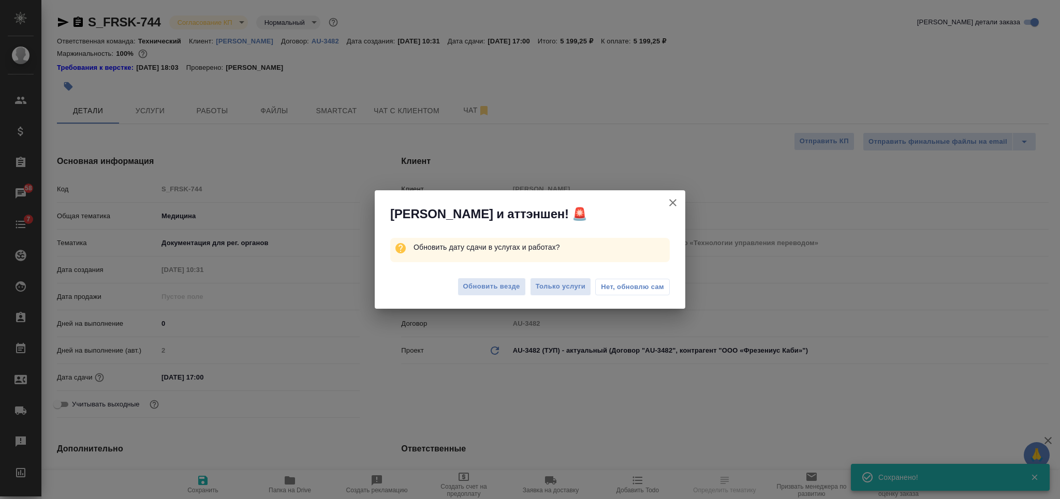
type textarea "x"
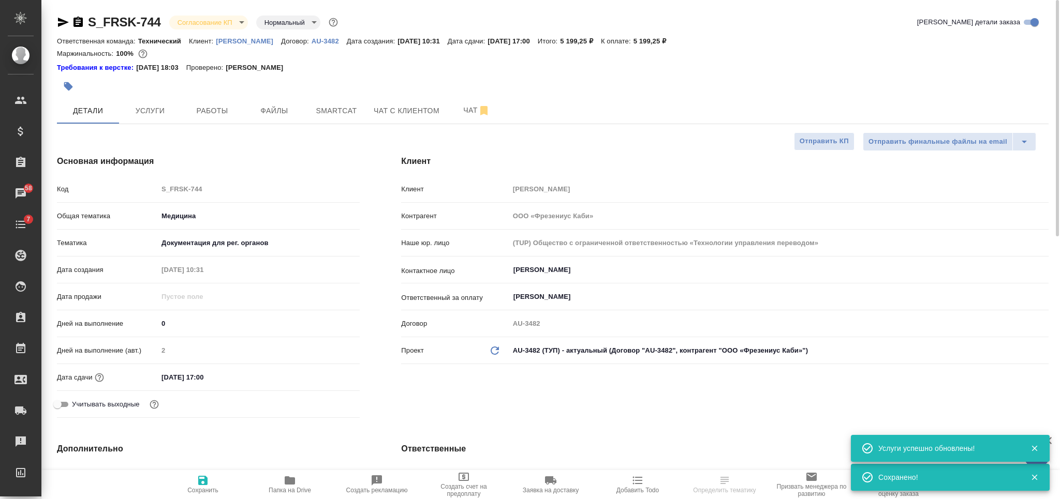
click at [195, 29] on div "S_FRSK-744 Согласование КП kpNegotiation Нормальный normal" at bounding box center [198, 22] width 283 height 17
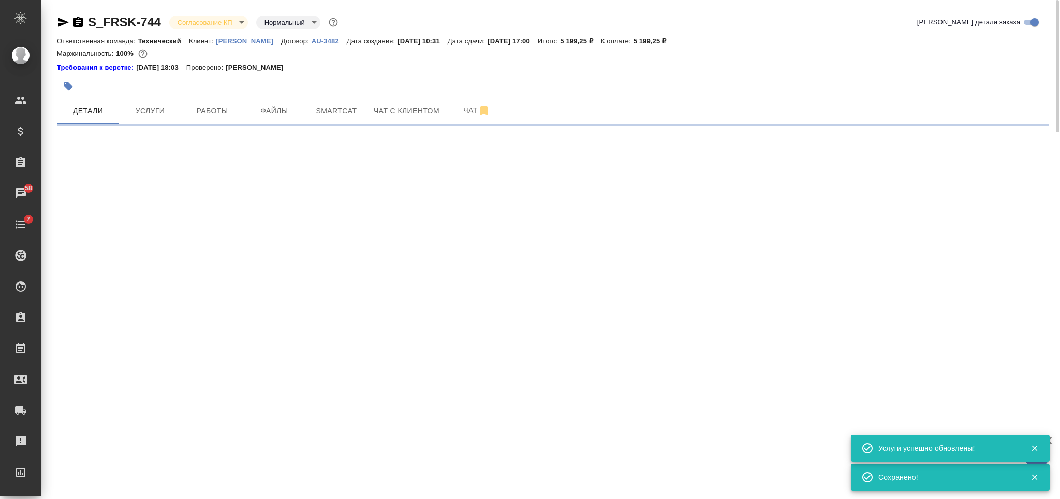
select select "RU"
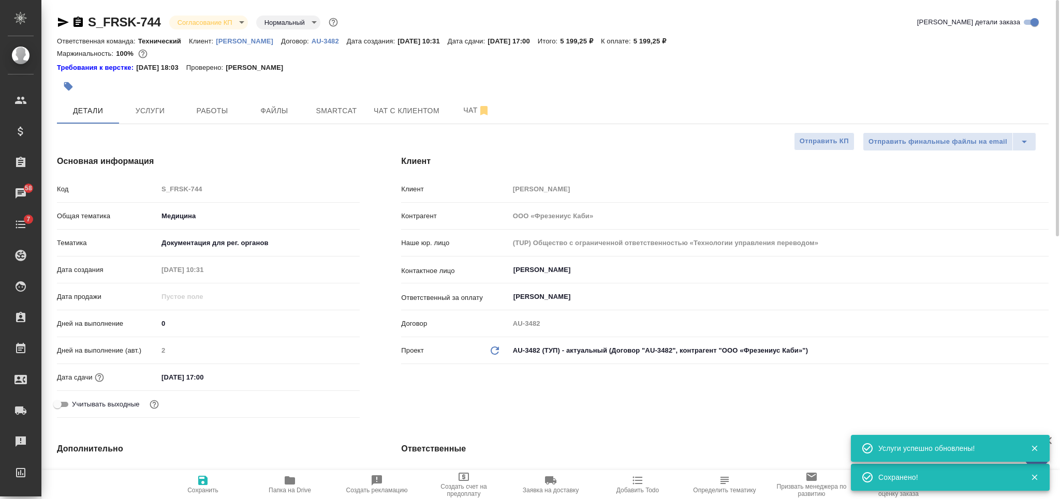
type textarea "x"
click at [203, 26] on body "🙏 .cls-1 fill:#fff; AWATERA Nikiforova Valeria Клиенты Спецификации Заказы 58 Ч…" at bounding box center [530, 249] width 1060 height 499
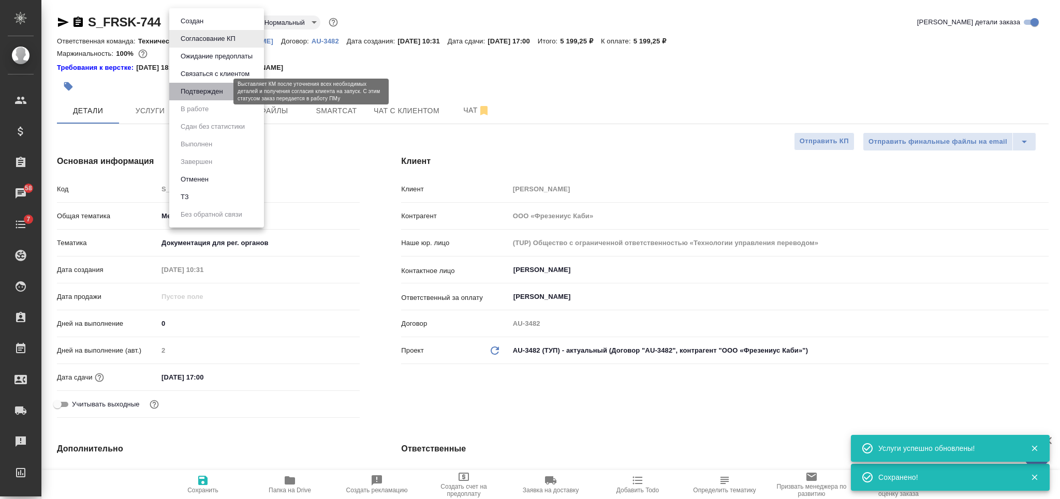
click at [221, 94] on button "Подтвержден" at bounding box center [202, 91] width 49 height 11
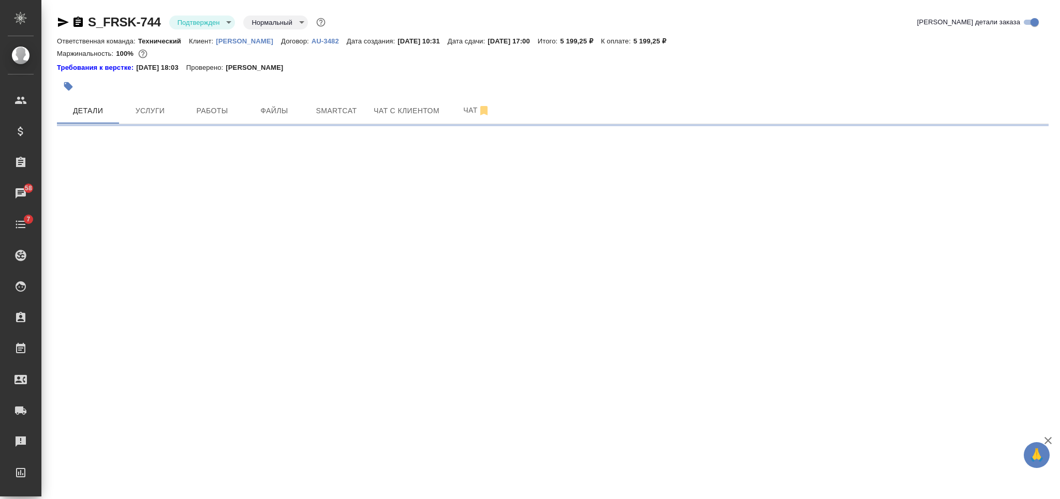
select select "RU"
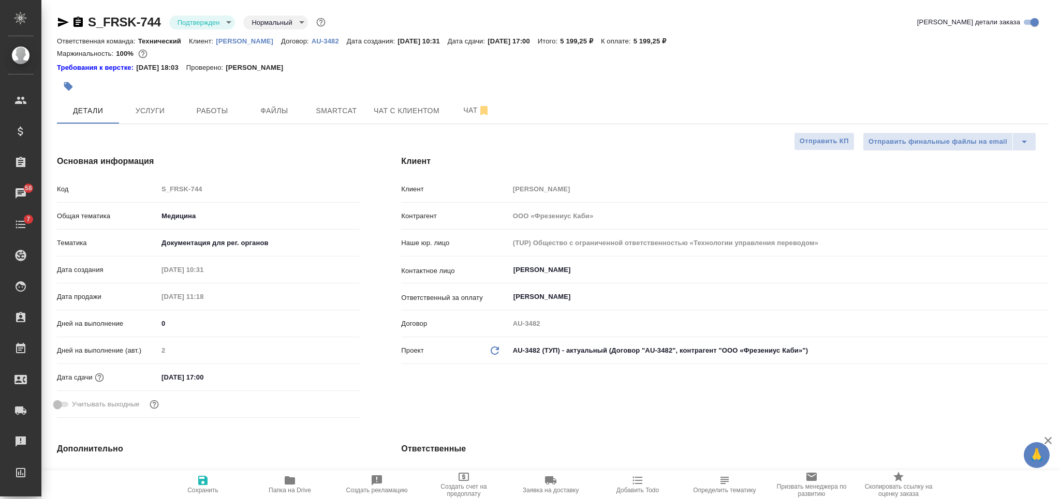
type textarea "x"
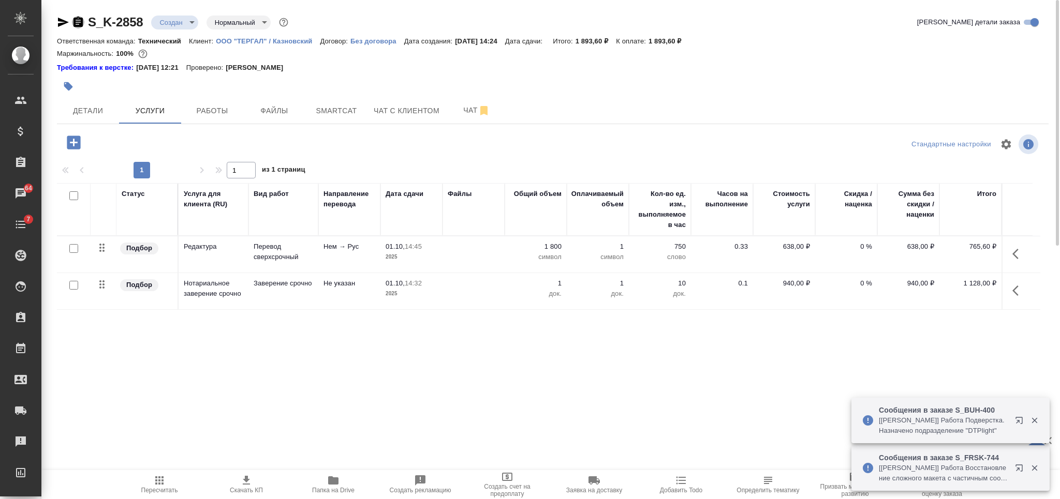
click at [79, 21] on icon "button" at bounding box center [77, 22] width 9 height 10
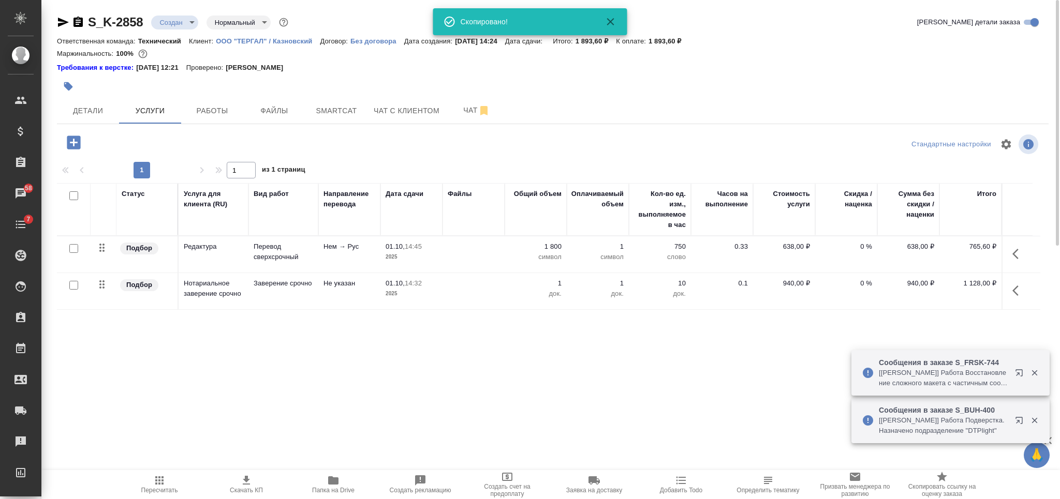
click at [290, 40] on p "ООО "ТЕРГАЛ" / Казновский" at bounding box center [268, 41] width 104 height 8
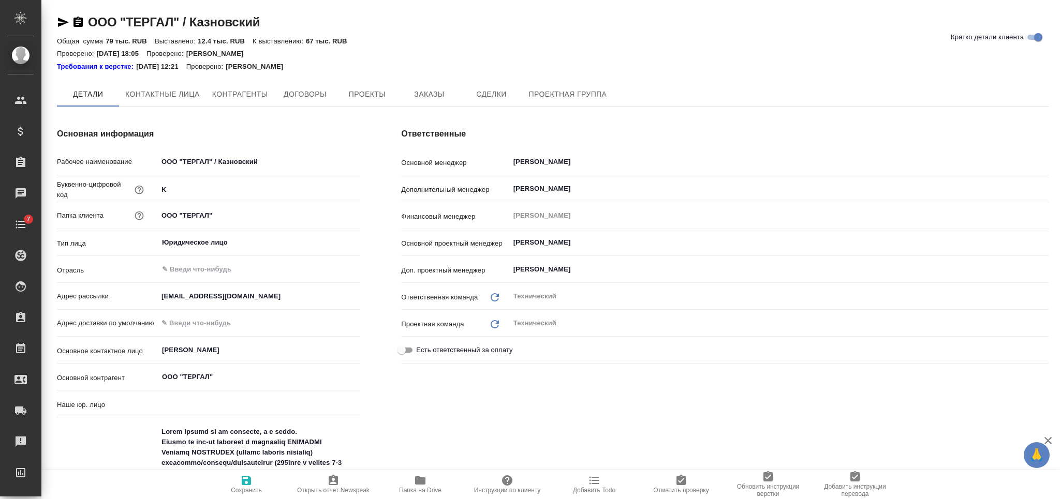
click at [420, 88] on span "Заказы" at bounding box center [429, 94] width 50 height 13
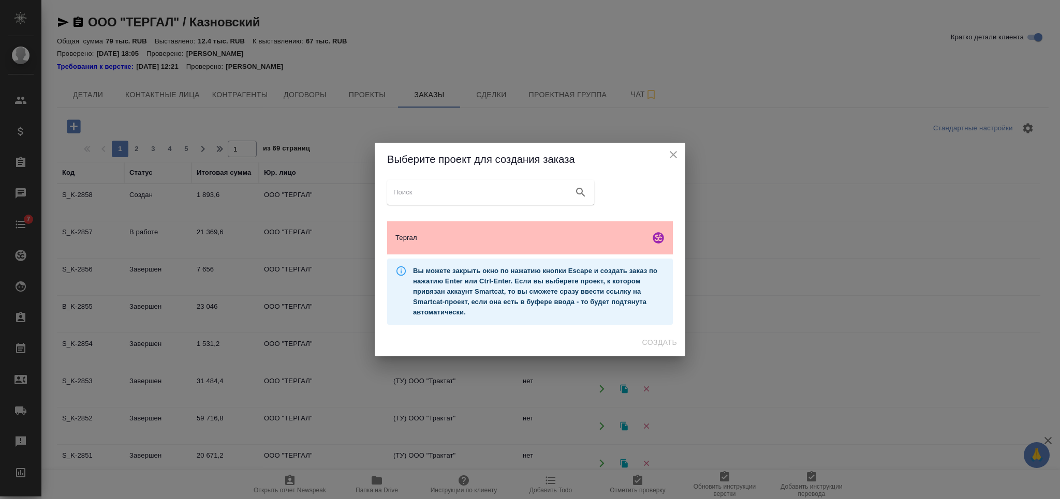
click at [559, 228] on div "Тергал" at bounding box center [530, 237] width 286 height 33
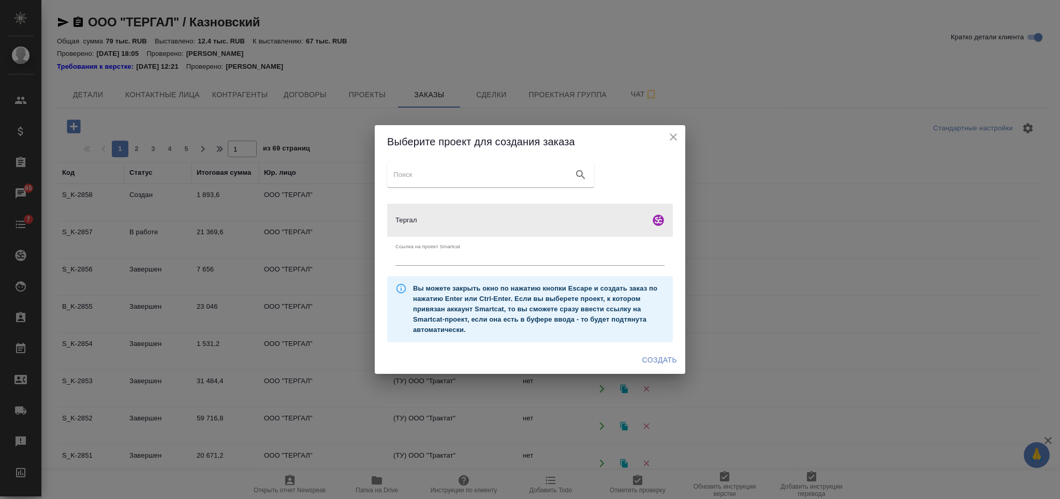
click at [654, 357] on span "Создать" at bounding box center [659, 360] width 35 height 13
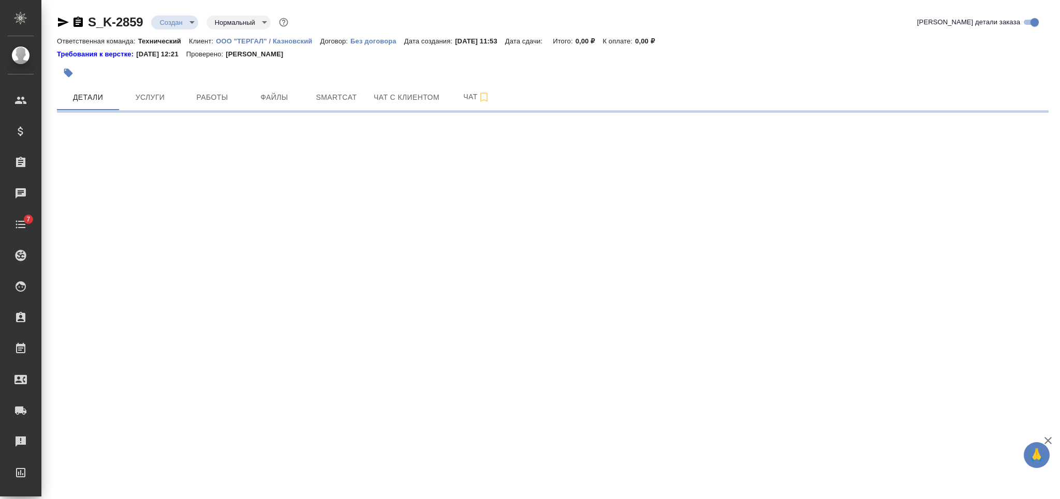
select select "RU"
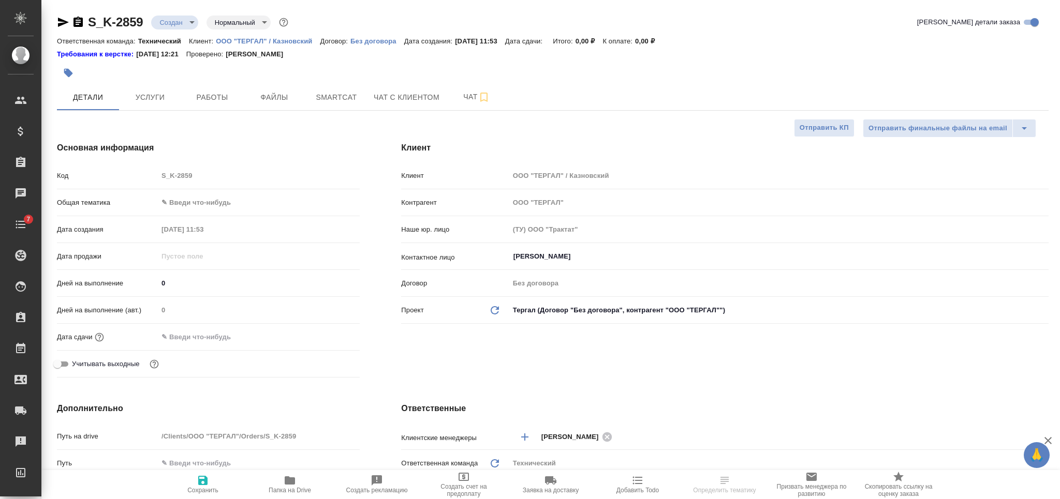
type textarea "x"
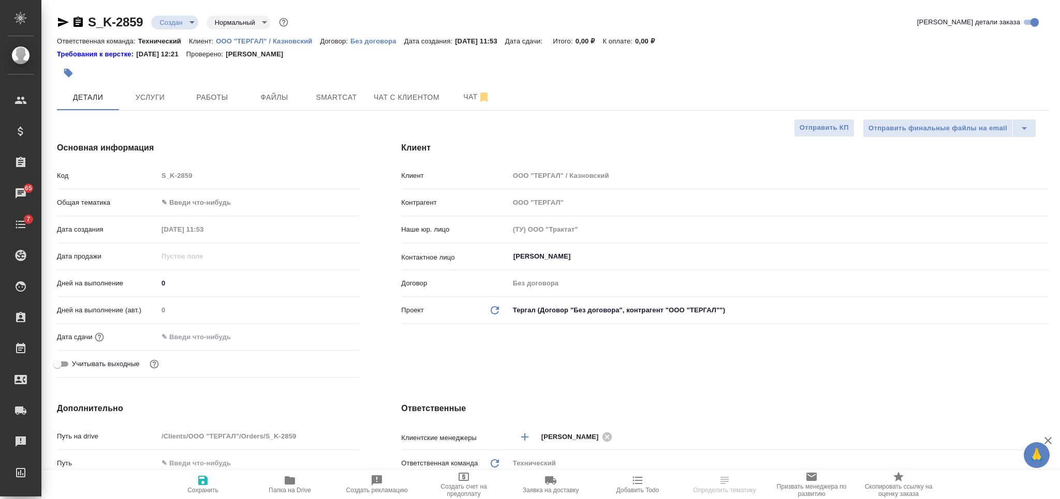
type textarea "x"
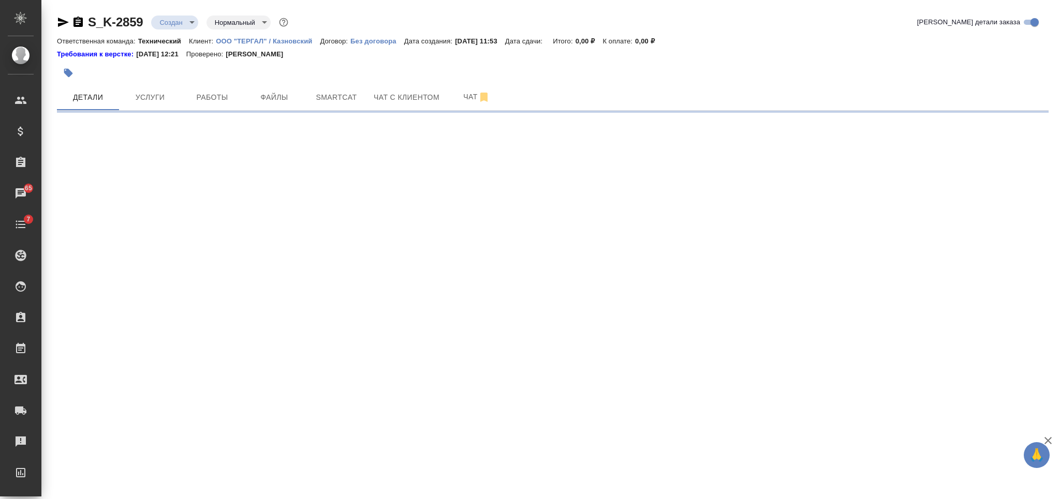
click at [530, 262] on div ".cls-1 fill:#fff; AWATERA Nikiforova Valeria Клиенты Спецификации Заказы 65 Чат…" at bounding box center [530, 249] width 1060 height 499
select select "RU"
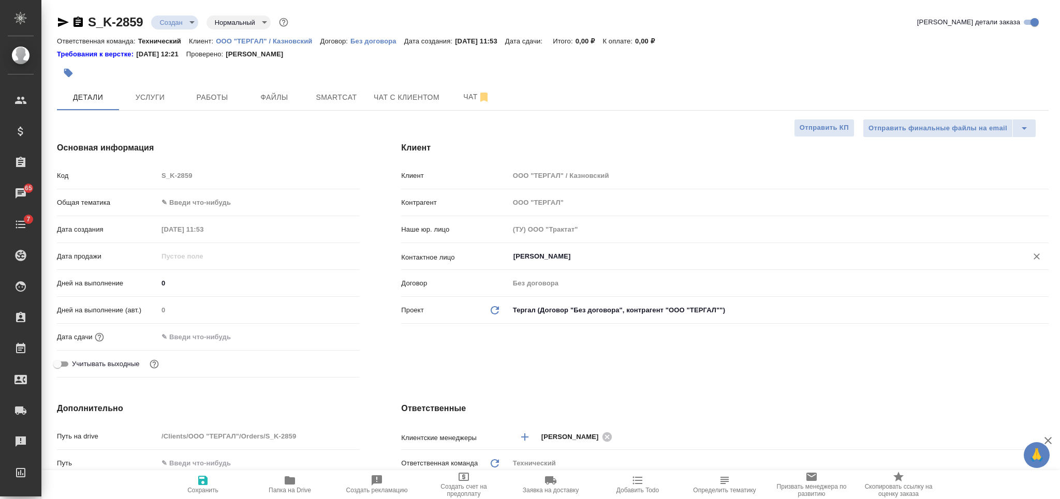
click at [541, 256] on input "Казновский Анатолий" at bounding box center [761, 256] width 498 height 12
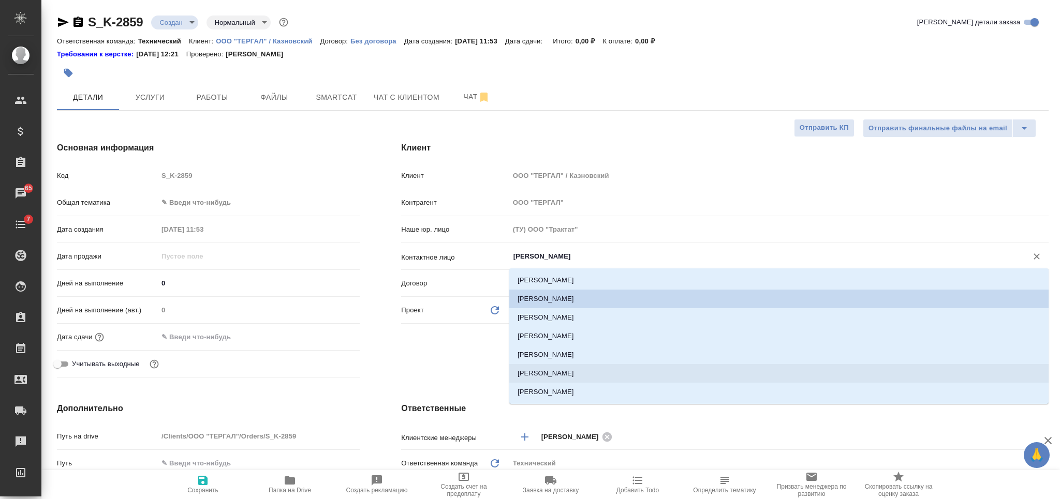
click at [582, 375] on li "Шаймухамет Герман" at bounding box center [778, 373] width 539 height 19
type input "Шаймухамет Герман"
type textarea "x"
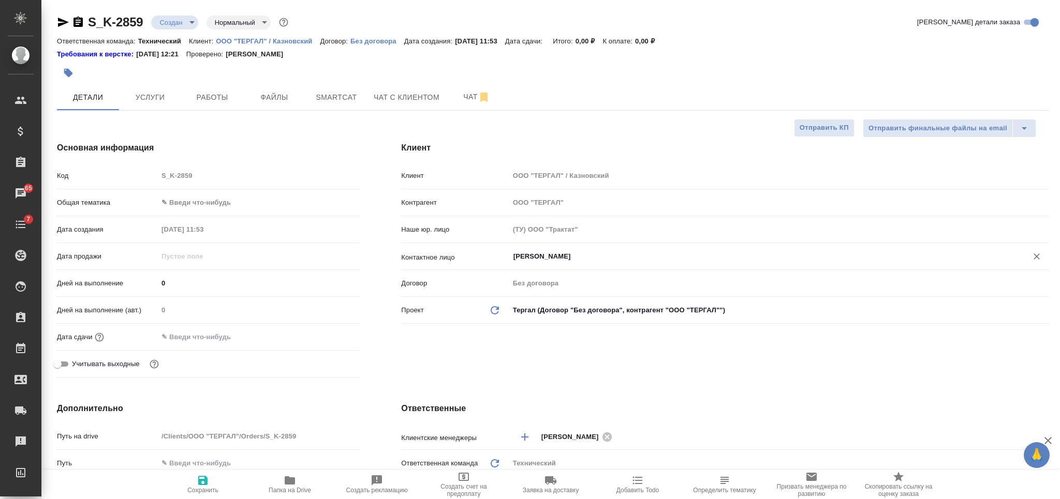
scroll to position [276, 0]
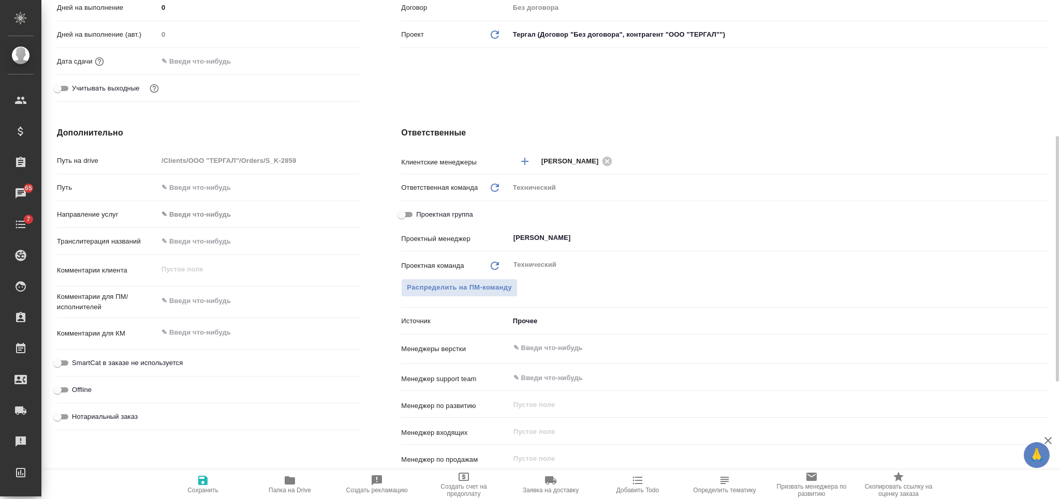
type textarea "x"
click at [231, 295] on textarea at bounding box center [258, 302] width 201 height 18
type textarea "н"
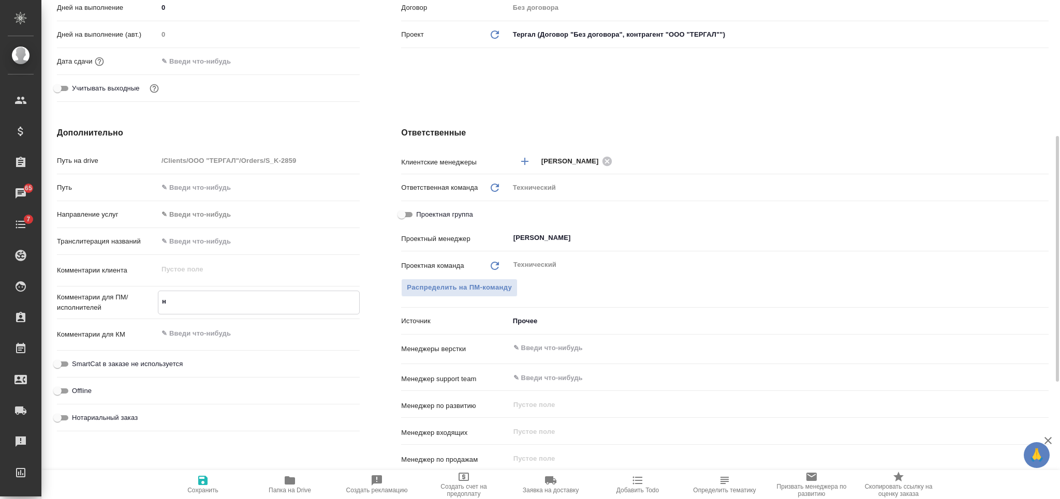
type textarea "x"
type textarea "не"
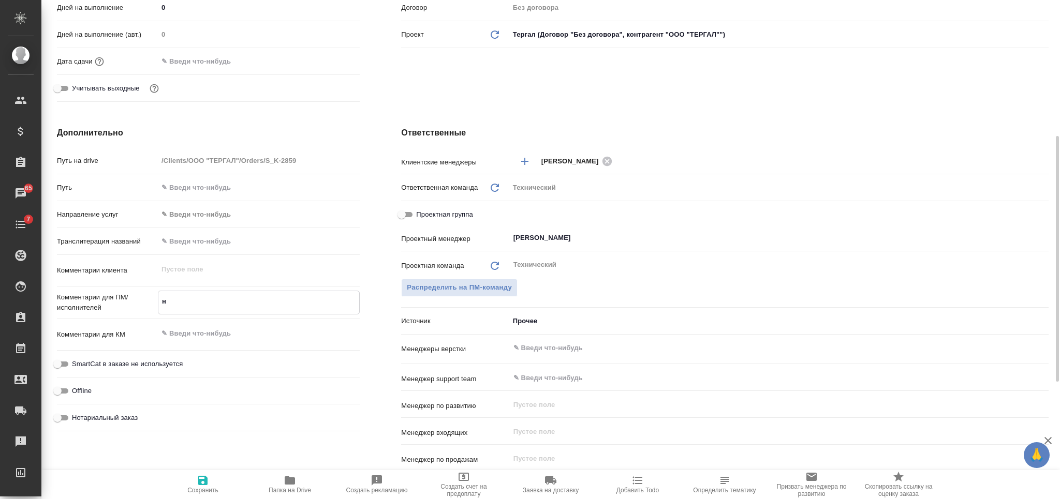
type textarea "x"
type textarea "нем"
type textarea "x"
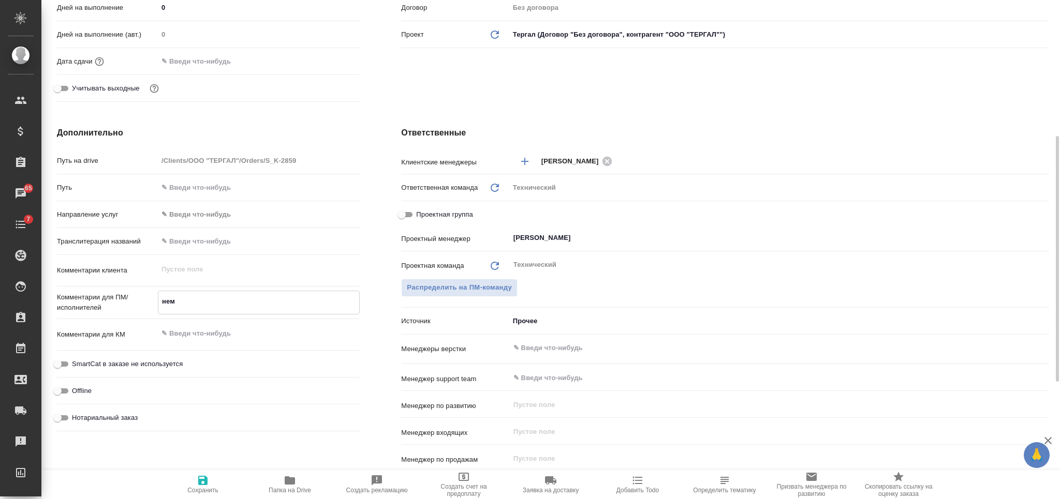
type textarea "x"
type textarea "нем-"
type textarea "x"
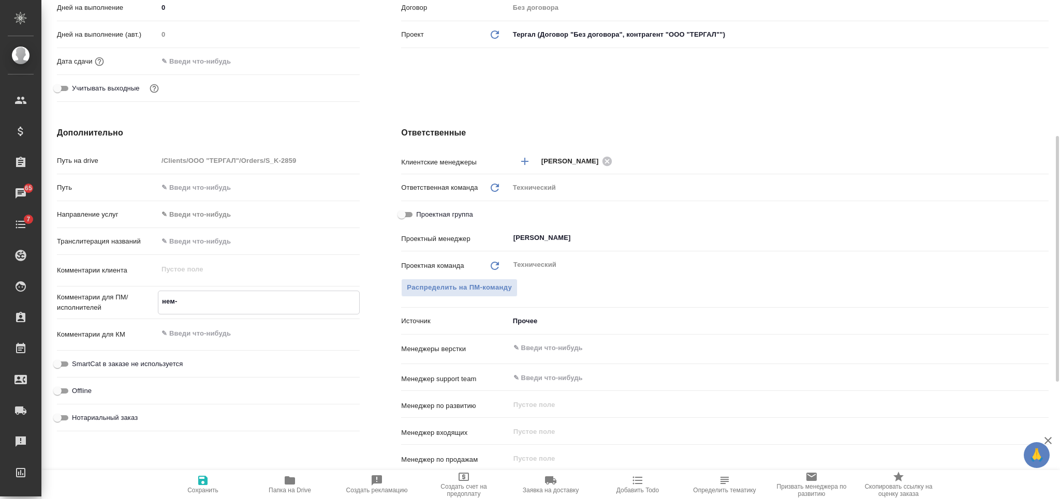
type textarea "нем-р"
type textarea "x"
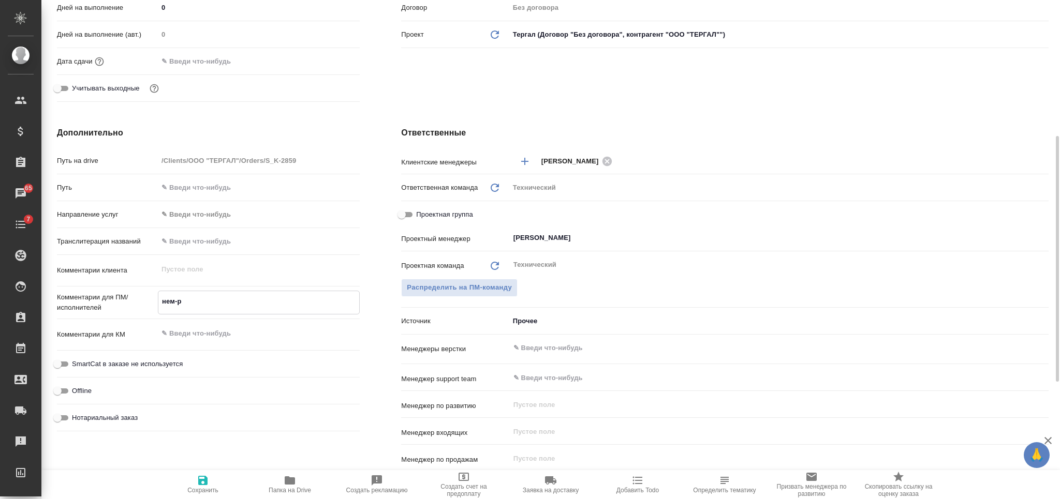
type textarea "нем-ру"
type textarea "x"
type textarea "нем-рус"
type textarea "x"
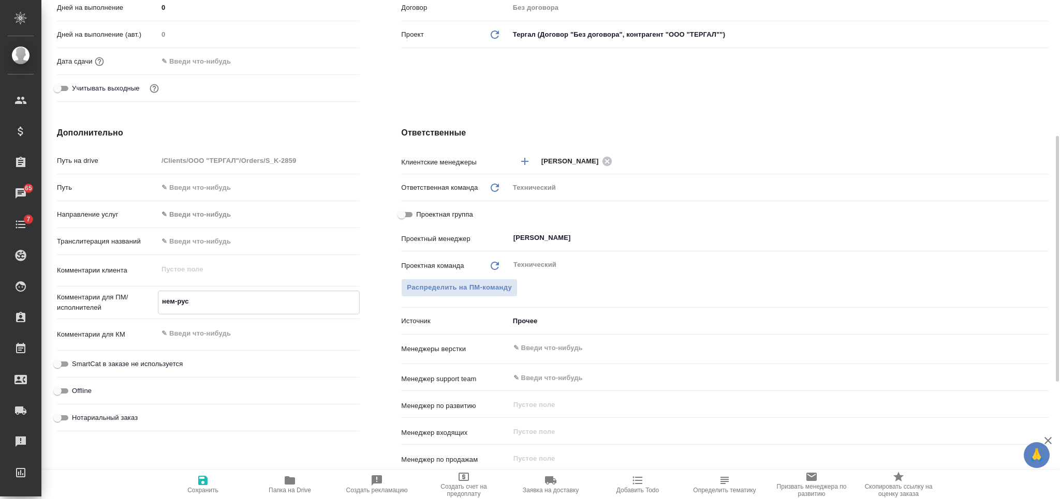
type textarea "x"
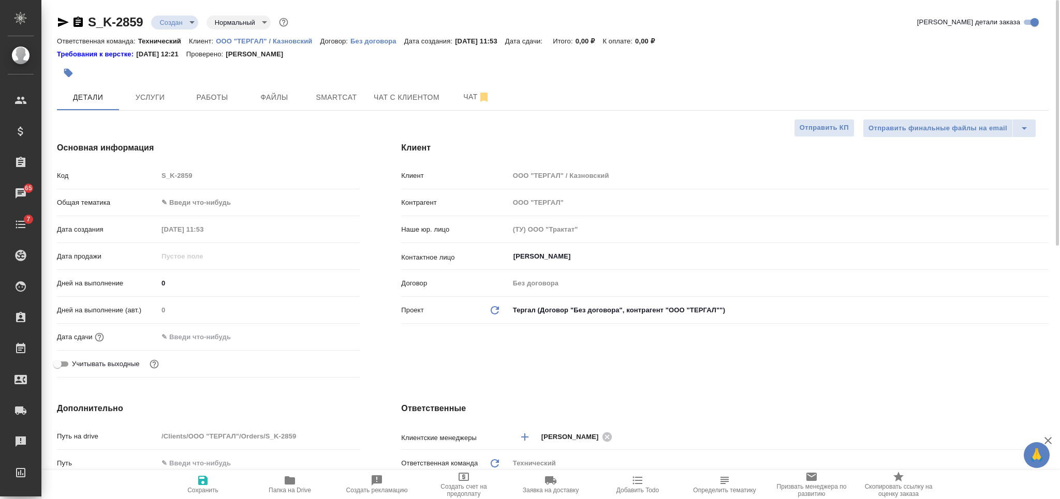
type textarea "нем-рус"
type textarea "x"
click at [209, 481] on span "Сохранить" at bounding box center [203, 485] width 75 height 20
type textarea "x"
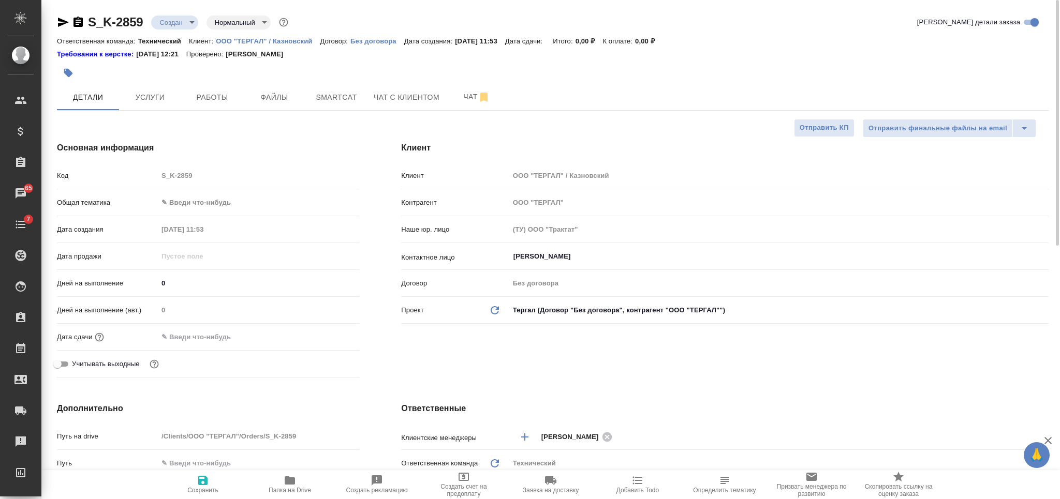
type textarea "x"
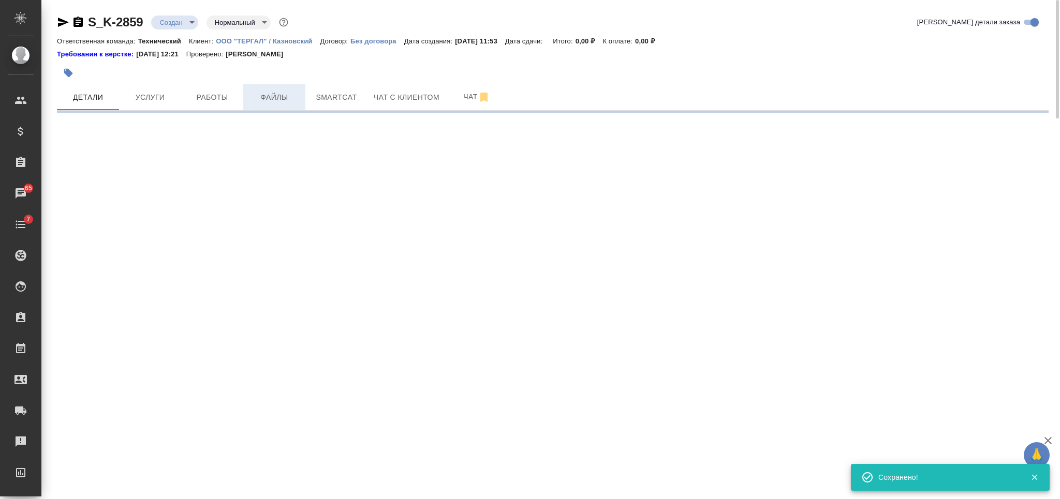
select select "RU"
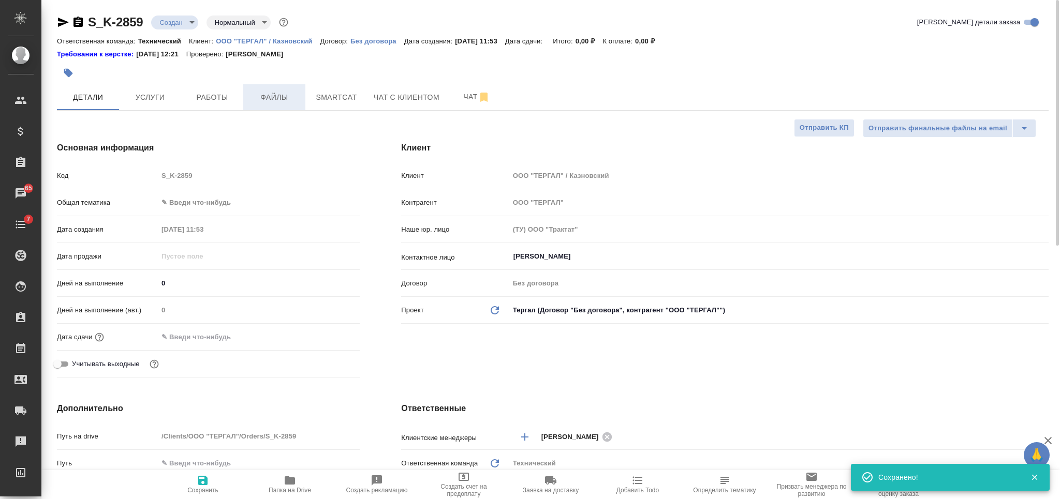
type textarea "x"
click at [269, 103] on span "Файлы" at bounding box center [274, 97] width 50 height 13
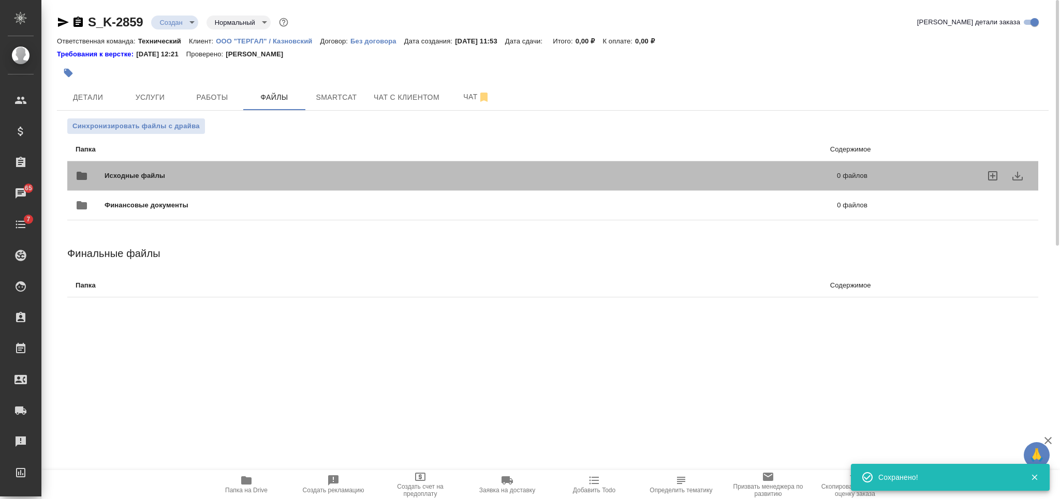
click at [282, 168] on div "Исходные файлы 0 файлов" at bounding box center [472, 176] width 792 height 25
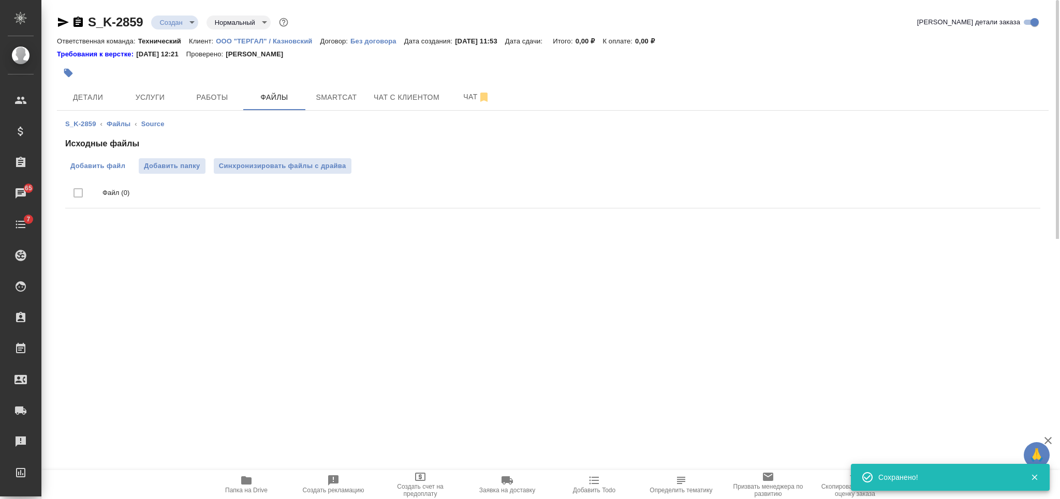
click at [118, 170] on span "Добавить файл" at bounding box center [97, 166] width 55 height 10
click at [0, 0] on input "Добавить файл" at bounding box center [0, 0] width 0 height 0
click at [146, 92] on span "Услуги" at bounding box center [150, 97] width 50 height 13
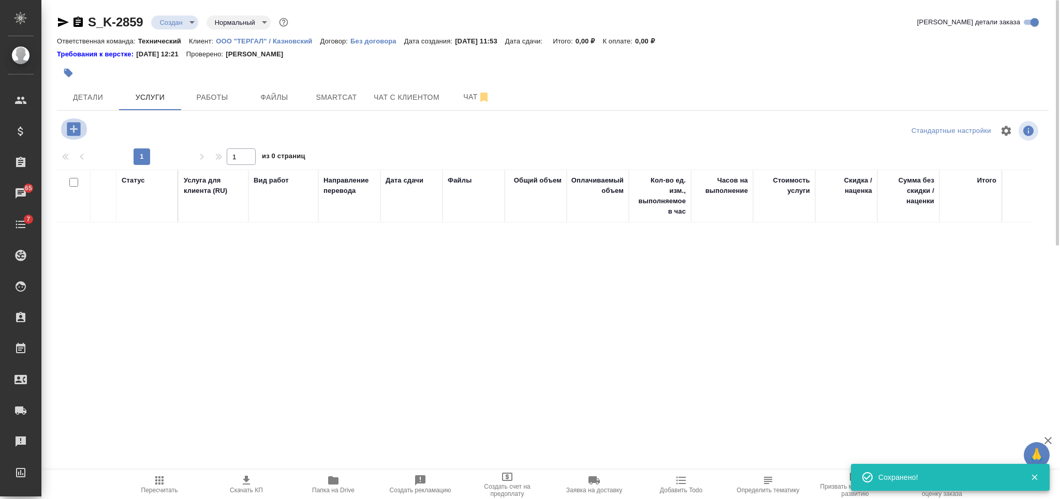
click at [72, 135] on icon "button" at bounding box center [73, 128] width 13 height 13
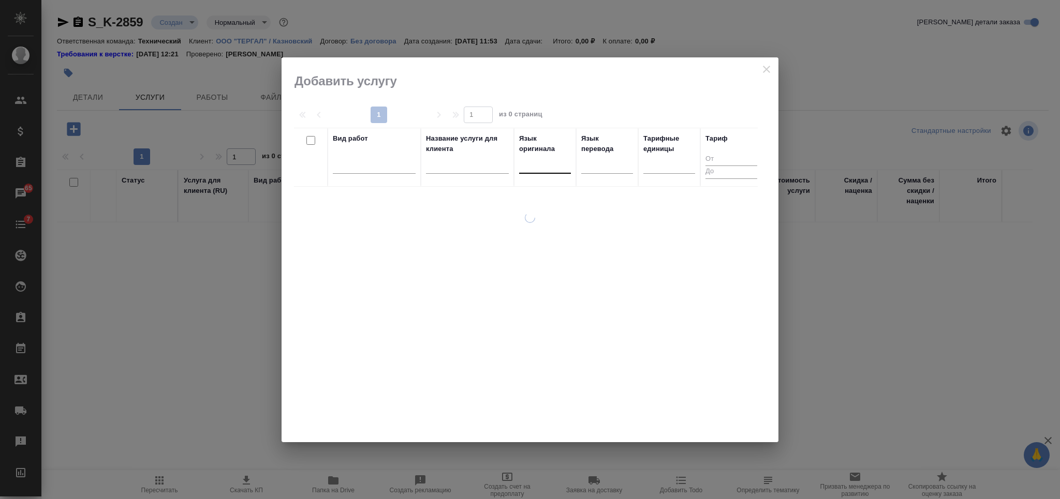
click at [550, 166] on div at bounding box center [545, 163] width 52 height 15
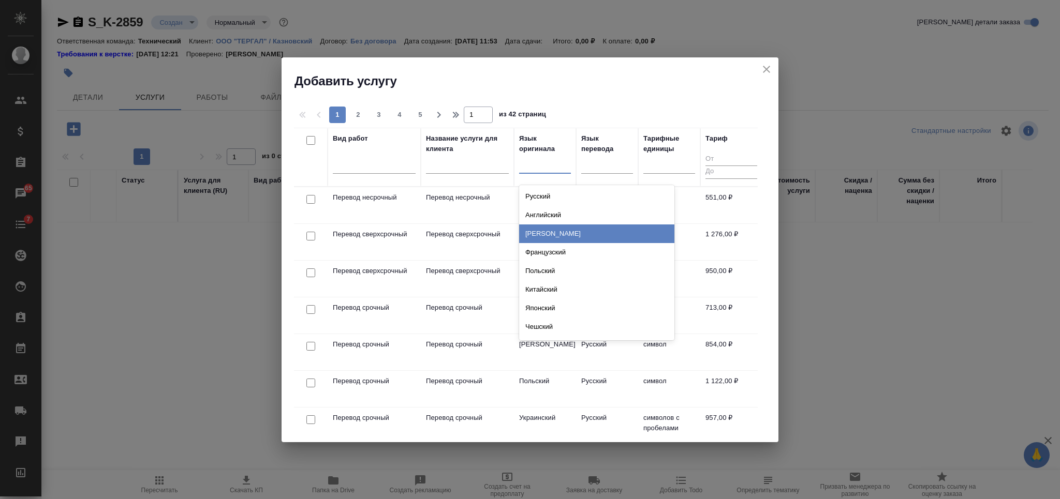
click at [535, 232] on div "Немецкий" at bounding box center [596, 234] width 155 height 19
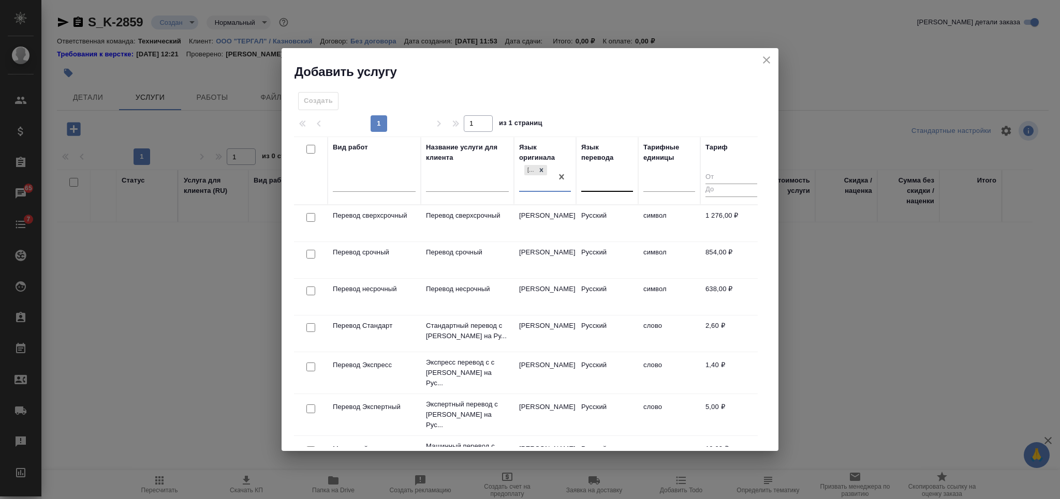
click at [593, 184] on div at bounding box center [607, 181] width 52 height 15
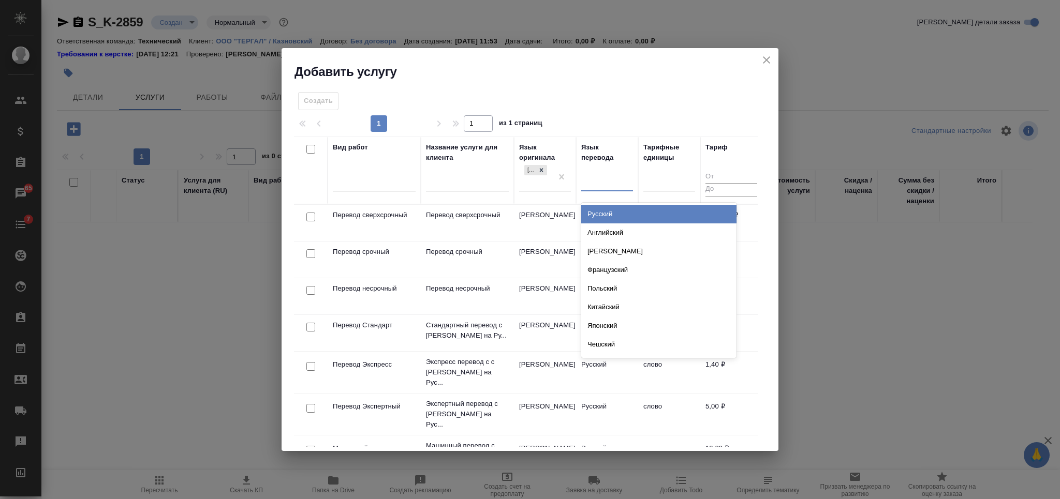
click at [597, 213] on div "Русский" at bounding box center [658, 214] width 155 height 19
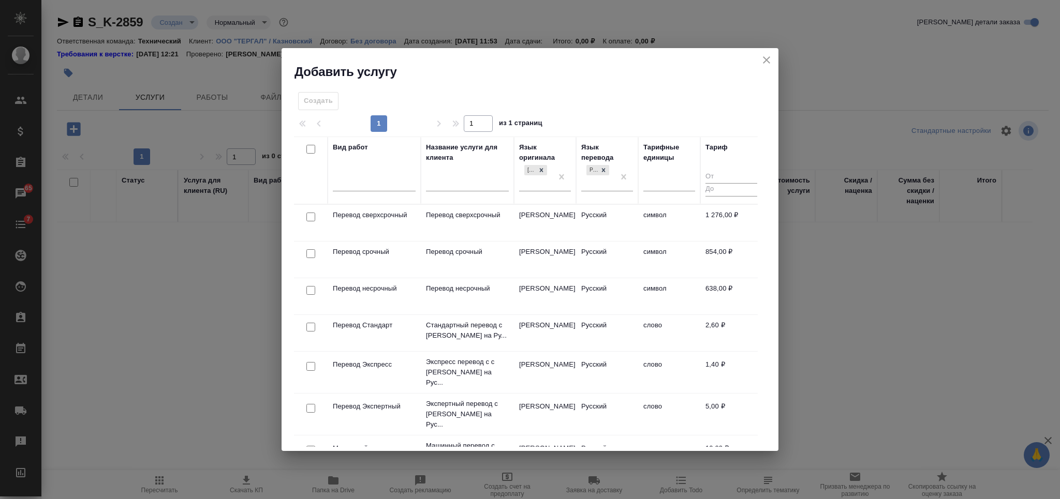
click at [309, 217] on input "checkbox" at bounding box center [310, 217] width 9 height 9
checkbox input "true"
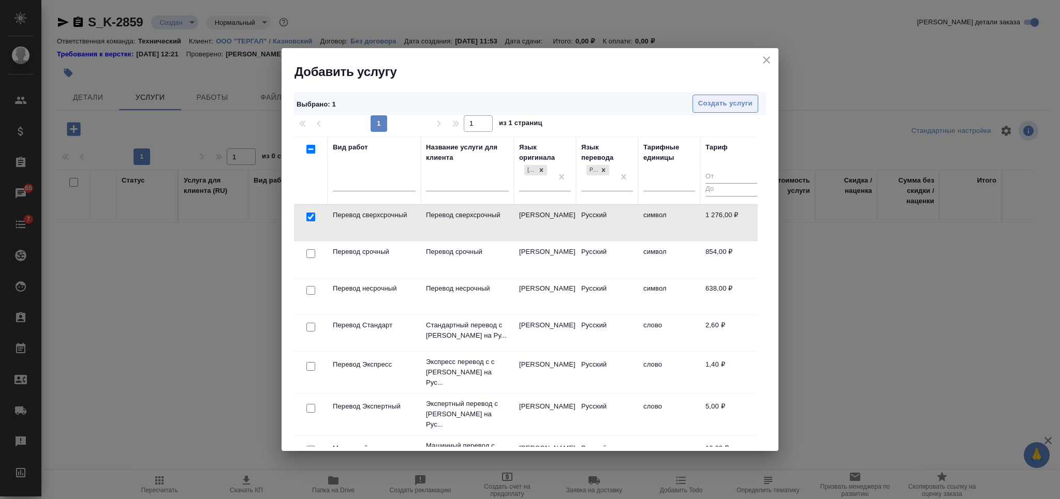
click at [712, 105] on span "Создать услуги" at bounding box center [725, 104] width 54 height 12
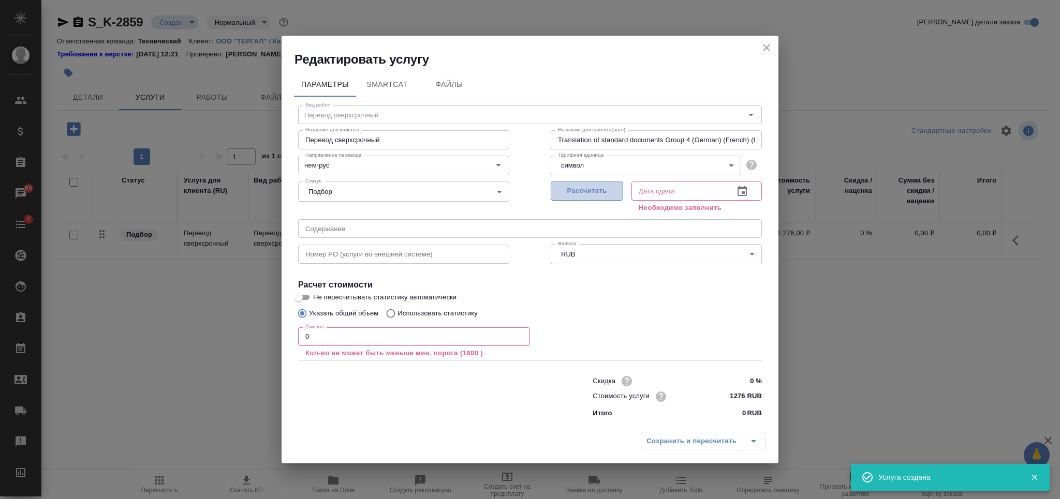
click at [581, 184] on button "Рассчитать" at bounding box center [587, 191] width 72 height 19
type input "02.10.2025 11:54"
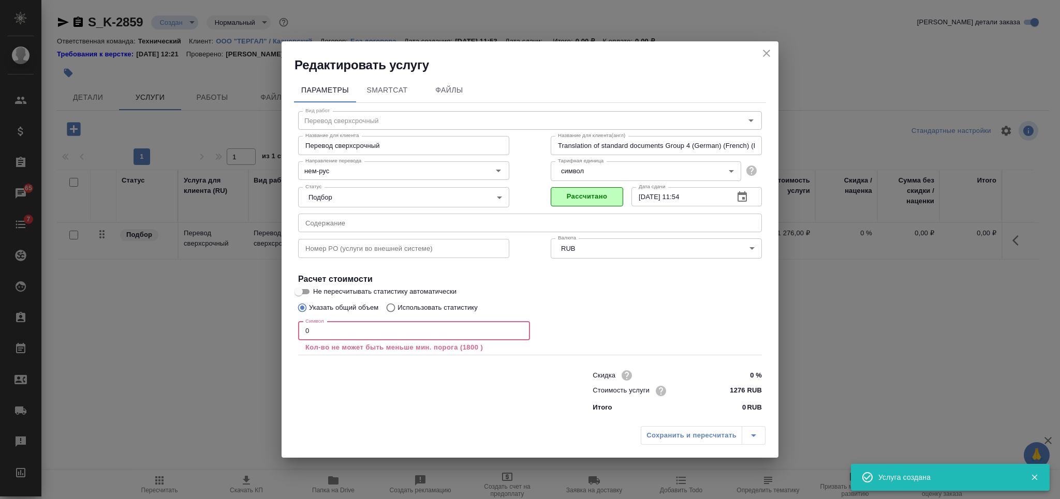
drag, startPoint x: 307, startPoint y: 334, endPoint x: 272, endPoint y: 333, distance: 35.7
click at [279, 334] on div "Редактировать услугу Параметры SmartCat Файлы Вид работ Перевод сверхсрочный Ви…" at bounding box center [530, 249] width 1060 height 499
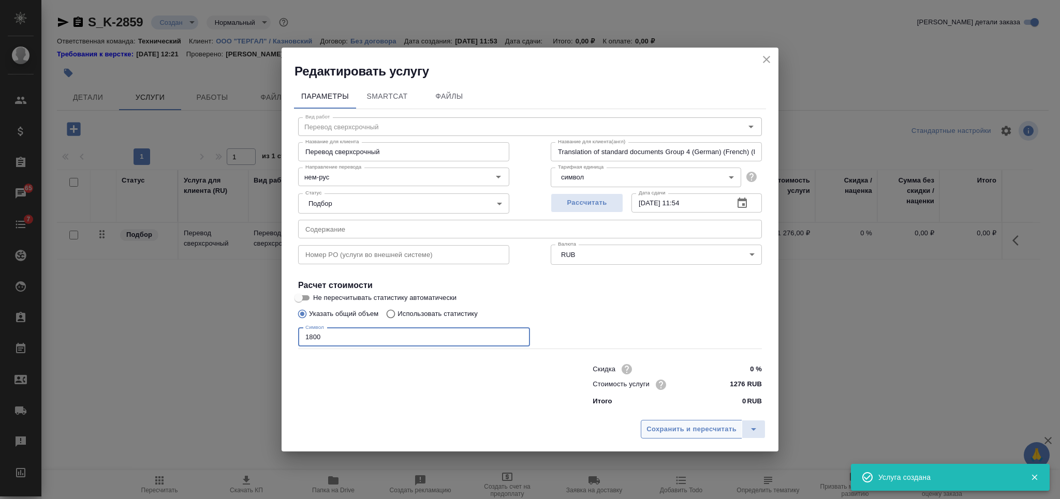
type input "1800"
click at [655, 426] on span "Сохранить и пересчитать" at bounding box center [691, 430] width 90 height 12
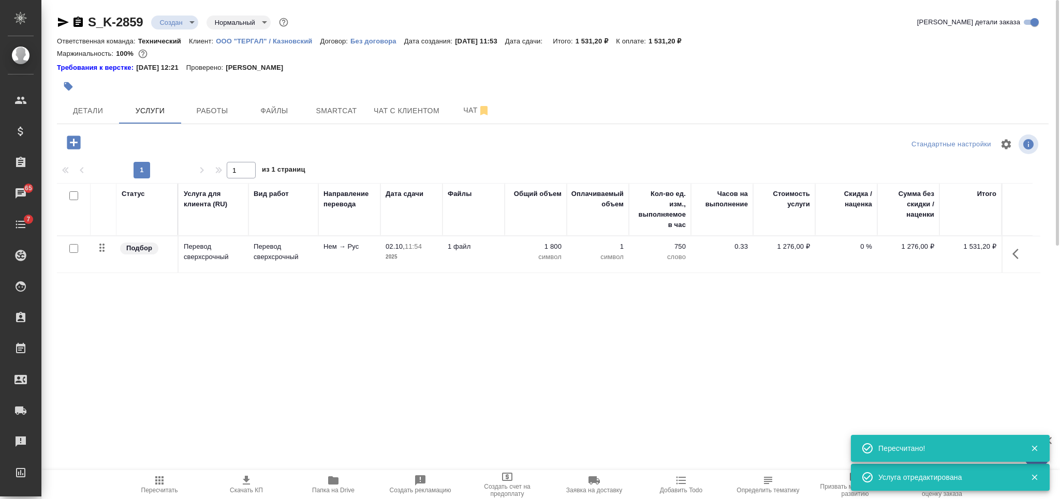
drag, startPoint x: 75, startPoint y: 195, endPoint x: 422, endPoint y: 196, distance: 347.2
click at [78, 196] on div at bounding box center [71, 196] width 18 height 14
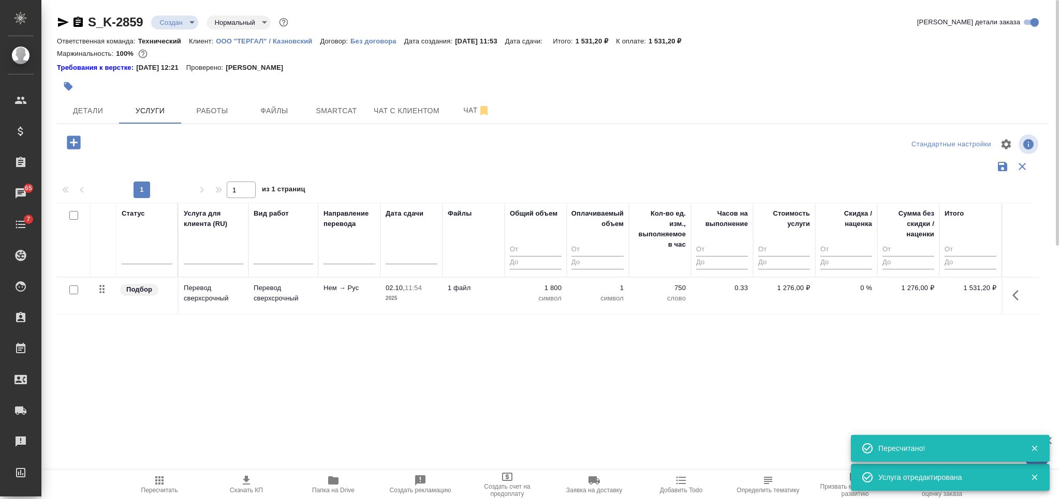
click at [70, 215] on input "checkbox" at bounding box center [73, 215] width 9 height 9
checkbox input "true"
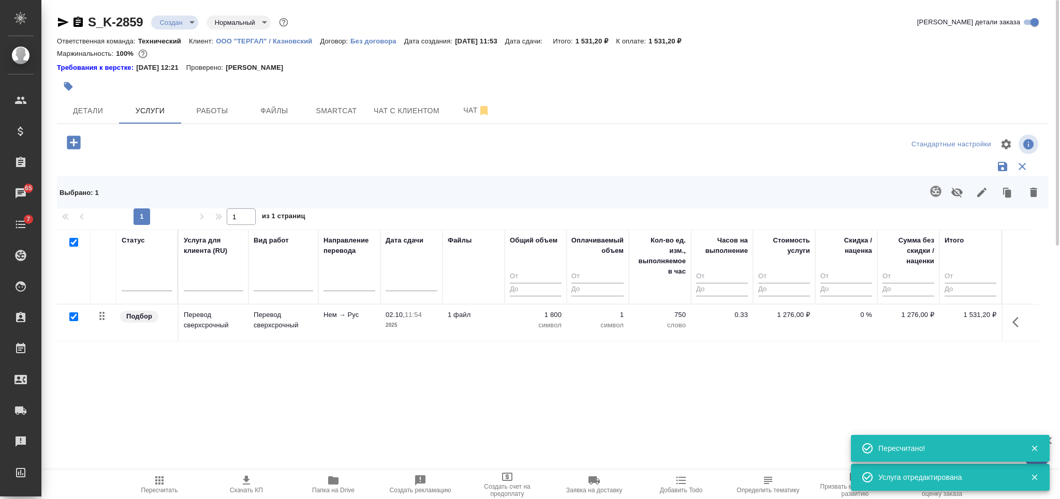
click at [932, 189] on icon "button" at bounding box center [935, 191] width 11 height 11
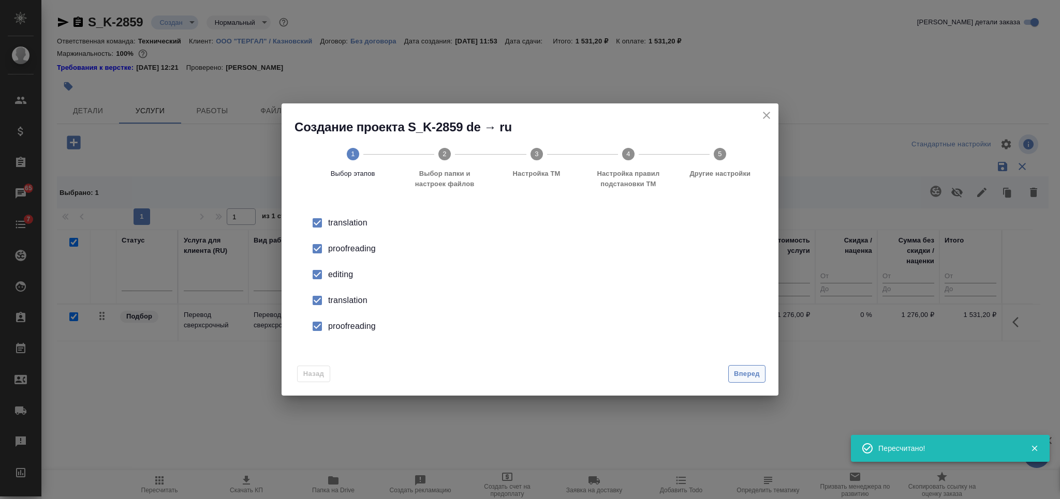
click at [744, 375] on span "Вперед" at bounding box center [747, 374] width 26 height 12
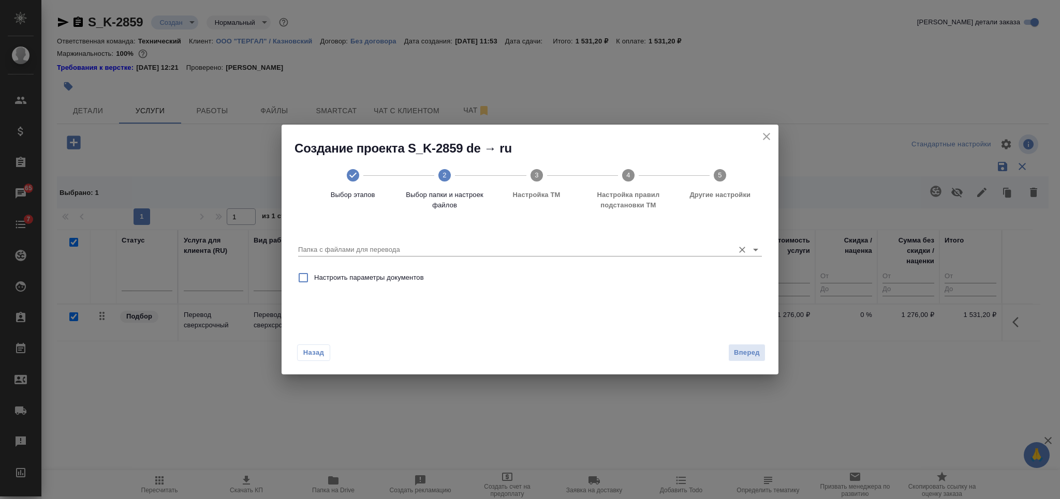
click at [558, 254] on input "Папка с файлами для перевода" at bounding box center [513, 250] width 431 height 12
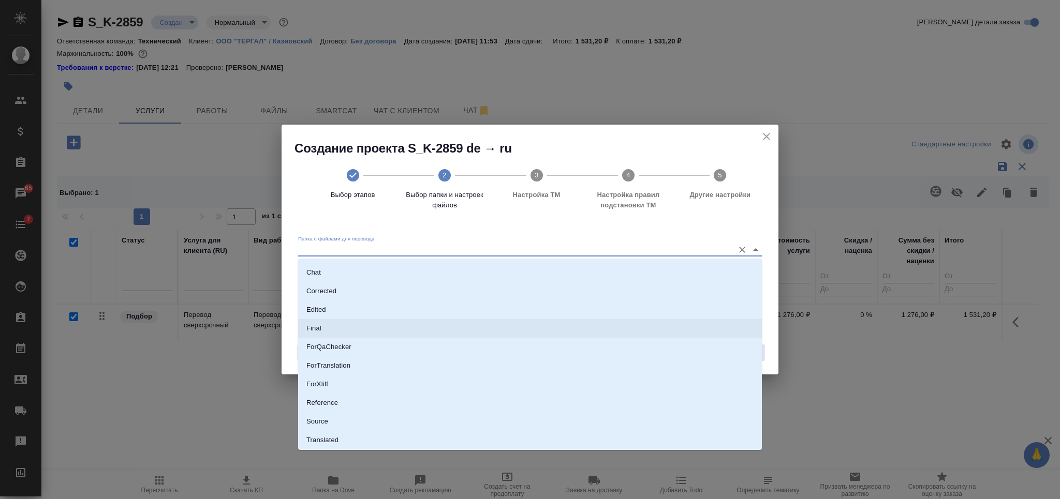
scroll to position [53, 0]
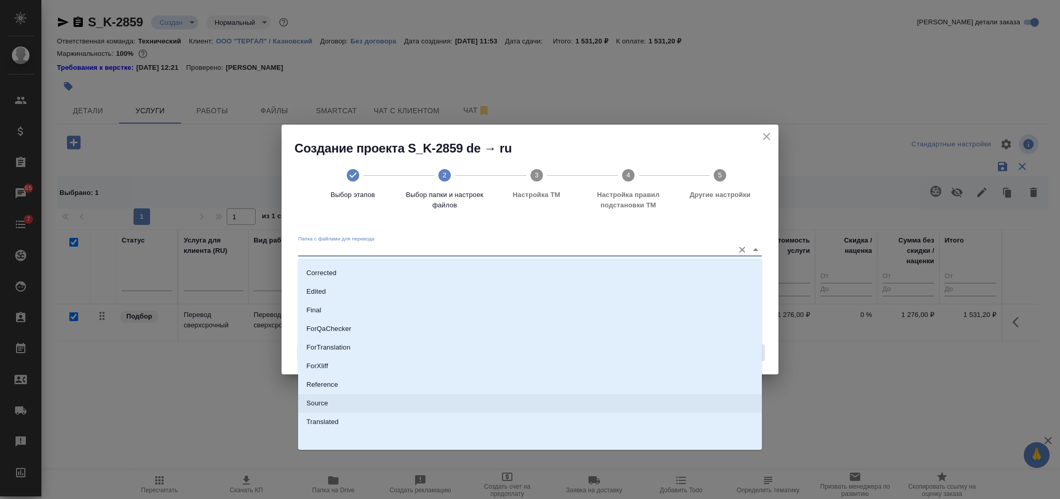
click at [473, 396] on li "Source" at bounding box center [530, 403] width 464 height 19
type input "Source"
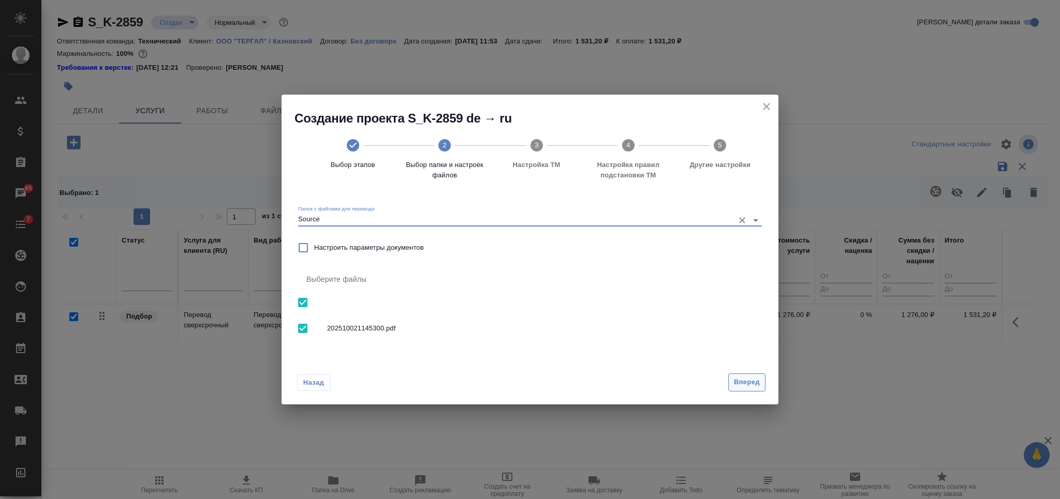
click at [734, 381] on span "Вперед" at bounding box center [747, 383] width 26 height 12
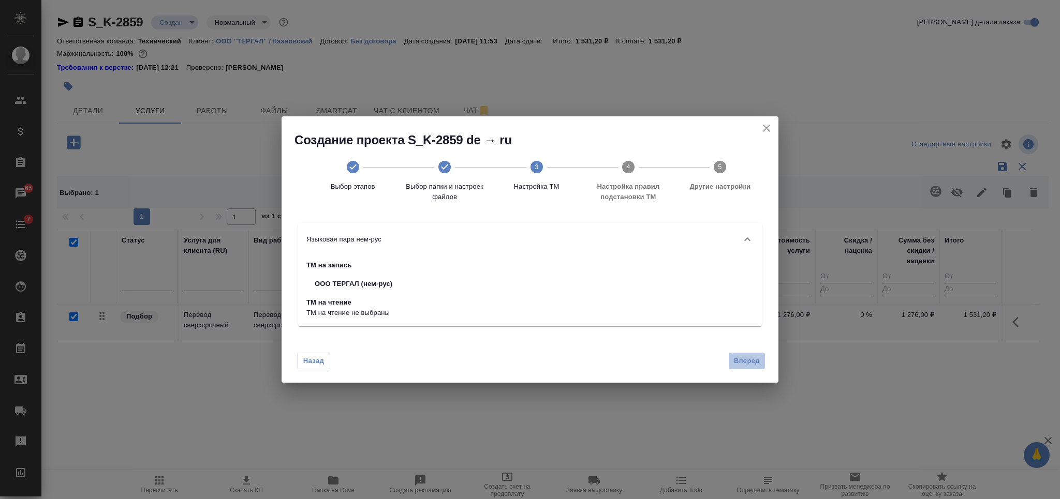
click at [745, 366] on span "Вперед" at bounding box center [747, 362] width 26 height 12
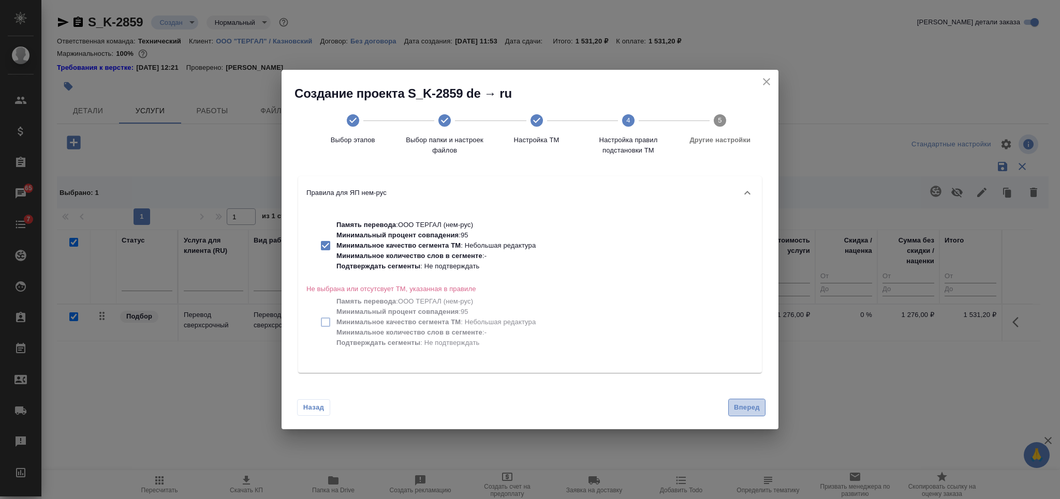
click at [735, 403] on span "Вперед" at bounding box center [747, 408] width 26 height 12
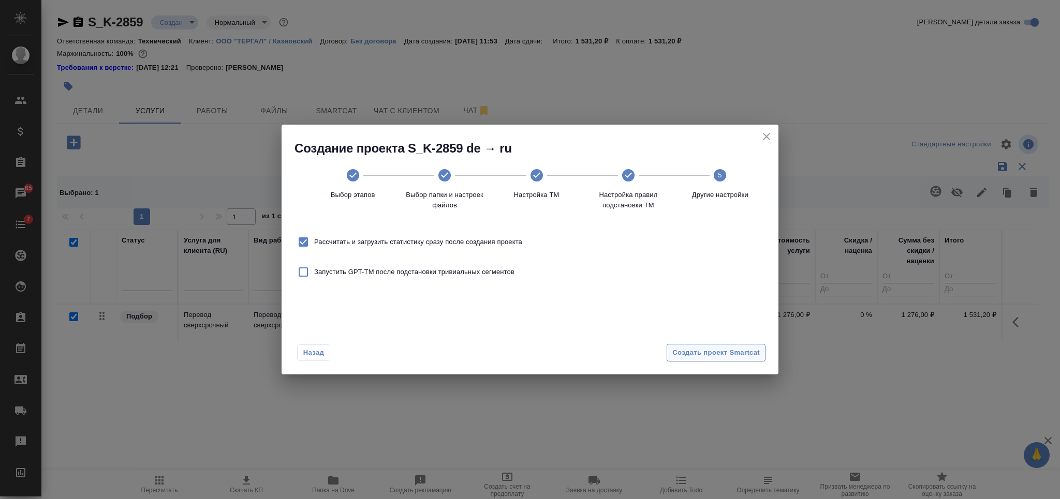
click at [725, 347] on span "Создать проект Smartcat" at bounding box center [715, 353] width 87 height 12
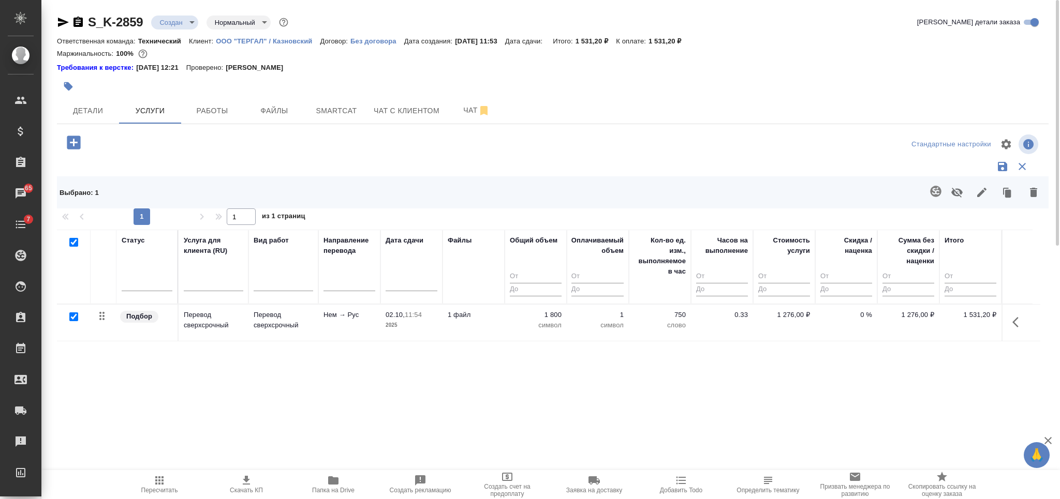
click at [82, 23] on icon "button" at bounding box center [77, 22] width 9 height 10
click at [101, 114] on span "Детали" at bounding box center [88, 111] width 50 height 13
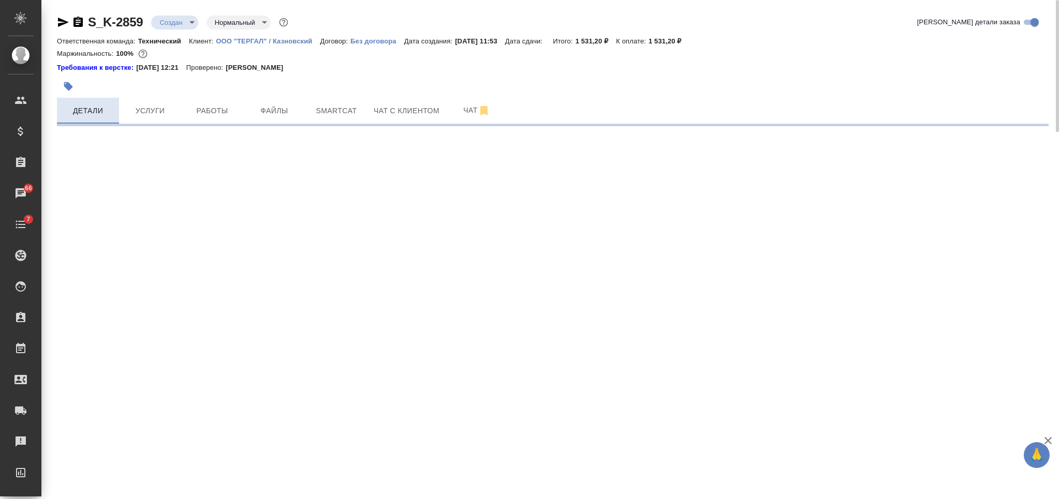
select select "RU"
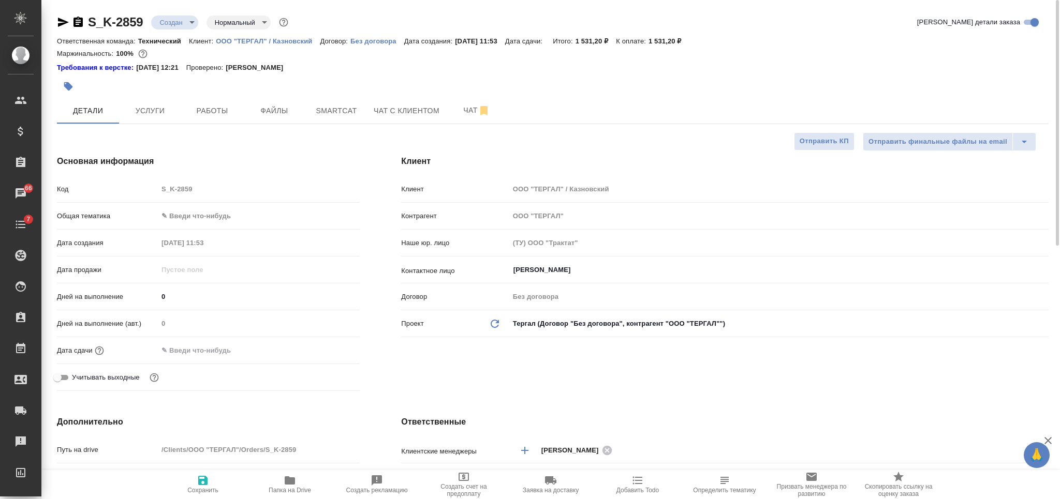
type textarea "x"
click at [190, 349] on input "text" at bounding box center [203, 350] width 91 height 15
click at [220, 211] on body "🙏 .cls-1 fill:#fff; AWATERA Nikiforova Valeria Клиенты Спецификации Заказы 66 Ч…" at bounding box center [530, 249] width 1060 height 499
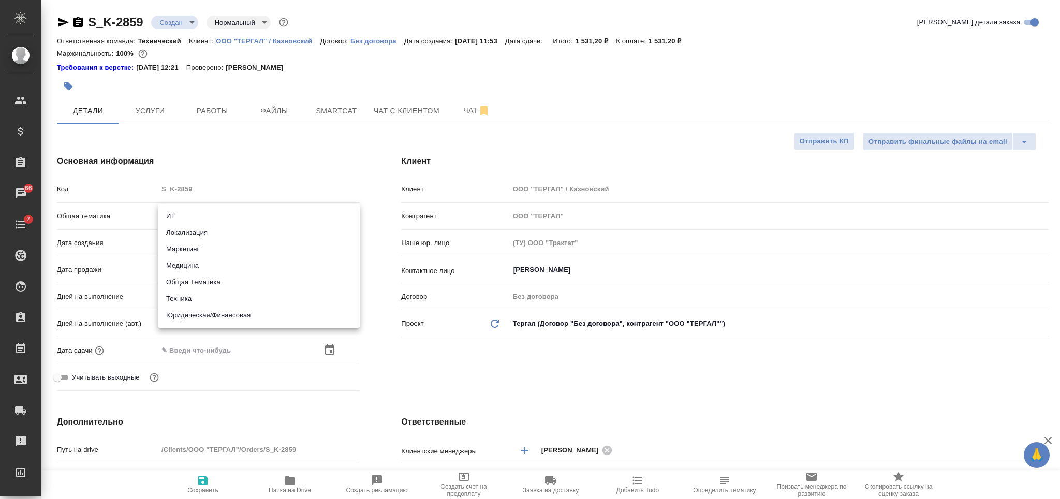
click at [204, 262] on li "Медицина" at bounding box center [259, 266] width 202 height 17
type input "med"
type textarea "x"
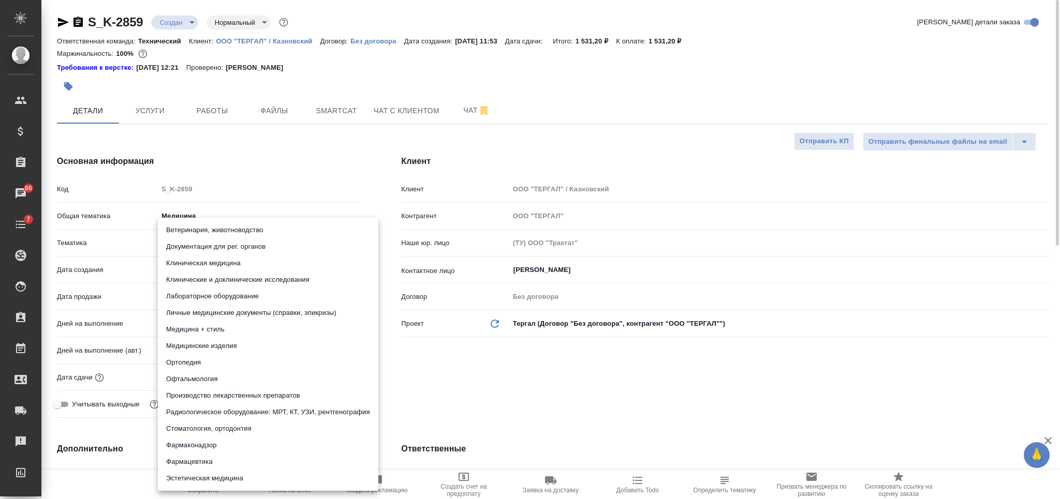
click at [210, 245] on body "🙏 .cls-1 fill:#fff; AWATERA Nikiforova Valeria Клиенты Спецификации Заказы 66 Ч…" at bounding box center [530, 249] width 1060 height 499
click at [221, 314] on li "Личные медицинские документы (справки, эпикризы)" at bounding box center [268, 313] width 220 height 17
type textarea "x"
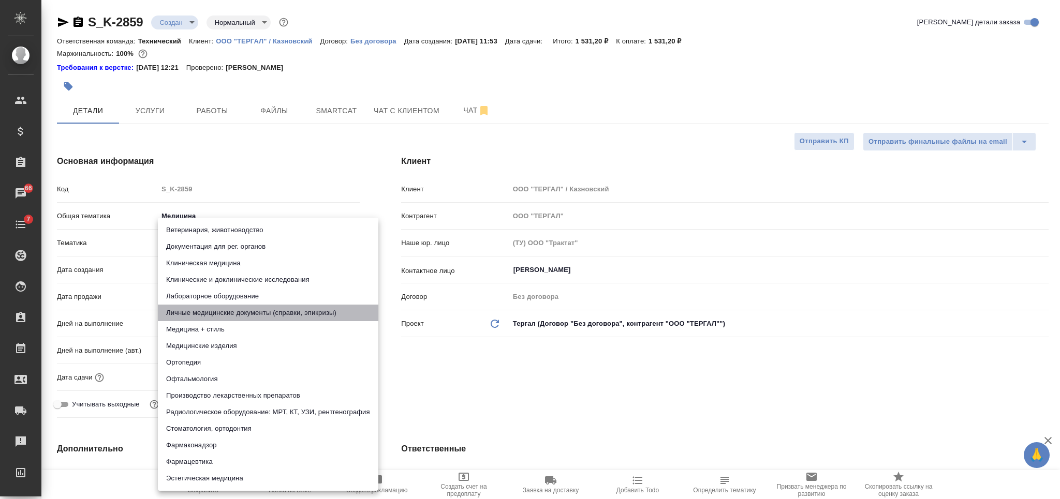
type input "5a8b8b956a9677013d343e74"
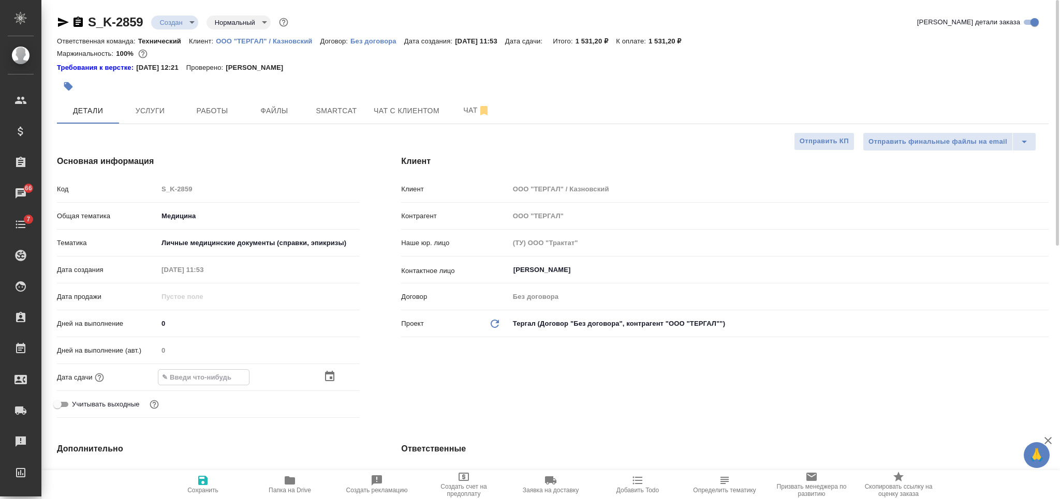
click at [202, 374] on input "text" at bounding box center [203, 377] width 91 height 15
type input "0_.__.____ __:__"
type textarea "x"
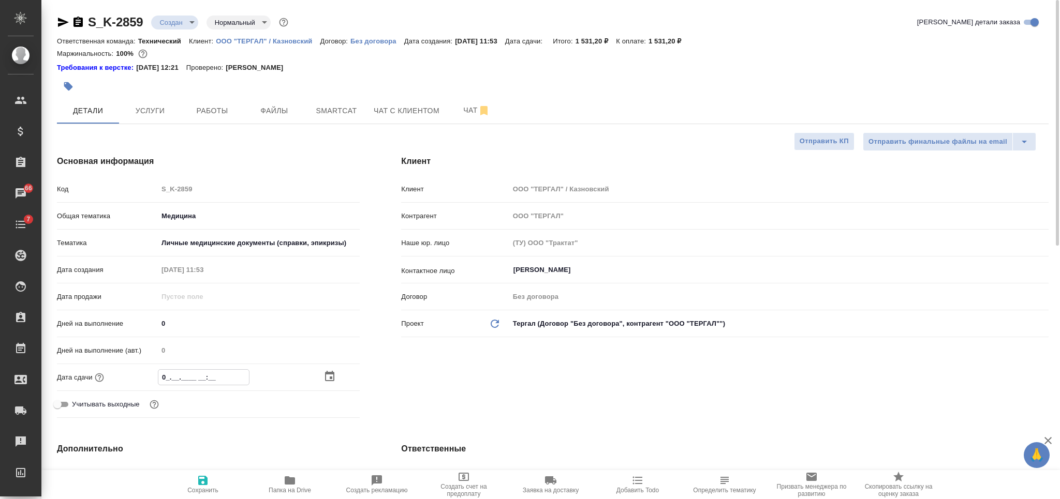
type input "02.__.____ __:__"
type textarea "x"
type input "02.1_.____ __:__"
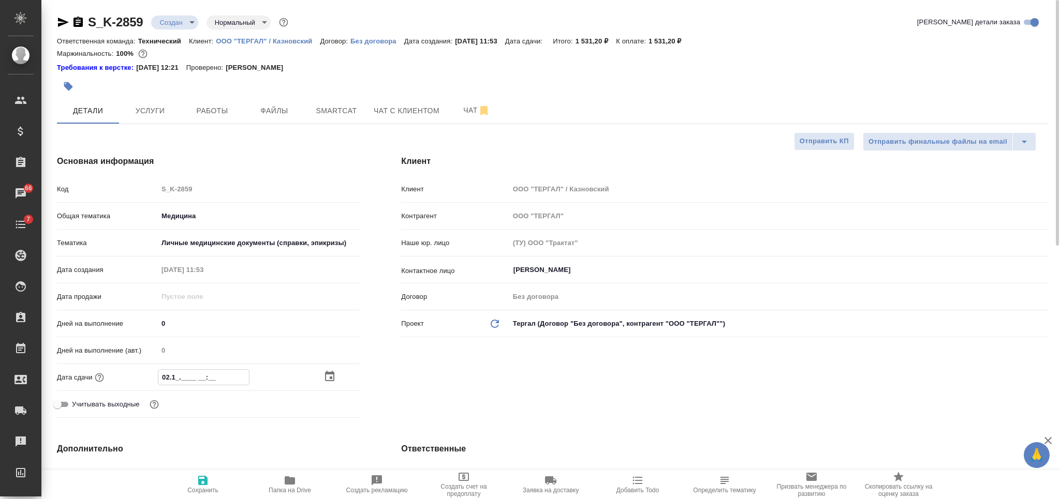
type textarea "x"
type input "02.10.____ __:__"
type textarea "x"
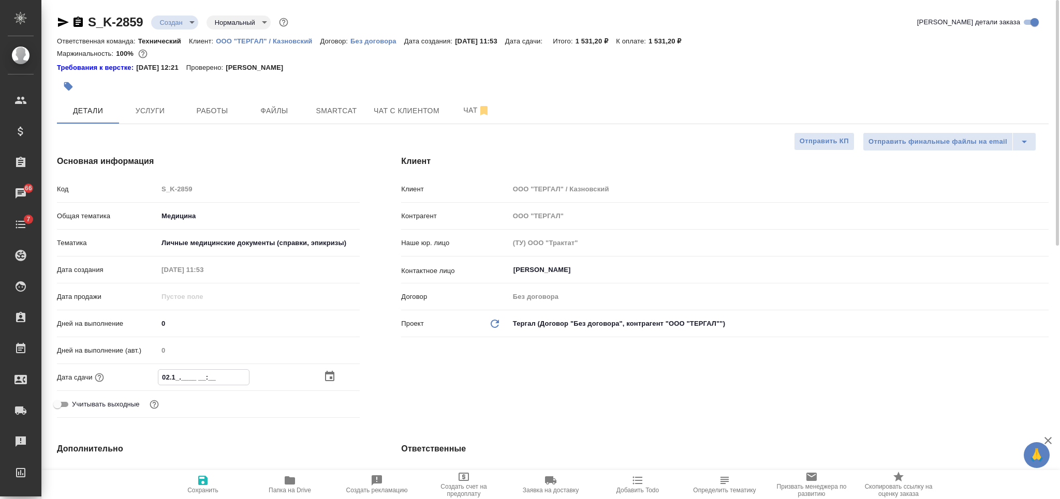
type textarea "x"
type input "02.10.2___ __:__"
type textarea "x"
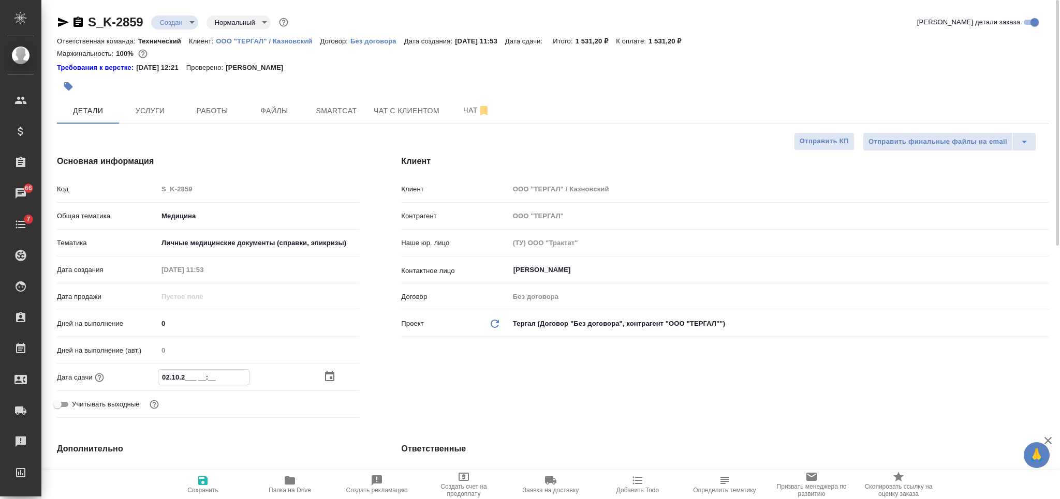
type textarea "x"
type input "02.10.20__ __:__"
type textarea "x"
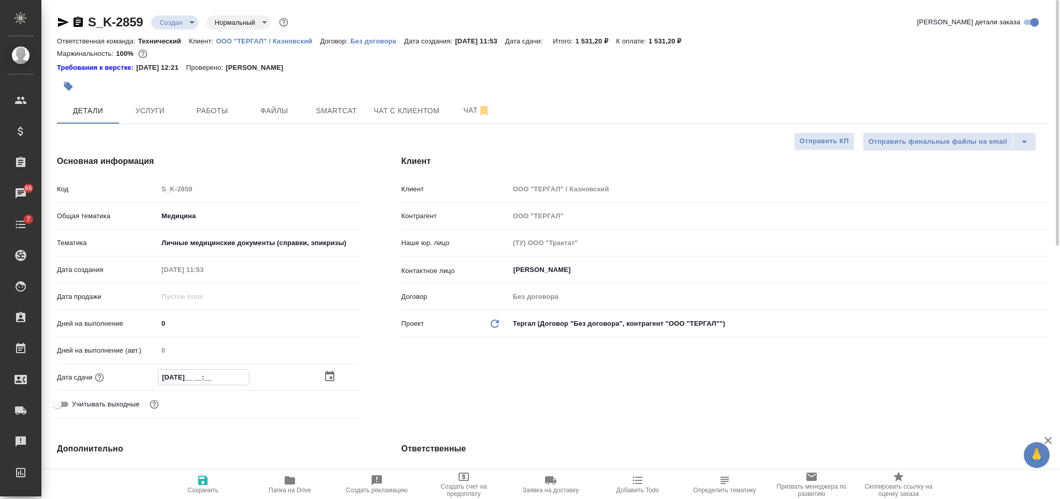
type input "02.10.202_ __:__"
type textarea "x"
type input "02.10.2025 __:__"
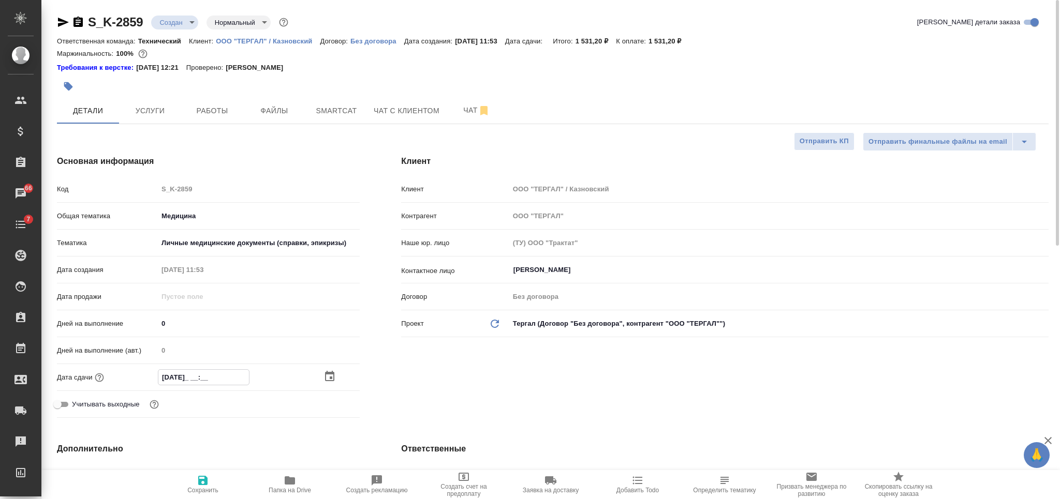
type textarea "x"
type input "02.10.2025 1_:__"
type textarea "x"
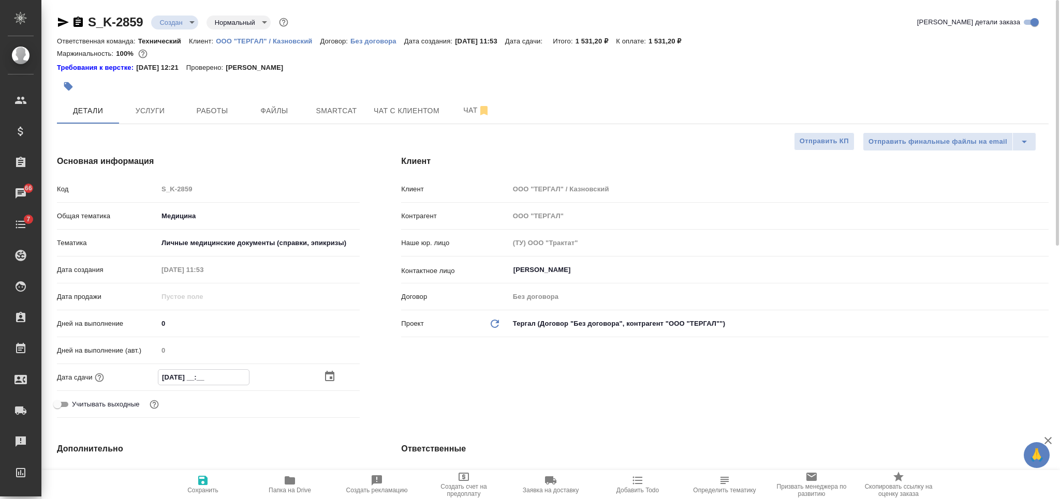
type textarea "x"
type input "02.10.2025 16:__"
type textarea "x"
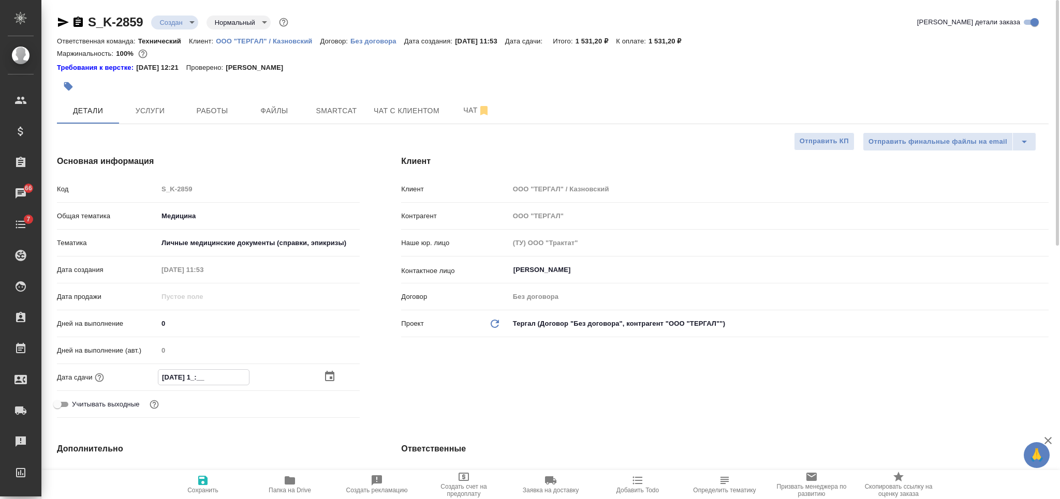
type textarea "x"
type input "02.10.2025 16:0_"
type textarea "x"
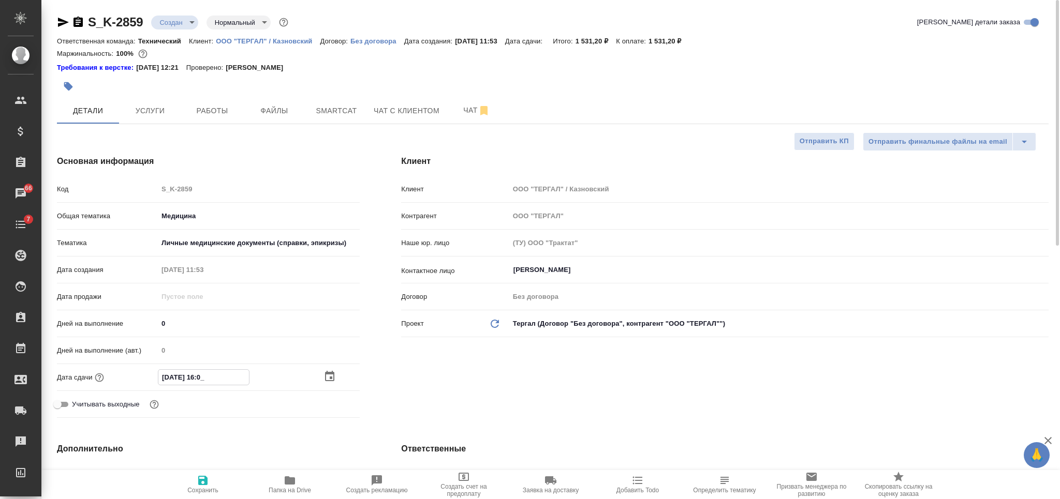
type input "02.10.2025 16:00"
type textarea "x"
type input "02.10.2025 16:00"
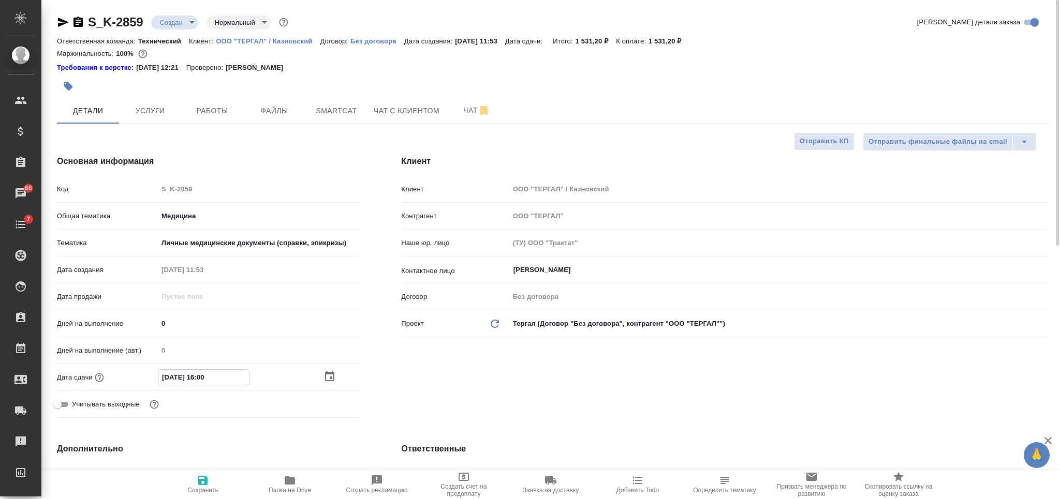
click at [202, 486] on icon "button" at bounding box center [203, 481] width 12 height 12
type textarea "x"
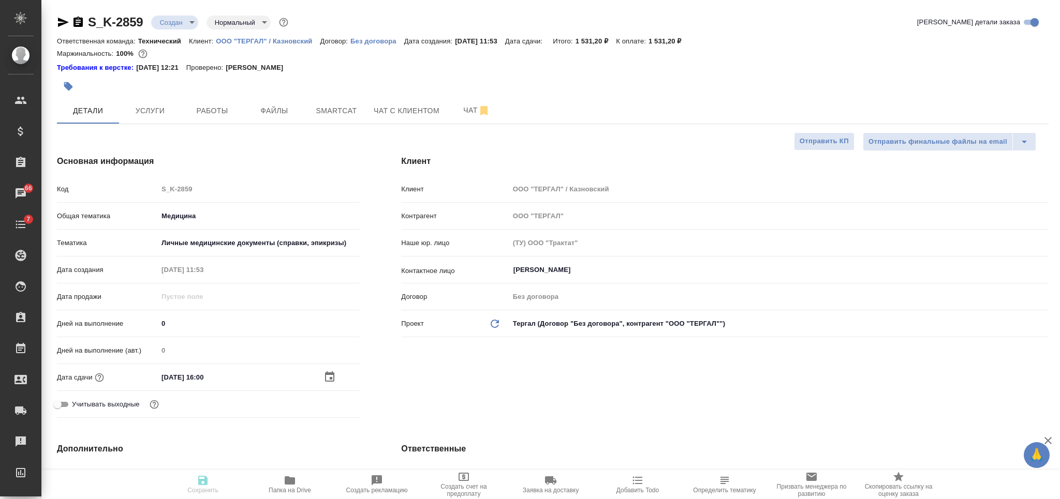
type textarea "x"
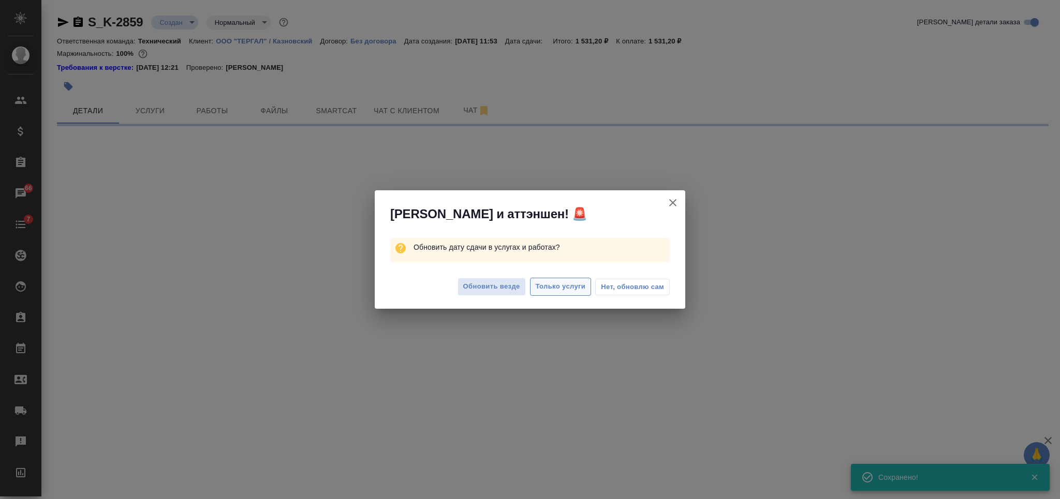
select select "RU"
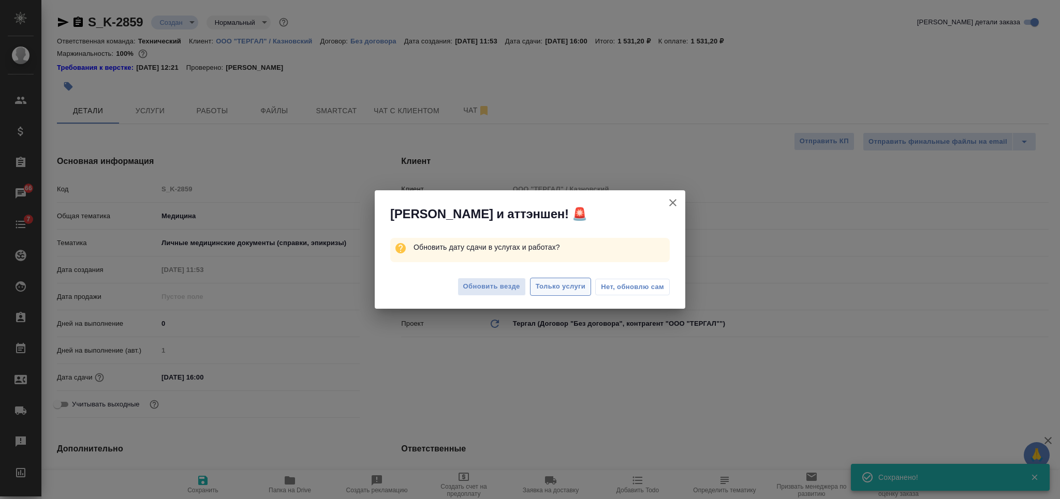
type textarea "x"
click at [544, 286] on span "Только услуги" at bounding box center [561, 287] width 50 height 12
type textarea "x"
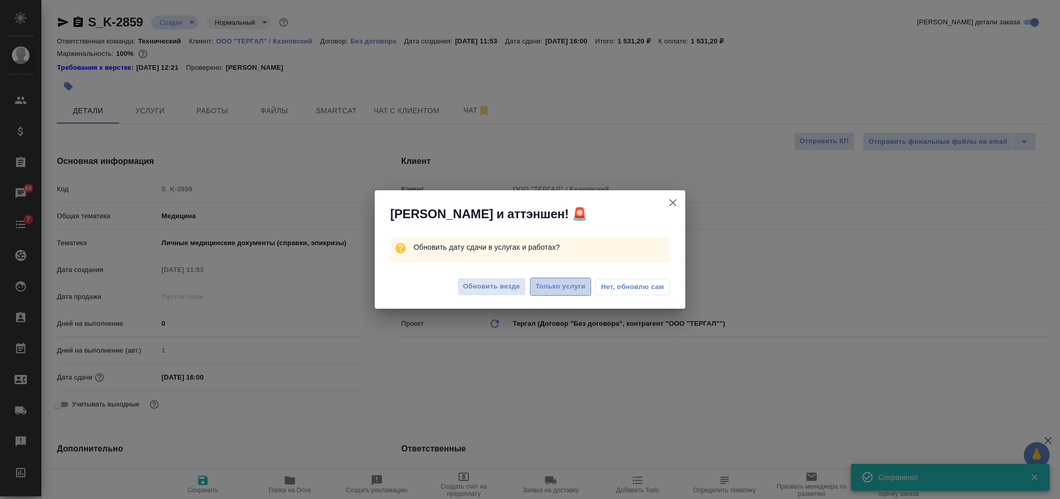
type textarea "x"
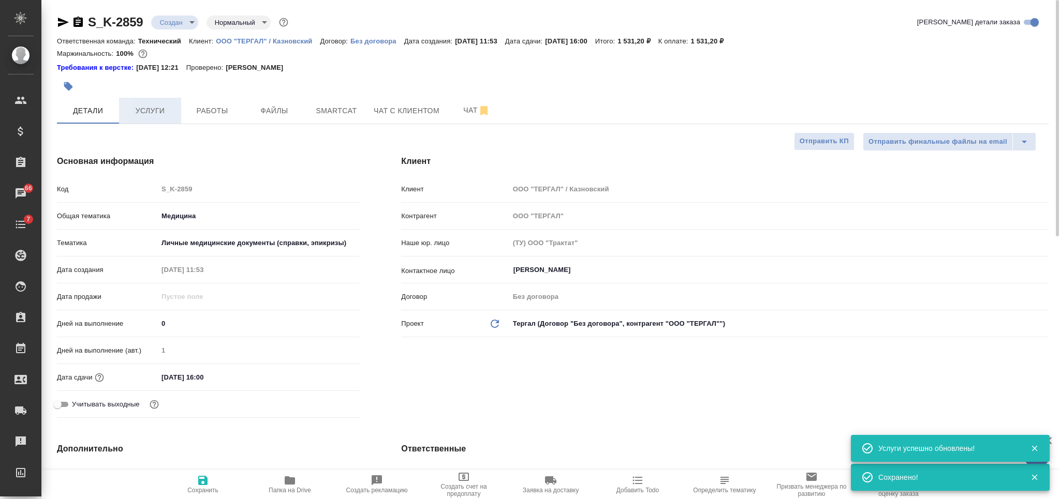
click at [158, 110] on span "Услуги" at bounding box center [150, 111] width 50 height 13
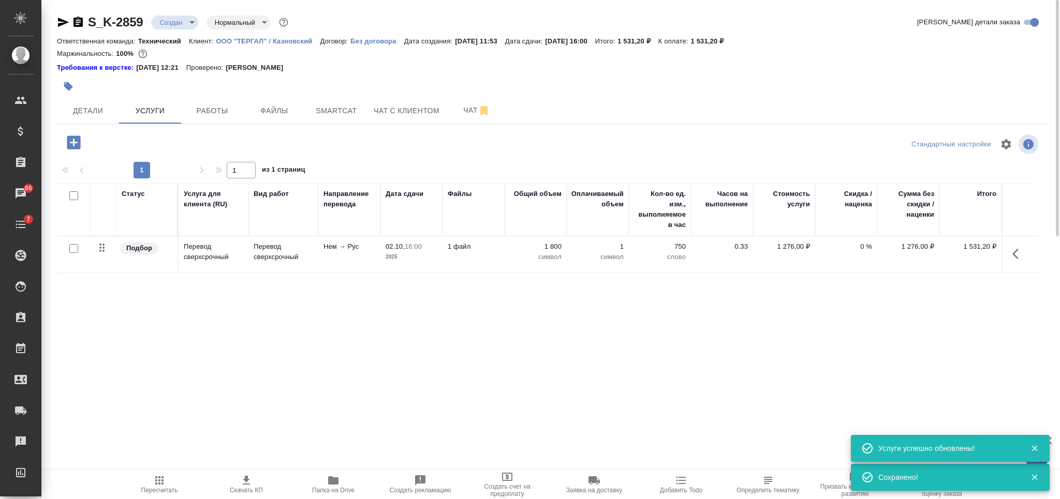
click at [304, 252] on p "Перевод сверхсрочный" at bounding box center [284, 252] width 60 height 21
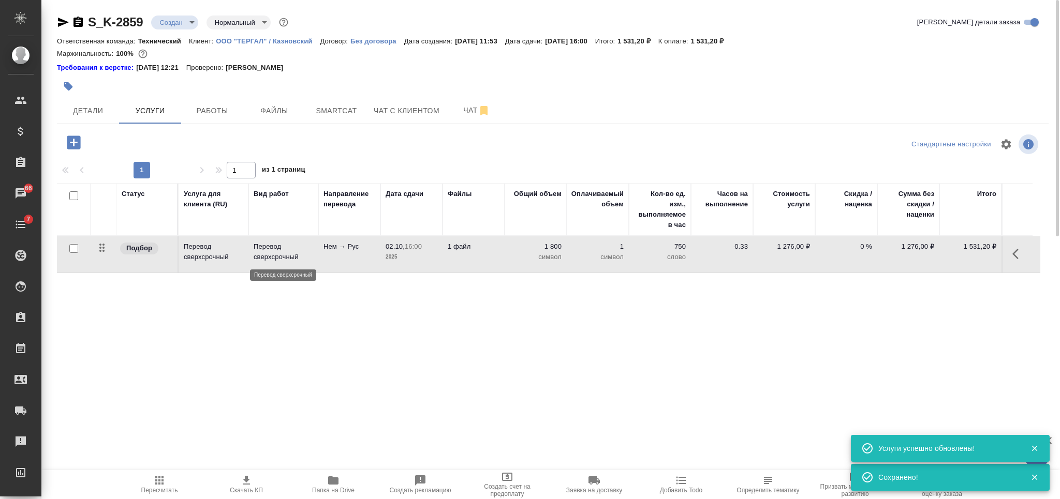
click at [304, 252] on p "Перевод сверхсрочный" at bounding box center [284, 252] width 60 height 21
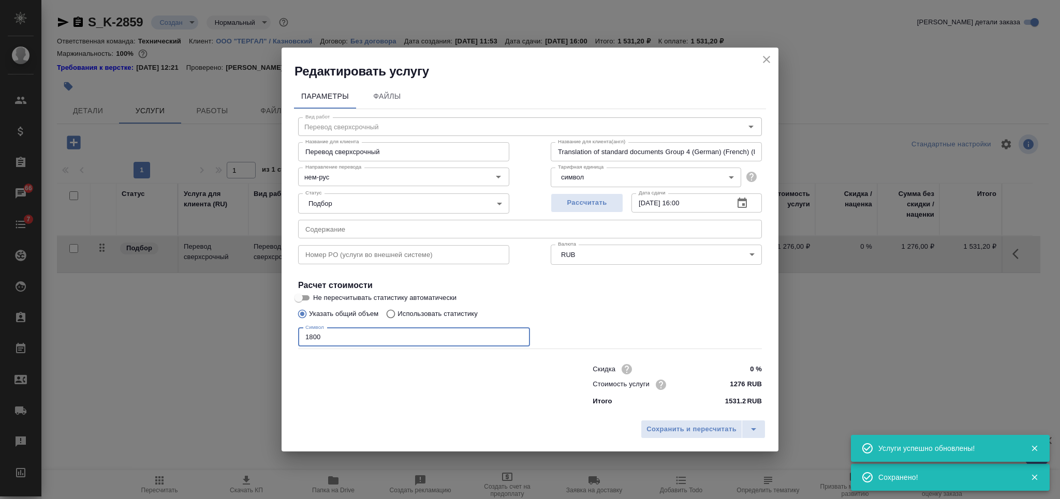
click at [305, 337] on input "1800" at bounding box center [414, 337] width 232 height 19
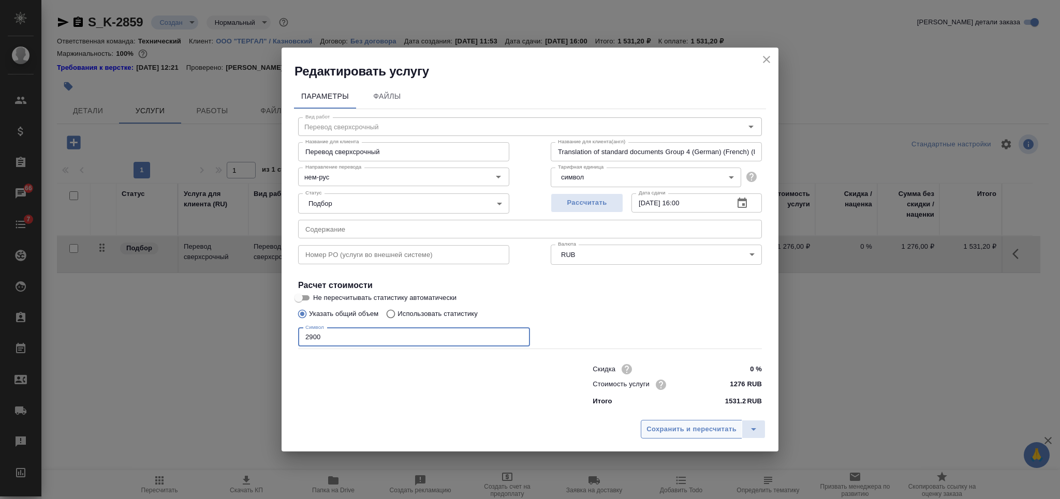
type input "2900"
click at [677, 432] on span "Сохранить и пересчитать" at bounding box center [691, 430] width 90 height 12
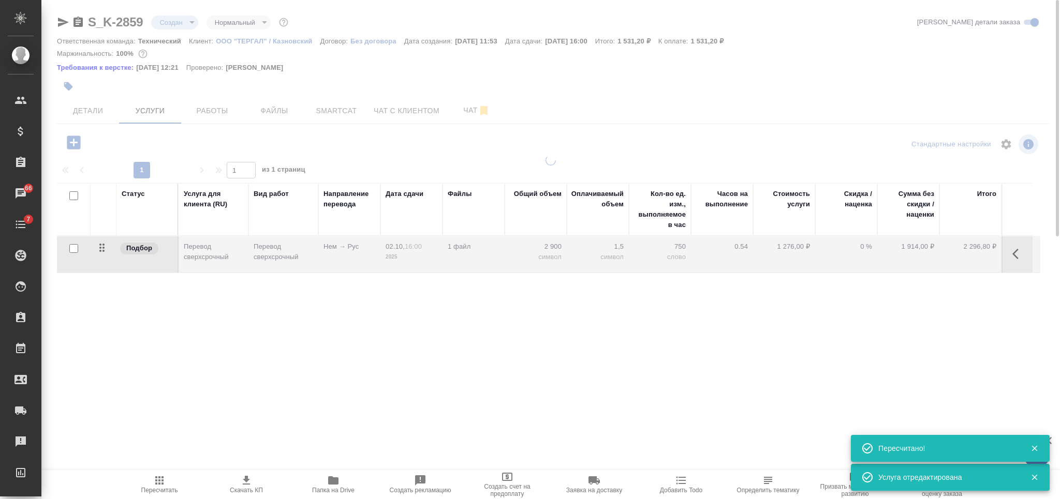
type input "urgent"
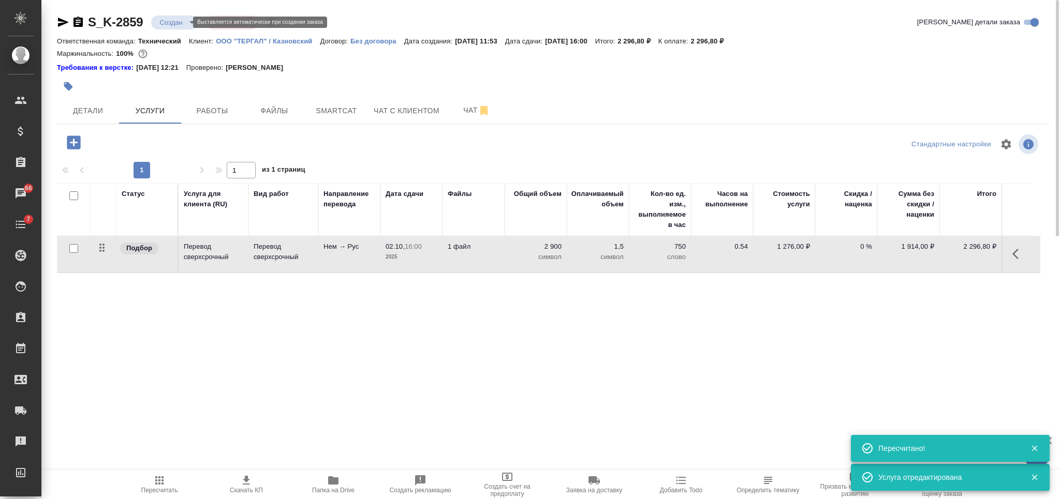
click at [169, 20] on body "🙏 .cls-1 fill:#fff; AWATERA Nikiforova Valeria Клиенты Спецификации Заказы 66 Ч…" at bounding box center [530, 249] width 1060 height 499
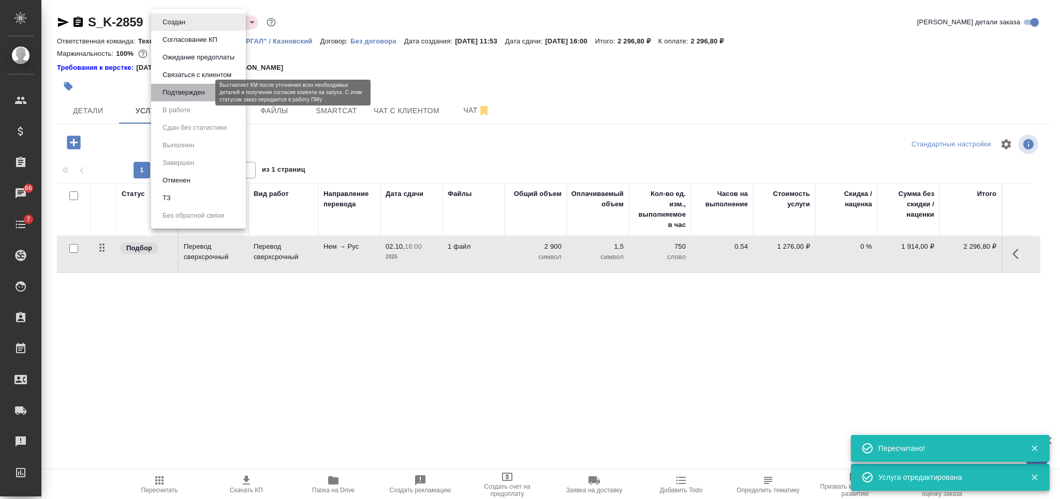
click at [196, 88] on button "Подтвержден" at bounding box center [183, 92] width 49 height 11
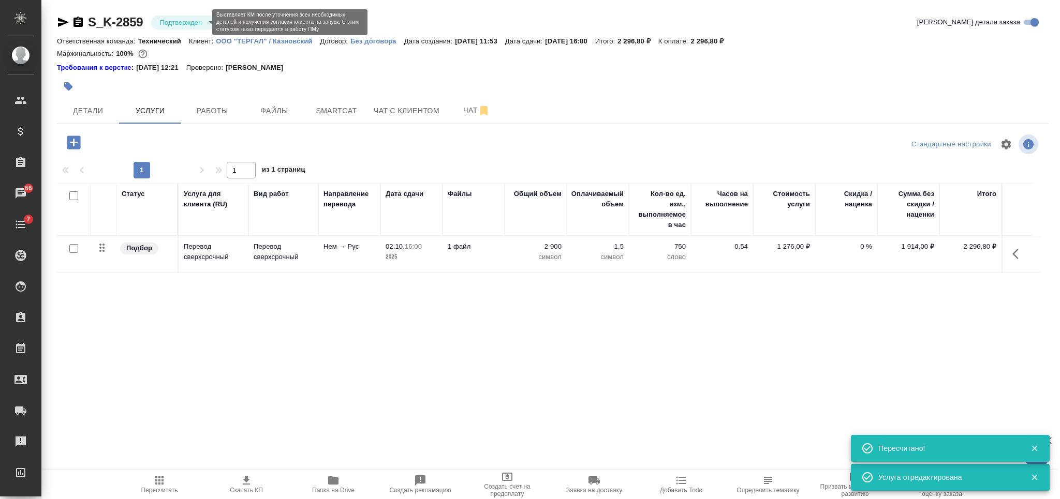
click at [183, 20] on body "🙏 .cls-1 fill:#fff; AWATERA Nikiforova Valeria Клиенты Спецификации Заказы 66 Ч…" at bounding box center [530, 249] width 1060 height 499
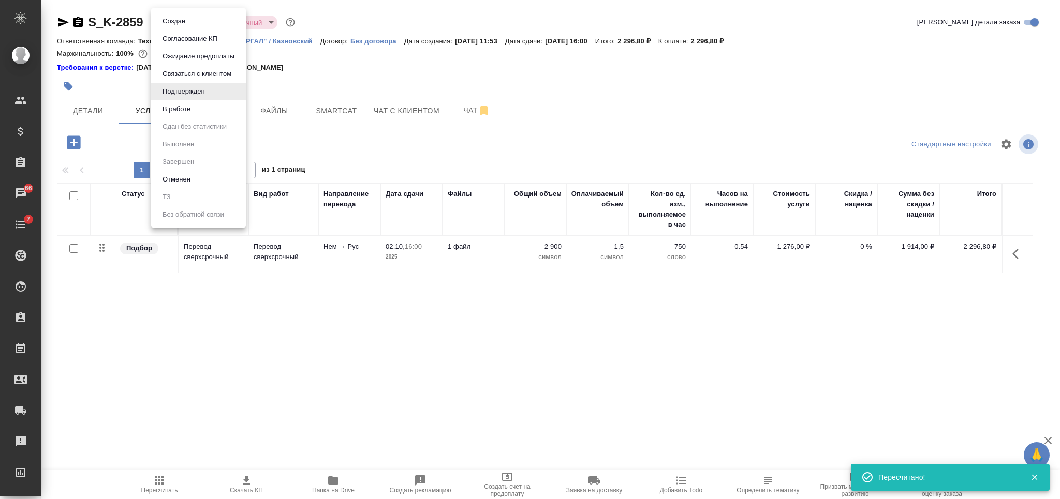
click at [190, 102] on li "В работе" at bounding box center [198, 109] width 95 height 18
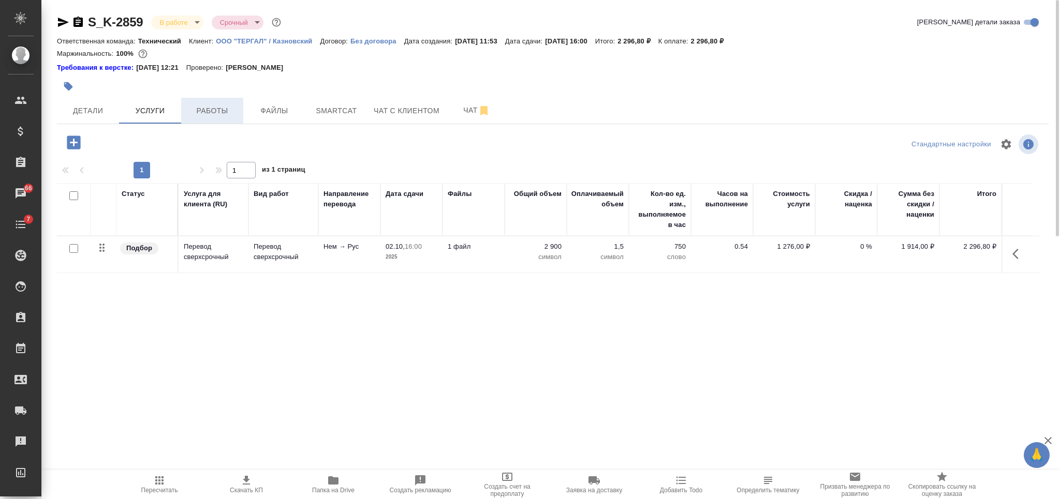
click at [226, 112] on span "Работы" at bounding box center [212, 111] width 50 height 13
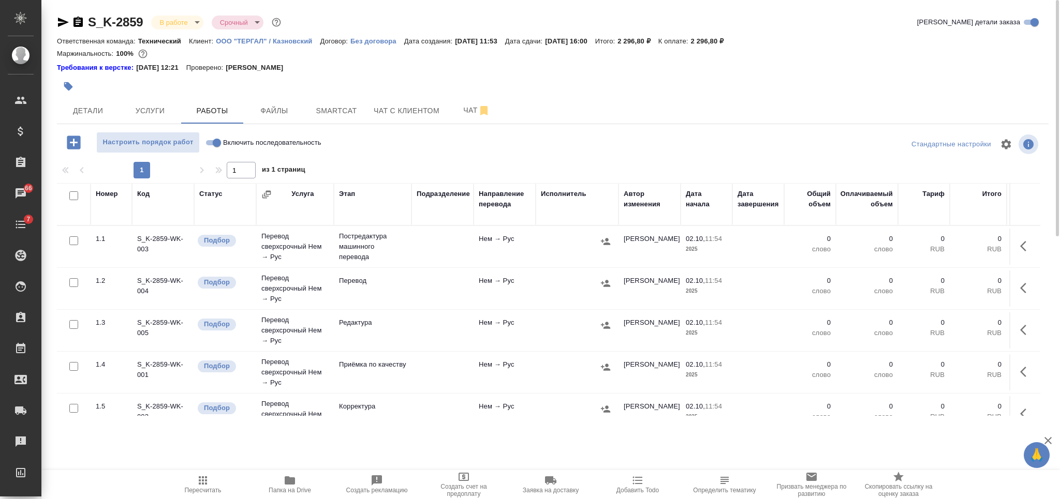
click at [72, 197] on input "checkbox" at bounding box center [73, 195] width 9 height 9
checkbox input "true"
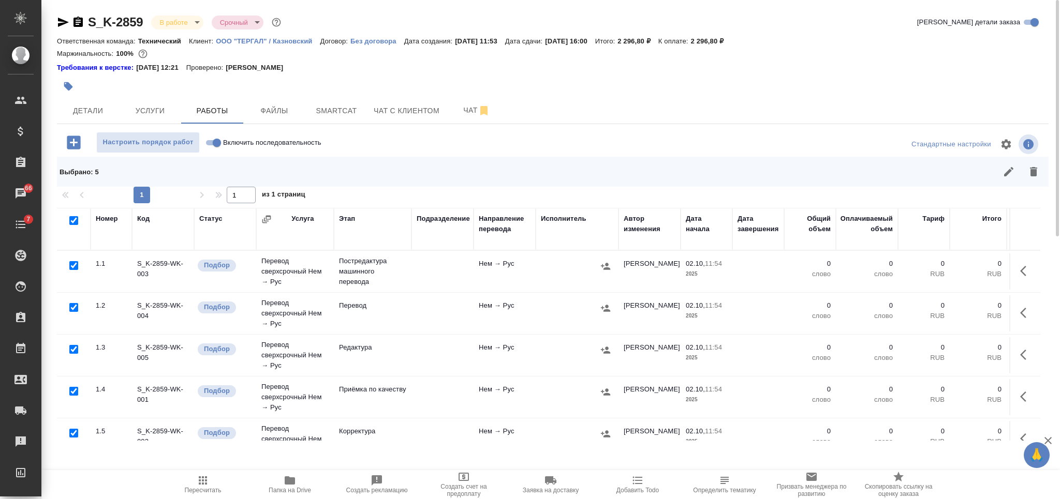
checkbox input "true"
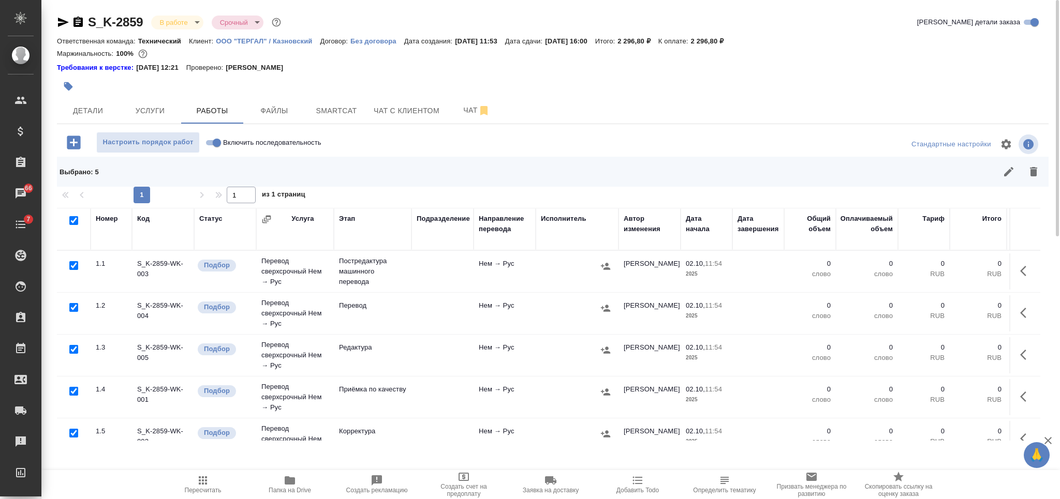
click at [73, 304] on input "checkbox" at bounding box center [73, 307] width 9 height 9
checkbox input "false"
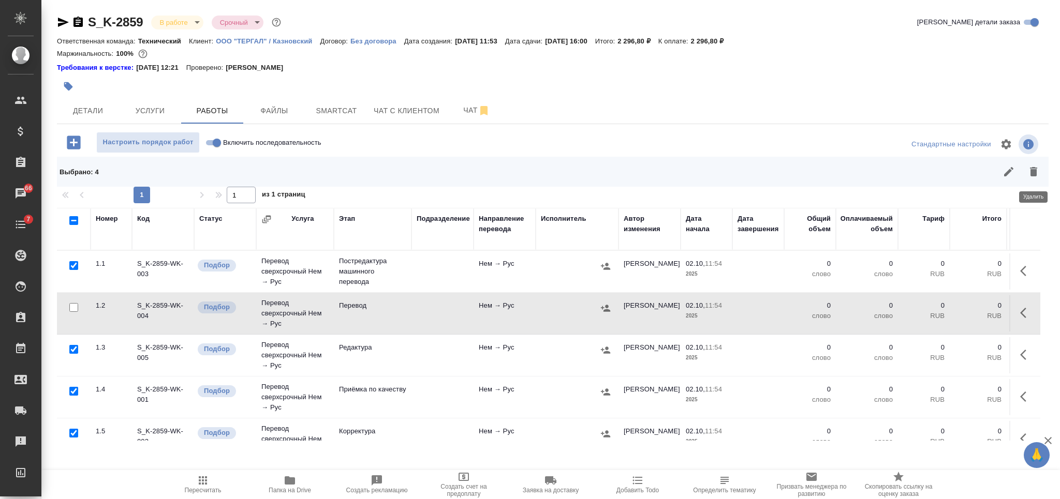
click at [1033, 172] on icon "button" at bounding box center [1033, 171] width 7 height 9
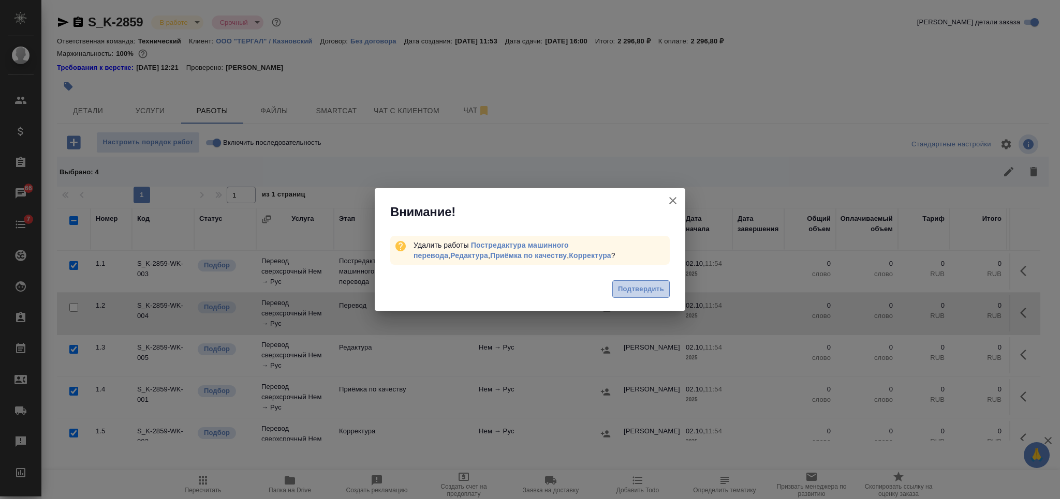
click at [618, 286] on span "Подтвердить" at bounding box center [641, 290] width 46 height 12
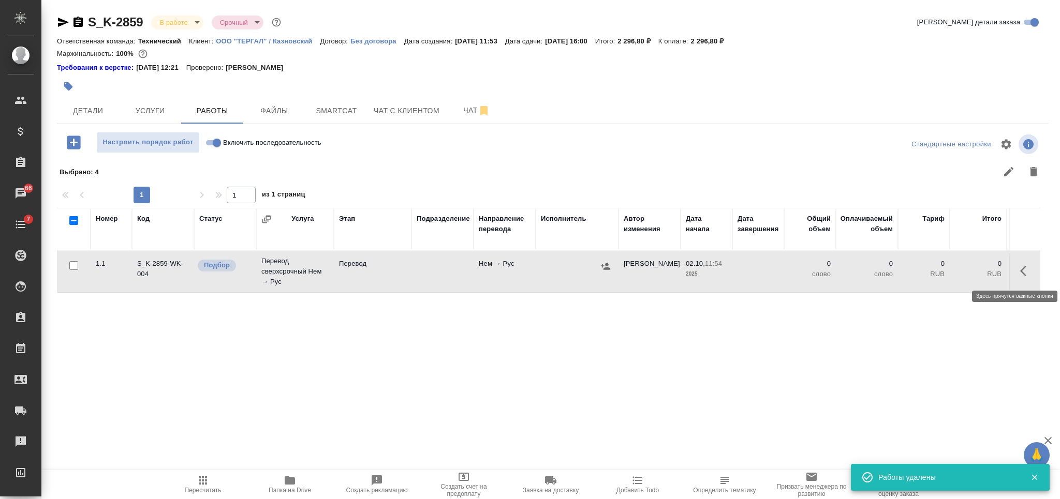
click at [1016, 272] on button "button" at bounding box center [1026, 271] width 25 height 25
click at [953, 273] on icon "button" at bounding box center [950, 271] width 12 height 12
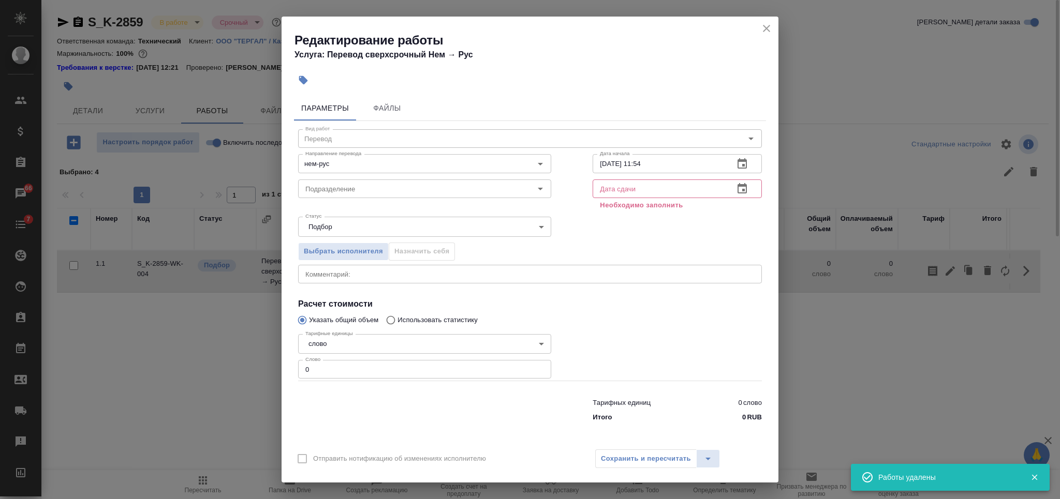
click at [440, 267] on div "x Комментарий:" at bounding box center [530, 274] width 464 height 19
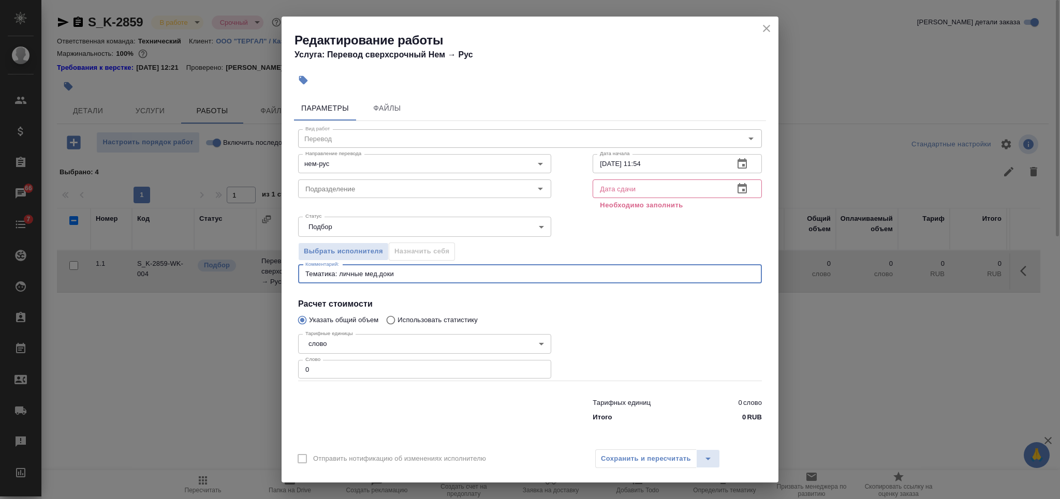
click at [306, 274] on textarea "Тематика: личные мед.доки" at bounding box center [529, 274] width 449 height 8
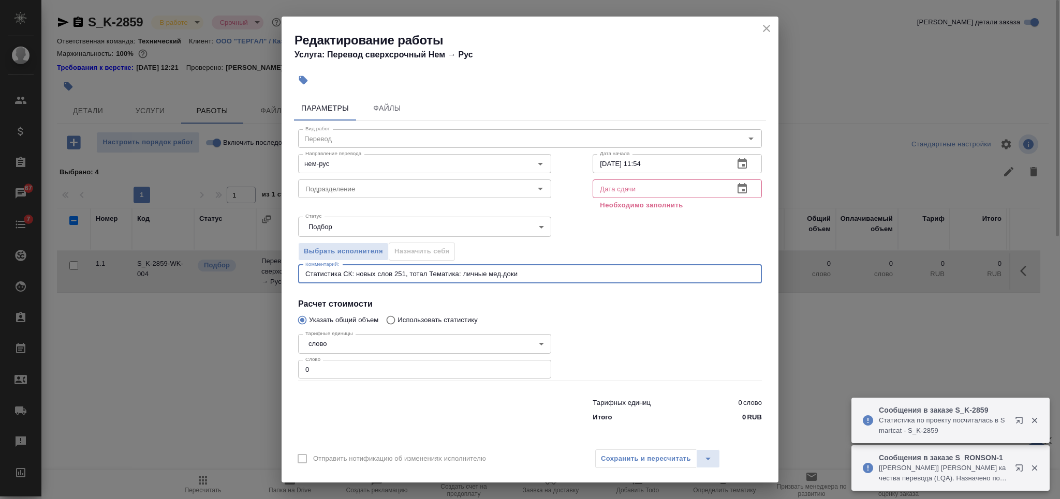
paste textarea "391"
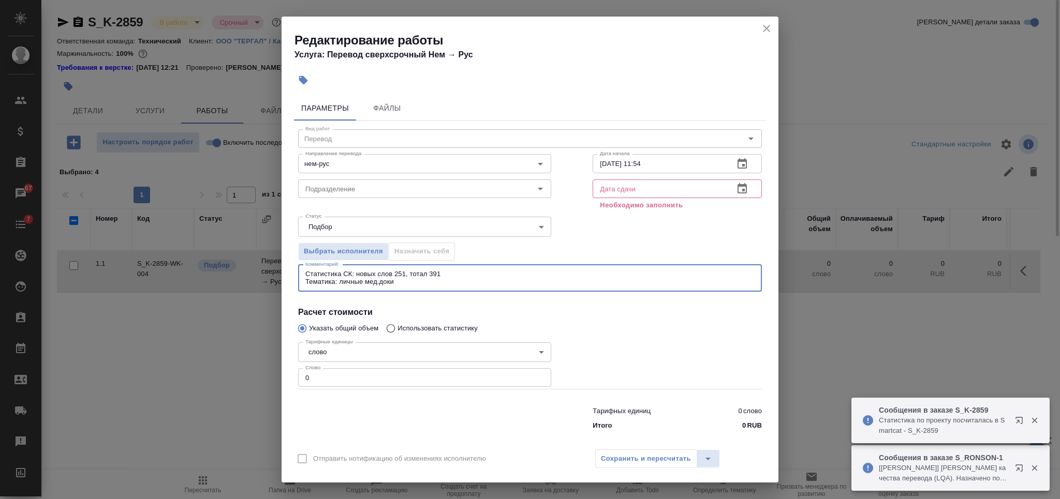
type textarea "Статистика СК: новых слов 251, тотал 391 Тематика: личные мед.доки"
click at [651, 184] on input "text" at bounding box center [659, 189] width 133 height 19
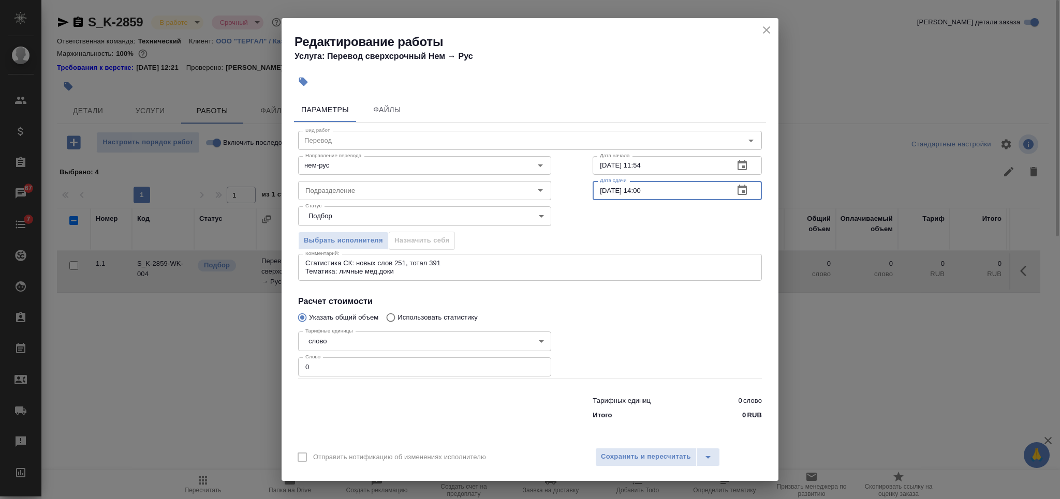
type input "02.10.2025 14:00"
drag, startPoint x: 657, startPoint y: 169, endPoint x: 640, endPoint y: 167, distance: 17.8
click at [640, 167] on input "02.10.2025 11:54" at bounding box center [659, 165] width 133 height 19
type input "02.10.2025 12:00"
click at [514, 260] on textarea "Статистика СК: новых слов 251, тотал 391 Тематика: личные мед.доки" at bounding box center [529, 267] width 449 height 16
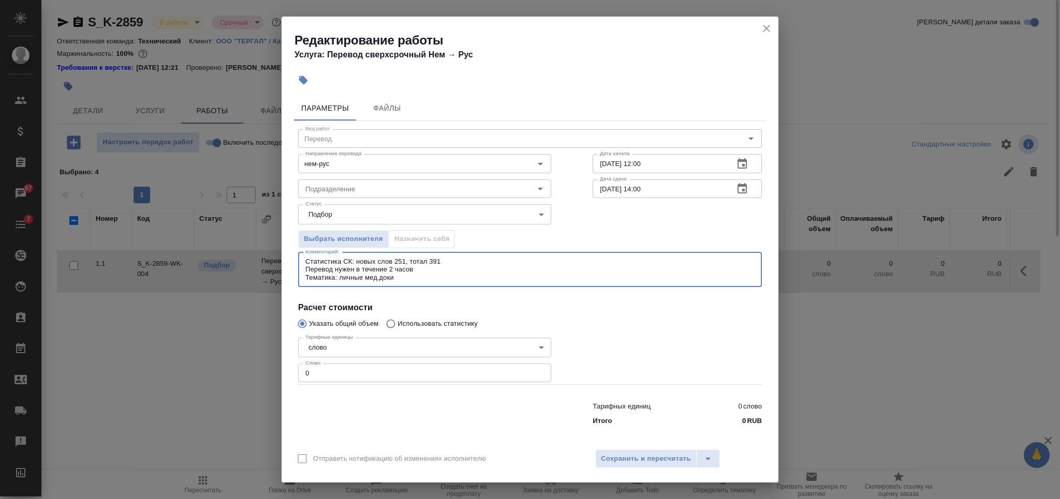
type textarea "Статистика СК: новых слов 251, тотал 391 Перевод нужен в течение 2 часов Темати…"
drag, startPoint x: 314, startPoint y: 373, endPoint x: 291, endPoint y: 374, distance: 22.3
click at [292, 374] on div "Параметры Файлы Вид работ Перевод Вид работ Направление перевода нем-рус Направ…" at bounding box center [530, 267] width 497 height 351
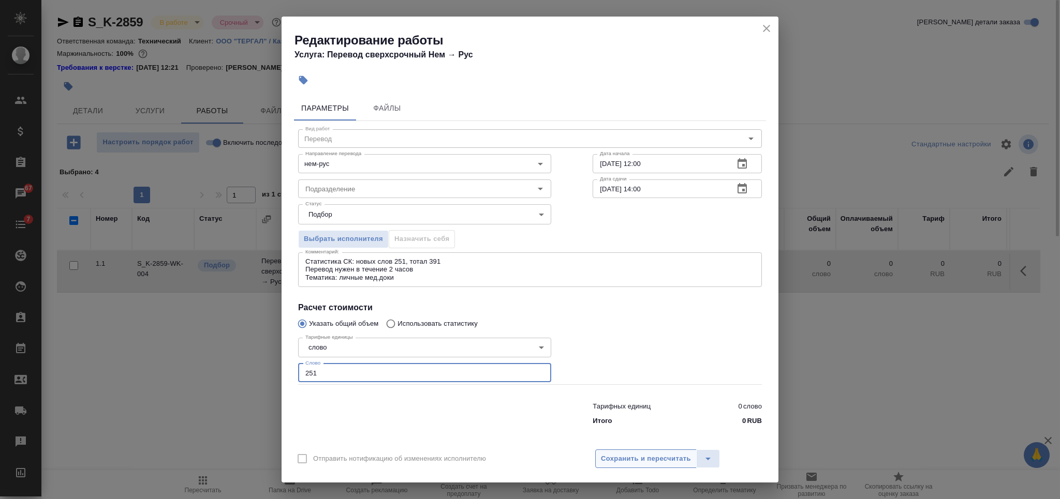
type input "251"
click at [652, 463] on span "Сохранить и пересчитать" at bounding box center [646, 459] width 90 height 12
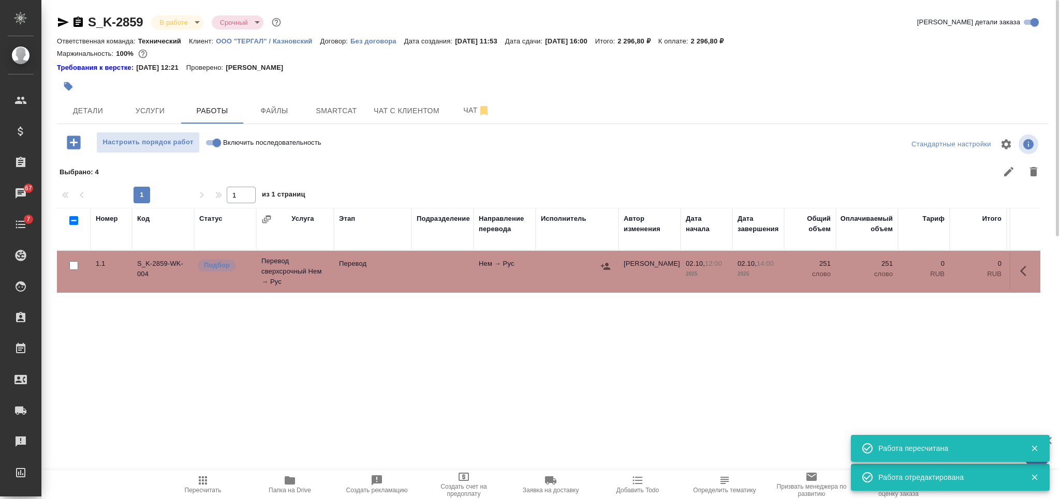
click at [603, 267] on icon "button" at bounding box center [605, 266] width 9 height 7
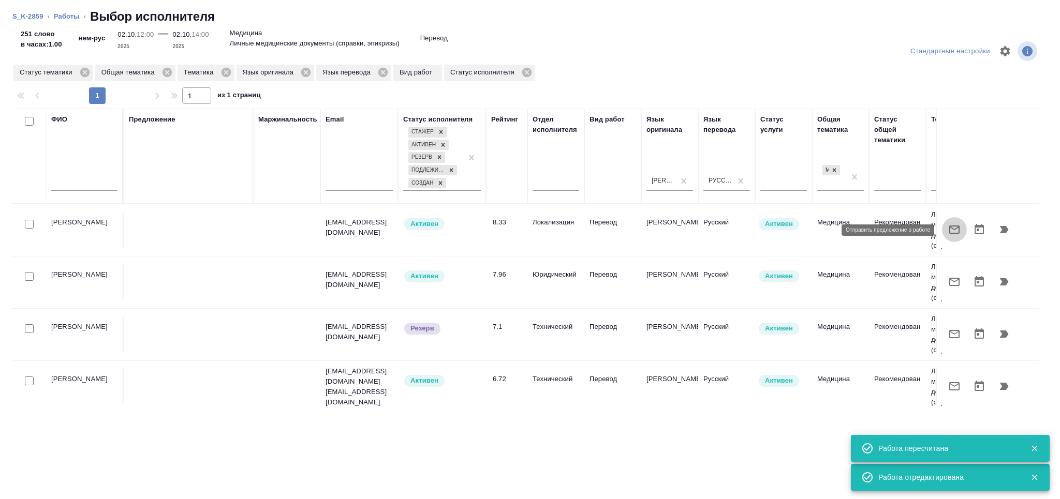
click at [956, 229] on icon "button" at bounding box center [954, 230] width 12 height 12
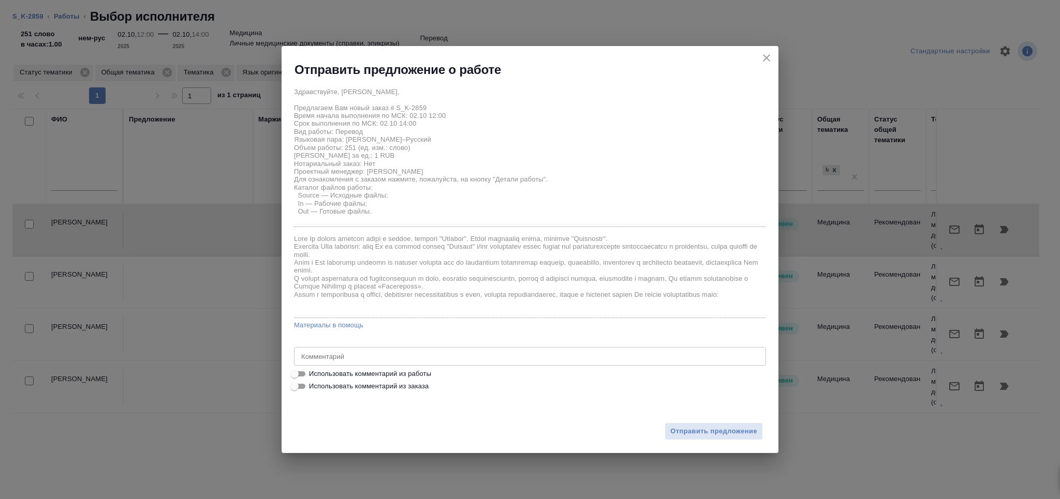
click at [385, 369] on span "Использовать комментарий из работы" at bounding box center [370, 374] width 122 height 10
click at [313, 369] on input "Использовать комментарий из работы" at bounding box center [294, 374] width 37 height 12
checkbox input "true"
type textarea "Статистика СК: новых слов 251, тотал 391 Перевод нужен в течение 2 часов Темати…"
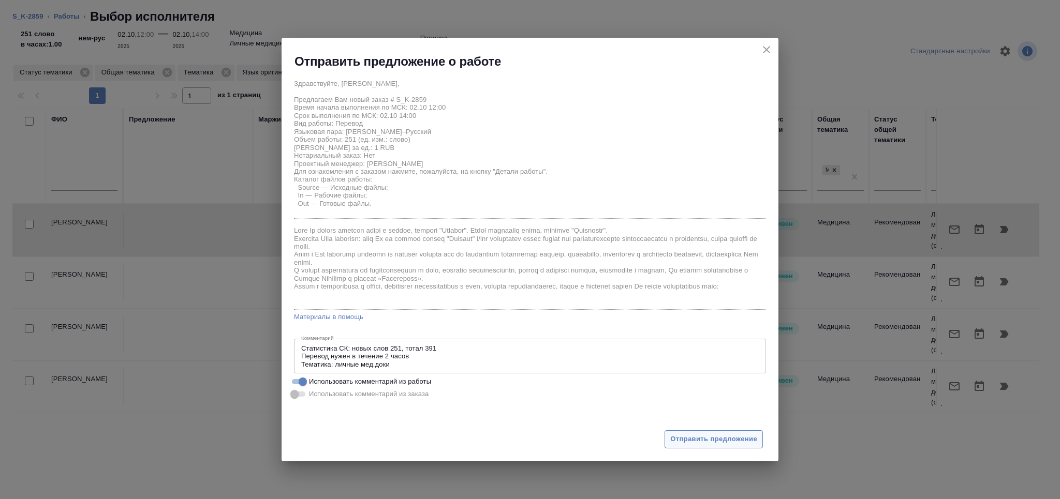
click at [698, 438] on span "Отправить предложение" at bounding box center [713, 440] width 87 height 12
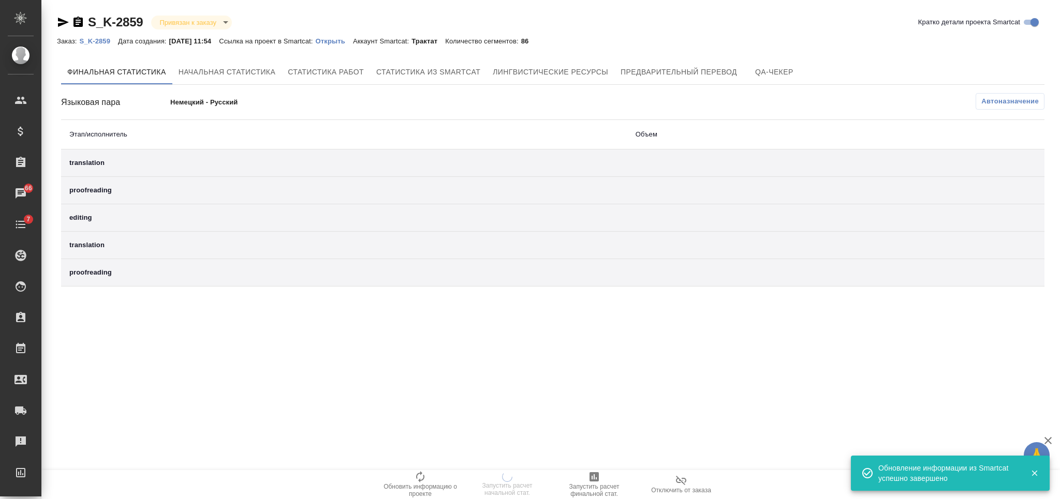
click at [338, 43] on p "Открыть" at bounding box center [334, 41] width 37 height 8
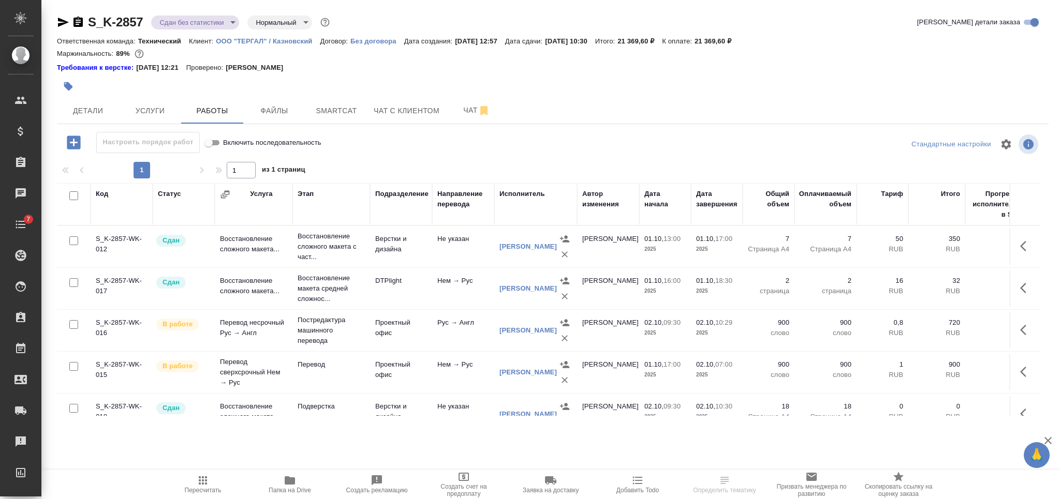
click at [76, 21] on icon "button" at bounding box center [77, 22] width 9 height 10
click at [68, 85] on icon "button" at bounding box center [68, 86] width 9 height 9
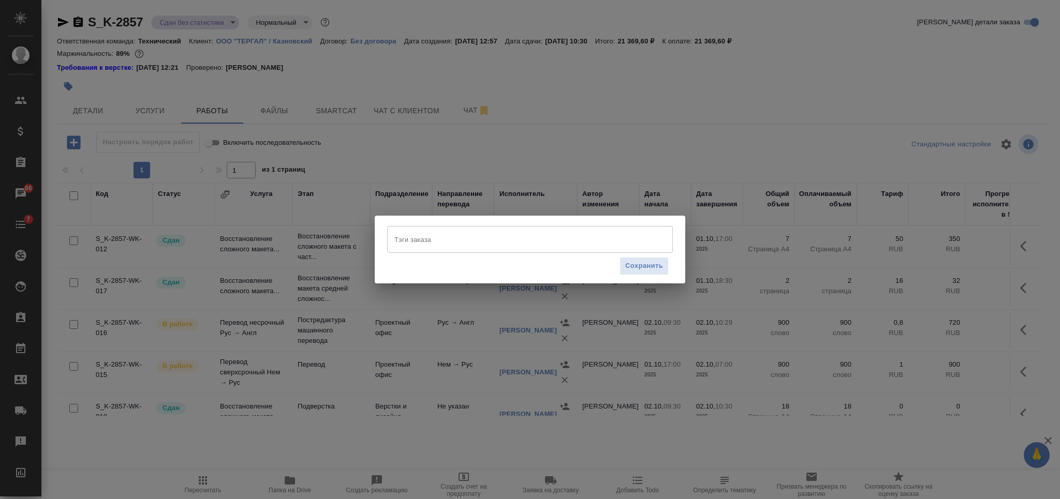
click at [502, 240] on input "Тэги заказа" at bounding box center [520, 240] width 257 height 18
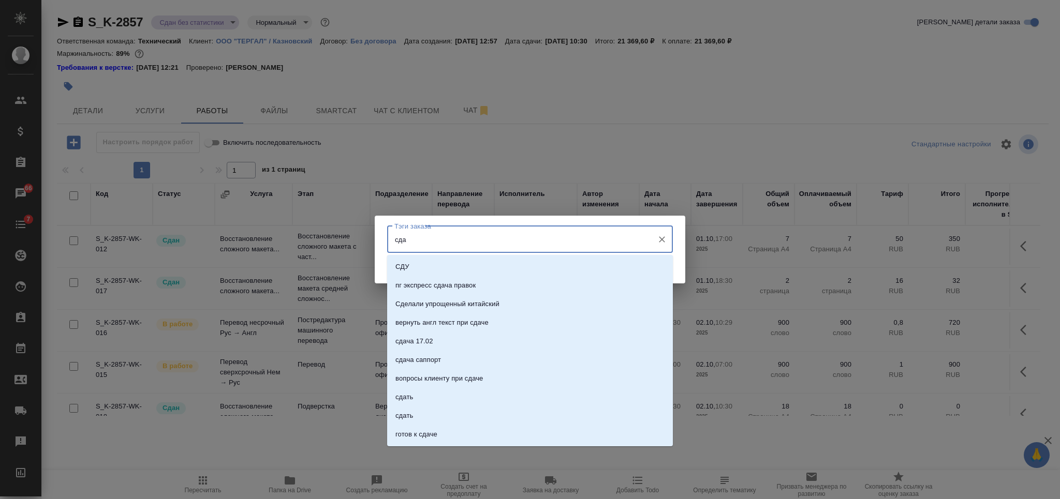
type input "сдан"
click at [480, 320] on li "сдан" at bounding box center [530, 323] width 286 height 19
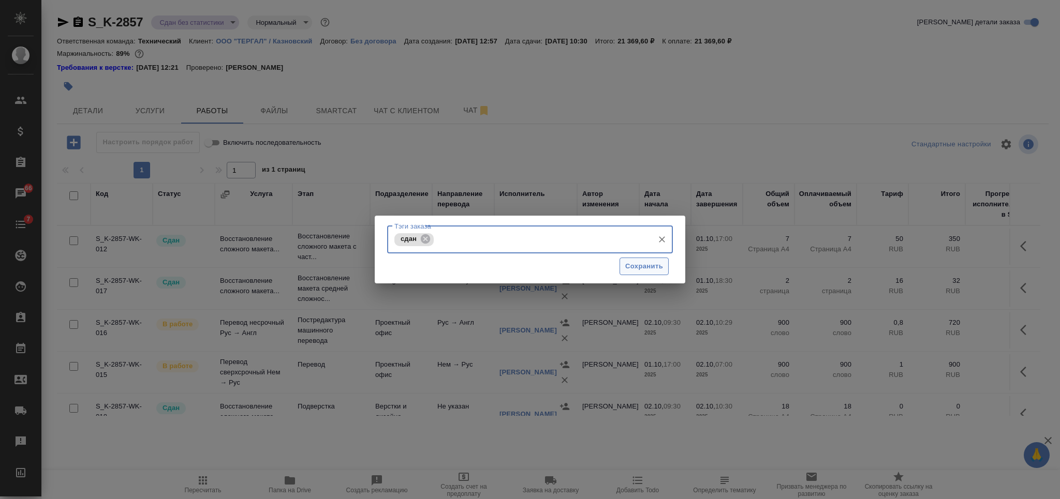
click at [635, 271] on span "Сохранить" at bounding box center [644, 267] width 38 height 12
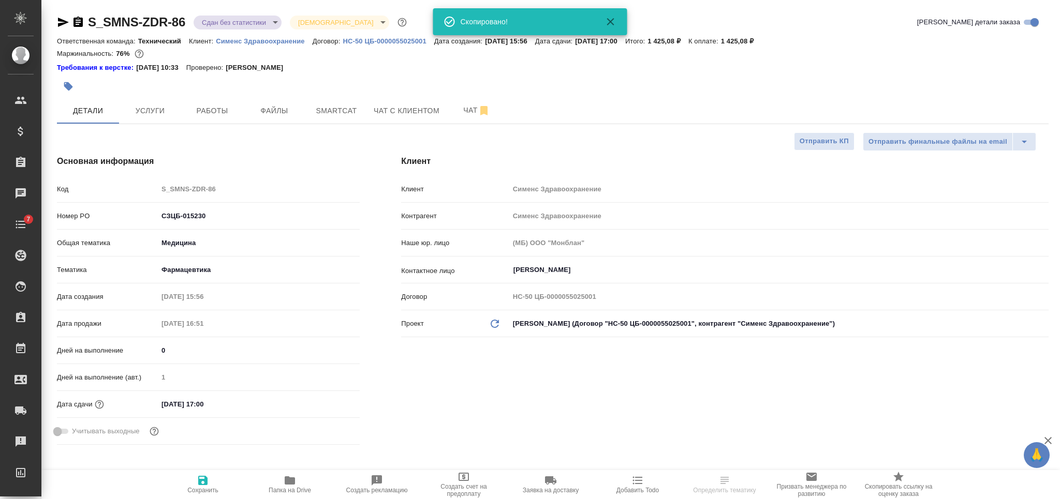
select select "RU"
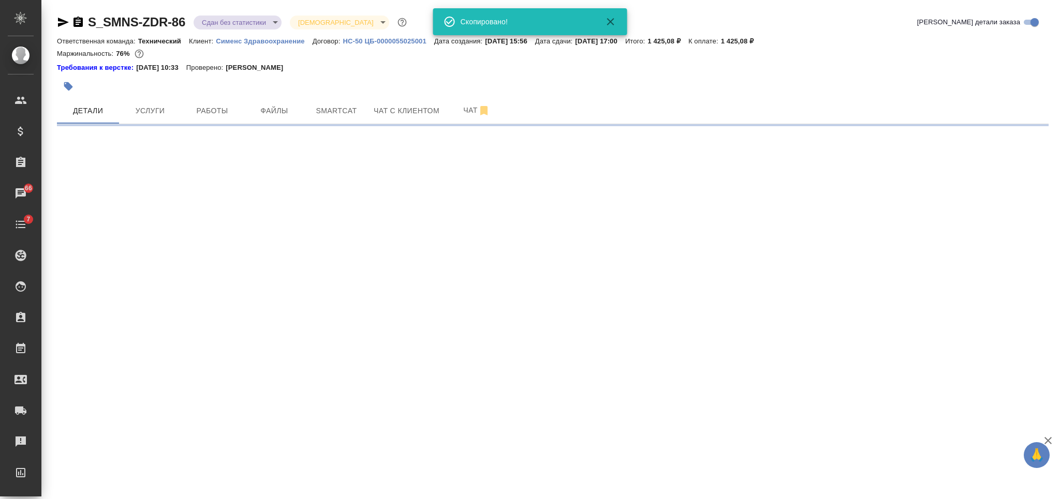
select select "RU"
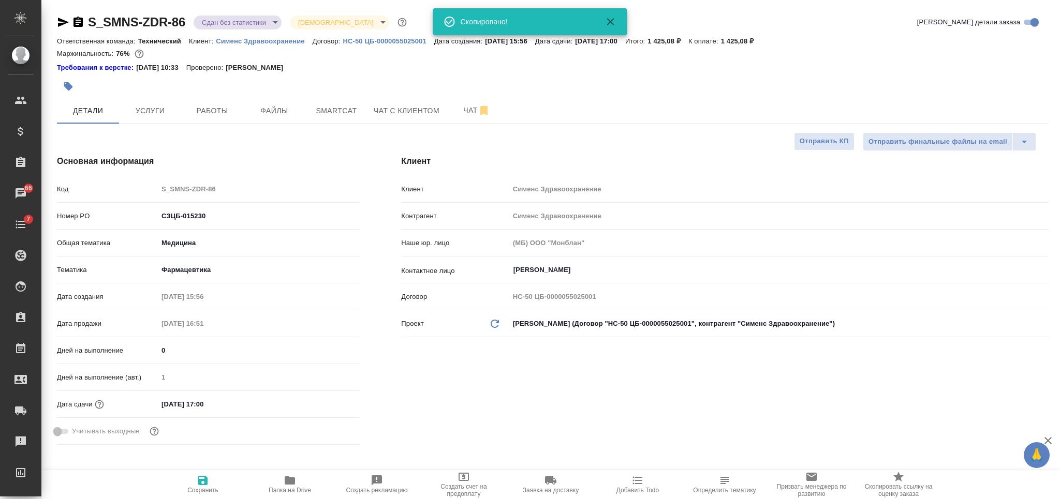
type textarea "x"
click at [71, 84] on icon "button" at bounding box center [68, 86] width 10 height 10
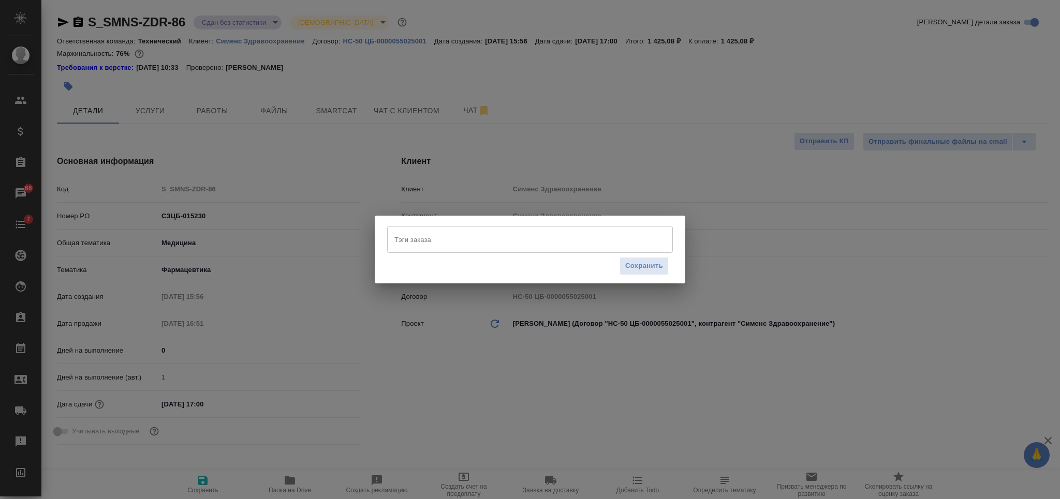
click at [491, 246] on input "Тэги заказа" at bounding box center [520, 240] width 257 height 18
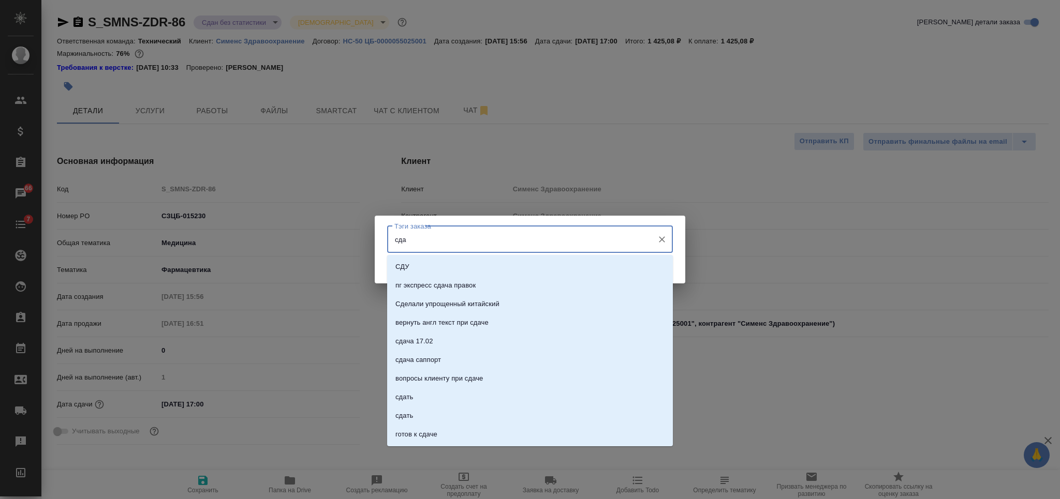
type input "сдан"
click at [527, 323] on li "сдан" at bounding box center [530, 323] width 286 height 19
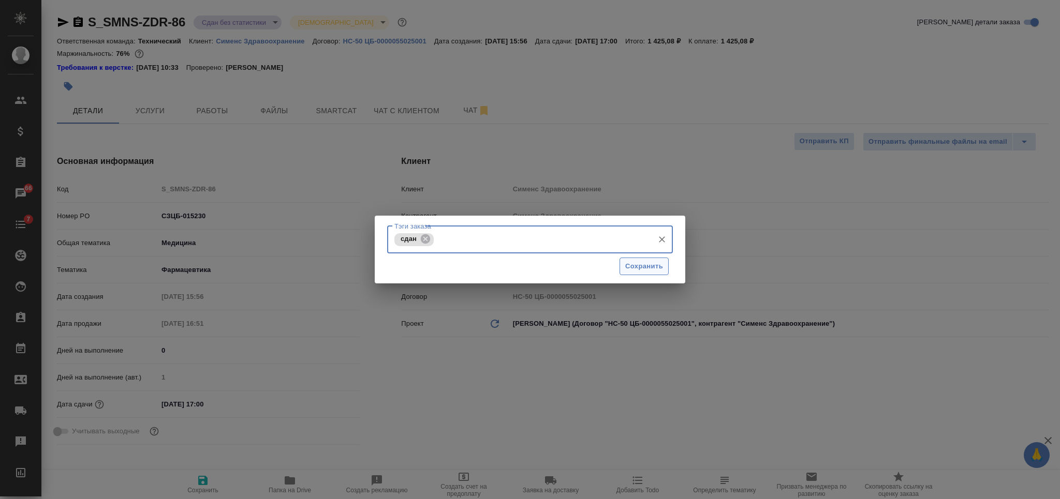
click at [634, 267] on span "Сохранить" at bounding box center [644, 267] width 38 height 12
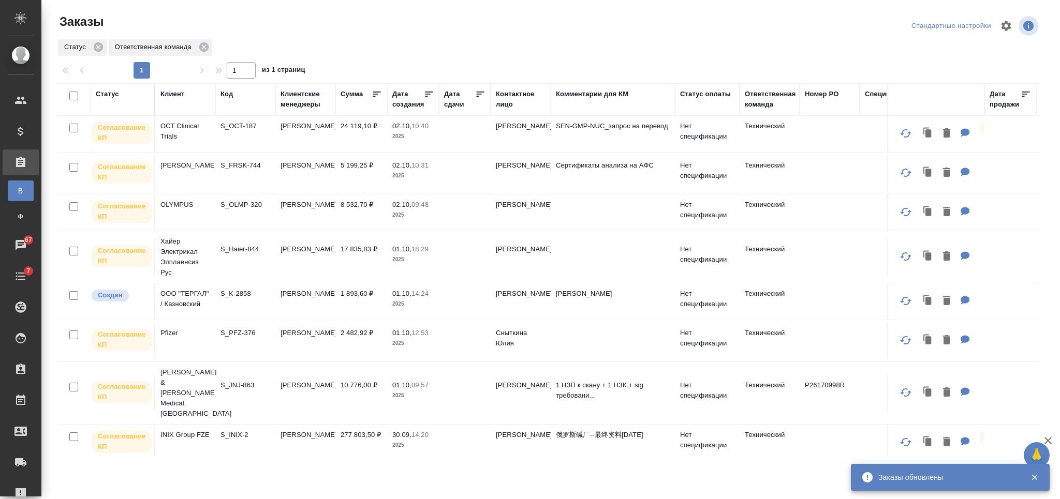
click at [286, 142] on td "[PERSON_NAME]" at bounding box center [305, 134] width 60 height 36
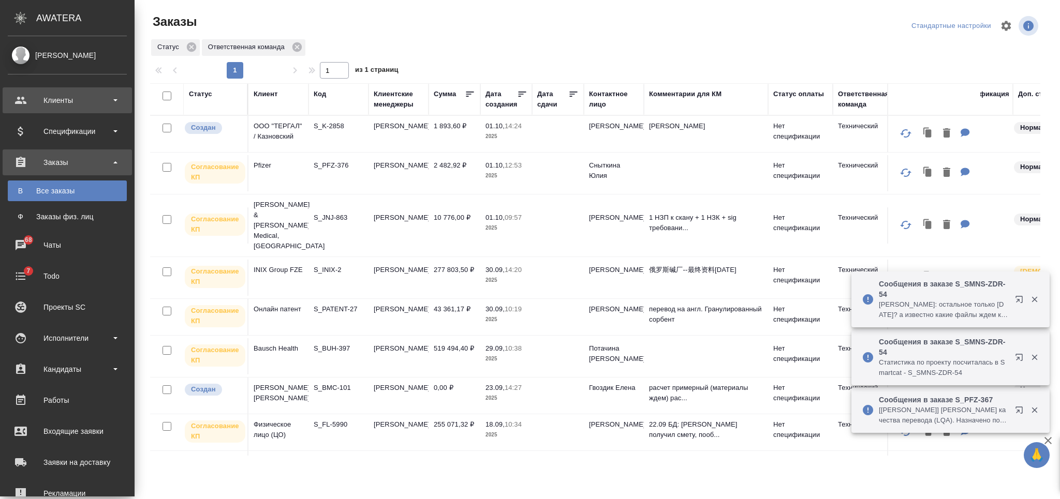
click at [72, 101] on div "Клиенты" at bounding box center [67, 101] width 119 height 16
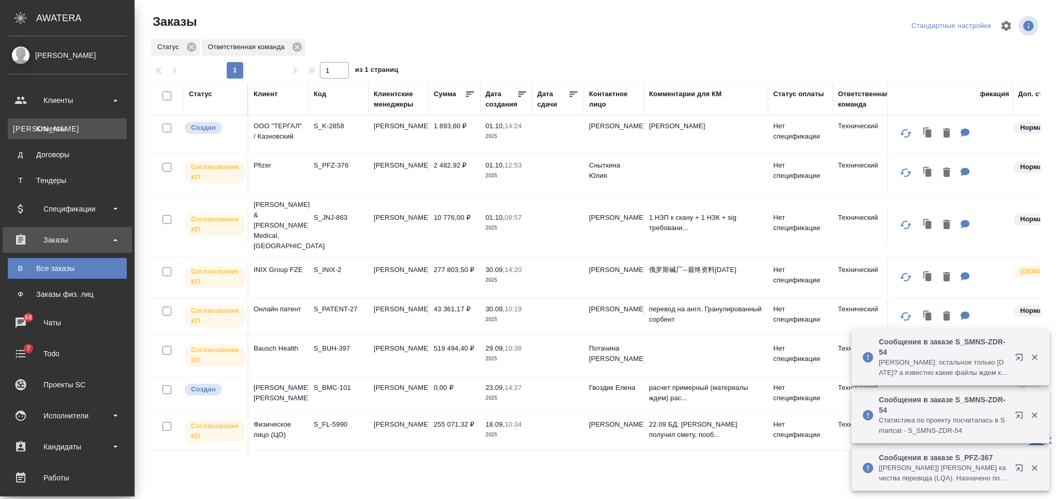
click at [64, 123] on link "К Клиенты" at bounding box center [67, 129] width 119 height 21
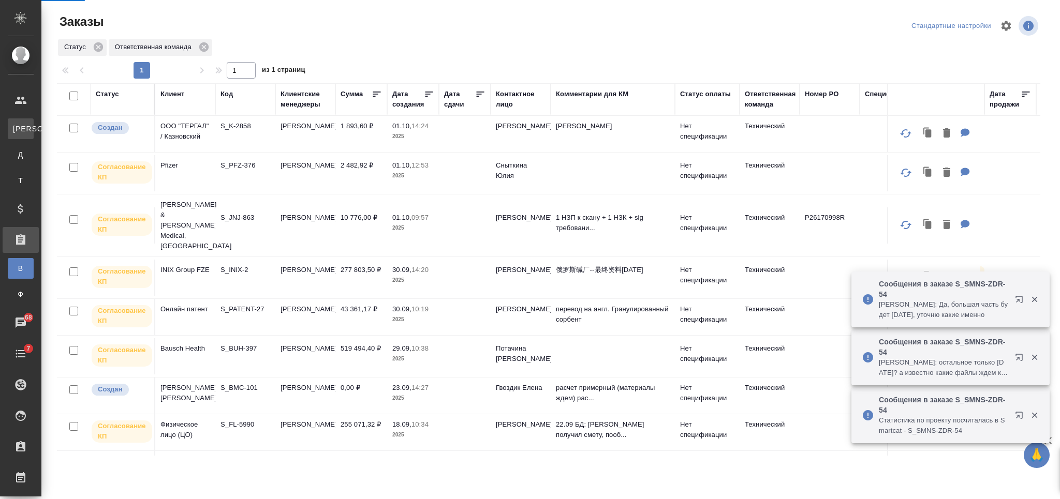
select select "RU"
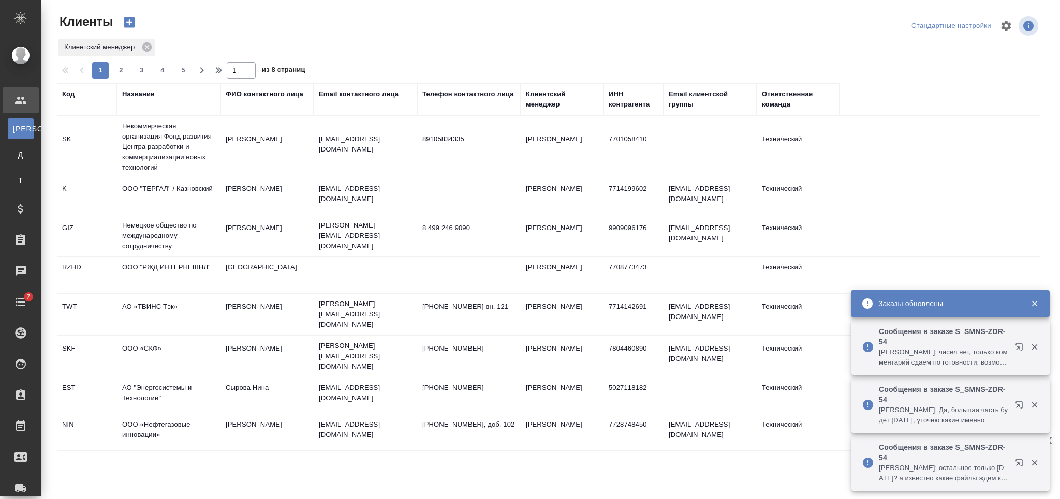
click at [139, 97] on div "Название" at bounding box center [138, 94] width 32 height 10
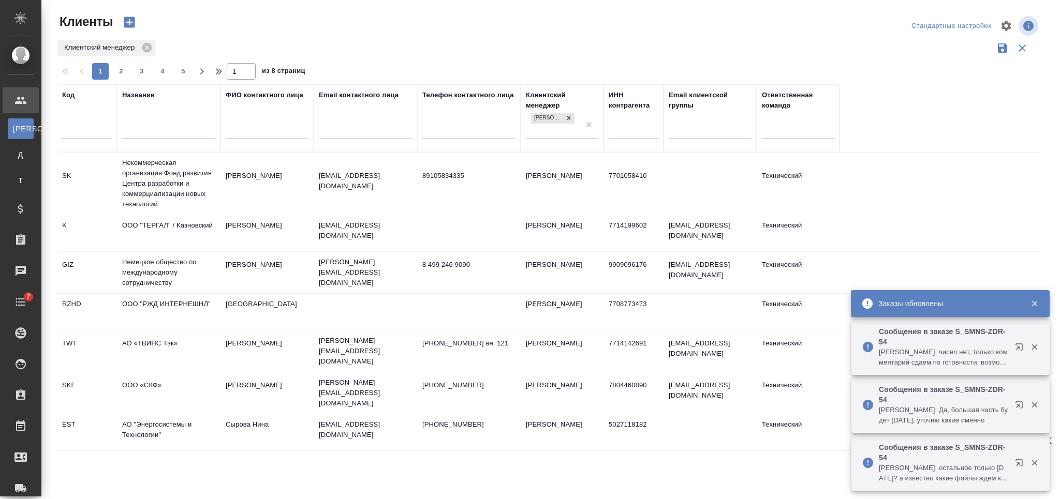
click at [144, 141] on div at bounding box center [168, 133] width 93 height 25
click at [150, 130] on input "text" at bounding box center [168, 132] width 93 height 13
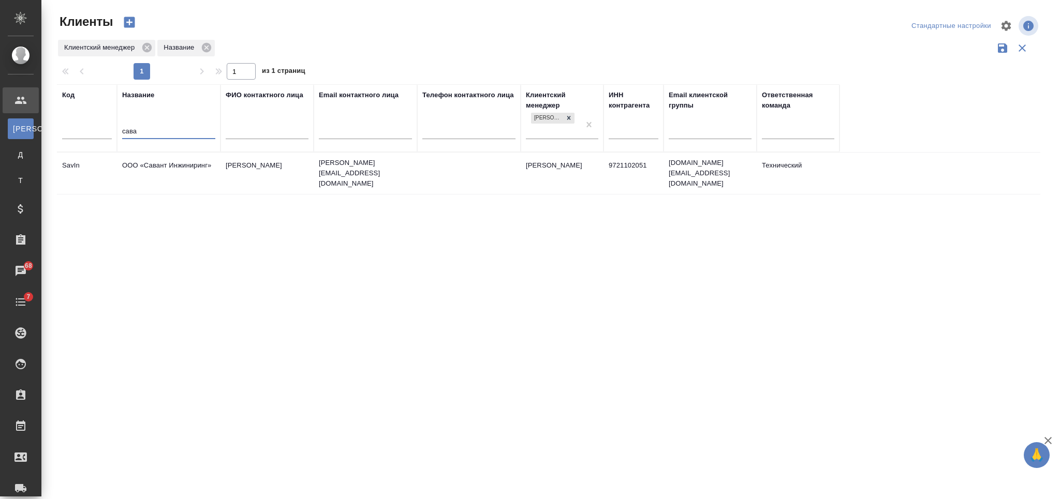
type input "сава"
click at [152, 174] on td "ООО «Савант Инжиниринг»" at bounding box center [169, 173] width 104 height 36
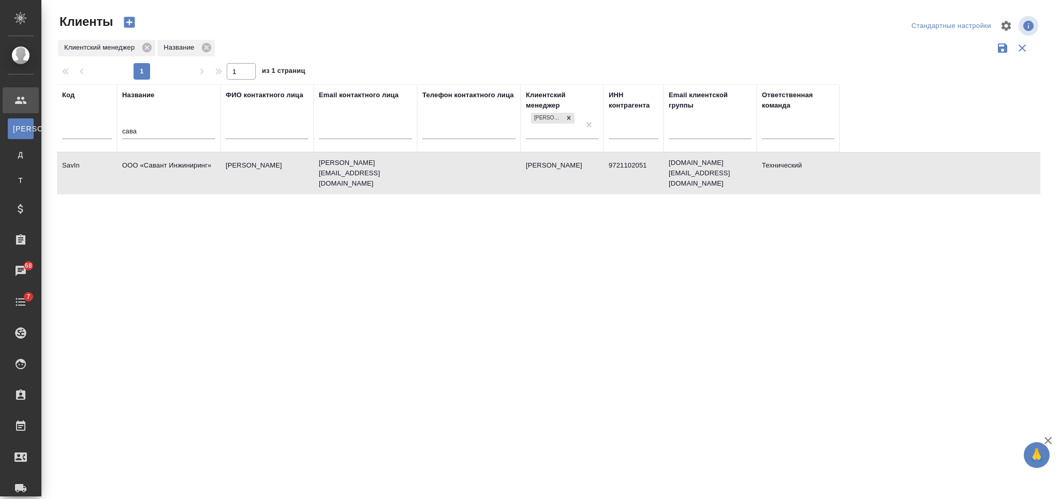
click at [152, 174] on td "ООО «Савант Инжиниринг»" at bounding box center [169, 173] width 104 height 36
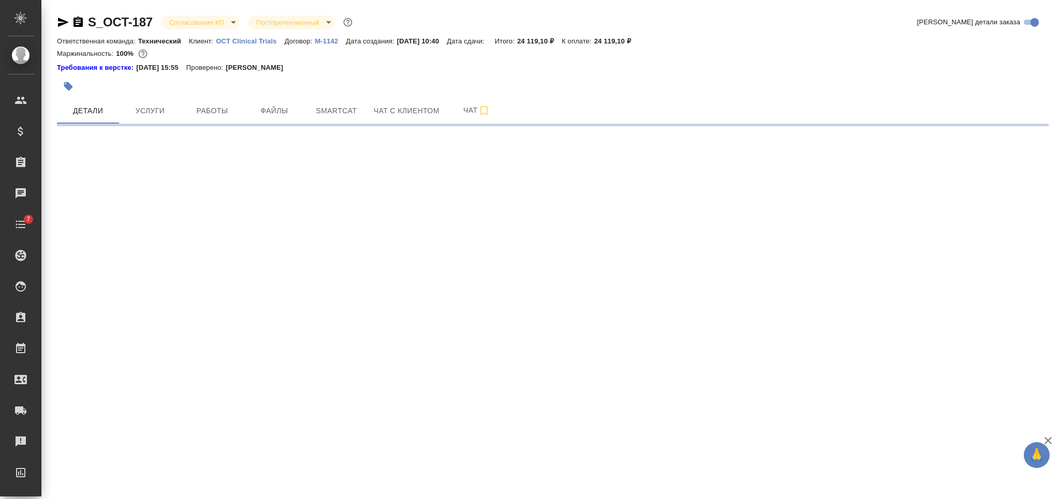
select select "RU"
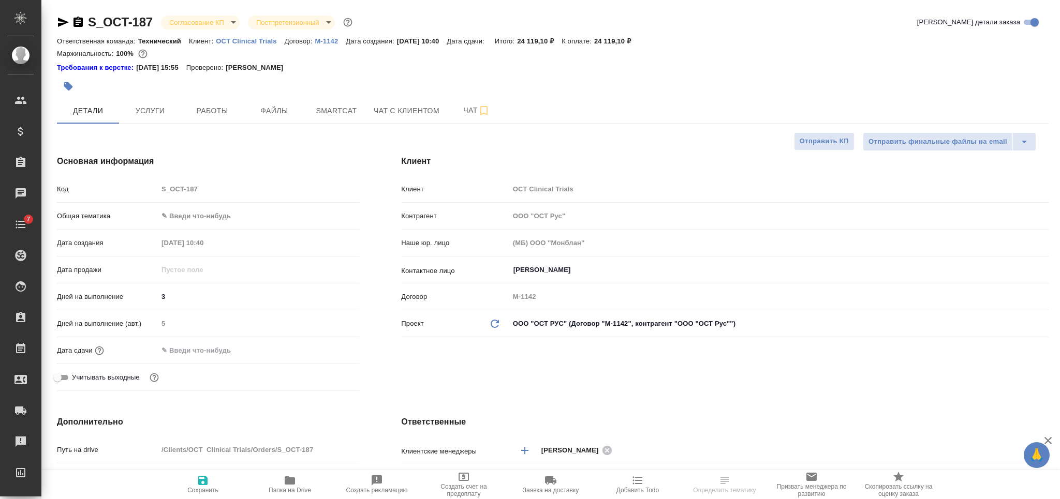
type textarea "x"
click at [205, 353] on input "text" at bounding box center [203, 350] width 91 height 15
type input "0_.__.____ __:__"
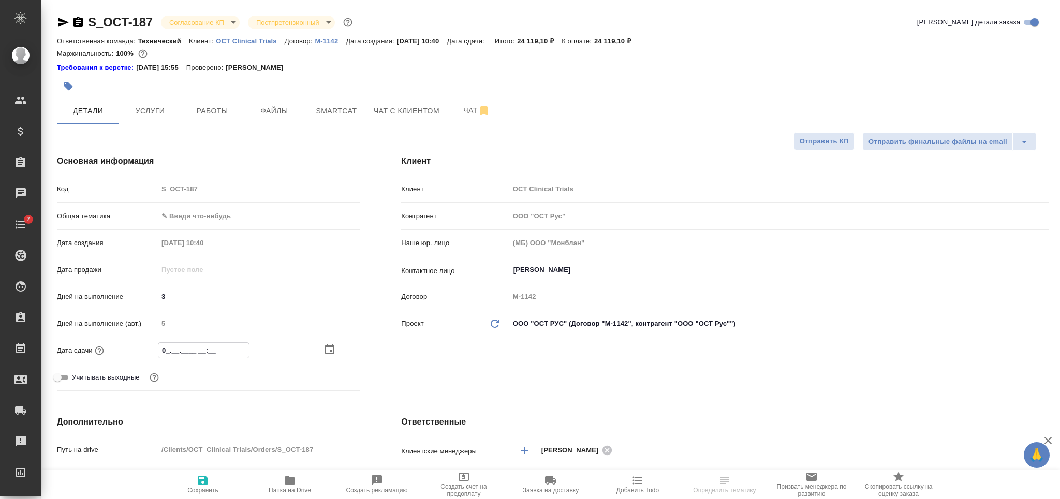
type textarea "x"
type input "07.__.____ __:__"
type textarea "x"
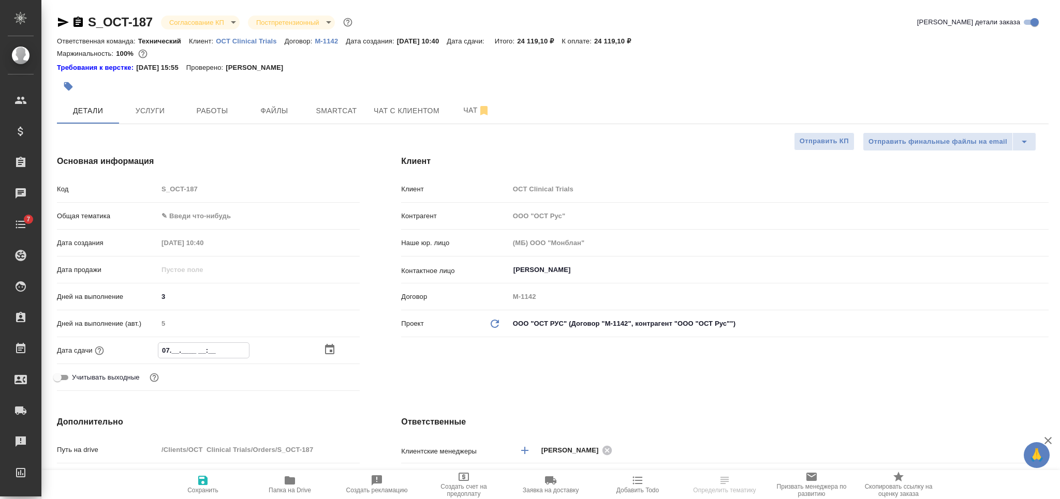
type textarea "x"
type input "07.1_.____ __:__"
type textarea "x"
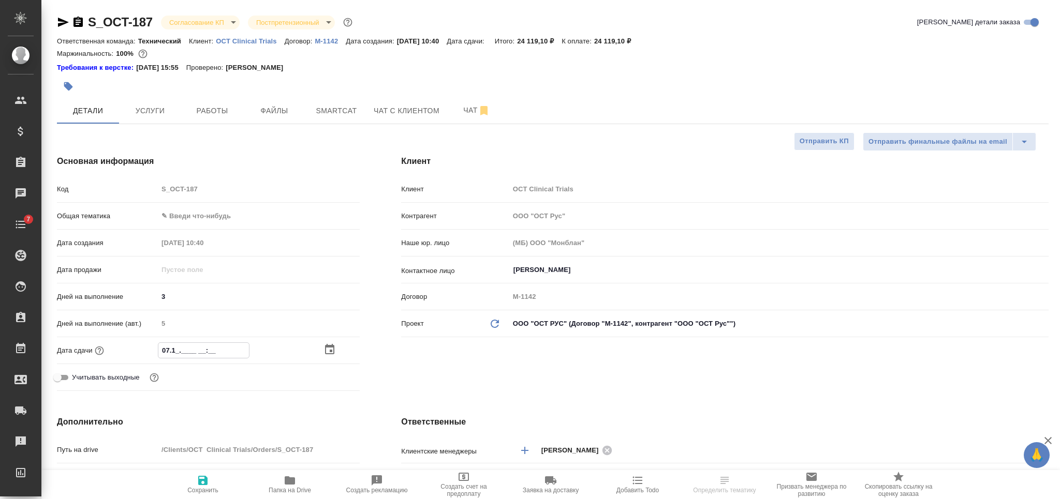
type textarea "x"
type input "07.10.____ __:__"
type textarea "x"
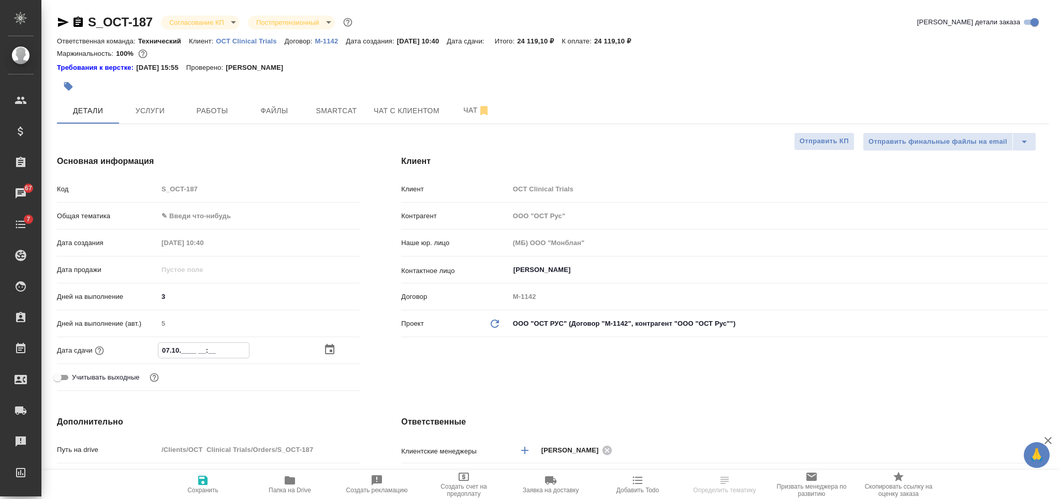
type input "07.10.2___ __:__"
type textarea "x"
type input "[DATE] 1_:__"
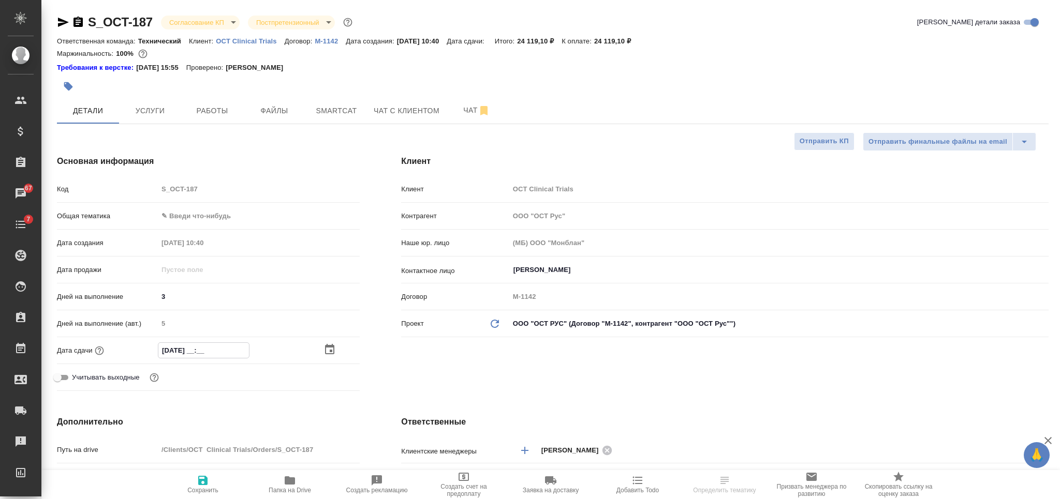
type textarea "x"
type input "[DATE] 17:__"
type textarea "x"
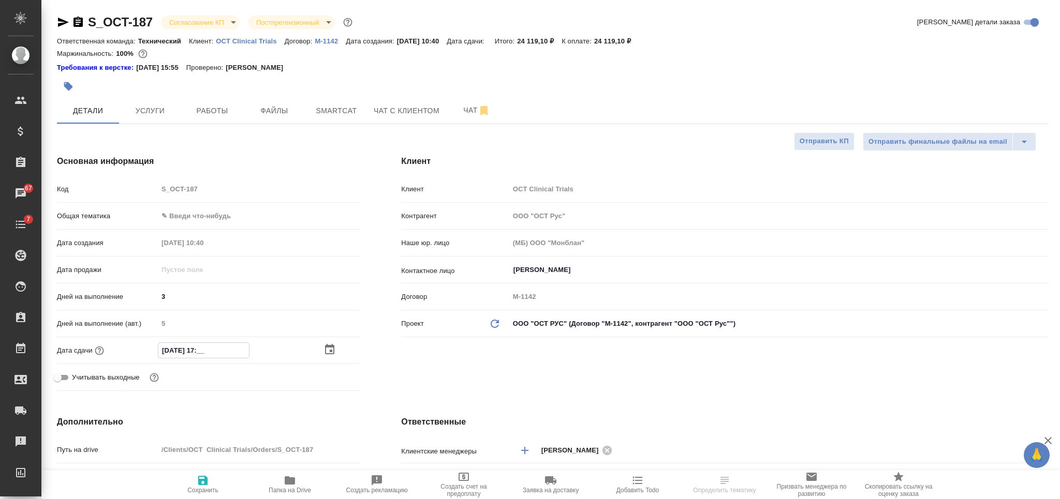
type textarea "x"
type input "[DATE] 17:0_"
type textarea "x"
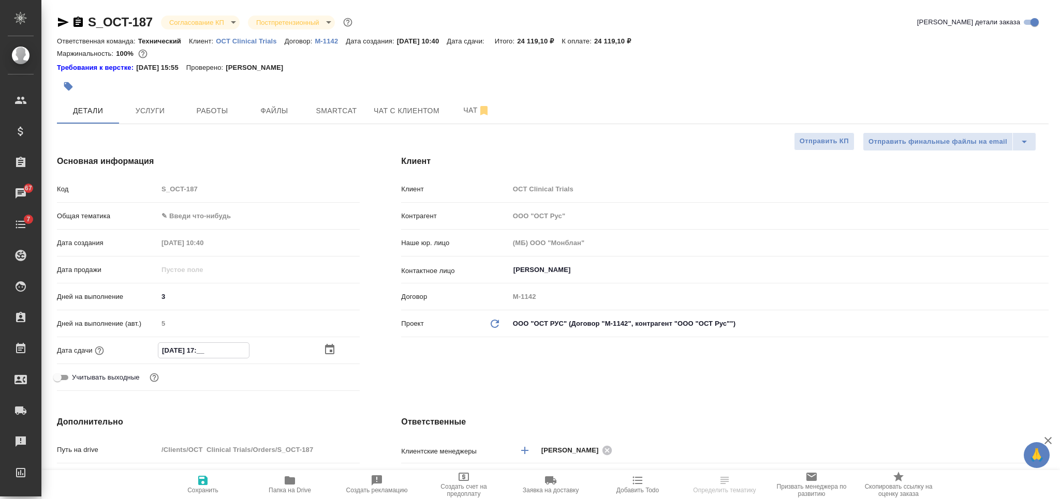
type textarea "x"
type input "[DATE] 17:00"
type textarea "x"
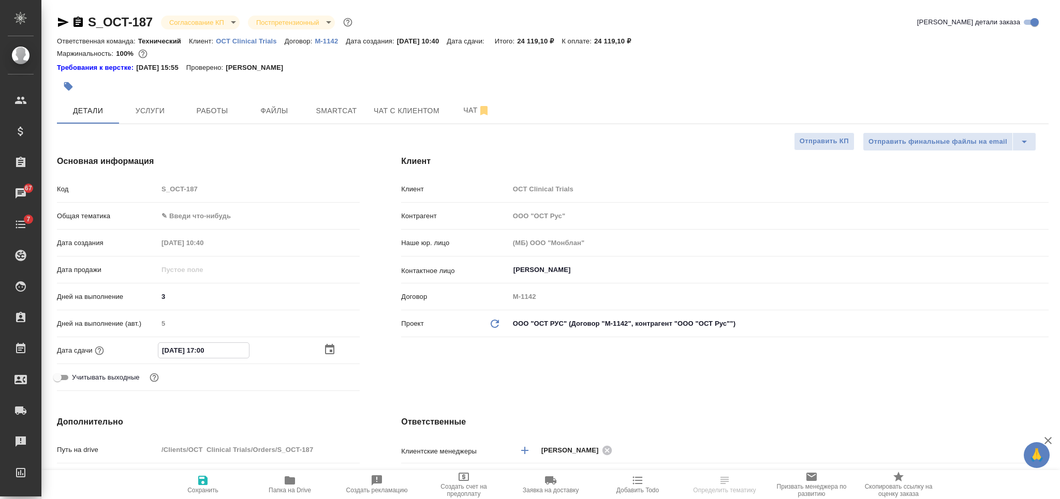
type input "[DATE] 17:00"
click at [214, 487] on span "Сохранить" at bounding box center [202, 490] width 31 height 7
type textarea "x"
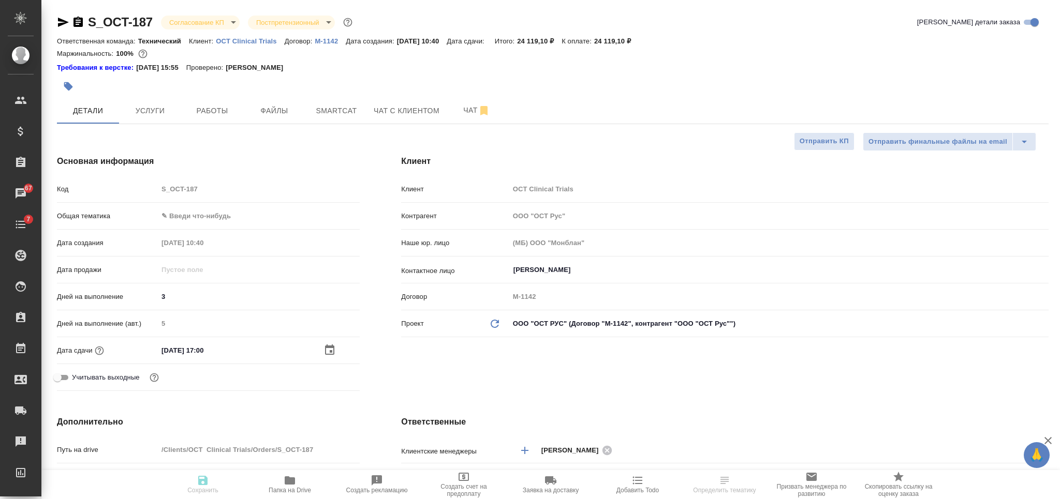
type textarea "x"
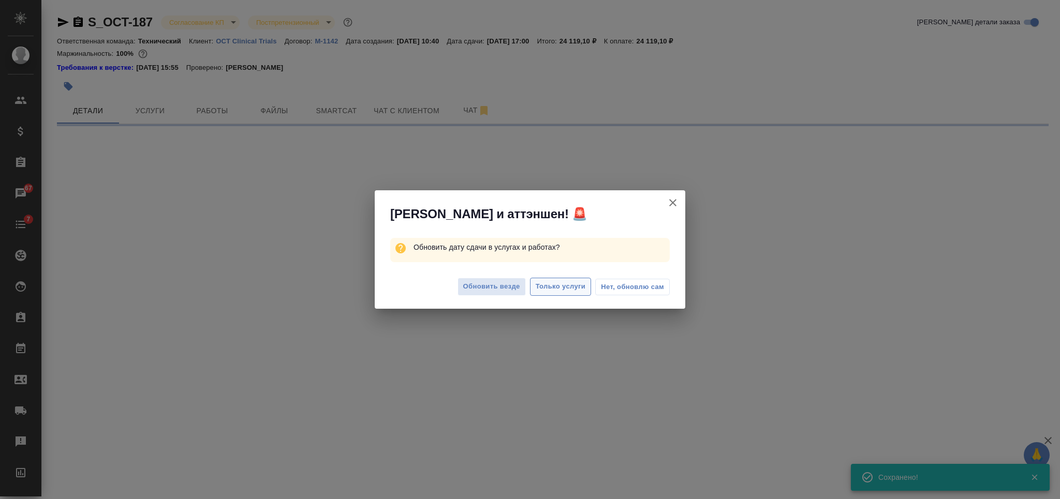
click at [566, 290] on span "Только услуги" at bounding box center [561, 287] width 50 height 12
select select "RU"
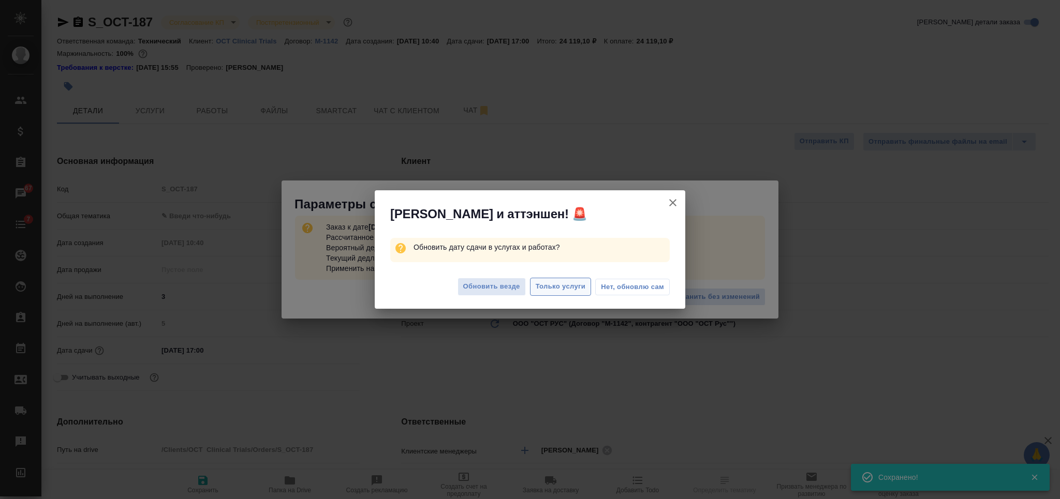
type textarea "x"
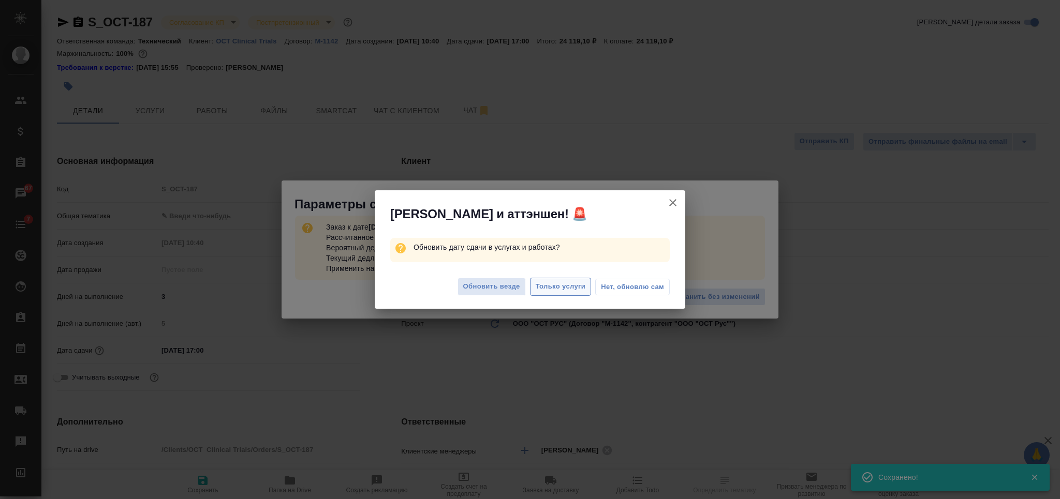
type textarea "x"
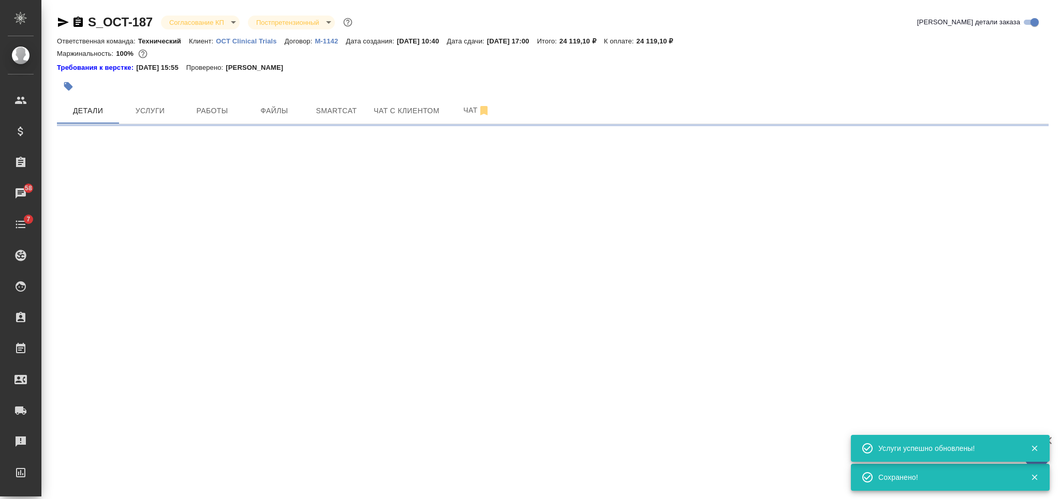
select select "RU"
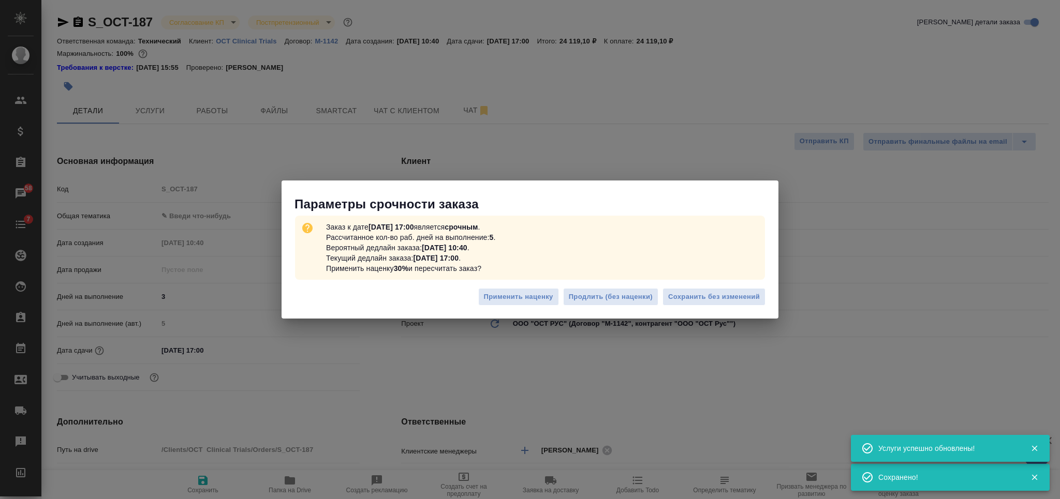
type textarea "x"
click at [685, 294] on span "Сохранить без изменений" at bounding box center [714, 297] width 92 height 12
type textarea "x"
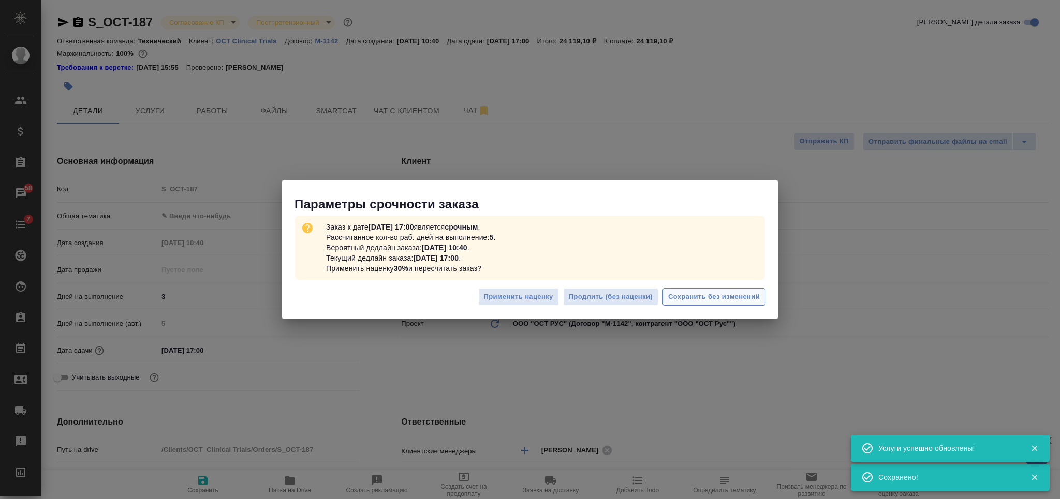
type textarea "x"
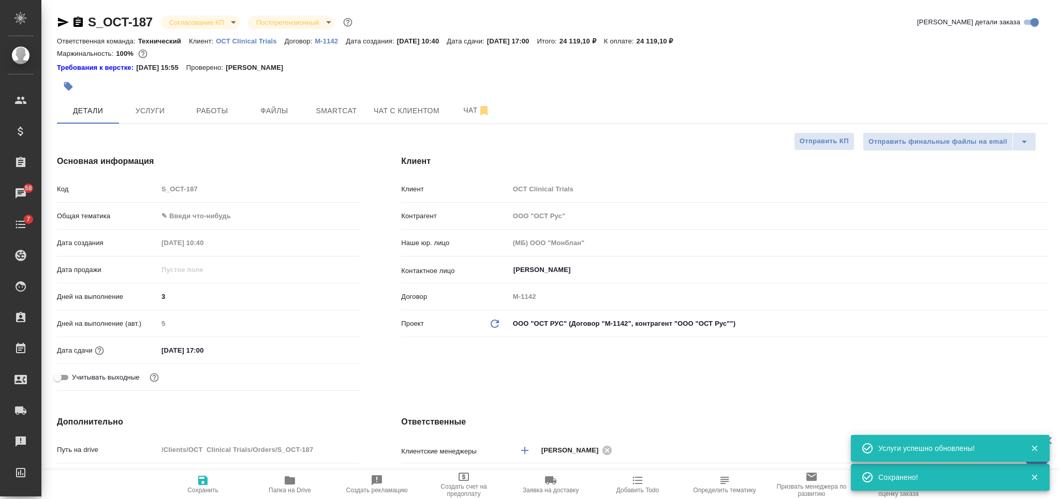
type textarea "x"
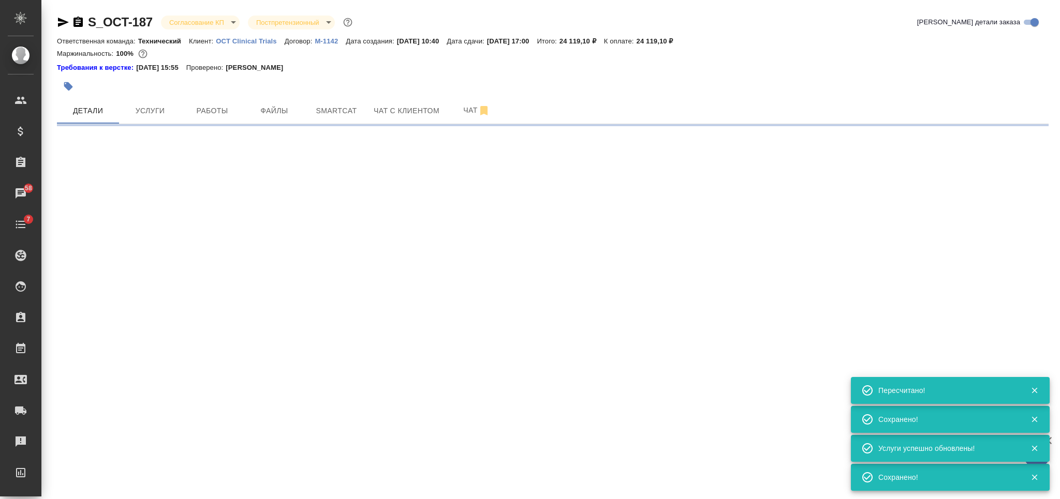
type input "urgent"
select select "RU"
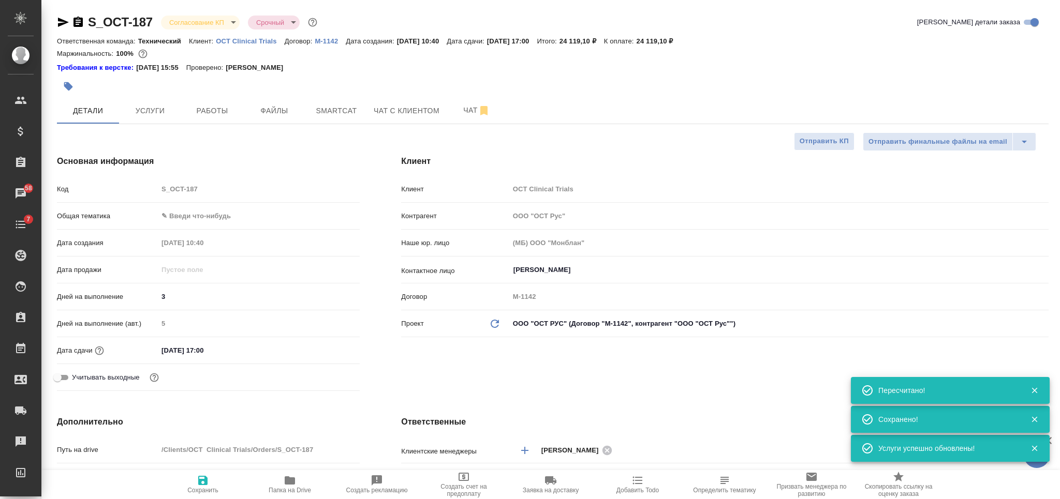
type textarea "x"
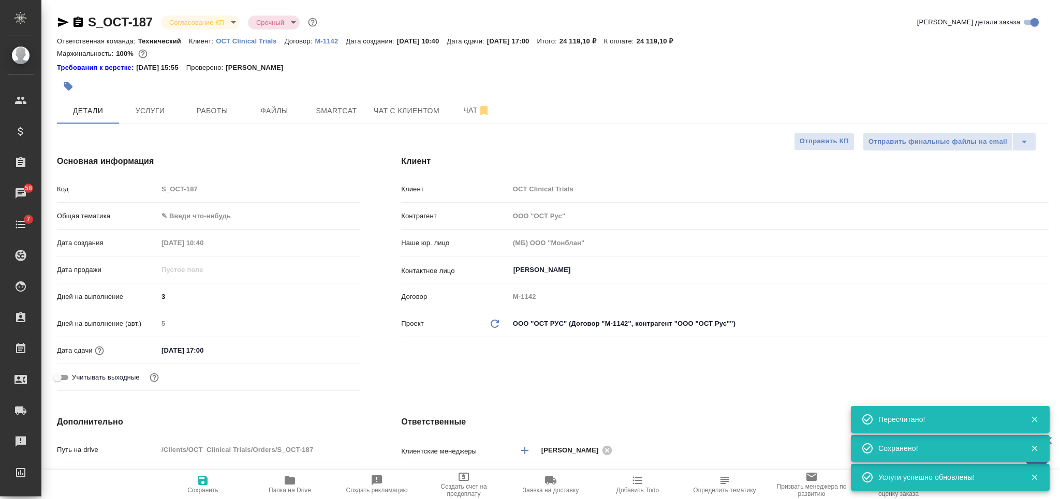
scroll to position [345, 0]
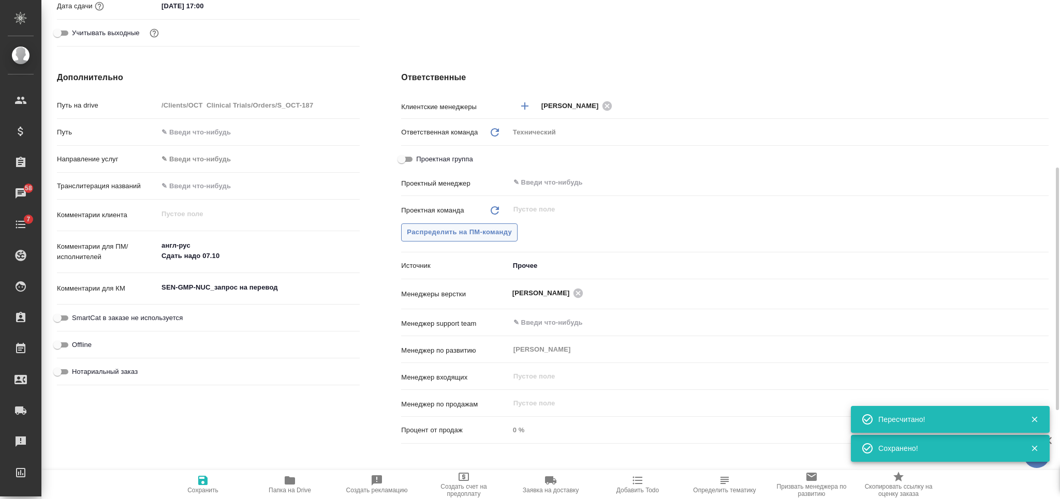
click at [485, 239] on button "Распределить на ПМ-команду" at bounding box center [459, 233] width 116 height 18
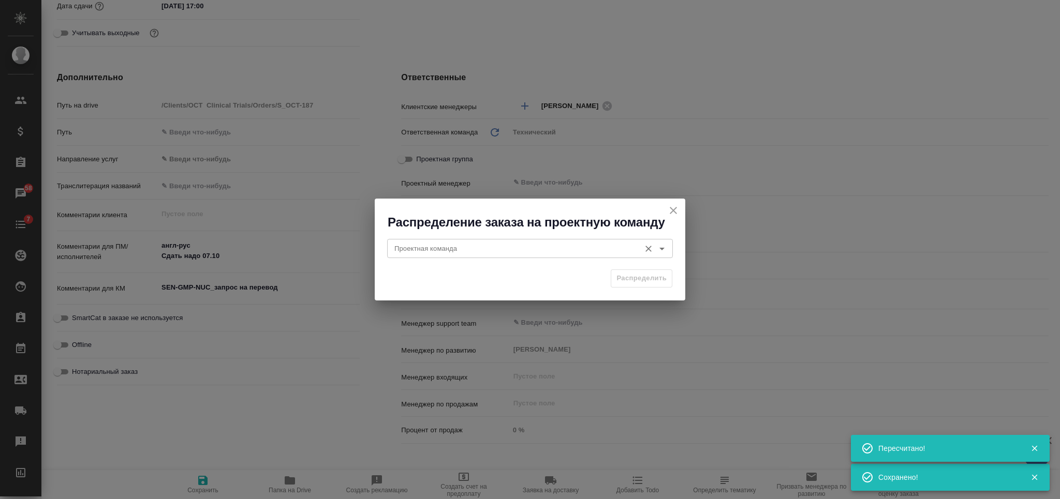
click at [476, 248] on input "Проектная команда" at bounding box center [512, 248] width 245 height 12
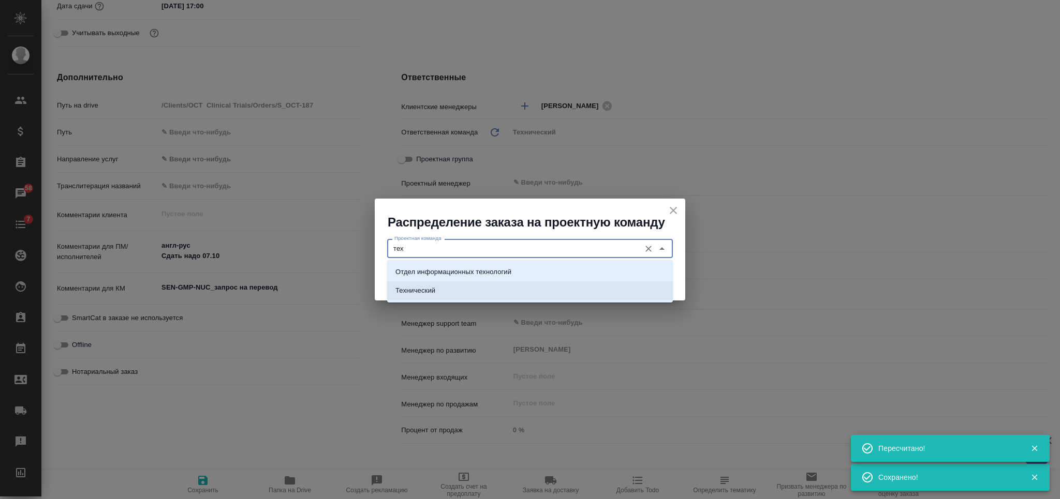
click at [483, 285] on li "Технический" at bounding box center [530, 291] width 286 height 19
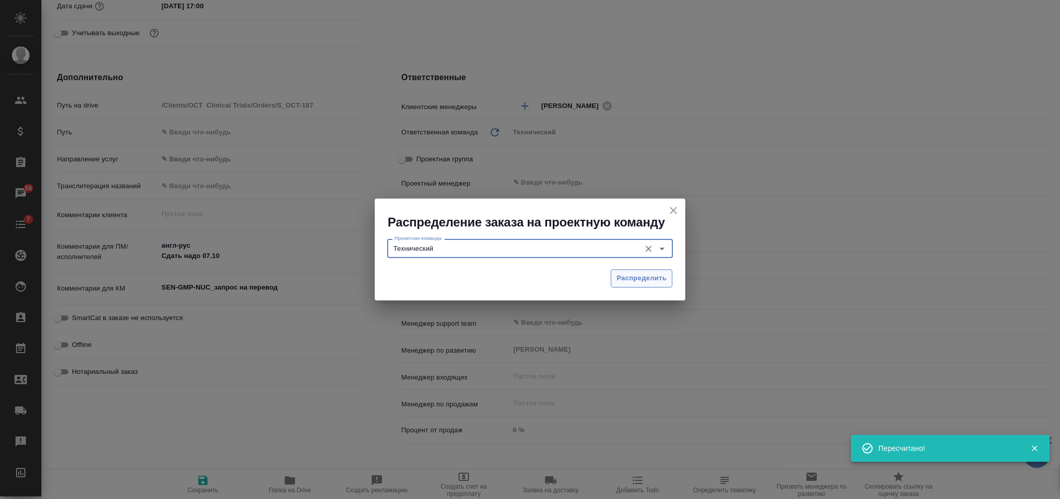
type input "Технический"
click at [648, 276] on span "Распределить" at bounding box center [641, 279] width 50 height 12
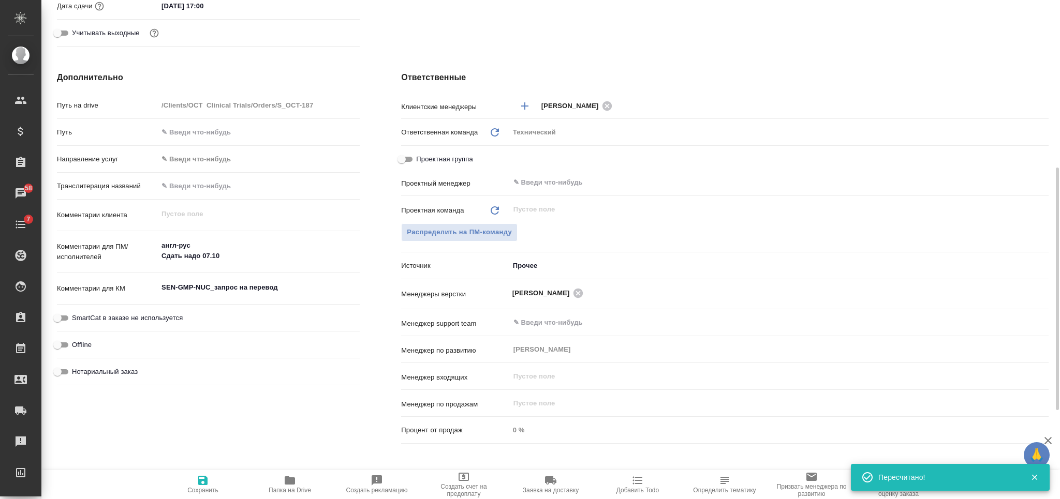
type textarea "x"
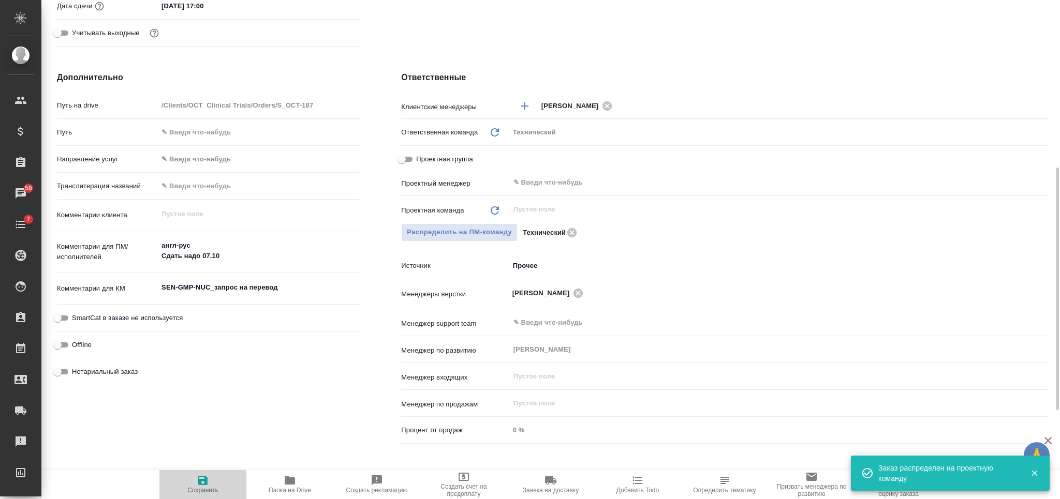
drag, startPoint x: 221, startPoint y: 489, endPoint x: 225, endPoint y: 481, distance: 9.0
click at [222, 489] on span "Сохранить" at bounding box center [203, 485] width 75 height 20
type textarea "x"
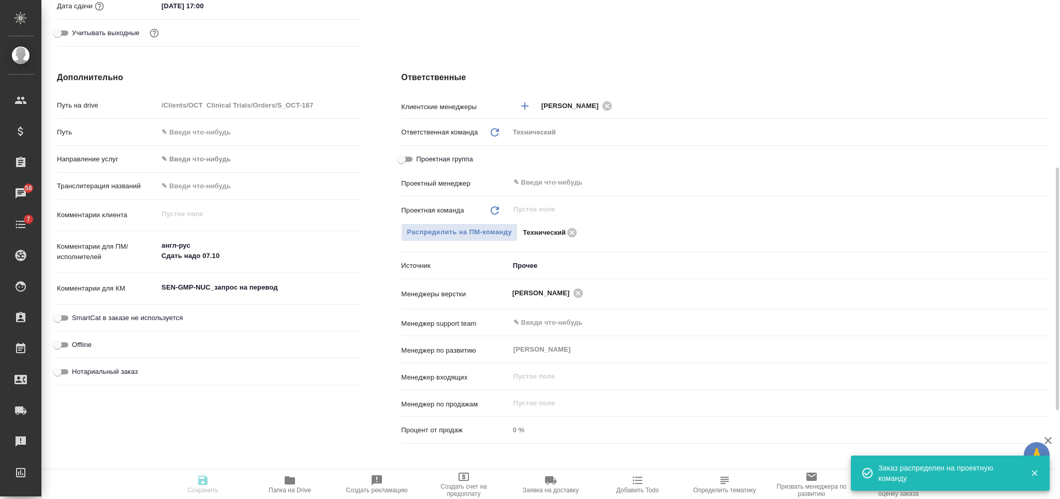
type textarea "x"
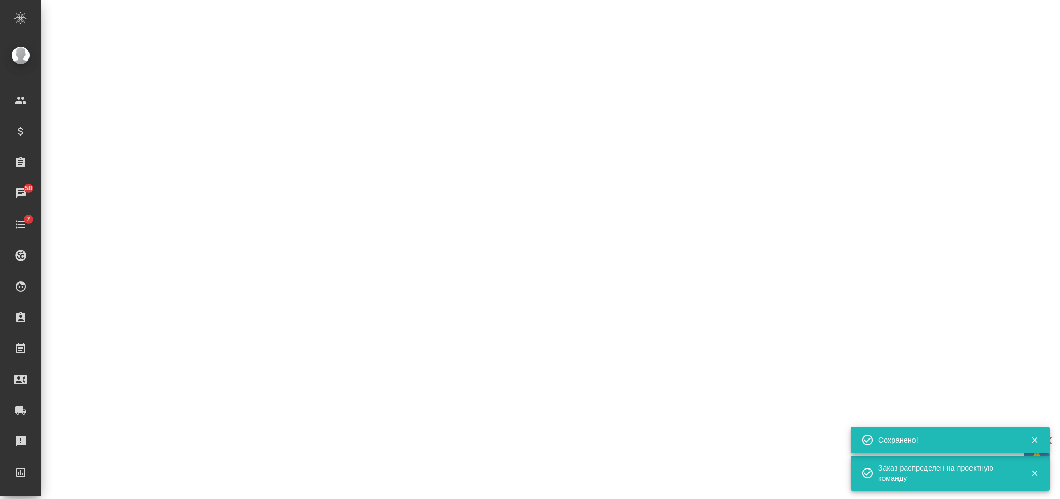
select select "RU"
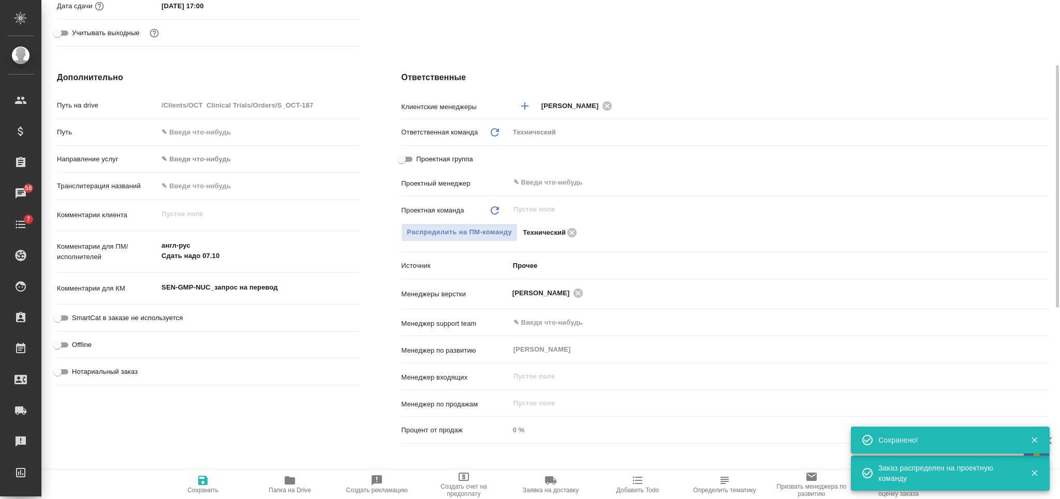
type textarea "x"
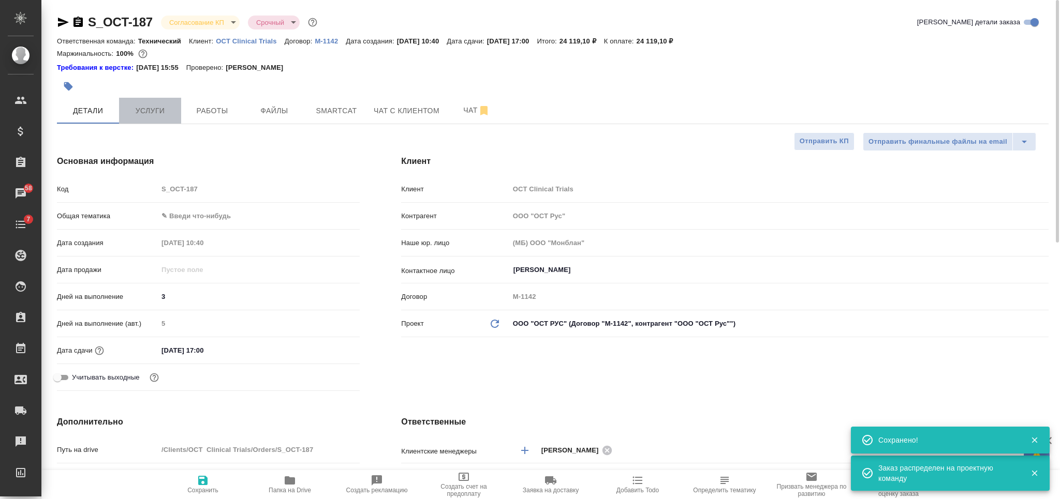
click at [152, 105] on span "Услуги" at bounding box center [150, 111] width 50 height 13
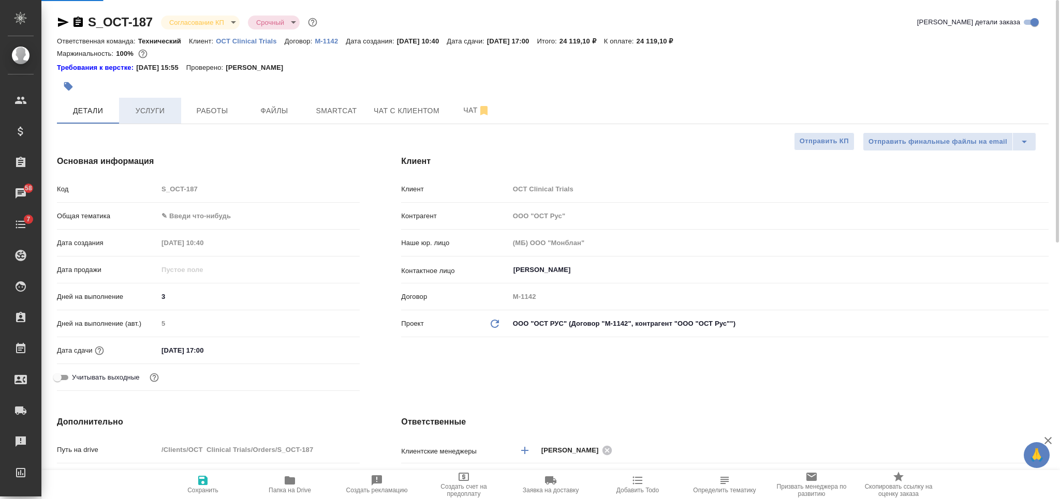
click at [141, 116] on span "Услуги" at bounding box center [150, 111] width 50 height 13
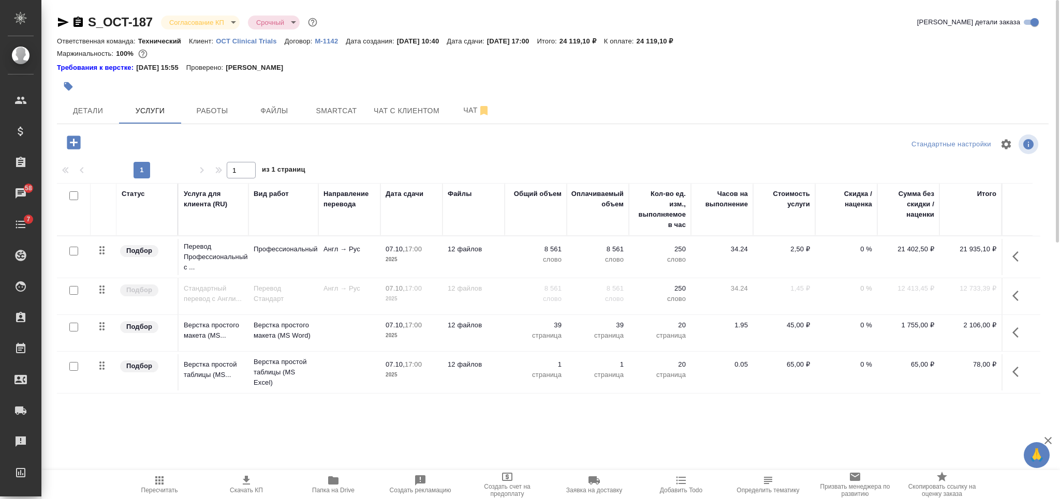
click at [1019, 293] on icon "button" at bounding box center [1018, 296] width 12 height 12
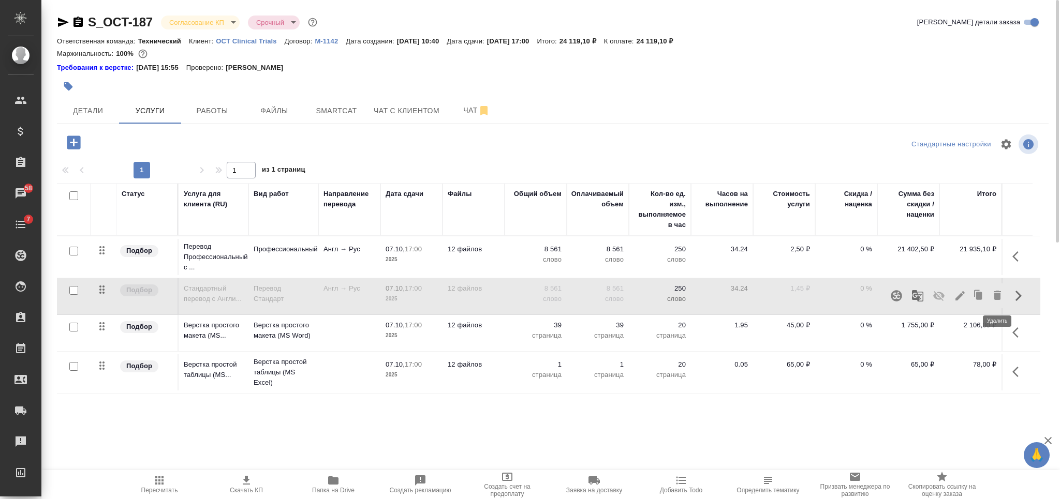
click at [984, 295] on icon "button" at bounding box center [978, 296] width 14 height 14
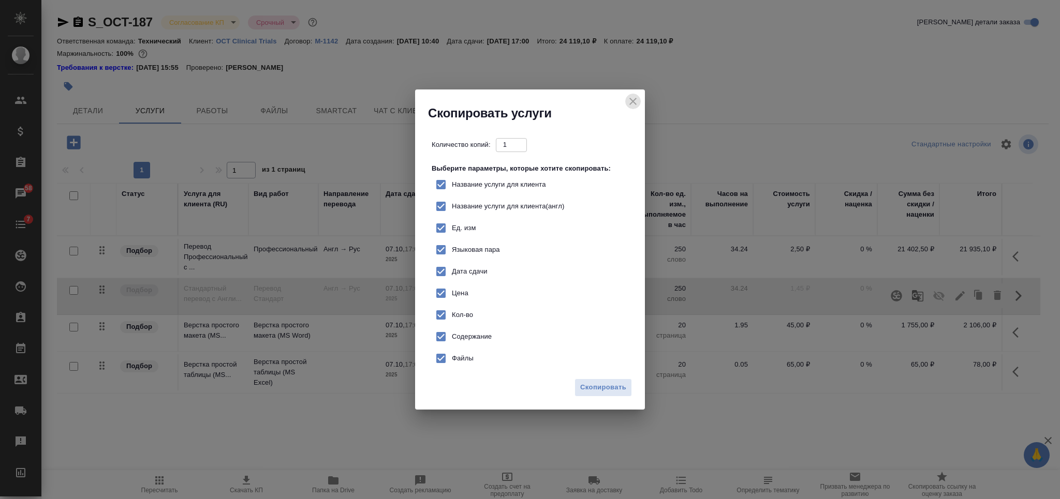
click at [632, 104] on icon "close" at bounding box center [633, 101] width 12 height 12
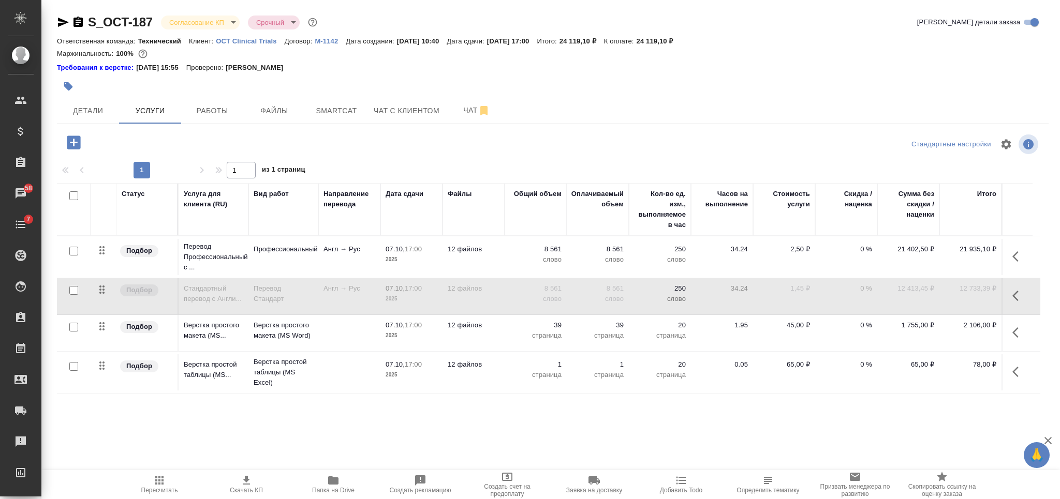
click at [1024, 294] on icon "button" at bounding box center [1018, 296] width 12 height 12
click at [1000, 292] on icon "button" at bounding box center [997, 295] width 12 height 12
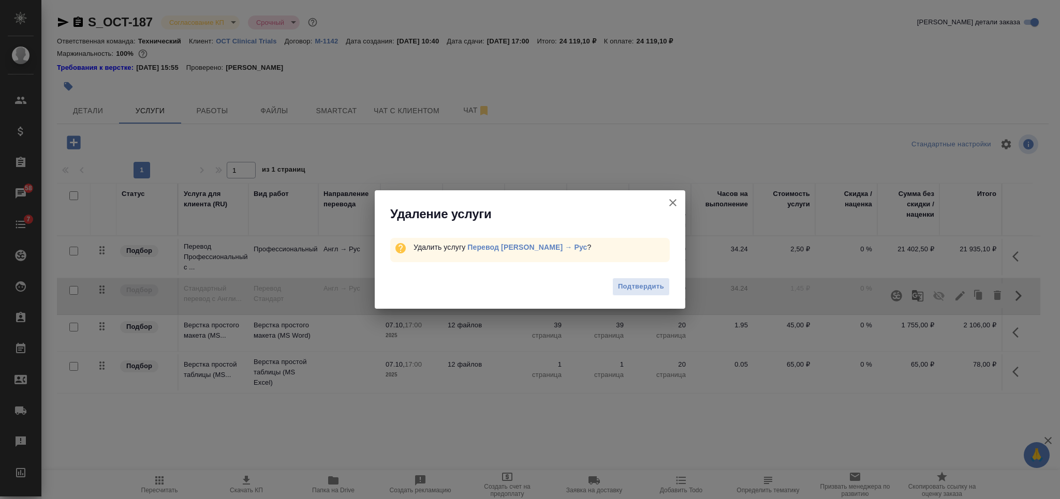
click at [648, 288] on span "Подтвердить" at bounding box center [641, 287] width 46 height 12
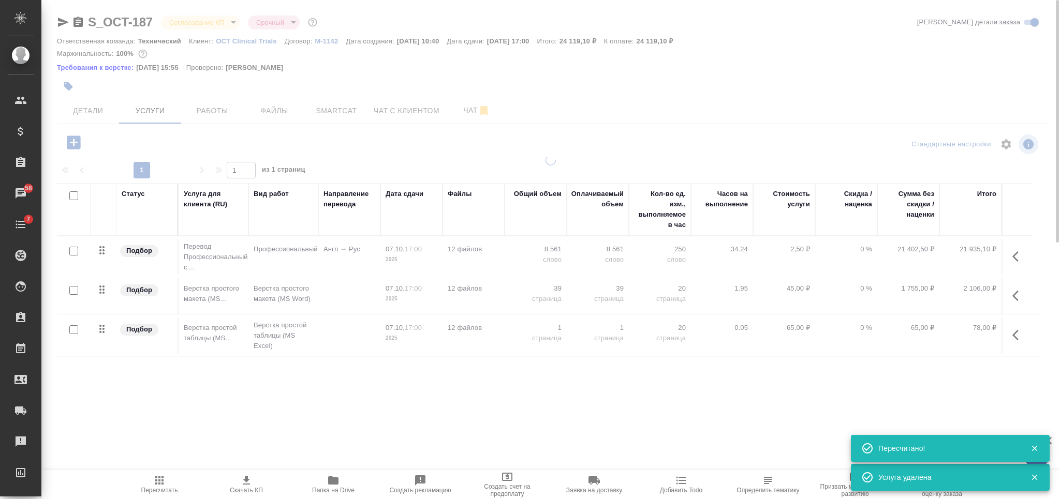
click at [219, 25] on body "🙏 .cls-1 fill:#fff; AWATERA Nikiforova Valeria Клиенты Спецификации Заказы 58 Ч…" at bounding box center [530, 249] width 1060 height 499
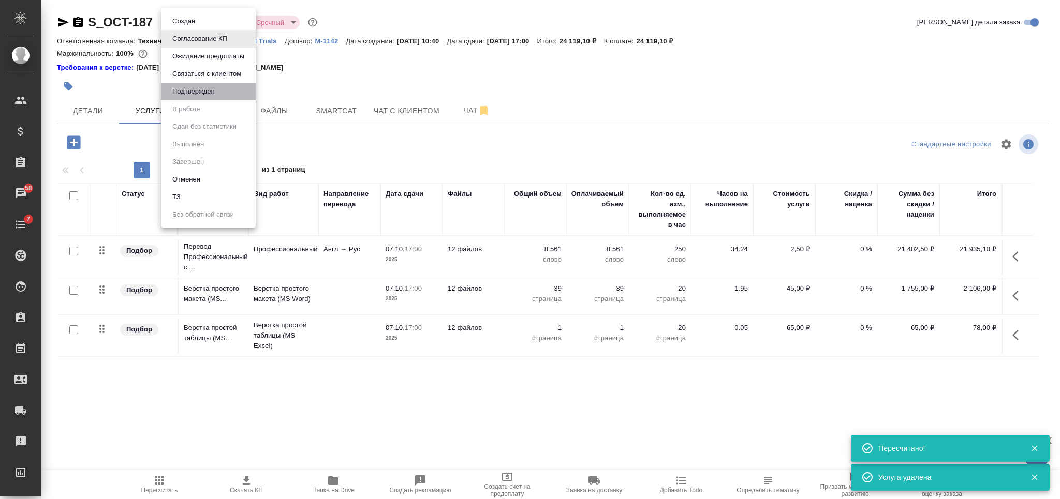
click at [221, 92] on li "Подтвержден" at bounding box center [208, 92] width 95 height 18
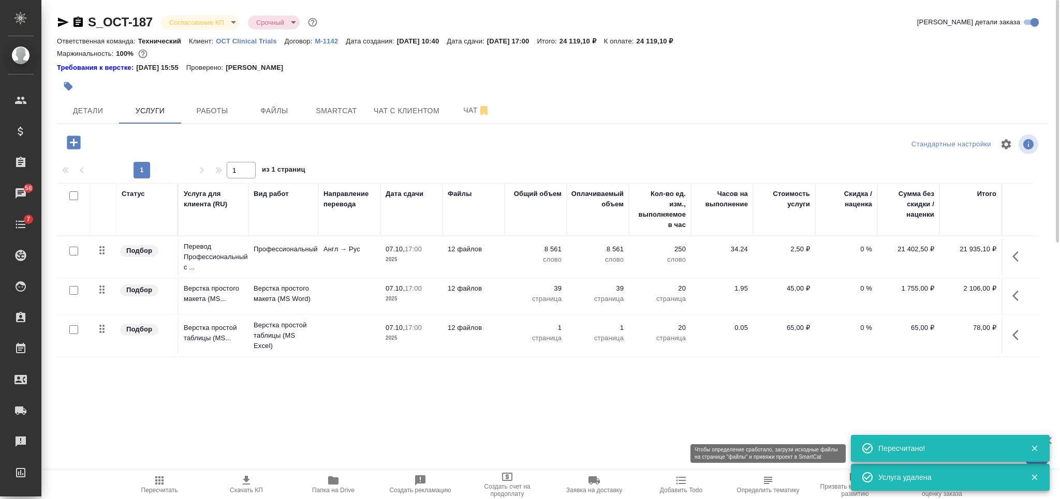
click at [763, 482] on icon "button" at bounding box center [768, 481] width 12 height 12
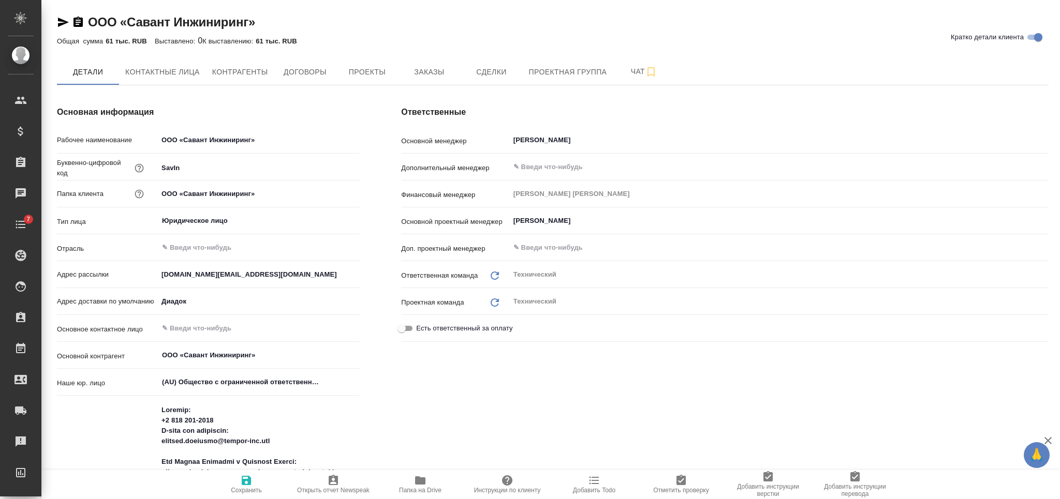
type textarea "x"
click at [420, 71] on span "Заказы" at bounding box center [429, 72] width 50 height 13
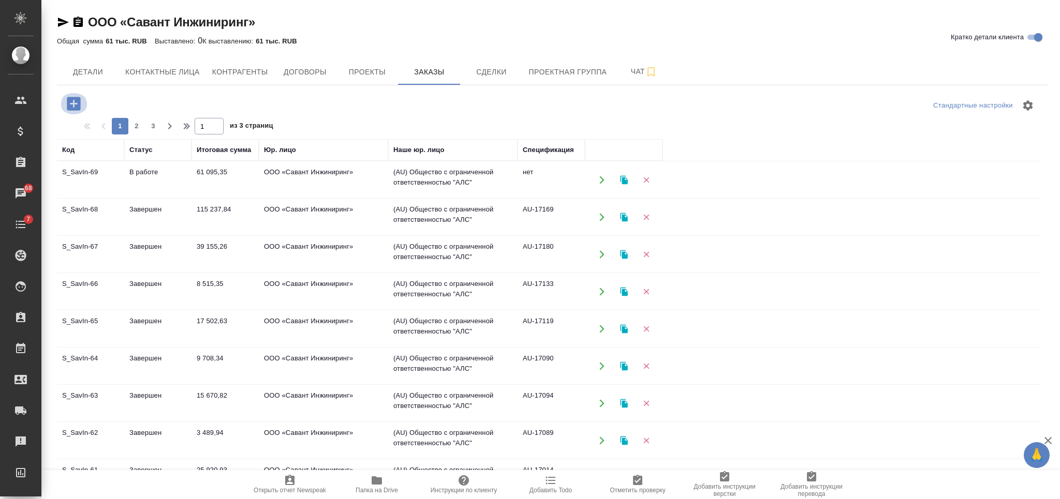
click at [76, 104] on icon "button" at bounding box center [74, 104] width 18 height 18
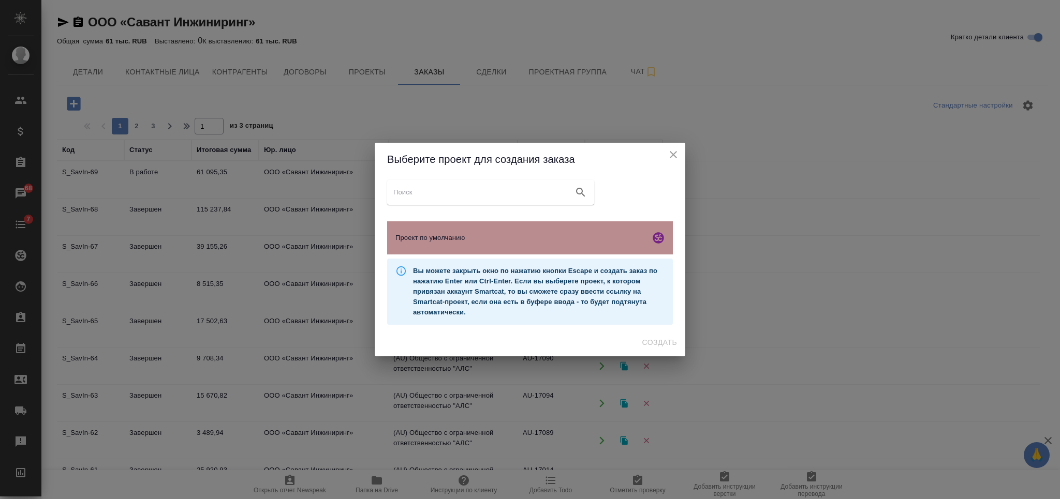
click at [561, 242] on span "Проект по умолчанию" at bounding box center [520, 238] width 250 height 10
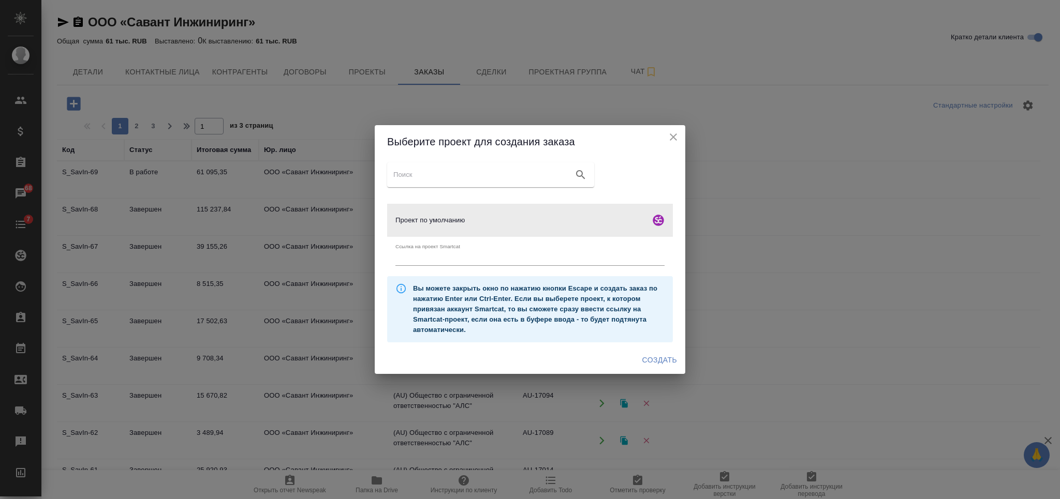
click at [642, 354] on span "Создать" at bounding box center [659, 360] width 35 height 13
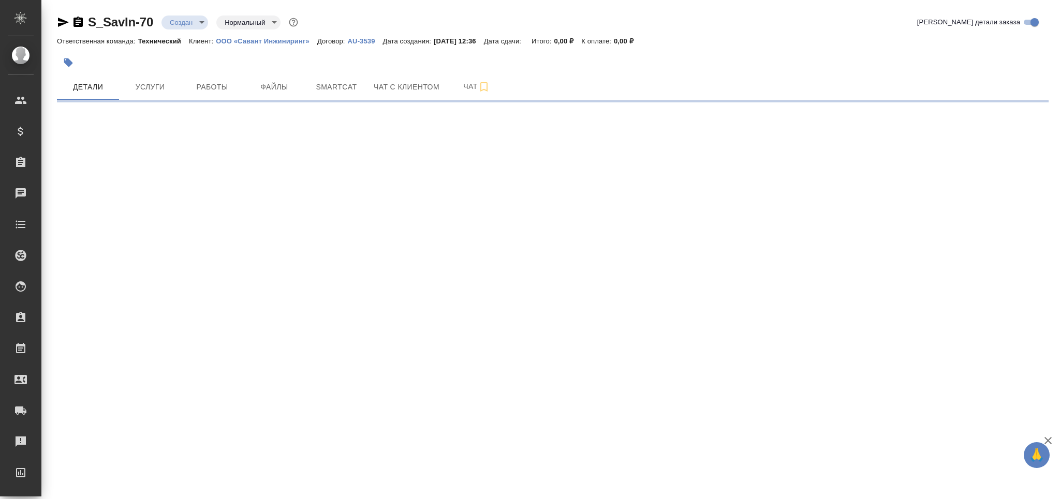
select select "RU"
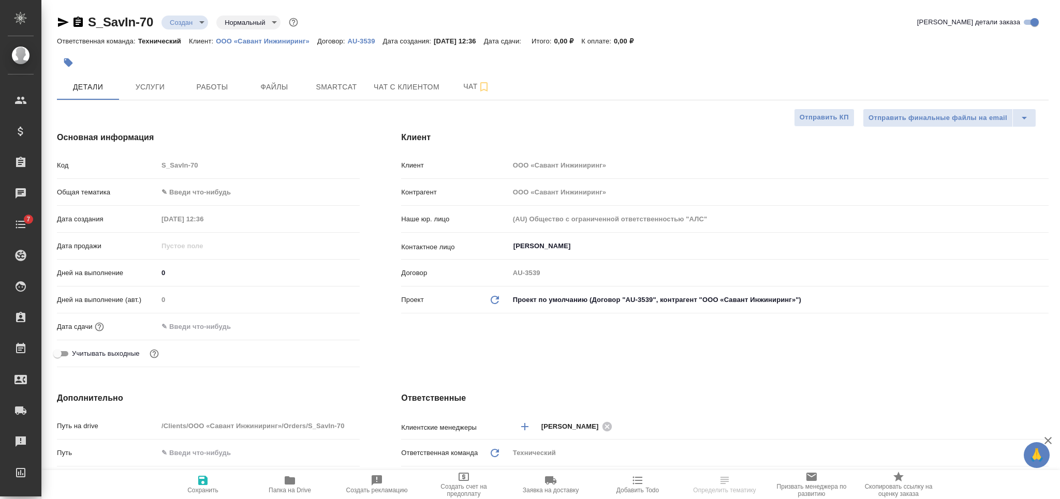
type textarea "x"
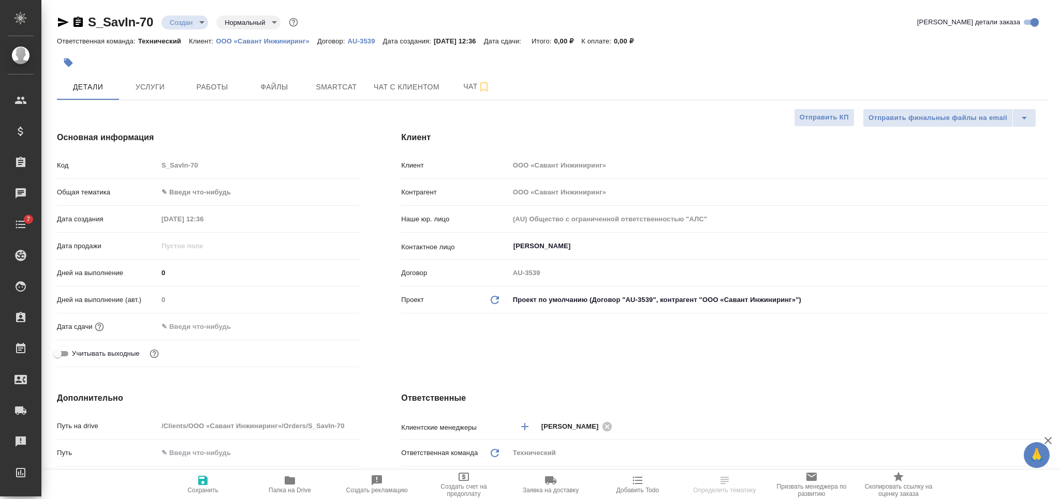
type textarea "x"
click at [278, 93] on button "Файлы" at bounding box center [274, 87] width 62 height 26
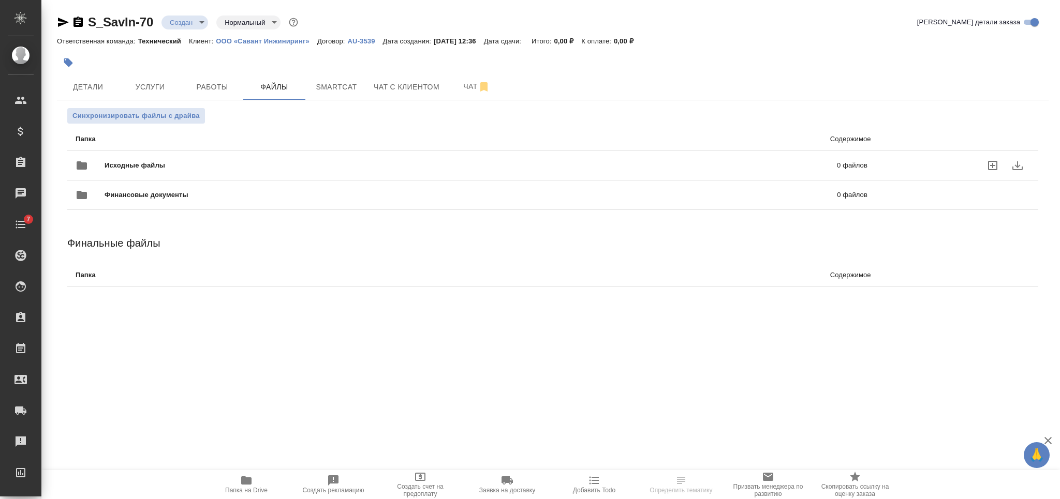
click at [277, 160] on span "Исходные файлы" at bounding box center [303, 165] width 396 height 10
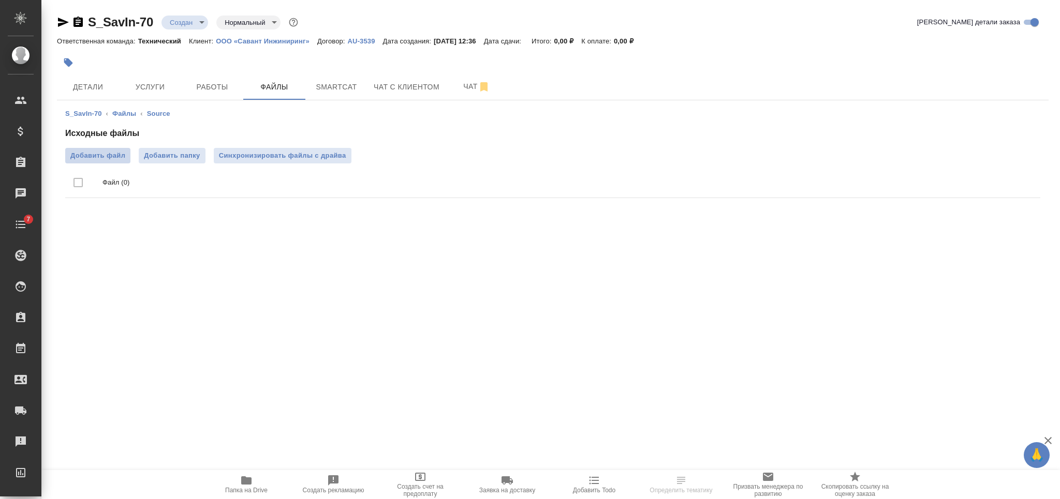
click at [99, 153] on span "Добавить файл" at bounding box center [97, 156] width 55 height 10
click at [0, 0] on input "Добавить файл" at bounding box center [0, 0] width 0 height 0
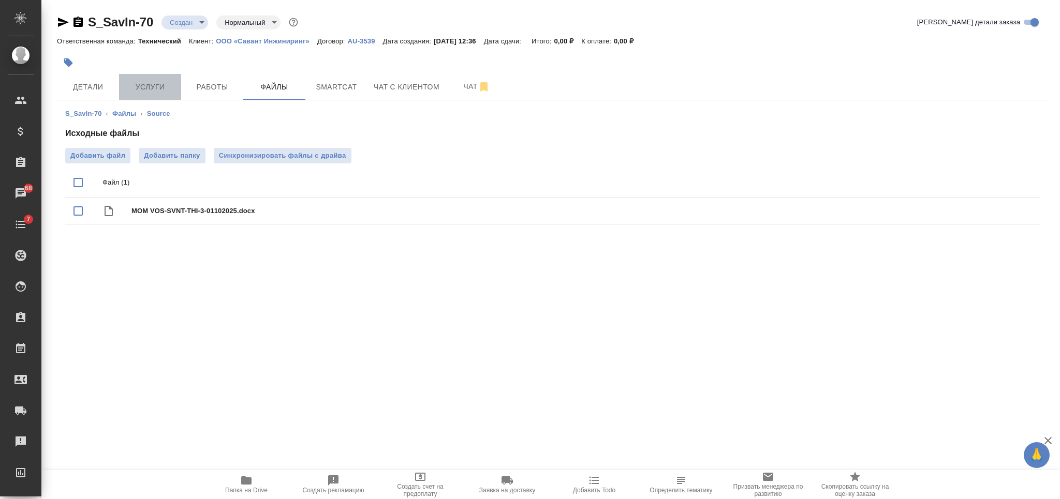
click at [149, 86] on span "Услуги" at bounding box center [150, 87] width 50 height 13
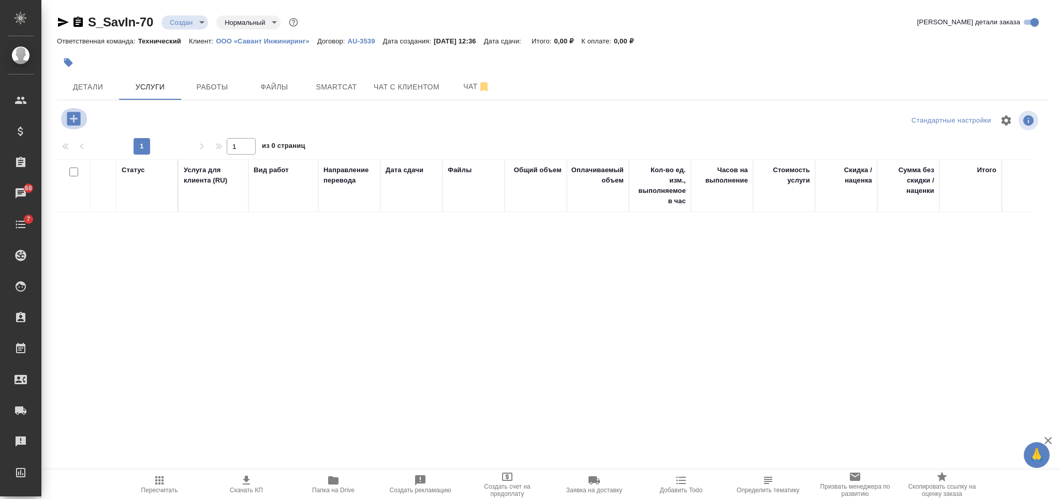
click at [72, 126] on icon "button" at bounding box center [74, 119] width 18 height 18
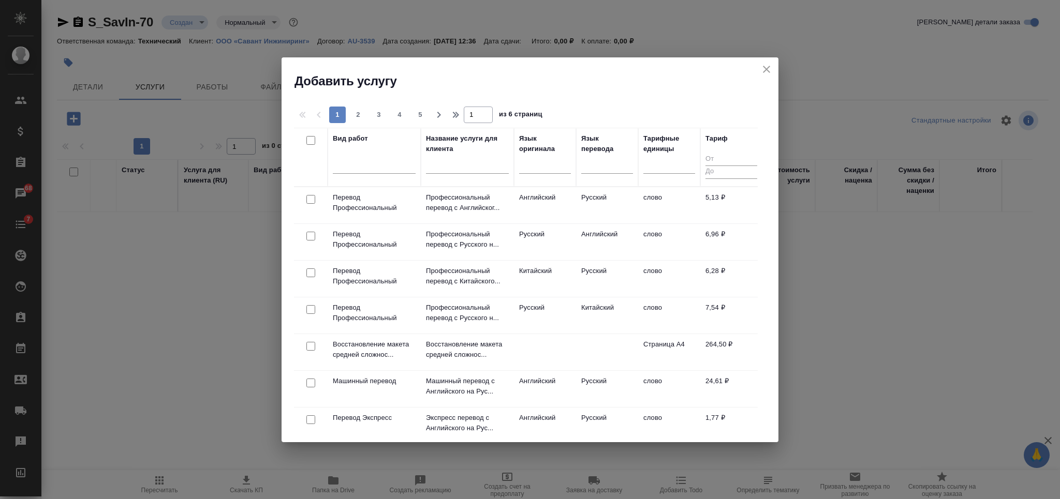
click at [766, 66] on icon "close" at bounding box center [766, 69] width 12 height 12
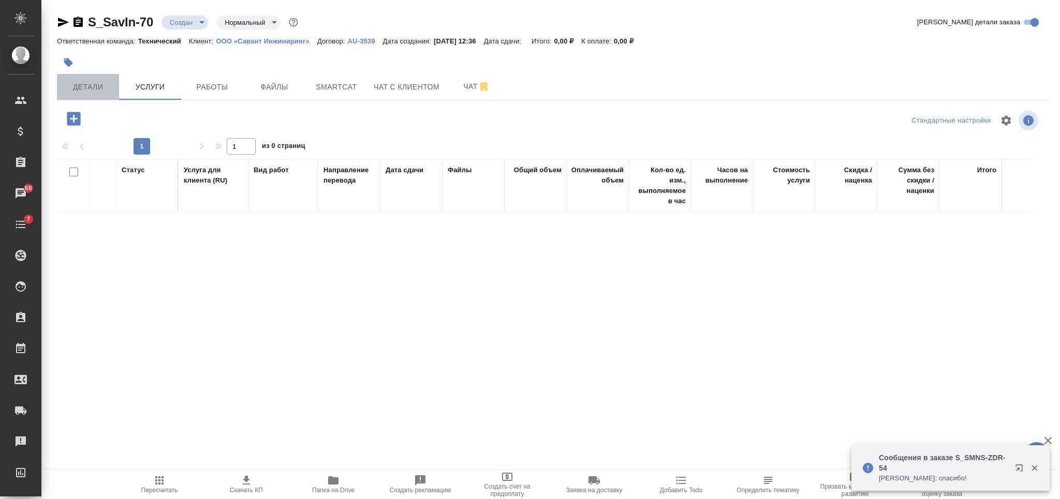
click at [103, 83] on span "Детали" at bounding box center [88, 87] width 50 height 13
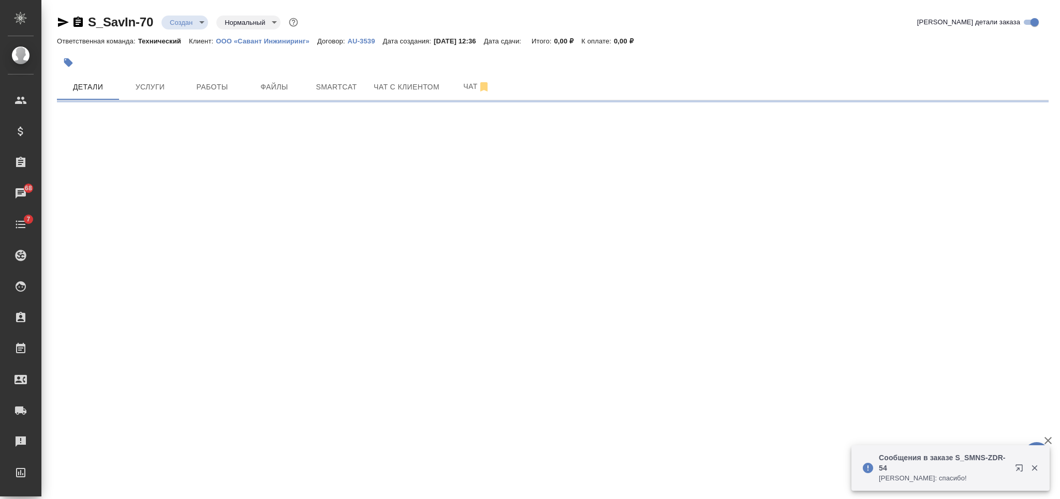
select select "RU"
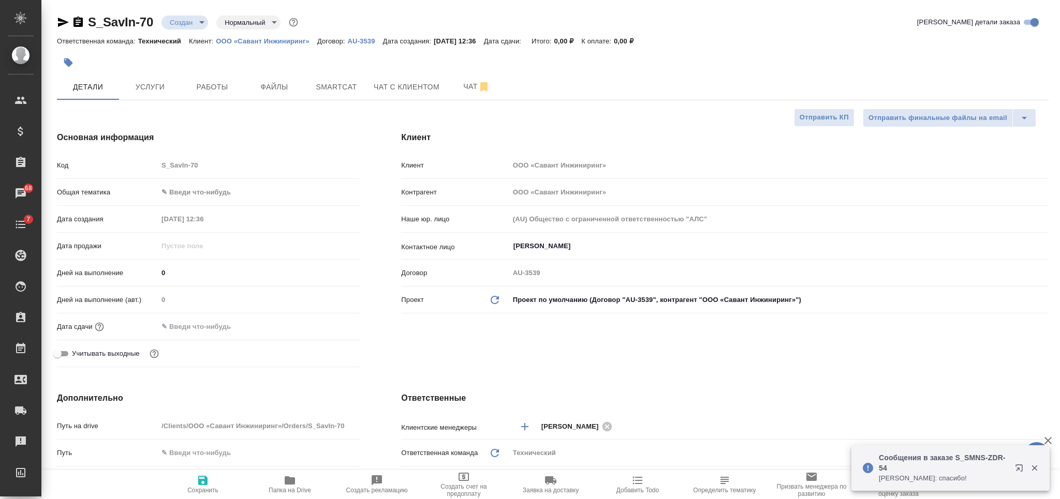
type textarea "x"
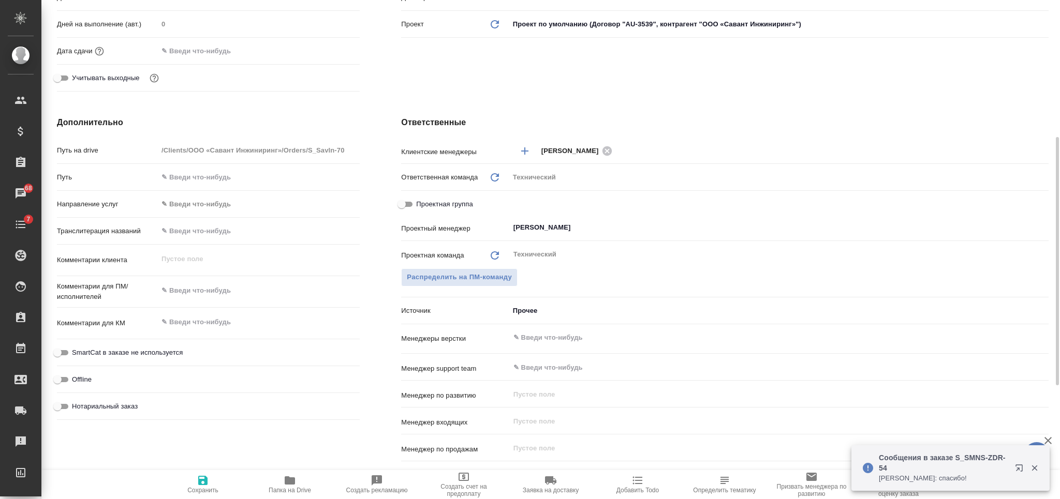
type textarea "x"
click at [242, 288] on textarea at bounding box center [259, 291] width 202 height 18
type textarea "д"
type textarea "x"
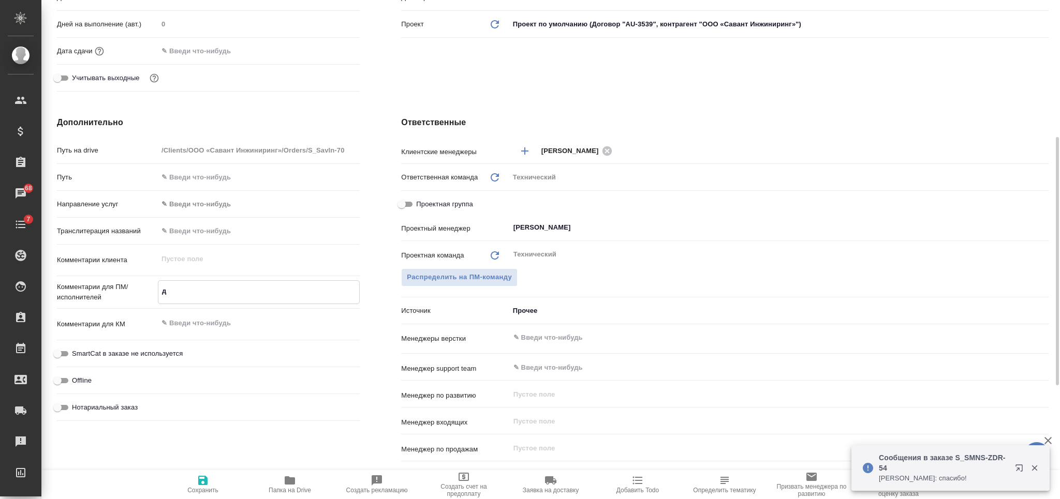
type textarea "x"
type textarea "допере"
type textarea "x"
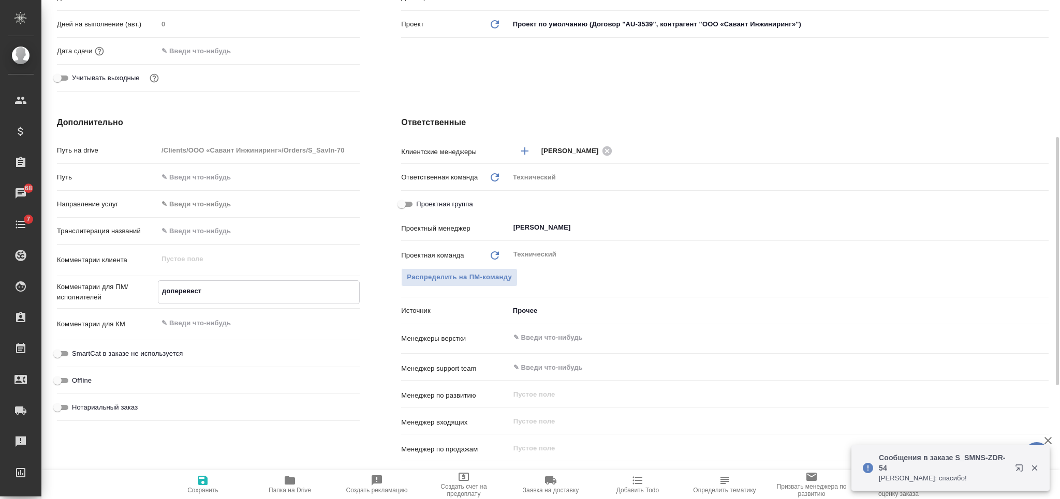
type textarea "доперевести"
type textarea "x"
type textarea "доперевести"
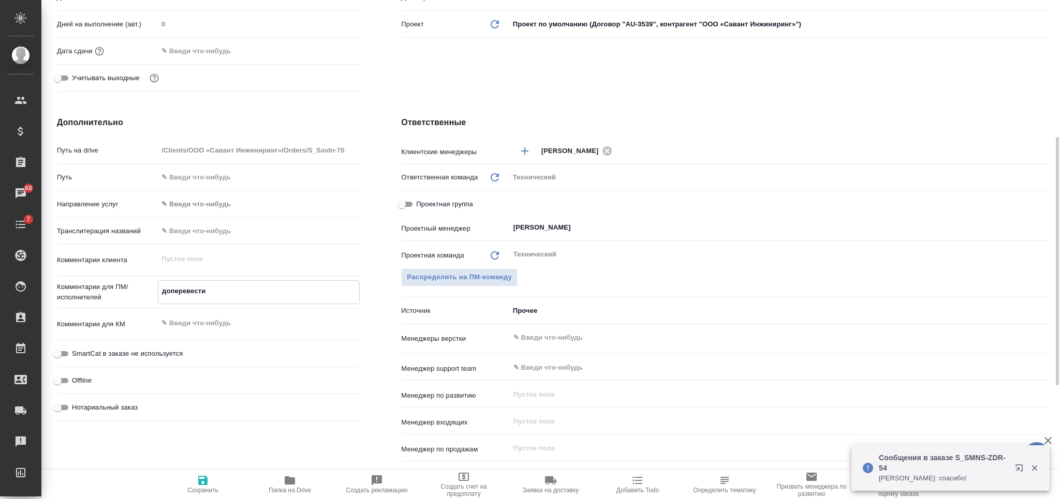
type textarea "x"
type textarea "доперевести [PERSON_NAME]"
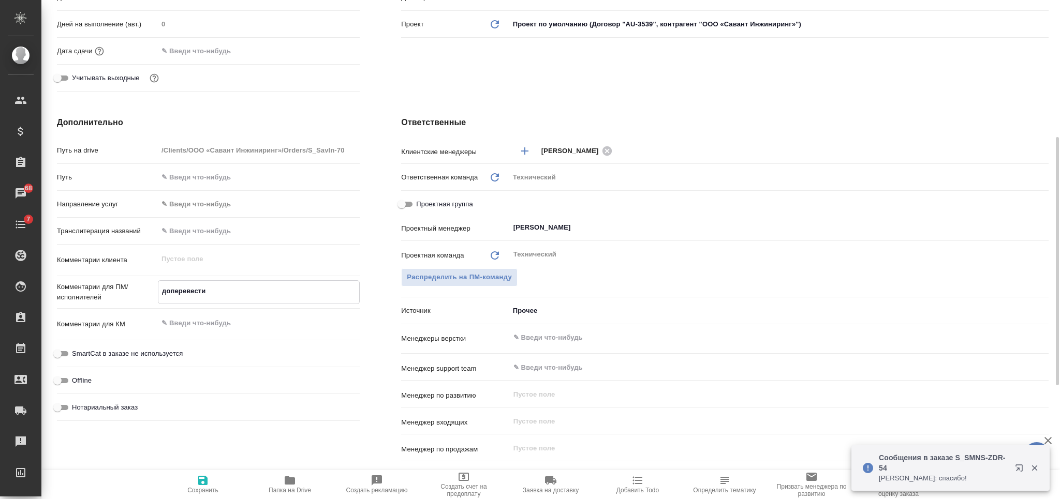
type textarea "x"
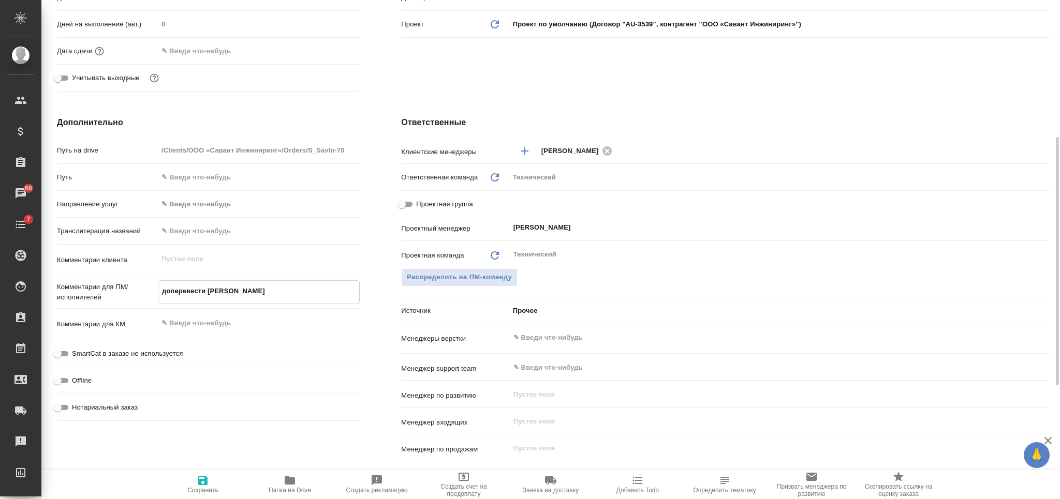
type textarea "x"
type textarea "доперевести ру"
type textarea "x"
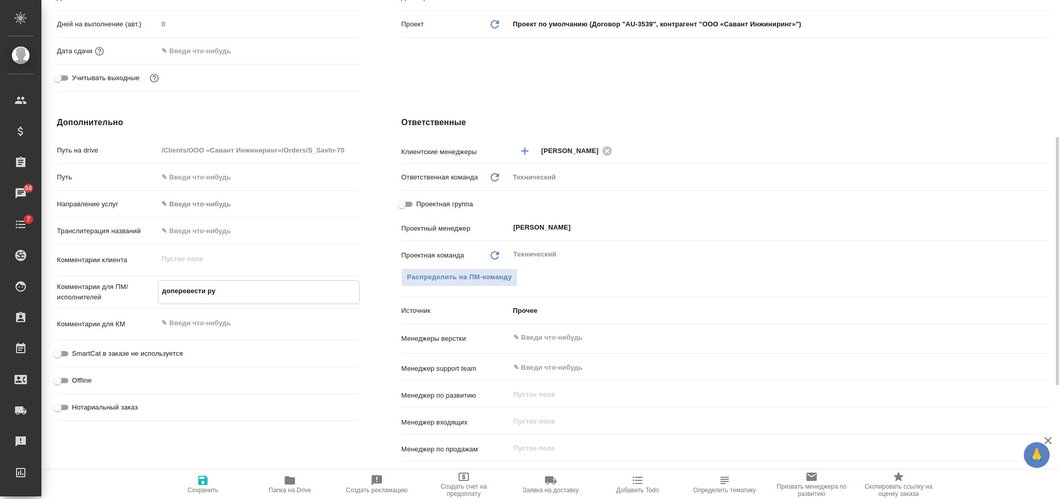
type textarea "доперевести рус"
type textarea "x"
type textarea "доперевести рус-"
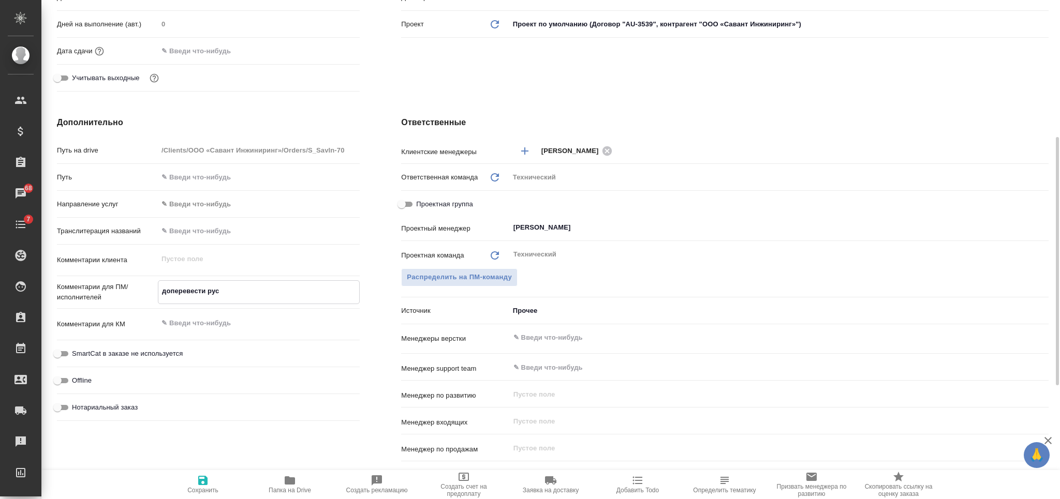
type textarea "x"
type textarea "доперевести рус-[PERSON_NAME]"
type textarea "x"
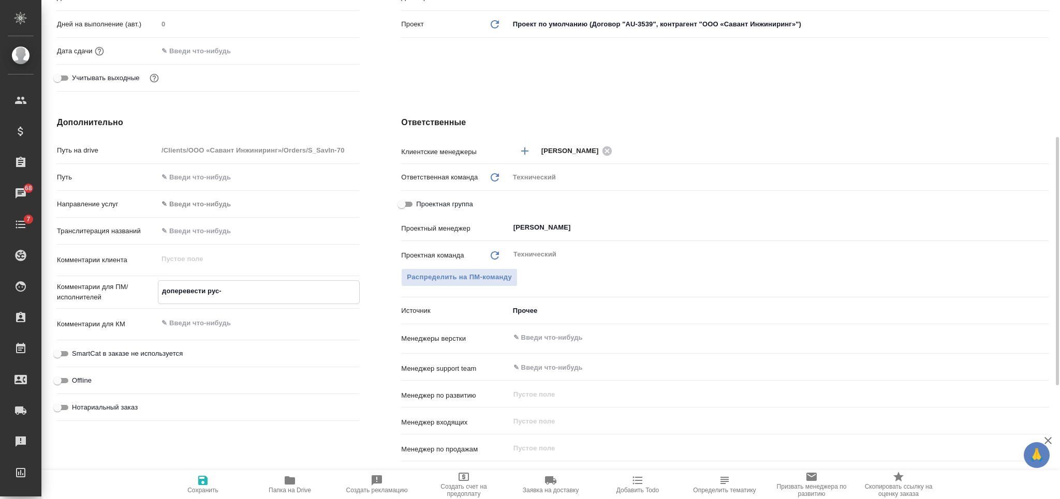
type textarea "x"
type textarea "доперевести рус-ан"
type textarea "x"
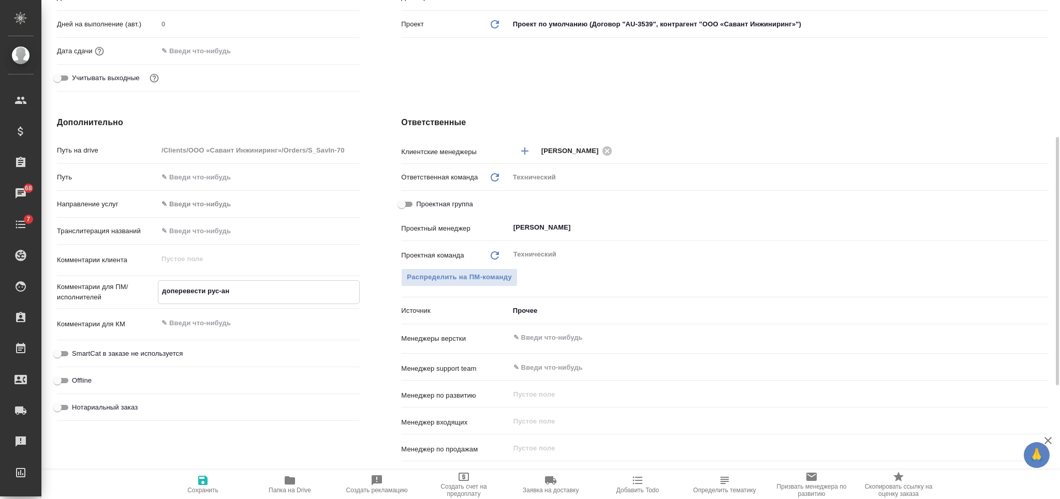
type textarea "доперевести рус-анг"
type textarea "x"
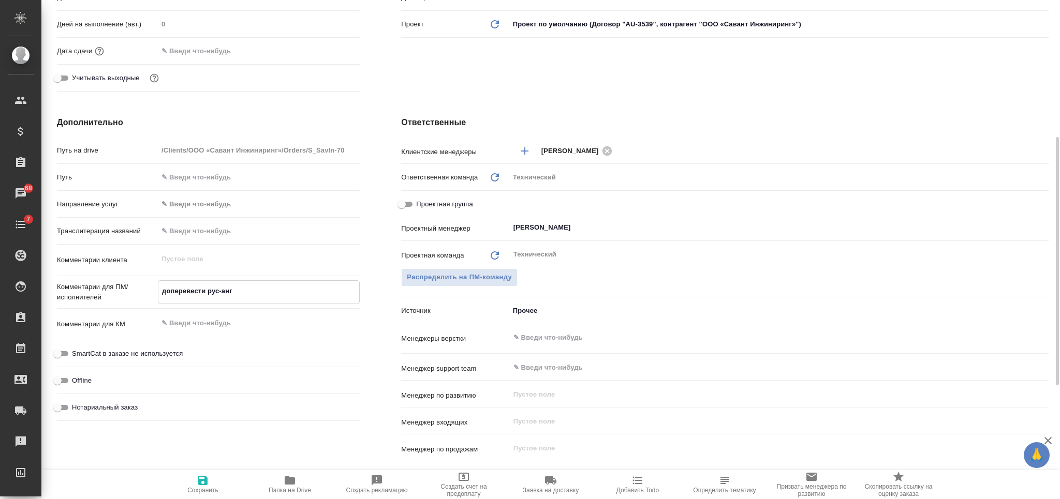
type textarea "доперевести рус-англ"
type textarea "x"
type textarea "доперевести рус-англ"
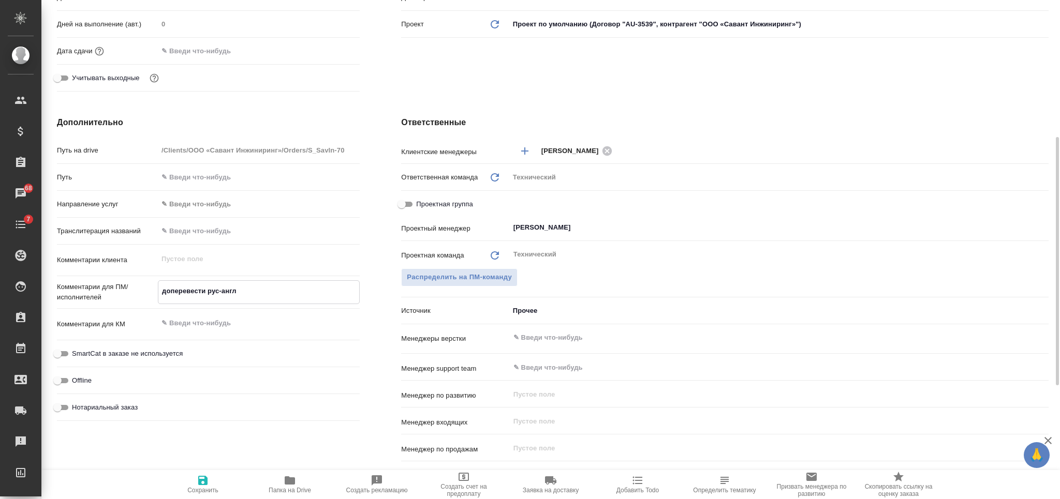
type textarea "x"
type textarea "доперевести рус-англ о"
type textarea "x"
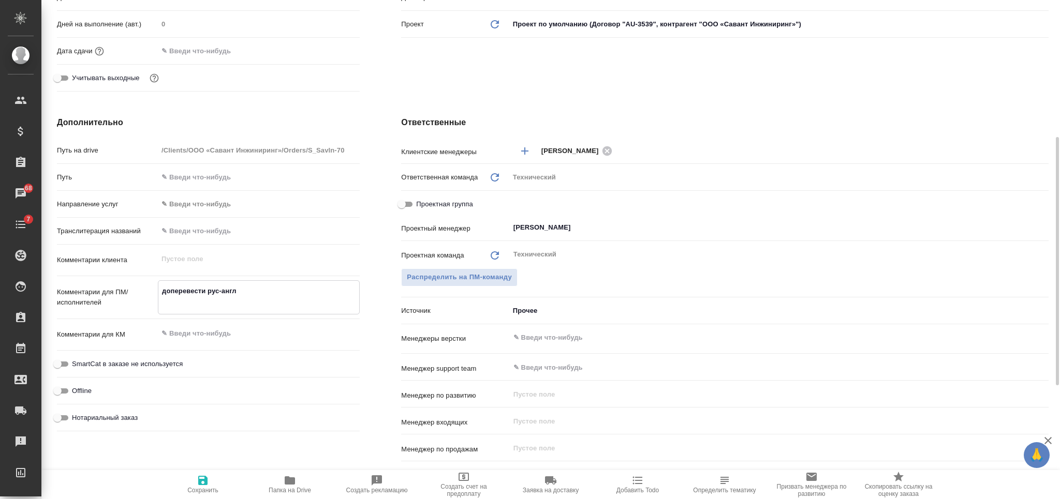
type textarea "x"
type textarea "доперевести рус-англ оф"
type textarea "x"
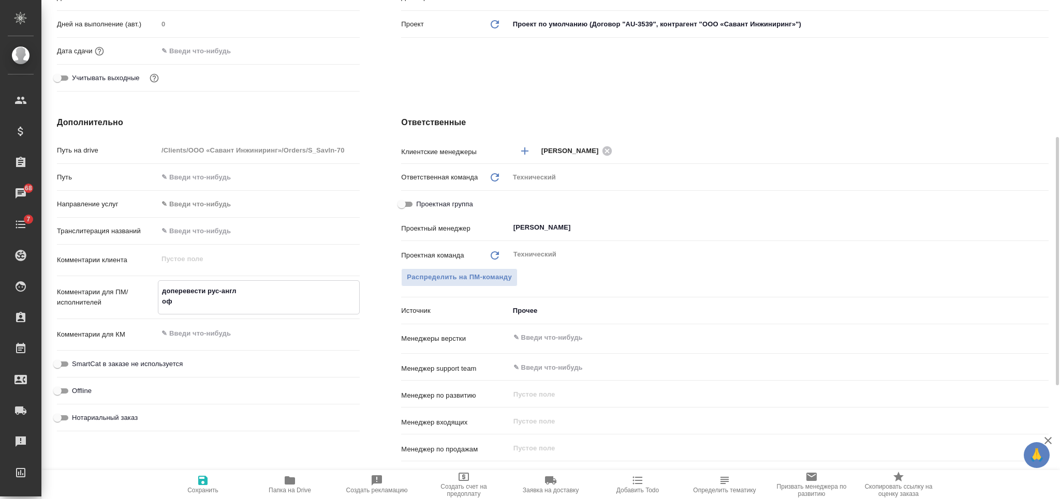
type textarea "x"
type textarea "доперевести рус-англ офо"
type textarea "x"
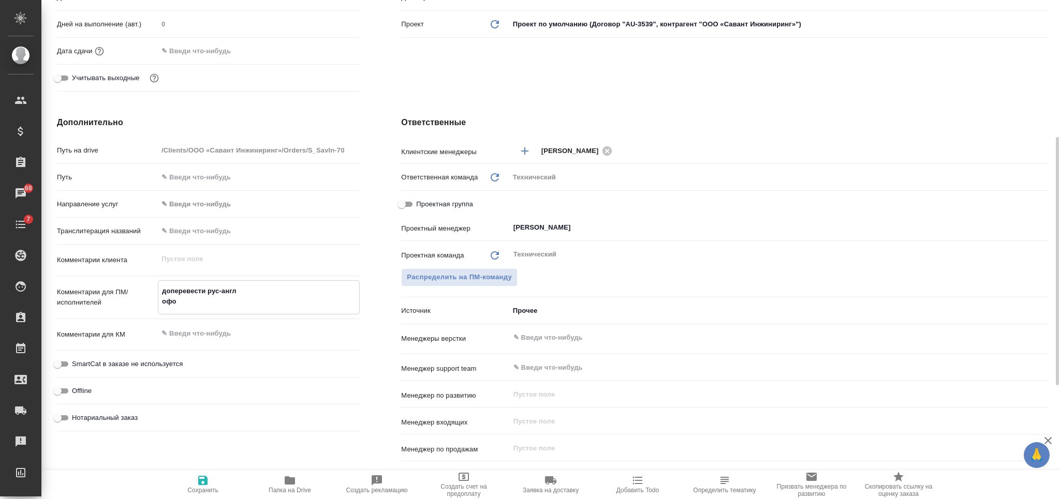
type textarea "доперевести рус-англ офор"
type textarea "x"
type textarea "доперевести рус-англ оформ"
type textarea "x"
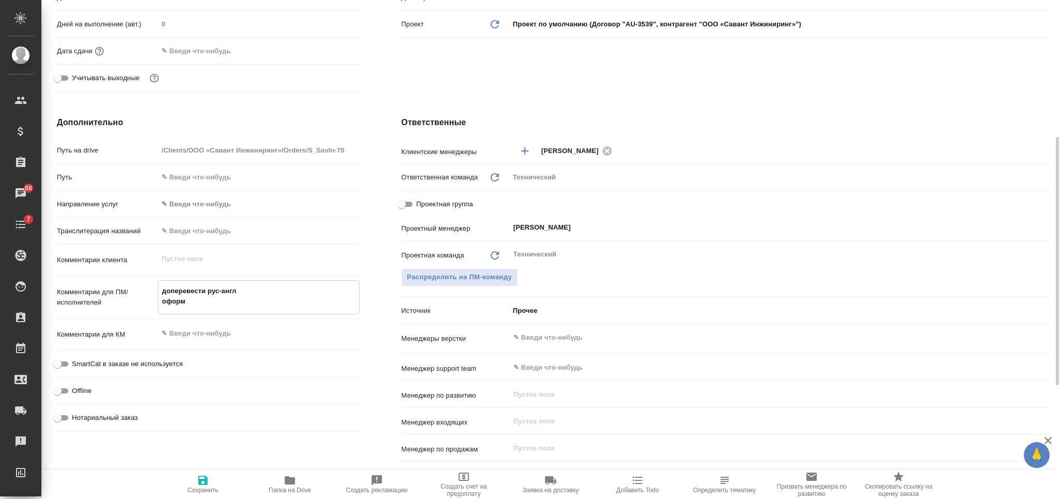
type textarea "x"
type textarea "доперевести рус-англ оформит"
type textarea "x"
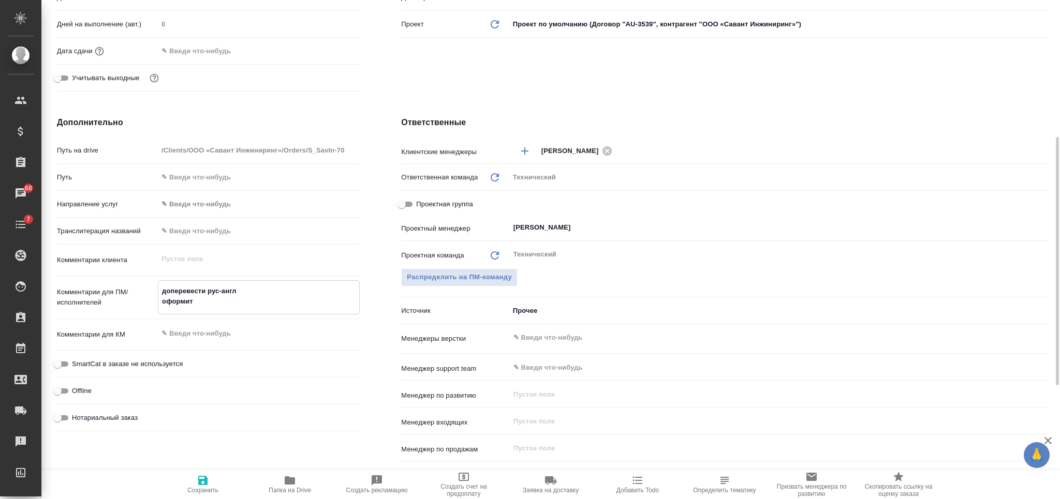
type textarea "x"
type textarea "доперевести рус-англ оформить"
type textarea "x"
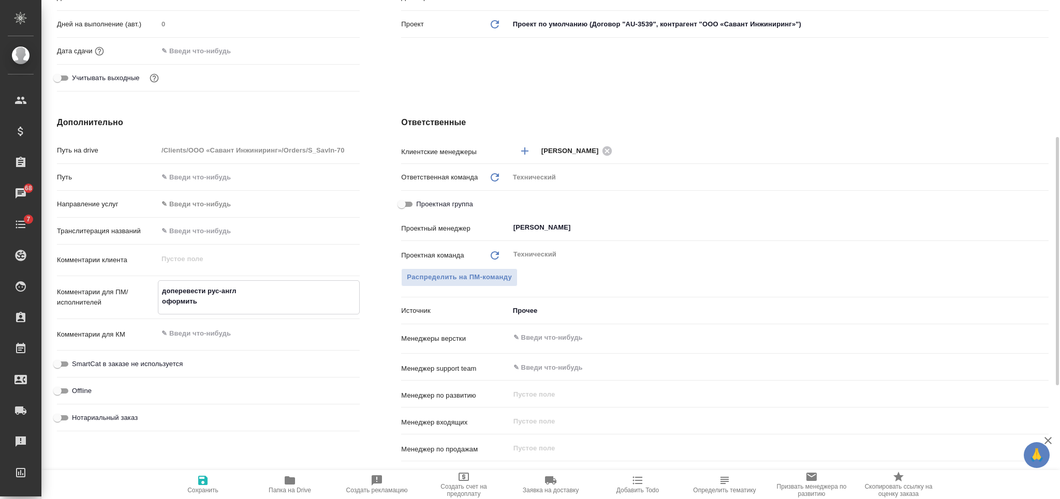
type textarea "доперевести рус-англ оформить п"
type textarea "x"
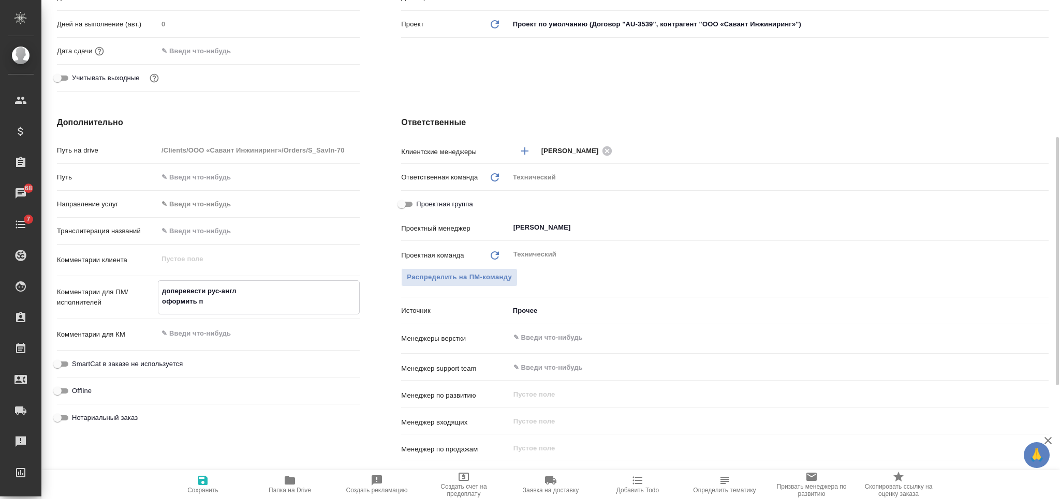
type textarea "доперевести рус-англ оформить пе"
type textarea "x"
type textarea "доперевести рус-англ оформить пер"
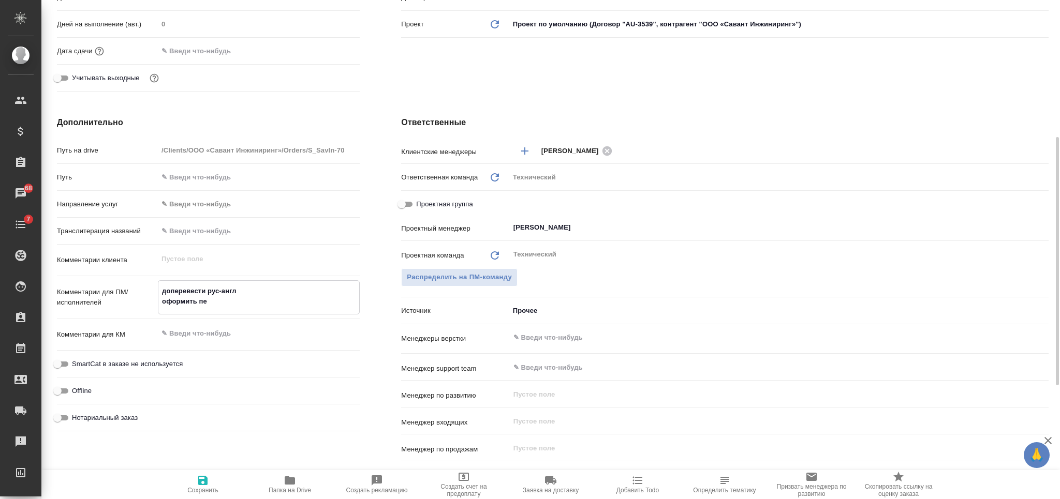
type textarea "x"
type textarea "доперевести рус-англ оформить пере"
type textarea "x"
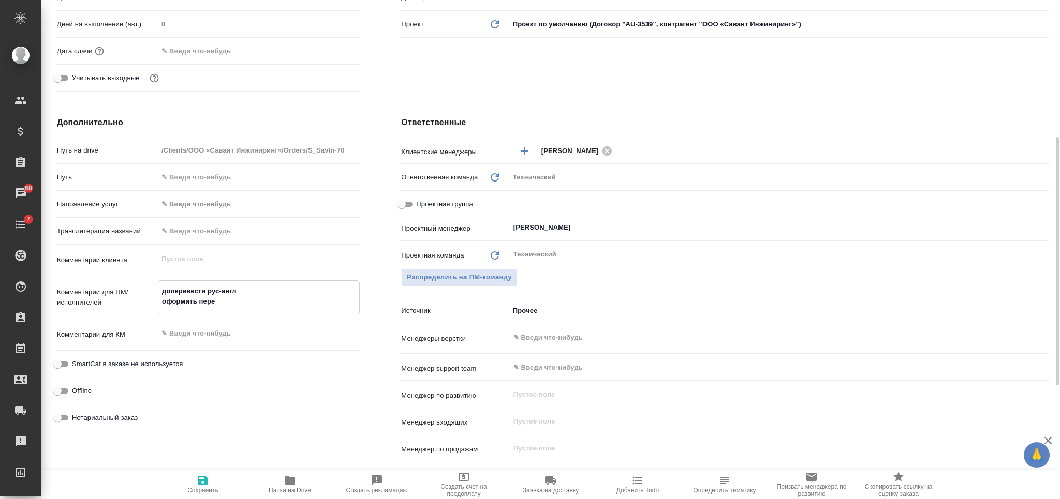
type textarea "x"
type textarea "доперевести рус-англ оформить перево"
type textarea "x"
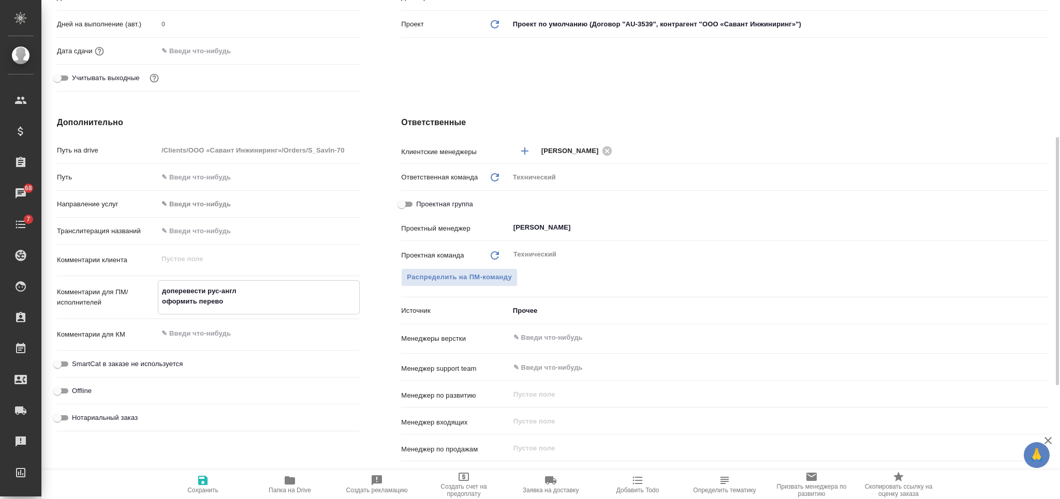
type textarea "x"
type textarea "доперевести рус-англ оформить перевод"
type textarea "x"
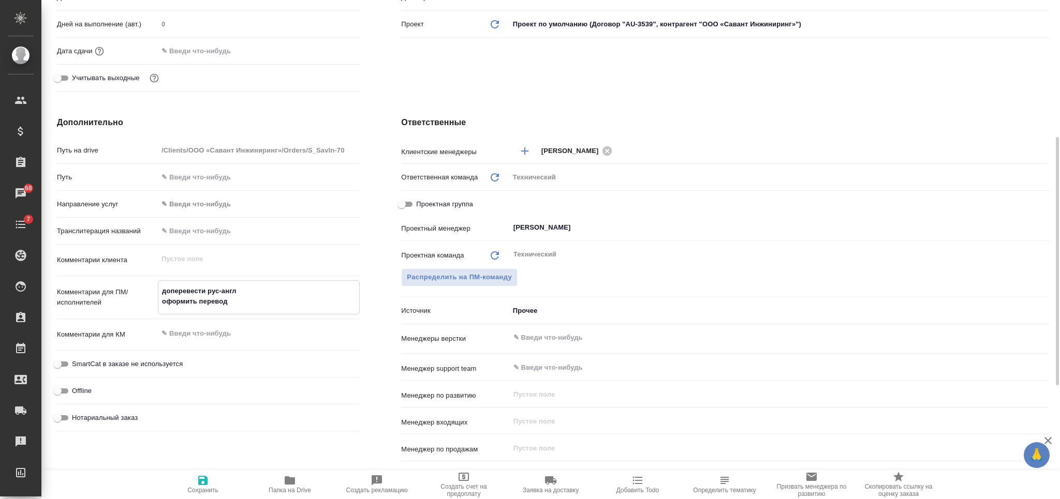
type textarea "доперевести рус-англ оформить перевод"
type textarea "x"
type textarea "доперевести рус-англ оформить перевод [PERSON_NAME]"
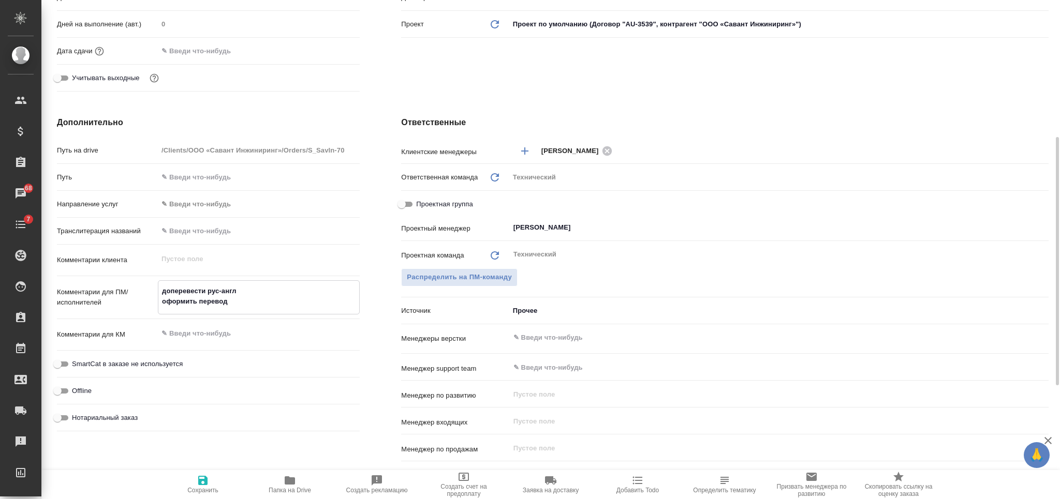
type textarea "x"
type textarea "доперевести рус-англ оформить перевод ст"
type textarea "x"
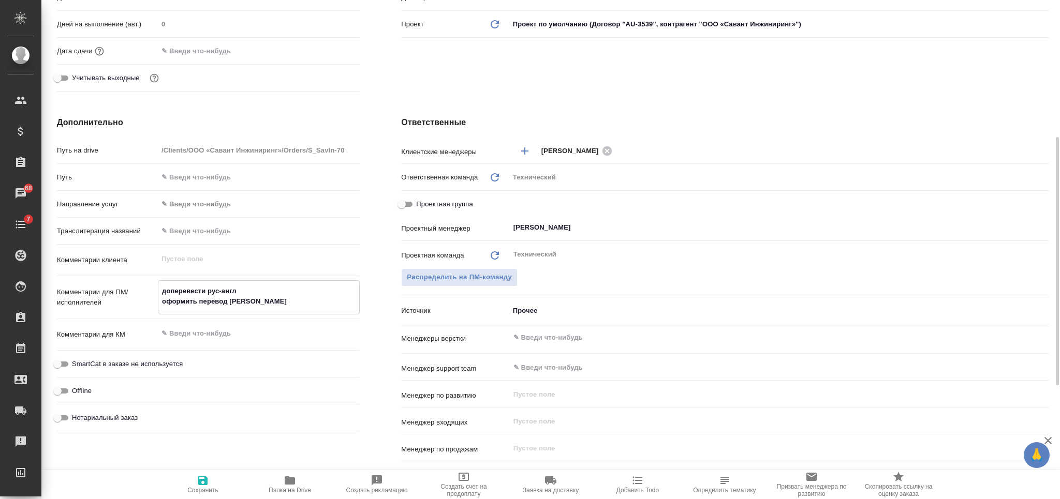
type textarea "x"
type textarea "доперевести рус-англ оформить перевод сто"
type textarea "x"
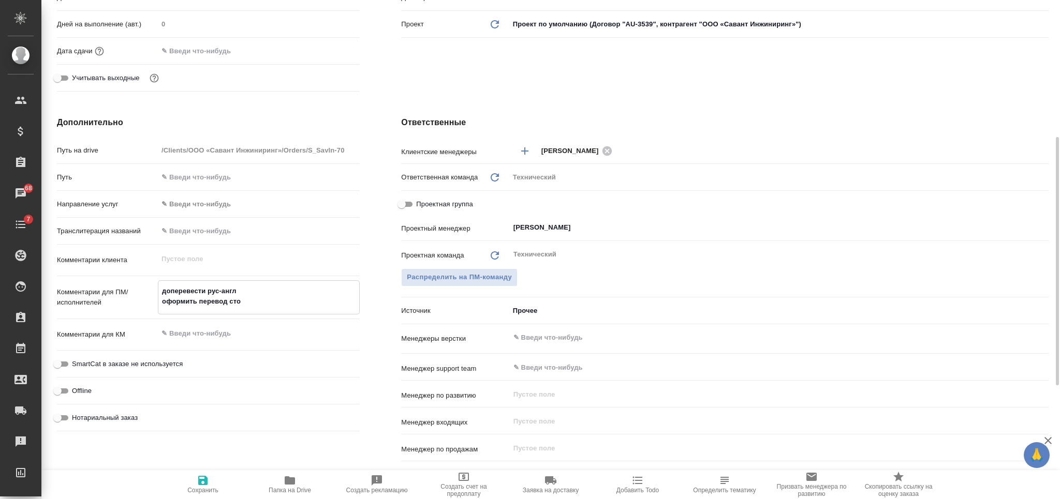
type textarea "x"
type textarea "доперевести рус-англ оформить перевод стол"
type textarea "x"
type textarea "доперевести рус-англ оформить перевод столб"
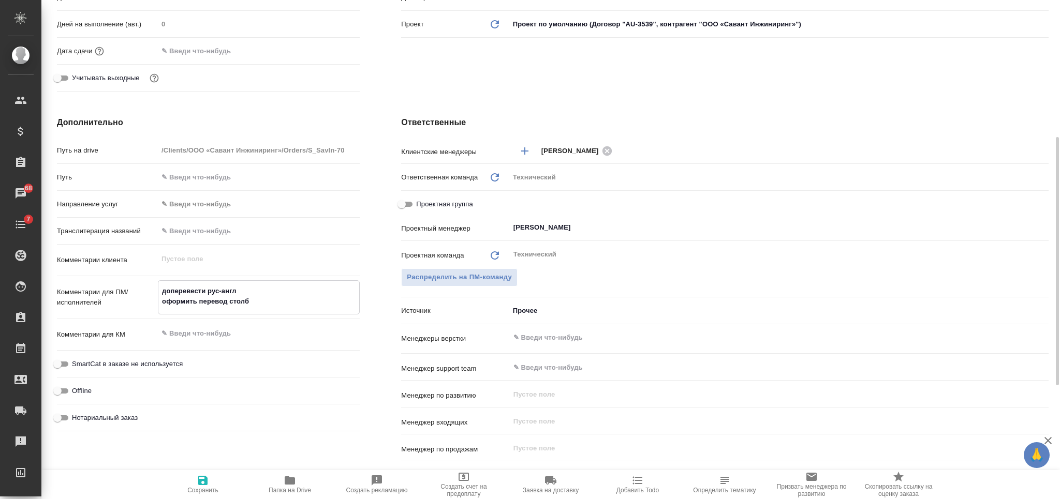
type textarea "x"
type textarea "доперевести рус-англ оформить перевод столбц"
type textarea "x"
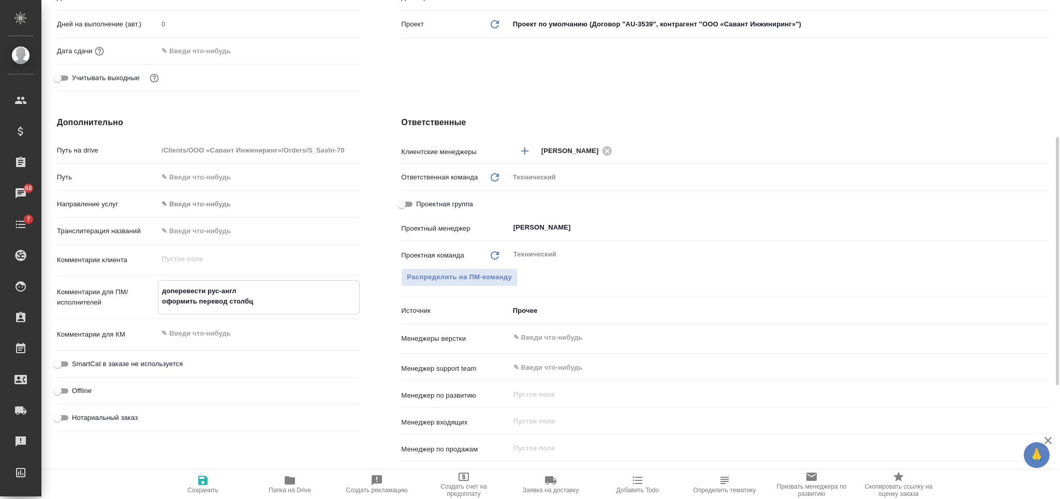
type textarea "x"
type textarea "доперевести рус-англ оформить перевод столбца"
type textarea "x"
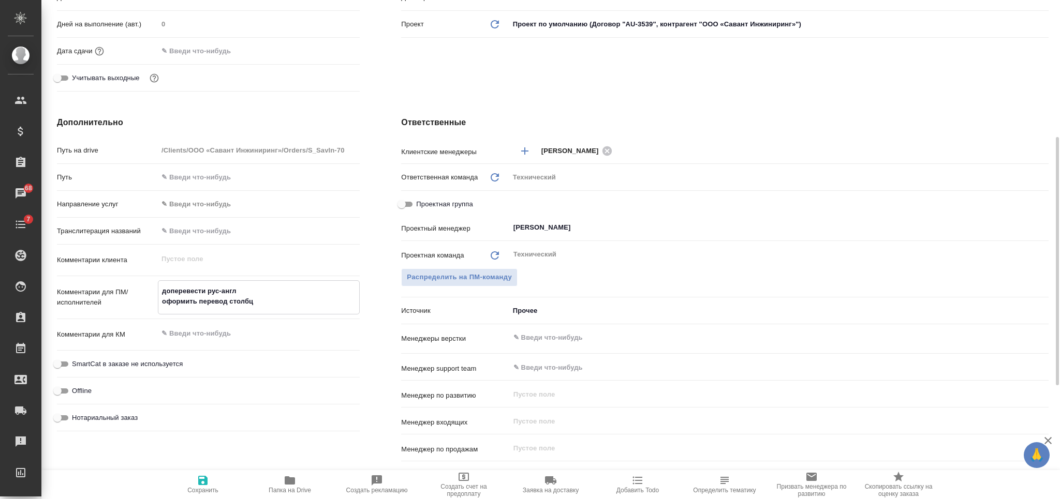
type textarea "x"
type textarea "доперевести рус-англ оформить перевод столбцам"
type textarea "x"
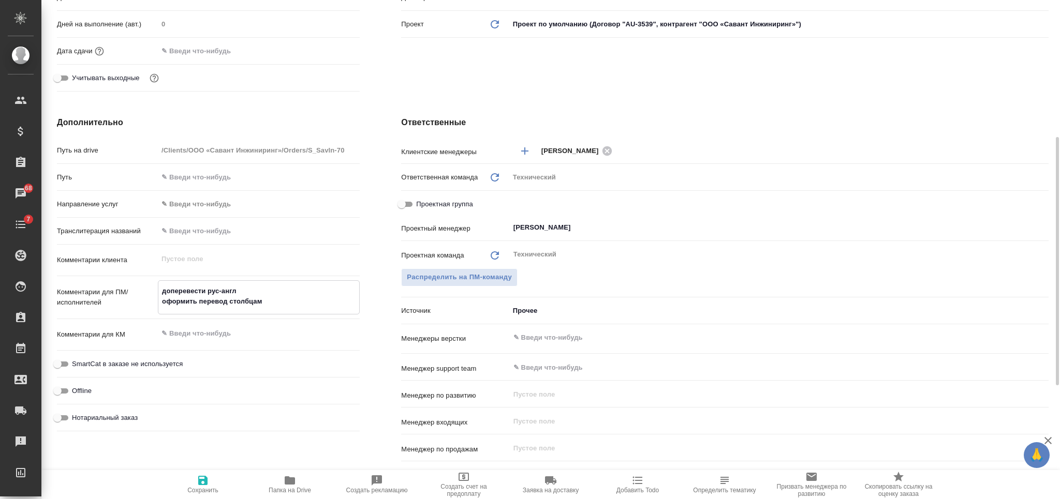
type textarea "x"
type textarea "доперевести рус-англ оформить перевод столбцами"
type textarea "x"
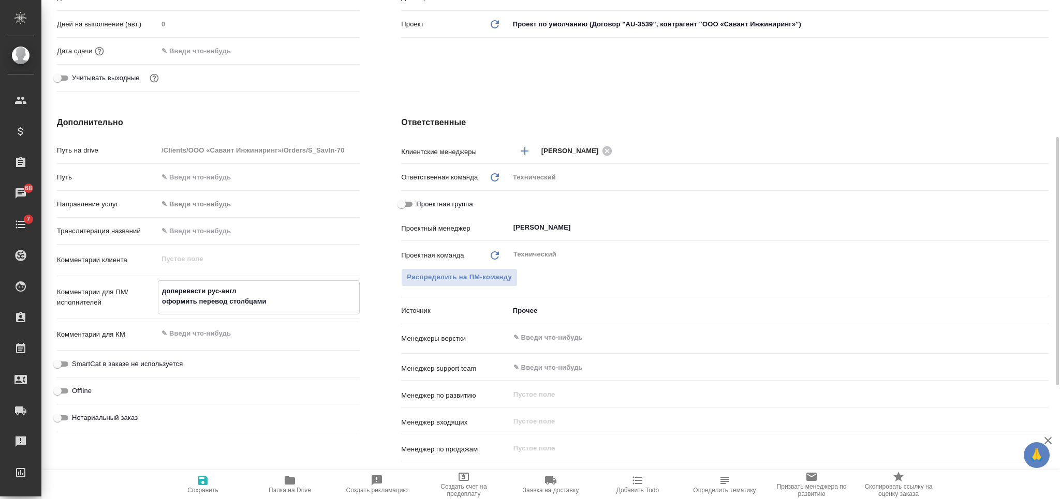
type textarea "доперевести рус-англ оформить перевод столбцами"
type textarea "x"
type textarea "доперевести рус-англ оформить перевод столбцами ("
type textarea "x"
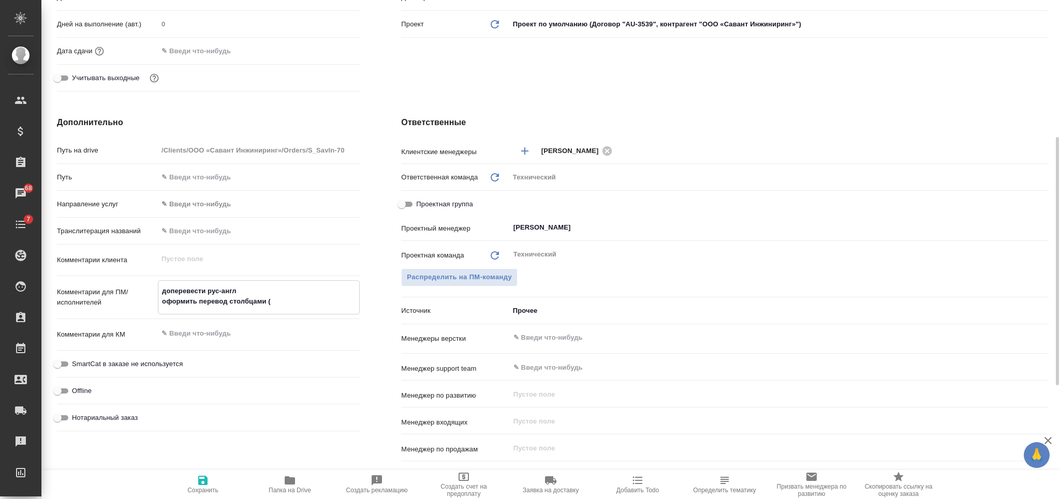
type textarea "x"
type textarea "доперевести рус-англ оформить перевод столбцами (в"
type textarea "x"
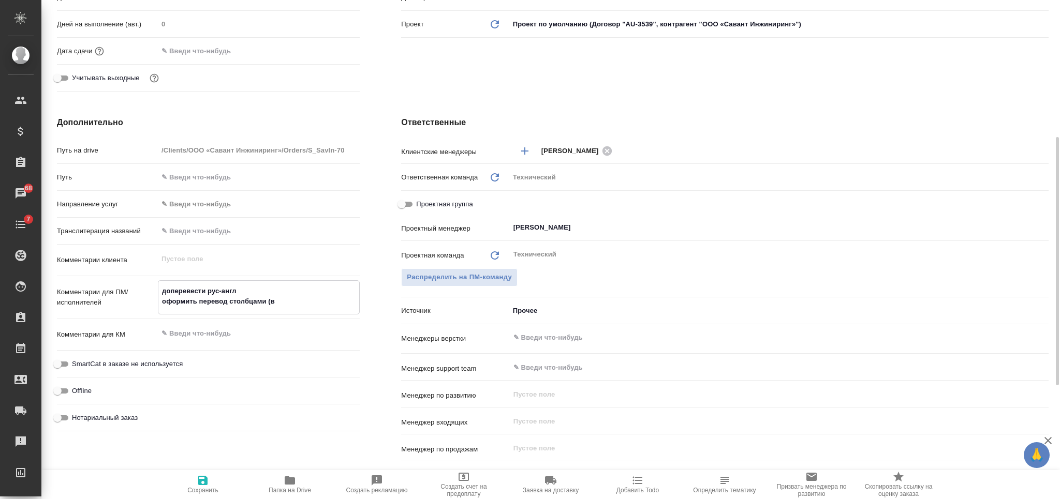
type textarea "x"
type textarea "доперевести рус-англ оформить перевод столбцами (в"
type textarea "x"
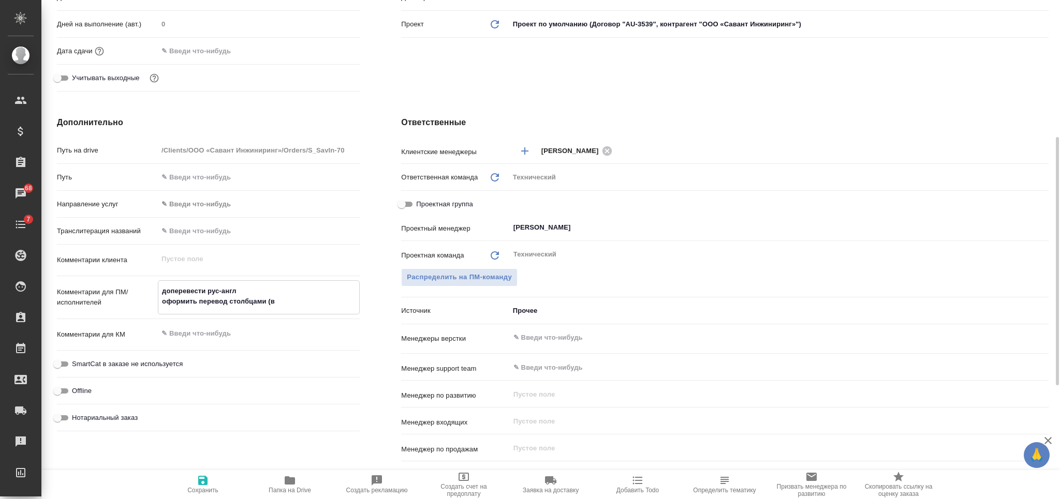
type textarea "x"
type textarea "доперевести рус-англ оформить перевод столбцами (в в"
type textarea "x"
type textarea "доперевести рус-англ оформить перевод столбцами (в ви"
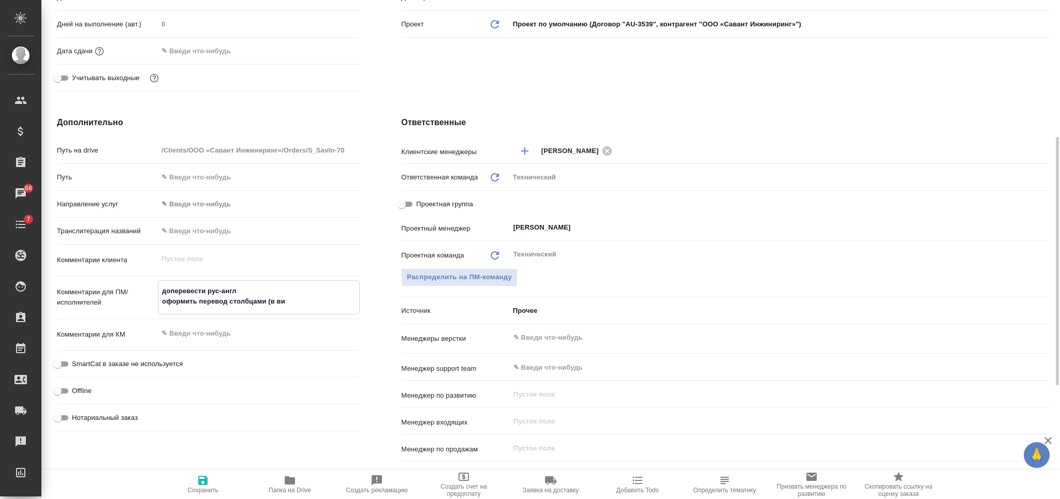
type textarea "x"
type textarea "доперевести рус-англ оформить перевод столбцами (в вид"
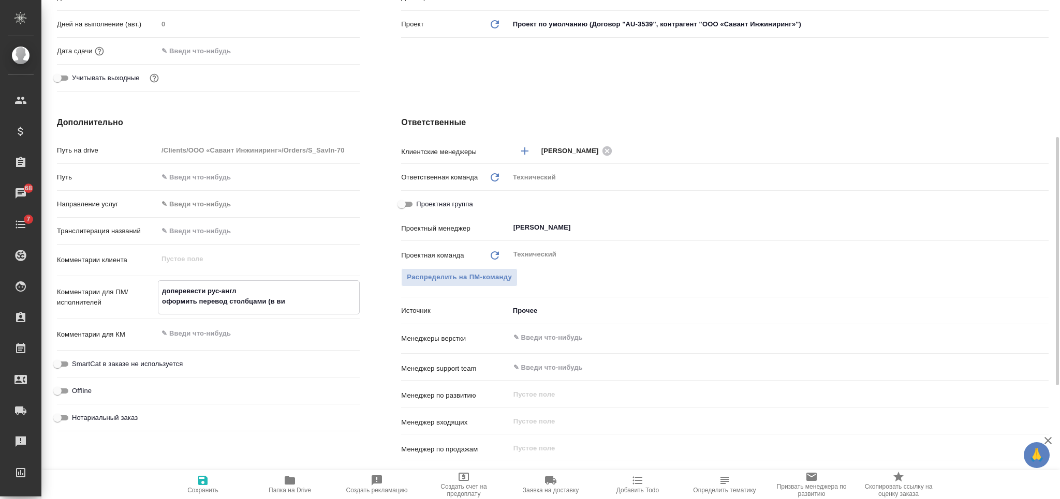
type textarea "x"
type textarea "доперевести рус-англ оформить перевод столбцами (в виде"
type textarea "x"
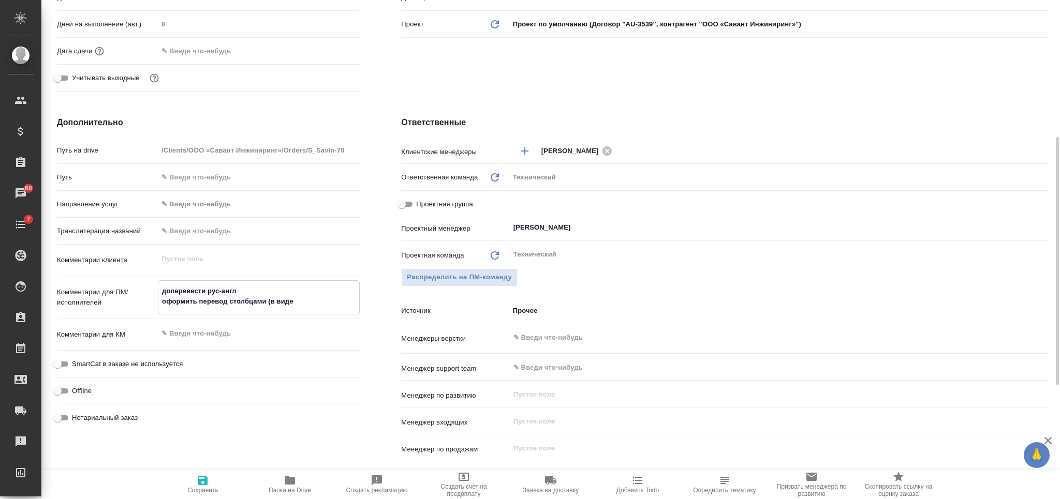
type textarea "x"
type textarea "доперевести рус-англ оформить перевод столбцами (в виде"
type textarea "x"
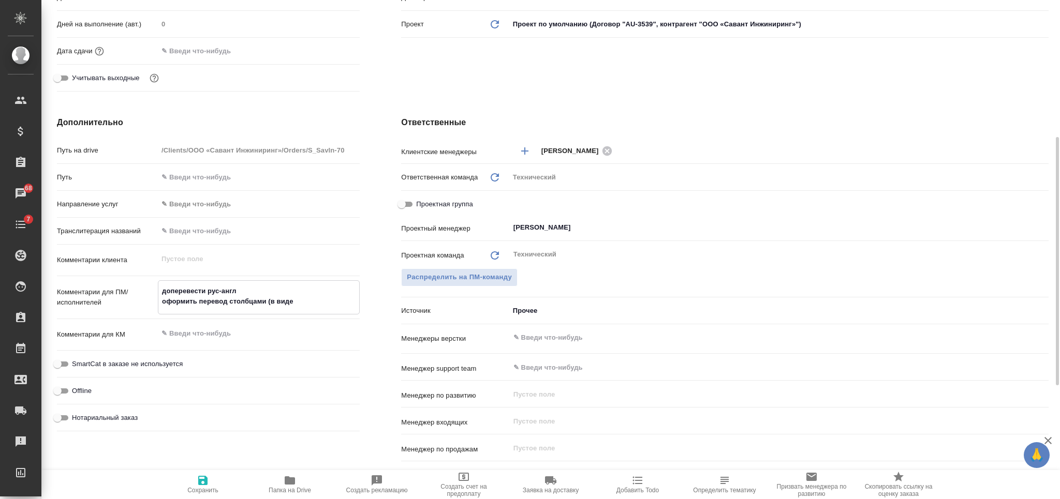
type textarea "доперевести рус-англ оформить перевод столбцами (в виде"
type textarea "x"
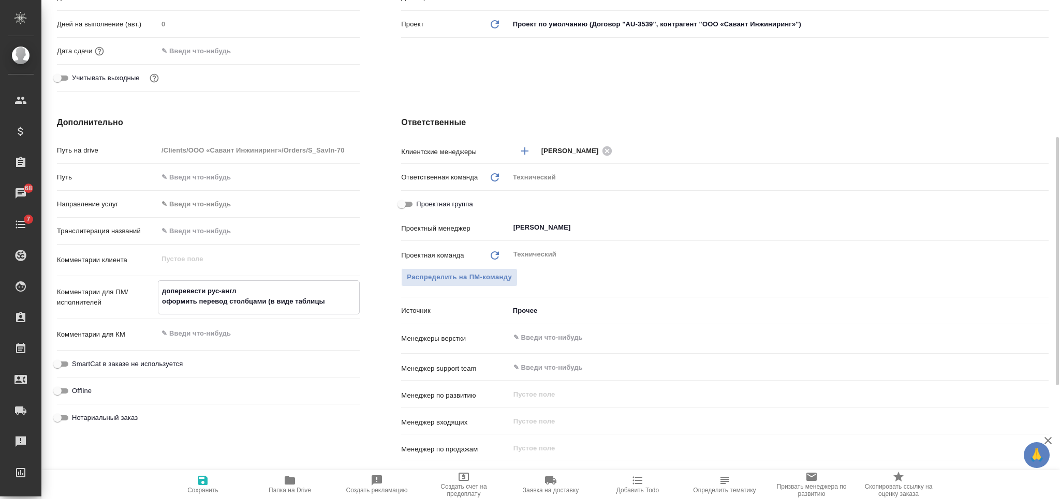
click at [582, 338] on input "text" at bounding box center [761, 338] width 498 height 12
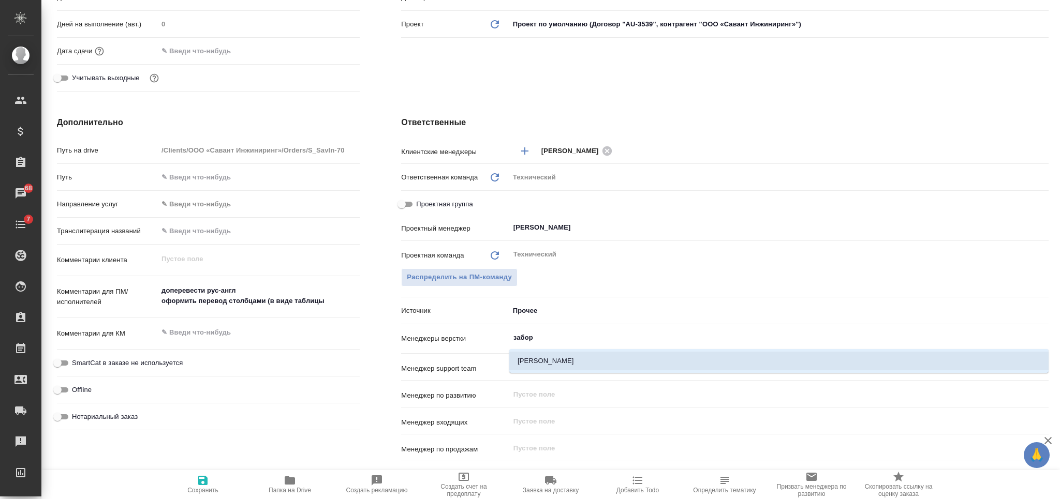
click at [575, 361] on li "[PERSON_NAME]" at bounding box center [778, 361] width 539 height 19
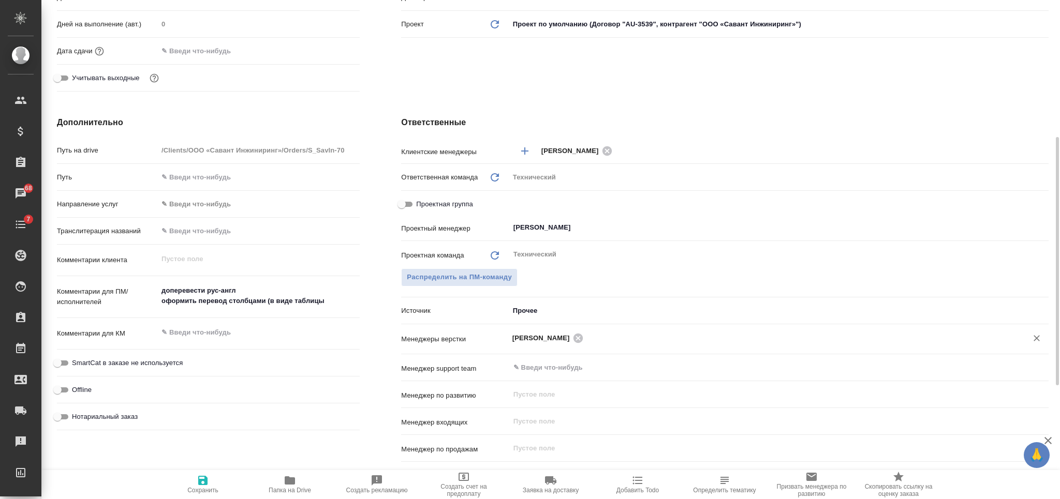
click at [199, 492] on span "Сохранить" at bounding box center [202, 490] width 31 height 7
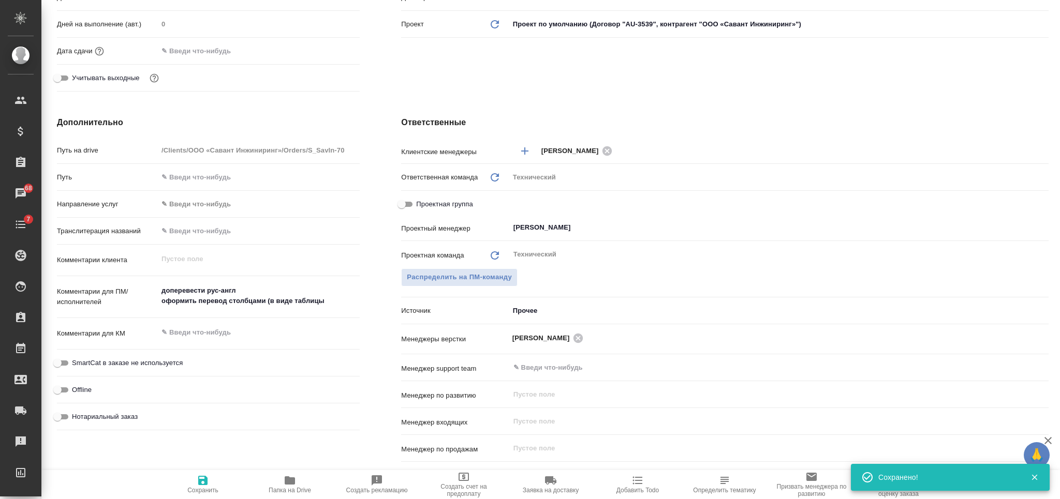
scroll to position [0, 0]
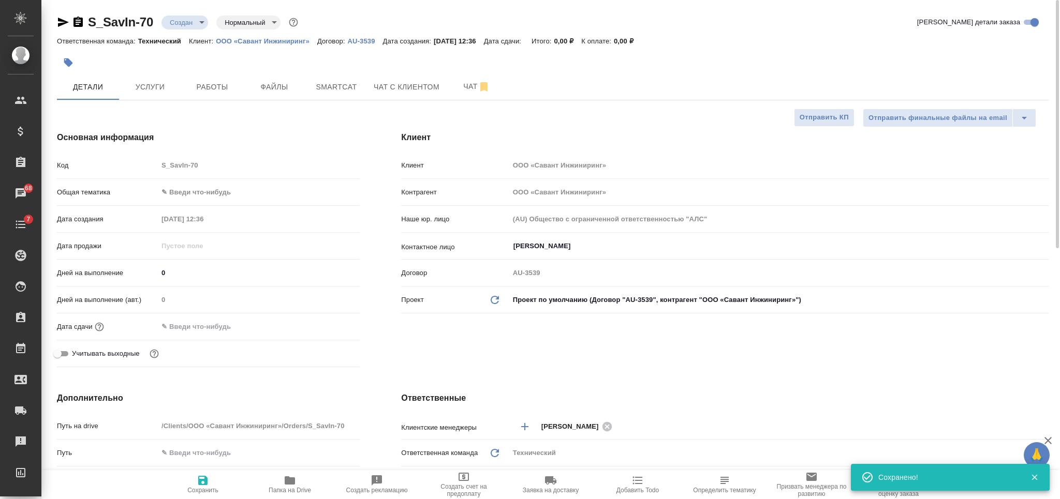
click at [176, 29] on div "S_SavIn-70 Создан new Нормальный normal" at bounding box center [178, 22] width 243 height 17
click at [185, 20] on body "🙏 .cls-1 fill:#fff; AWATERA Nikiforova Valeria Клиенты Спецификации Заказы 68 Ч…" at bounding box center [530, 249] width 1060 height 499
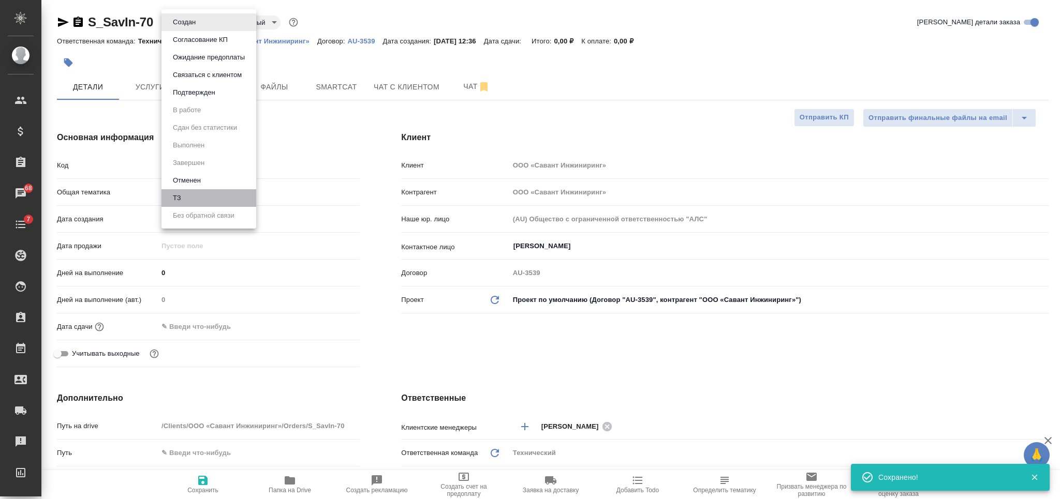
click at [202, 191] on li "ТЗ" at bounding box center [208, 198] width 95 height 18
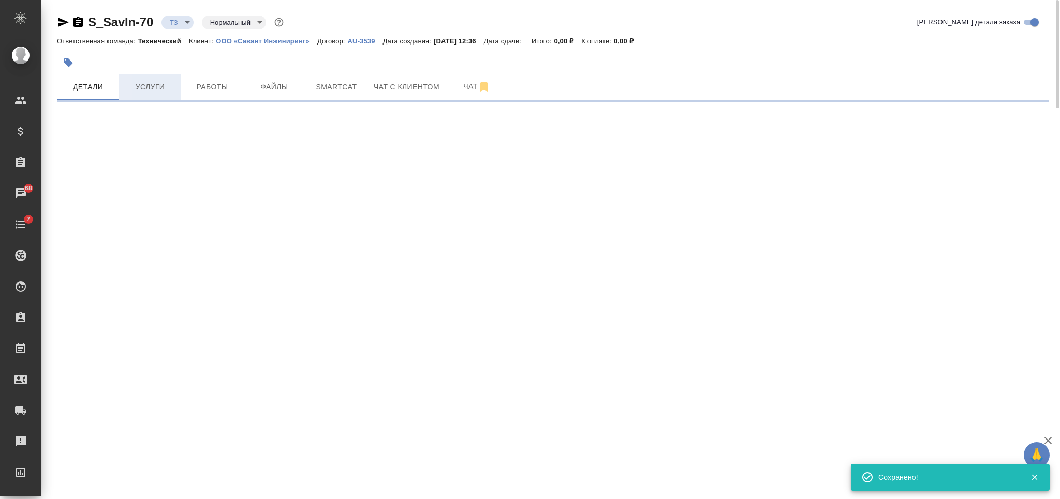
drag, startPoint x: 137, startPoint y: 88, endPoint x: 142, endPoint y: 88, distance: 5.2
click at [138, 88] on span "Услуги" at bounding box center [150, 87] width 50 height 13
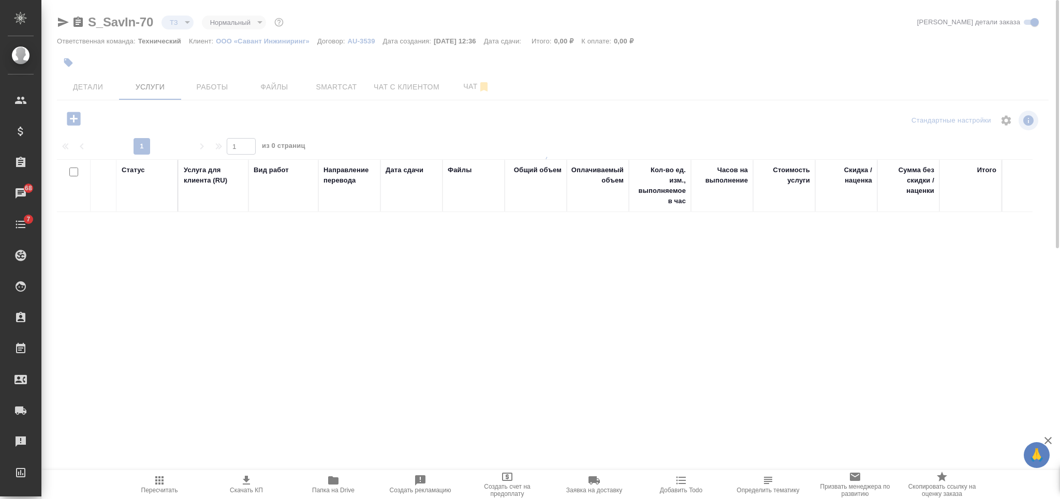
click at [75, 122] on icon "button" at bounding box center [73, 118] width 13 height 13
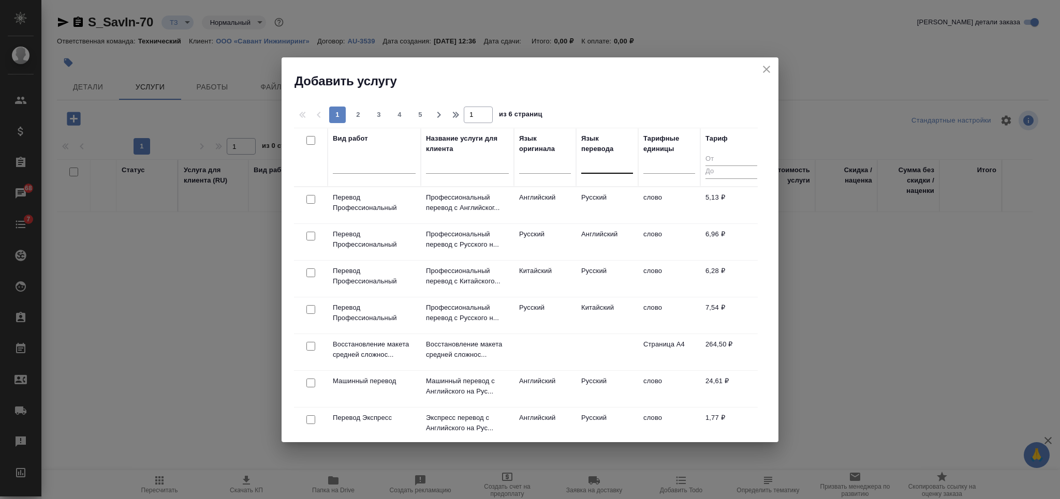
click at [615, 154] on div at bounding box center [607, 164] width 52 height 20
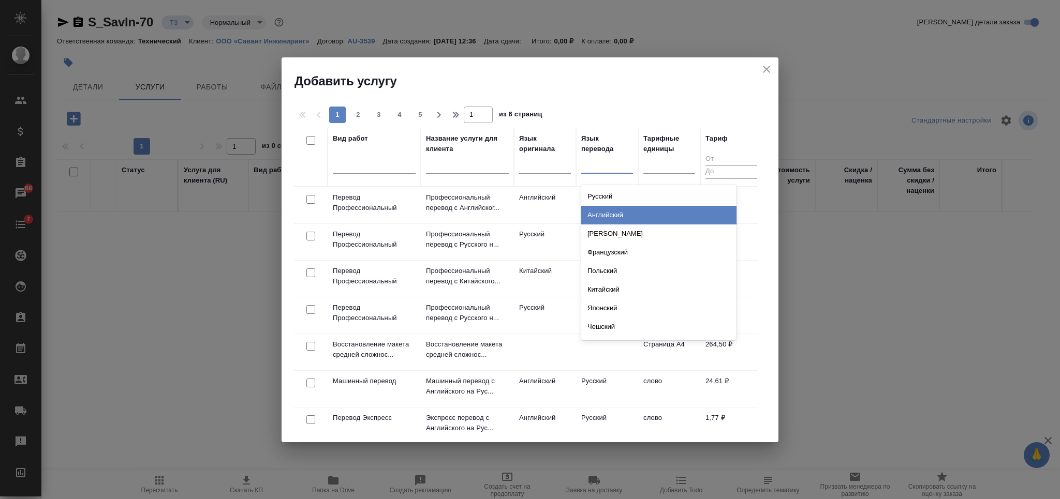
click at [609, 219] on div "Английский" at bounding box center [658, 215] width 155 height 19
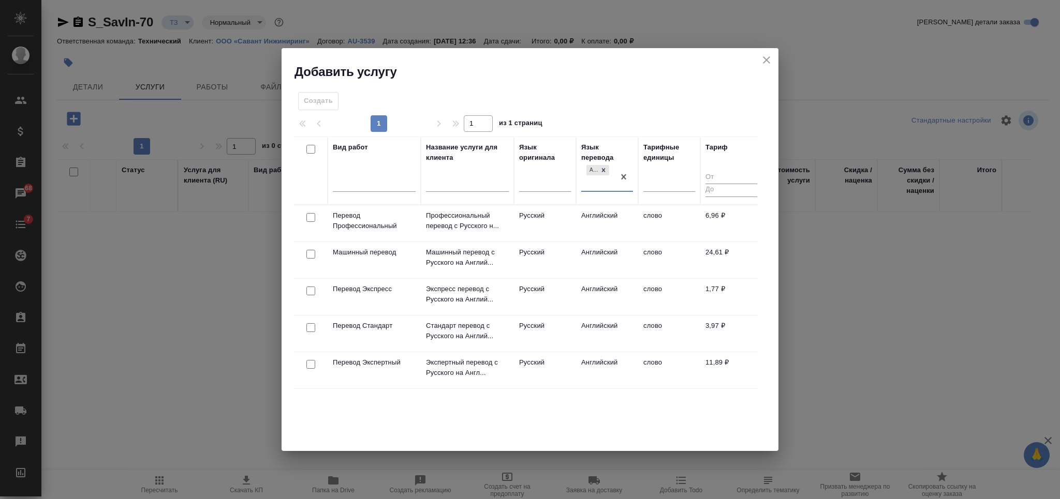
click at [310, 217] on input "checkbox" at bounding box center [310, 217] width 9 height 9
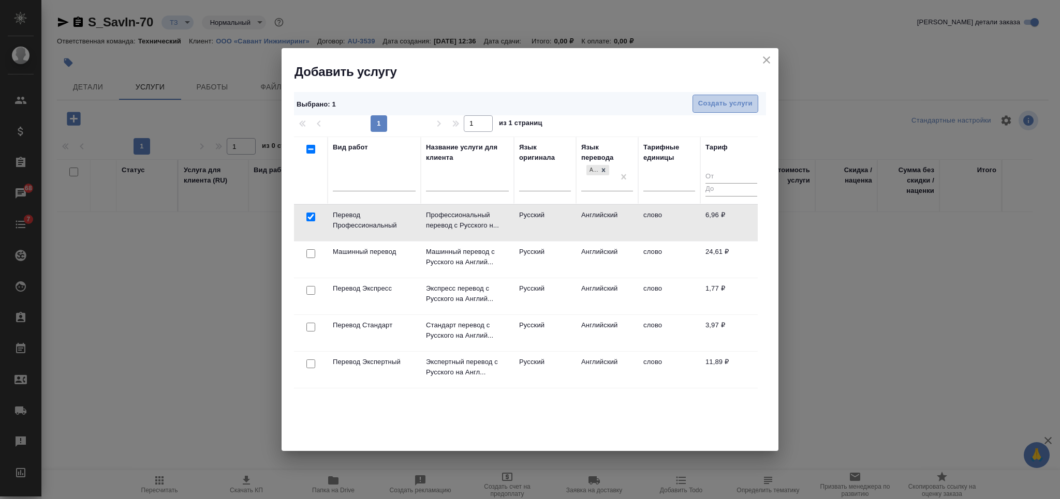
click at [719, 101] on span "Создать услуги" at bounding box center [725, 104] width 54 height 12
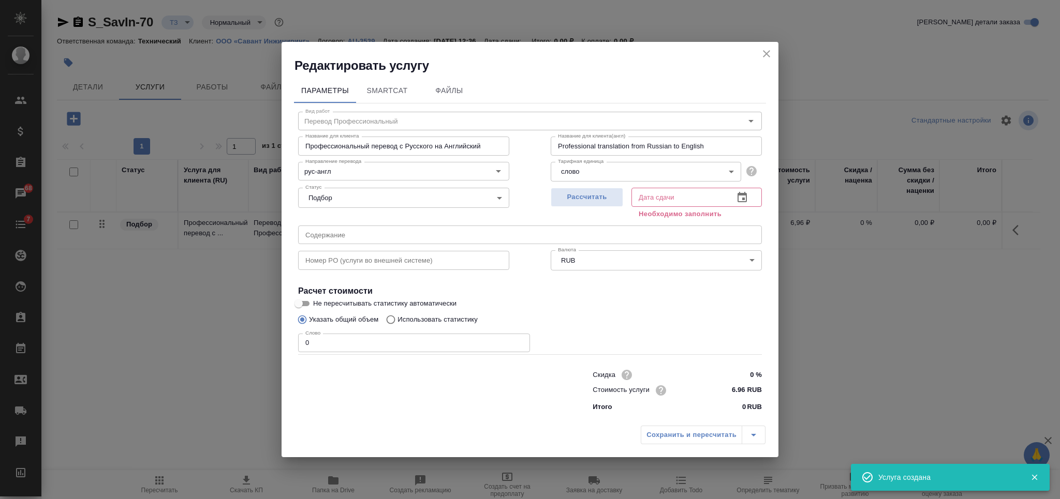
drag, startPoint x: 421, startPoint y: 373, endPoint x: 433, endPoint y: 369, distance: 11.9
click at [421, 373] on div at bounding box center [424, 389] width 294 height 41
click at [580, 199] on span "Рассчитать" at bounding box center [586, 197] width 61 height 12
click at [289, 342] on div "Параметры SmartCat Файлы Вид работ Перевод Профессиональный Вид работ Название …" at bounding box center [530, 247] width 497 height 347
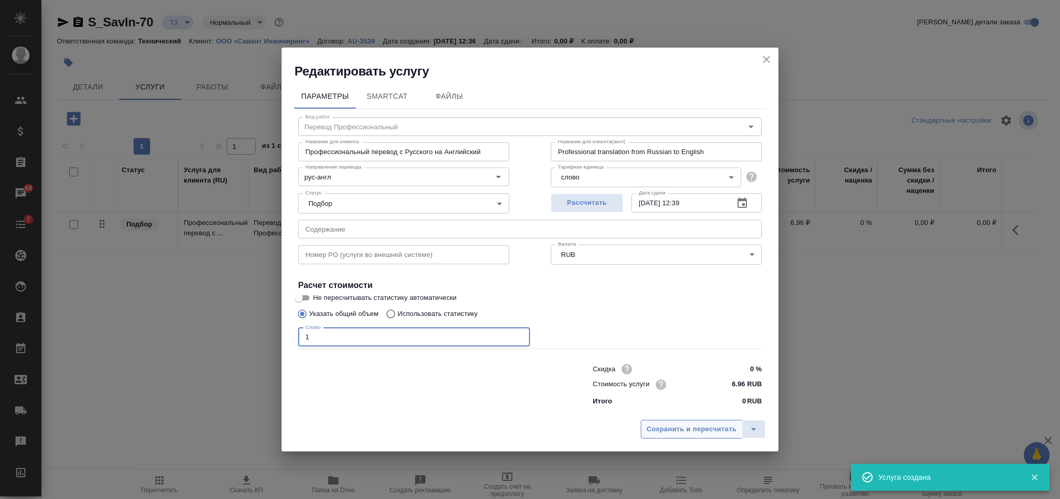
click at [671, 428] on span "Сохранить и пересчитать" at bounding box center [691, 430] width 90 height 12
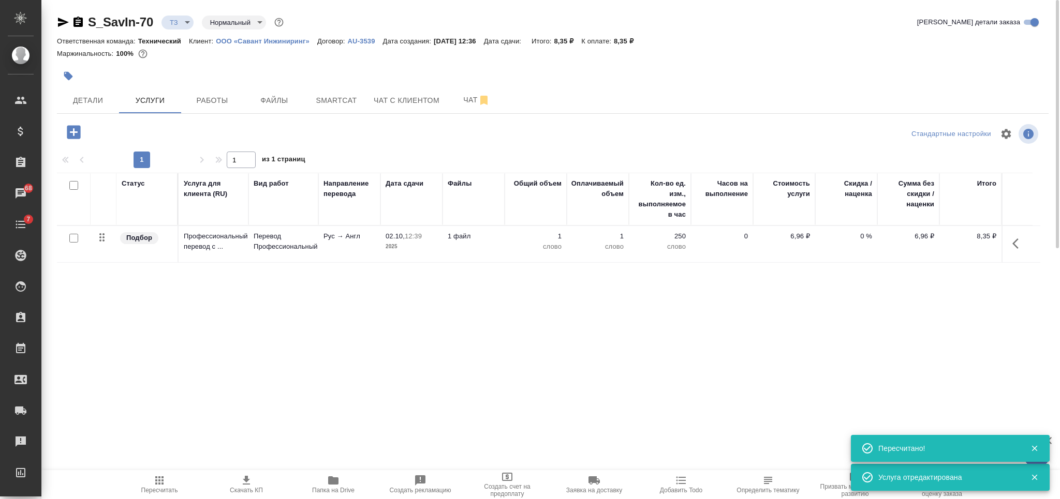
click at [73, 191] on div at bounding box center [71, 186] width 18 height 14
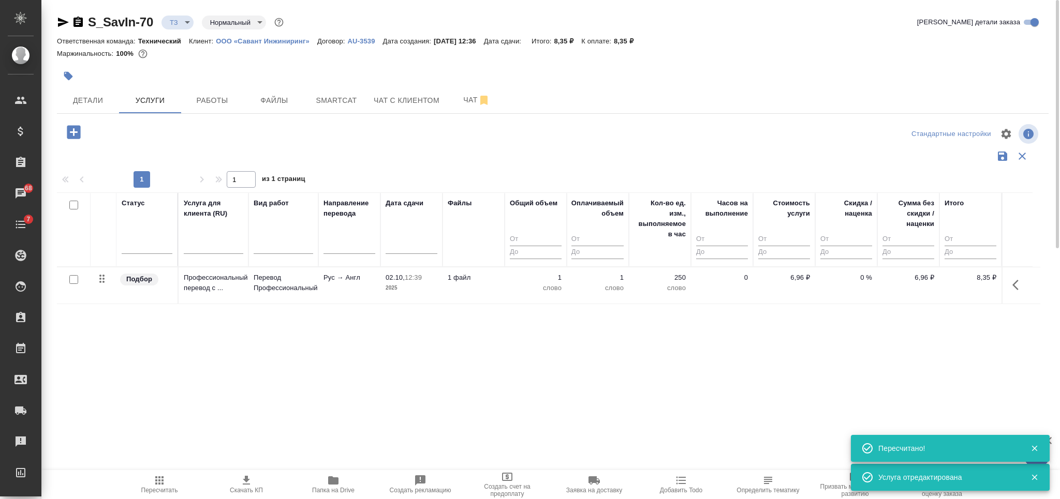
click at [77, 203] on input "checkbox" at bounding box center [73, 205] width 9 height 9
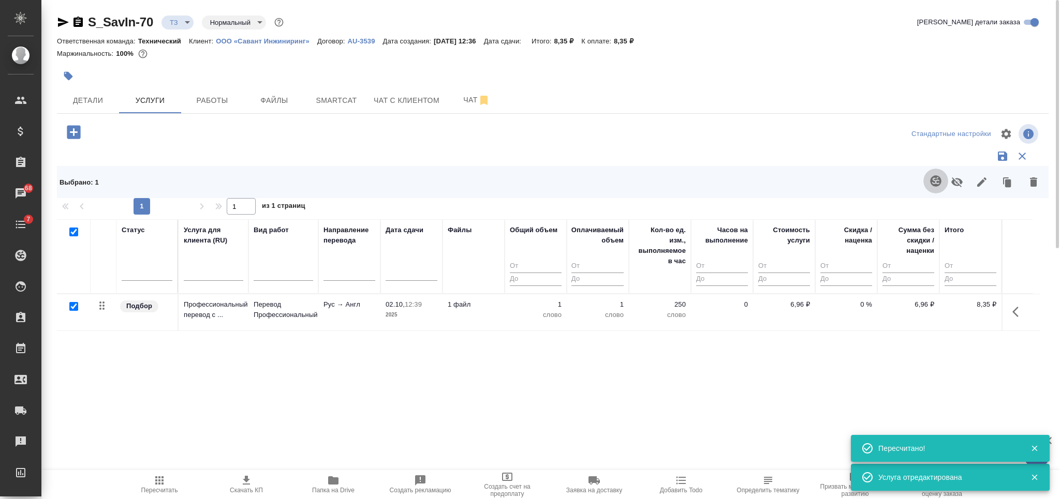
click at [924, 182] on button "button" at bounding box center [935, 181] width 25 height 25
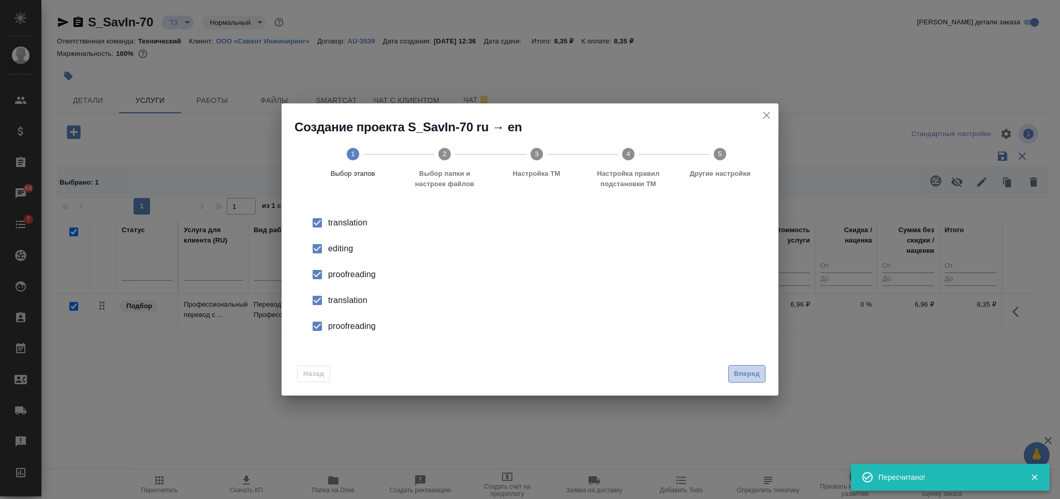
click at [743, 376] on span "Вперед" at bounding box center [747, 374] width 26 height 12
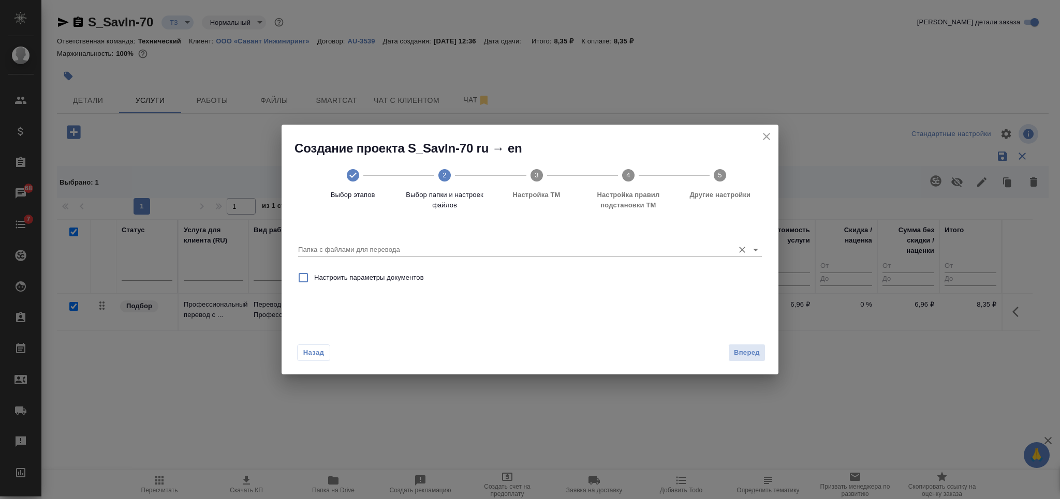
click at [528, 251] on input "Папка с файлами для перевода" at bounding box center [513, 250] width 431 height 12
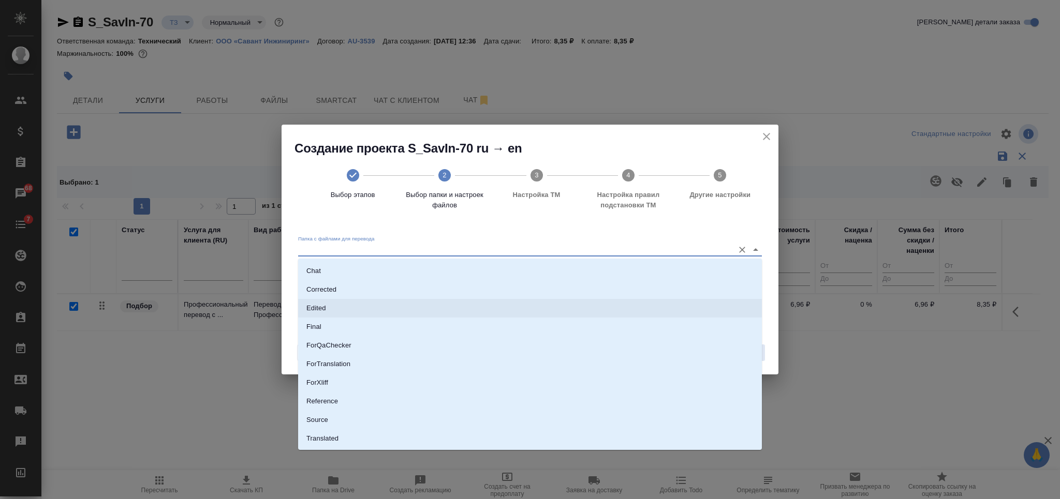
scroll to position [53, 0]
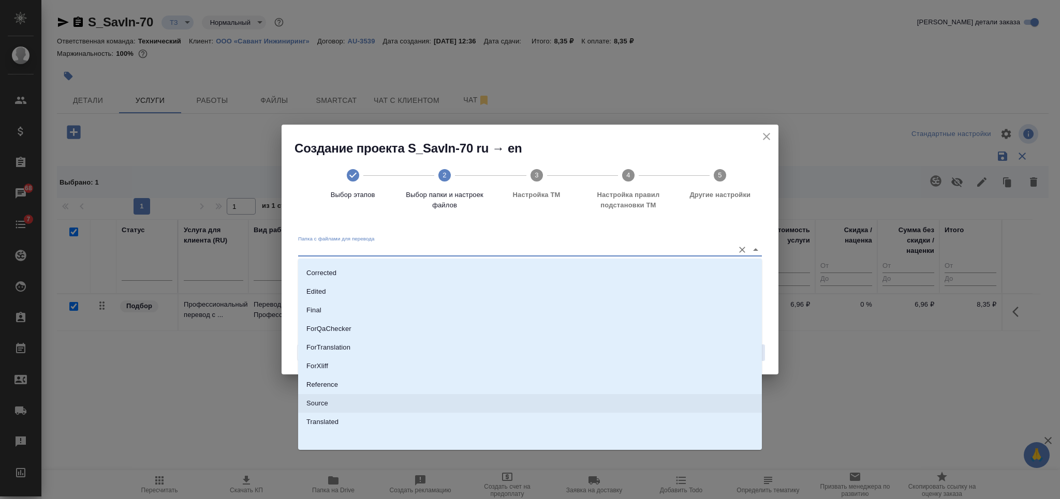
click at [479, 395] on li "Source" at bounding box center [530, 403] width 464 height 19
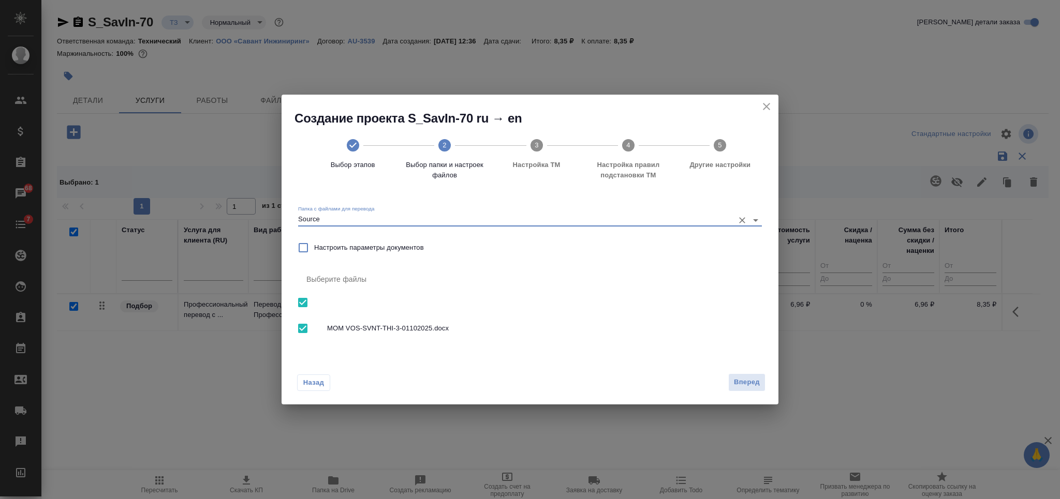
click at [744, 384] on span "Вперед" at bounding box center [747, 383] width 26 height 12
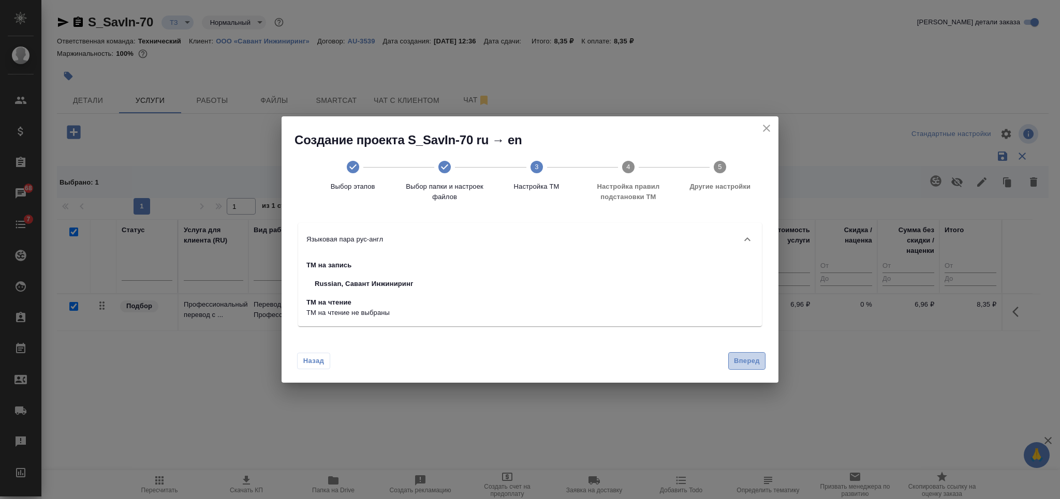
click at [748, 359] on span "Вперед" at bounding box center [747, 362] width 26 height 12
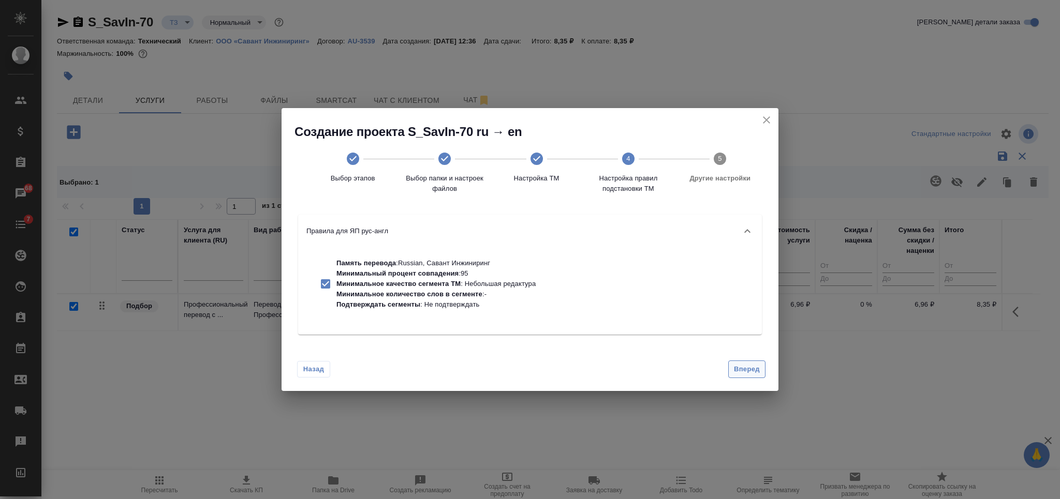
click at [744, 368] on span "Вперед" at bounding box center [747, 370] width 26 height 12
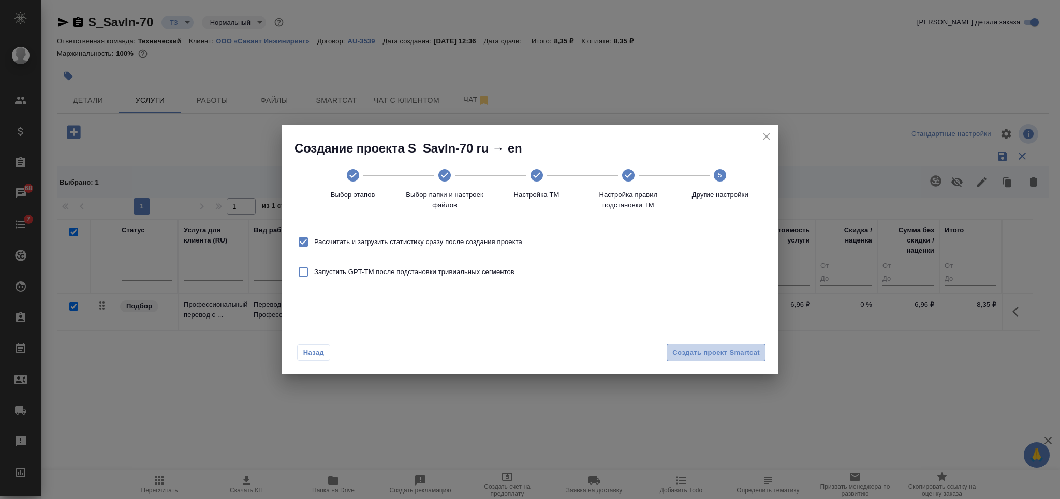
click at [744, 355] on span "Создать проект Smartcat" at bounding box center [715, 353] width 87 height 12
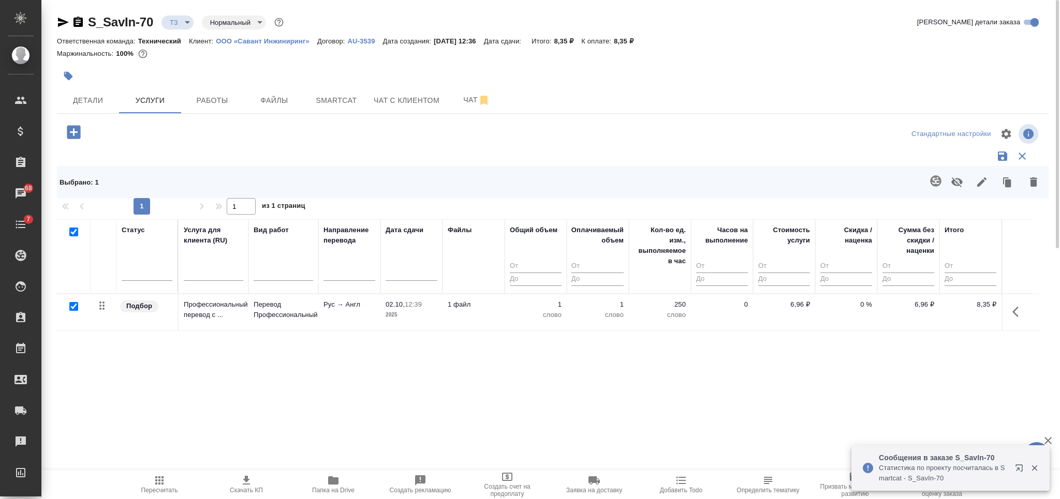
click at [340, 308] on p "Рус → Англ" at bounding box center [349, 305] width 52 height 10
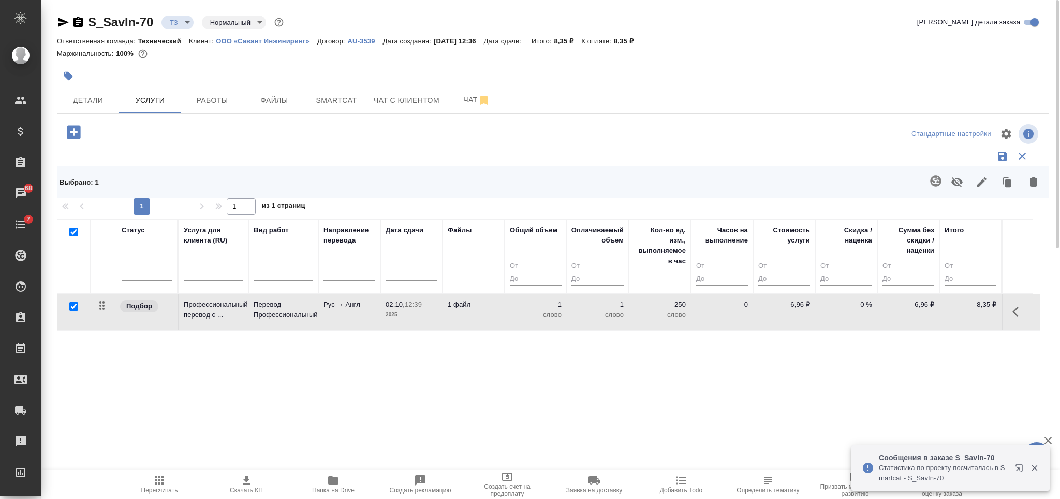
click at [340, 308] on p "Рус → Англ" at bounding box center [349, 305] width 52 height 10
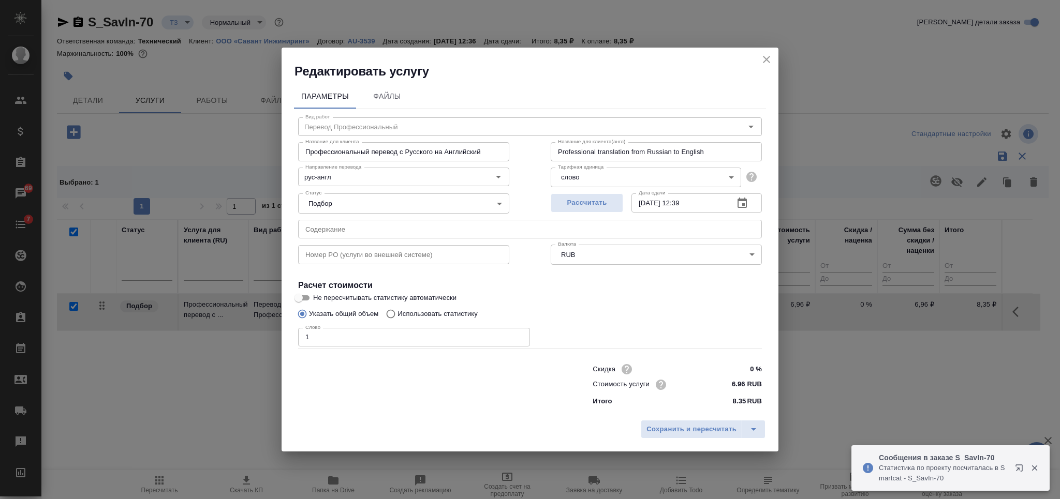
click at [431, 311] on p "Использовать статистику" at bounding box center [437, 314] width 80 height 10
click at [397, 311] on input "Использовать статистику" at bounding box center [389, 314] width 17 height 20
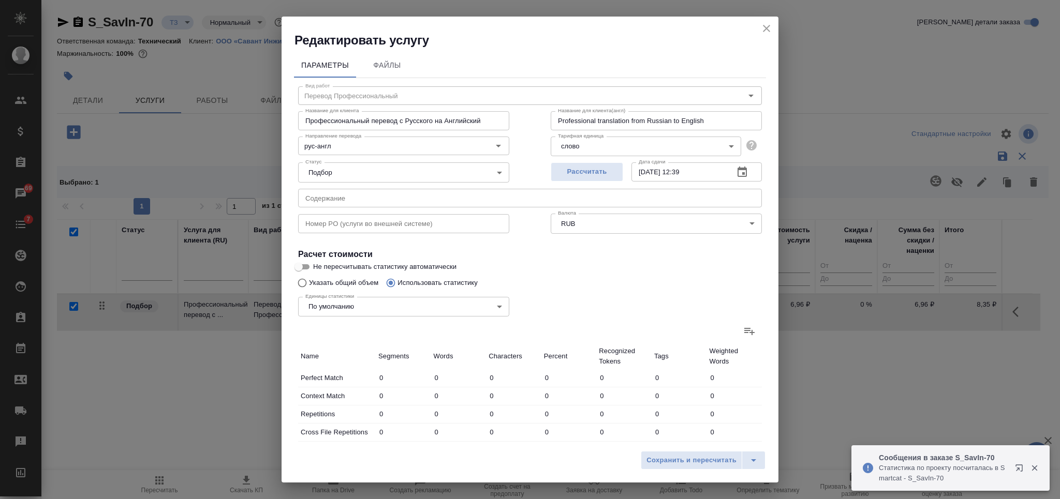
click at [744, 333] on icon at bounding box center [749, 331] width 10 height 7
click at [0, 0] on input "file" at bounding box center [0, 0] width 0 height 0
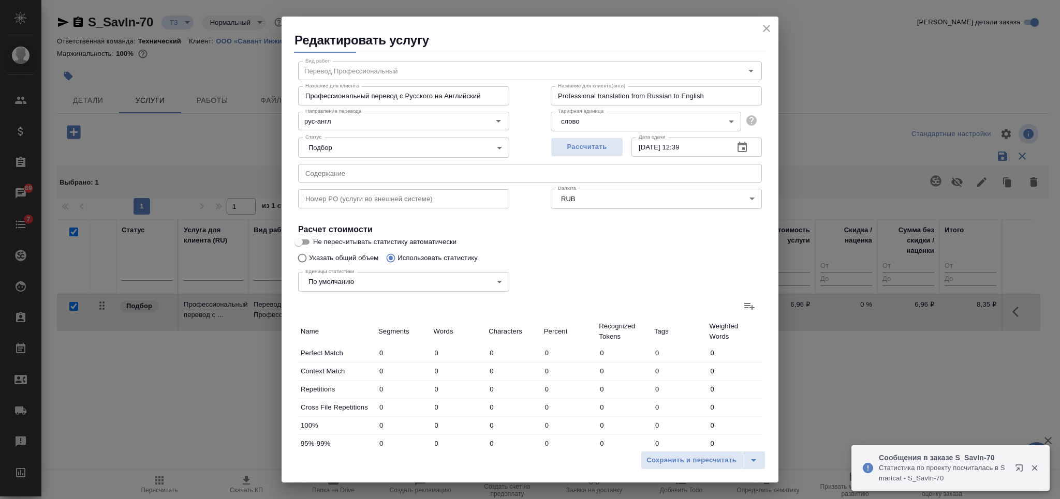
scroll to position [207, 0]
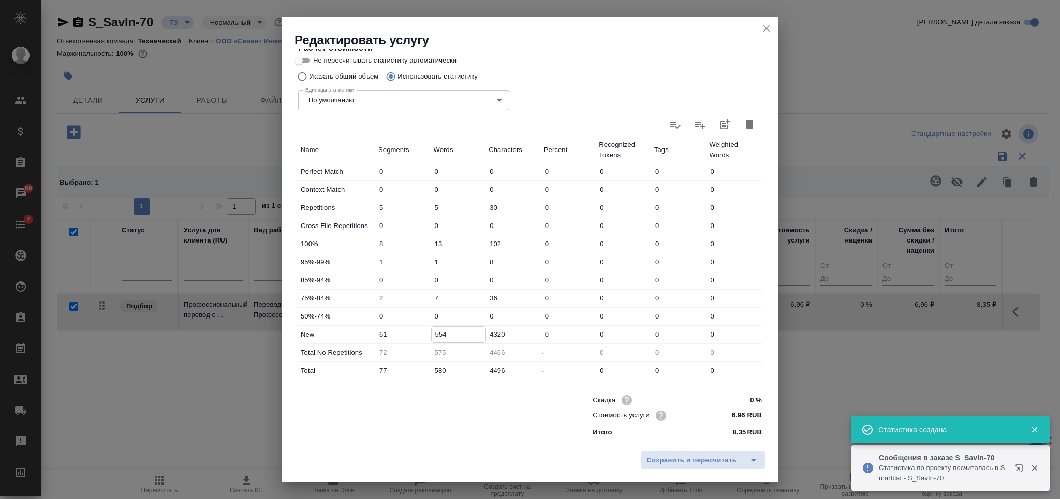
click at [436, 335] on input "554" at bounding box center [459, 334] width 54 height 15
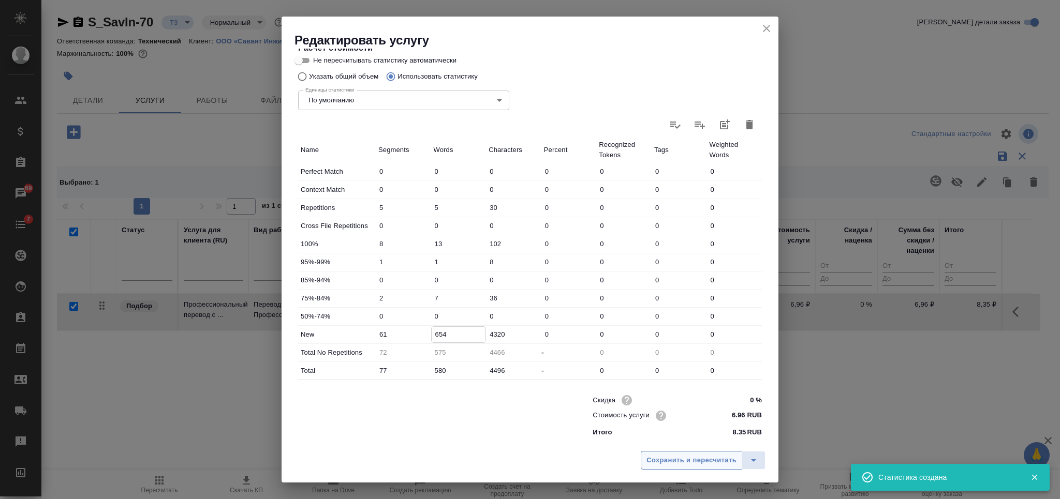
click at [677, 458] on span "Сохранить и пересчитать" at bounding box center [691, 461] width 90 height 12
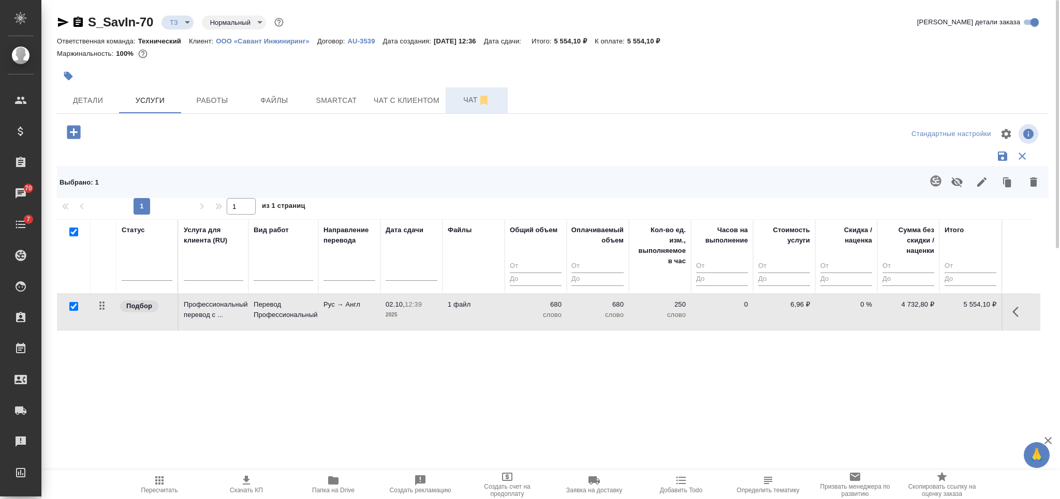
click at [471, 101] on span "Чат" at bounding box center [477, 100] width 50 height 13
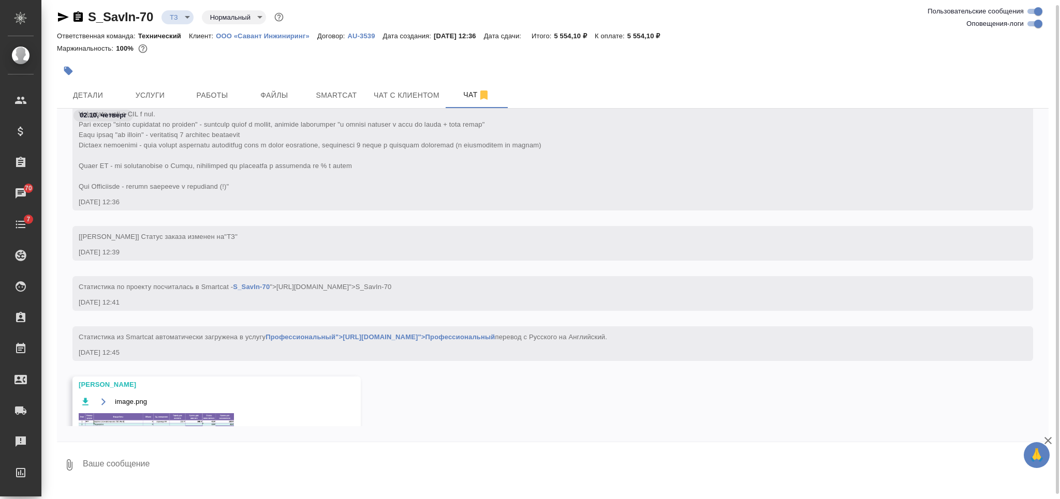
scroll to position [181, 0]
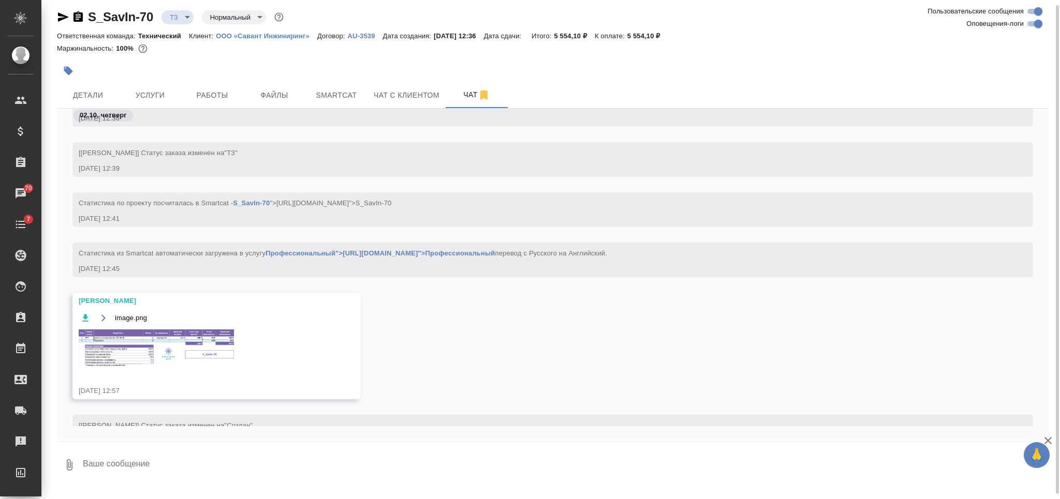
click at [212, 344] on img at bounding box center [156, 349] width 155 height 38
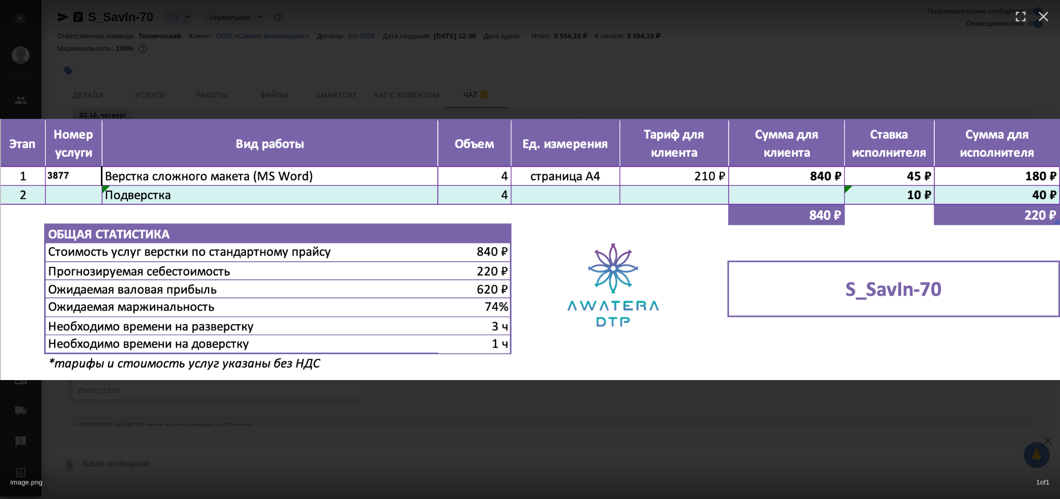
click at [519, 437] on div "image.png 1 of 1" at bounding box center [530, 249] width 1060 height 499
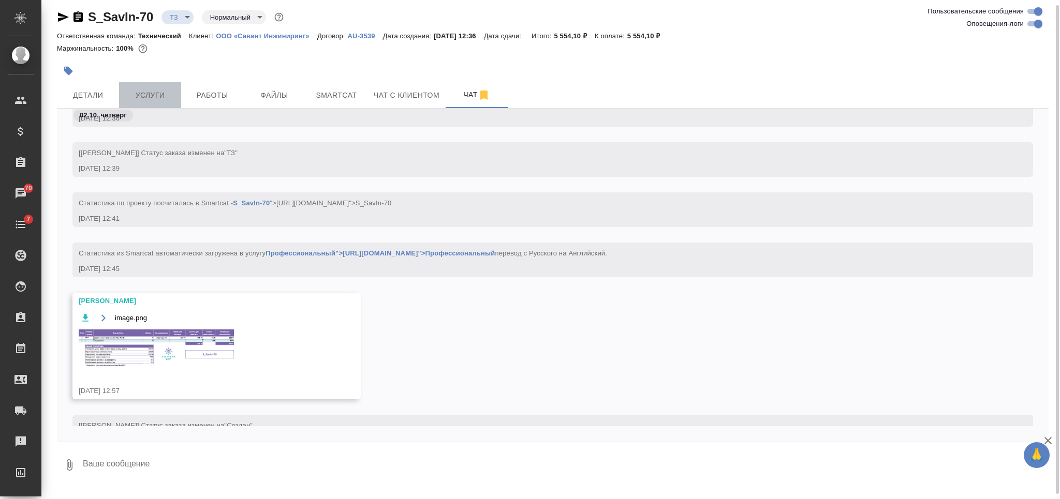
click at [172, 96] on span "Услуги" at bounding box center [150, 95] width 50 height 13
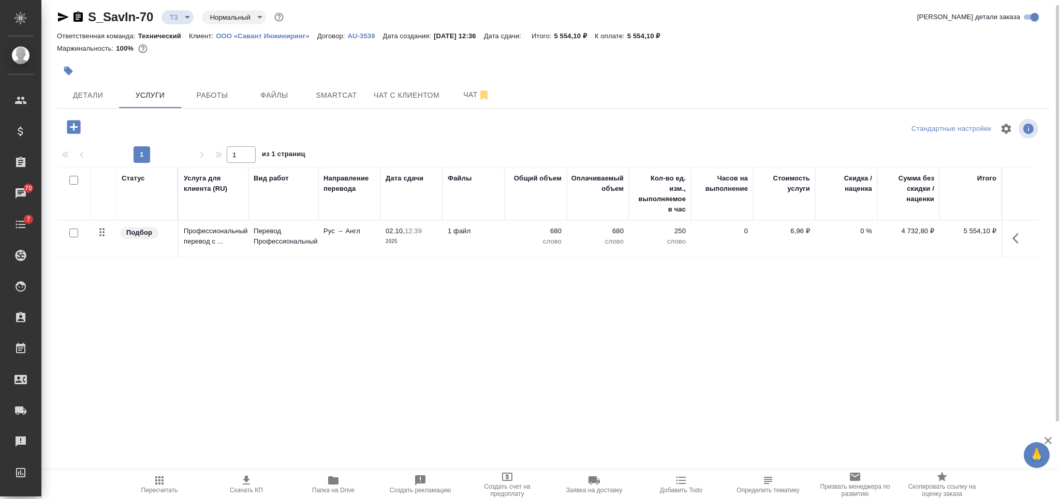
click at [75, 126] on icon "button" at bounding box center [74, 127] width 18 height 18
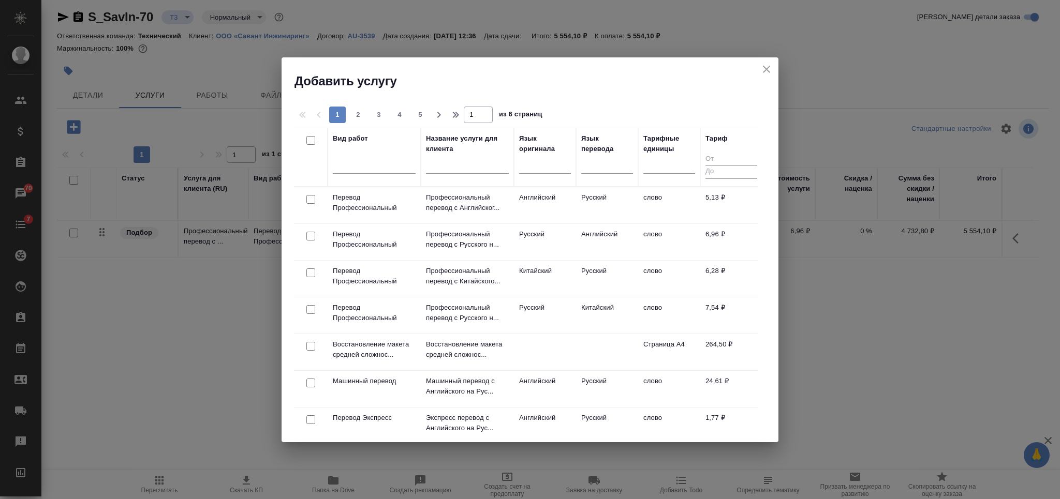
click at [463, 161] on input "text" at bounding box center [467, 166] width 83 height 13
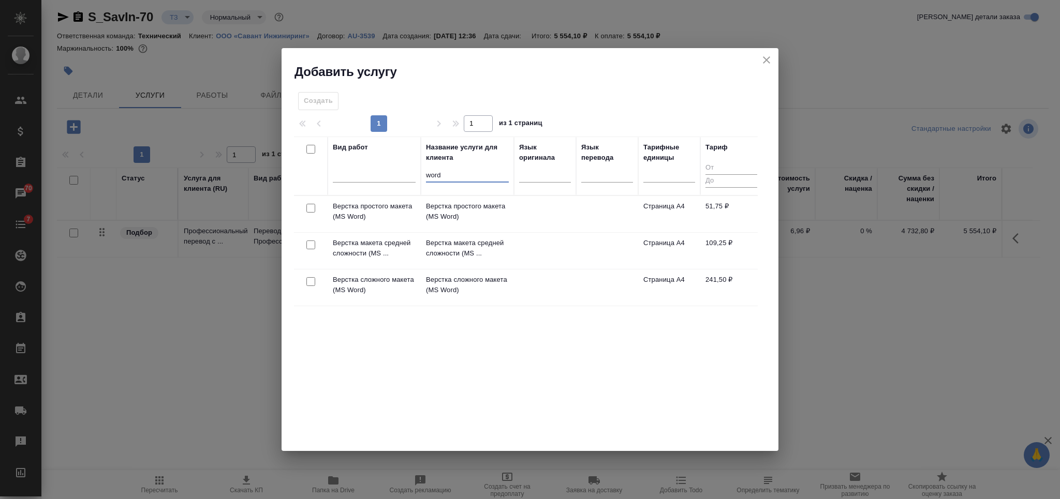
click at [309, 282] on input "checkbox" at bounding box center [310, 281] width 9 height 9
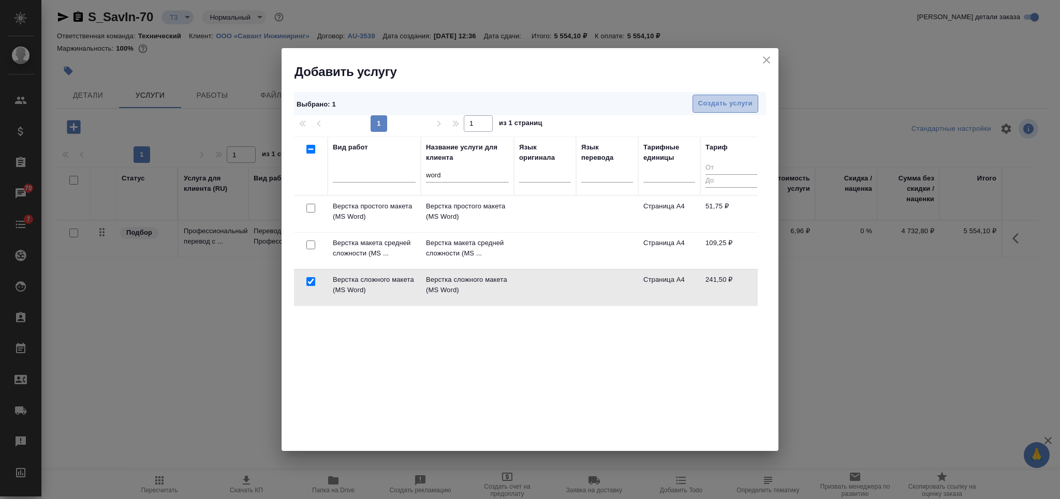
click at [708, 102] on span "Создать услуги" at bounding box center [725, 104] width 54 height 12
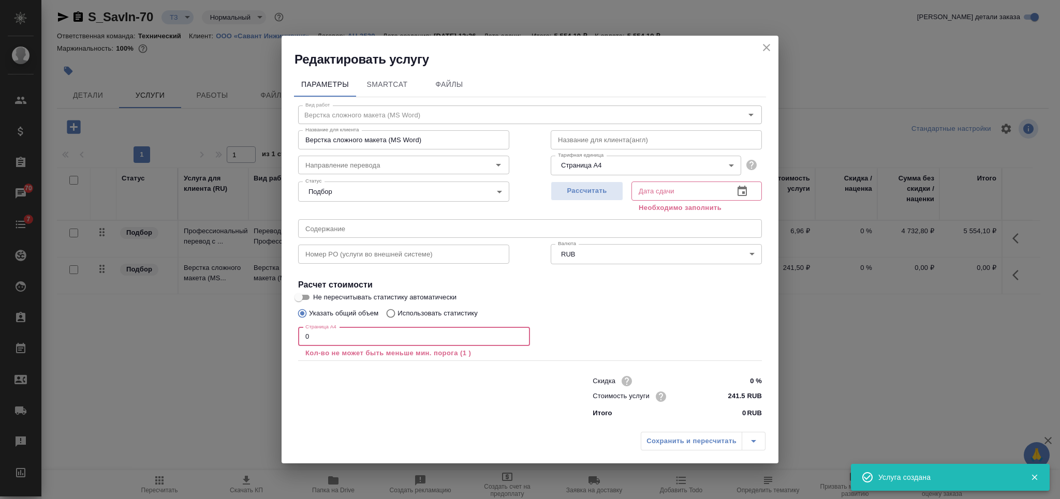
drag, startPoint x: 309, startPoint y: 338, endPoint x: 285, endPoint y: 343, distance: 24.7
click at [285, 343] on div "Параметры SmartCat Файлы Вид работ Верстка сложного макета (MS Word) Вид работ …" at bounding box center [530, 247] width 497 height 359
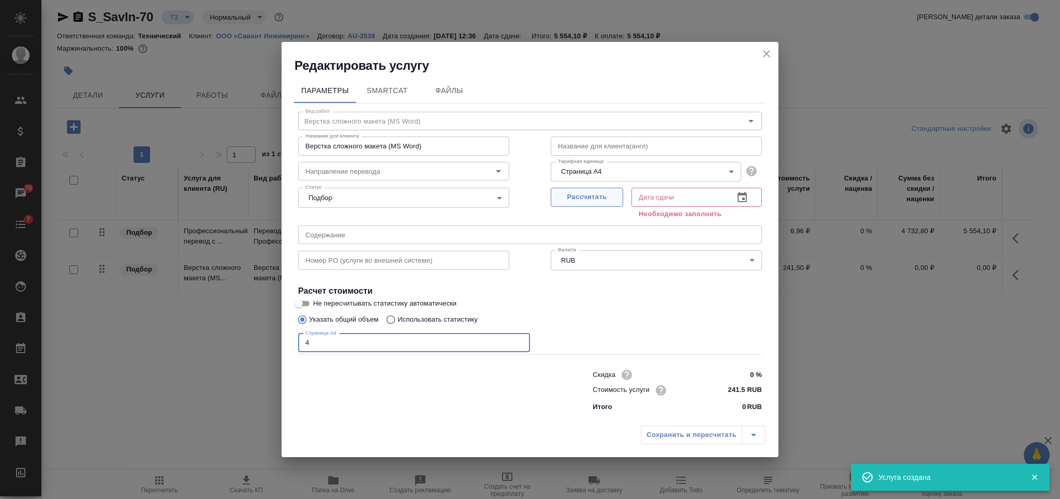
click at [587, 195] on span "Рассчитать" at bounding box center [586, 197] width 61 height 12
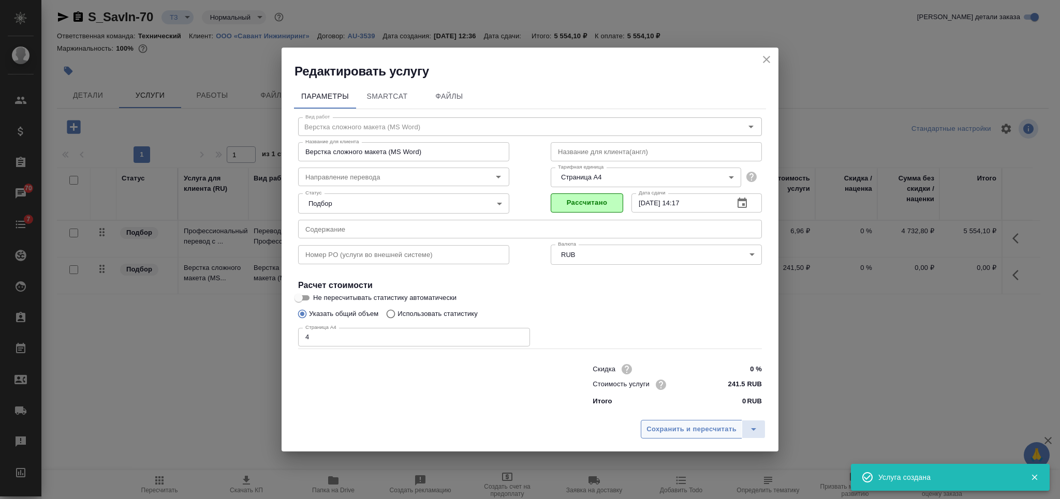
click at [692, 435] on button "Сохранить и пересчитать" at bounding box center [691, 429] width 101 height 19
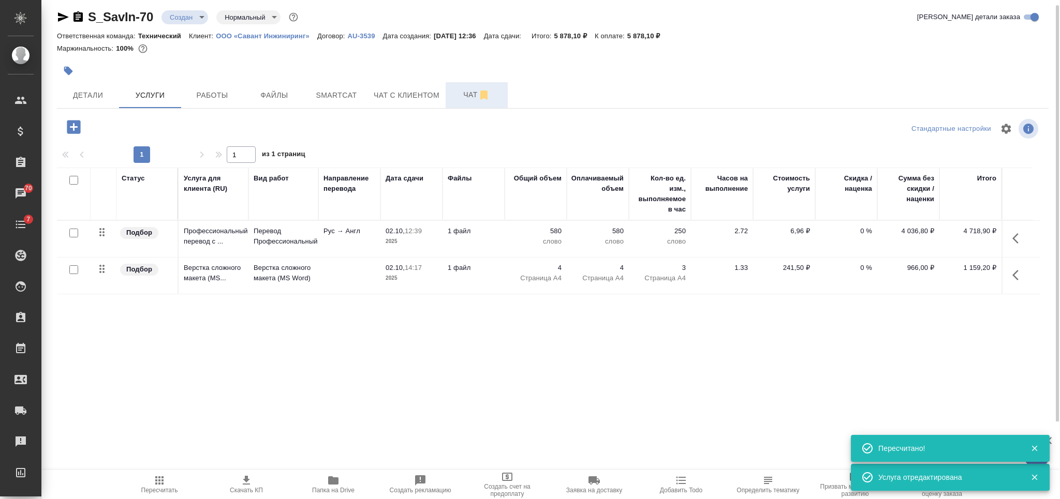
click at [462, 97] on span "Чат" at bounding box center [477, 94] width 50 height 13
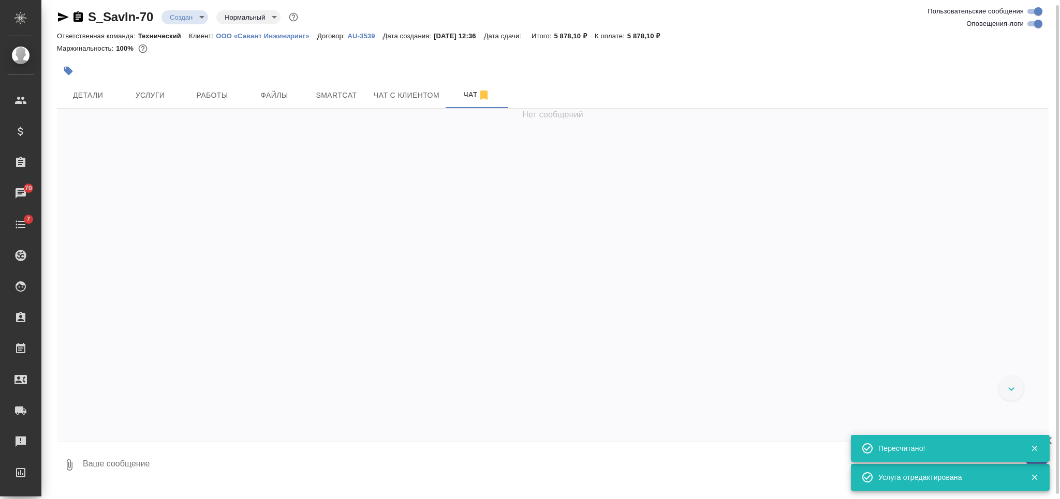
scroll to position [609, 0]
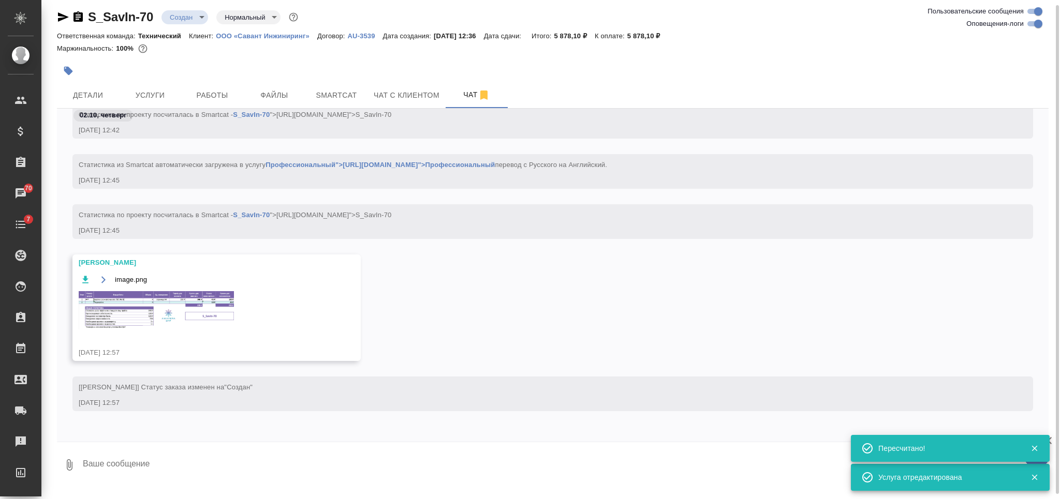
click at [218, 316] on img at bounding box center [156, 310] width 155 height 38
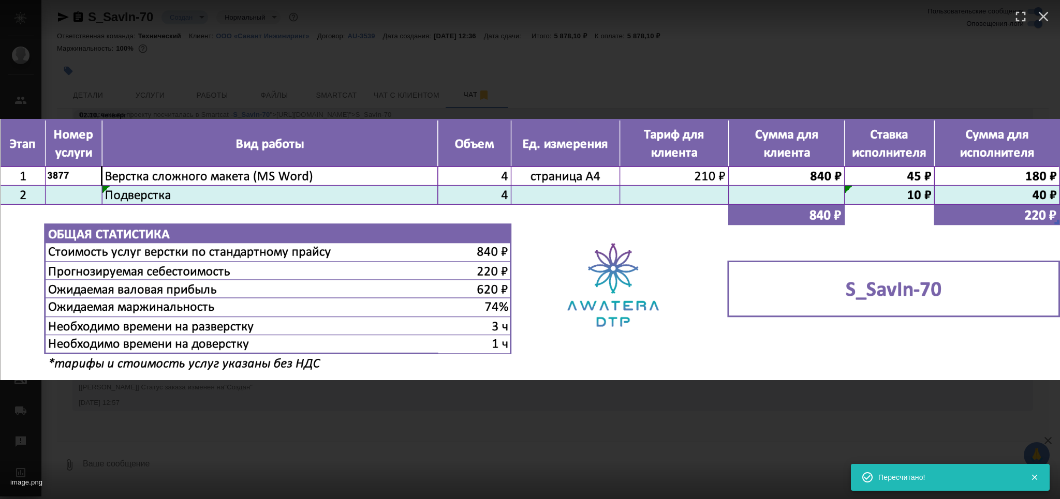
click at [344, 407] on div "image.png 1 of 1" at bounding box center [530, 249] width 1060 height 499
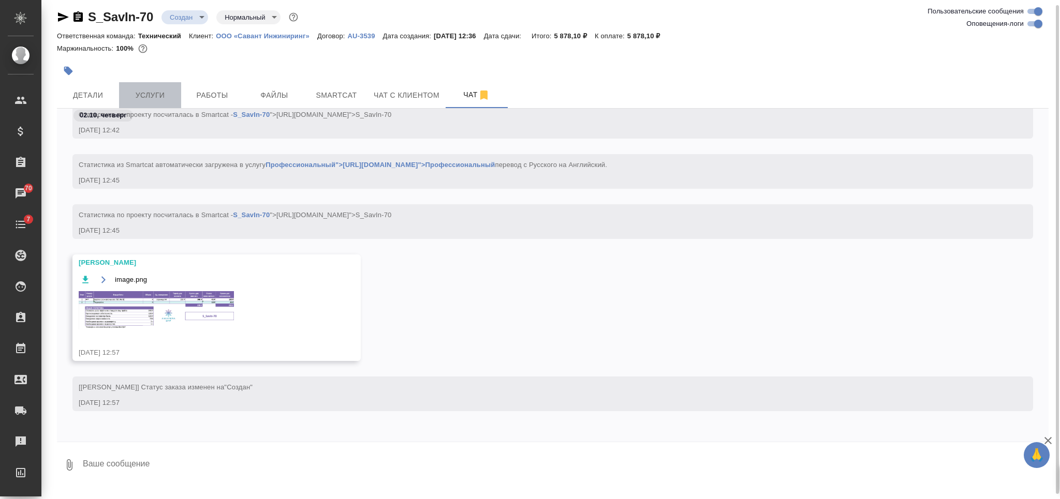
click at [151, 96] on span "Услуги" at bounding box center [150, 95] width 50 height 13
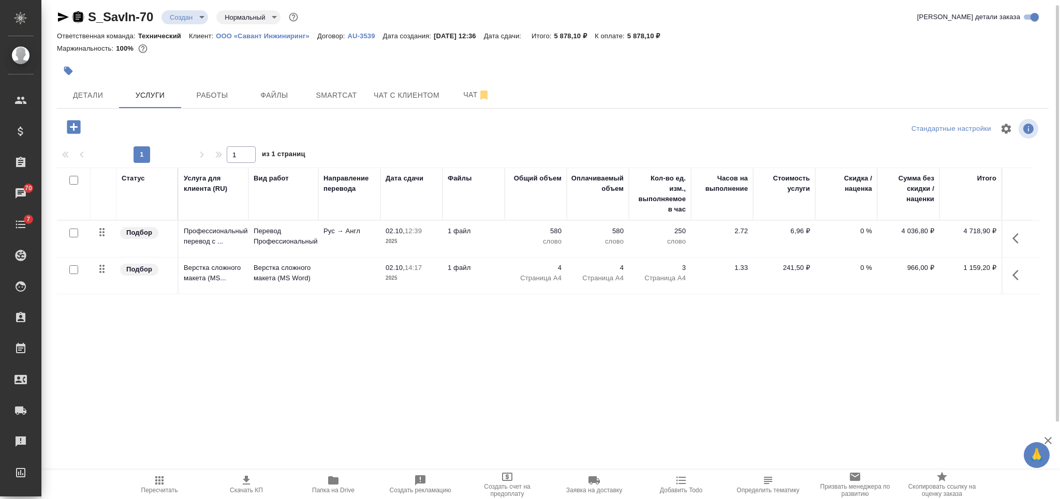
click at [83, 14] on icon "button" at bounding box center [77, 16] width 9 height 10
drag, startPoint x: 683, startPoint y: 34, endPoint x: 639, endPoint y: 36, distance: 43.5
click at [639, 36] on div "Ответственная команда: Технический Клиент: ООО «Савант Инжиниринг» Договор: AU-…" at bounding box center [553, 35] width 992 height 12
copy p "5 878,10 ₽"
click at [83, 14] on icon "button" at bounding box center [77, 16] width 9 height 10
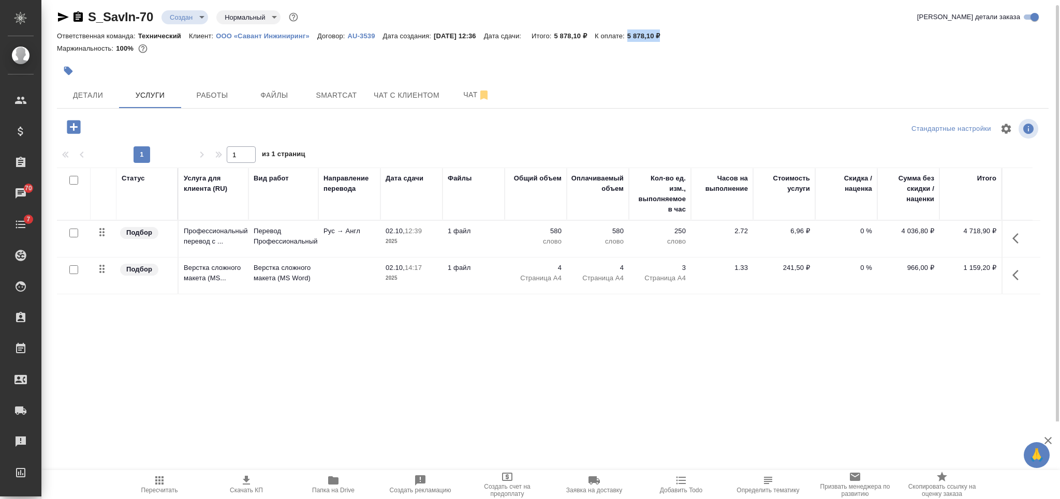
copy p "5 878,10 ₽"
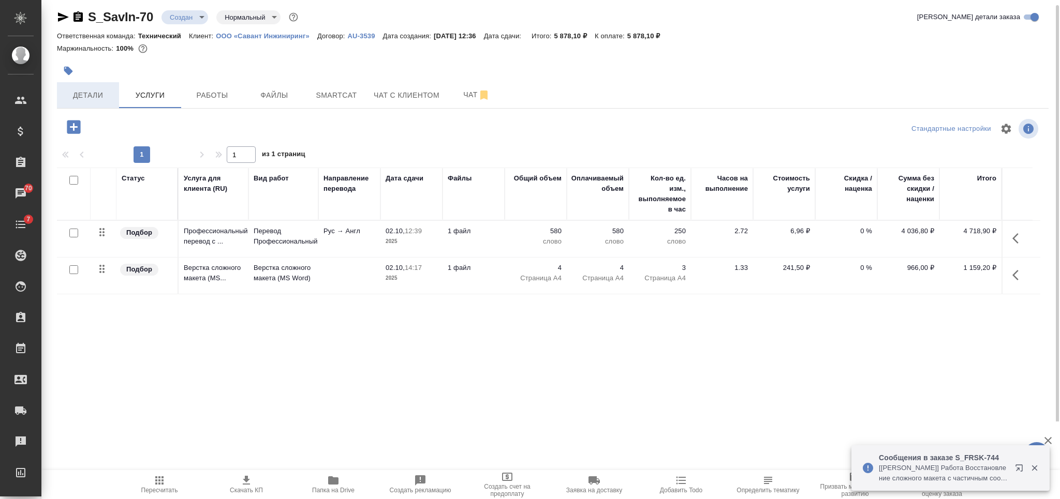
click at [105, 97] on span "Детали" at bounding box center [88, 95] width 50 height 13
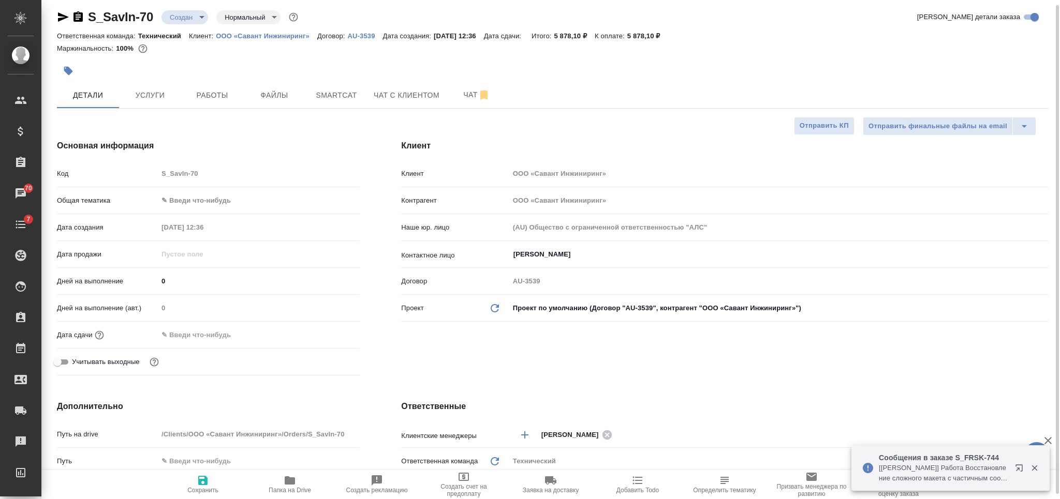
click at [209, 479] on span "Сохранить" at bounding box center [203, 485] width 75 height 20
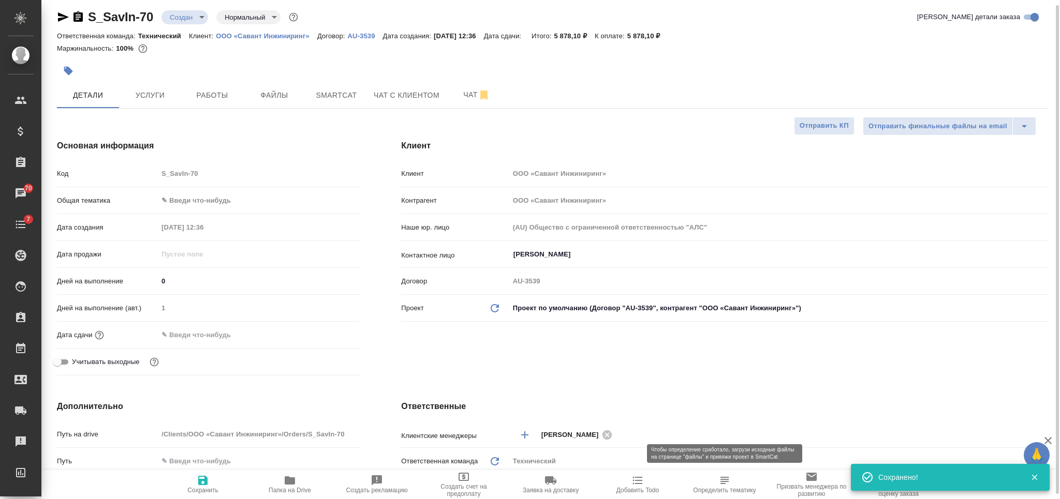
click at [746, 490] on span "Определить тематику" at bounding box center [724, 490] width 63 height 7
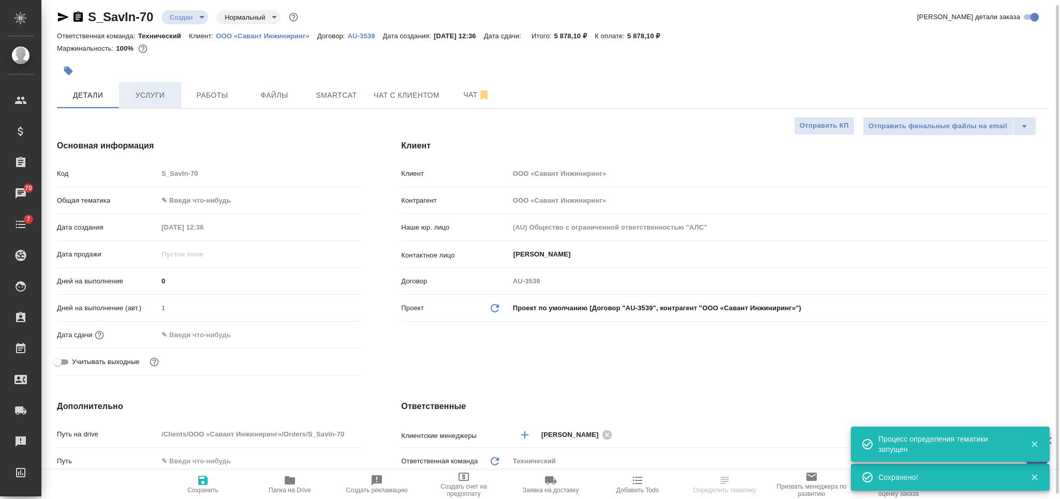
click at [152, 97] on span "Услуги" at bounding box center [150, 95] width 50 height 13
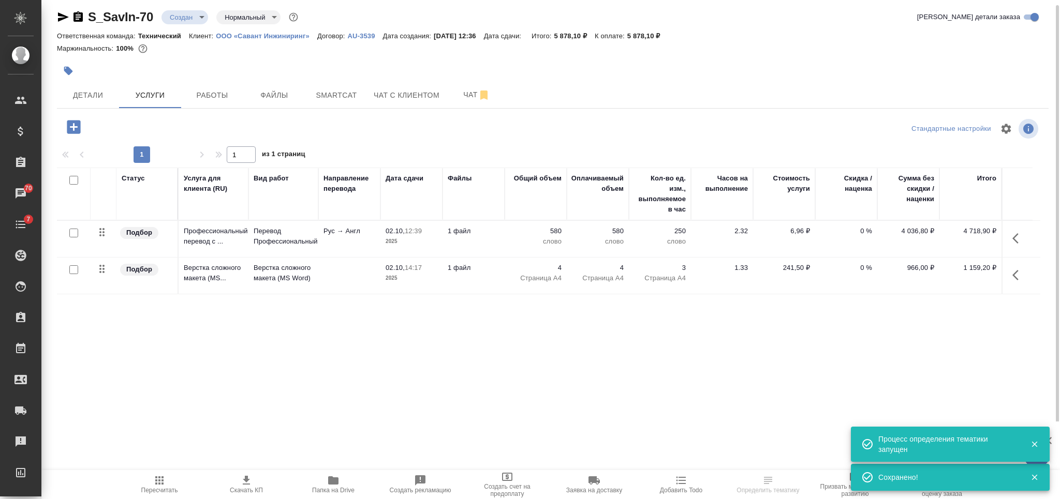
click at [257, 482] on span "Скачать КП" at bounding box center [246, 485] width 75 height 20
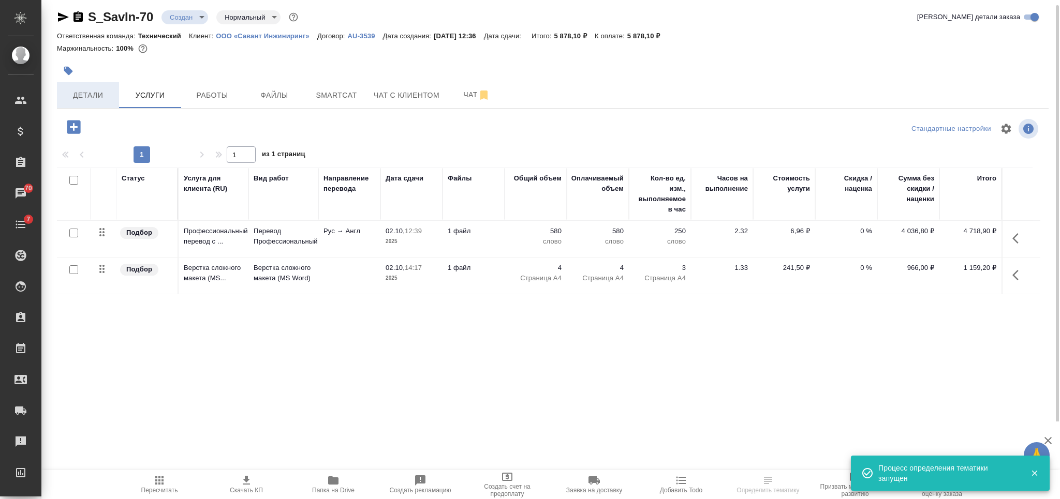
click at [75, 86] on button "Детали" at bounding box center [88, 95] width 62 height 26
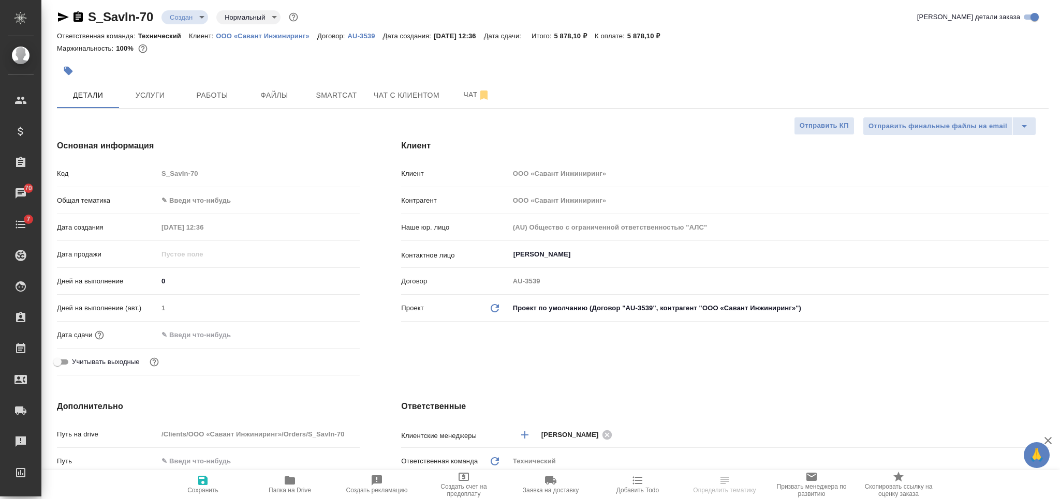
scroll to position [516, 0]
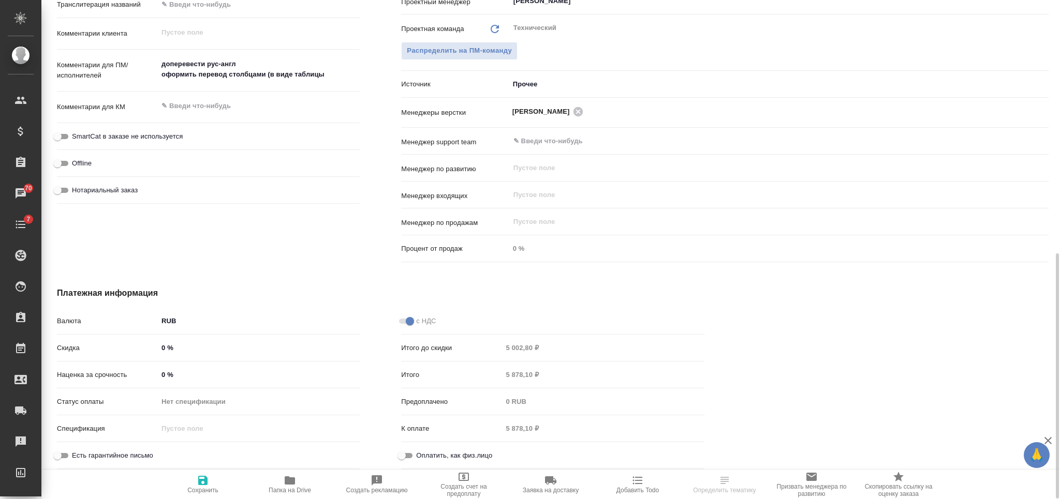
click at [158, 375] on input "0 %" at bounding box center [259, 374] width 202 height 15
click at [208, 477] on icon "button" at bounding box center [203, 481] width 12 height 12
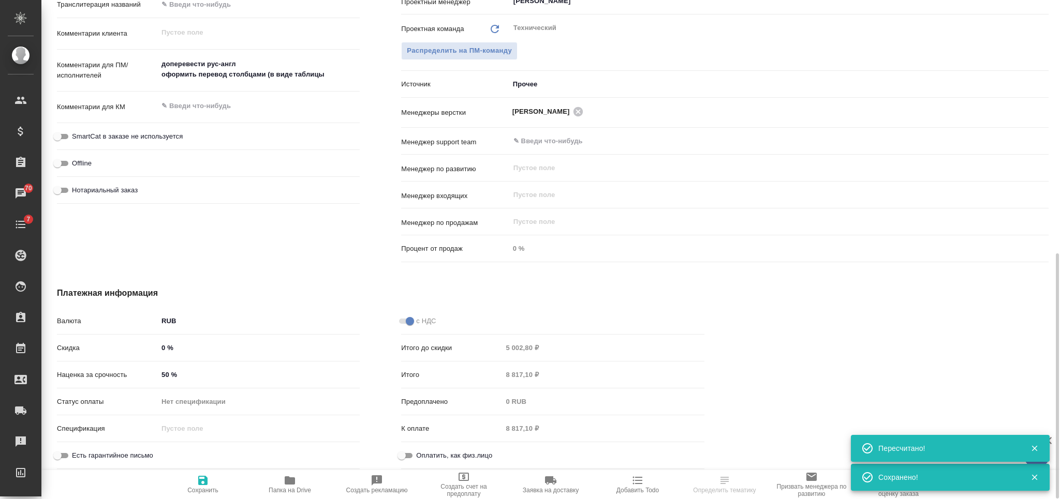
click at [483, 369] on div "Итого 8 817,10 ₽" at bounding box center [552, 375] width 303 height 18
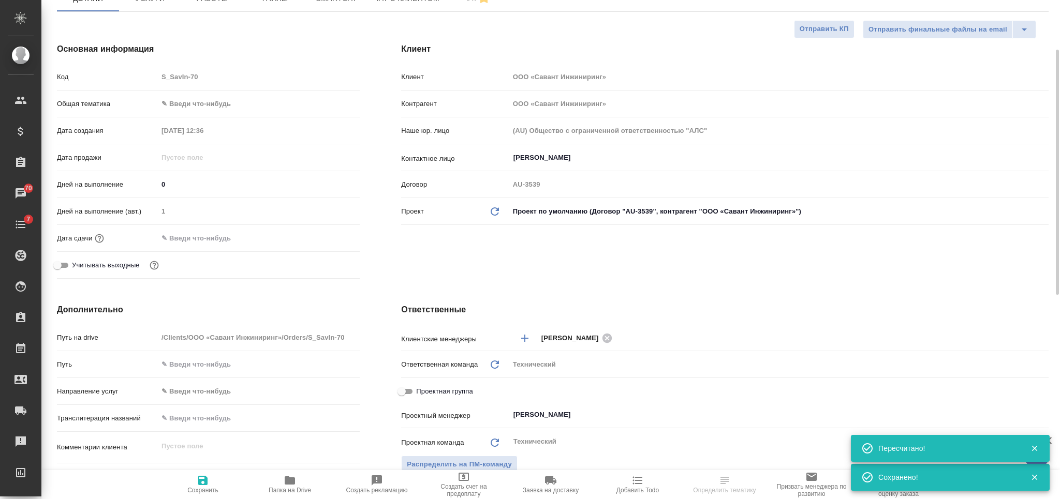
scroll to position [0, 0]
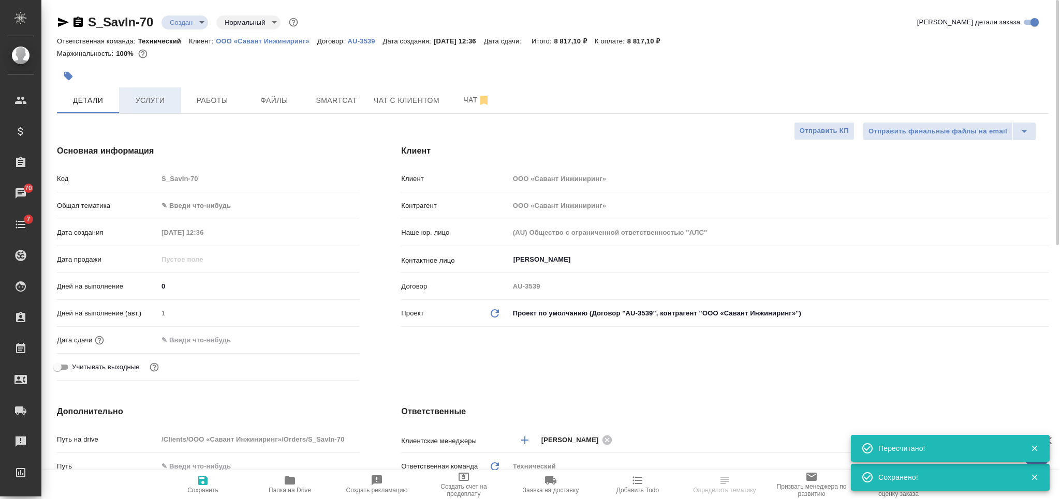
click at [153, 88] on button "Услуги" at bounding box center [150, 100] width 62 height 26
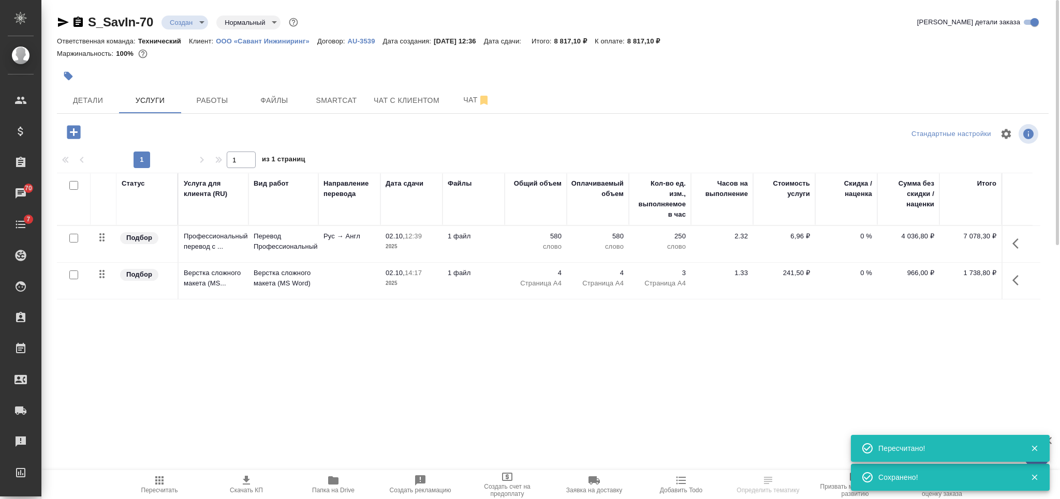
click at [244, 495] on button "Скачать КП" at bounding box center [246, 484] width 87 height 29
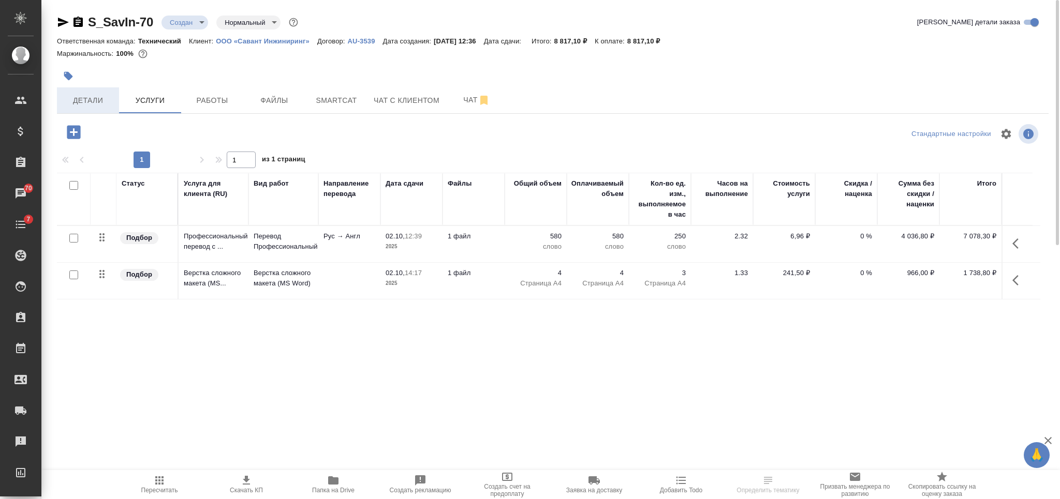
click at [109, 110] on button "Детали" at bounding box center [88, 100] width 62 height 26
click at [99, 100] on span "Детали" at bounding box center [88, 100] width 50 height 13
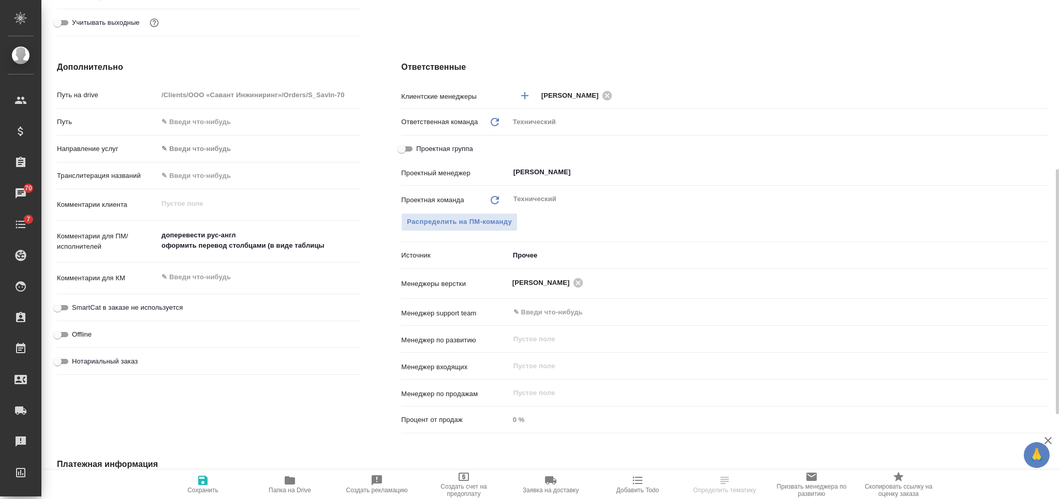
scroll to position [516, 0]
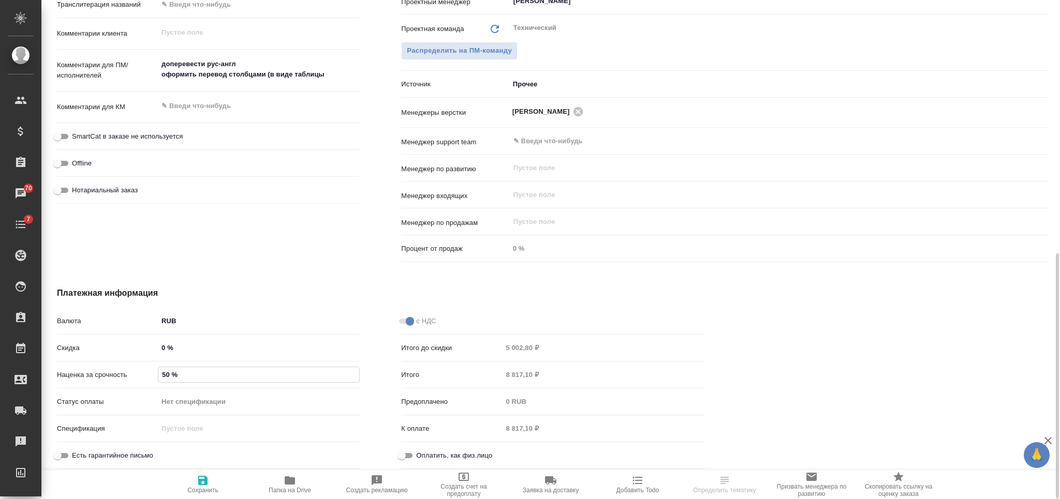
click at [164, 376] on input "50 %" at bounding box center [258, 374] width 201 height 15
click at [161, 375] on input "50 %" at bounding box center [258, 374] width 201 height 15
click at [204, 477] on icon "button" at bounding box center [202, 480] width 9 height 9
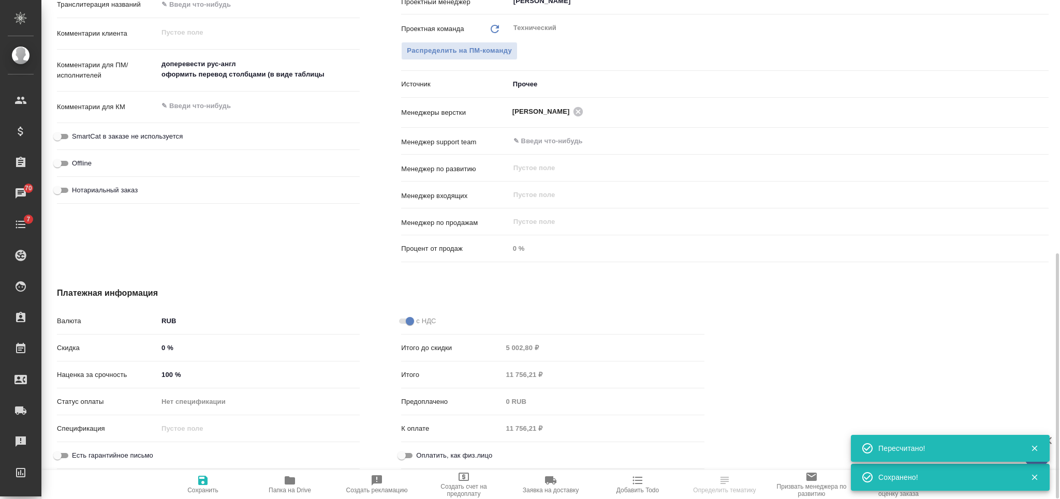
click at [494, 379] on div "Итого 11 756,21 ₽" at bounding box center [552, 375] width 303 height 18
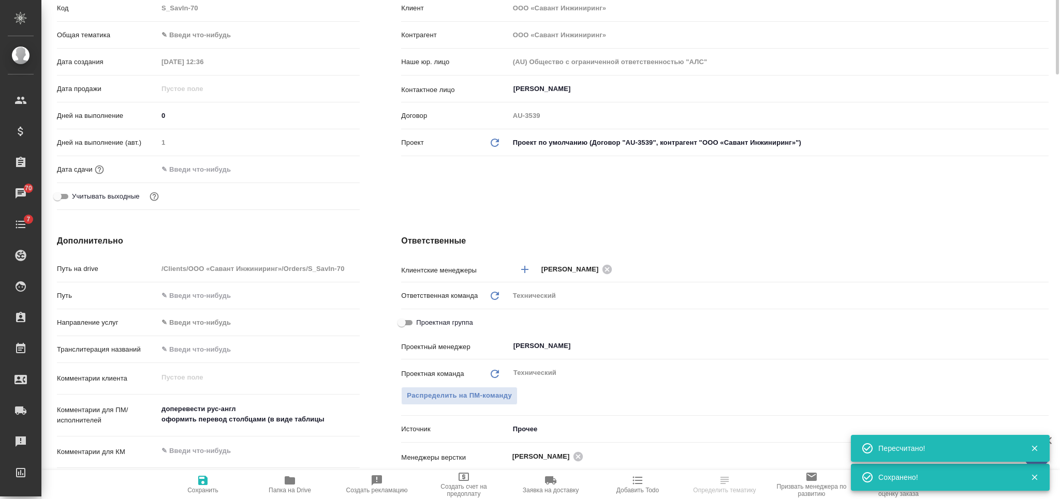
scroll to position [0, 0]
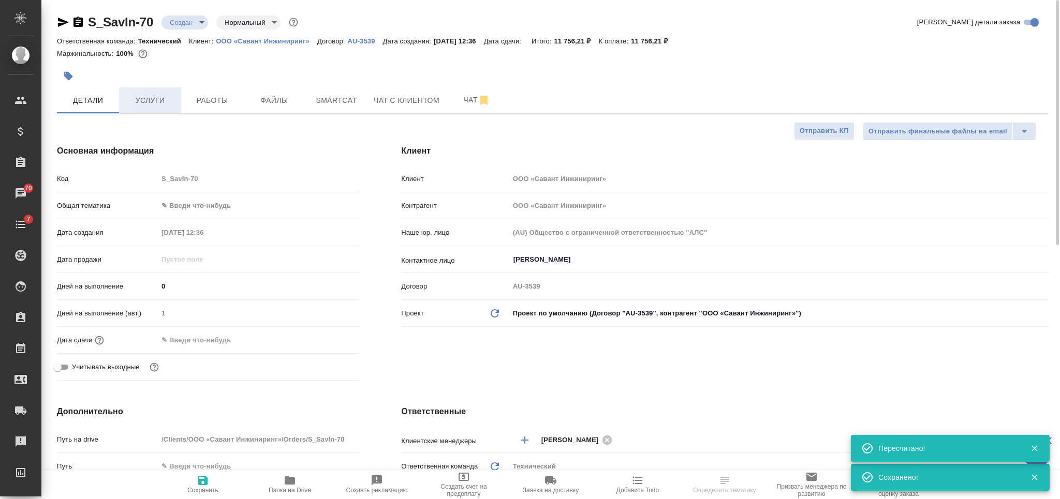
click at [134, 106] on span "Услуги" at bounding box center [150, 100] width 50 height 13
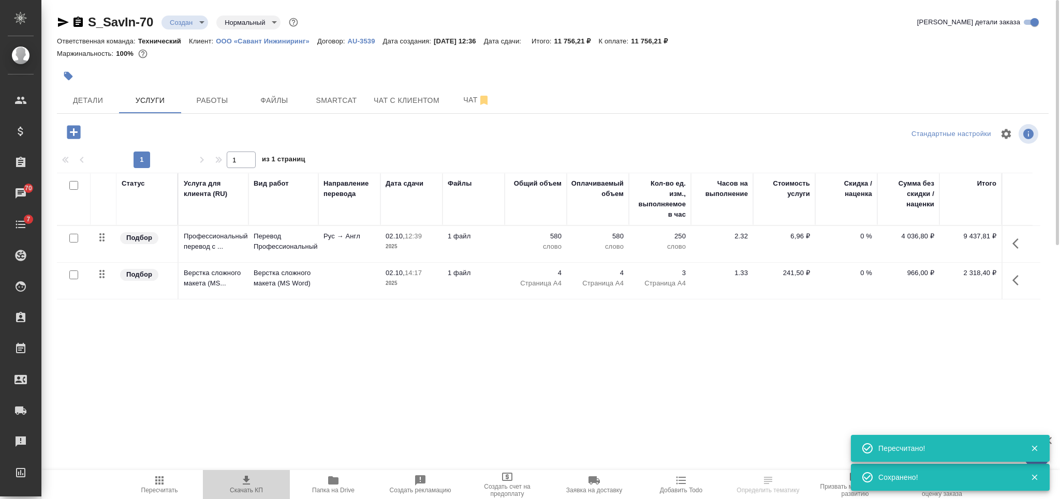
click at [241, 481] on icon "button" at bounding box center [246, 481] width 12 height 12
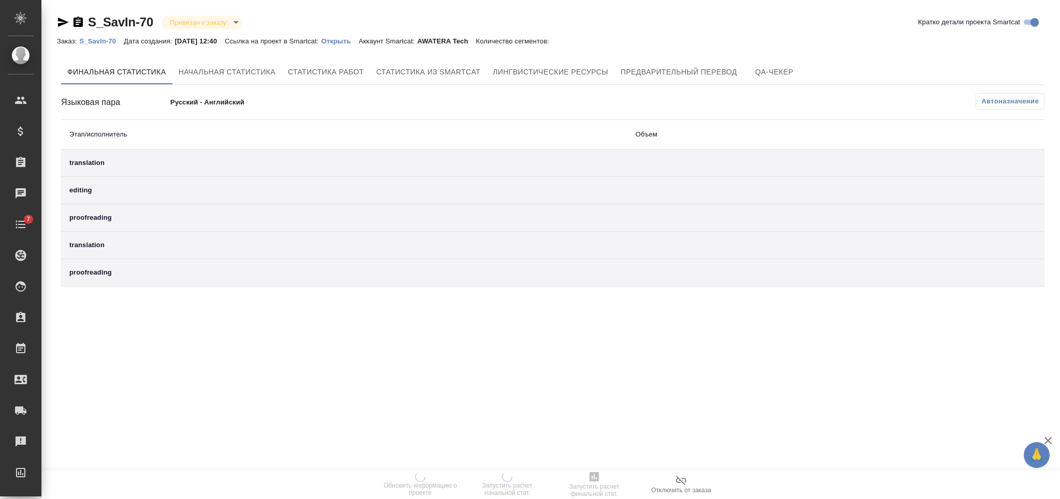
click at [349, 38] on p "Открыть" at bounding box center [339, 41] width 37 height 8
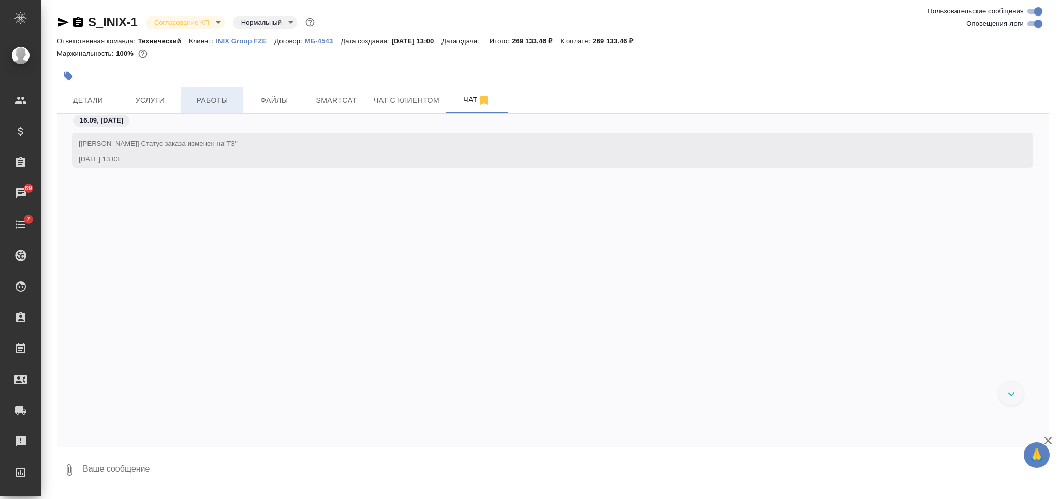
scroll to position [2751, 0]
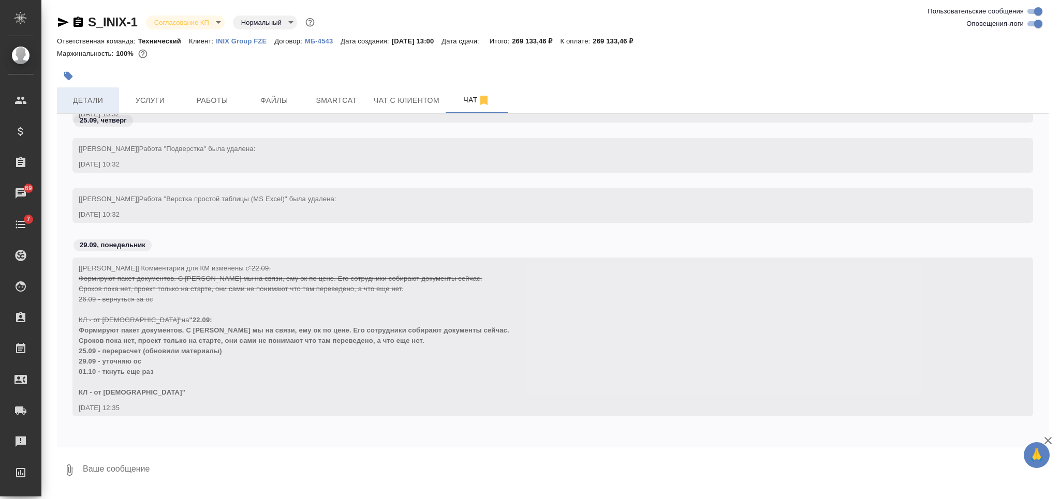
click at [100, 106] on span "Детали" at bounding box center [88, 100] width 50 height 13
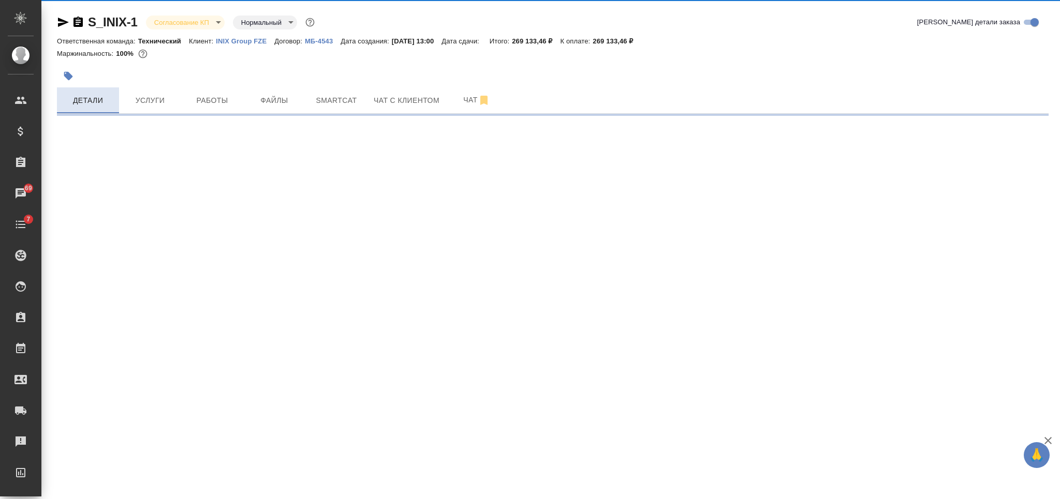
select select "RU"
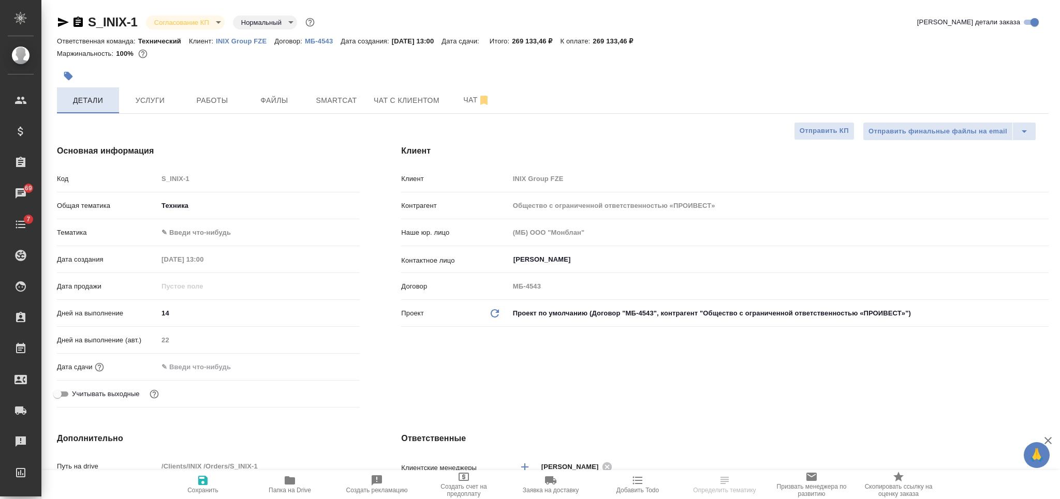
type textarea "x"
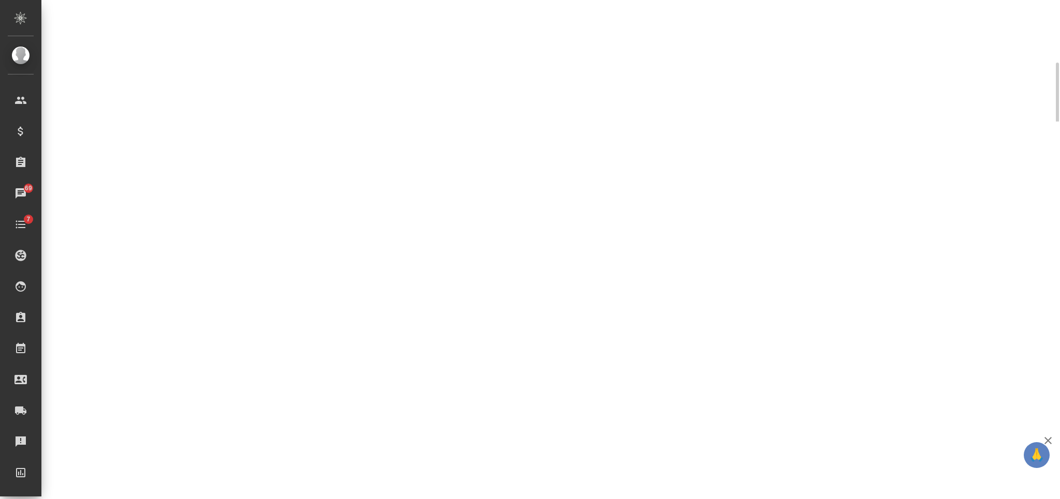
select select "RU"
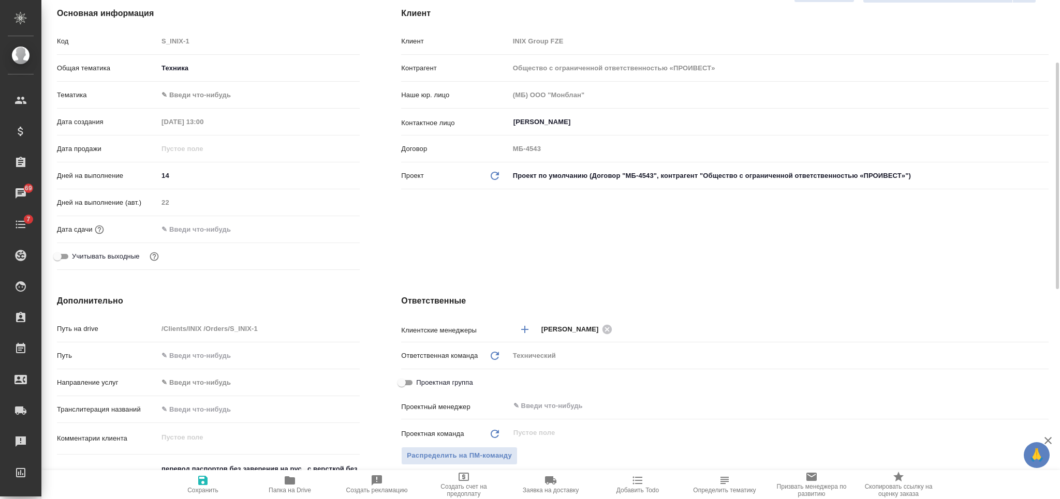
type textarea "x"
click at [196, 230] on input "text" at bounding box center [203, 229] width 91 height 15
click at [337, 218] on div "Дней на выполнение (авт.) 22" at bounding box center [208, 207] width 303 height 27
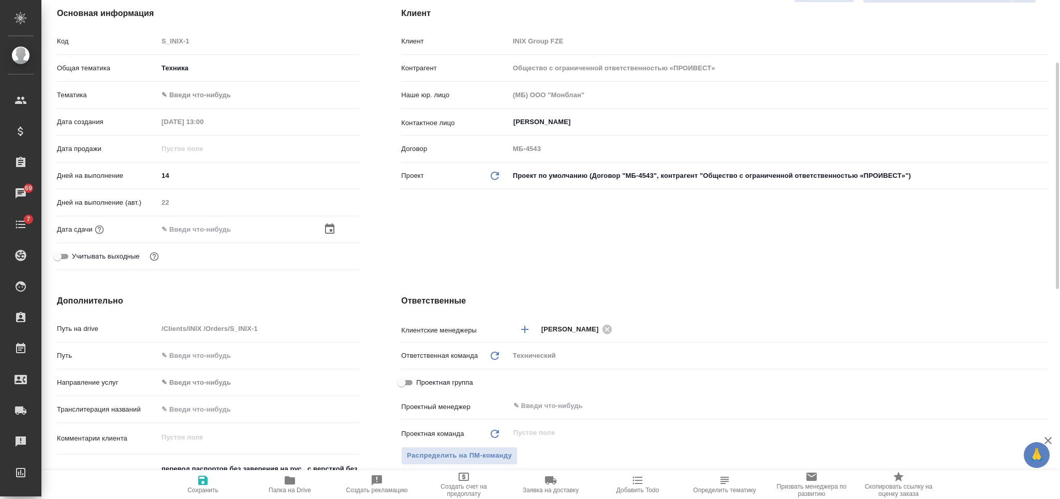
click at [333, 224] on icon "button" at bounding box center [329, 229] width 12 height 12
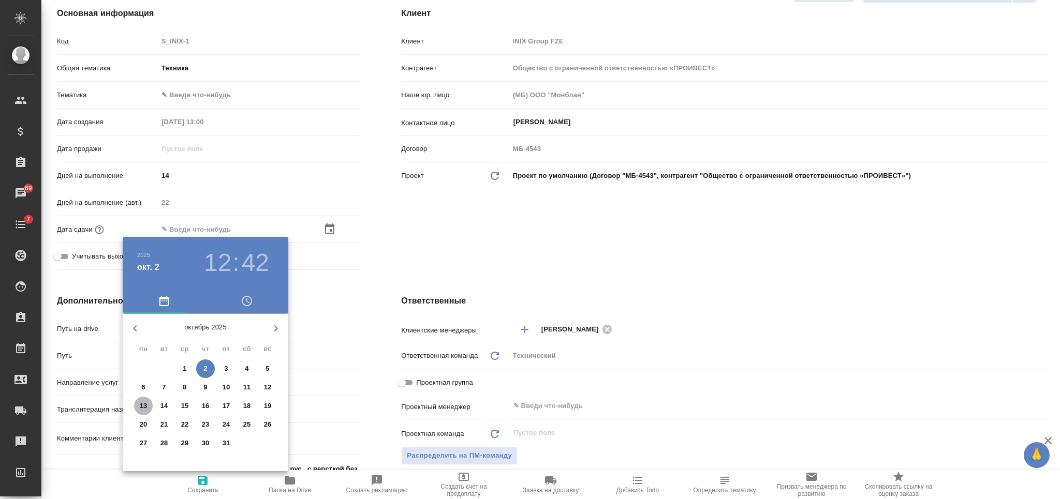
click at [145, 405] on p "13" at bounding box center [144, 406] width 8 height 10
type input "13.10.2025 12:42"
type input "Общество с ограниченной ответственностью «ПРОИВЕСТ»"
type textarea "x"
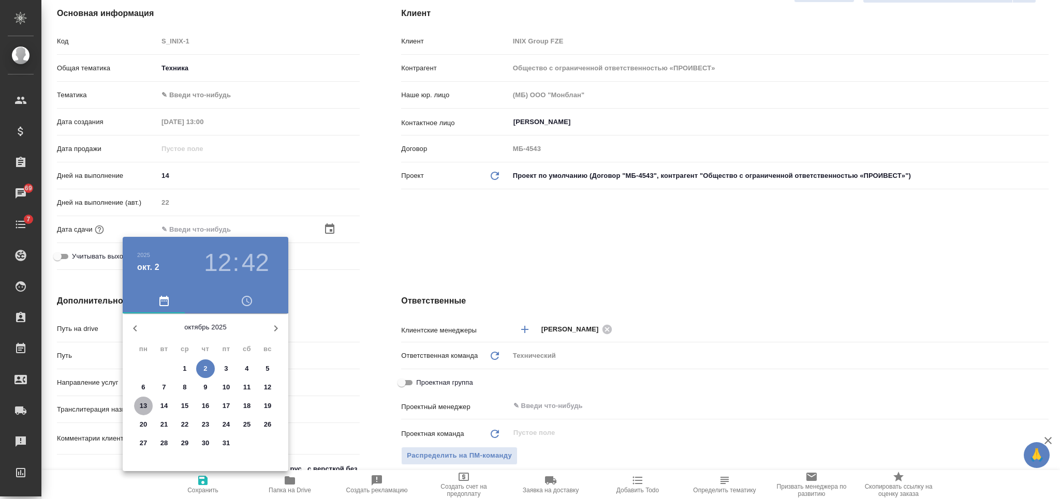
type textarea "x"
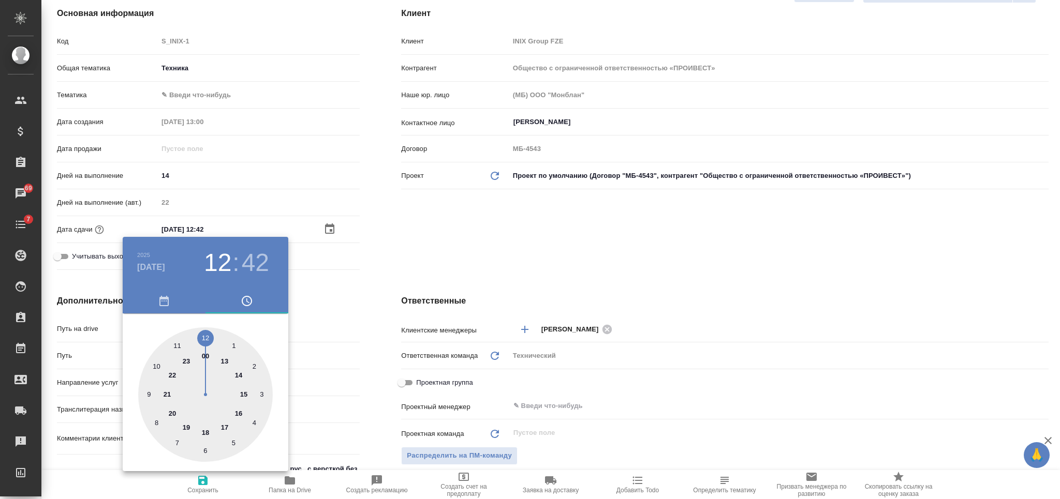
click at [227, 426] on div at bounding box center [205, 395] width 135 height 135
type input "13.10.2025 17:42"
type input "Общество с ограниченной ответственностью «ПРОИВЕСТ»"
type textarea "x"
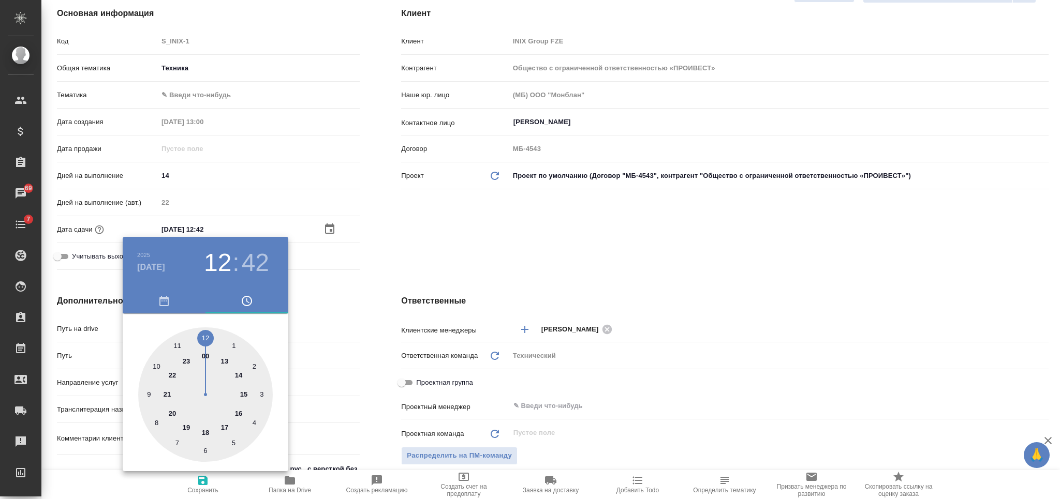
type textarea "x"
click at [204, 341] on div at bounding box center [205, 395] width 135 height 135
type input "[DATE] 17:00"
type input "Общество с ограниченной ответственностью «ПРОИВЕСТ»"
type textarea "x"
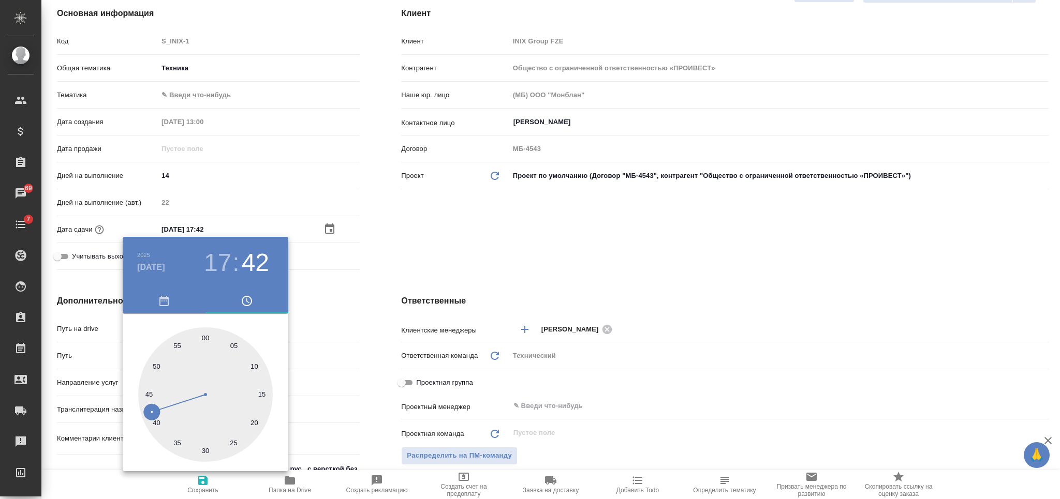
type textarea "x"
click at [396, 252] on div at bounding box center [530, 249] width 1060 height 499
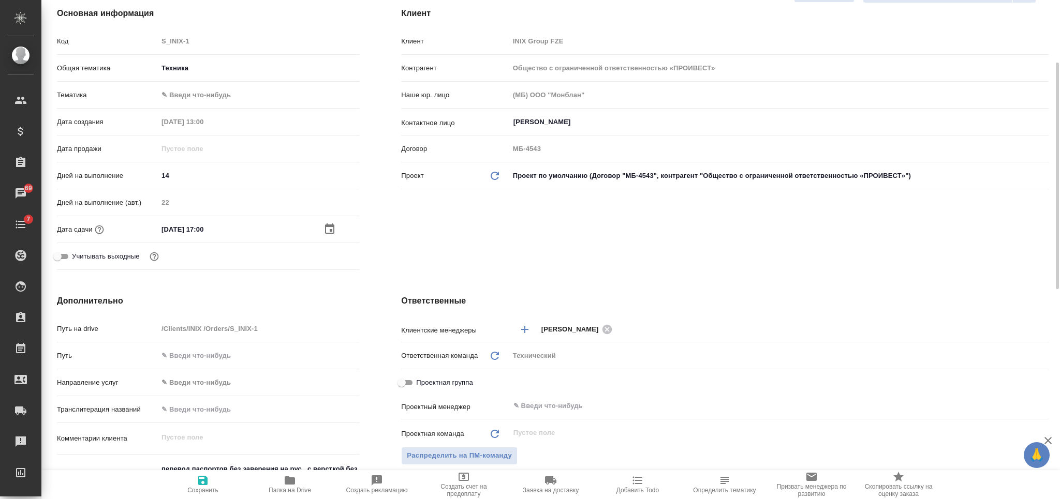
click at [205, 484] on icon "button" at bounding box center [202, 480] width 9 height 9
type input "Общество с ограниченной ответственностью «ПРОИВЕСТ»"
type textarea "x"
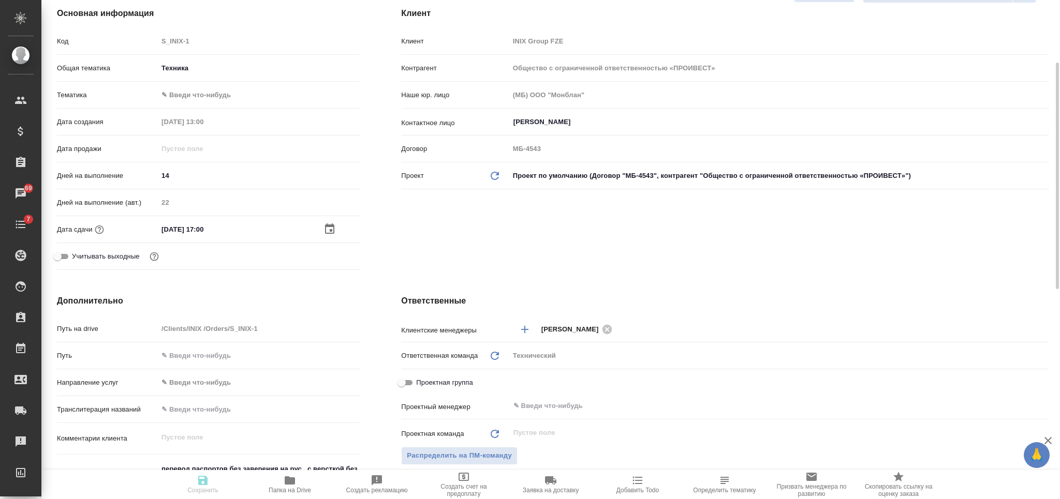
type input "Общество с ограниченной ответственностью «ПРОИВЕСТ»"
type textarea "x"
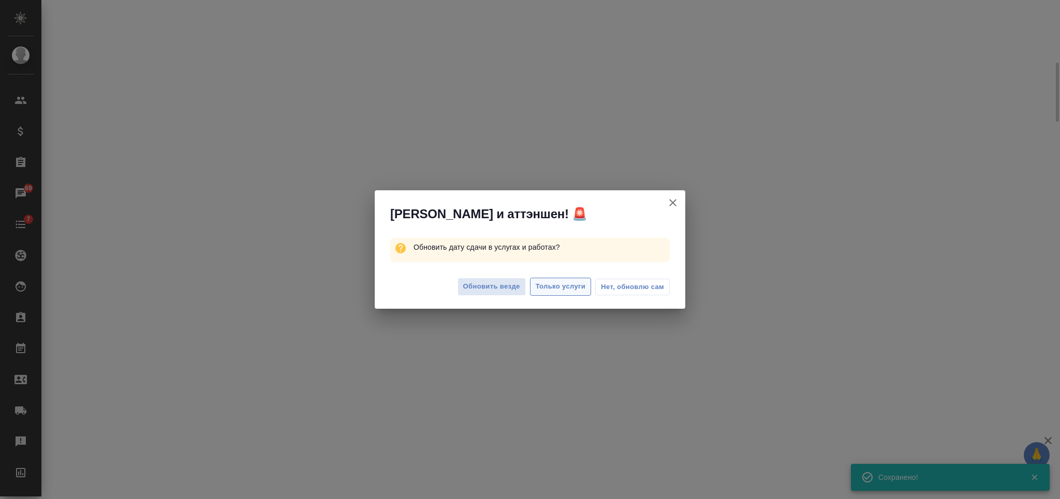
select select "RU"
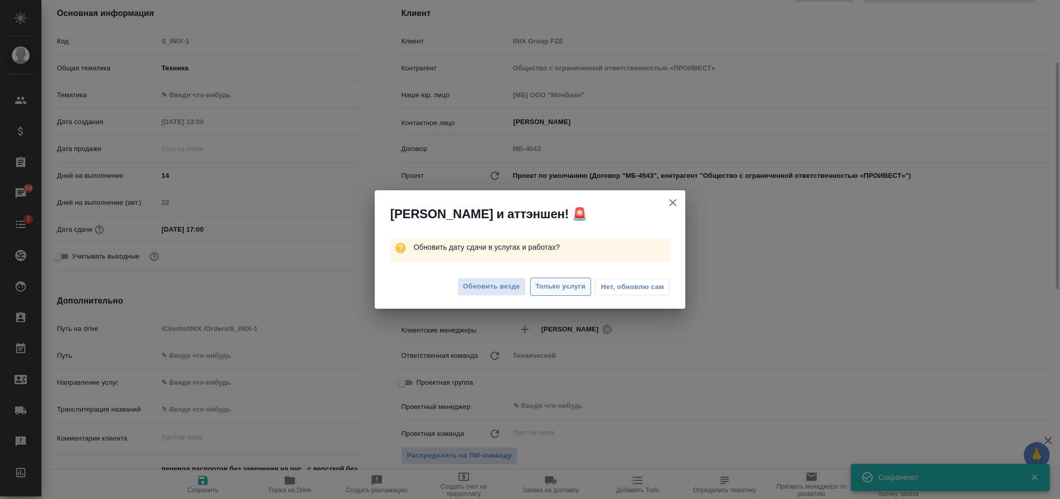
type textarea "x"
click at [557, 286] on span "Только услуги" at bounding box center [561, 287] width 50 height 12
type input "Общество с ограниченной ответственностью «ПРОИВЕСТ»"
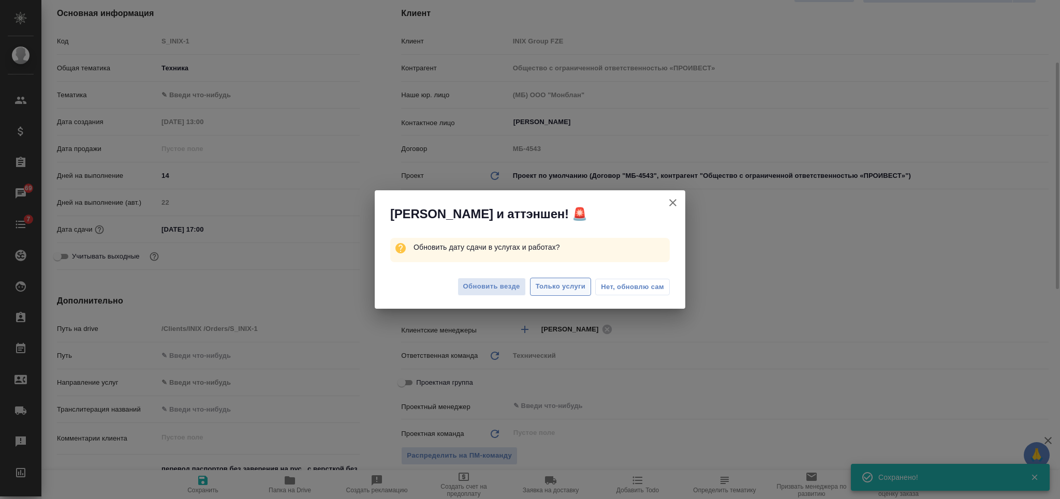
type textarea "x"
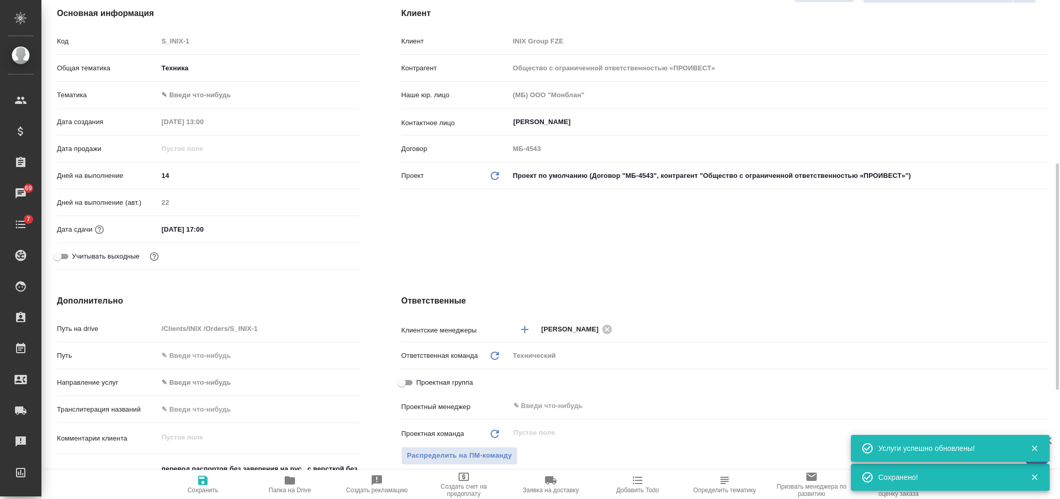
scroll to position [207, 0]
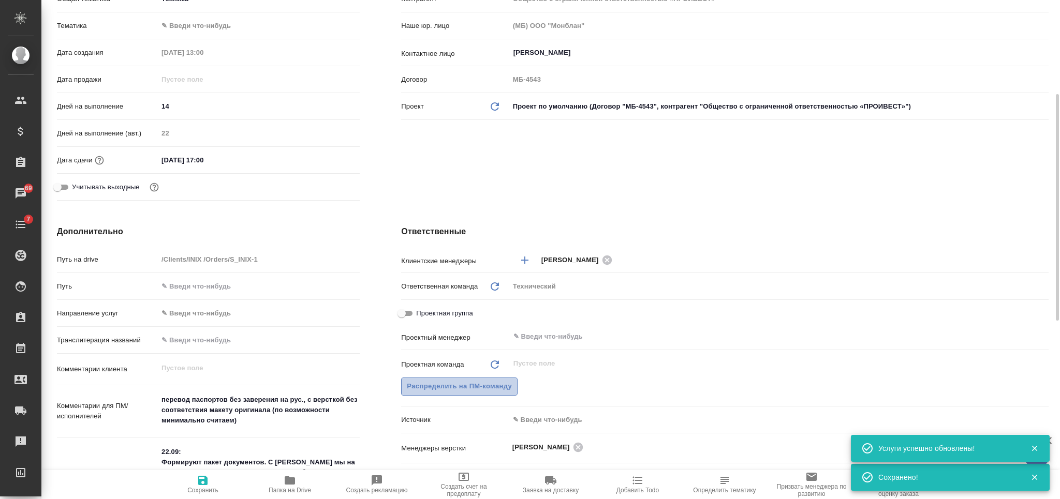
click at [494, 387] on span "Распределить на ПМ-команду" at bounding box center [459, 387] width 105 height 12
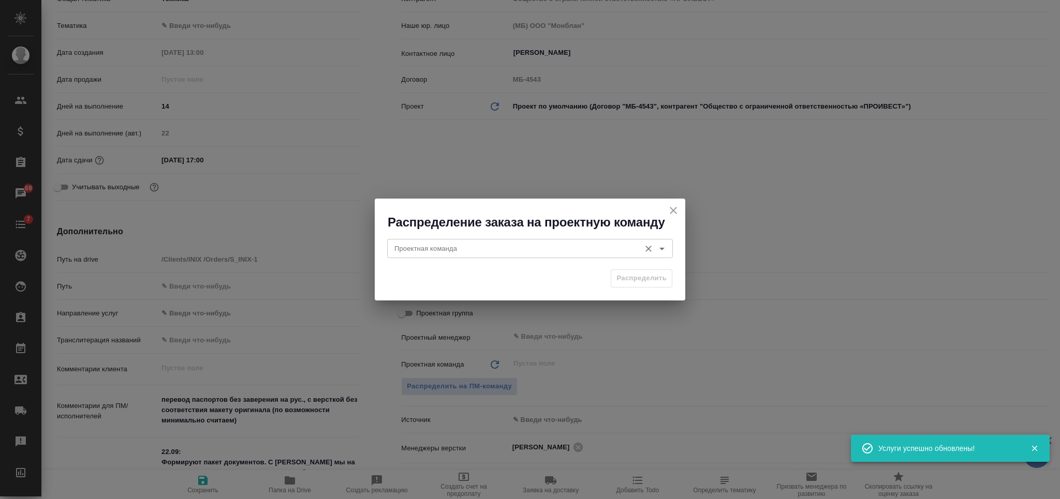
click at [485, 252] on input "Проектная команда" at bounding box center [512, 248] width 245 height 12
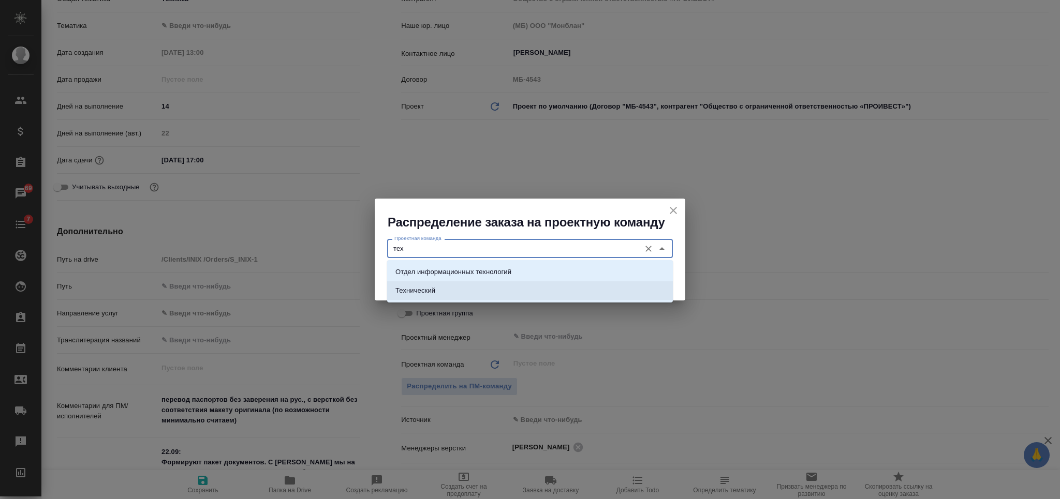
click at [500, 298] on li "Технический" at bounding box center [530, 291] width 286 height 19
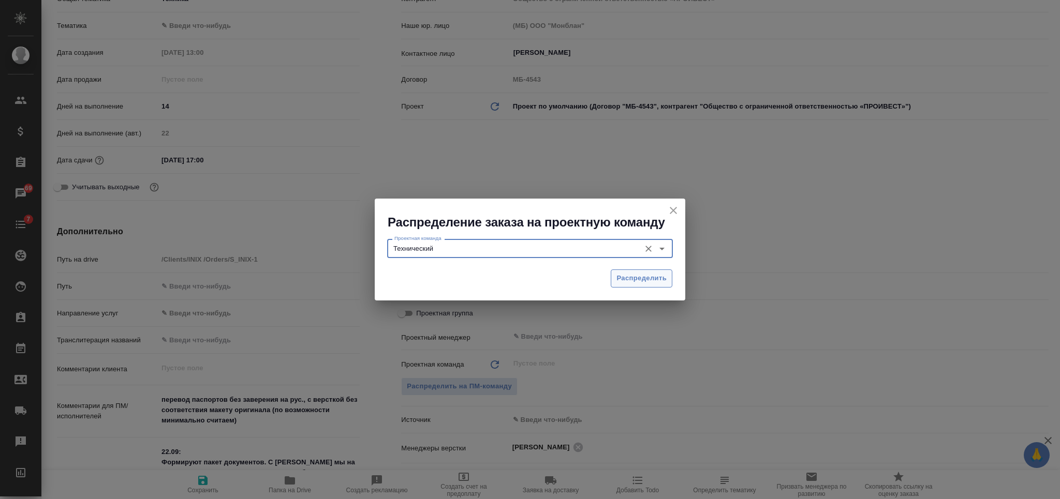
type input "Технический"
drag, startPoint x: 646, startPoint y: 276, endPoint x: 410, endPoint y: 362, distance: 251.1
click at [644, 276] on span "Распределить" at bounding box center [641, 279] width 50 height 12
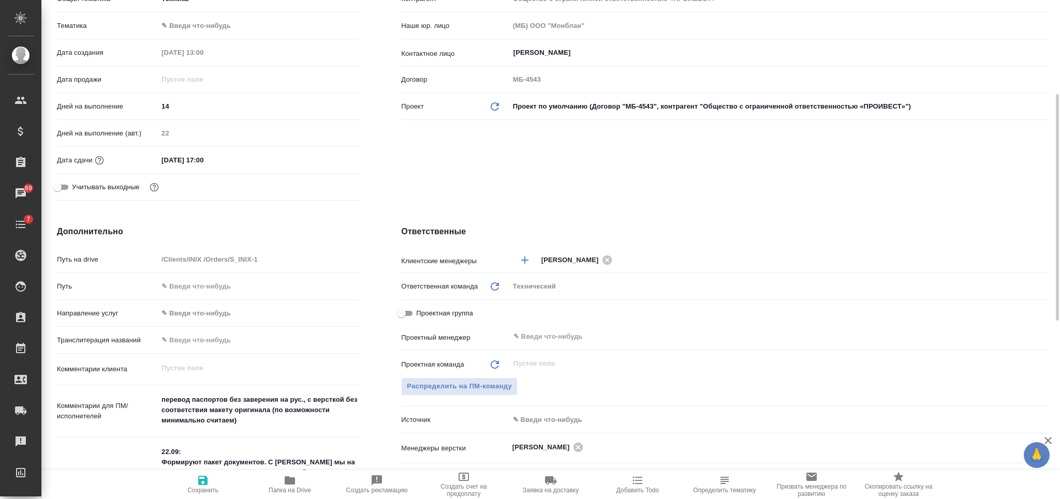
type input "Общество с ограниченной ответственностью «ПРОИВЕСТ»"
type textarea "x"
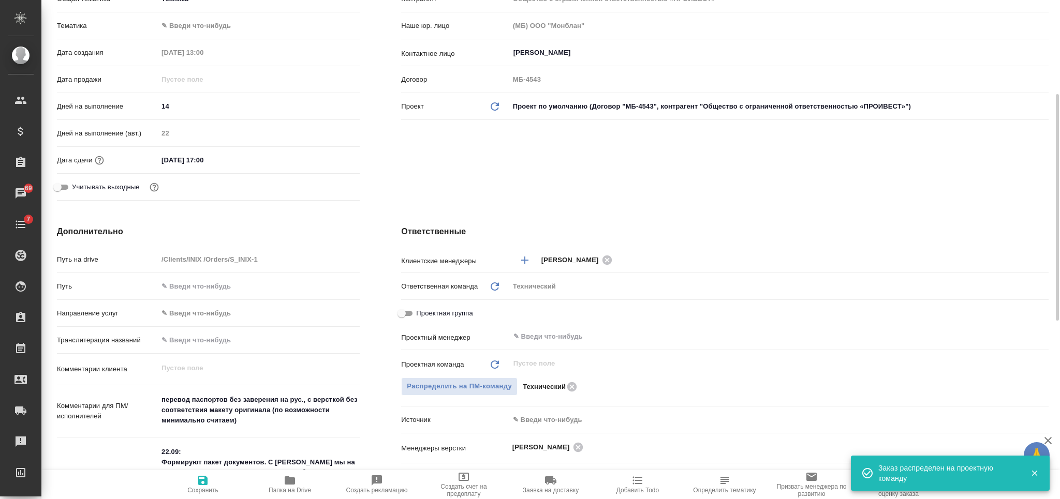
click at [212, 491] on span "Сохранить" at bounding box center [202, 490] width 31 height 7
type input "Общество с ограниченной ответственностью «ПРОИВЕСТ»"
type textarea "x"
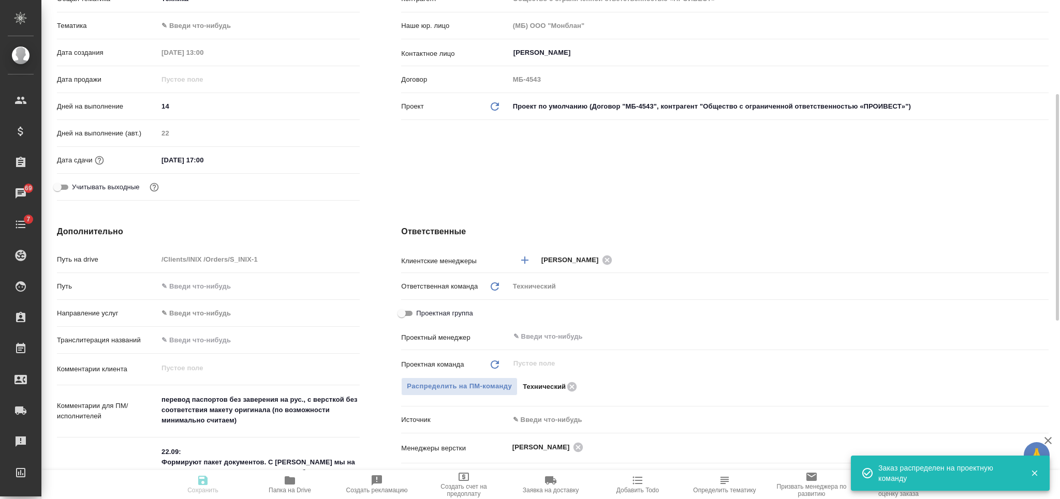
type input "Общество с ограниченной ответственностью «ПРОИВЕСТ»"
type textarea "x"
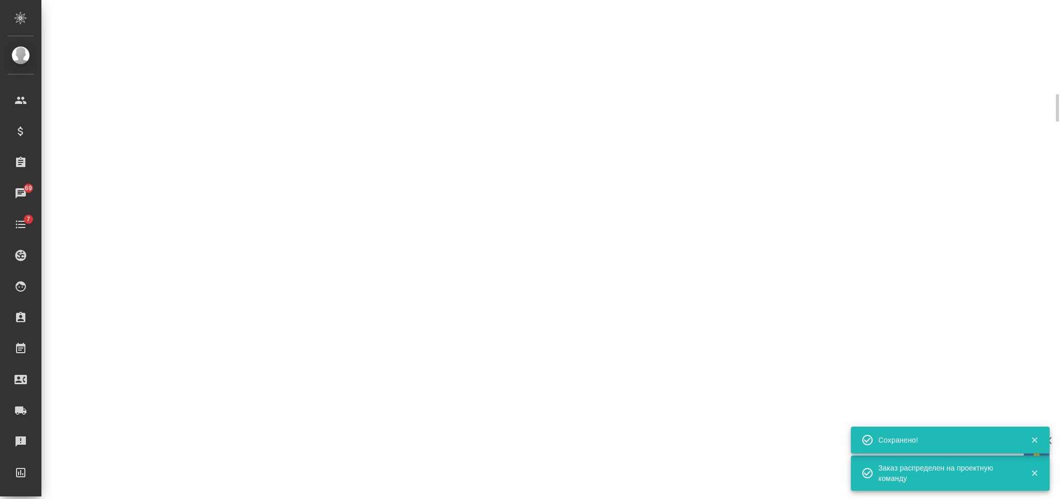
select select "RU"
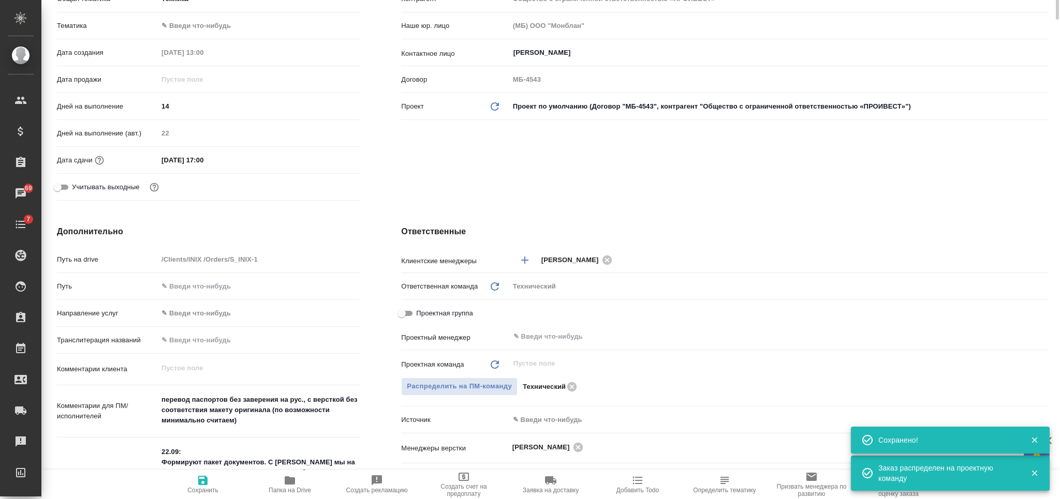
type textarea "x"
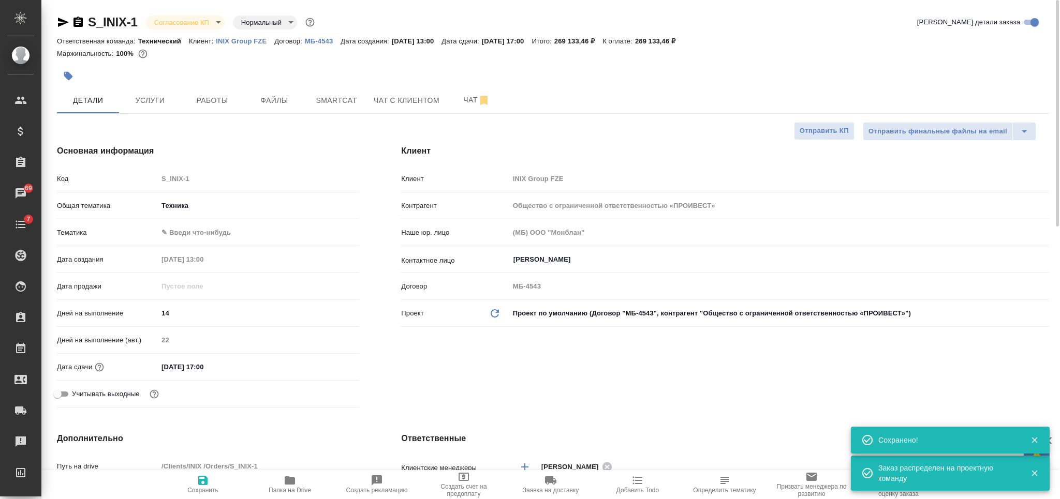
click at [193, 22] on body "🙏 .cls-1 fill:#fff; AWATERA Nikiforova Valeria Клиенты Спецификации Заказы 69 Ч…" at bounding box center [530, 249] width 1060 height 499
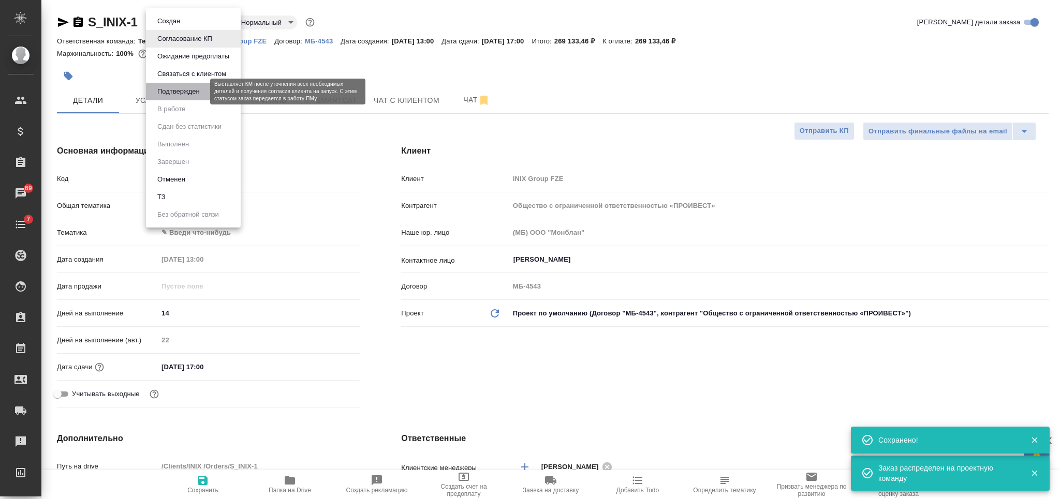
click at [186, 87] on button "Подтвержден" at bounding box center [178, 91] width 49 height 11
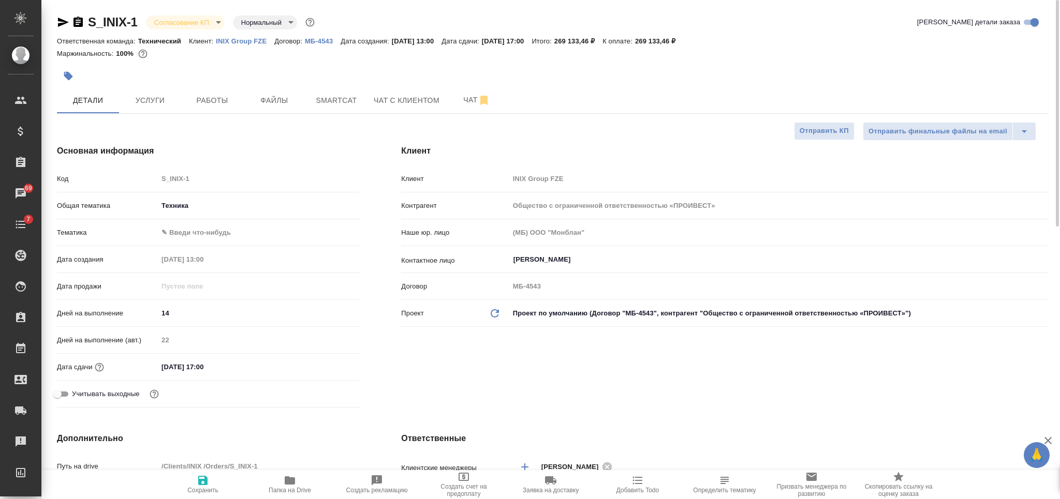
type input "Общество с ограниченной ответственностью «ПРОИВЕСТ»"
type textarea "x"
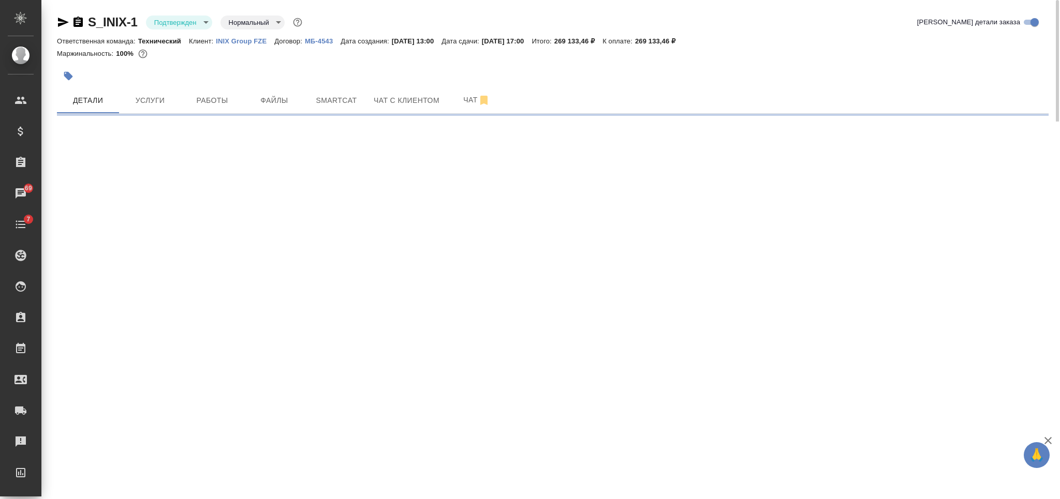
select select "RU"
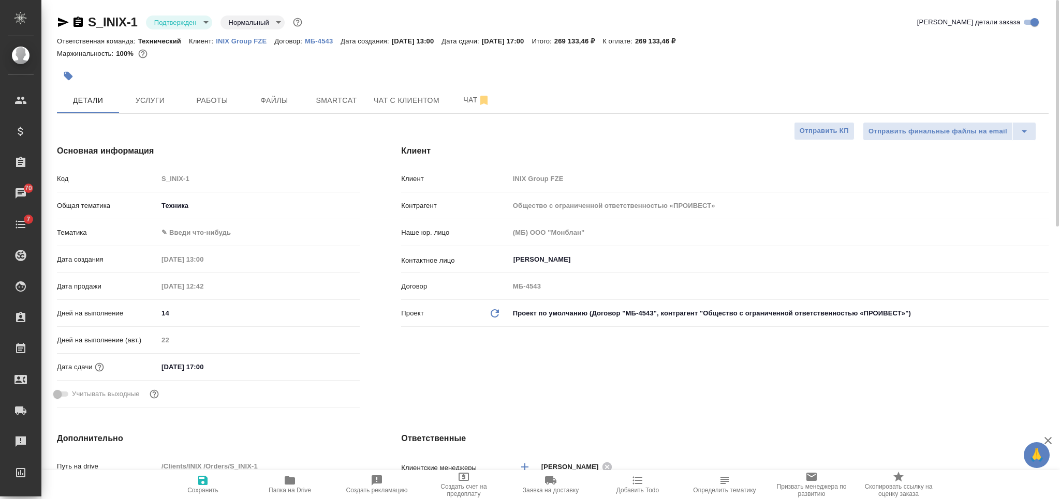
type input "Общество с ограниченной ответственностью «ПРОИВЕСТ»"
type textarea "x"
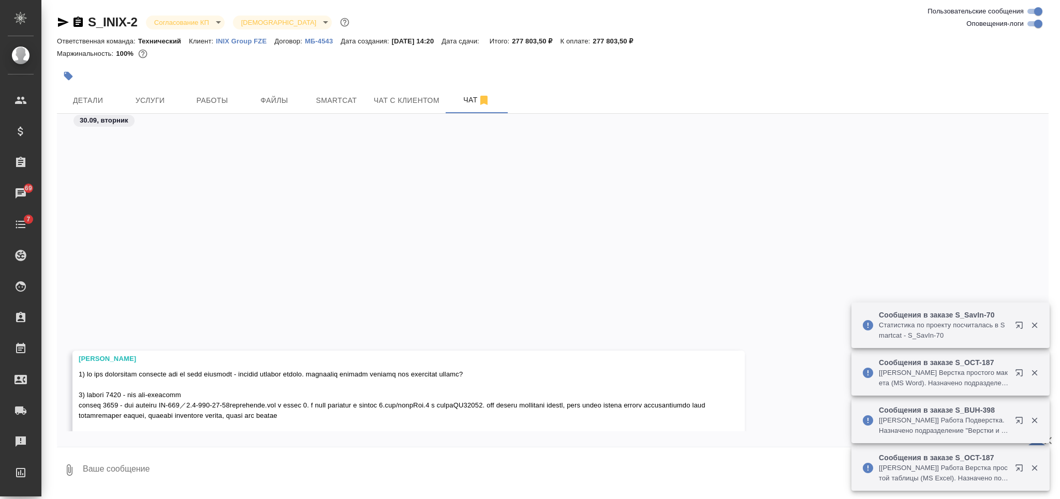
scroll to position [286, 0]
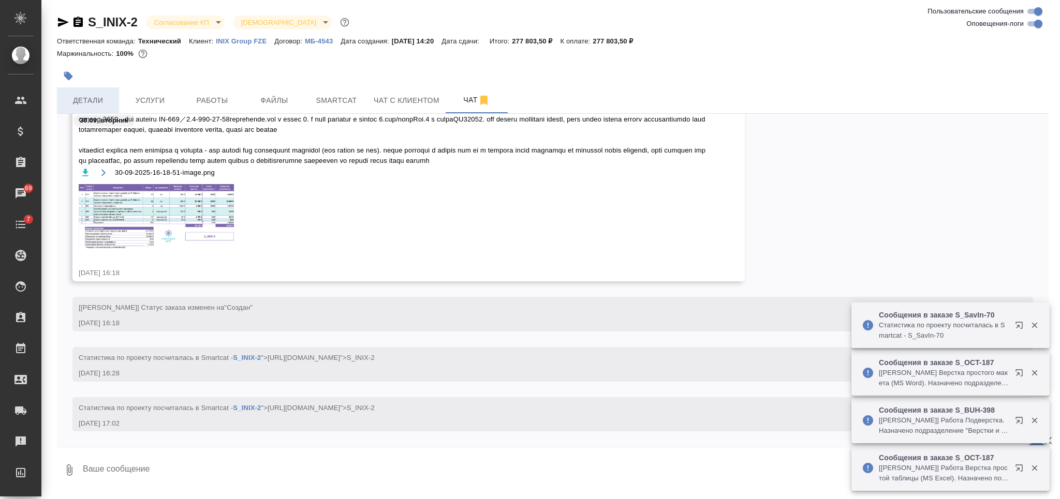
click at [106, 110] on button "Детали" at bounding box center [88, 100] width 62 height 26
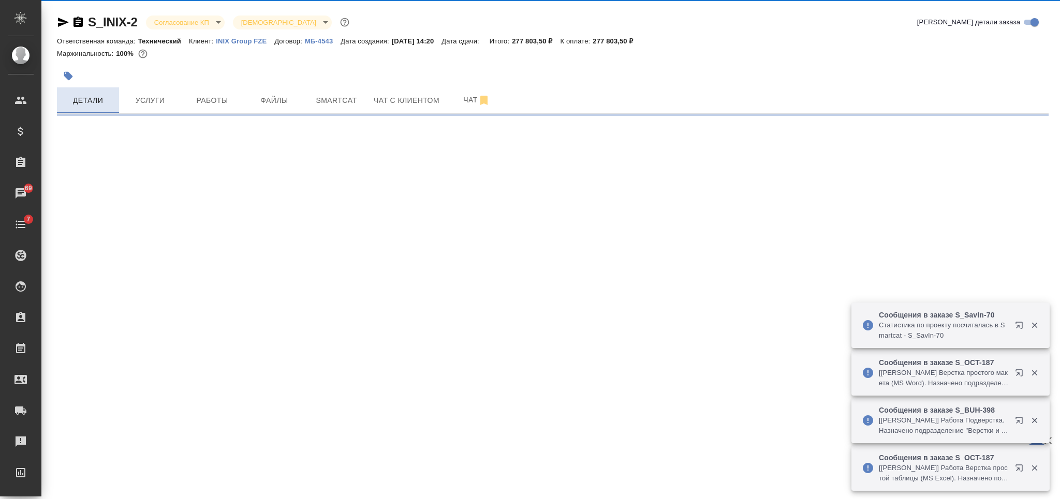
select select "RU"
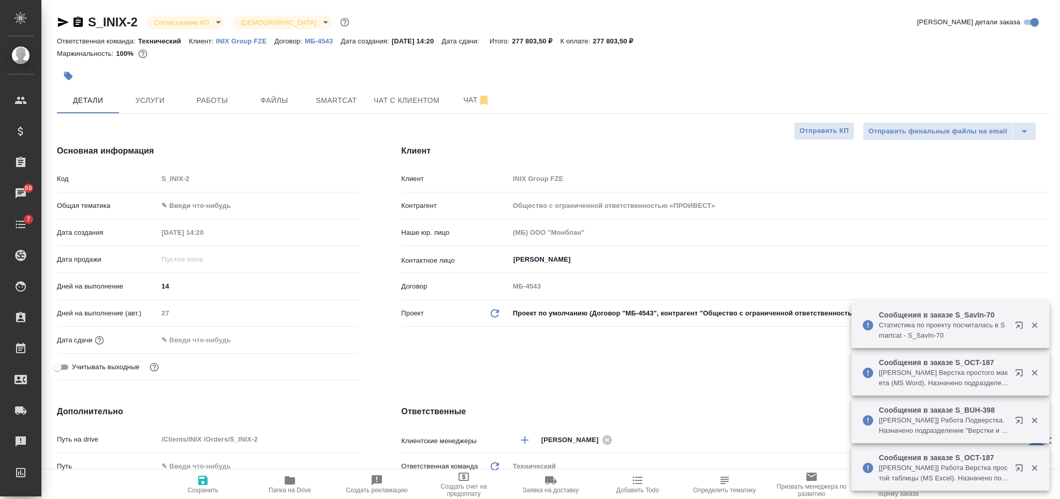
type textarea "x"
click at [197, 341] on input "text" at bounding box center [203, 340] width 91 height 15
type input "1_.__.____ __:__"
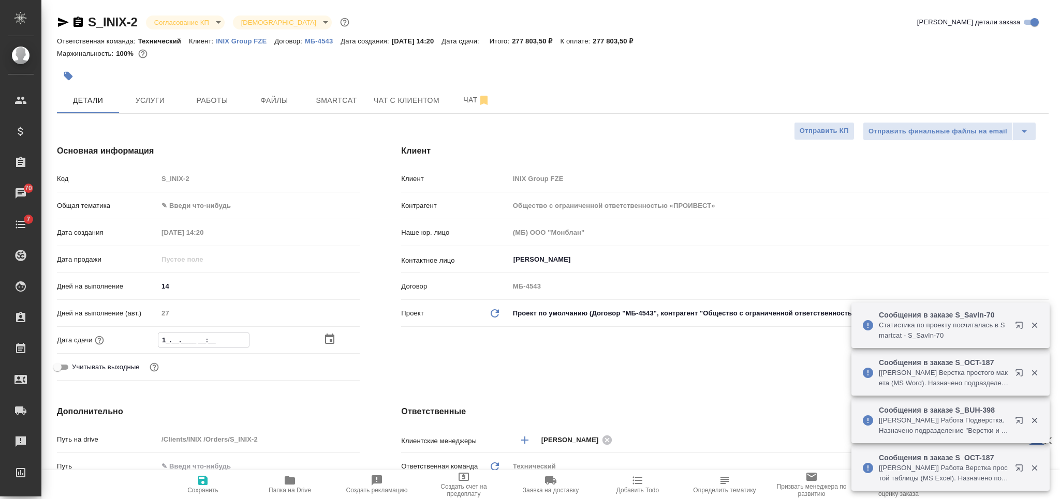
type input "Общество с ограниченной ответственностью «ПРОИВЕСТ»"
type textarea "x"
type input "13.__.____ __:__"
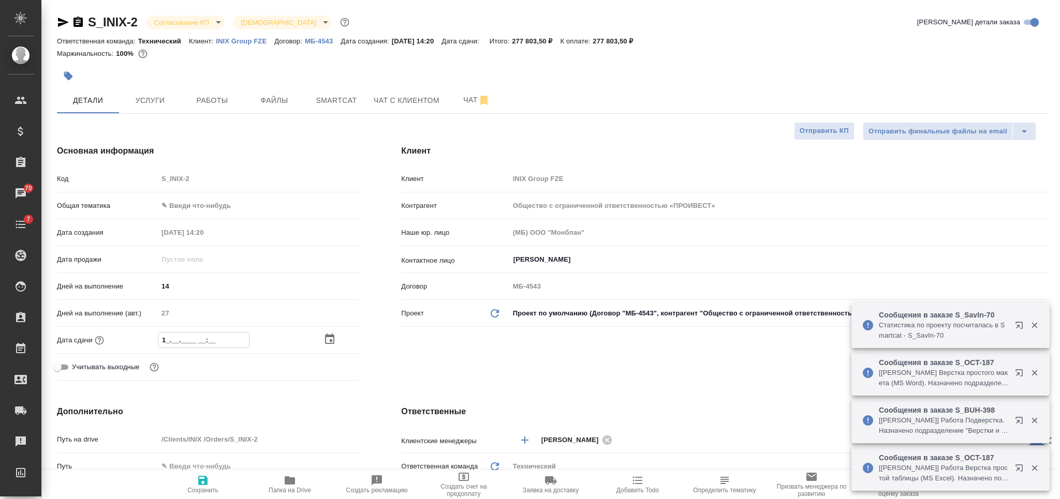
type input "Общество с ограниченной ответственностью «ПРОИВЕСТ»"
type textarea "x"
type input "13.0_.____ __:__"
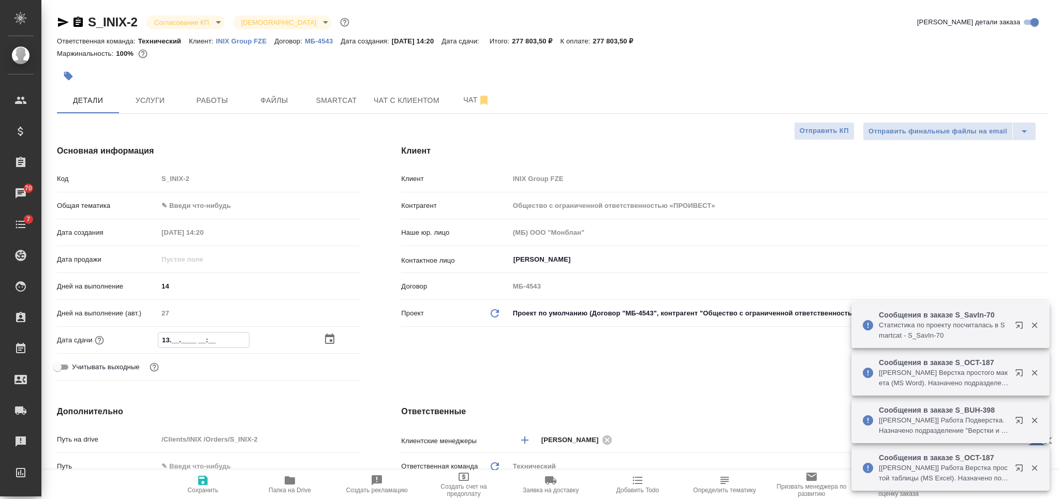
type input "Общество с ограниченной ответственностью «ПРОИВЕСТ»"
type textarea "x"
type input "13.07.____ __:__"
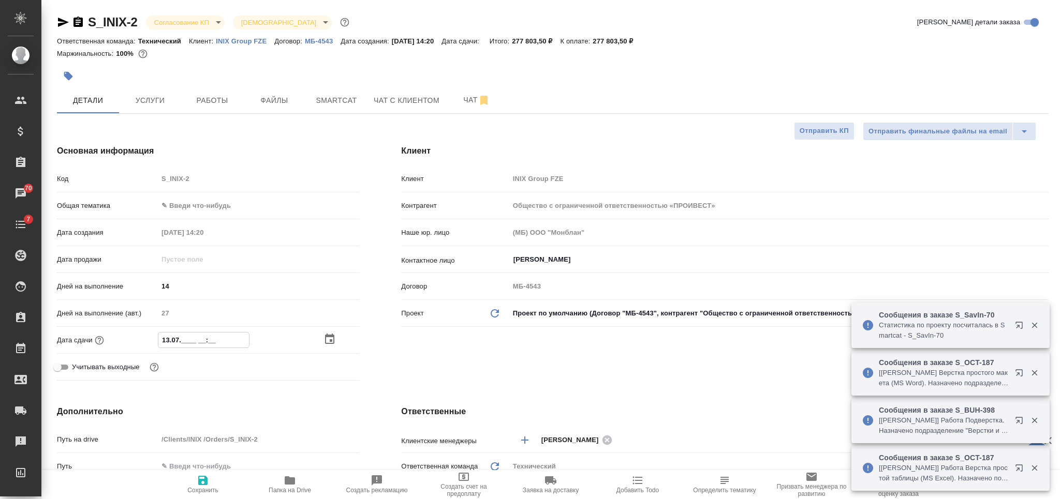
type input "Общество с ограниченной ответственностью «ПРОИВЕСТ»"
type textarea "x"
type input "13.07.2___ __:__"
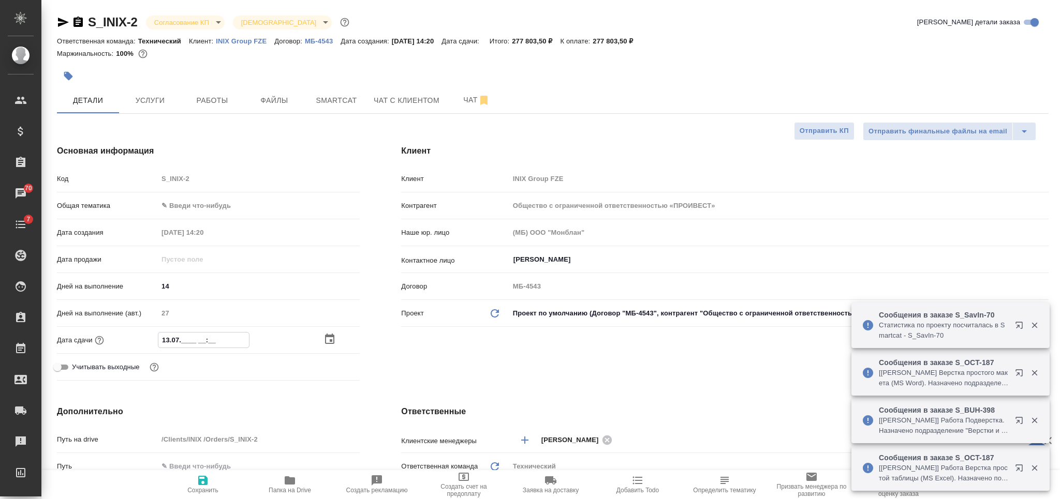
type input "Общество с ограниченной ответственностью «ПРОИВЕСТ»"
type textarea "x"
type input "1_.__.____ __:__"
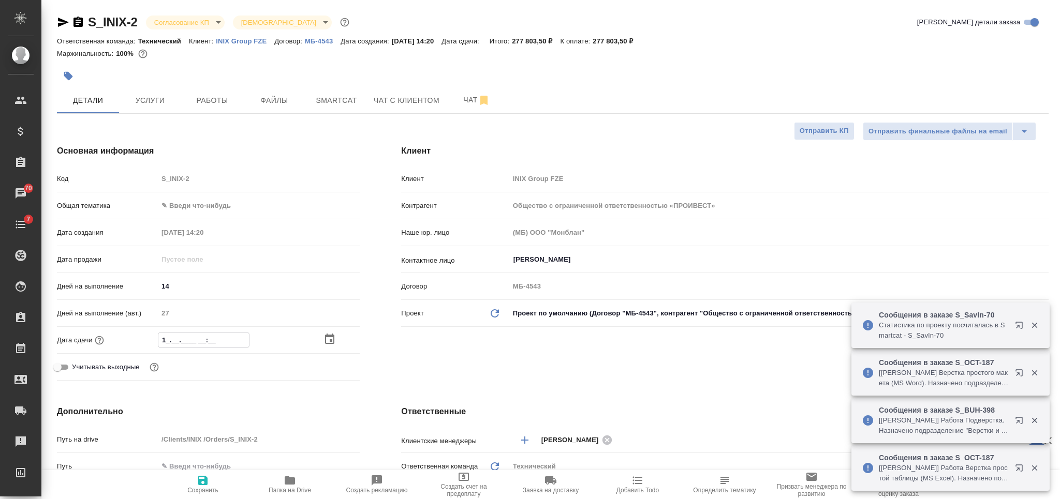
type input "Общество с ограниченной ответственностью «ПРОИВЕСТ»"
type textarea "x"
type input "13.__.____ __:__"
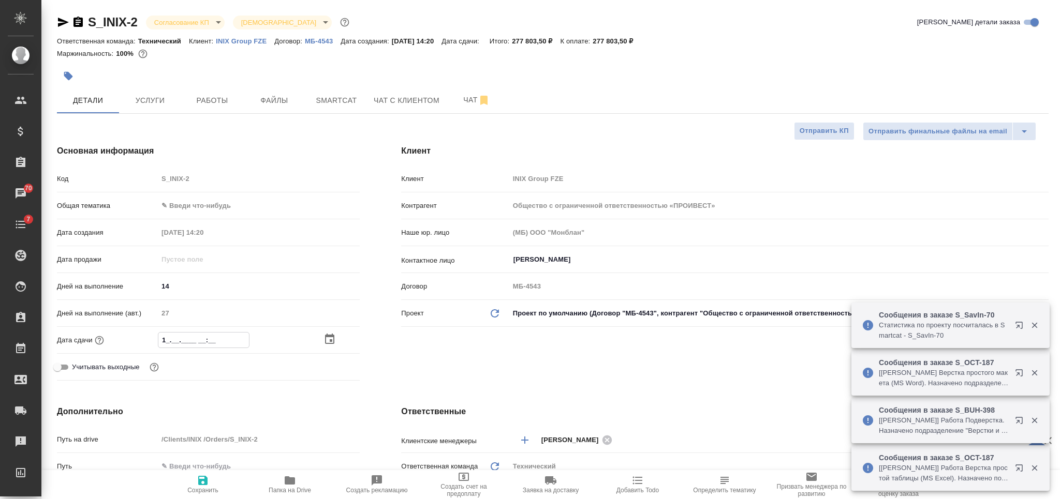
type input "Общество с ограниченной ответственностью «ПРОИВЕСТ»"
type textarea "x"
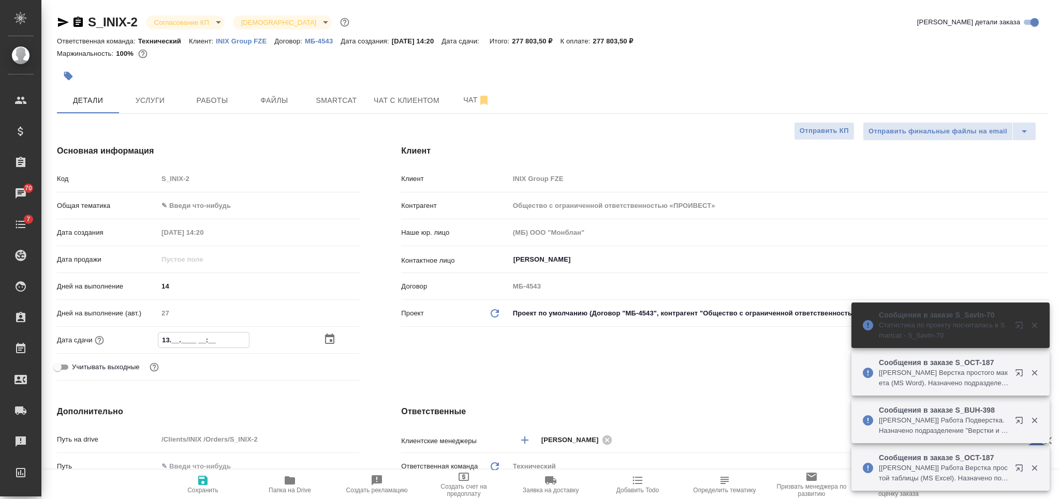
type input "13.1_.____ __:__"
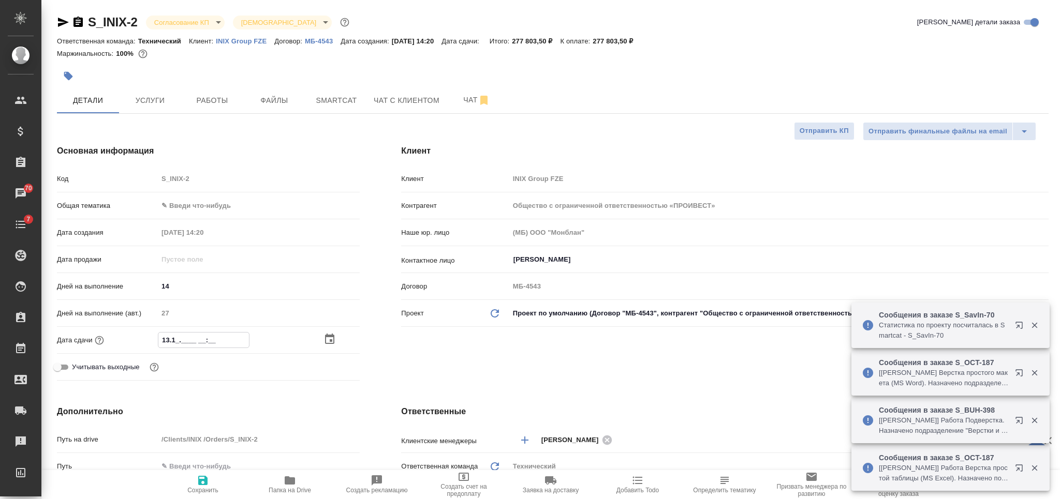
type input "Общество с ограниченной ответственностью «ПРОИВЕСТ»"
type textarea "x"
type input "13.10.____ __:__"
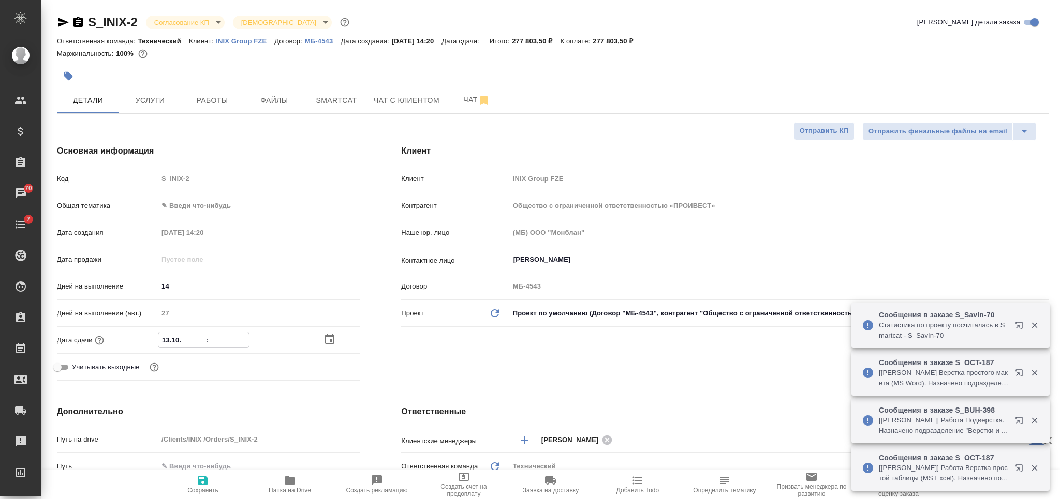
type input "Общество с ограниченной ответственностью «ПРОИВЕСТ»"
type textarea "x"
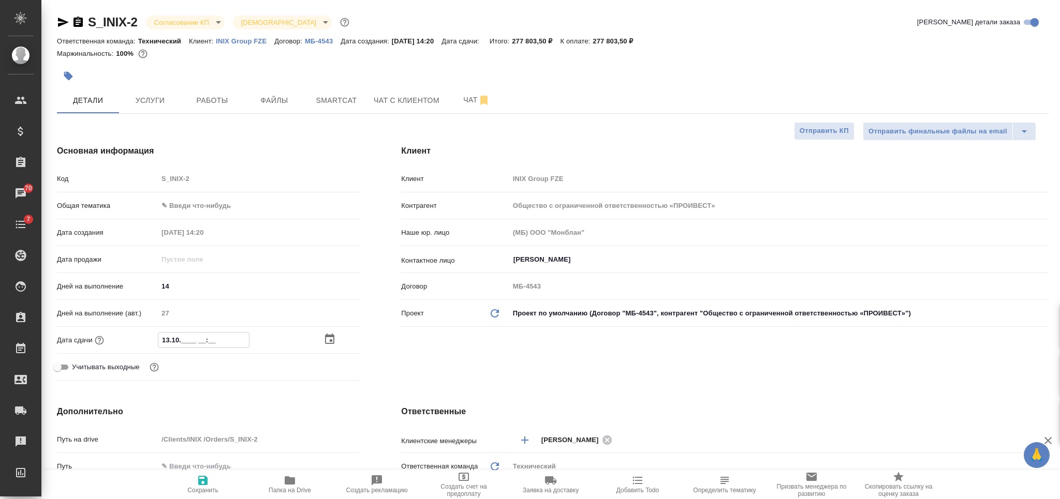
type input "13.10.2___ __:__"
type input "Общество с ограниченной ответственностью «ПРОИВЕСТ»"
type textarea "x"
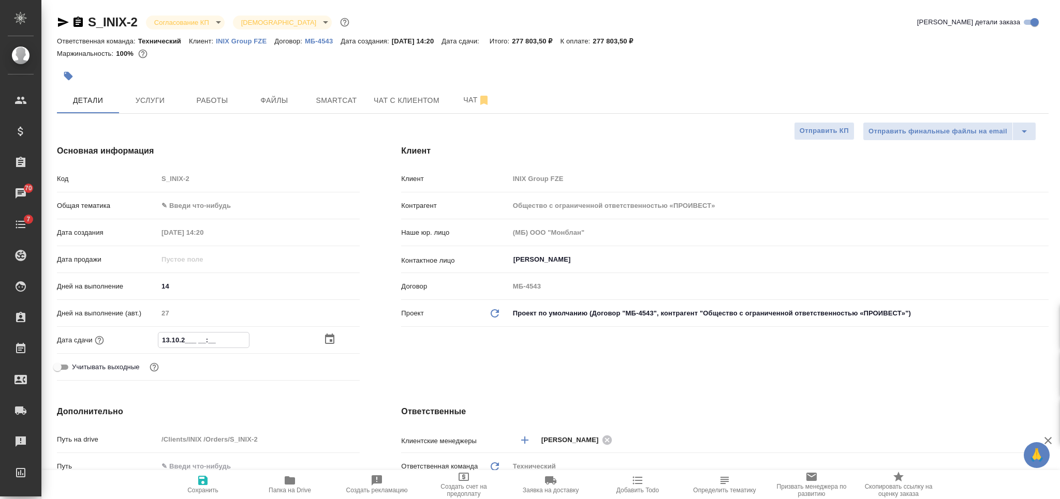
type input "[DATE]__ __:__"
type input "Общество с ограниченной ответственностью «ПРОИВЕСТ»"
type textarea "x"
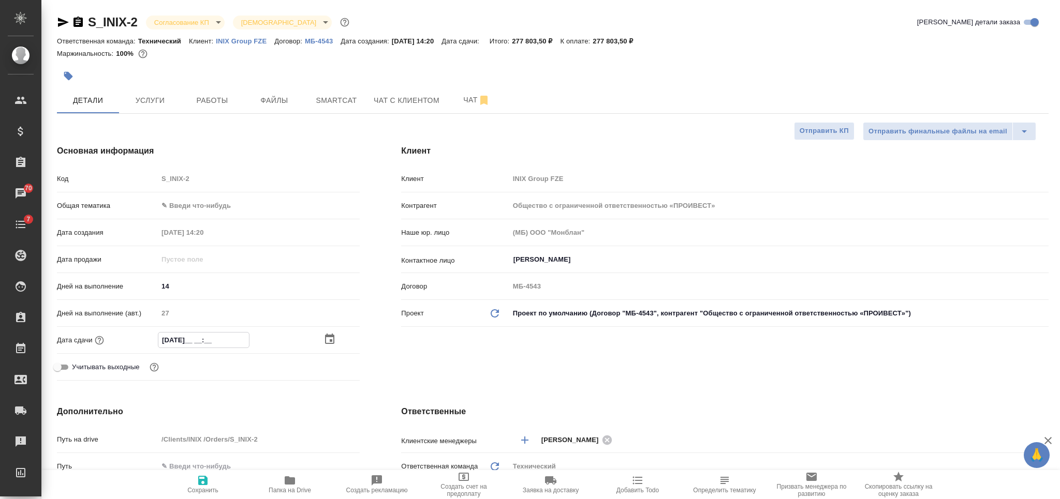
type input "[DATE]_ __:__"
type input "Общество с ограниченной ответственностью «ПРОИВЕСТ»"
type textarea "x"
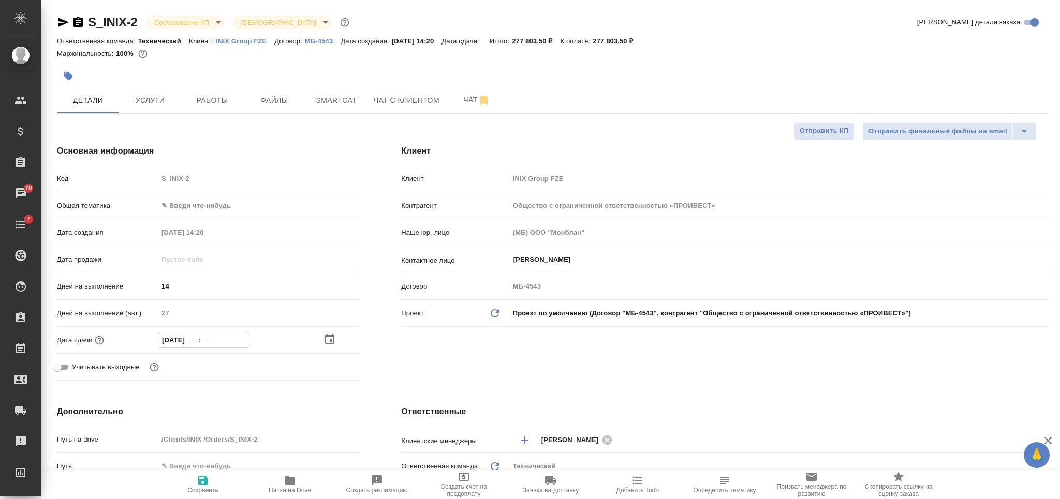
type input "[DATE] __:__"
type input "Общество с ограниченной ответственностью «ПРОИВЕСТ»"
type textarea "x"
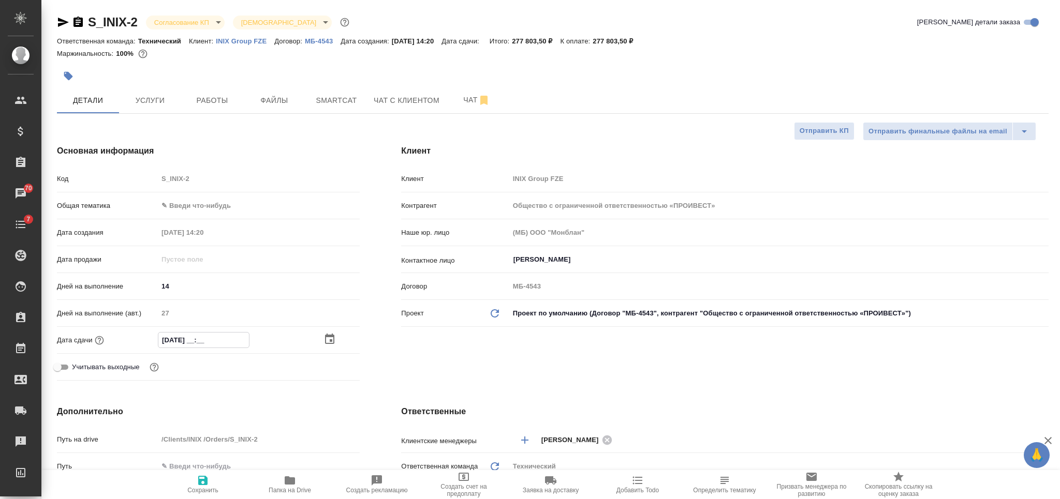
type input "[DATE] 1_:__"
type input "Общество с ограниченной ответственностью «ПРОИВЕСТ»"
type textarea "x"
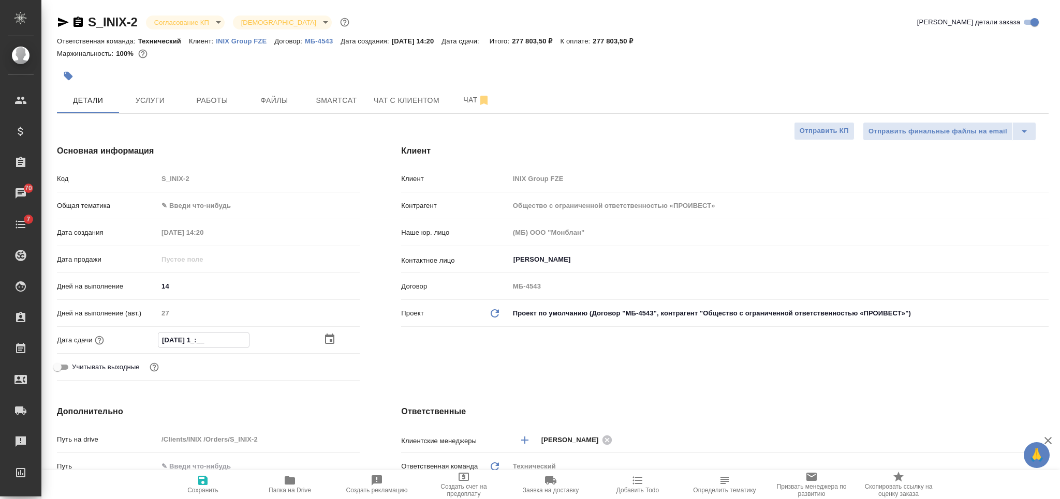
type input "[DATE] 17:__"
type input "Общество с ограниченной ответственностью «ПРОИВЕСТ»"
type textarea "x"
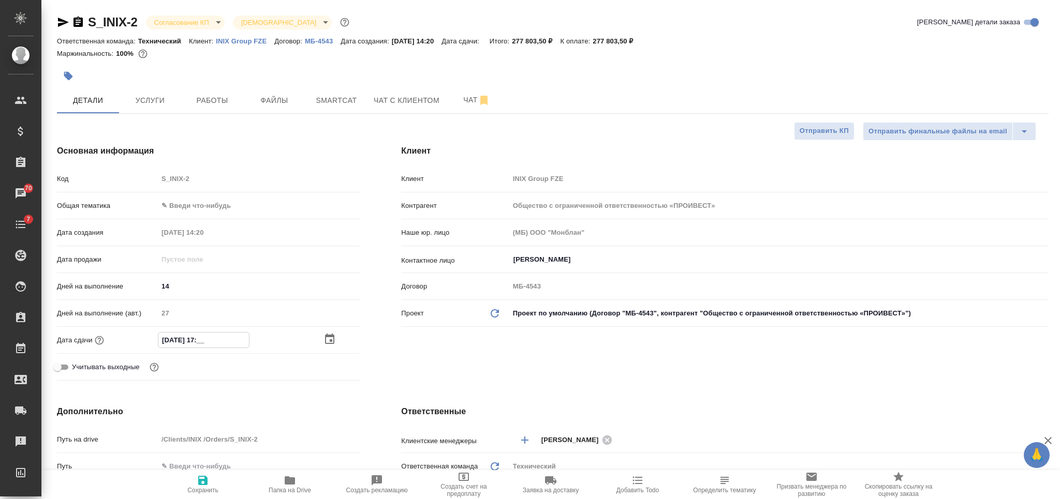
type input "[DATE] 17:0_"
type input "Общество с ограниченной ответственностью «ПРОИВЕСТ»"
type textarea "x"
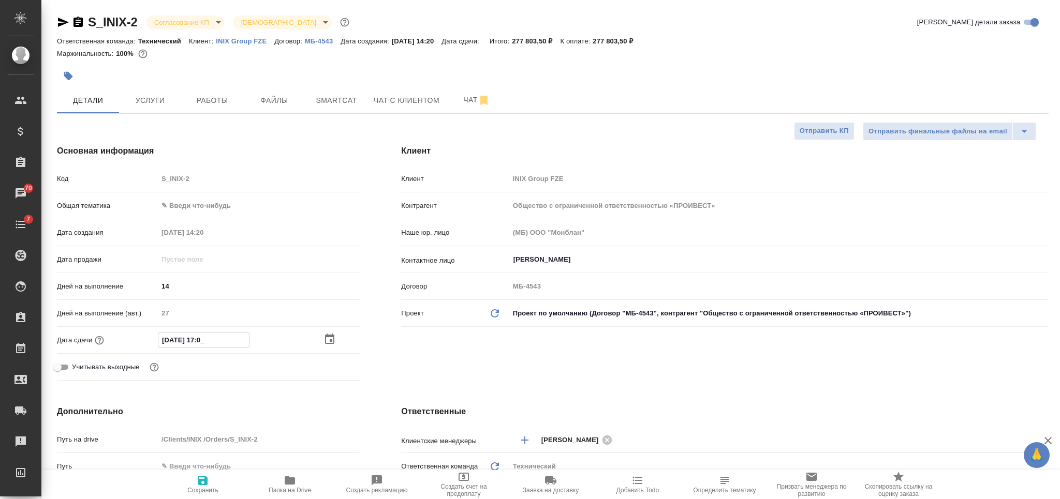
type input "[DATE] 17:00"
type input "Общество с ограниченной ответственностью «ПРОИВЕСТ»"
type textarea "x"
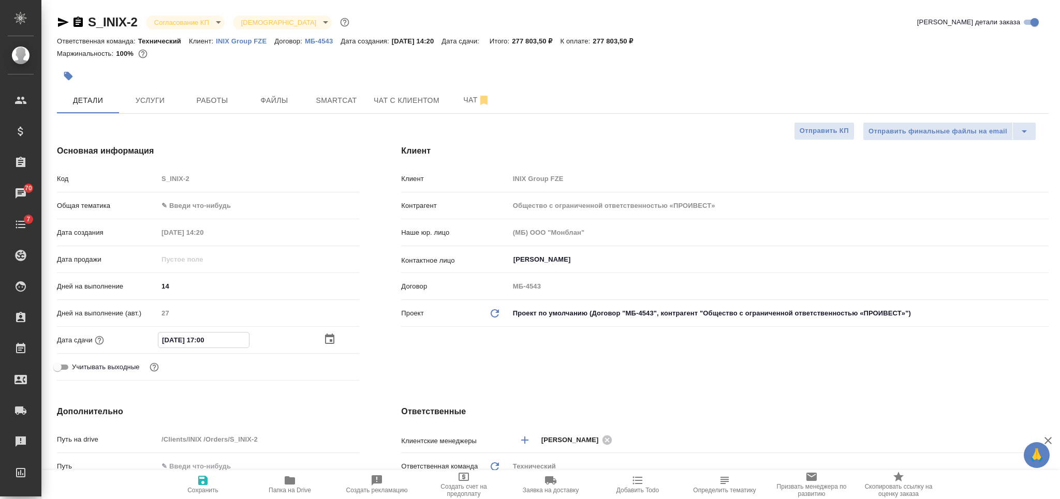
type input "[DATE] 17:00"
click at [211, 483] on span "Сохранить" at bounding box center [203, 485] width 75 height 20
type input "Общество с ограниченной ответственностью «ПРОИВЕСТ»"
type textarea "x"
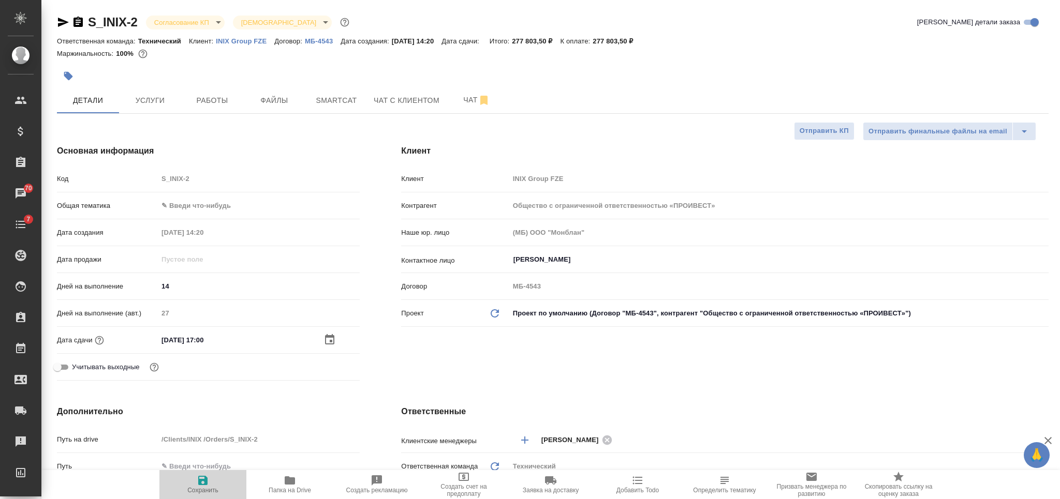
type textarea "x"
type input "Общество с ограниченной ответственностью «ПРОИВЕСТ»"
type textarea "x"
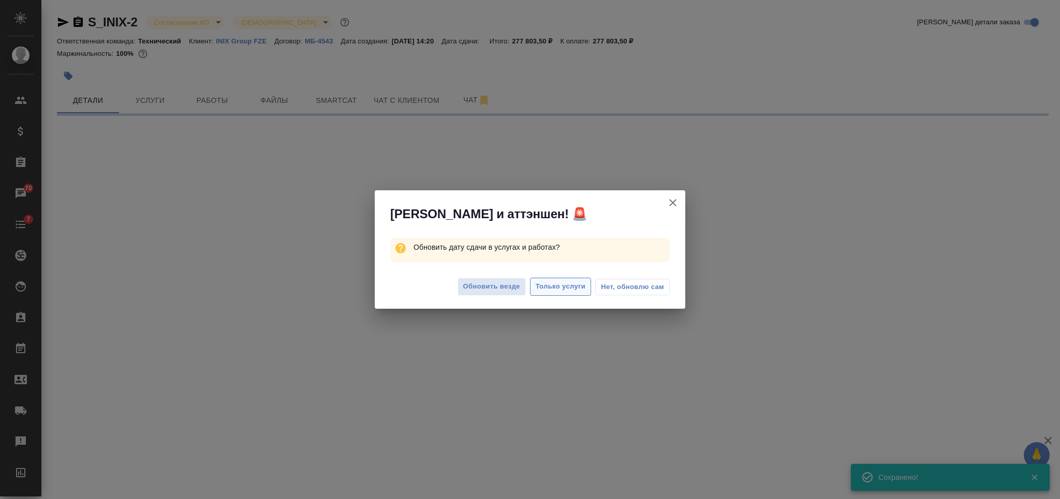
select select "RU"
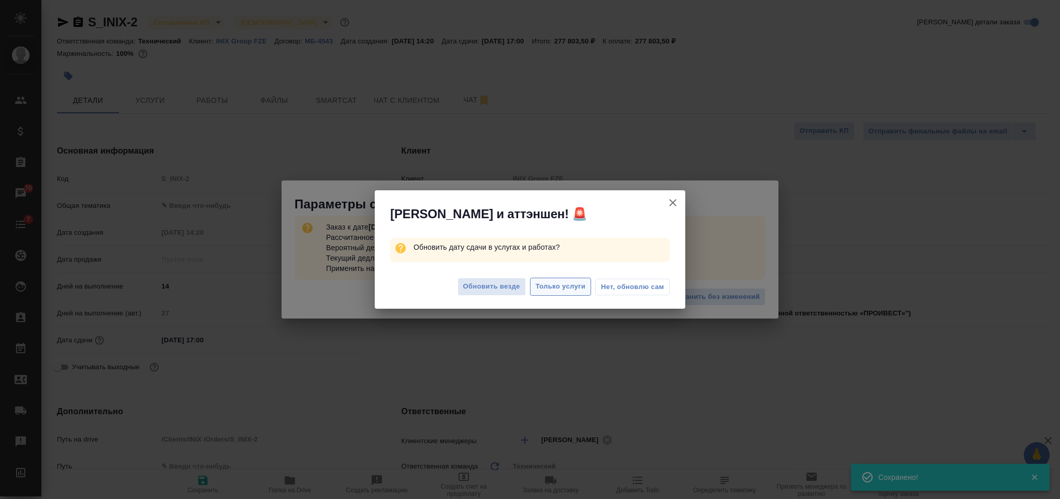
type input "Общество с ограниченной ответственностью «ПРОИВЕСТ»"
type textarea "x"
click at [570, 288] on span "Только услуги" at bounding box center [561, 287] width 50 height 12
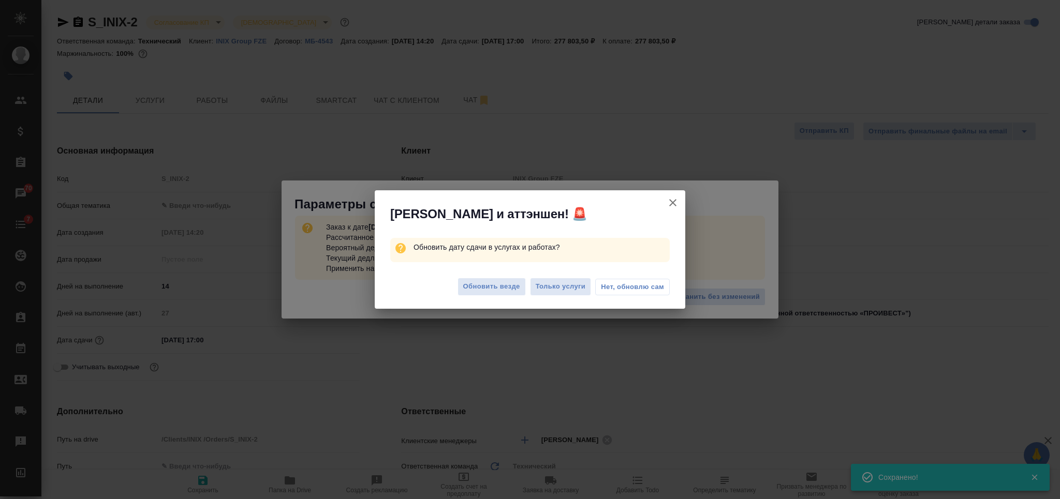
type input "Общество с ограниченной ответственностью «ПРОИВЕСТ»"
type textarea "x"
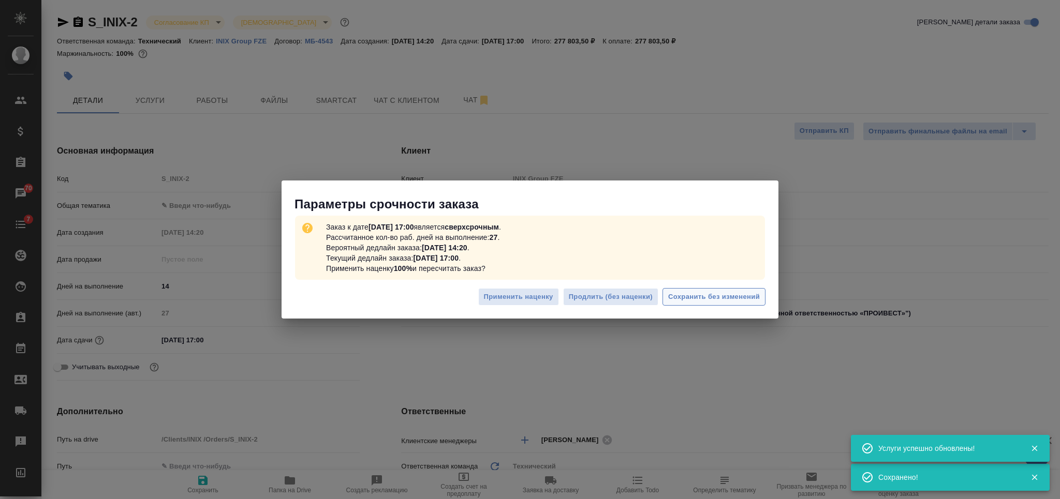
click at [692, 301] on span "Сохранить без изменений" at bounding box center [714, 297] width 92 height 12
type input "Общество с ограниченной ответственностью «ПРОИВЕСТ»"
type textarea "x"
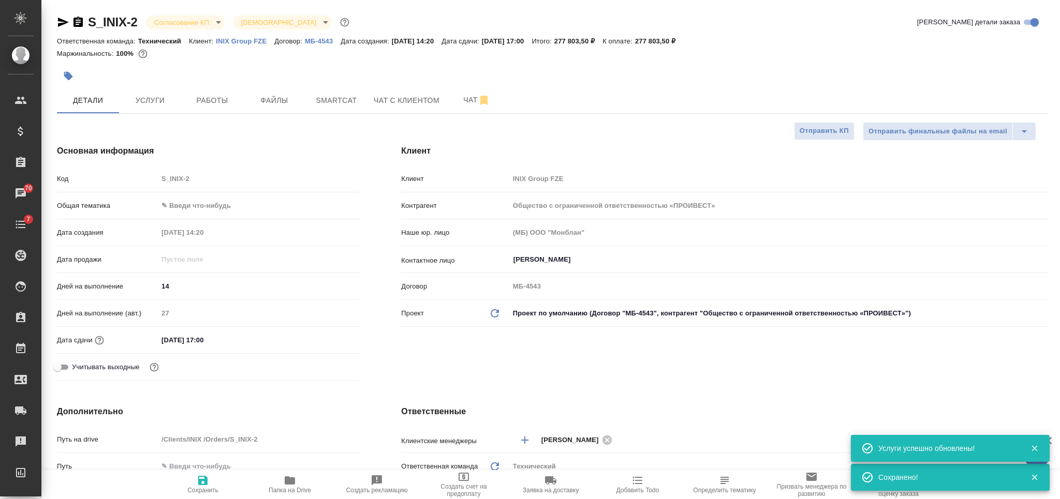
type input "Общество с ограниченной ответственностью «ПРОИВЕСТ»"
type textarea "x"
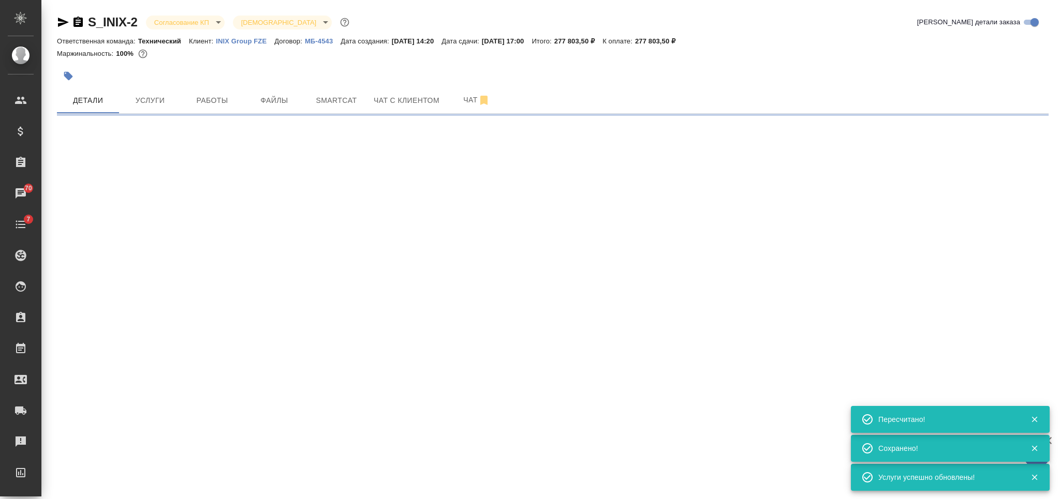
type input "urgent"
select select "RU"
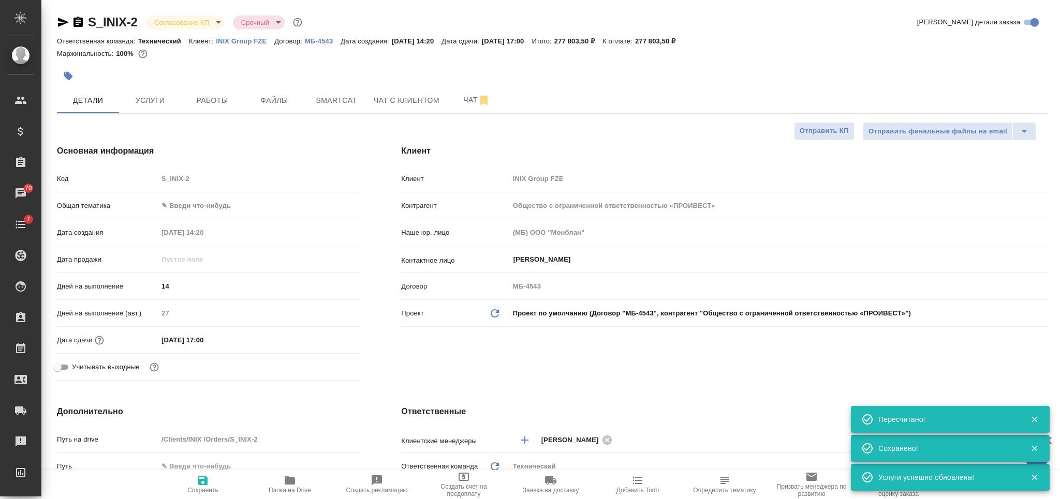
type textarea "x"
drag, startPoint x: 721, startPoint y: 483, endPoint x: 702, endPoint y: 478, distance: 19.7
click at [721, 483] on icon "button" at bounding box center [724, 481] width 12 height 12
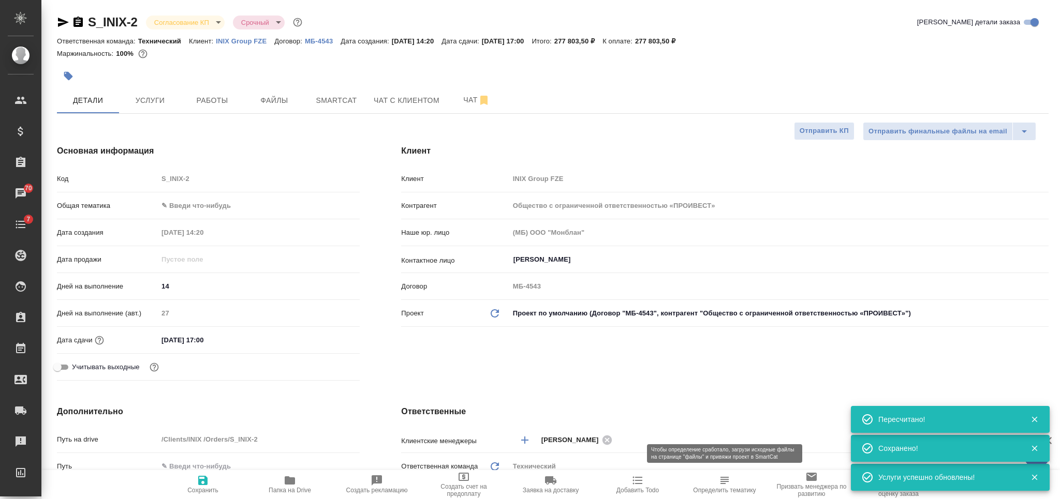
type input "Общество с ограниченной ответственностью «ПРОИВЕСТ»"
type textarea "x"
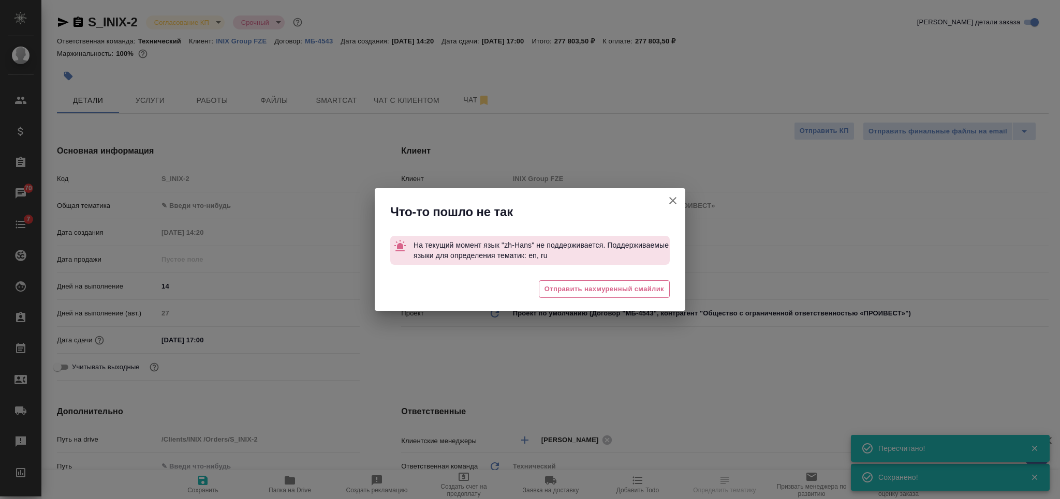
drag, startPoint x: 673, startPoint y: 198, endPoint x: 651, endPoint y: 203, distance: 22.8
click at [670, 200] on icon "button" at bounding box center [673, 201] width 12 height 12
type input "Общество с ограниченной ответственностью «ПРОИВЕСТ»"
type textarea "x"
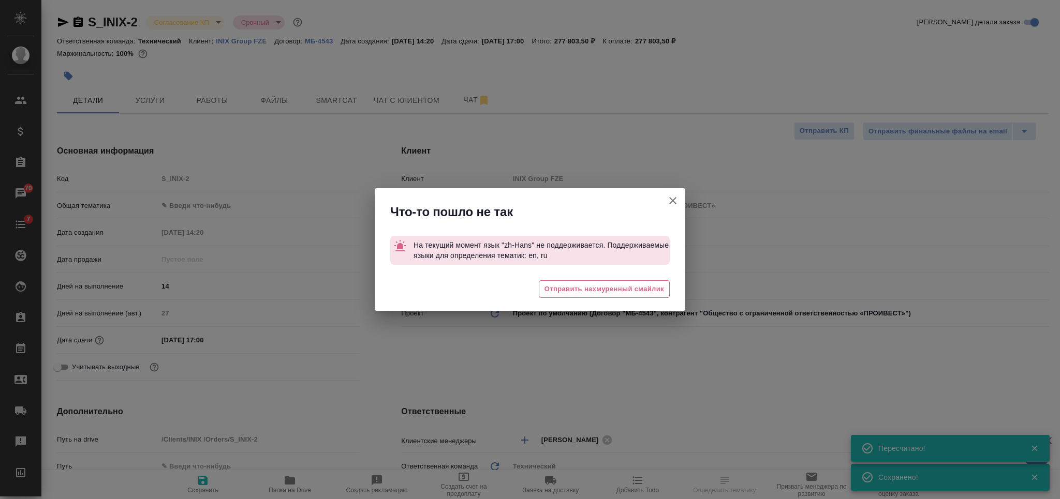
type textarea "x"
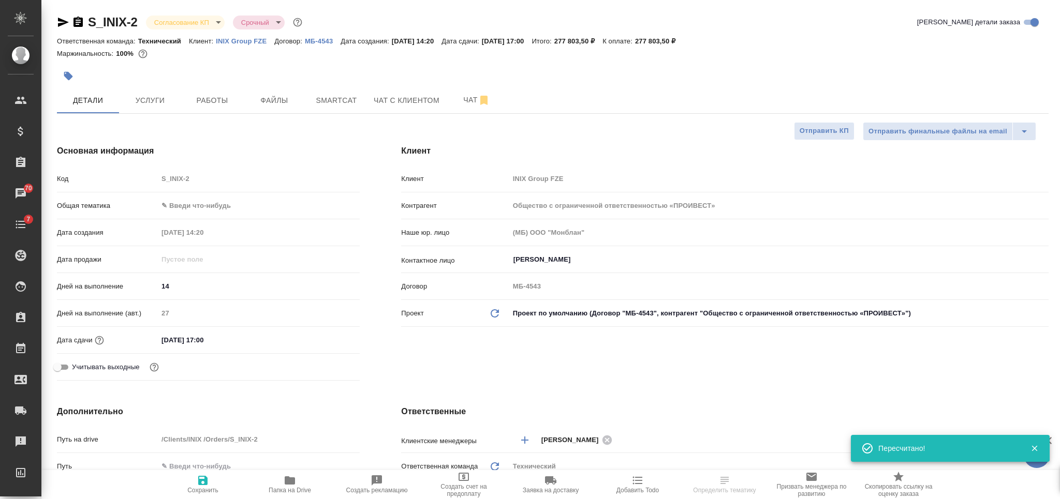
click at [230, 203] on body "🙏 .cls-1 fill:#fff; AWATERA [PERSON_NAME] Спецификации Заказы 70 Чаты 7 Todo Пр…" at bounding box center [530, 249] width 1060 height 499
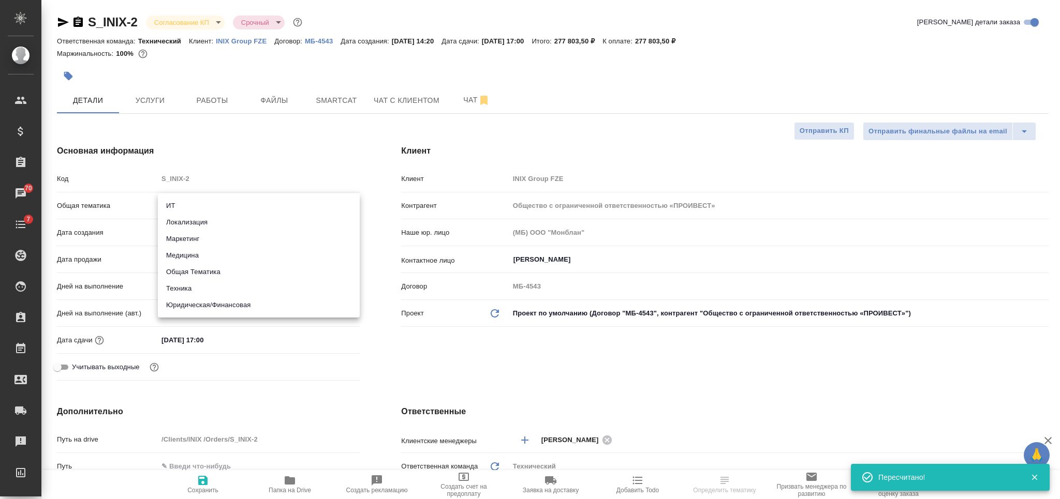
click at [194, 285] on li "Техника" at bounding box center [259, 288] width 202 height 17
type input "tech"
type input "Общество с ограниченной ответственностью «ПРОИВЕСТ»"
type textarea "x"
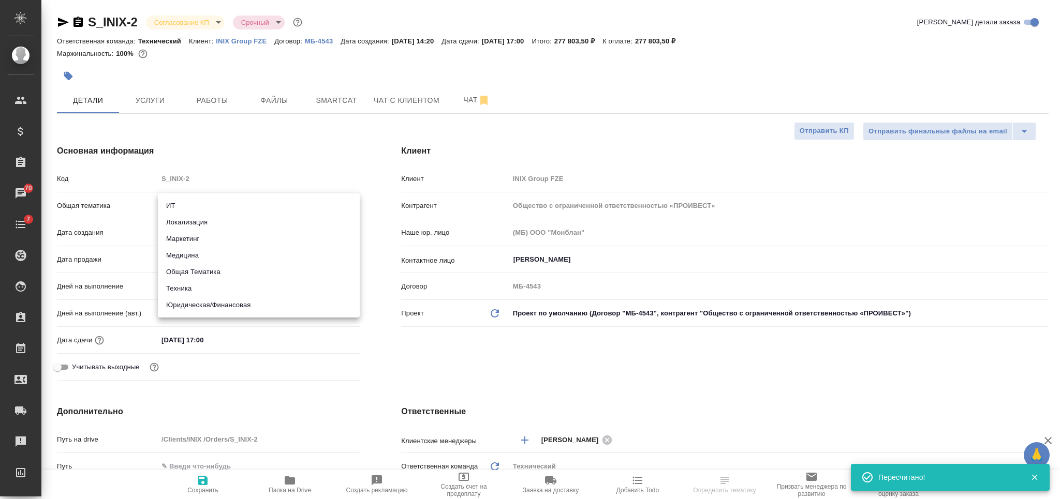
type textarea "x"
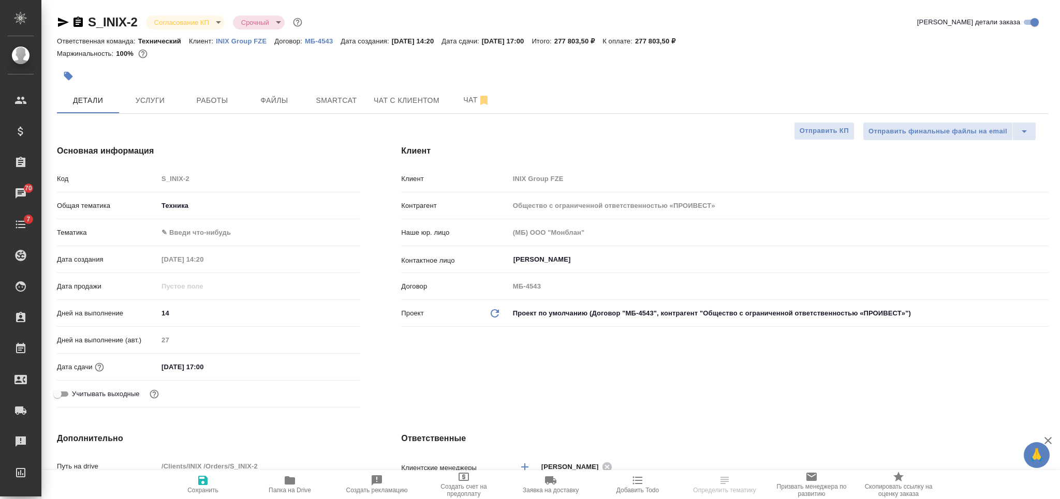
click at [204, 483] on icon "button" at bounding box center [203, 481] width 12 height 12
type input "Общество с ограниченной ответственностью «ПРОИВЕСТ»"
type textarea "x"
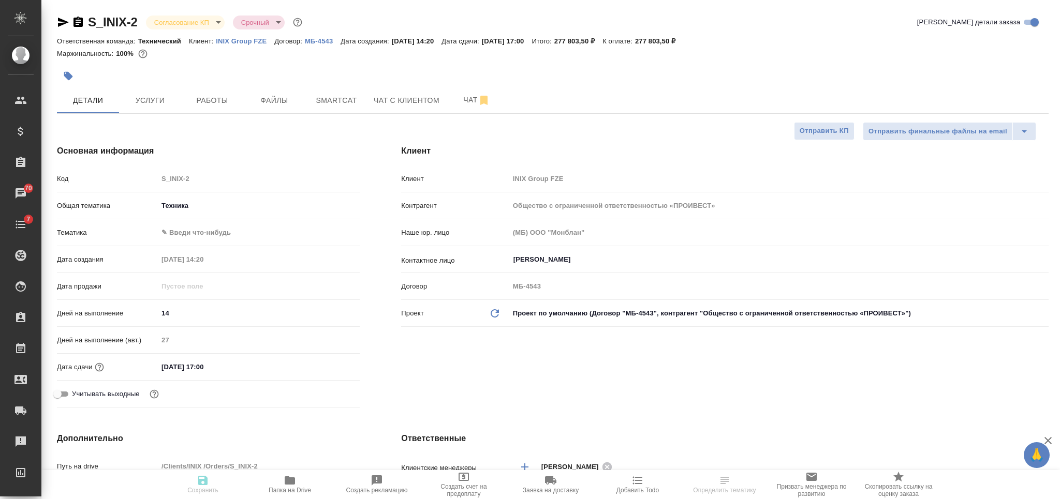
type input "Общество с ограниченной ответственностью «ПРОИВЕСТ»"
type textarea "x"
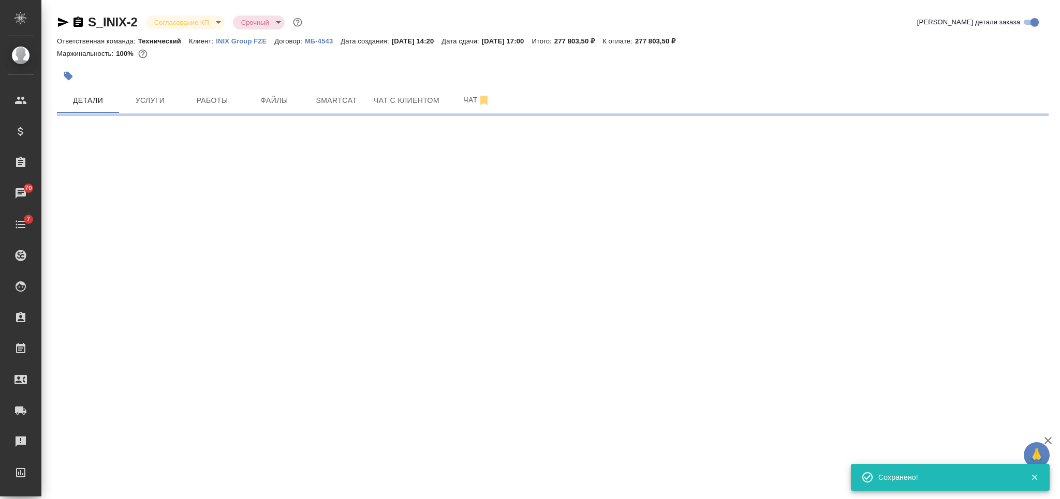
select select "RU"
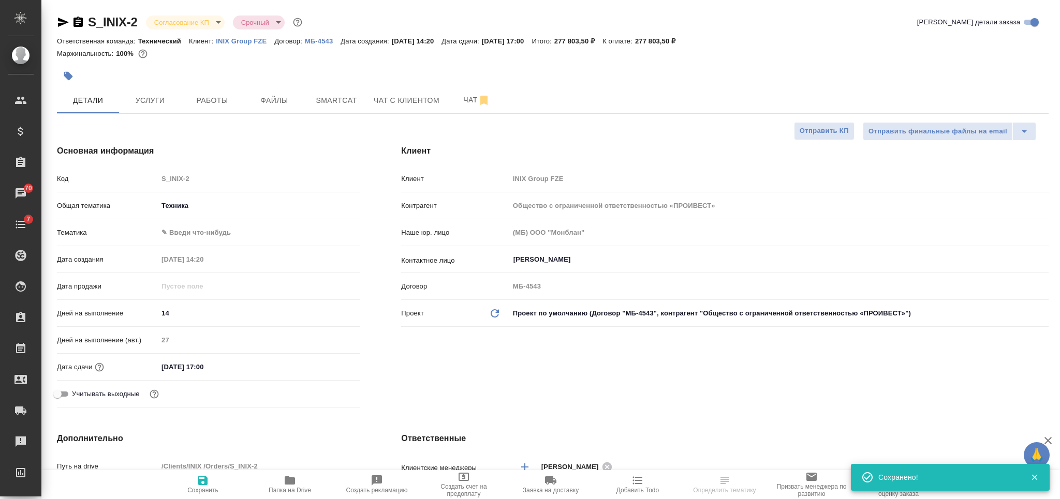
type input "Общество с ограниченной ответственностью «ПРОИВЕСТ»"
type textarea "x"
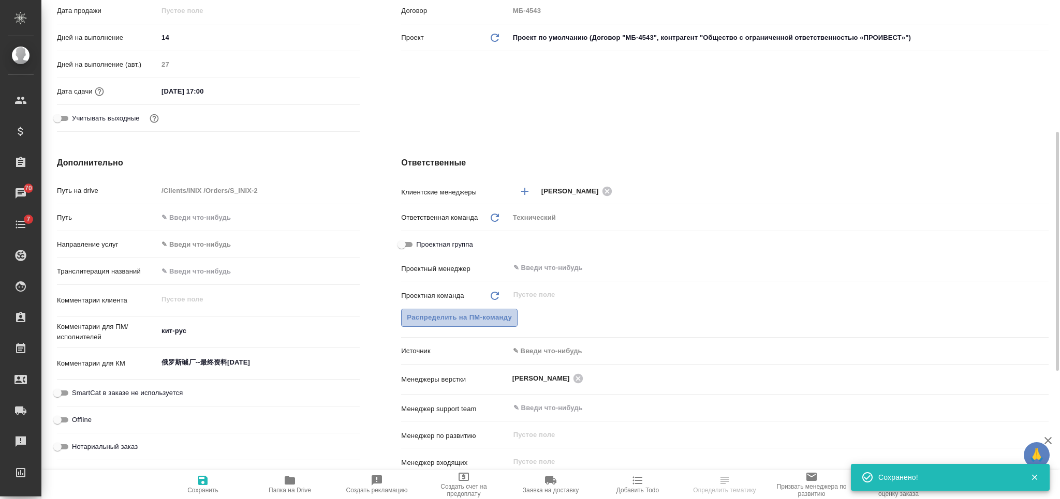
click at [469, 313] on span "Распределить на ПМ-команду" at bounding box center [459, 318] width 105 height 12
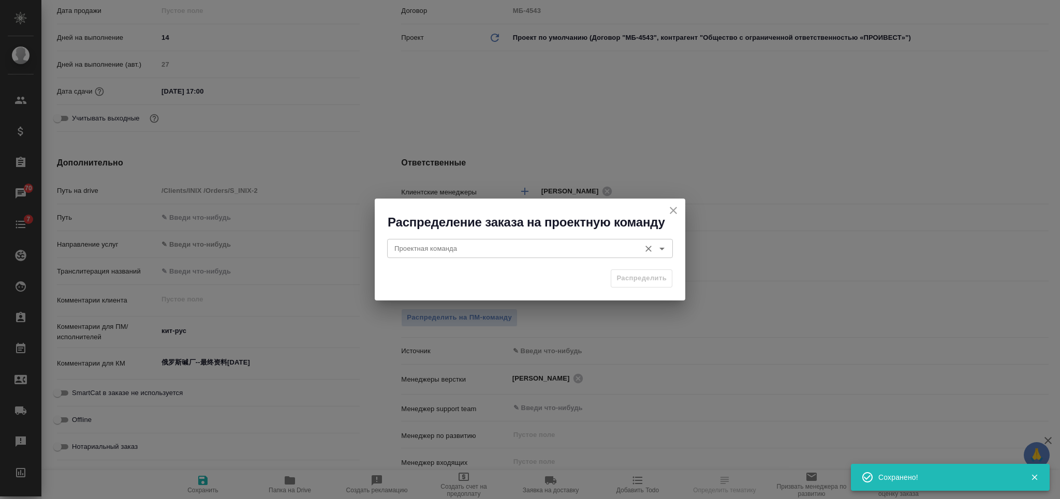
click at [452, 242] on div "Проектная команда" at bounding box center [530, 248] width 286 height 19
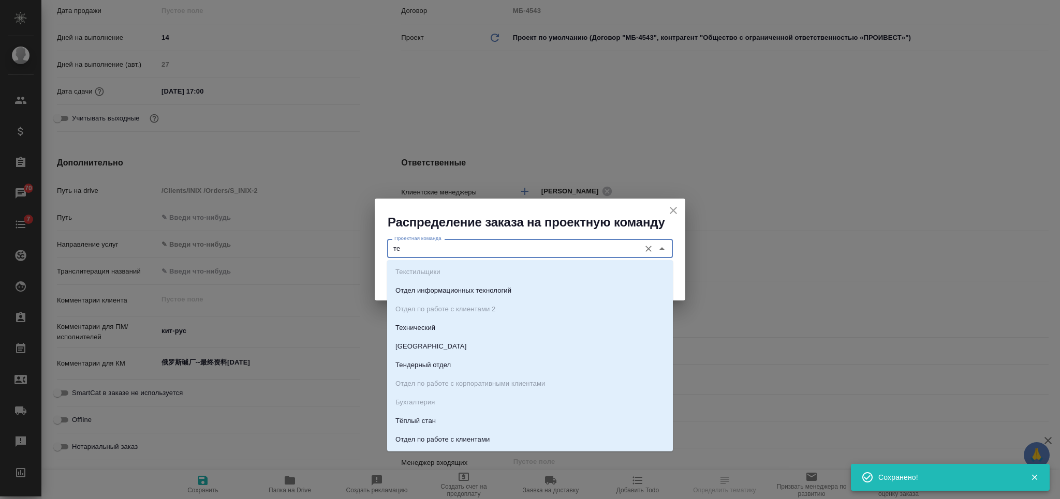
type input "тех"
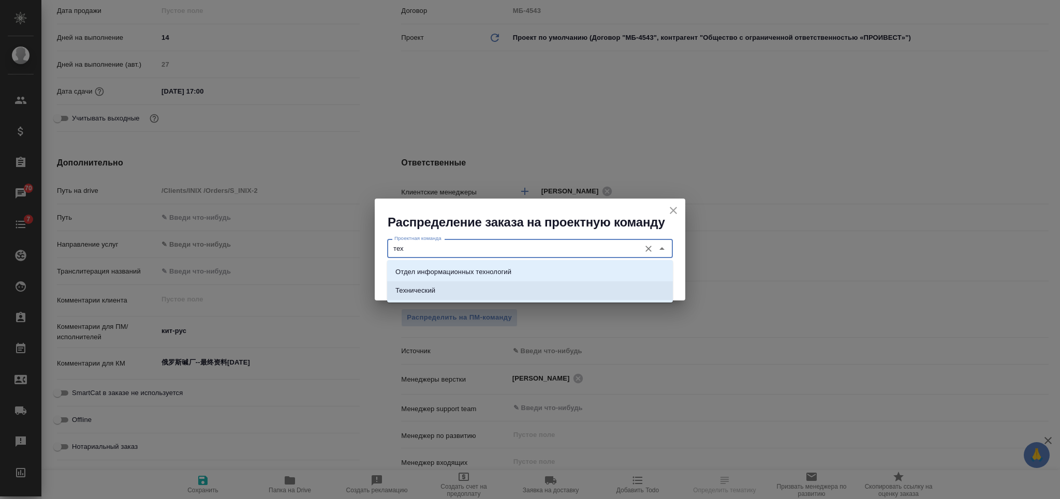
click at [486, 288] on li "Технический" at bounding box center [530, 291] width 286 height 19
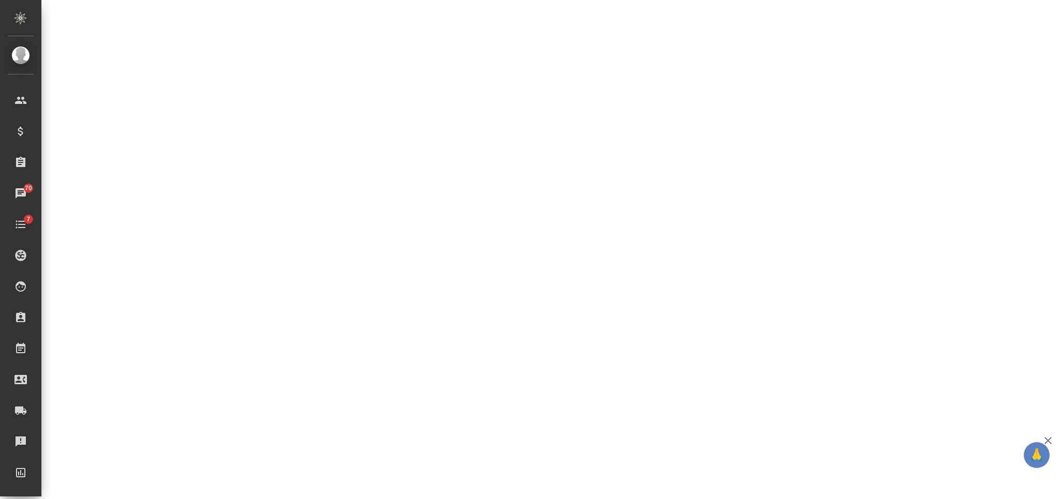
select select "RU"
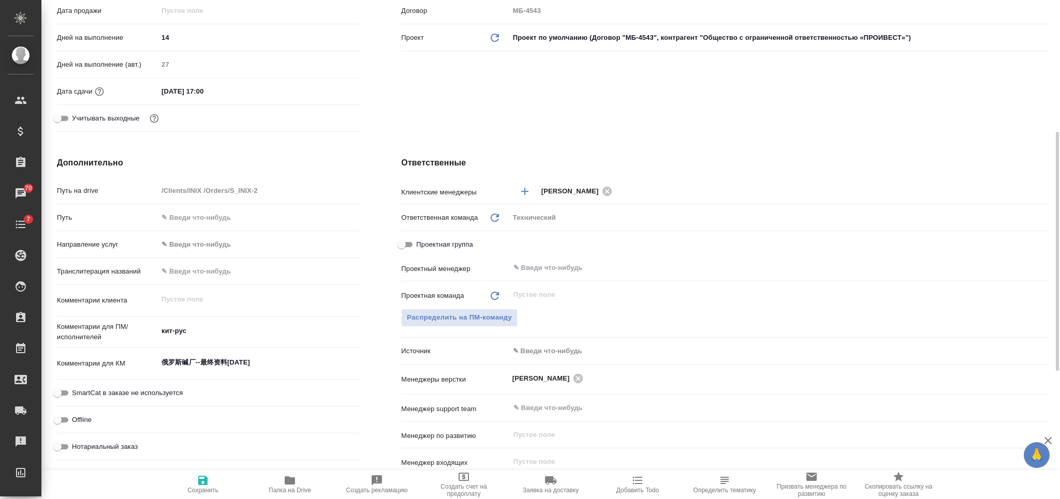
type textarea "x"
click at [494, 326] on button "Распределить на ПМ-команду" at bounding box center [459, 318] width 116 height 18
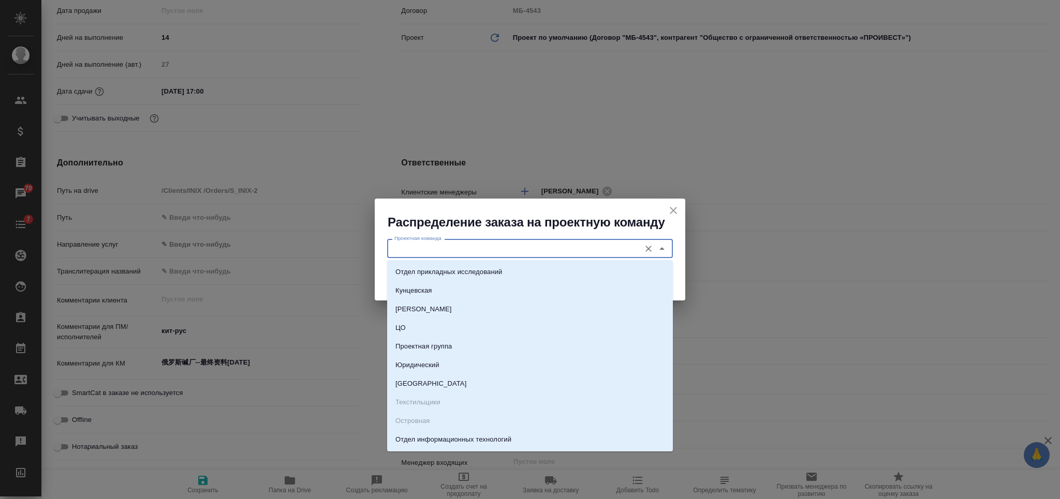
click at [474, 248] on input "Проектная команда" at bounding box center [512, 248] width 245 height 12
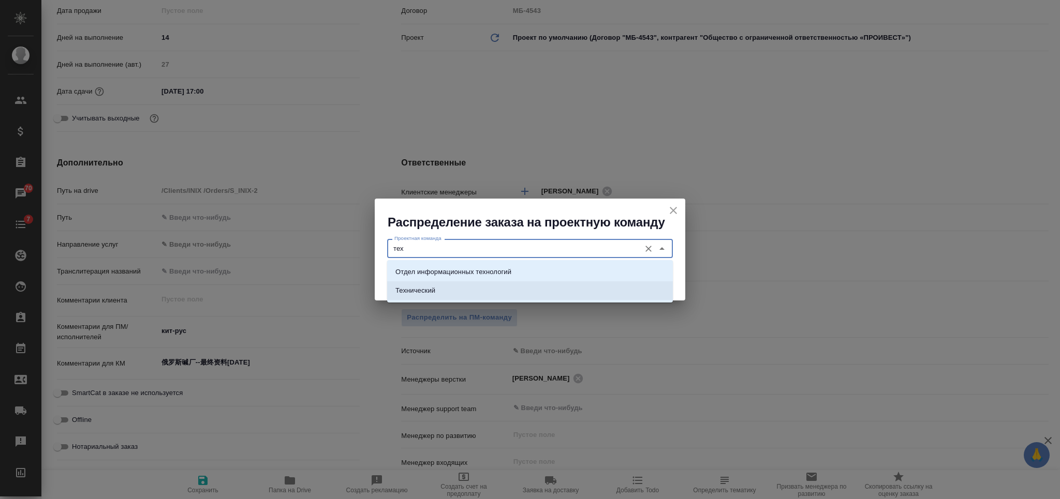
click at [467, 295] on li "Технический" at bounding box center [530, 291] width 286 height 19
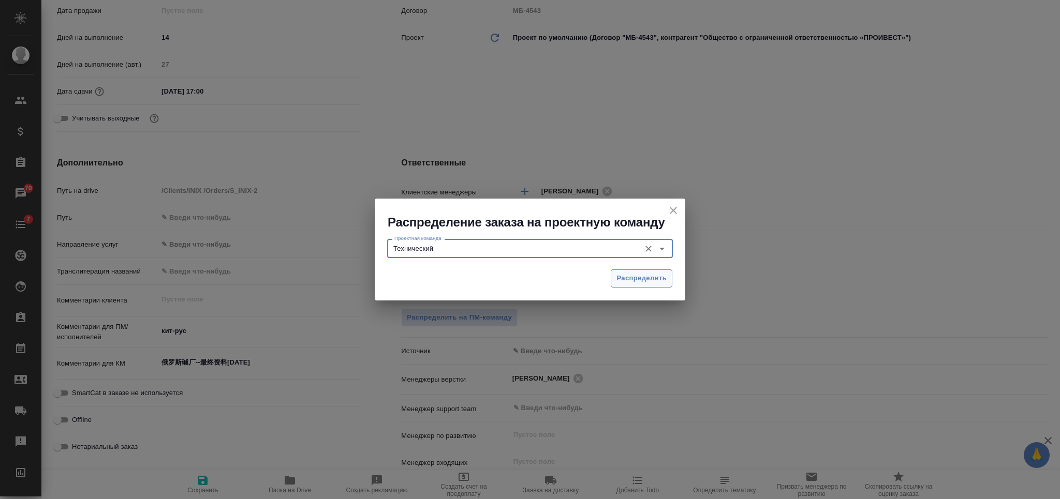
type input "Технический"
click at [631, 278] on span "Распределить" at bounding box center [641, 279] width 50 height 12
type input "Общество с ограниченной ответственностью «ПРОИВЕСТ»"
type textarea "x"
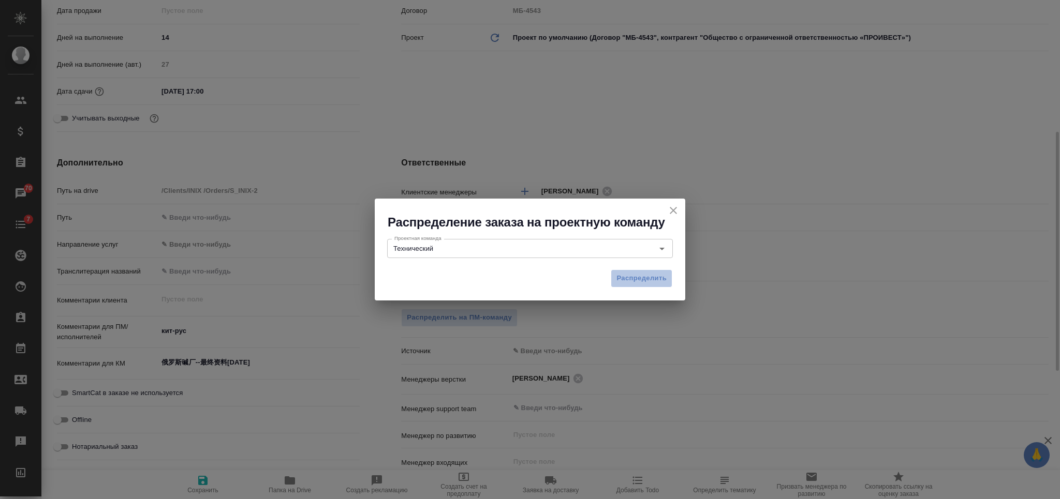
type textarea "x"
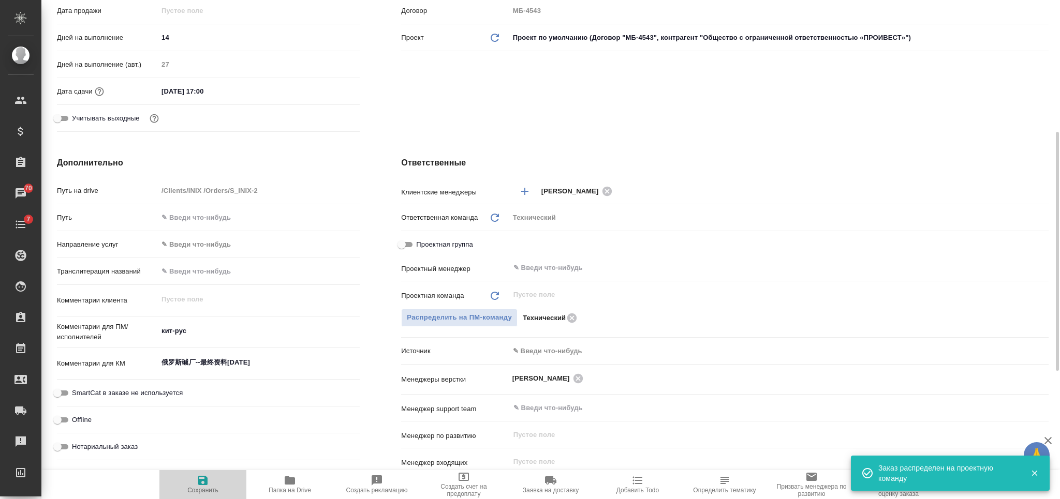
click at [200, 482] on icon "button" at bounding box center [202, 480] width 9 height 9
type input "Общество с ограниченной ответственностью «ПРОИВЕСТ»"
type textarea "x"
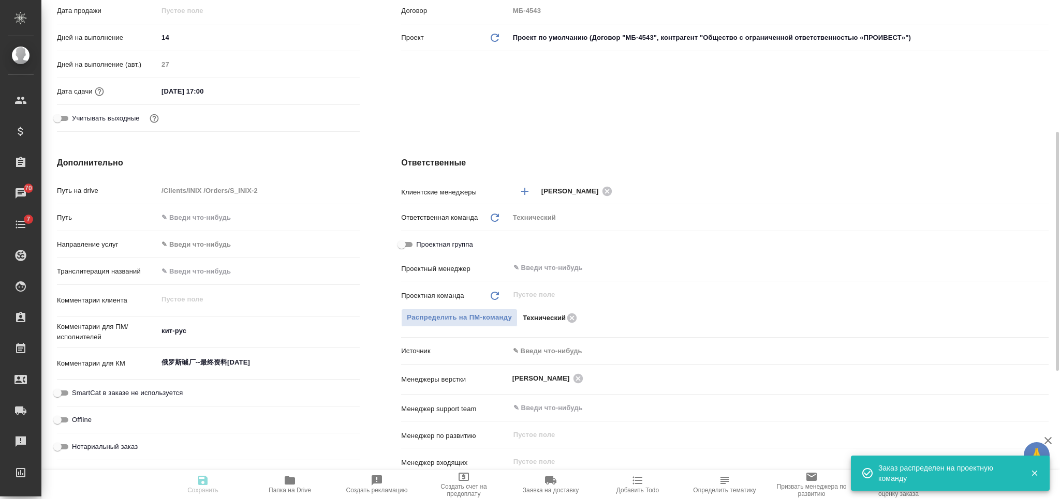
type input "Общество с ограниченной ответственностью «ПРОИВЕСТ»"
type textarea "x"
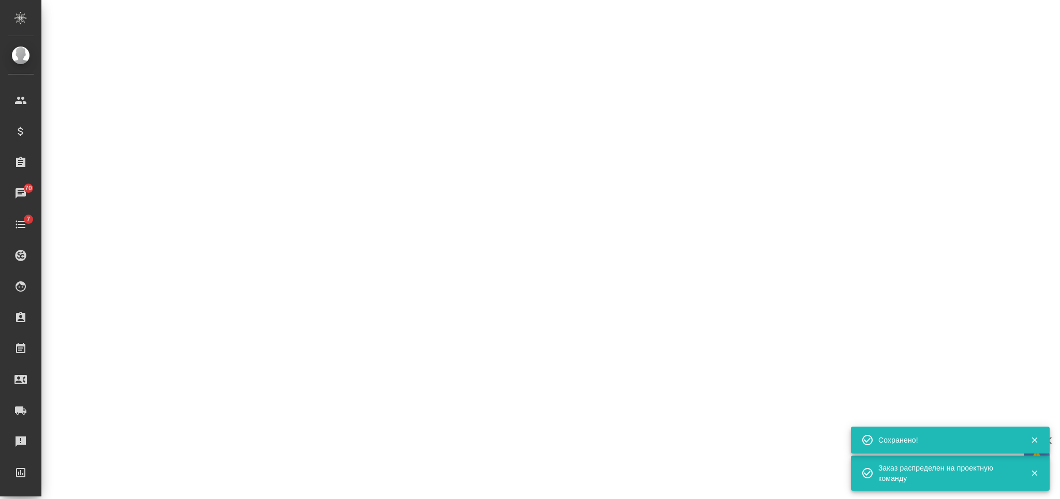
select select "RU"
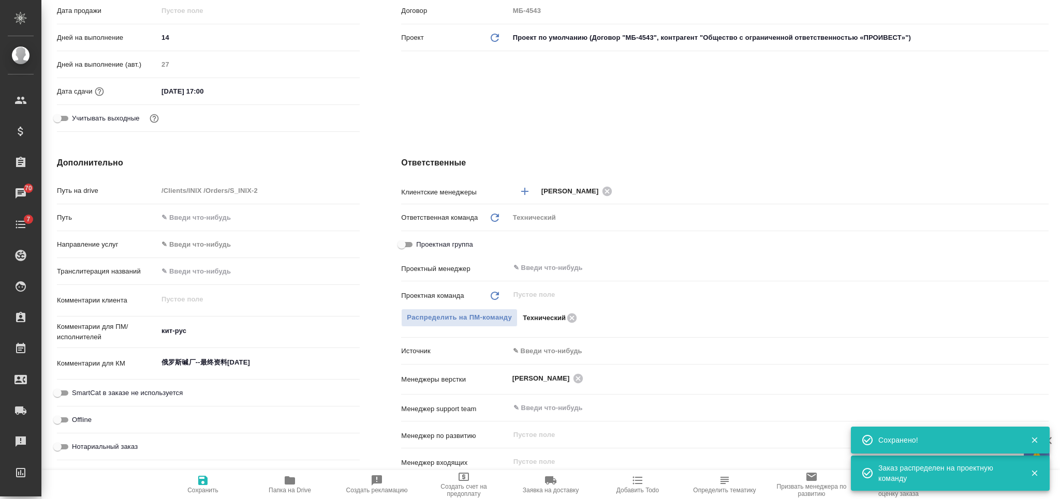
type input "Общество с ограниченной ответственностью «ПРОИВЕСТ»"
type textarea "x"
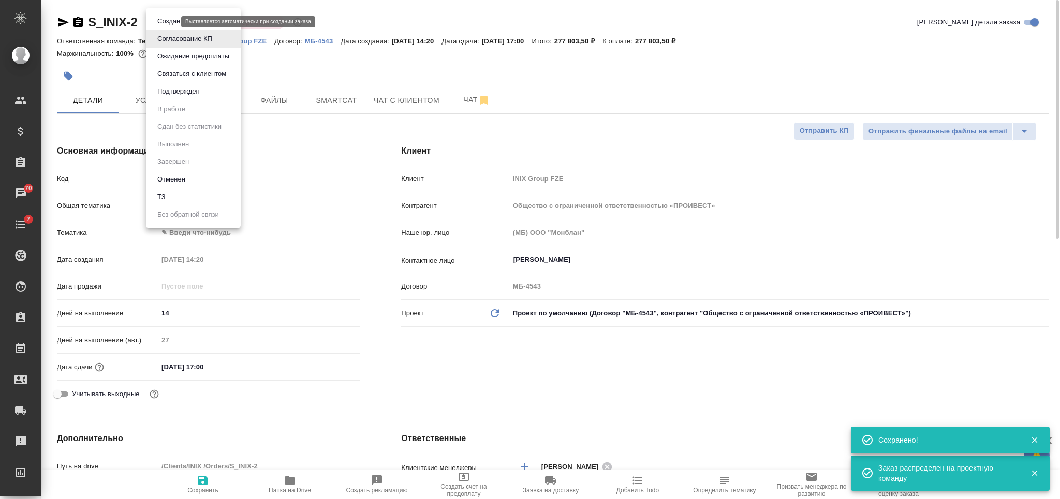
click at [172, 23] on body "🙏 .cls-1 fill:#fff; AWATERA [PERSON_NAME] Спецификации Заказы 70 Чаты 7 Todo Пр…" at bounding box center [530, 249] width 1060 height 499
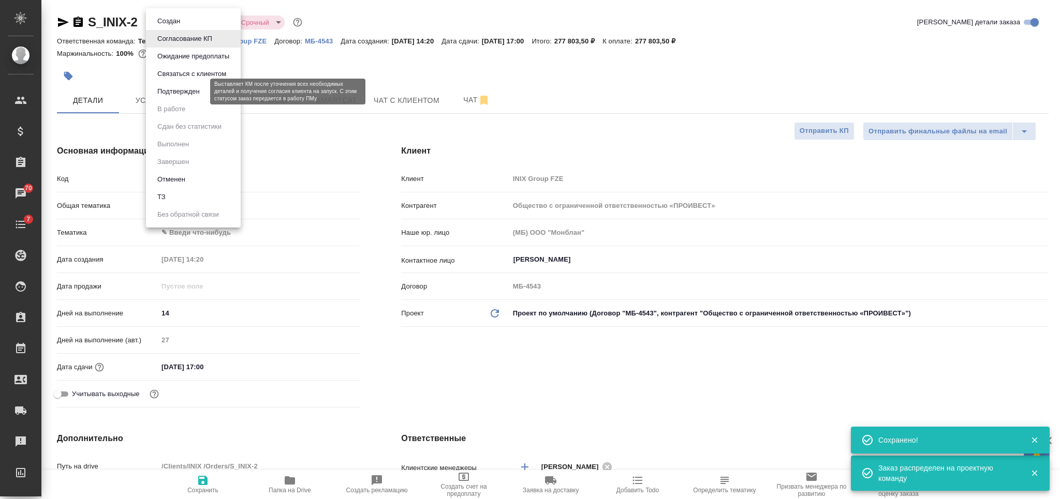
click at [197, 90] on button "Подтвержден" at bounding box center [178, 91] width 49 height 11
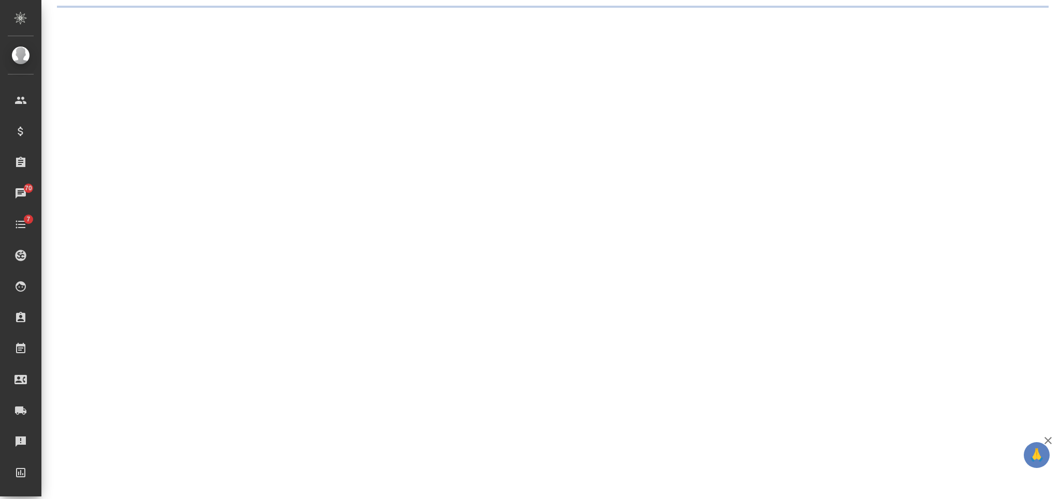
click at [199, 18] on div ".cls-1 fill:#fff; AWATERA [PERSON_NAME] Спецификации Заказы 70 Чаты 7 Todo Прое…" at bounding box center [530, 249] width 1060 height 499
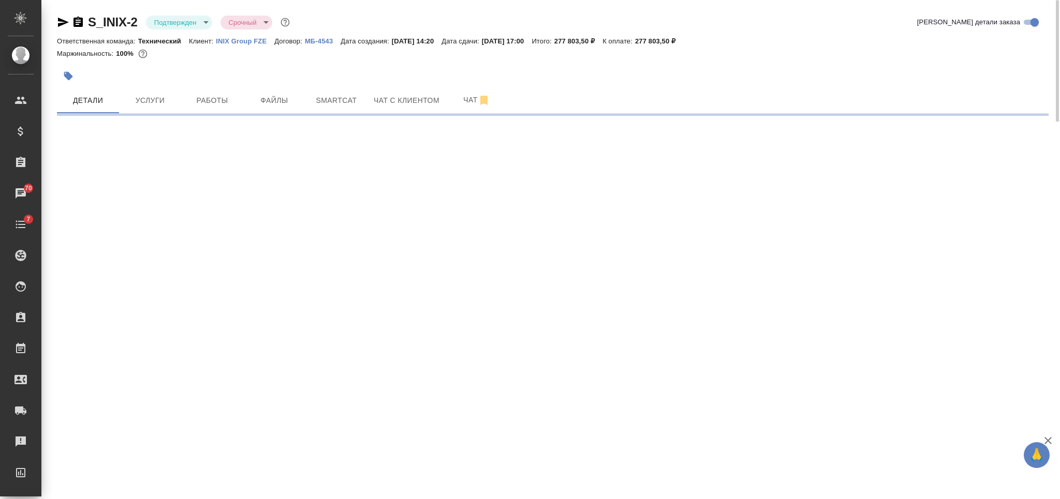
select select "RU"
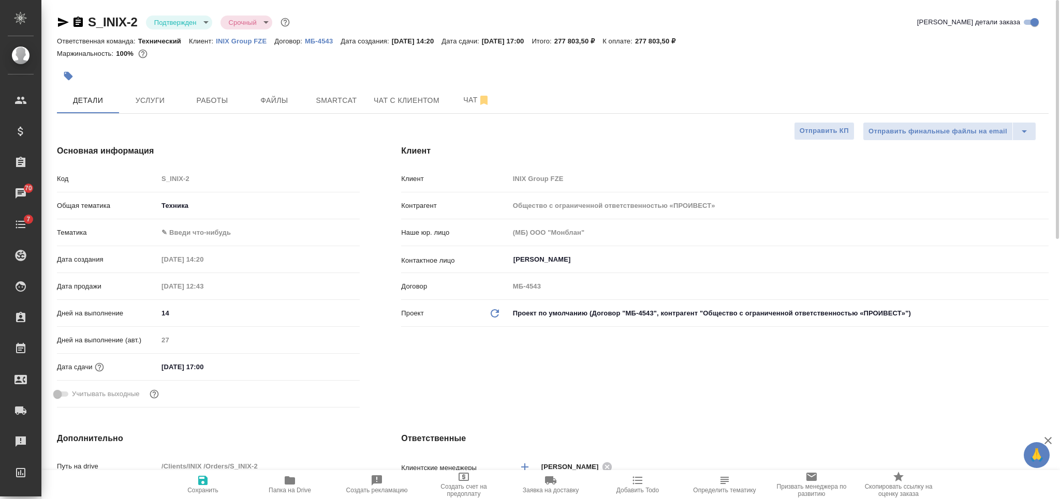
type textarea "x"
